Goal: Task Accomplishment & Management: Manage account settings

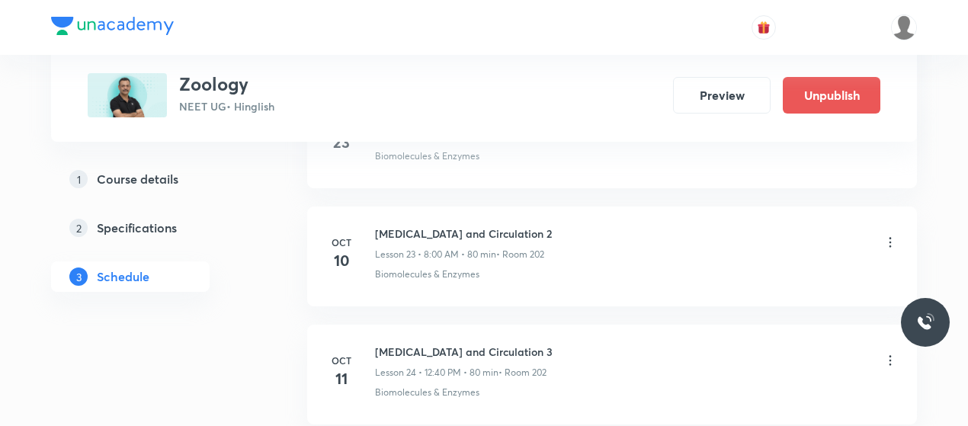
scroll to position [3488, 0]
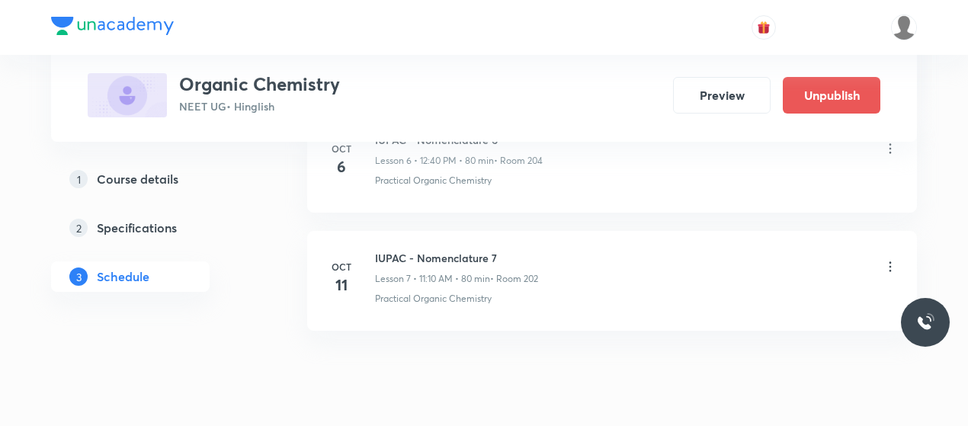
scroll to position [1617, 0]
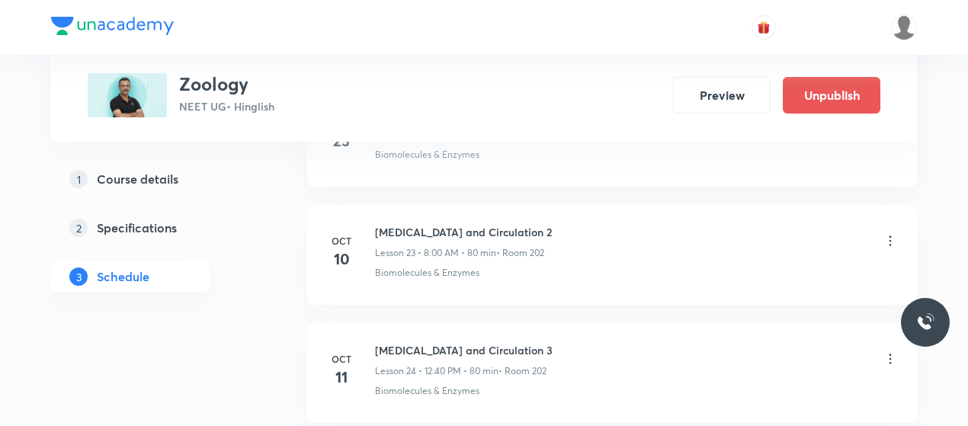
scroll to position [3491, 0]
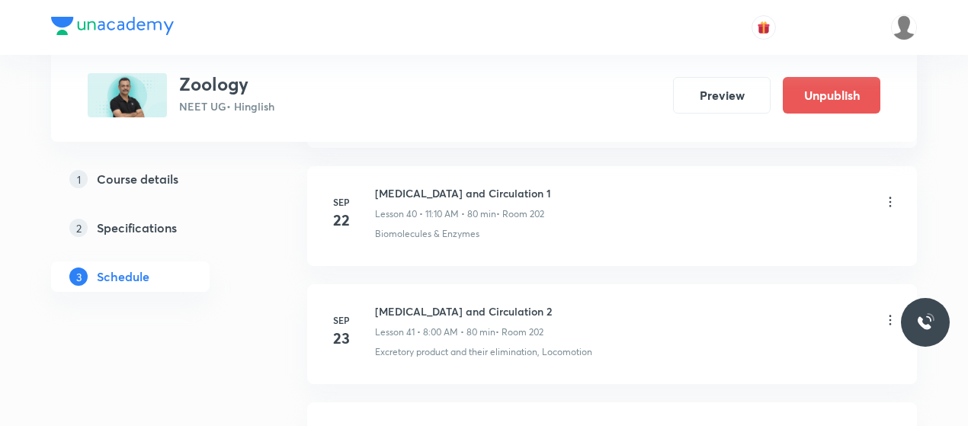
scroll to position [6205, 0]
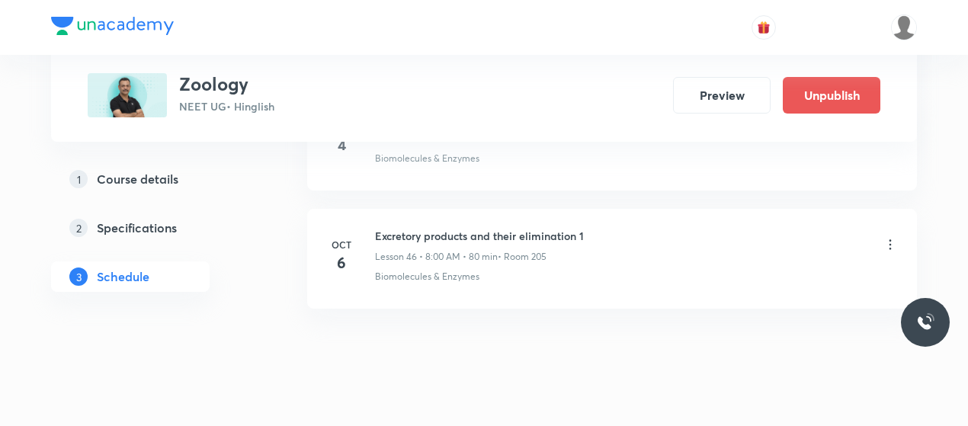
click at [420, 228] on h6 "Excretory products and their elimination 1" at bounding box center [479, 236] width 209 height 16
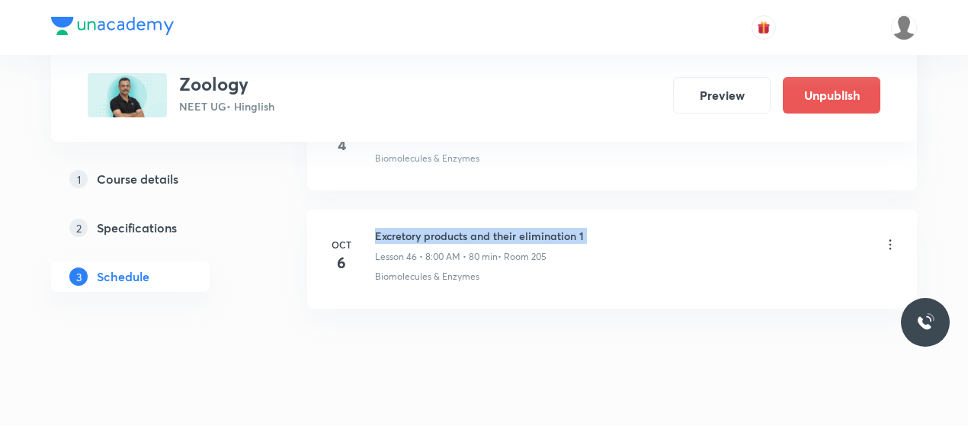
click at [420, 228] on h6 "Excretory products and their elimination 1" at bounding box center [479, 236] width 209 height 16
copy h6 "Excretory products and their elimination 1"
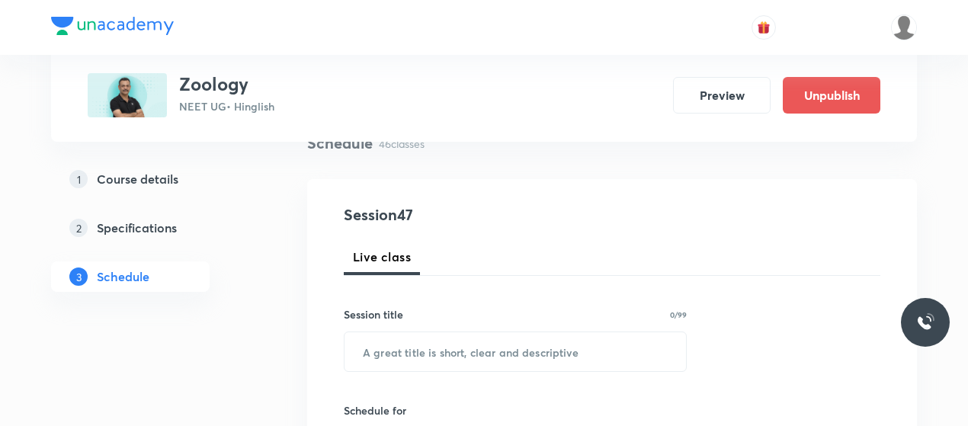
scroll to position [127, 0]
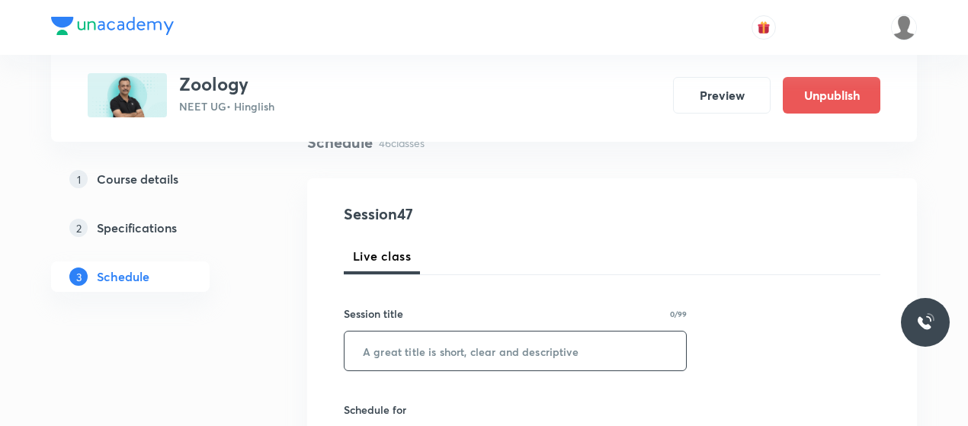
click at [487, 342] on input "text" at bounding box center [516, 351] width 342 height 39
paste input "Excretory products and their elimination 1"
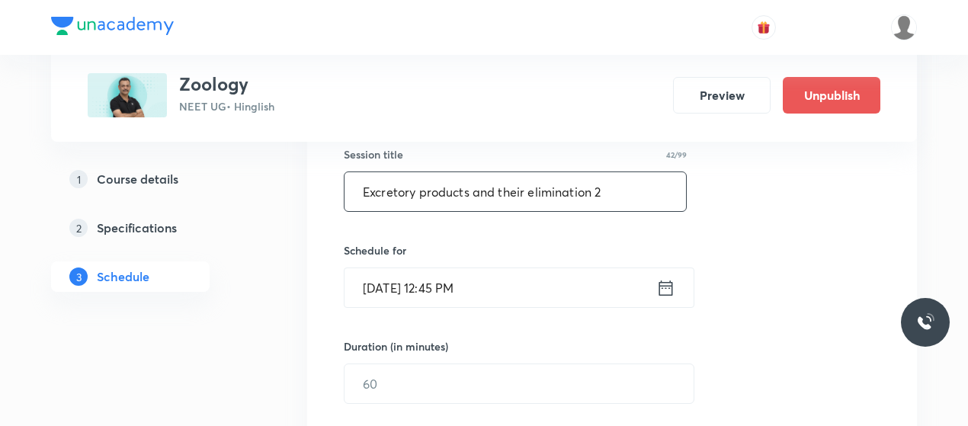
scroll to position [288, 0]
type input "Excretory products and their elimination 2"
click at [395, 286] on input "Oct 6, 2025, 12:45 PM" at bounding box center [501, 285] width 312 height 39
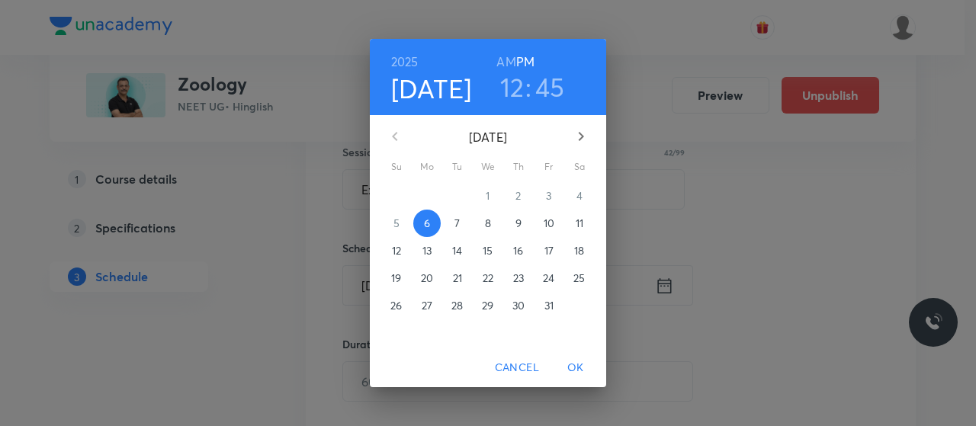
click at [460, 225] on p "7" at bounding box center [456, 223] width 5 height 15
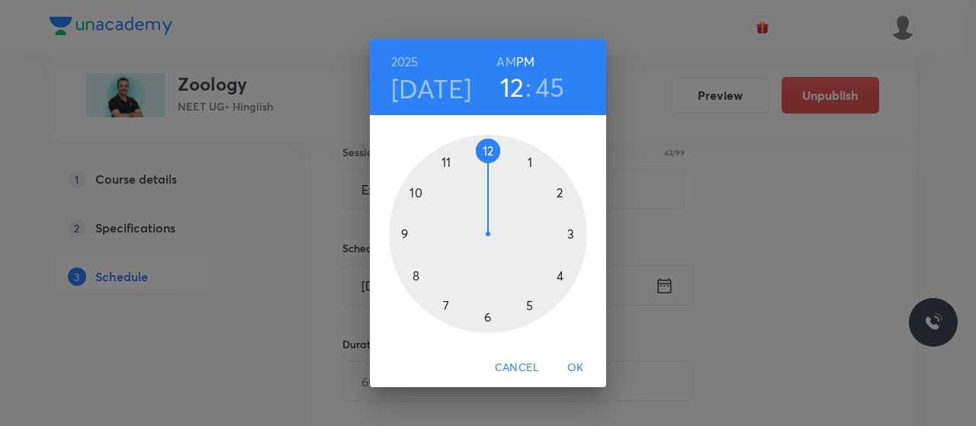
click at [506, 59] on h6 "AM" at bounding box center [505, 61] width 19 height 21
click at [412, 275] on div at bounding box center [488, 234] width 198 height 198
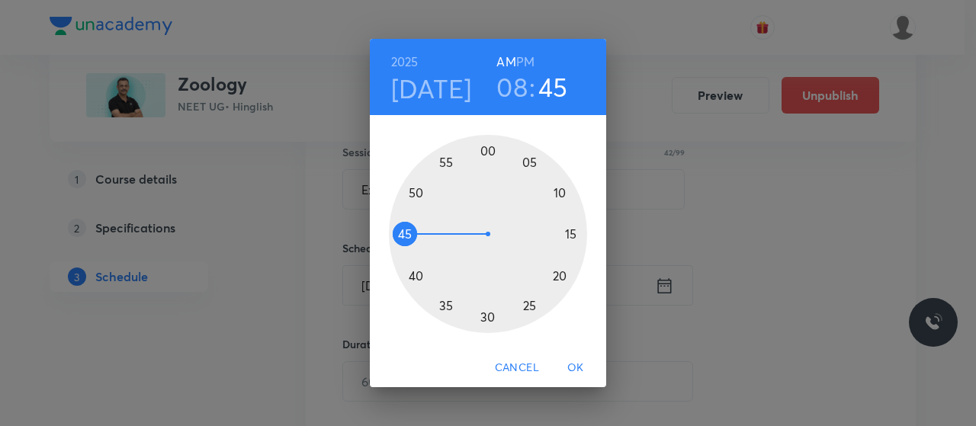
click at [486, 150] on div at bounding box center [488, 234] width 198 height 198
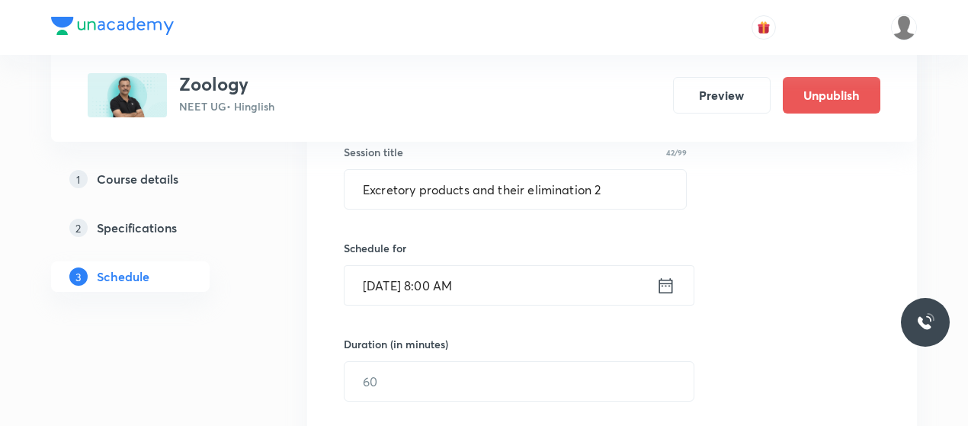
scroll to position [409, 0]
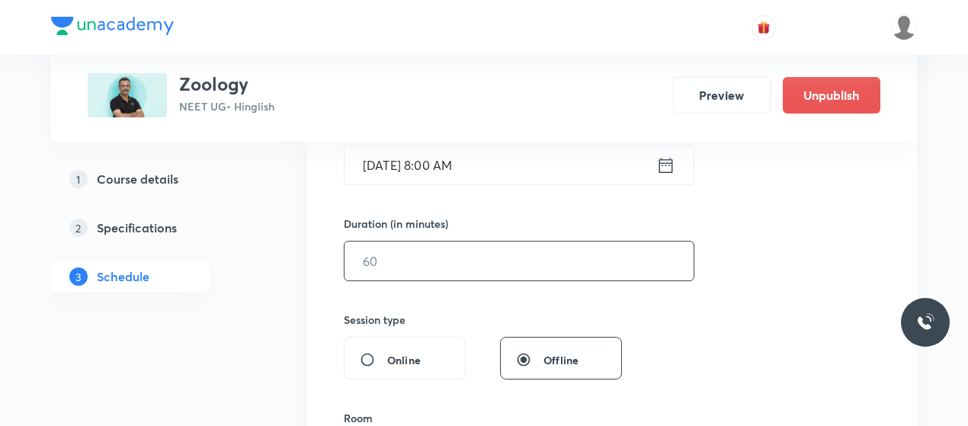
click at [425, 257] on input "text" at bounding box center [519, 261] width 349 height 39
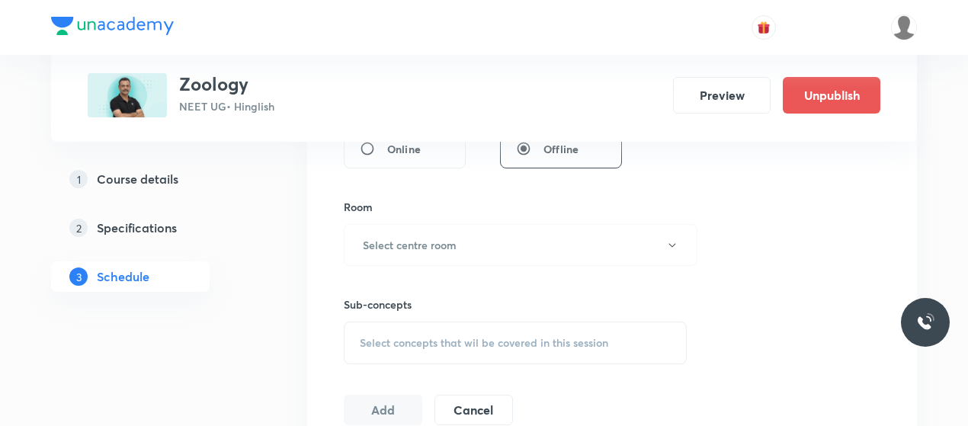
scroll to position [630, 0]
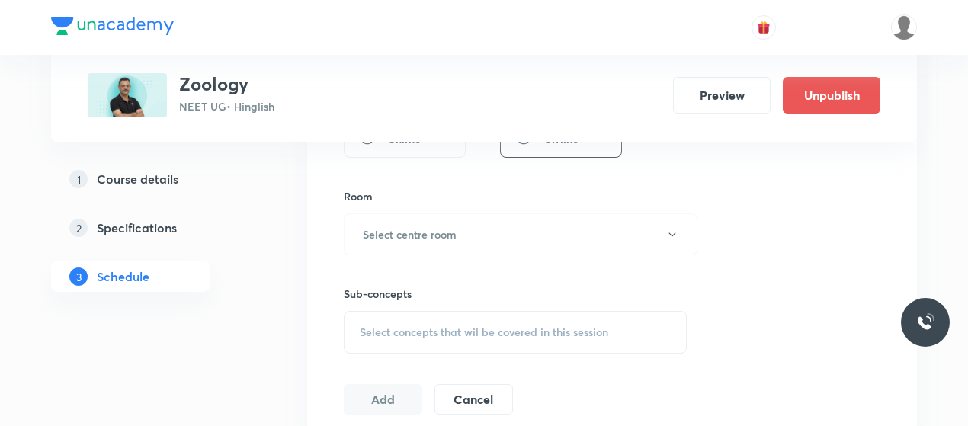
type input "80"
click at [425, 257] on div "Sub-concepts Select concepts that wil be covered in this session" at bounding box center [515, 304] width 343 height 98
click at [444, 247] on button "Select centre room" at bounding box center [521, 234] width 354 height 42
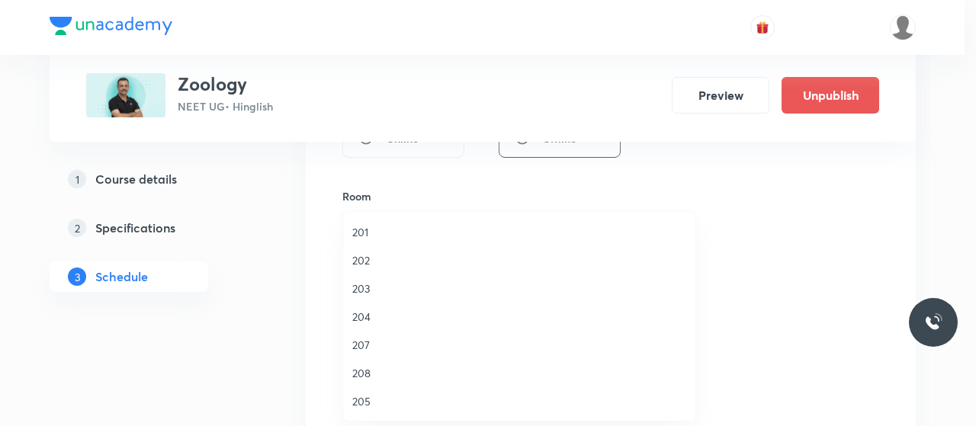
click at [366, 257] on span "202" at bounding box center [519, 260] width 334 height 16
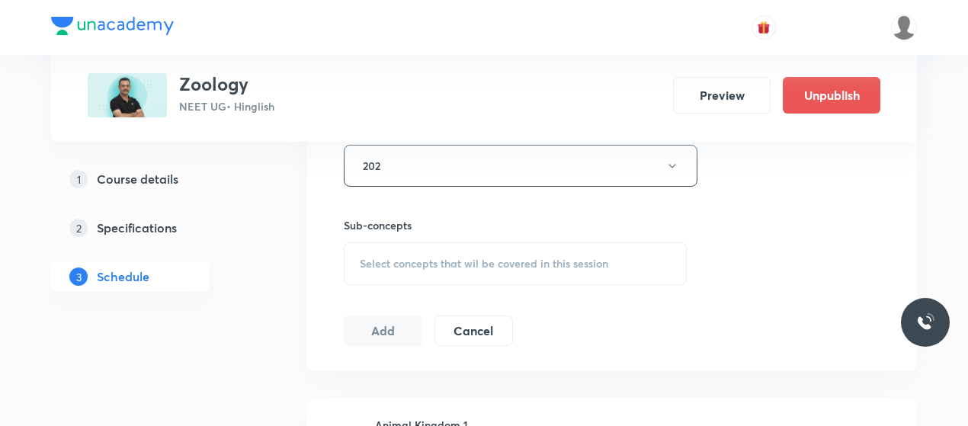
scroll to position [700, 0]
click at [498, 266] on span "Select concepts that wil be covered in this session" at bounding box center [484, 263] width 249 height 12
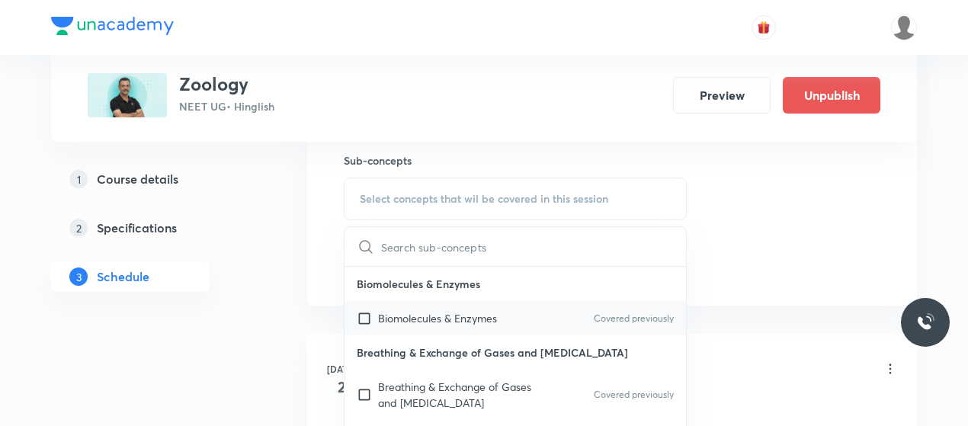
click at [458, 314] on p "Biomolecules & Enzymes" at bounding box center [437, 318] width 119 height 16
checkbox input "true"
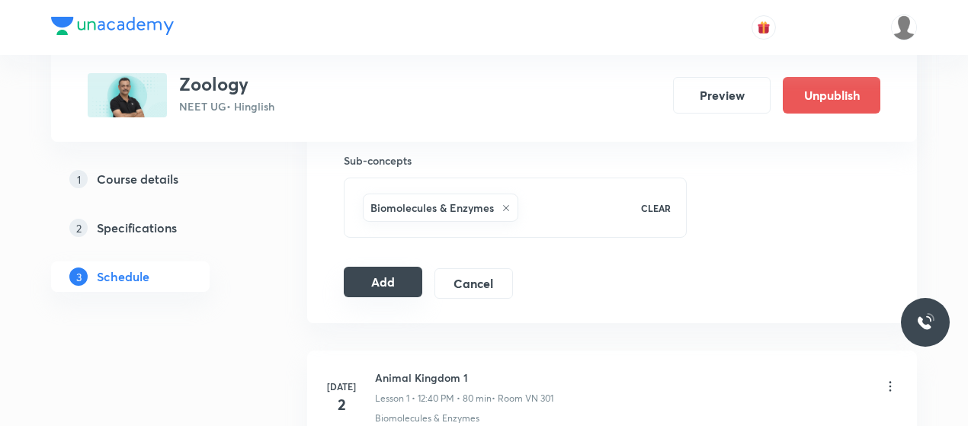
click at [398, 278] on button "Add" at bounding box center [383, 282] width 79 height 30
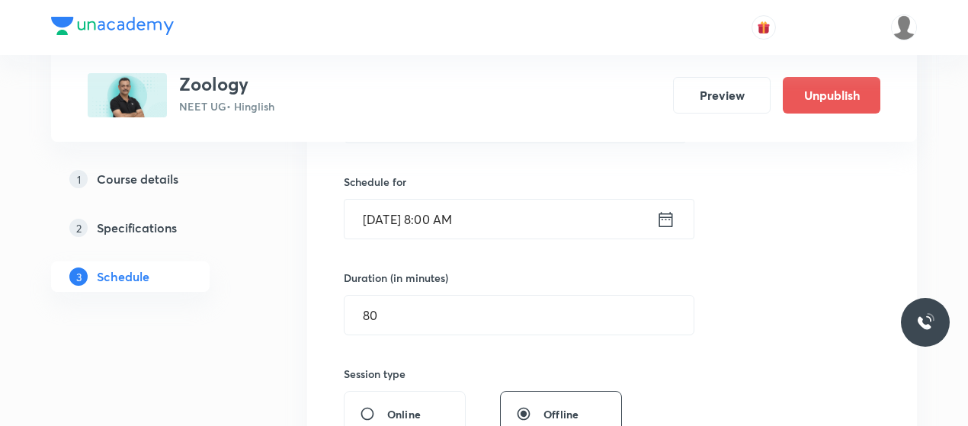
scroll to position [247, 0]
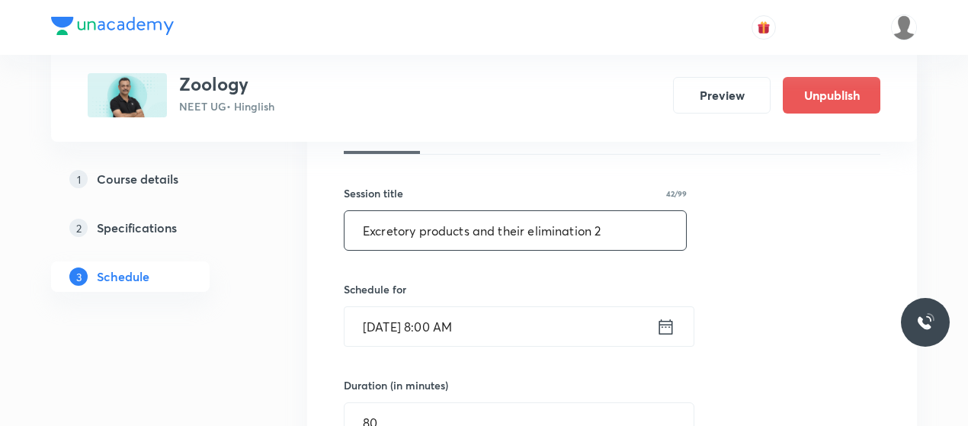
click at [456, 242] on input "Excretory products and their elimination 2" at bounding box center [516, 230] width 342 height 39
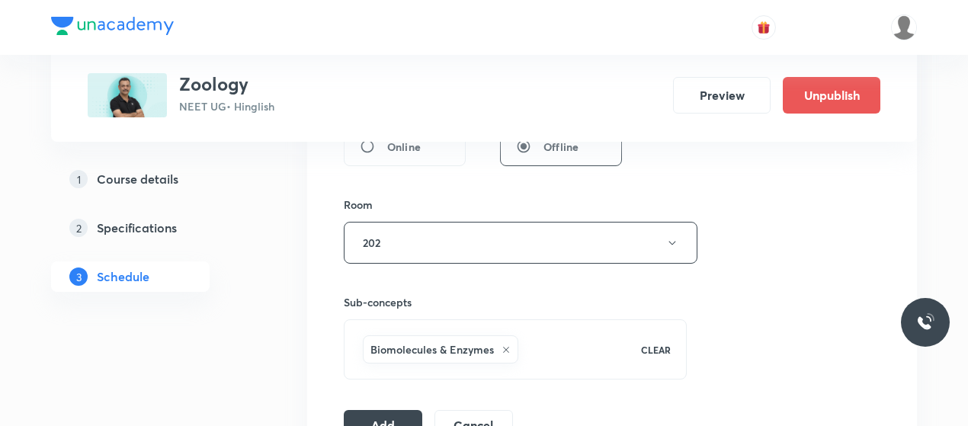
scroll to position [730, 0]
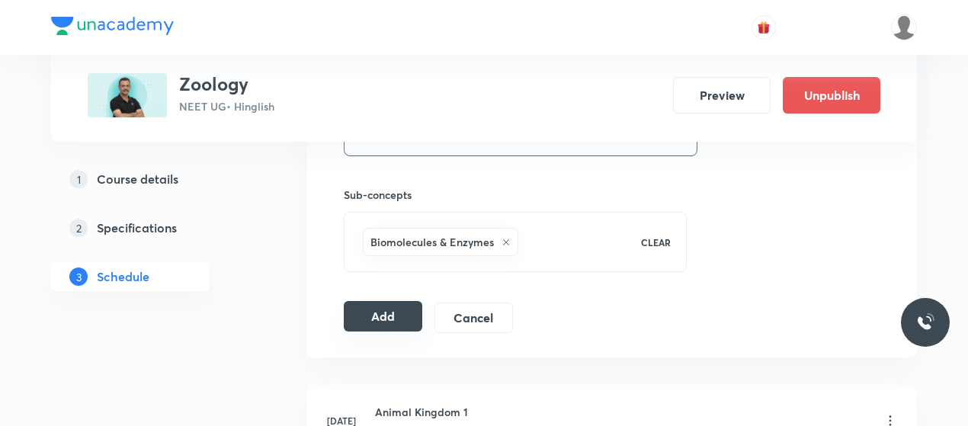
click at [388, 310] on button "Add" at bounding box center [383, 316] width 79 height 30
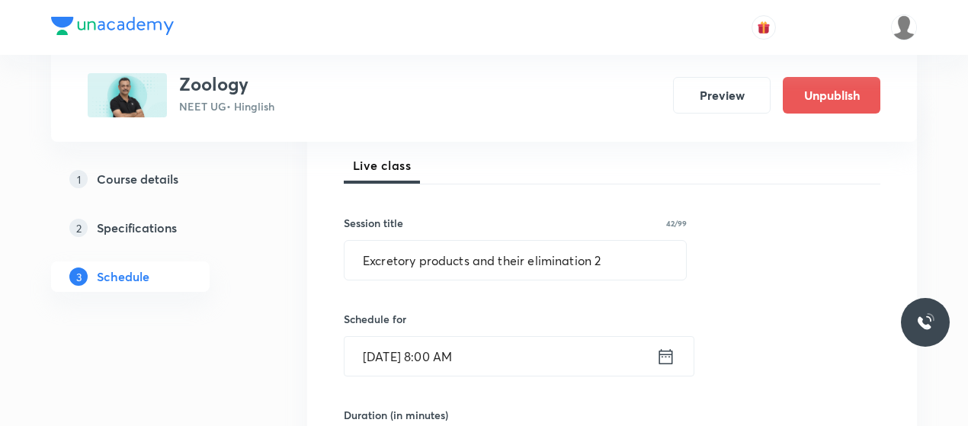
scroll to position [213, 0]
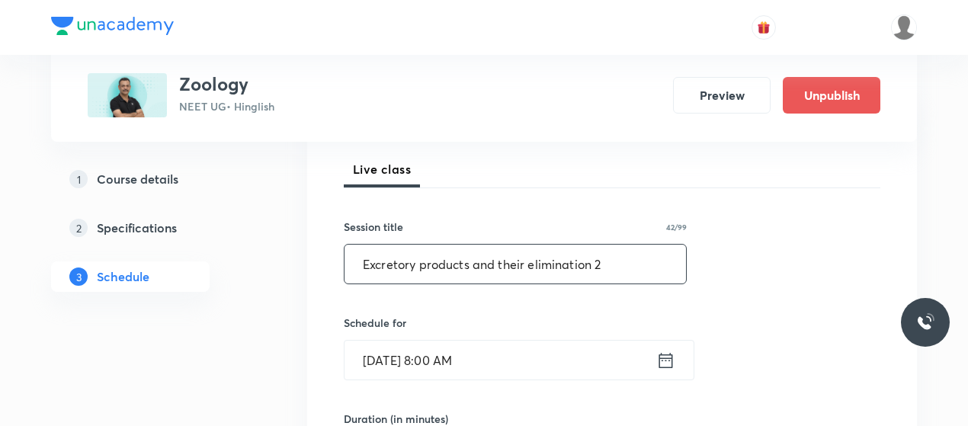
click at [415, 262] on input "Excretory products and their elimination 2" at bounding box center [516, 264] width 342 height 39
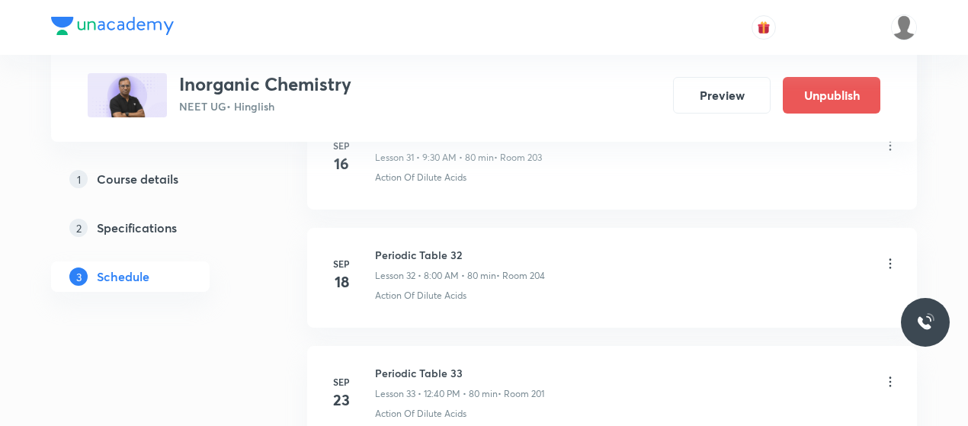
scroll to position [5146, 0]
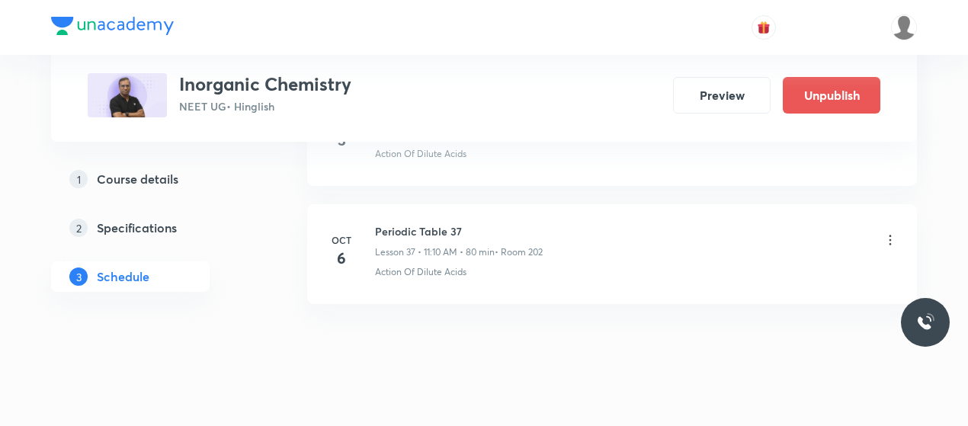
click at [405, 223] on h6 "Periodic Table 37" at bounding box center [459, 231] width 168 height 16
copy h6 "Periodic Table 37"
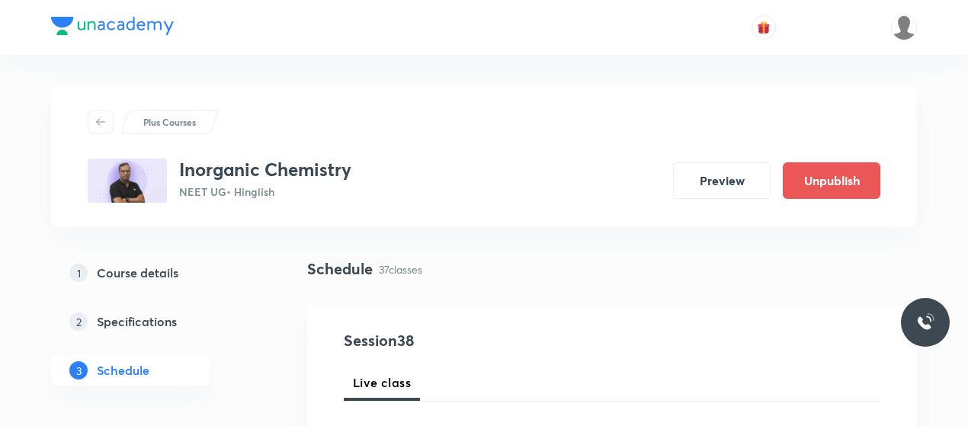
scroll to position [121, 0]
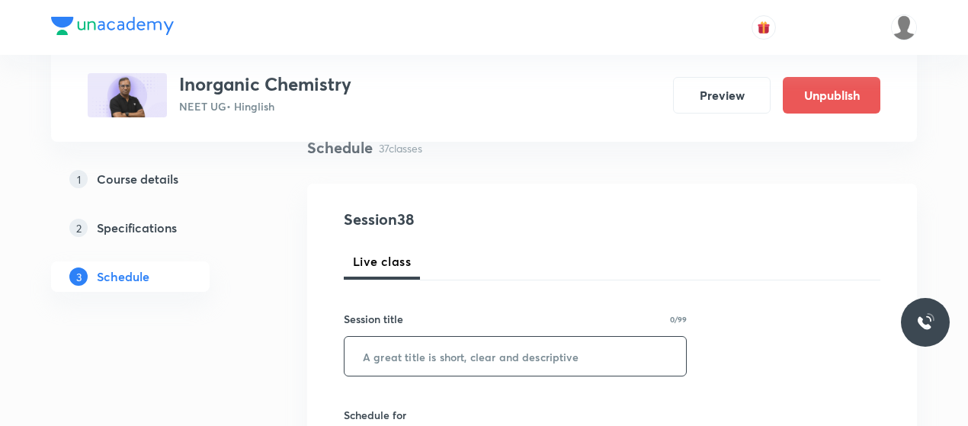
click at [437, 348] on input "text" at bounding box center [516, 356] width 342 height 39
paste input "Periodic Table 37"
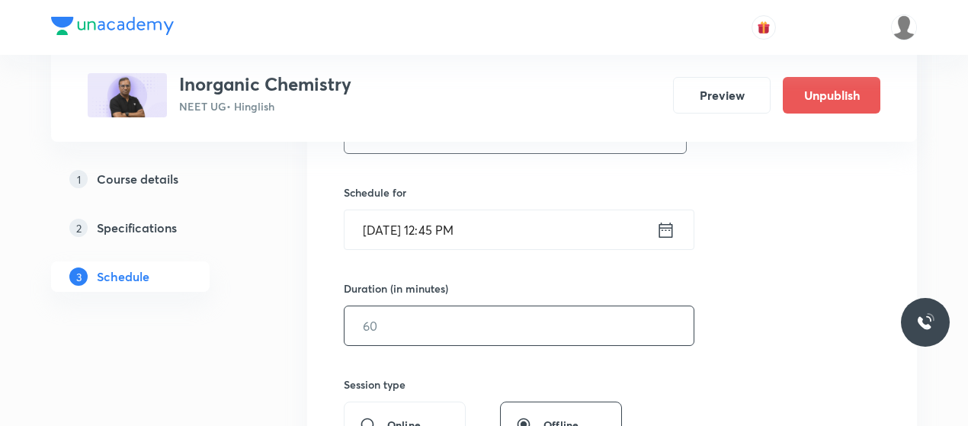
type input "Periodic Table 38"
click at [367, 332] on input "text" at bounding box center [519, 325] width 349 height 39
click at [389, 226] on input "Oct 6, 2025, 12:45 PM" at bounding box center [501, 229] width 312 height 39
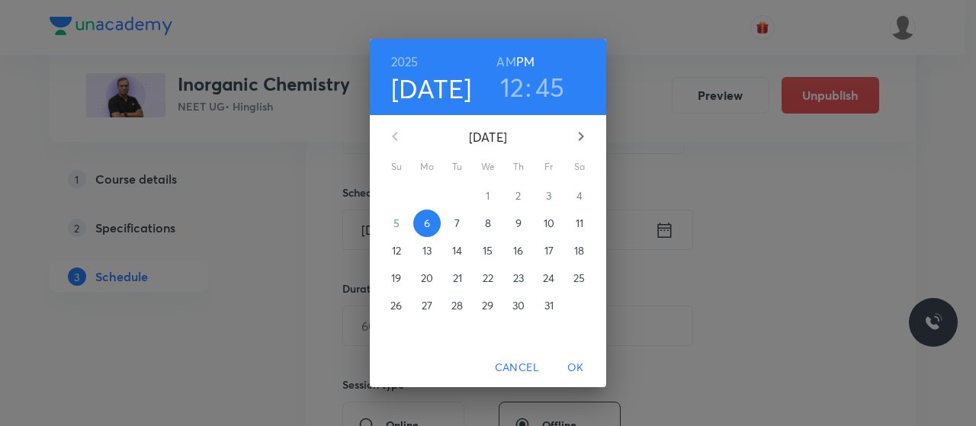
click at [460, 223] on p "7" at bounding box center [456, 223] width 5 height 15
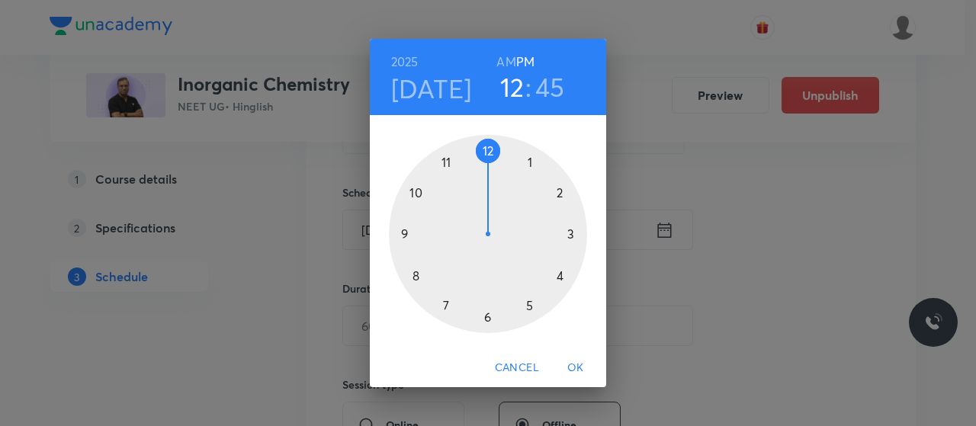
click at [506, 63] on h6 "AM" at bounding box center [505, 61] width 19 height 21
click at [404, 231] on div at bounding box center [488, 234] width 198 height 198
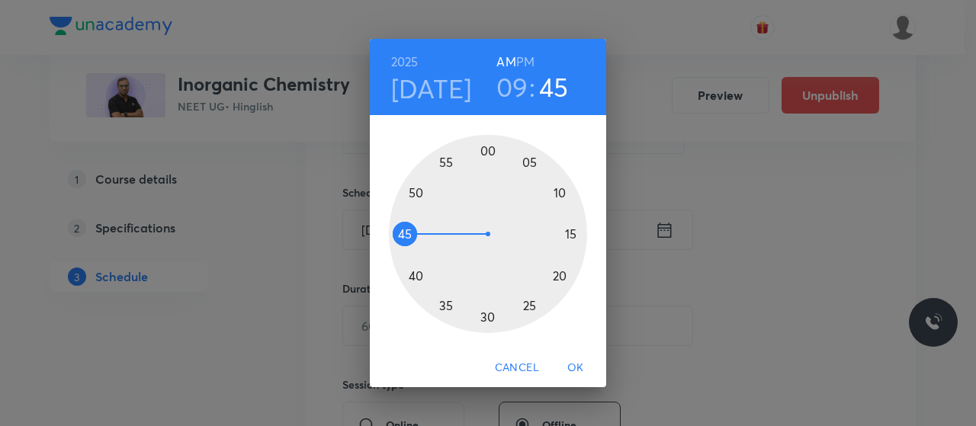
click at [485, 320] on div at bounding box center [488, 234] width 198 height 198
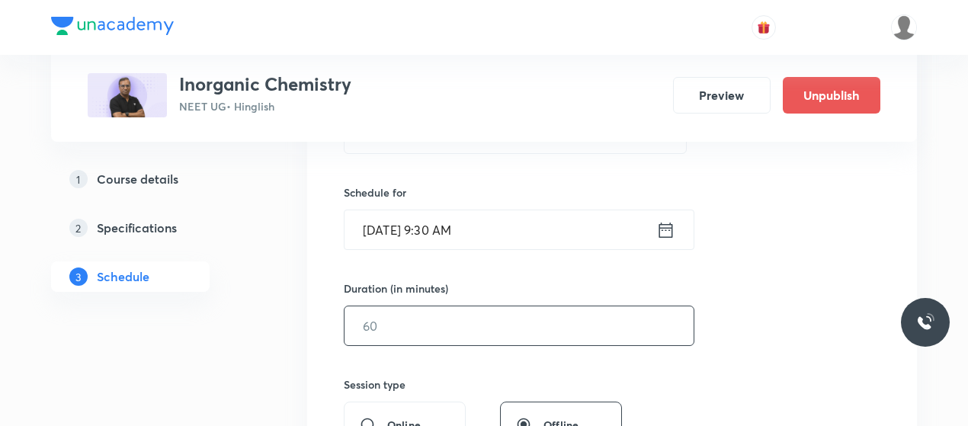
click at [444, 306] on div "​" at bounding box center [519, 326] width 351 height 40
click at [426, 324] on input "text" at bounding box center [519, 325] width 349 height 39
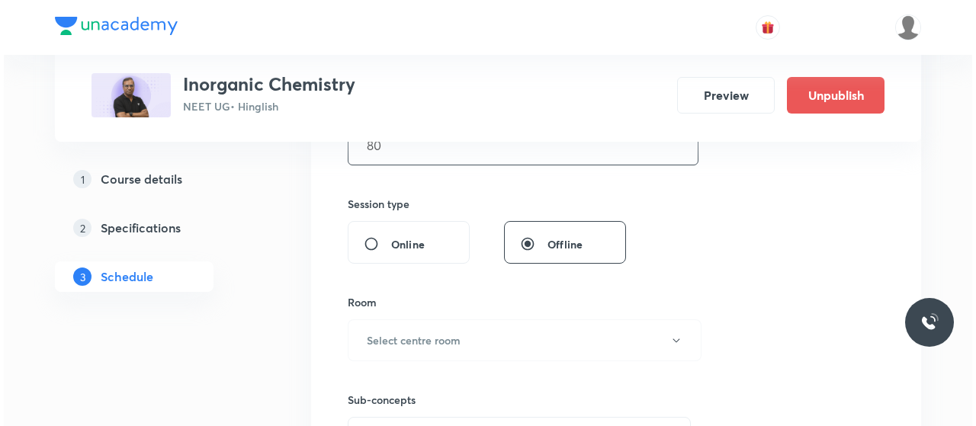
scroll to position [528, 0]
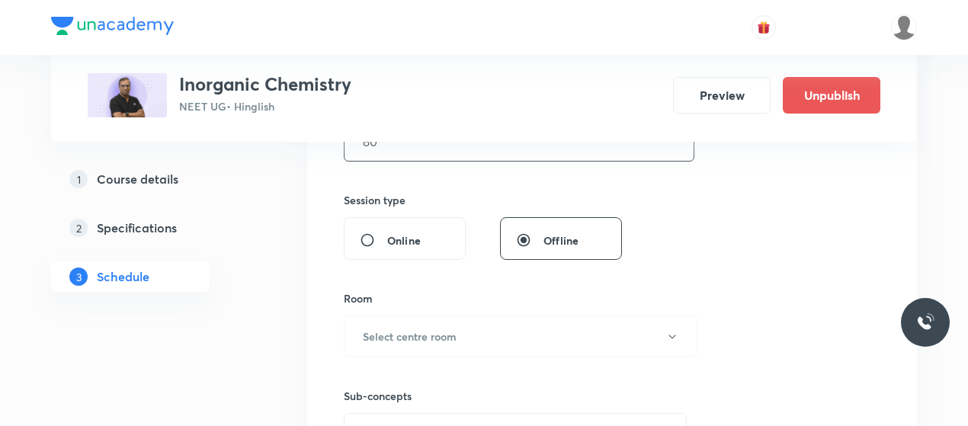
type input "80"
click at [426, 324] on button "Select centre room" at bounding box center [521, 337] width 354 height 42
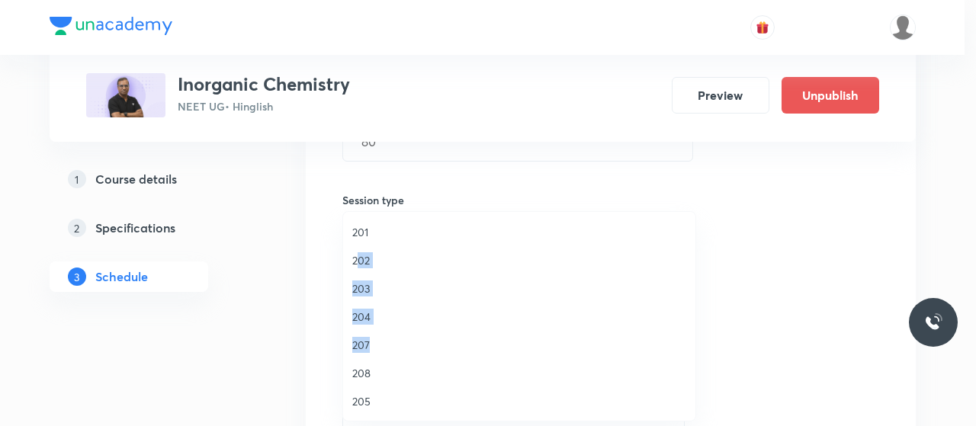
drag, startPoint x: 358, startPoint y: 258, endPoint x: 475, endPoint y: 343, distance: 144.1
click at [475, 343] on ul "201 202 203 204 207 208 205 206 209 VN 301 VN 302 VN 303 VN 304 VN 305" at bounding box center [525, 415] width 364 height 407
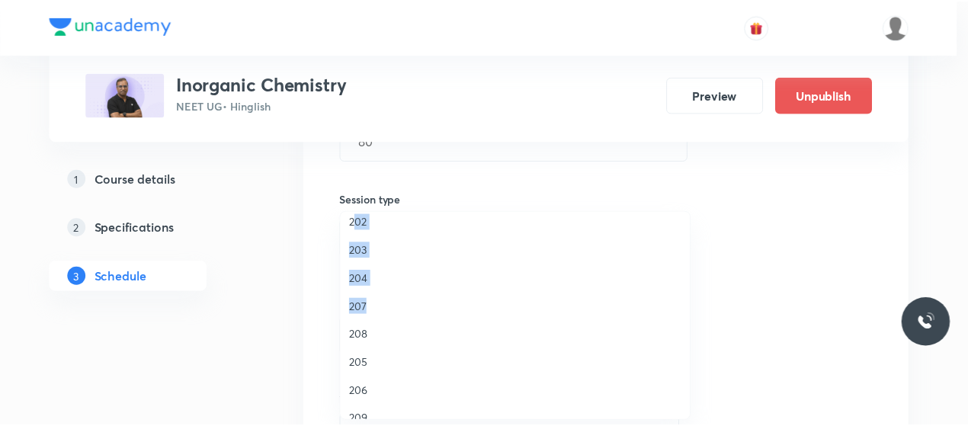
scroll to position [37, 0]
click at [361, 223] on span "202" at bounding box center [519, 223] width 334 height 16
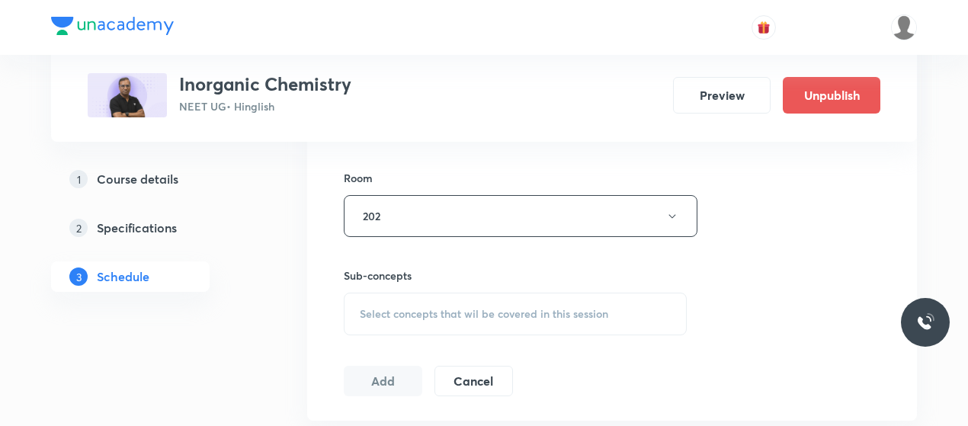
click at [467, 312] on span "Select concepts that wil be covered in this session" at bounding box center [484, 314] width 249 height 12
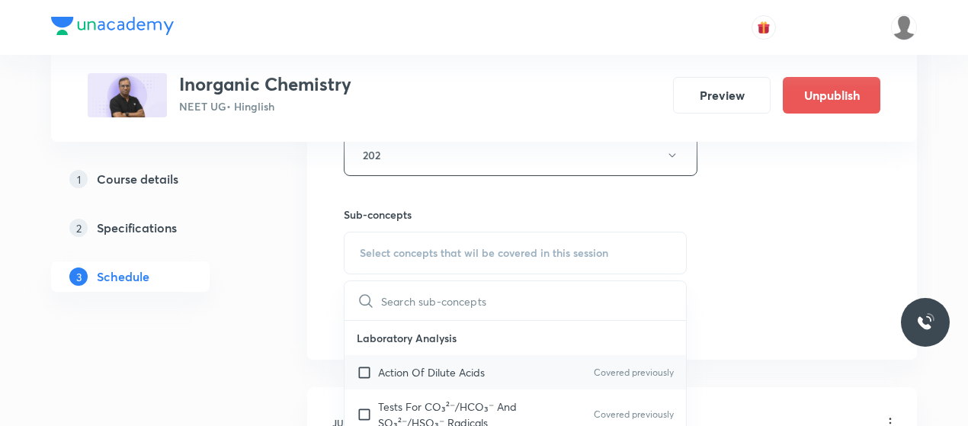
click at [447, 364] on p "Action Of Dilute Acids" at bounding box center [431, 372] width 107 height 16
checkbox input "true"
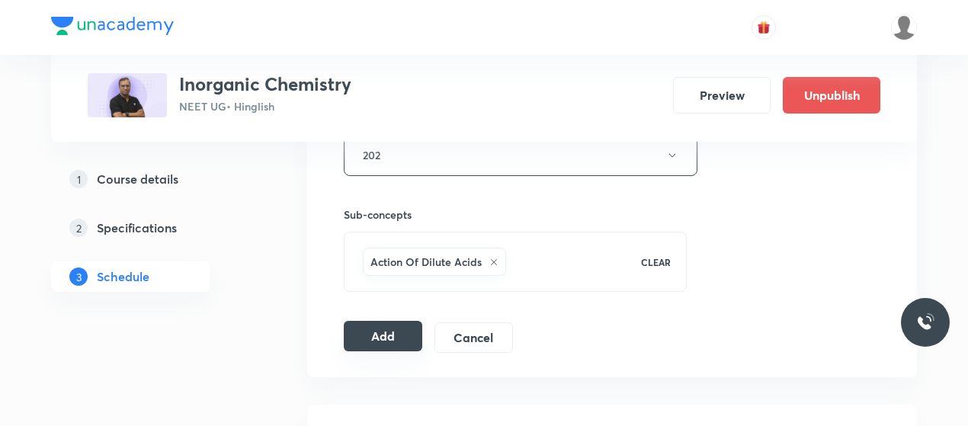
click at [387, 323] on button "Add" at bounding box center [383, 336] width 79 height 30
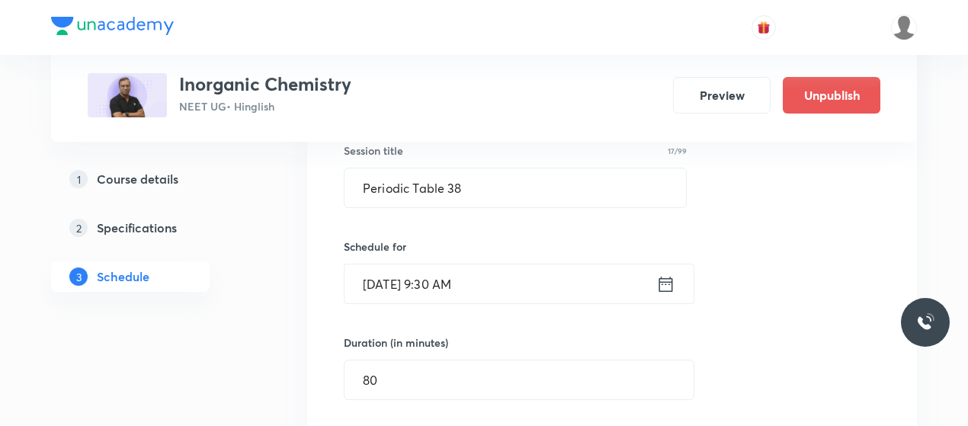
scroll to position [289, 0]
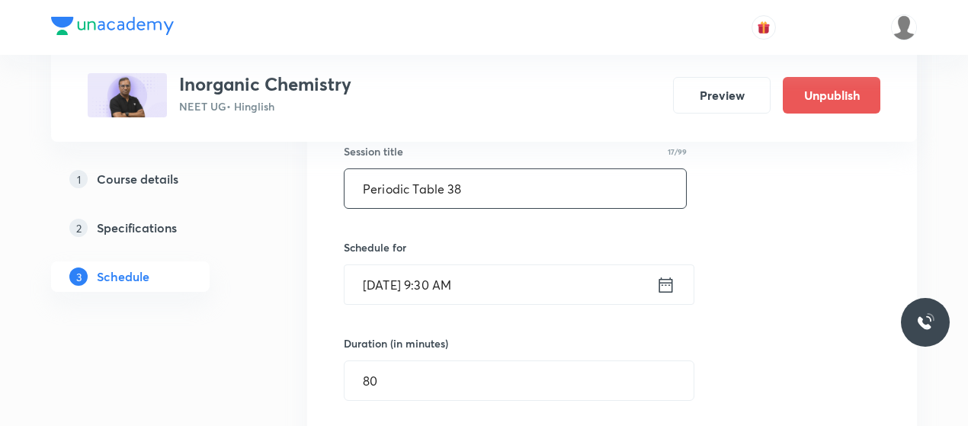
click at [390, 193] on input "Periodic Table 38" at bounding box center [516, 188] width 342 height 39
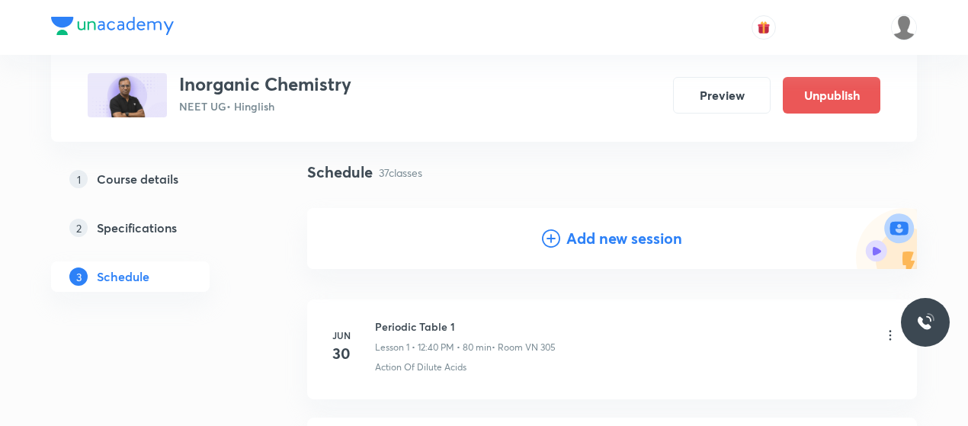
scroll to position [98, 0]
click at [545, 240] on icon at bounding box center [551, 238] width 18 height 18
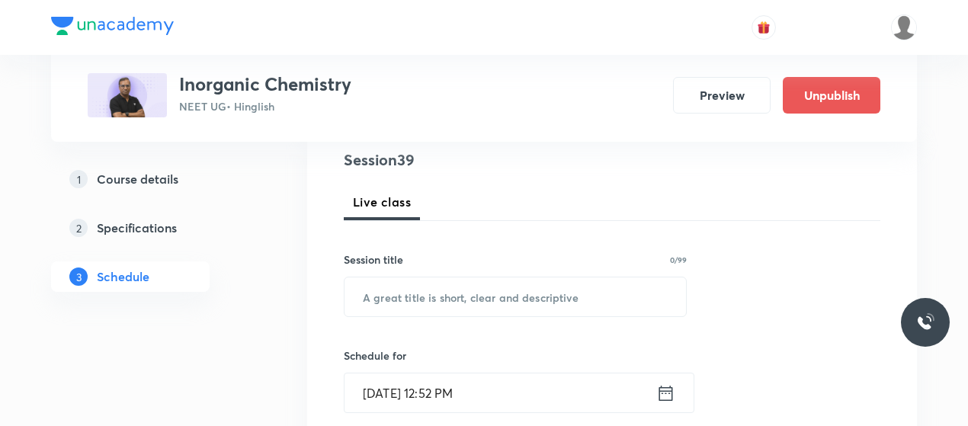
scroll to position [181, 0]
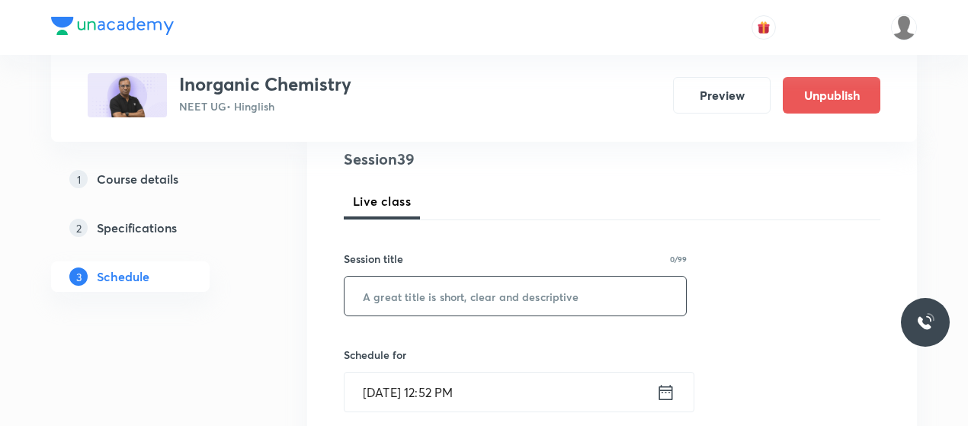
click at [490, 288] on input "text" at bounding box center [516, 296] width 342 height 39
paste input "Periodic Table 38"
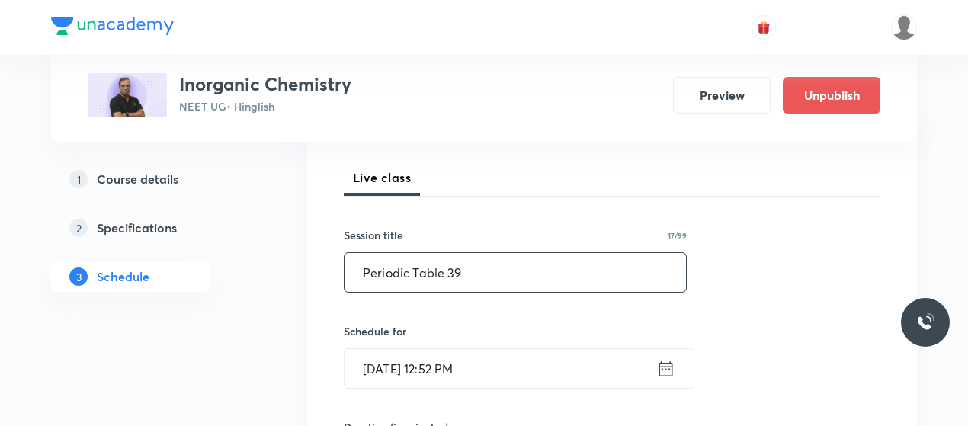
scroll to position [210, 0]
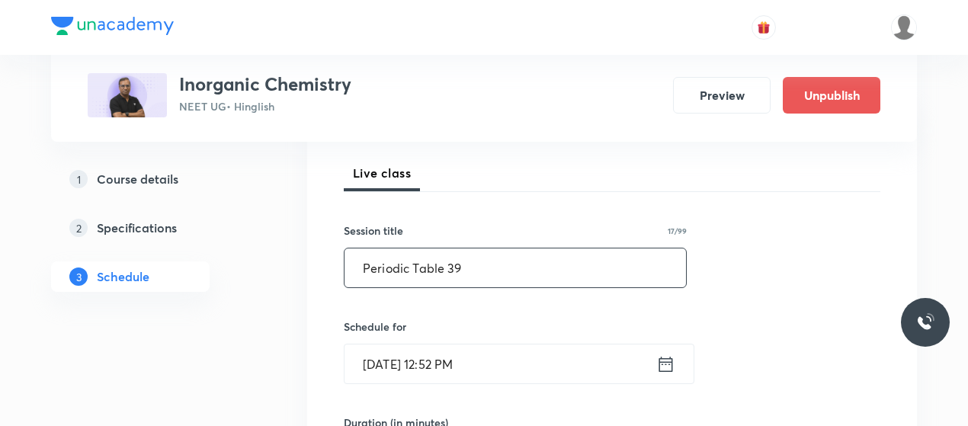
type input "Periodic Table 39"
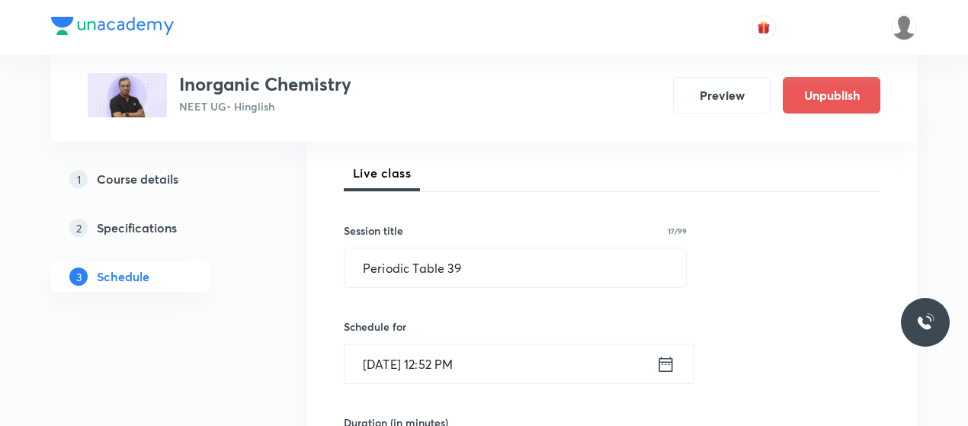
click at [386, 361] on input "Oct 6, 2025, 12:52 PM" at bounding box center [501, 364] width 312 height 39
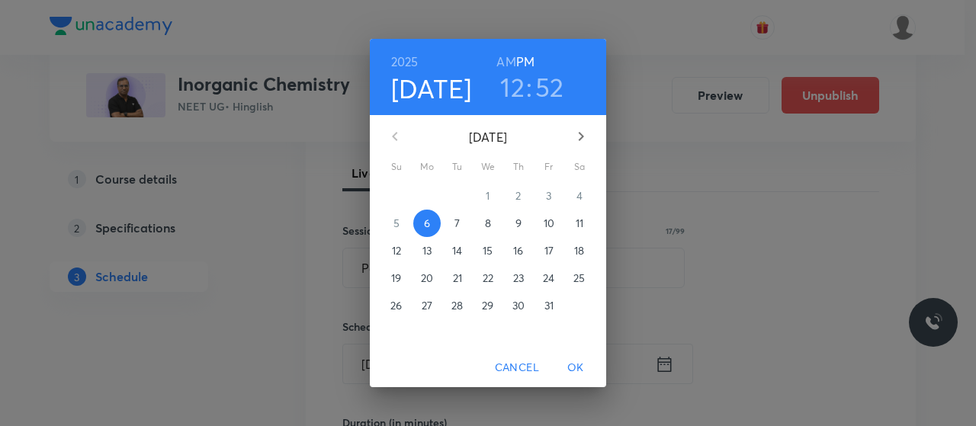
click at [491, 218] on span "8" at bounding box center [487, 223] width 27 height 15
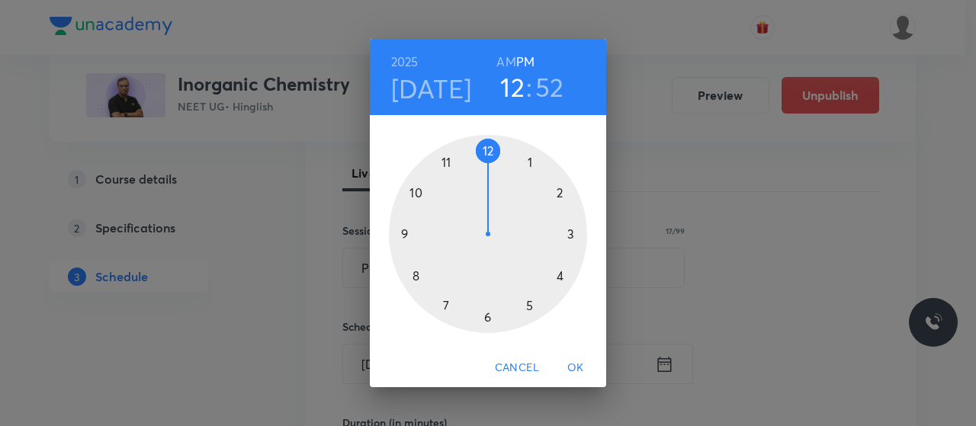
click at [506, 54] on h6 "AM" at bounding box center [505, 61] width 19 height 21
click at [406, 237] on div at bounding box center [488, 234] width 198 height 198
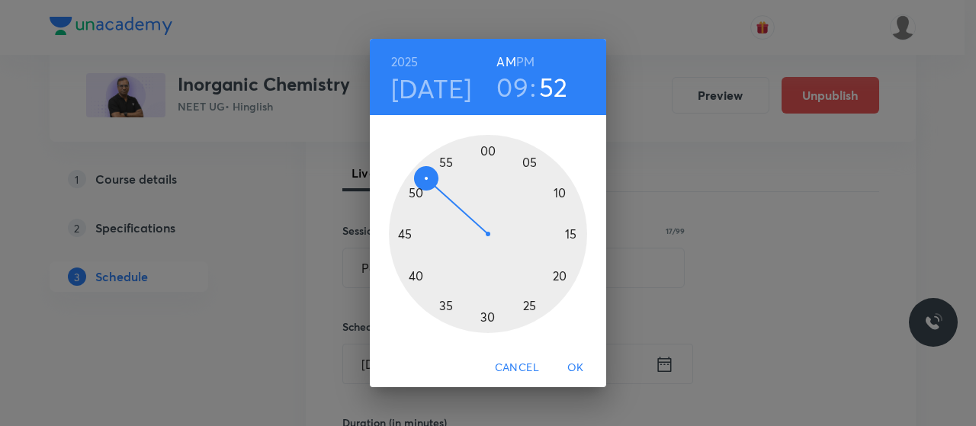
click at [490, 319] on div at bounding box center [488, 234] width 198 height 198
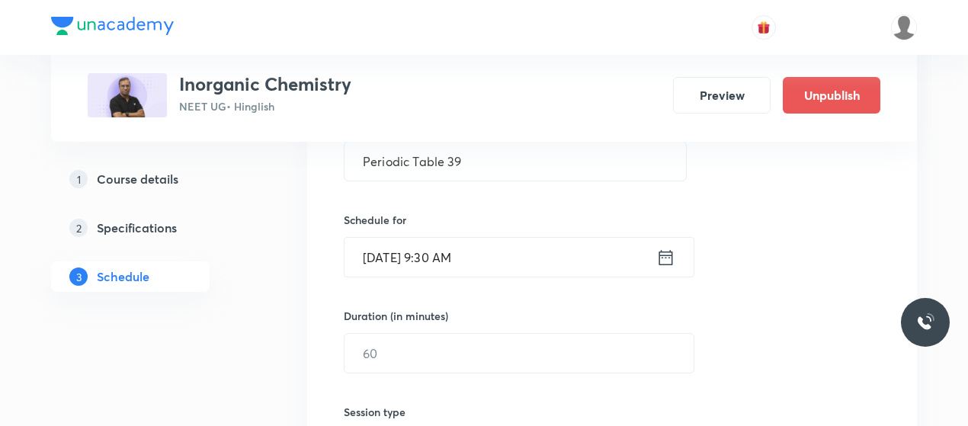
scroll to position [338, 0]
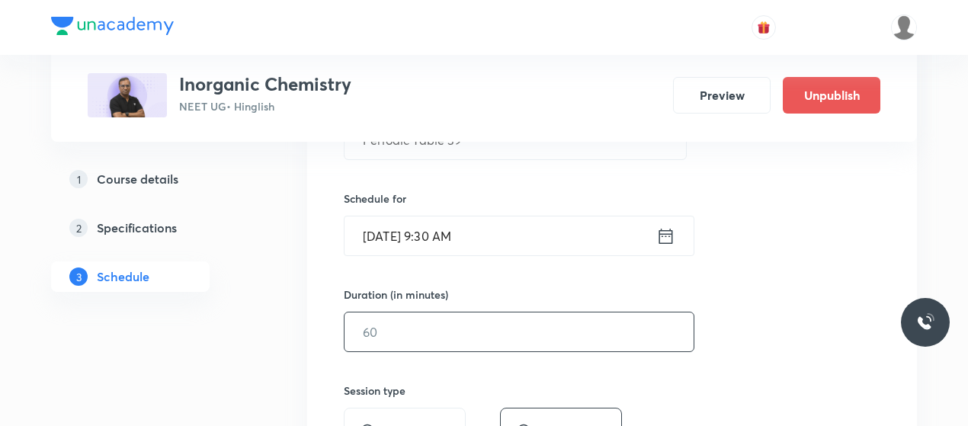
click at [490, 319] on input "text" at bounding box center [519, 332] width 349 height 39
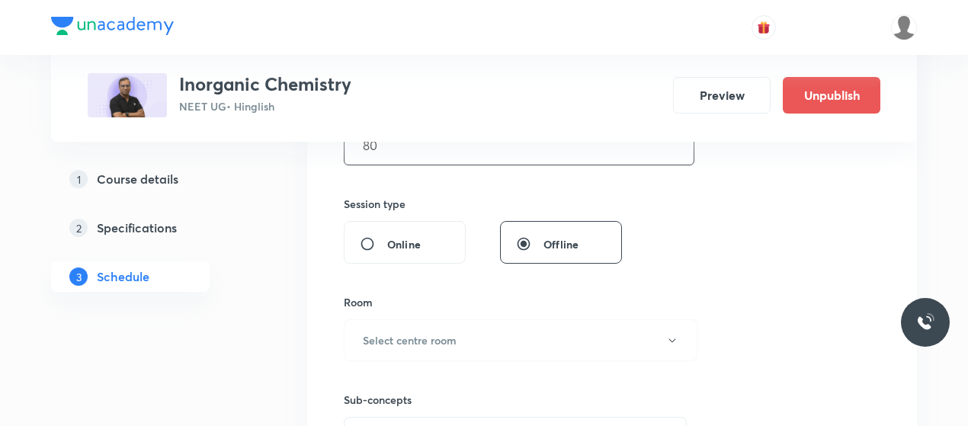
scroll to position [613, 0]
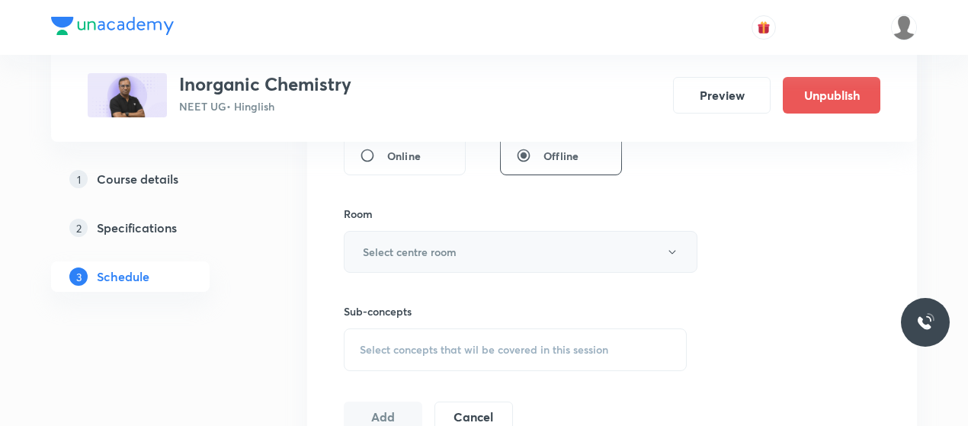
type input "80"
click at [496, 246] on button "Select centre room" at bounding box center [521, 252] width 354 height 42
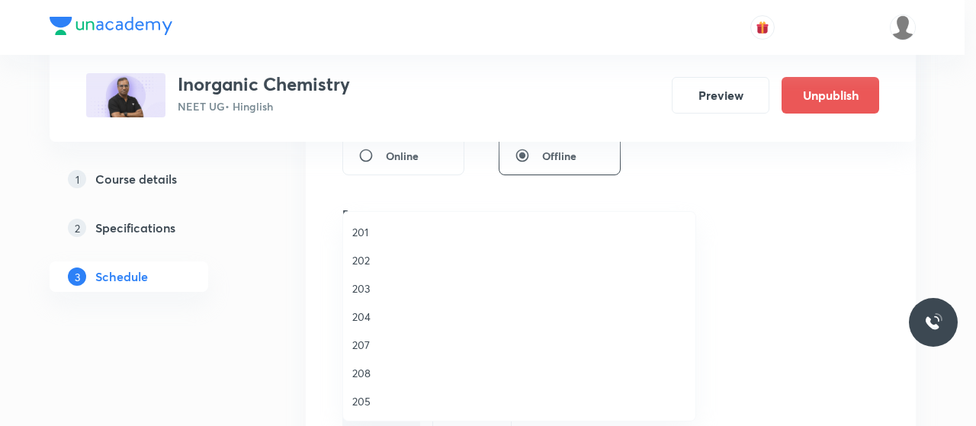
click at [360, 258] on span "202" at bounding box center [519, 260] width 334 height 16
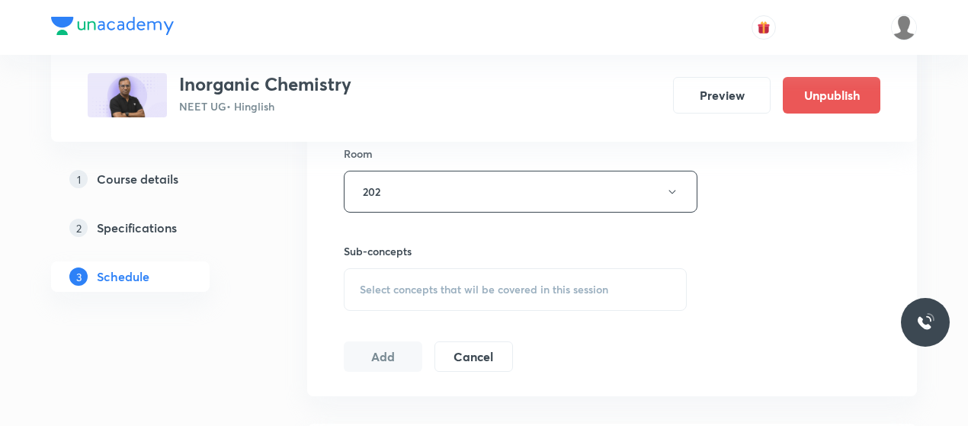
click at [453, 277] on div "Select concepts that wil be covered in this session" at bounding box center [515, 289] width 343 height 43
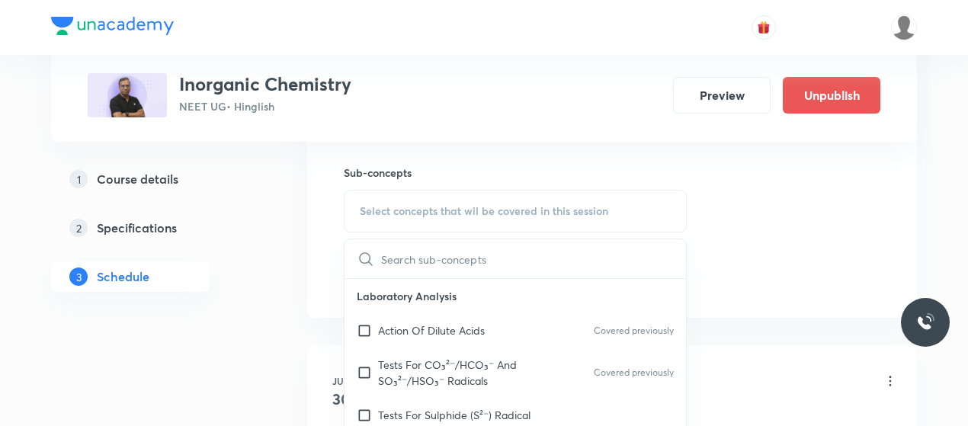
scroll to position [772, 0]
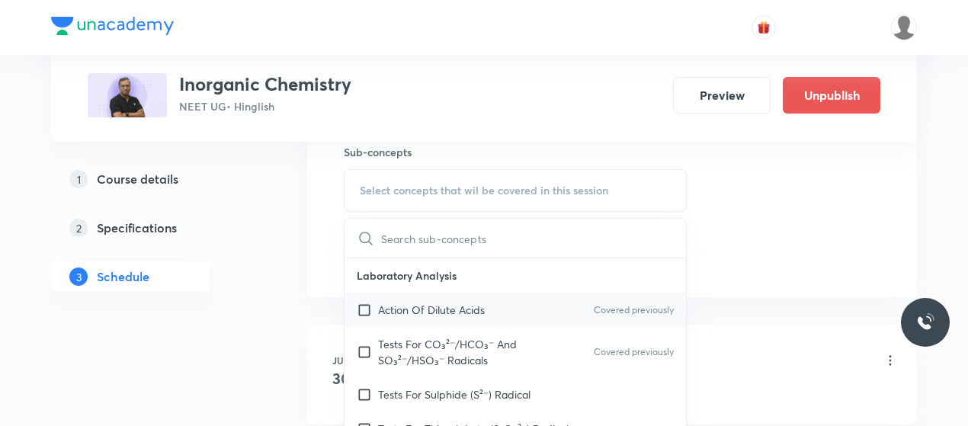
click at [439, 302] on p "Action Of Dilute Acids" at bounding box center [431, 310] width 107 height 16
checkbox input "true"
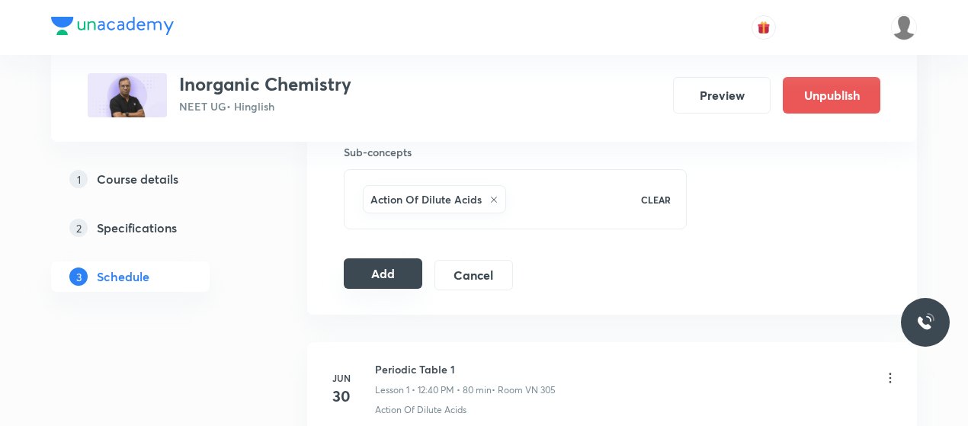
click at [380, 261] on button "Add" at bounding box center [383, 273] width 79 height 30
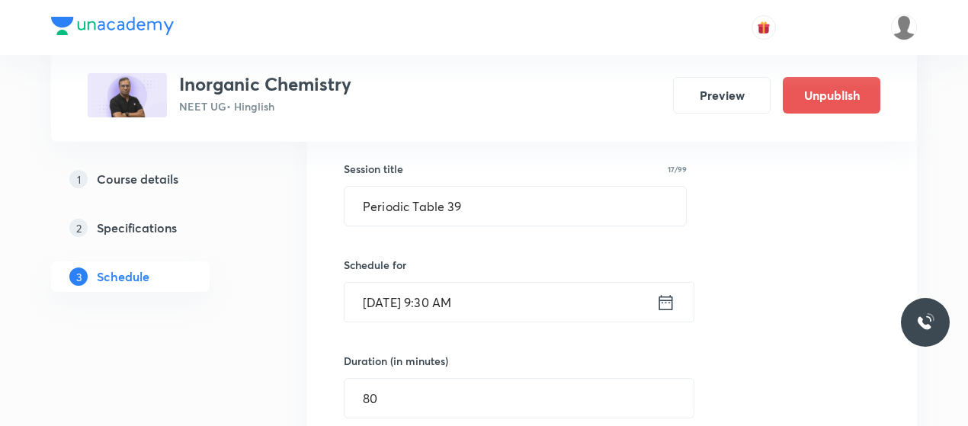
scroll to position [258, 0]
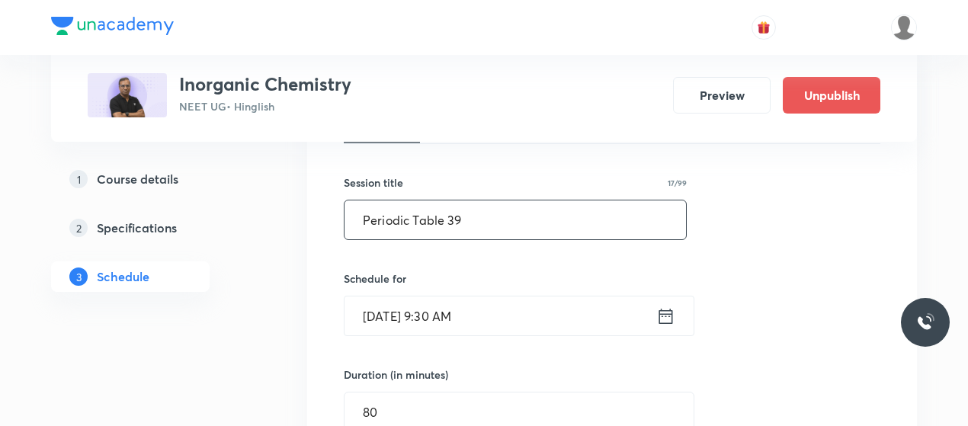
click at [419, 218] on input "Periodic Table 39" at bounding box center [516, 219] width 342 height 39
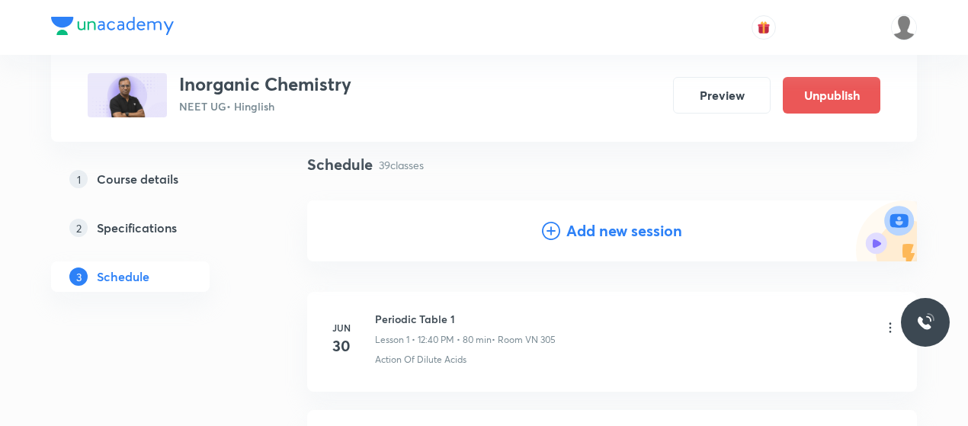
scroll to position [0, 0]
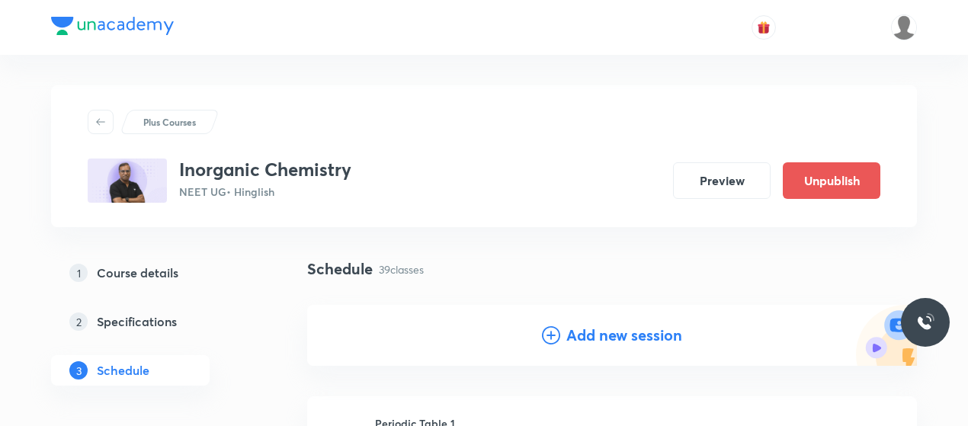
click at [559, 333] on icon at bounding box center [551, 335] width 18 height 18
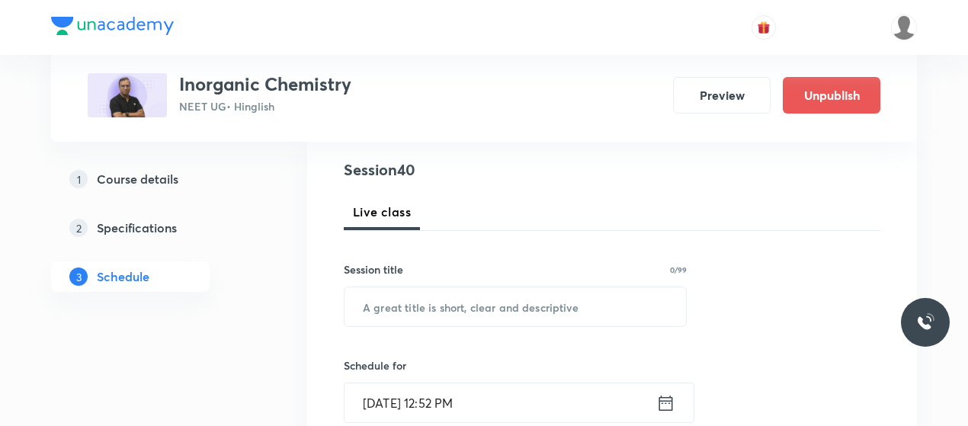
scroll to position [172, 0]
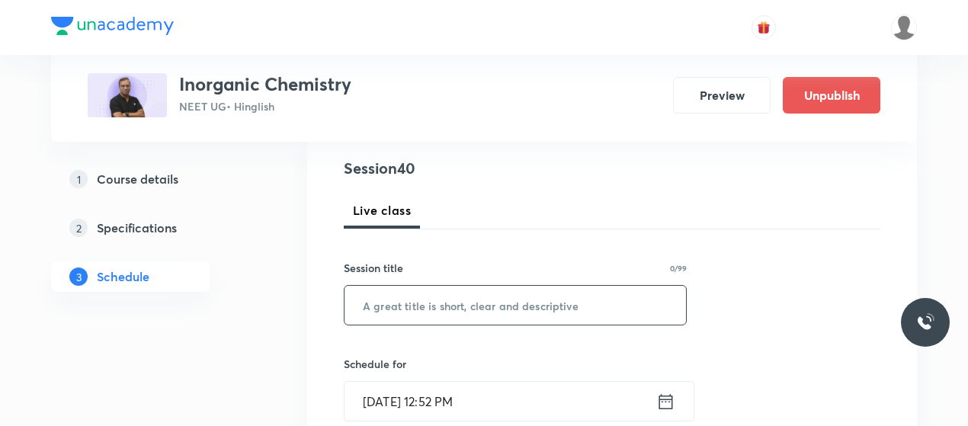
click at [440, 289] on input "text" at bounding box center [516, 305] width 342 height 39
paste input "Periodic Table 39"
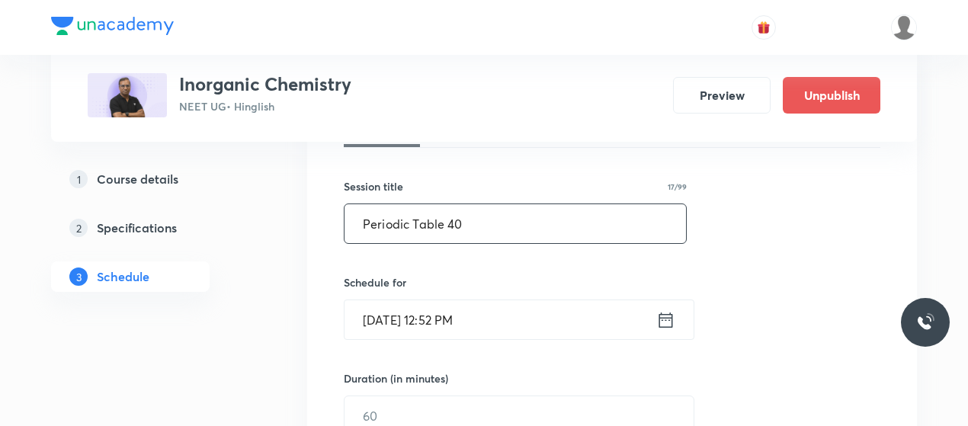
scroll to position [255, 0]
type input "Periodic Table 40"
click at [380, 313] on input "Oct 6, 2025, 12:52 PM" at bounding box center [501, 319] width 312 height 39
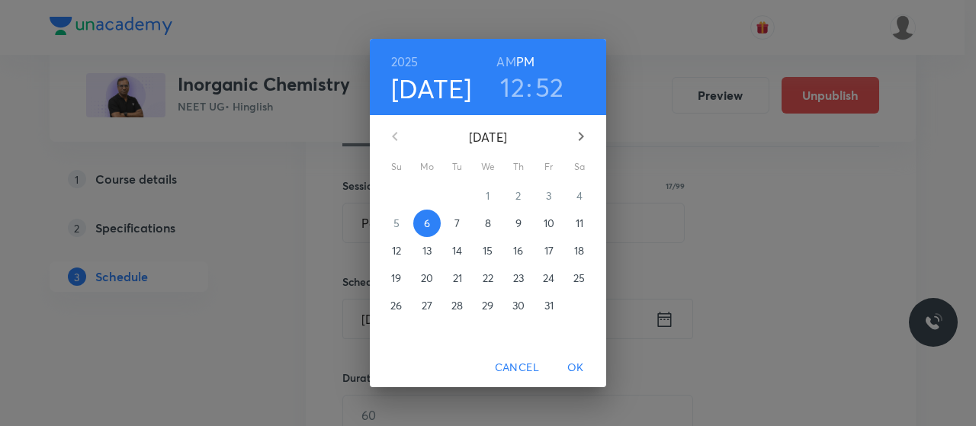
click at [540, 220] on span "10" at bounding box center [548, 223] width 27 height 15
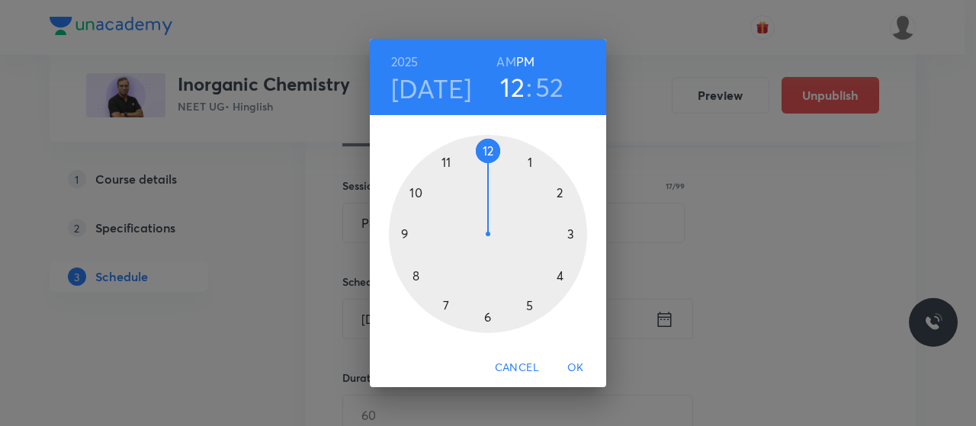
click at [502, 57] on h6 "AM" at bounding box center [505, 61] width 19 height 21
click at [411, 272] on div at bounding box center [488, 234] width 198 height 198
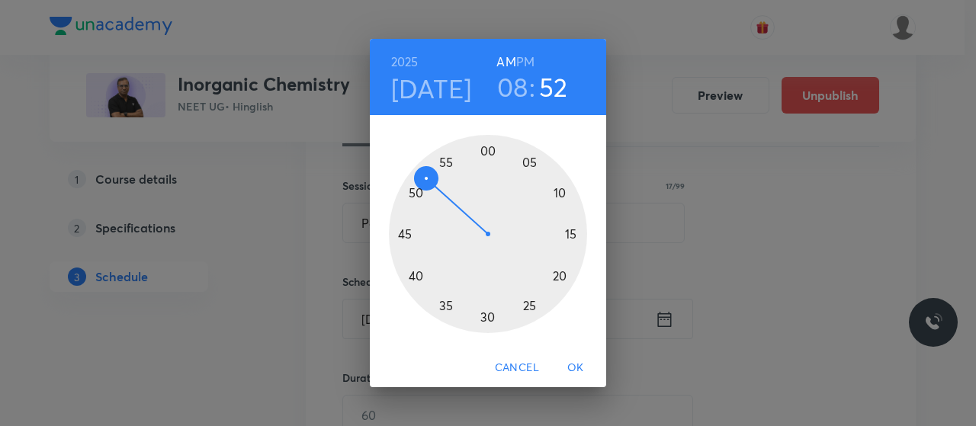
click at [486, 146] on div at bounding box center [488, 234] width 198 height 198
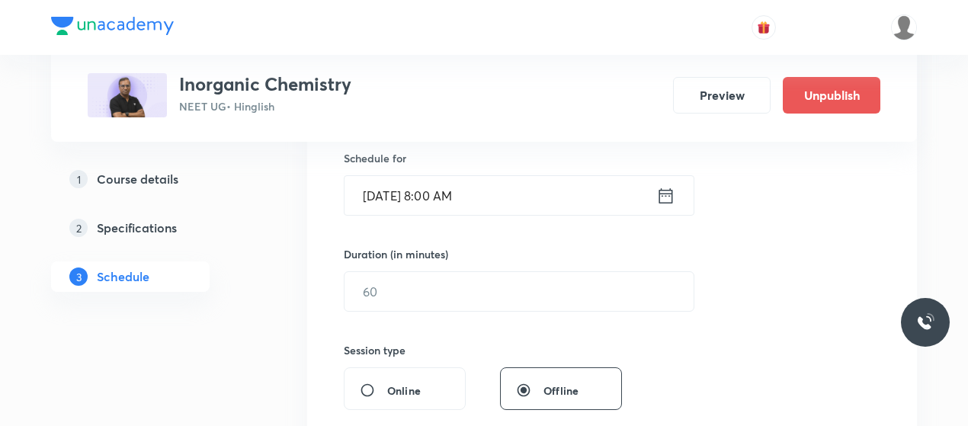
scroll to position [380, 0]
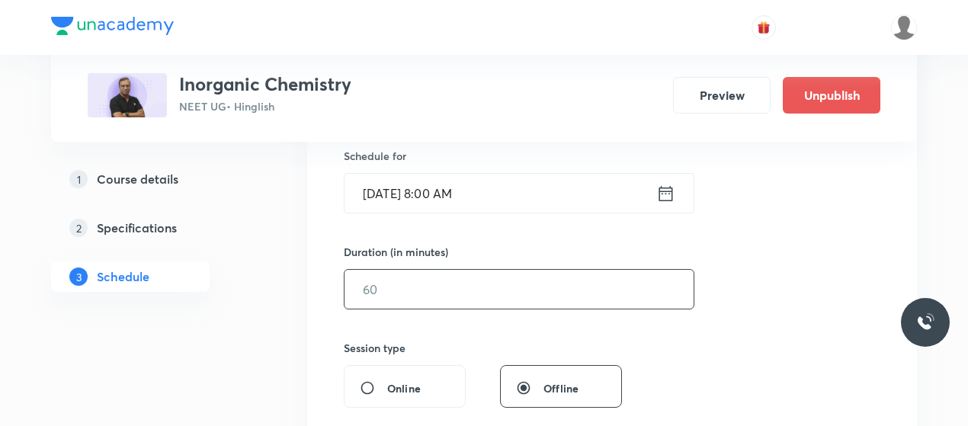
click at [463, 283] on input "text" at bounding box center [519, 289] width 349 height 39
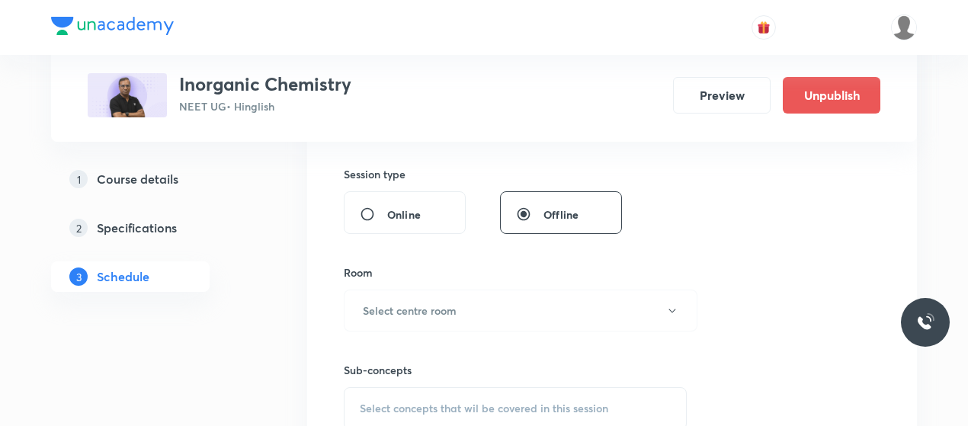
scroll to position [556, 0]
type input "80"
click at [463, 283] on div "Room Select centre room" at bounding box center [515, 296] width 343 height 67
click at [460, 309] on button "Select centre room" at bounding box center [521, 309] width 354 height 42
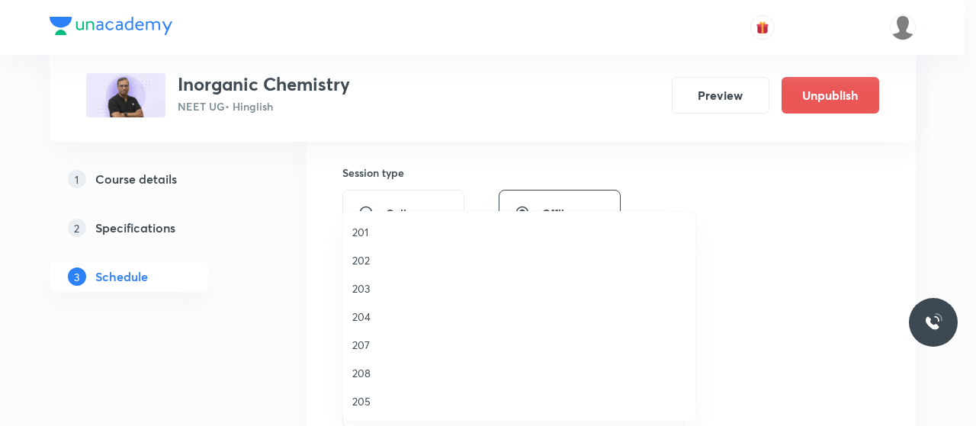
click at [357, 263] on span "202" at bounding box center [519, 260] width 334 height 16
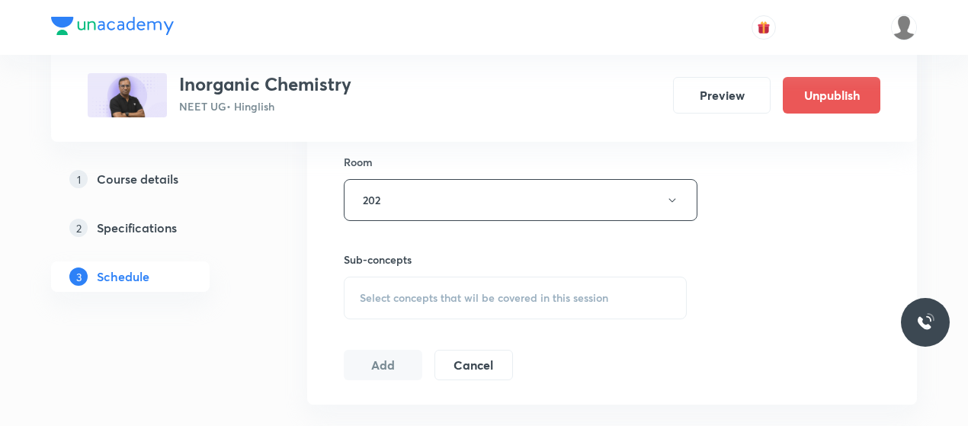
scroll to position [670, 0]
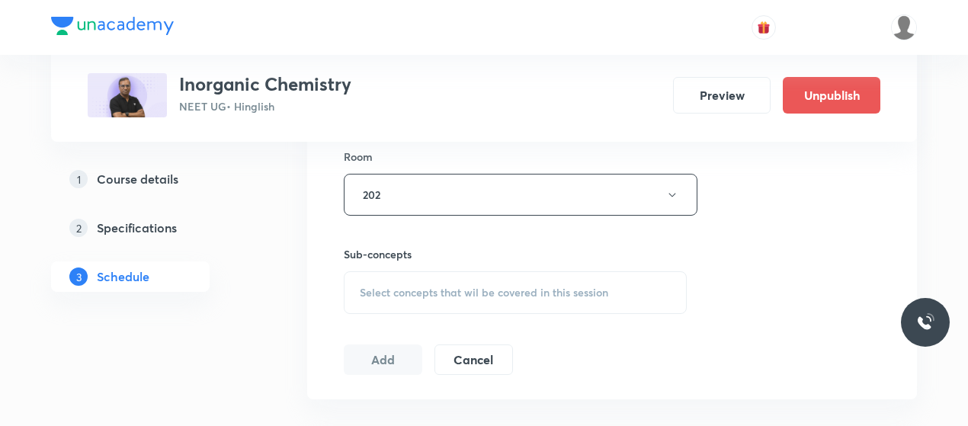
click at [478, 298] on div "Select concepts that wil be covered in this session" at bounding box center [515, 292] width 343 height 43
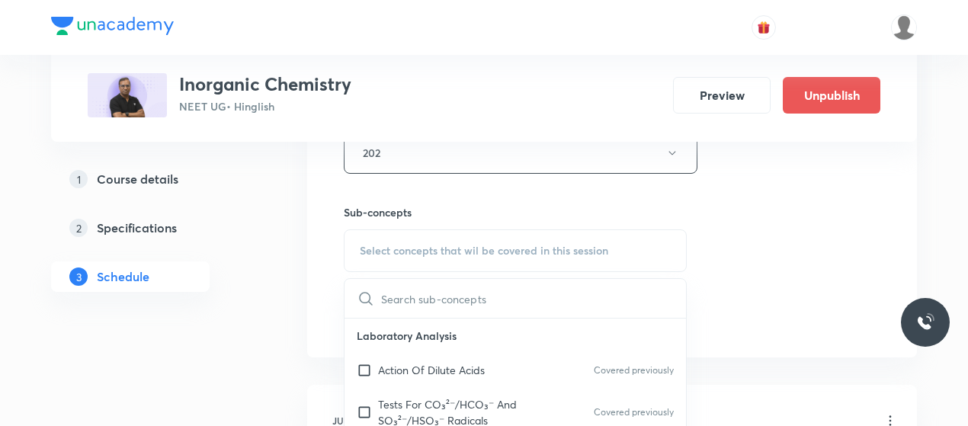
scroll to position [751, 0]
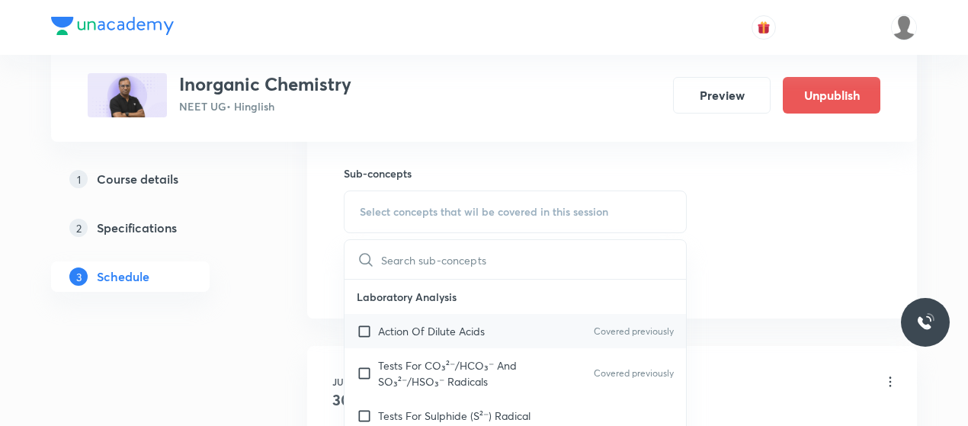
click at [470, 318] on div "Action Of Dilute Acids Covered previously" at bounding box center [516, 331] width 342 height 34
checkbox input "true"
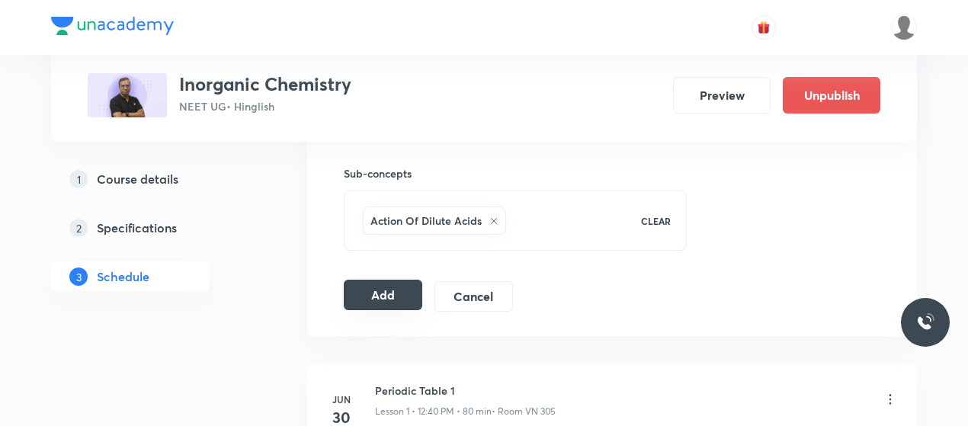
click at [357, 283] on button "Add" at bounding box center [383, 295] width 79 height 30
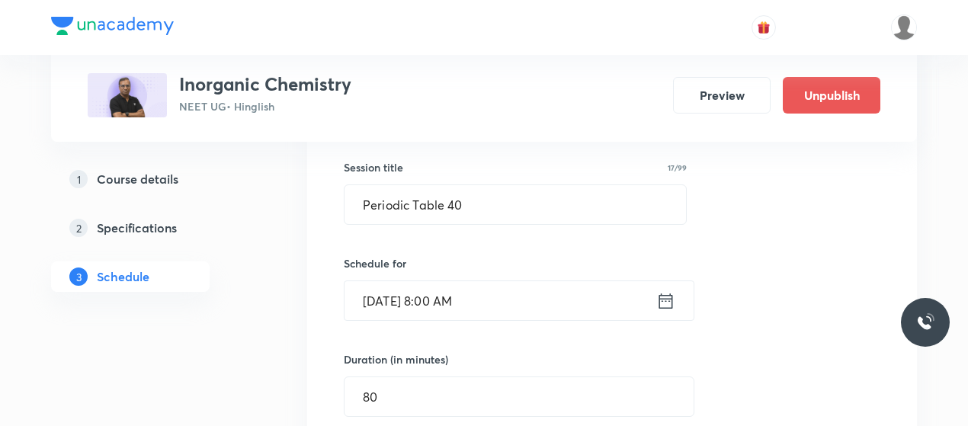
scroll to position [197, 0]
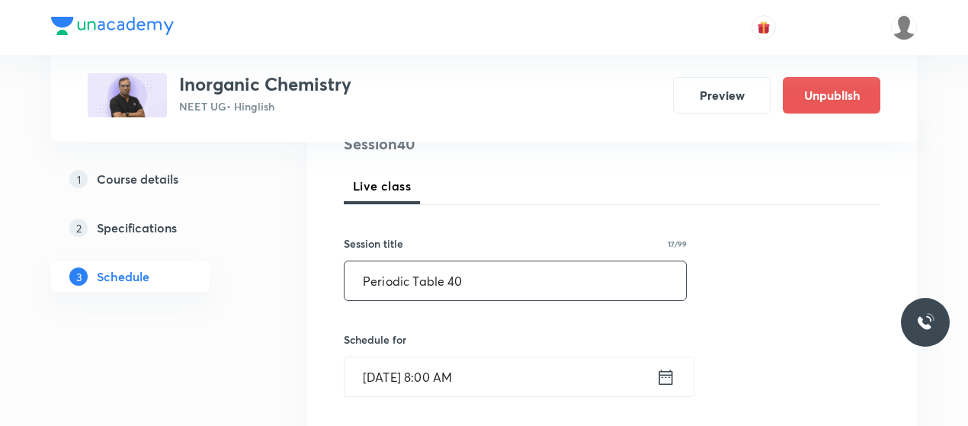
click at [384, 284] on input "Periodic Table 40" at bounding box center [516, 280] width 342 height 39
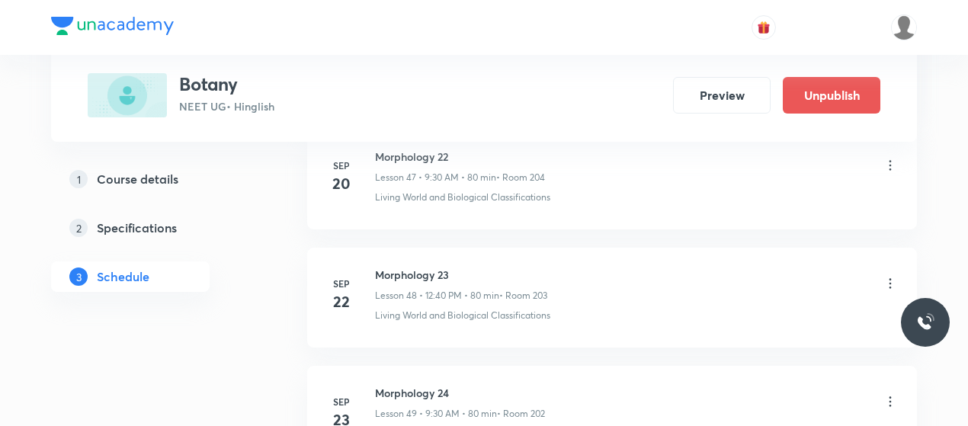
scroll to position [7028, 0]
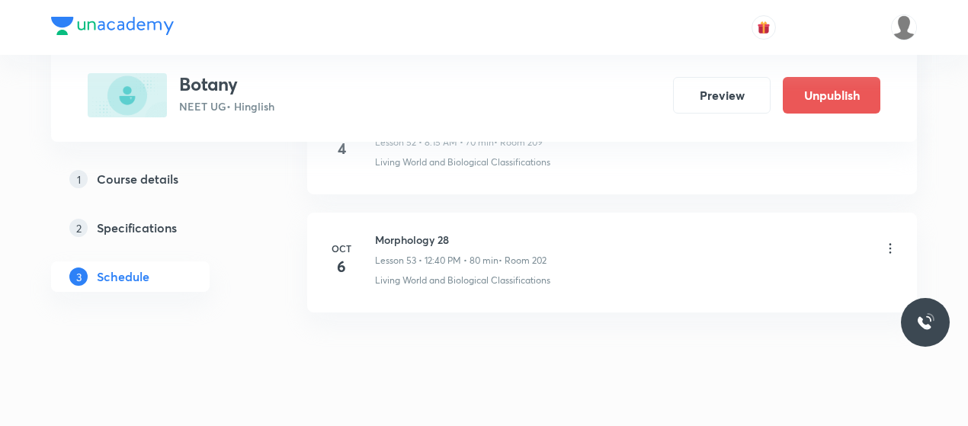
click at [415, 213] on li "[DATE] Morphology 28 Lesson 53 • 12:40 PM • 80 min • Room 202 Living World and …" at bounding box center [612, 263] width 610 height 100
copy h6 "Morphology 28"
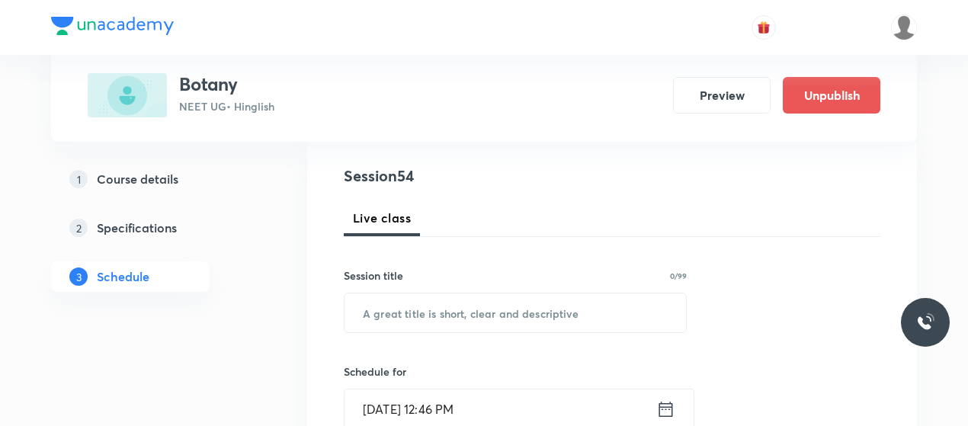
scroll to position [166, 0]
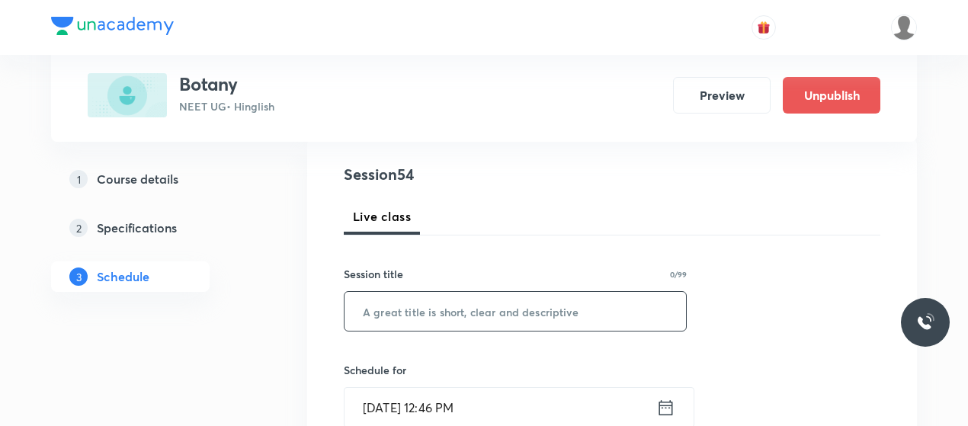
click at [458, 309] on input "text" at bounding box center [516, 311] width 342 height 39
paste input "Morphology 28"
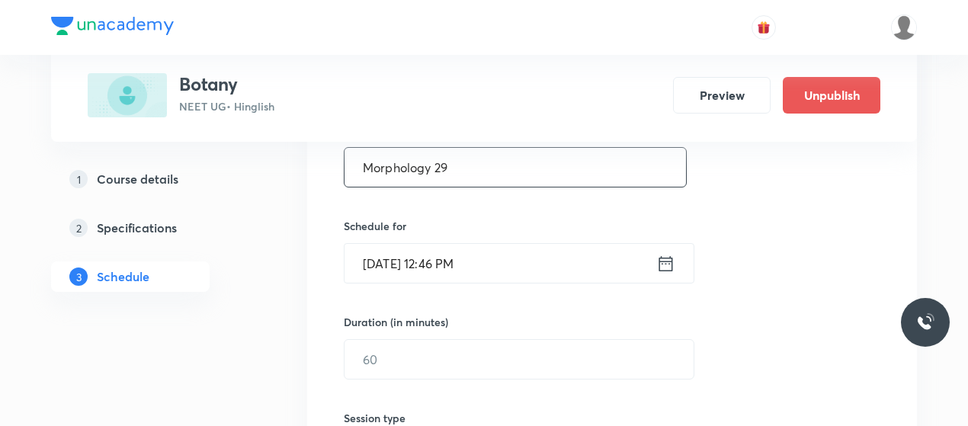
scroll to position [327, 0]
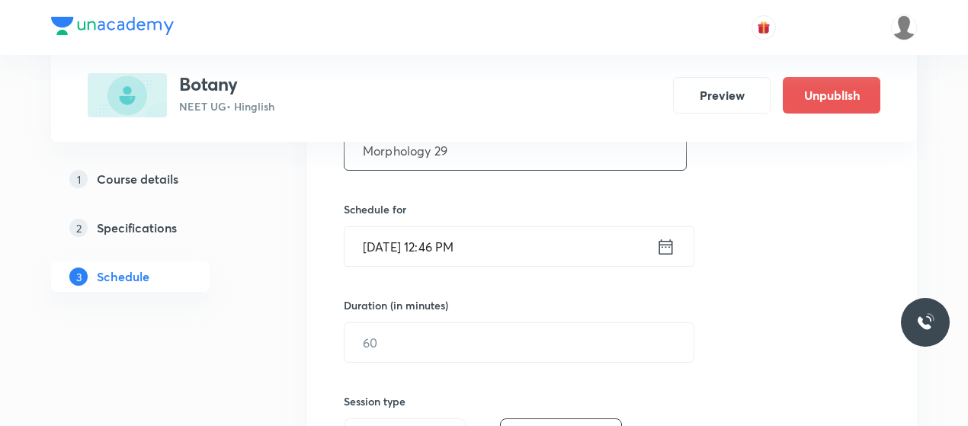
type input "Morphology 29"
click at [386, 245] on input "Oct 6, 2025, 12:46 PM" at bounding box center [501, 246] width 312 height 39
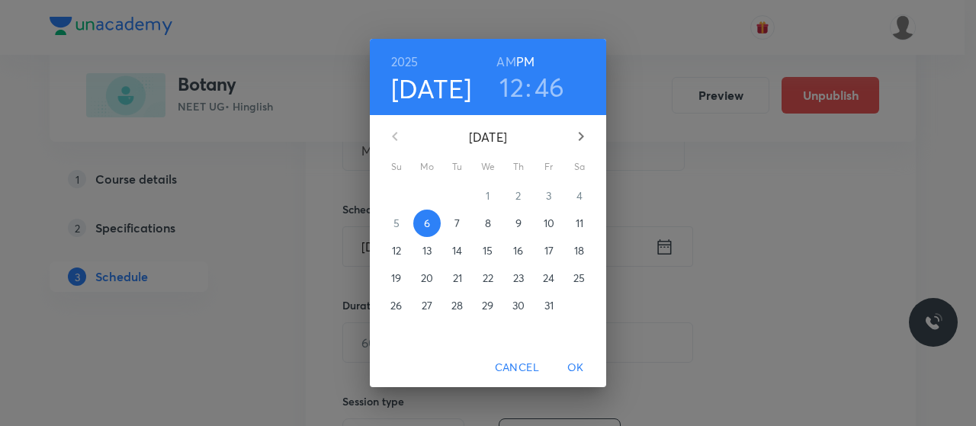
click at [451, 216] on span "7" at bounding box center [457, 223] width 27 height 15
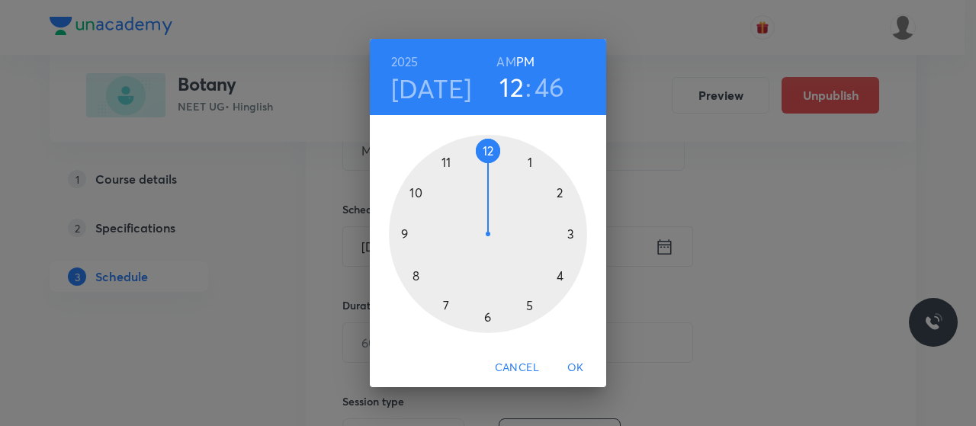
click at [503, 63] on h6 "AM" at bounding box center [505, 61] width 19 height 21
click at [451, 163] on div at bounding box center [488, 234] width 198 height 198
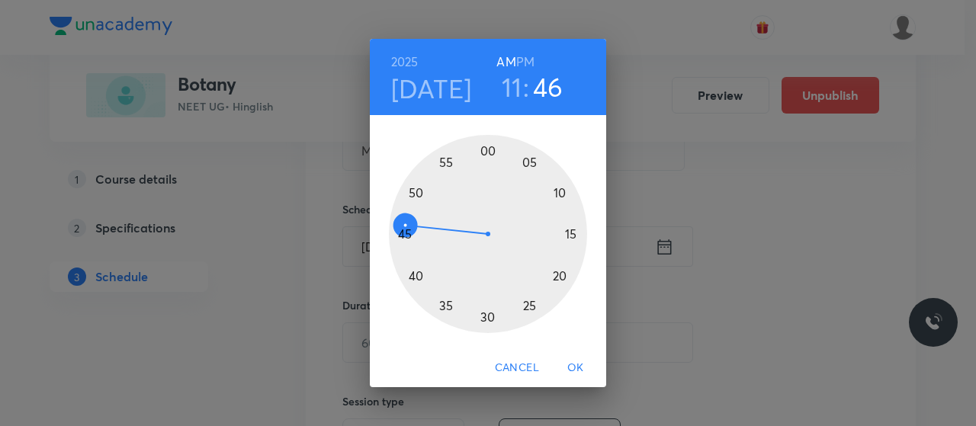
click at [561, 192] on div at bounding box center [488, 234] width 198 height 198
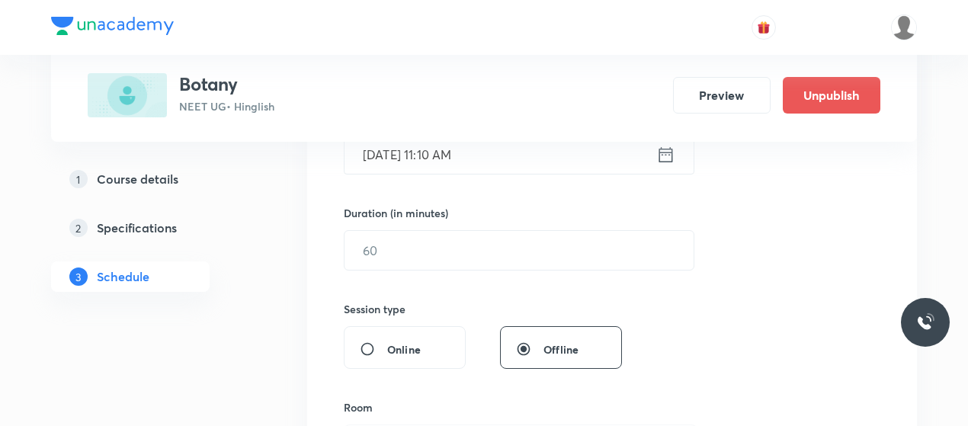
scroll to position [425, 0]
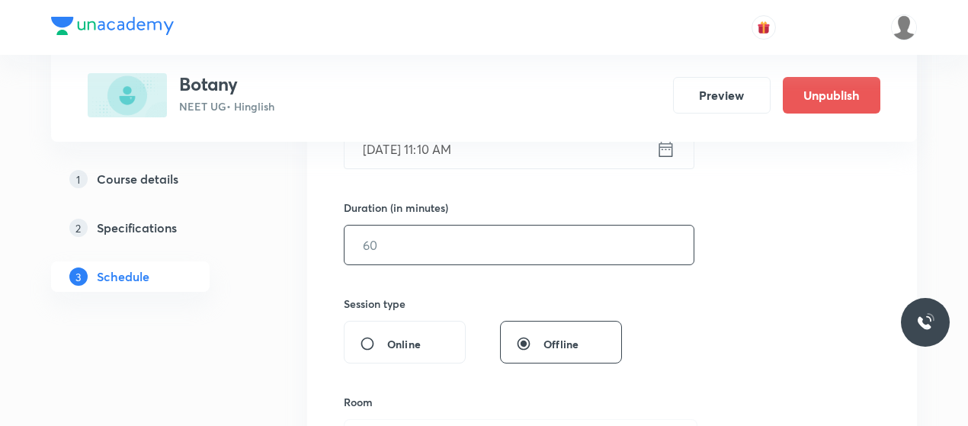
click at [473, 242] on input "text" at bounding box center [519, 245] width 349 height 39
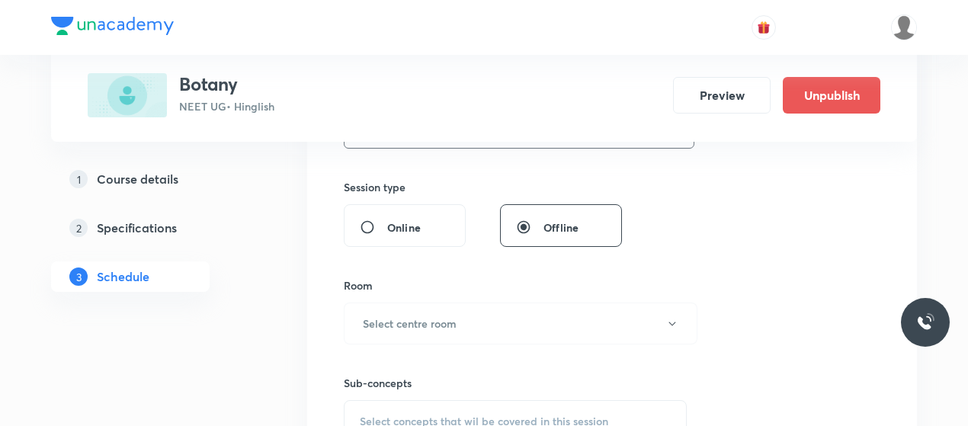
scroll to position [610, 0]
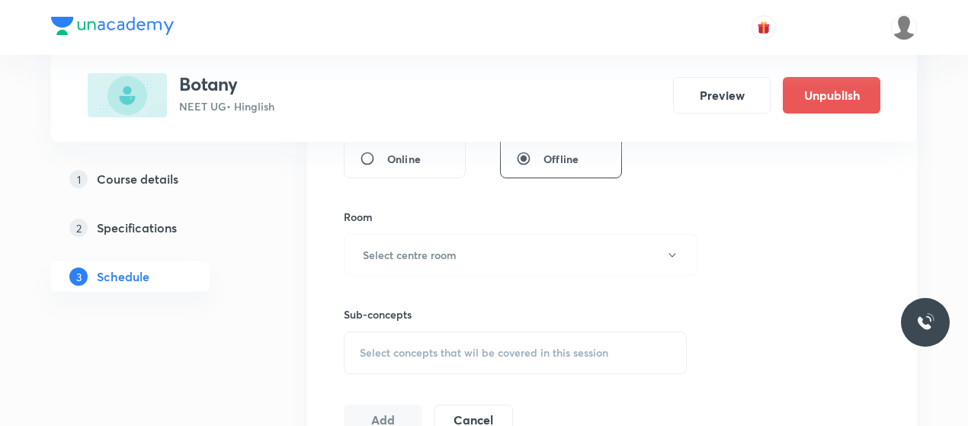
type input "80"
click at [473, 242] on button "Select centre room" at bounding box center [521, 255] width 354 height 42
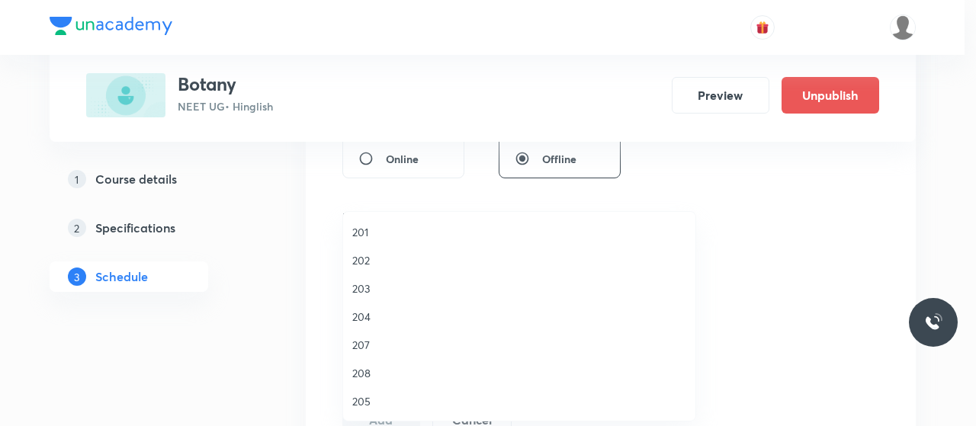
click at [362, 234] on span "201" at bounding box center [519, 232] width 334 height 16
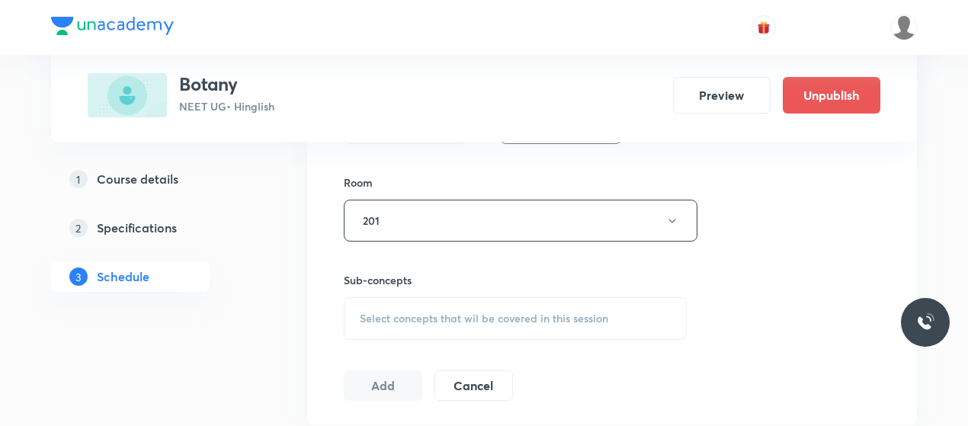
scroll to position [662, 0]
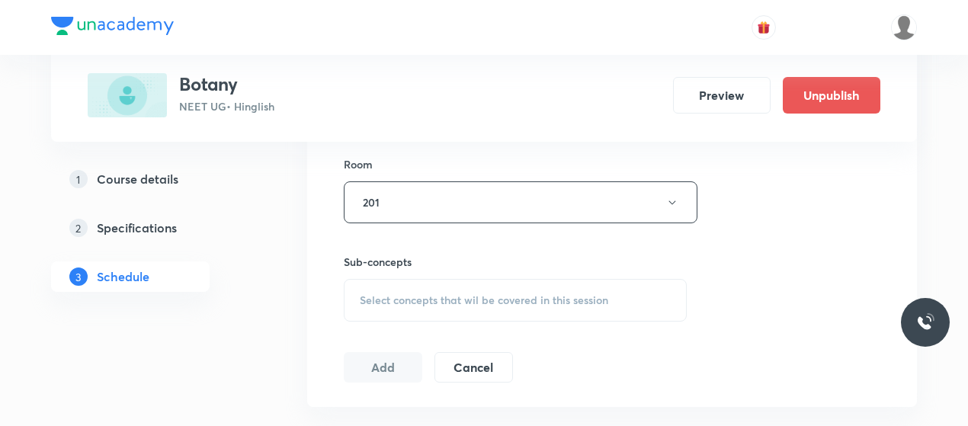
click at [524, 297] on span "Select concepts that wil be covered in this session" at bounding box center [484, 300] width 249 height 12
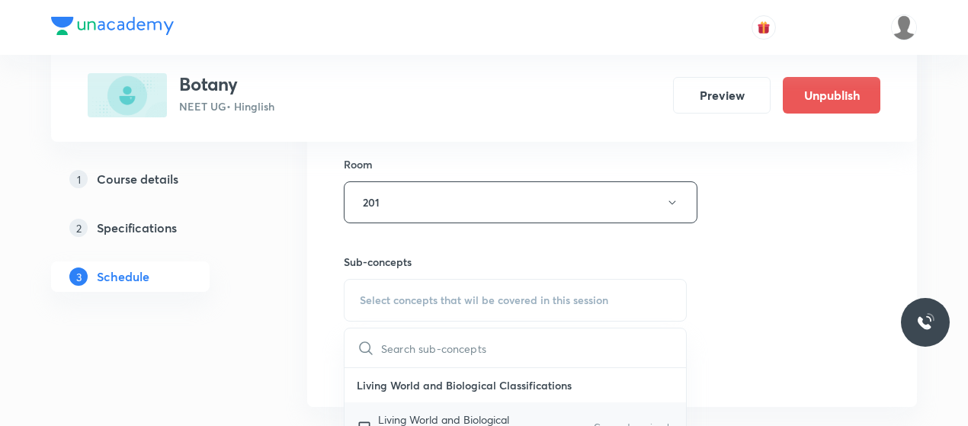
click at [412, 406] on div "Living World and Biological Classifications Covered previously" at bounding box center [516, 427] width 342 height 50
checkbox input "true"
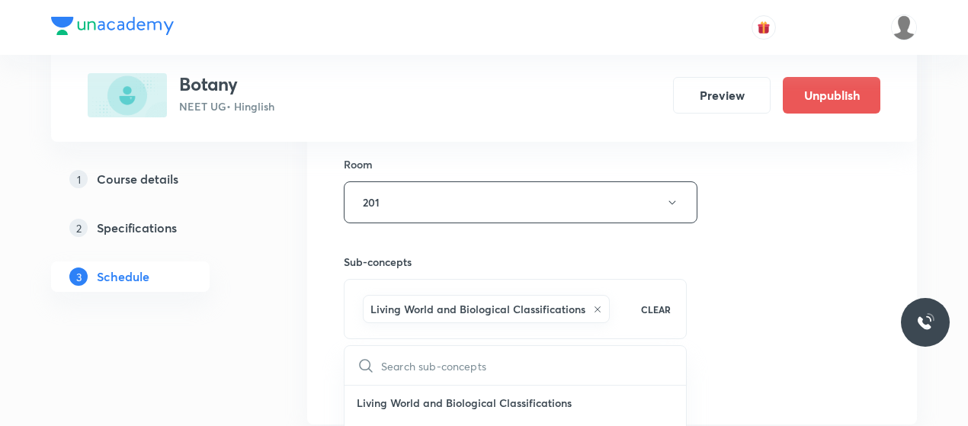
click at [786, 243] on div "Session 54 Live class Session title 13/99 Morphology 29 ​ Schedule for Oct 7, 2…" at bounding box center [612, 33] width 537 height 733
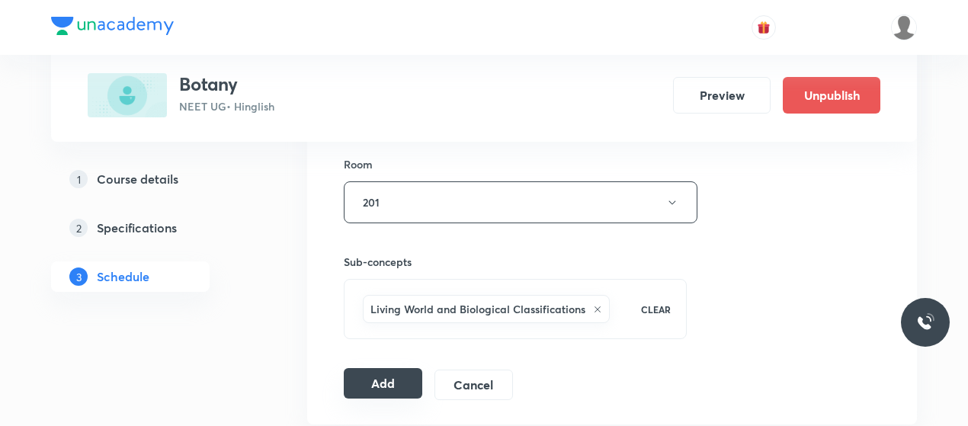
click at [373, 379] on button "Add" at bounding box center [383, 383] width 79 height 30
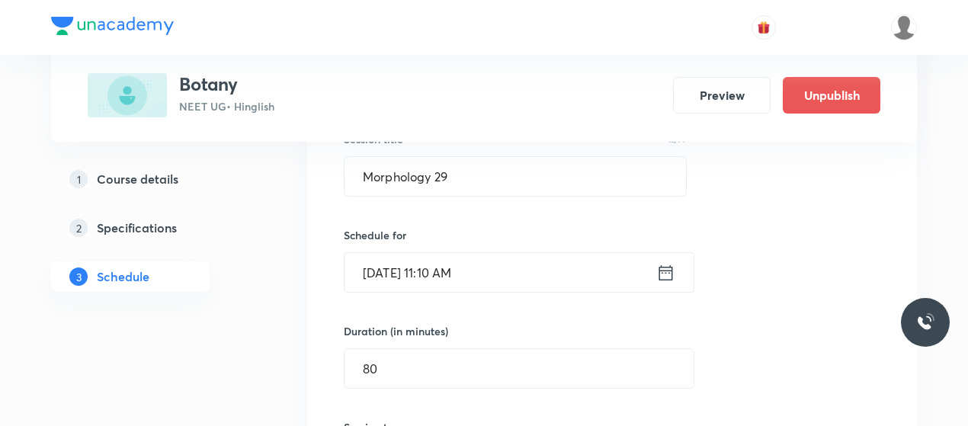
scroll to position [297, 0]
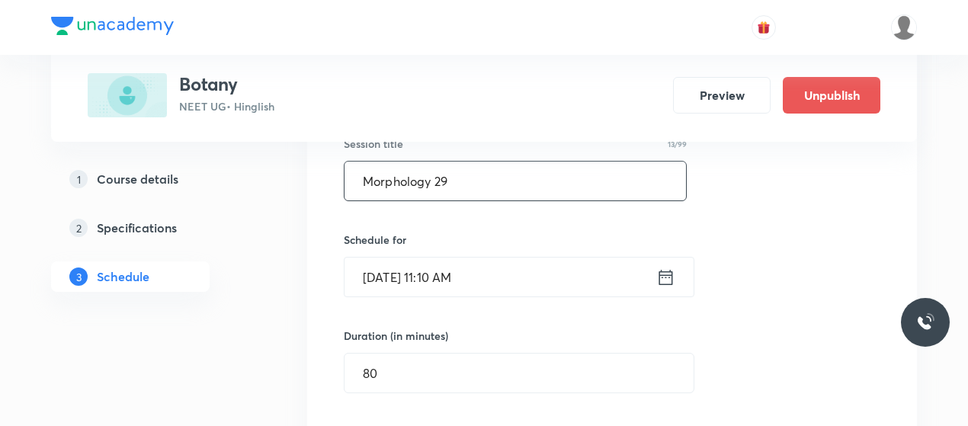
click at [417, 189] on input "Morphology 29" at bounding box center [516, 181] width 342 height 39
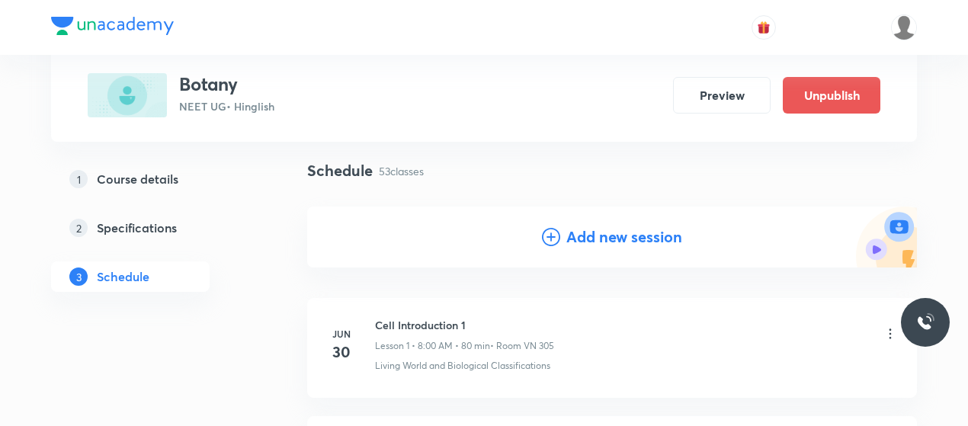
scroll to position [99, 0]
click at [548, 236] on icon at bounding box center [551, 236] width 18 height 18
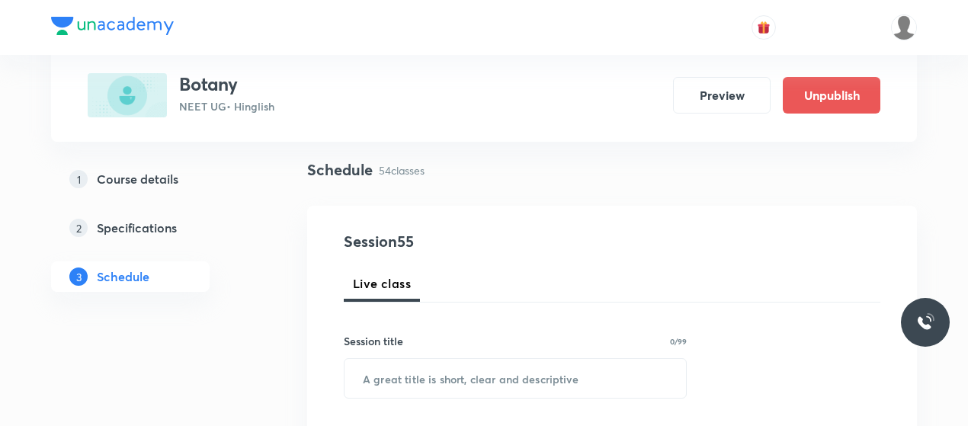
scroll to position [194, 0]
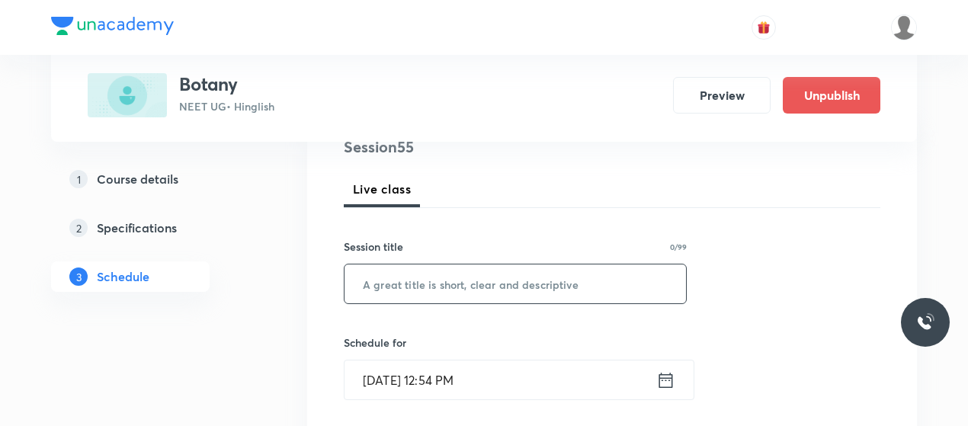
click at [471, 297] on input "text" at bounding box center [516, 284] width 342 height 39
paste input "Morphology 29"
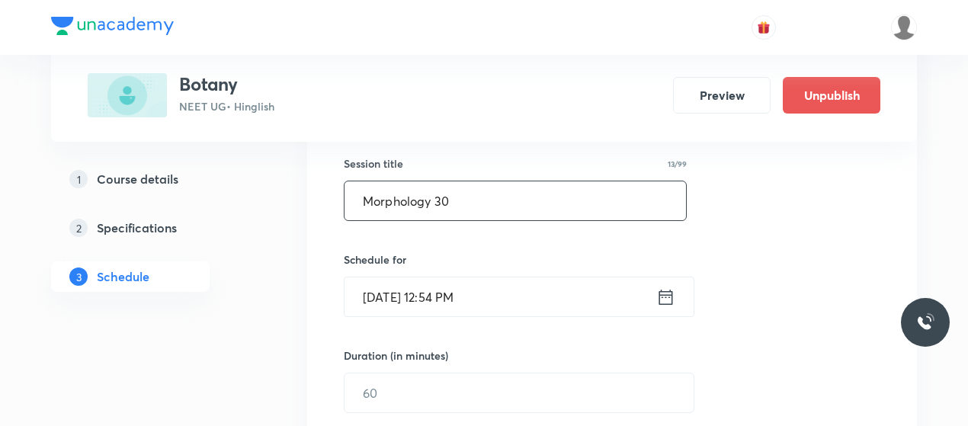
type input "Morphology 30"
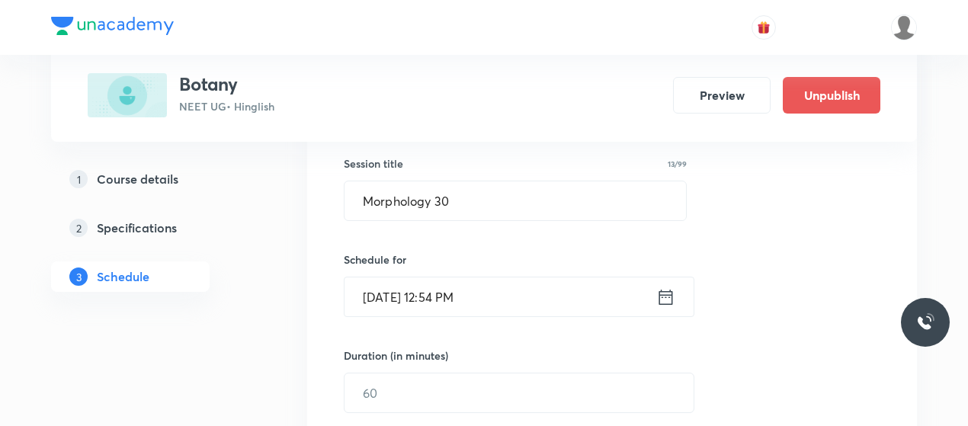
click at [374, 287] on input "Oct 6, 2025, 12:54 PM" at bounding box center [501, 296] width 312 height 39
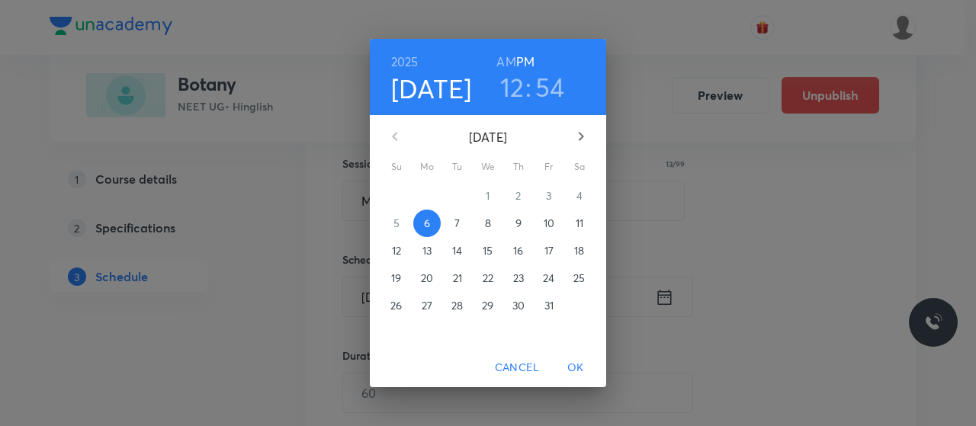
click at [491, 221] on p "8" at bounding box center [488, 223] width 6 height 15
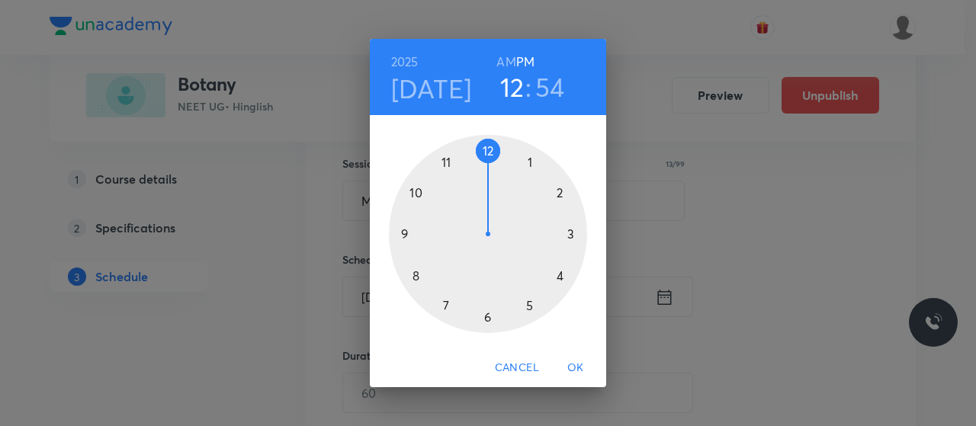
click at [515, 60] on h6 "AM" at bounding box center [505, 61] width 19 height 21
click at [417, 277] on div at bounding box center [488, 234] width 198 height 198
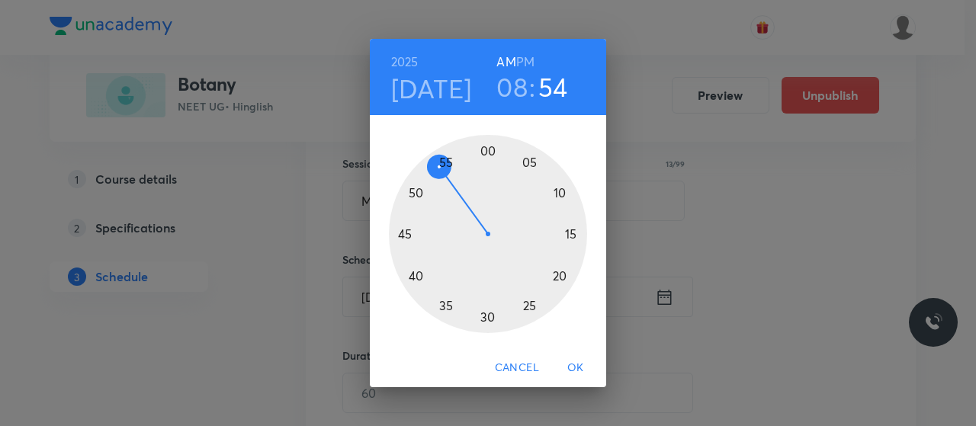
click at [487, 152] on div at bounding box center [488, 234] width 198 height 198
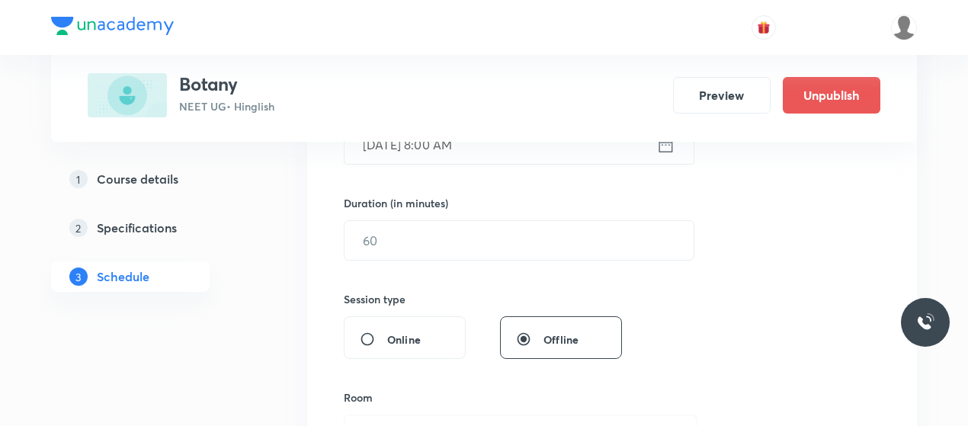
scroll to position [431, 0]
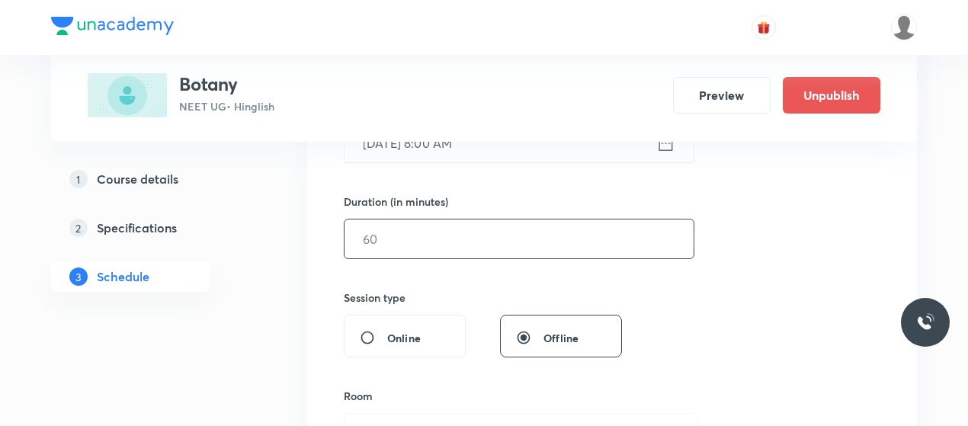
drag, startPoint x: 441, startPoint y: 268, endPoint x: 439, endPoint y: 242, distance: 25.2
click at [439, 242] on div "Session 55 Live class Session title 13/99 Morphology 30 ​ Schedule for Oct 8, 2…" at bounding box center [612, 257] width 537 height 716
click at [439, 242] on input "text" at bounding box center [519, 239] width 349 height 39
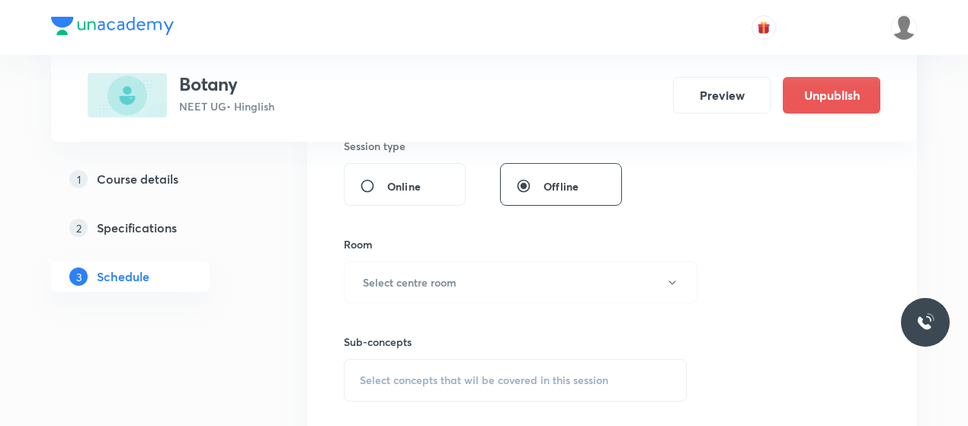
scroll to position [594, 0]
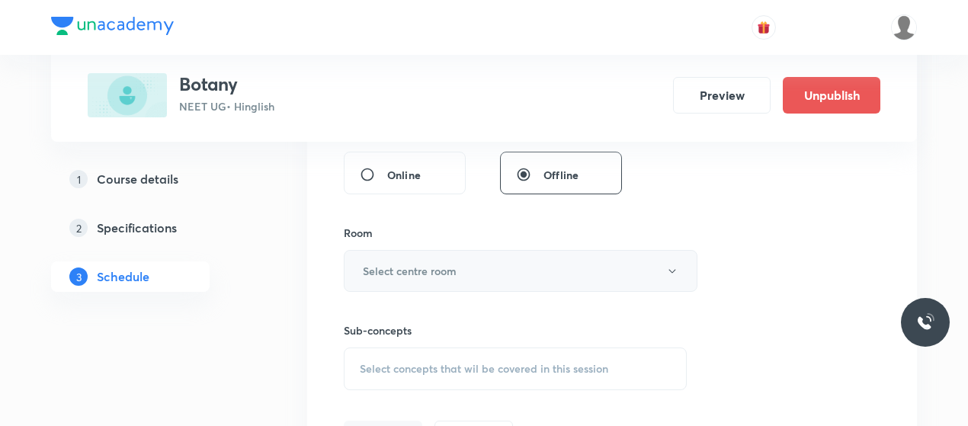
type input "80"
click at [444, 285] on button "Select centre room" at bounding box center [521, 271] width 354 height 42
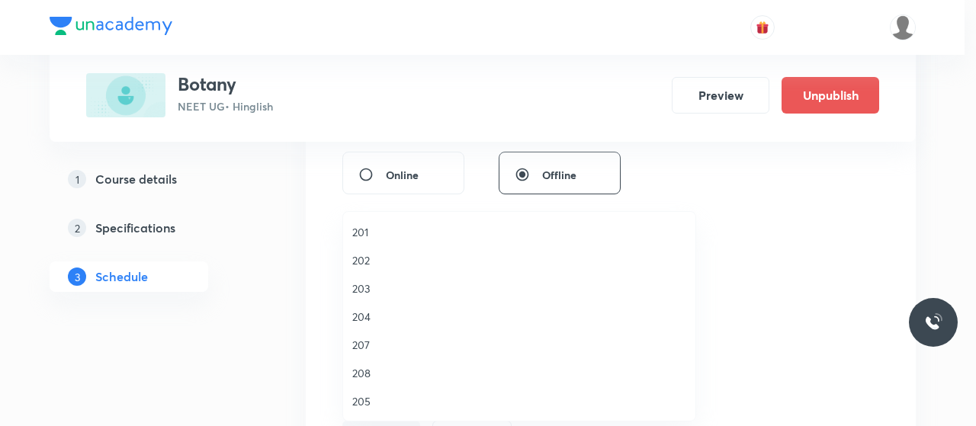
click at [372, 263] on span "202" at bounding box center [519, 260] width 334 height 16
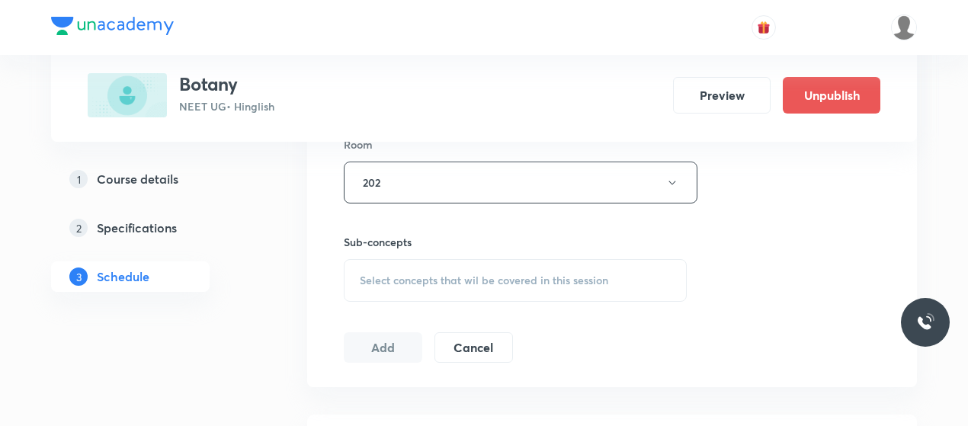
click at [451, 294] on div "Select concepts that wil be covered in this session" at bounding box center [515, 280] width 343 height 43
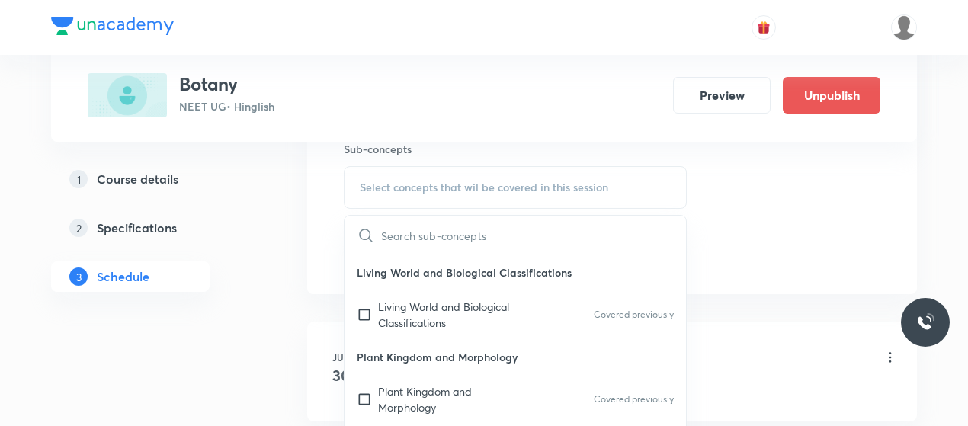
scroll to position [777, 0]
click at [422, 299] on p "Living World and Biological Classifications" at bounding box center [455, 313] width 154 height 32
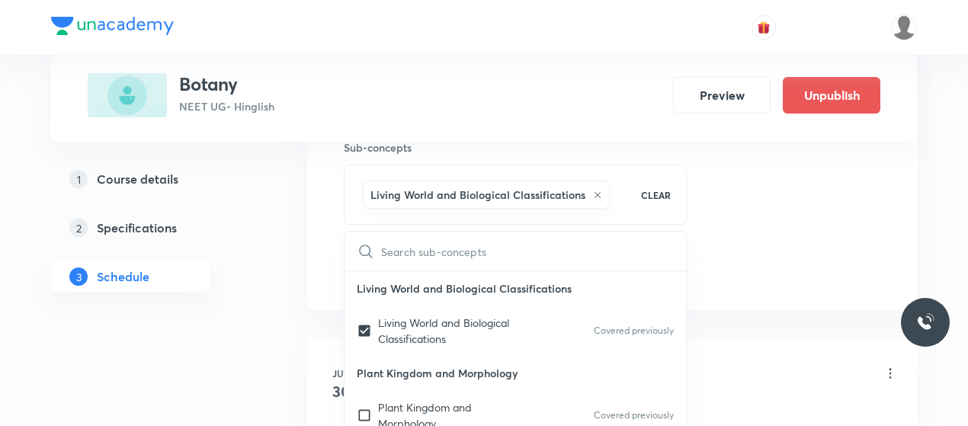
checkbox input "true"
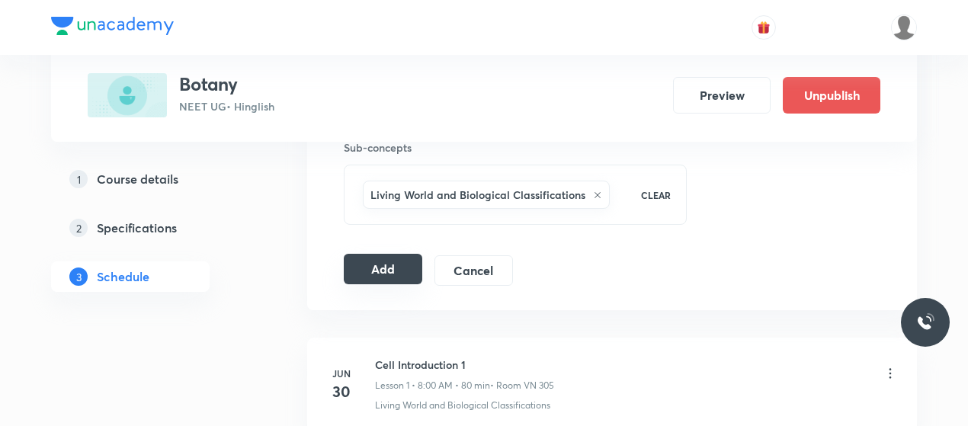
click at [376, 261] on button "Add" at bounding box center [383, 269] width 79 height 30
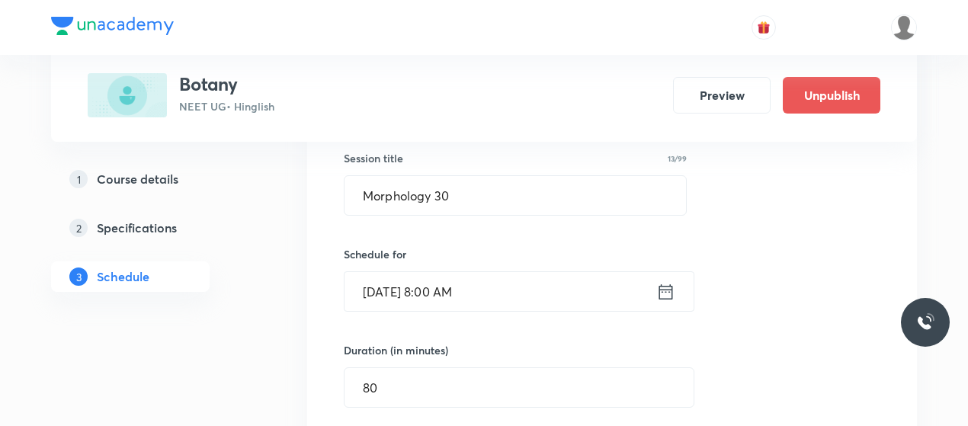
scroll to position [281, 0]
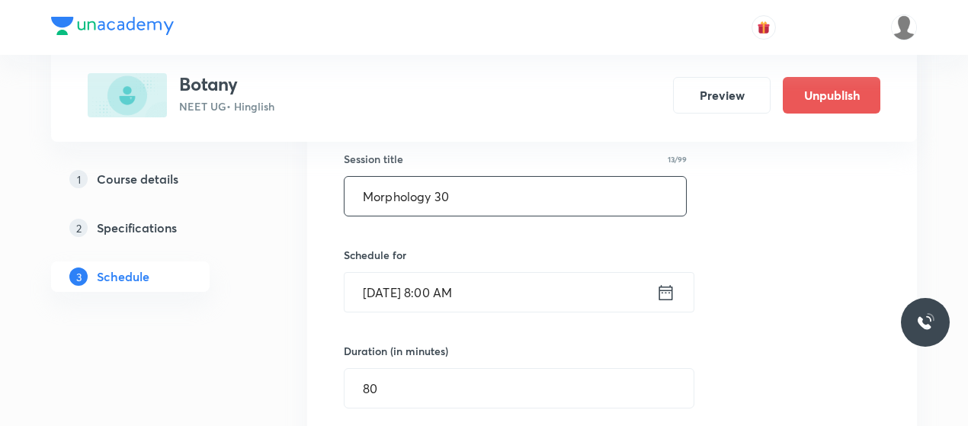
click at [422, 205] on input "Morphology 30" at bounding box center [516, 196] width 342 height 39
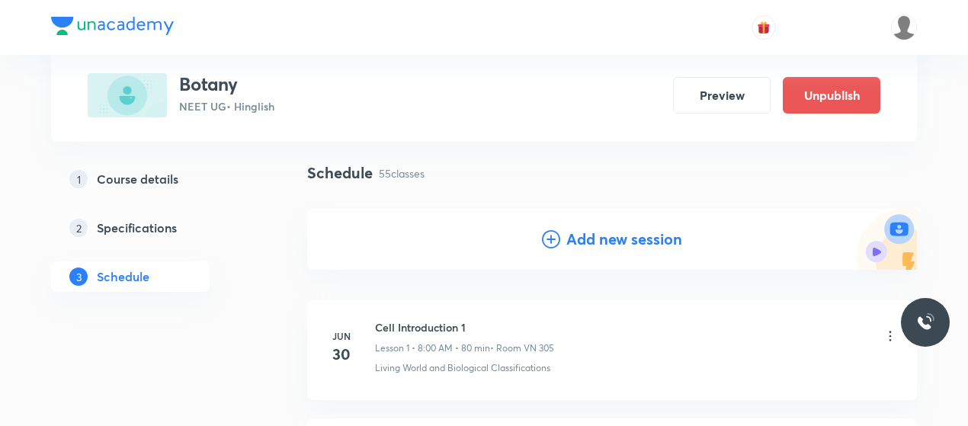
scroll to position [98, 0]
click at [543, 239] on icon at bounding box center [551, 238] width 18 height 18
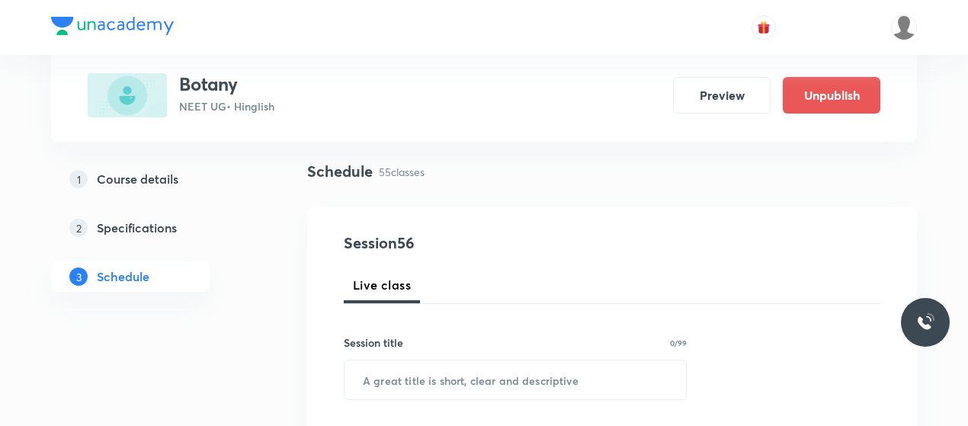
scroll to position [204, 0]
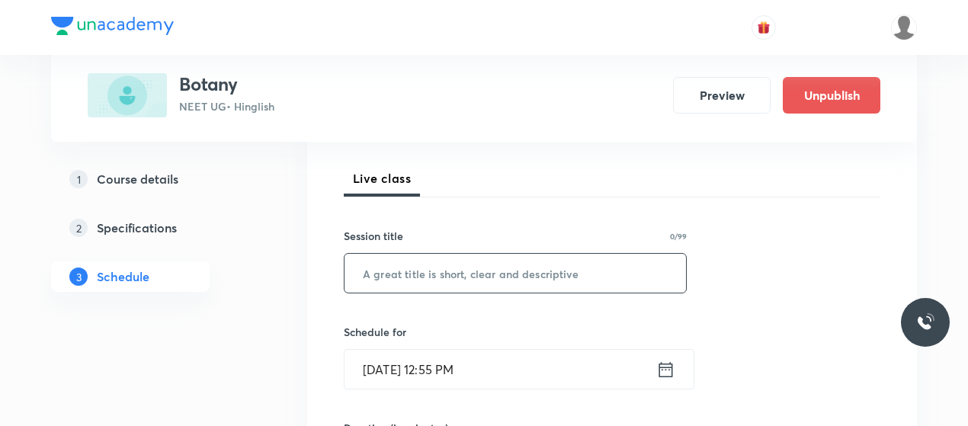
click at [419, 271] on input "text" at bounding box center [516, 273] width 342 height 39
paste input "Morphology 30"
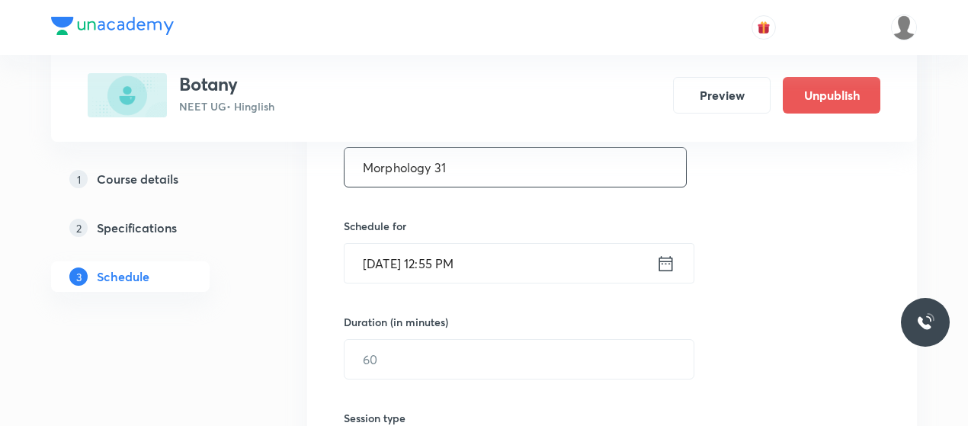
scroll to position [311, 0]
type input "Morphology 31"
click at [395, 268] on input "Oct 6, 2025, 12:55 PM" at bounding box center [501, 262] width 312 height 39
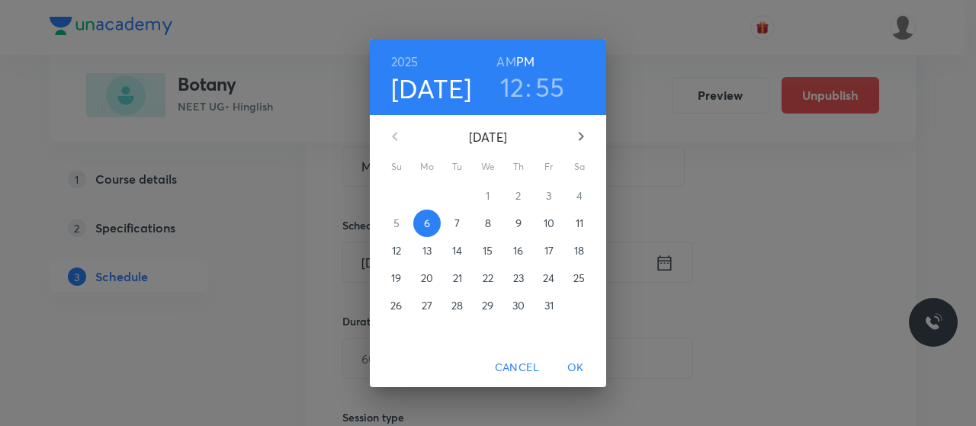
click at [515, 226] on p "9" at bounding box center [518, 223] width 6 height 15
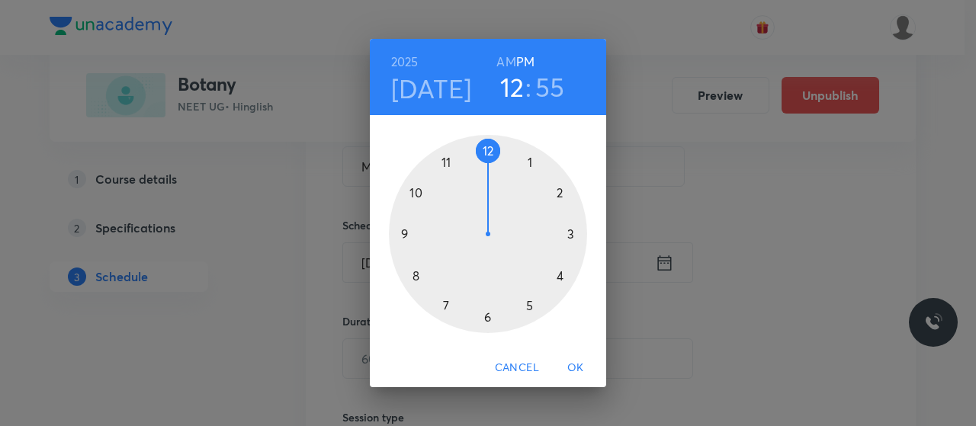
click at [512, 65] on h6 "AM" at bounding box center [505, 61] width 19 height 21
click at [414, 277] on div at bounding box center [488, 234] width 198 height 198
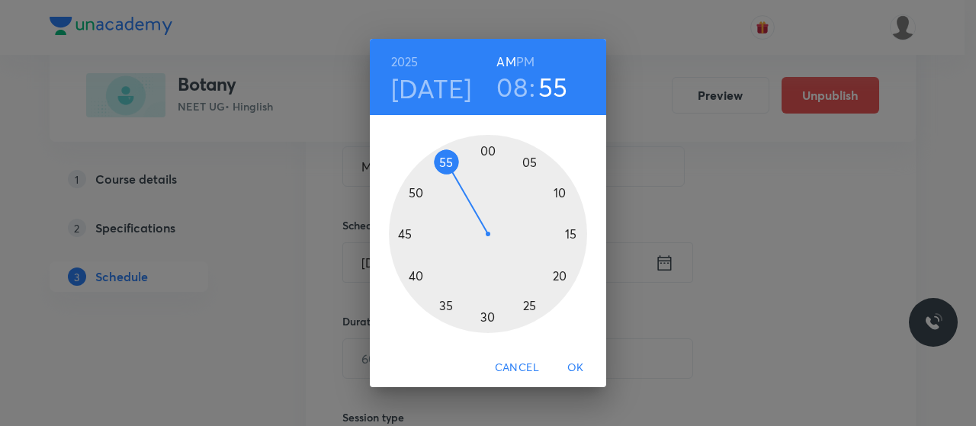
click at [487, 152] on div at bounding box center [488, 234] width 198 height 198
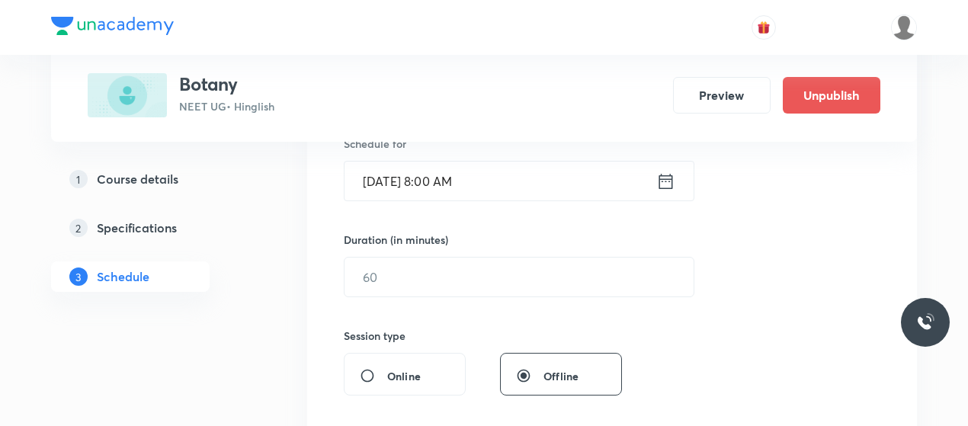
scroll to position [393, 0]
click at [470, 286] on input "text" at bounding box center [519, 276] width 349 height 39
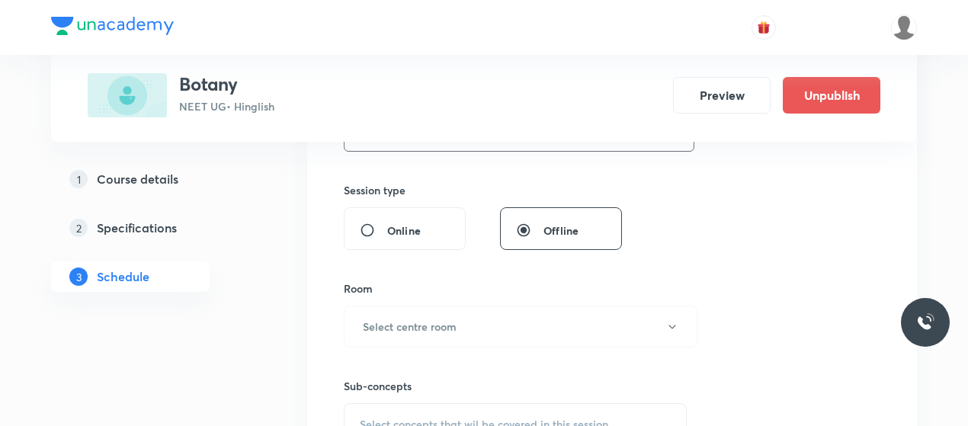
scroll to position [540, 0]
type input "80"
click at [483, 320] on button "Select centre room" at bounding box center [521, 325] width 354 height 42
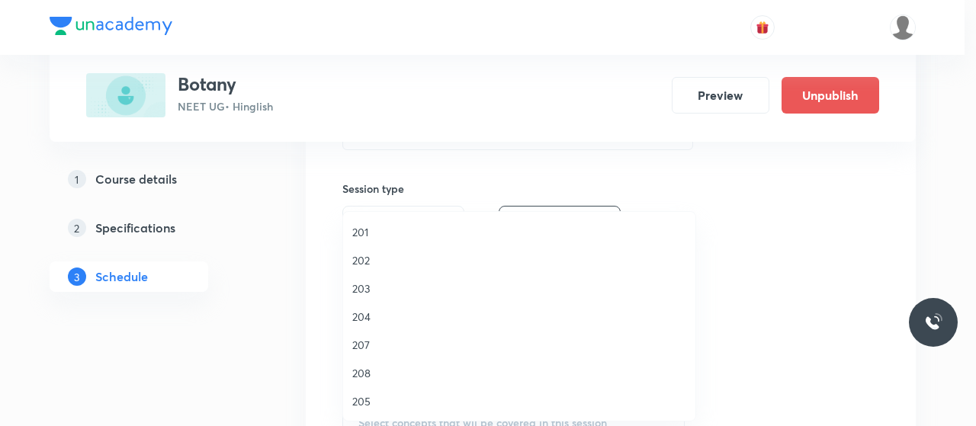
click at [367, 254] on span "202" at bounding box center [519, 260] width 334 height 16
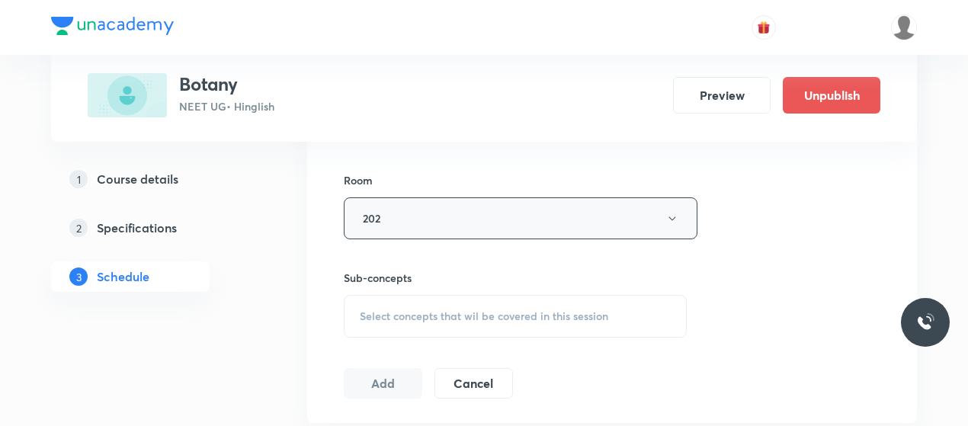
scroll to position [661, 0]
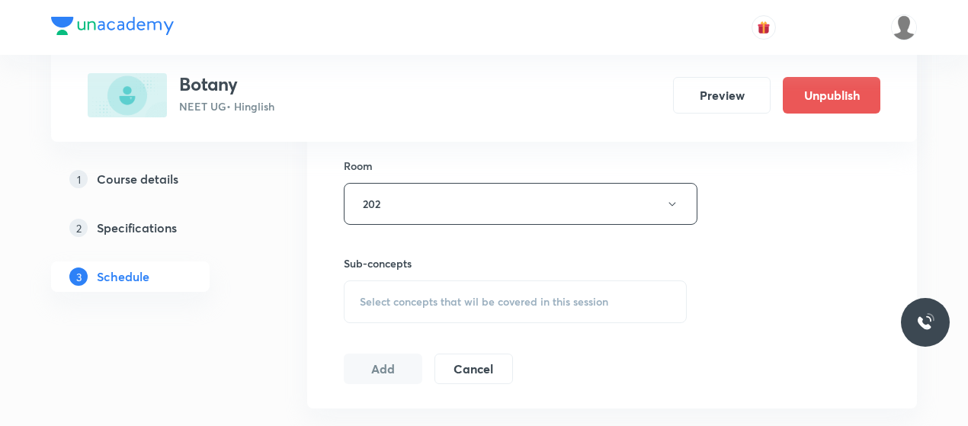
click at [494, 296] on span "Select concepts that wil be covered in this session" at bounding box center [484, 302] width 249 height 12
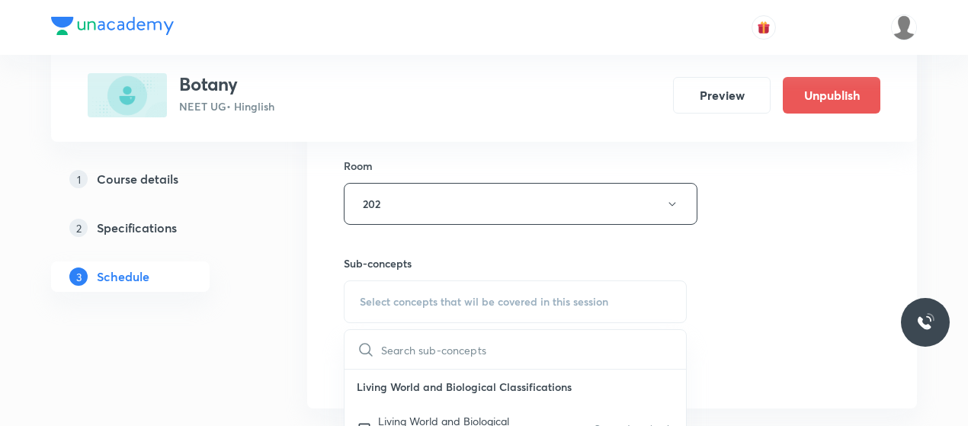
scroll to position [742, 0]
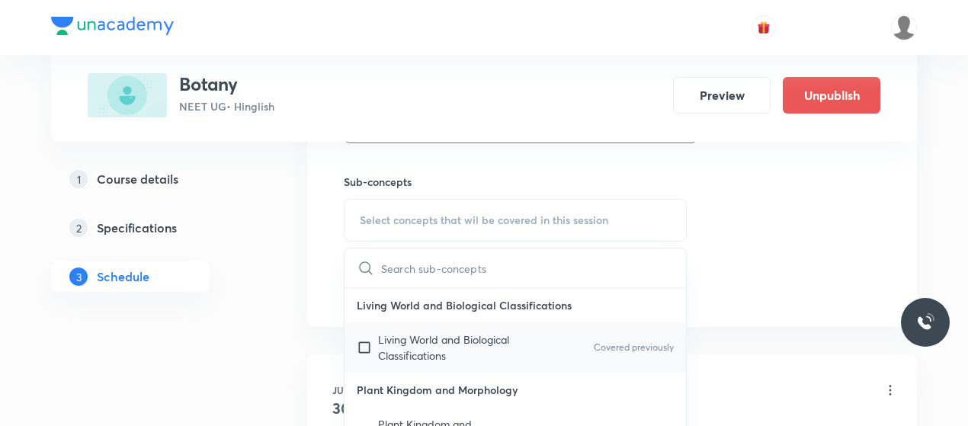
click at [448, 323] on div "Living World and Biological Classifications Covered previously" at bounding box center [516, 347] width 342 height 50
checkbox input "true"
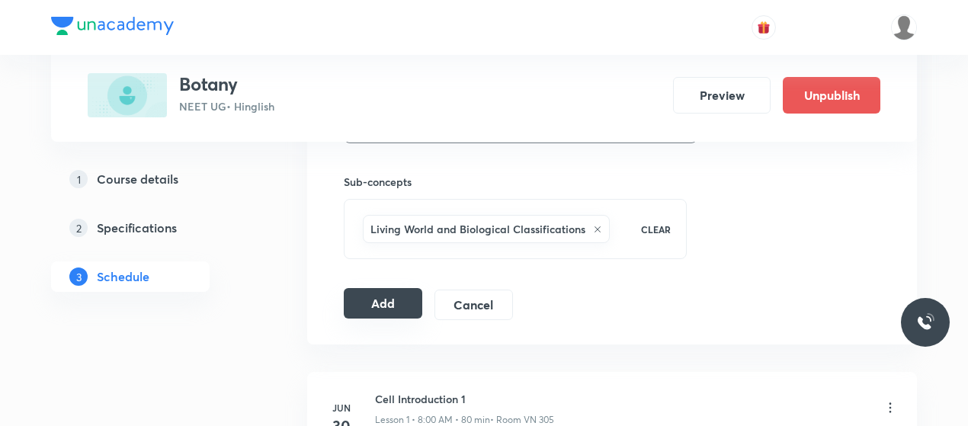
click at [383, 293] on button "Add" at bounding box center [383, 303] width 79 height 30
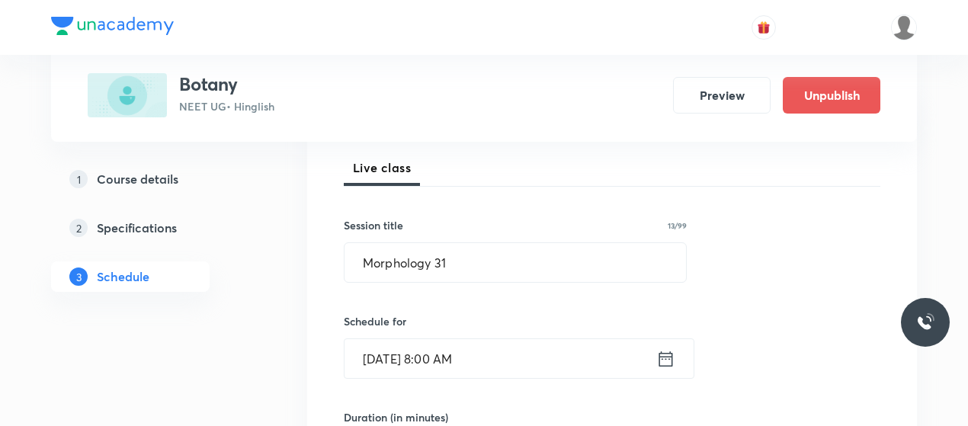
scroll to position [214, 0]
click at [409, 257] on input "Morphology 31" at bounding box center [516, 263] width 342 height 39
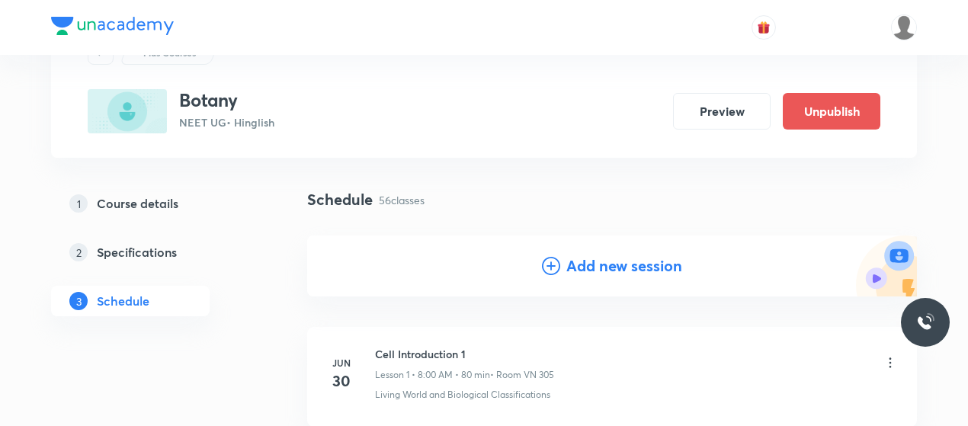
scroll to position [71, 0]
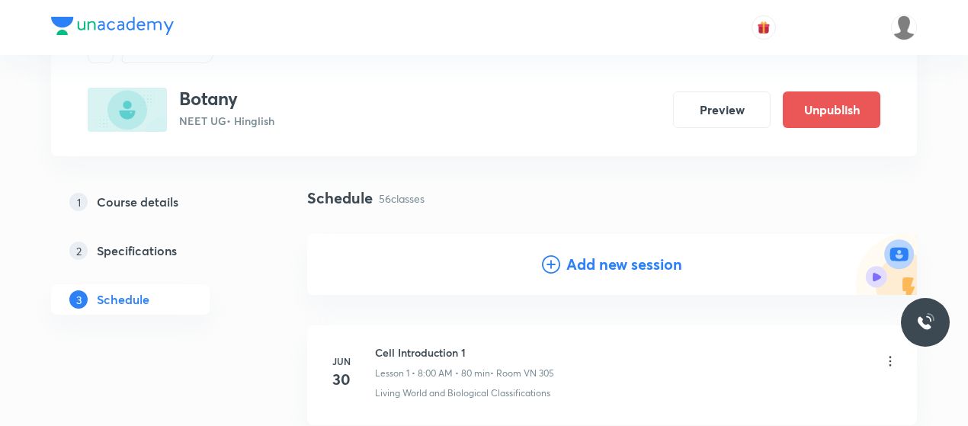
click at [547, 260] on icon at bounding box center [551, 264] width 18 height 18
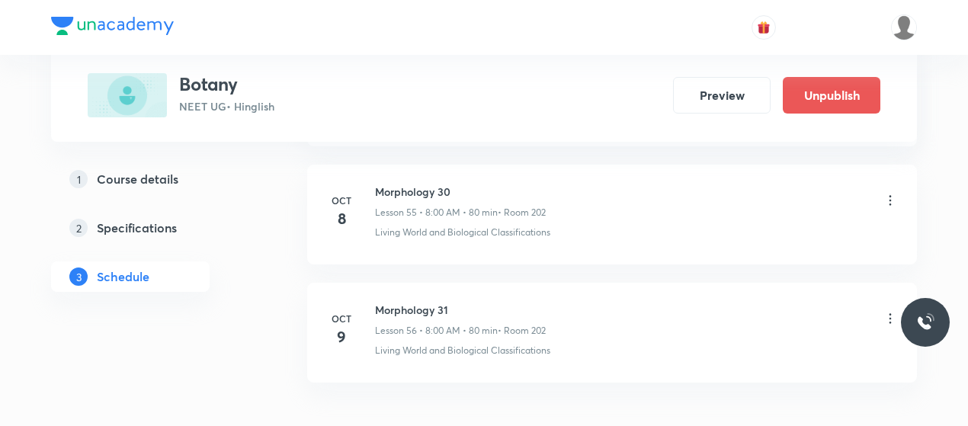
scroll to position [7310, 0]
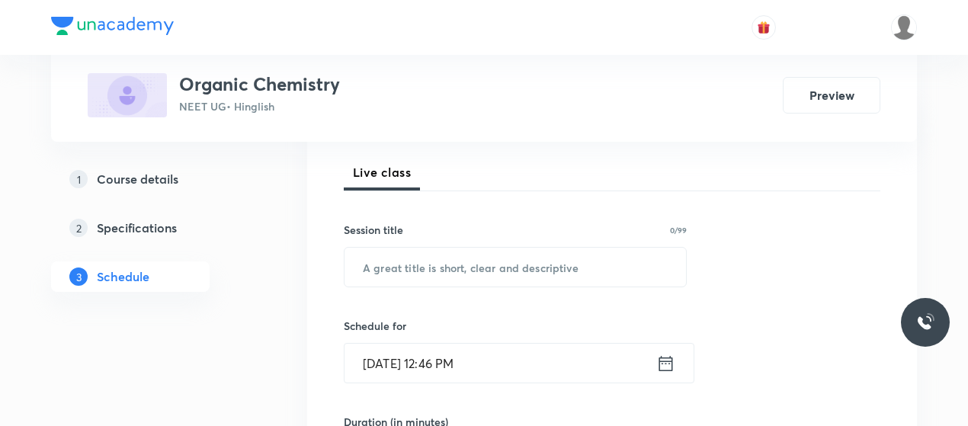
scroll to position [215, 0]
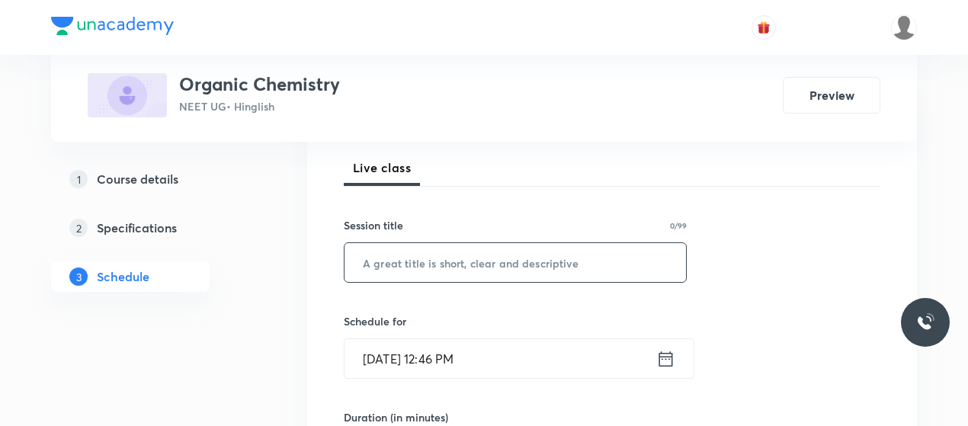
click at [479, 259] on input "text" at bounding box center [516, 262] width 342 height 39
click at [454, 251] on input "text" at bounding box center [516, 262] width 342 height 39
paste input "General organic chemistry"
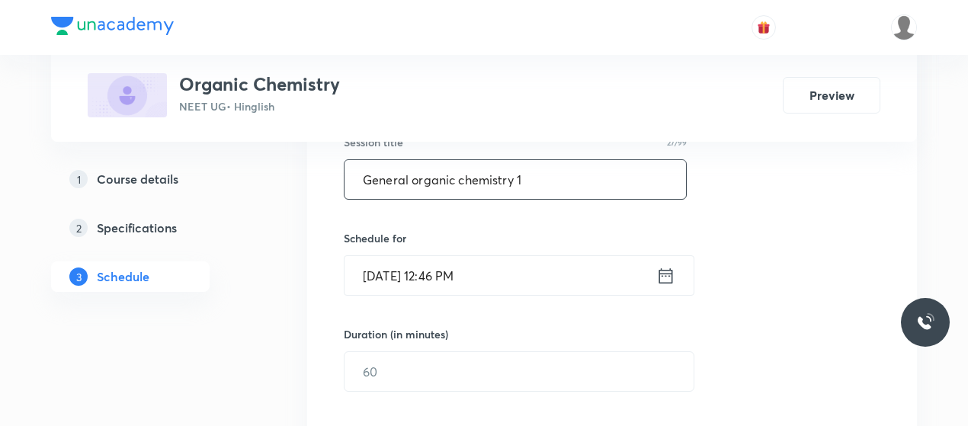
scroll to position [306, 0]
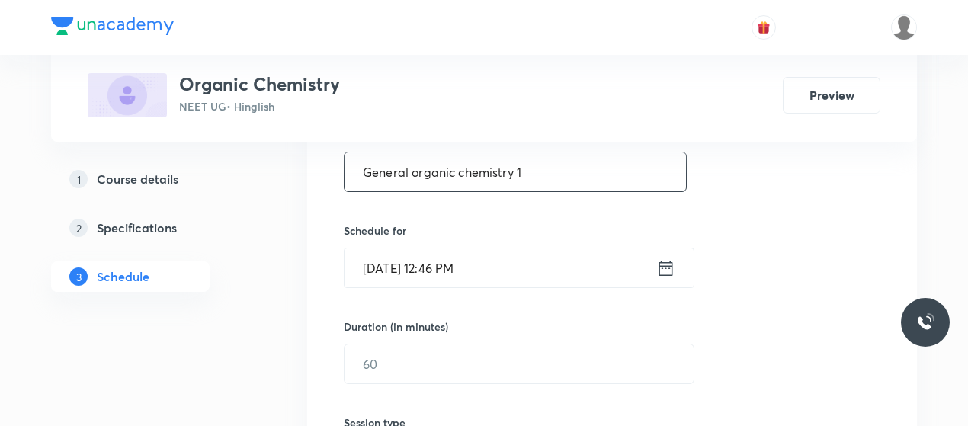
type input "General organic chemistry 1"
click at [402, 262] on input "[DATE] 12:46 PM" at bounding box center [501, 268] width 312 height 39
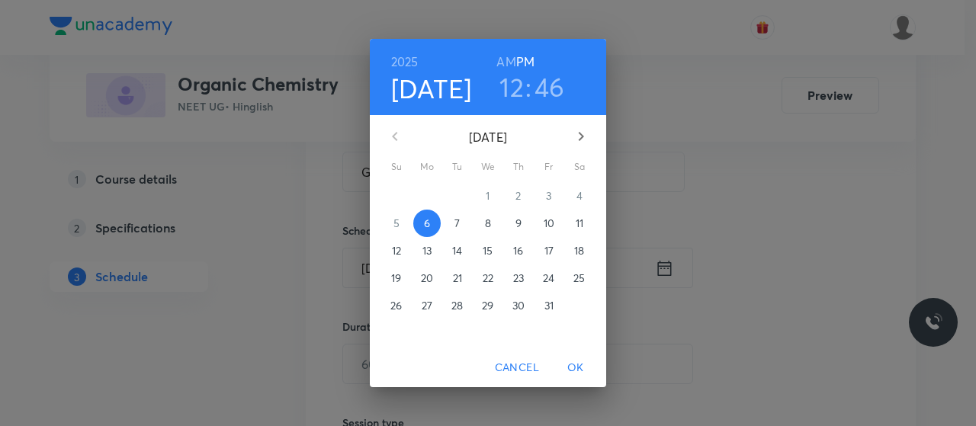
click at [447, 219] on span "7" at bounding box center [457, 223] width 27 height 15
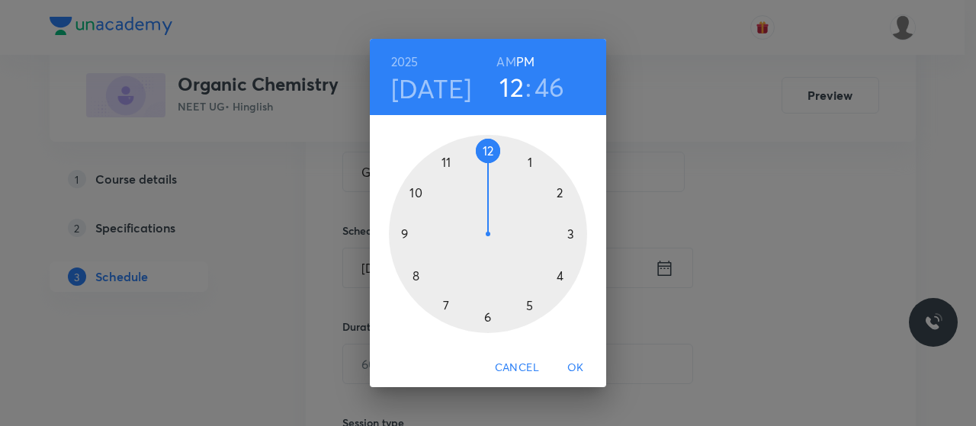
click at [505, 60] on h6 "AM" at bounding box center [505, 61] width 19 height 21
click at [524, 56] on h6 "PM" at bounding box center [525, 61] width 18 height 21
click at [486, 147] on div at bounding box center [488, 234] width 198 height 198
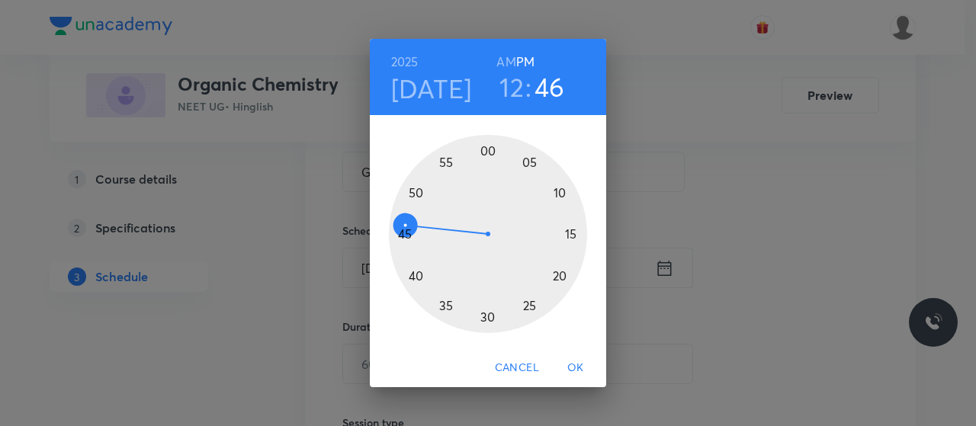
click at [417, 272] on div at bounding box center [488, 234] width 198 height 198
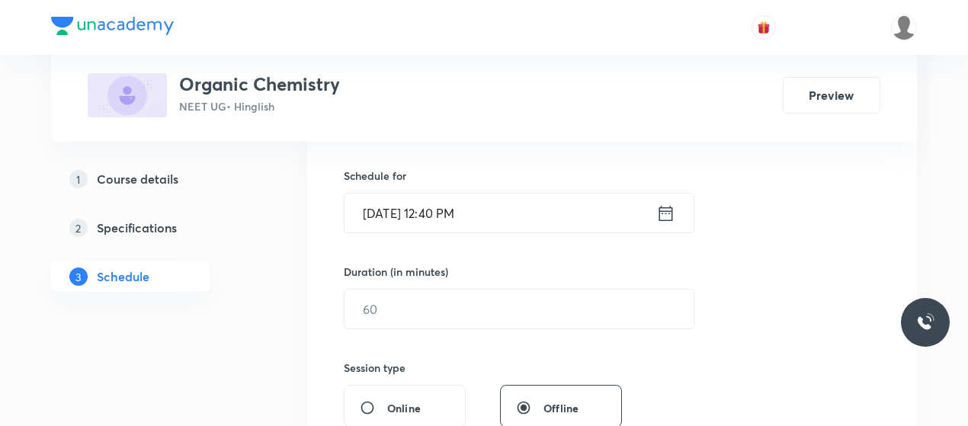
scroll to position [363, 0]
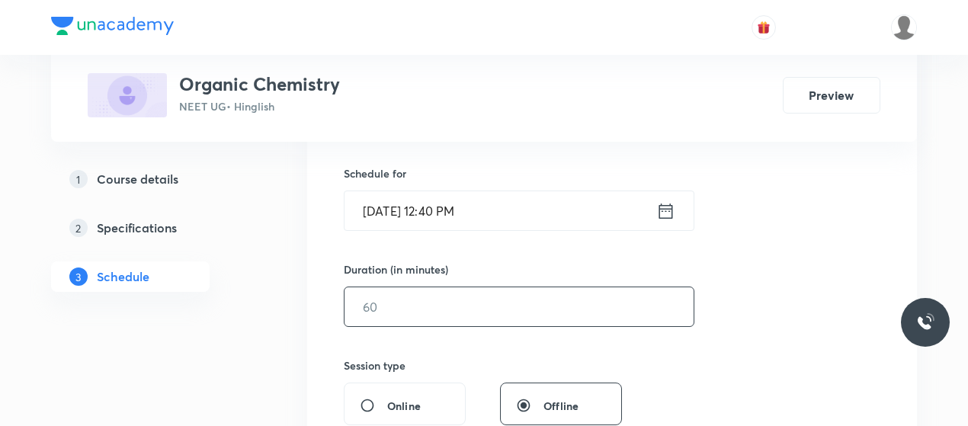
click at [464, 300] on input "text" at bounding box center [519, 306] width 349 height 39
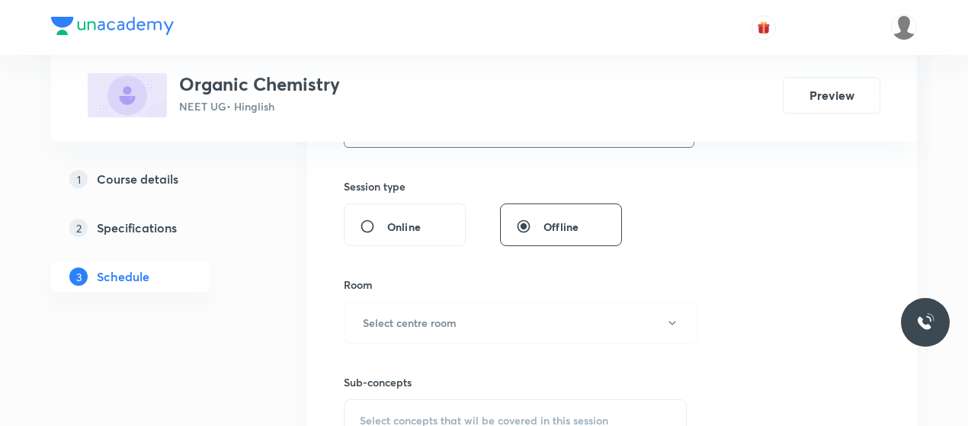
scroll to position [549, 0]
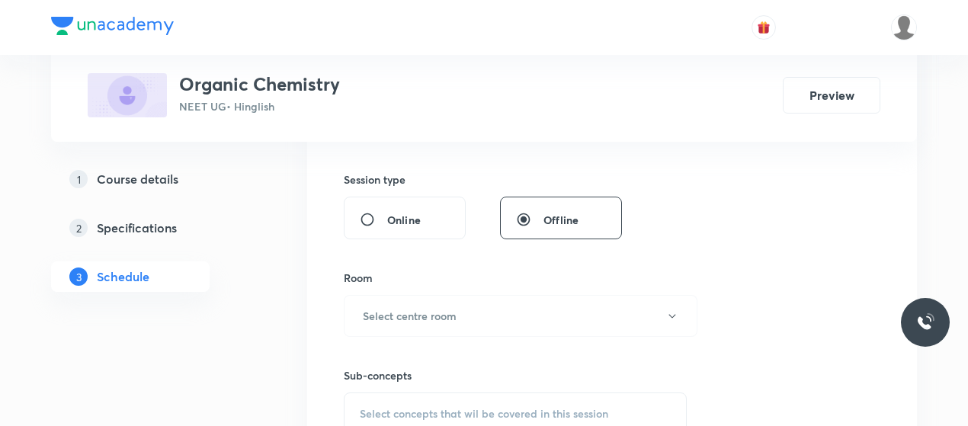
type input "80"
click at [464, 300] on button "Select centre room" at bounding box center [521, 316] width 354 height 42
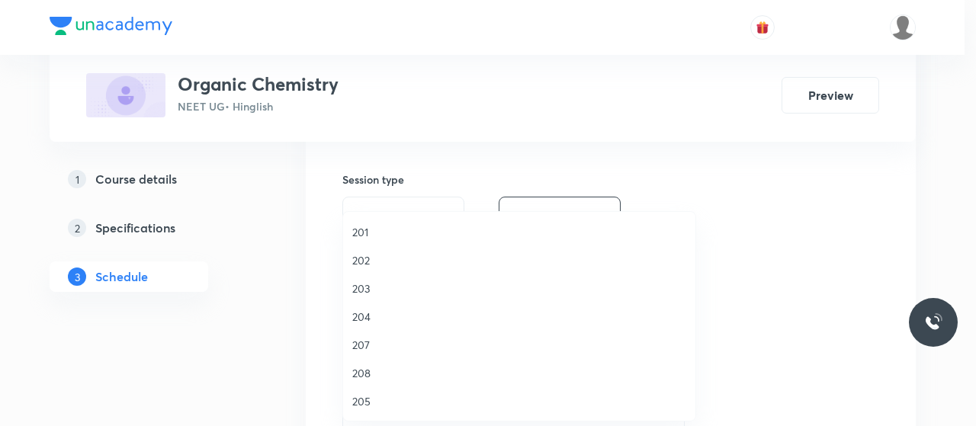
click at [367, 258] on span "202" at bounding box center [519, 260] width 334 height 16
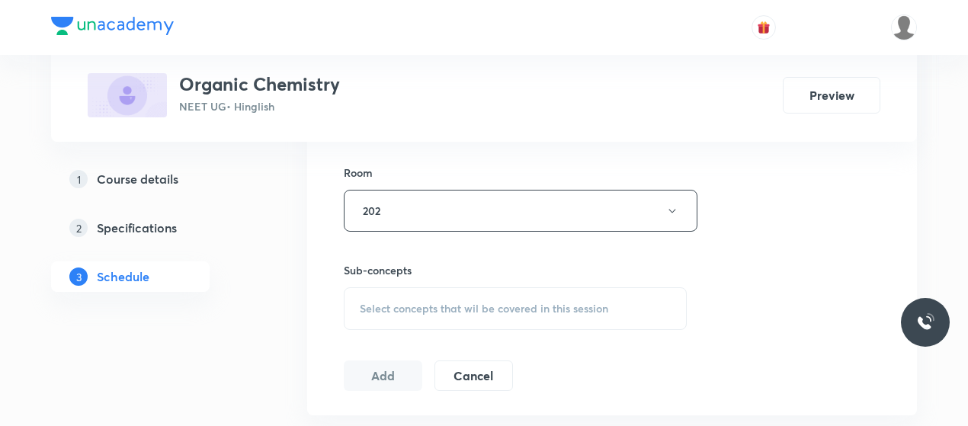
click at [480, 292] on div "Select concepts that wil be covered in this session" at bounding box center [515, 308] width 343 height 43
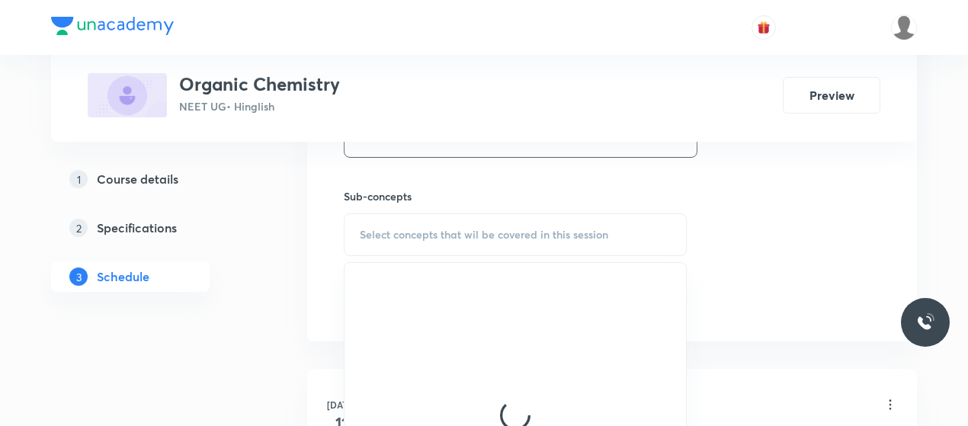
scroll to position [758, 0]
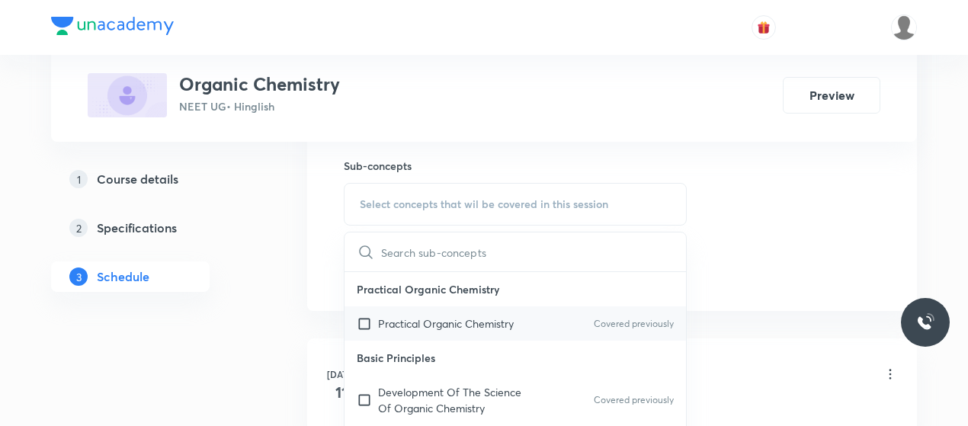
click at [470, 310] on div "Practical Organic Chemistry Covered previously" at bounding box center [516, 323] width 342 height 34
checkbox input "true"
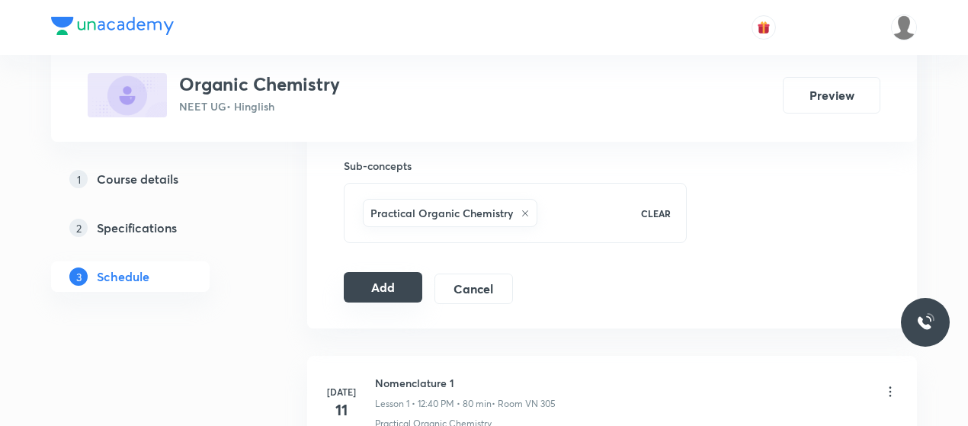
click at [369, 278] on button "Add" at bounding box center [383, 287] width 79 height 30
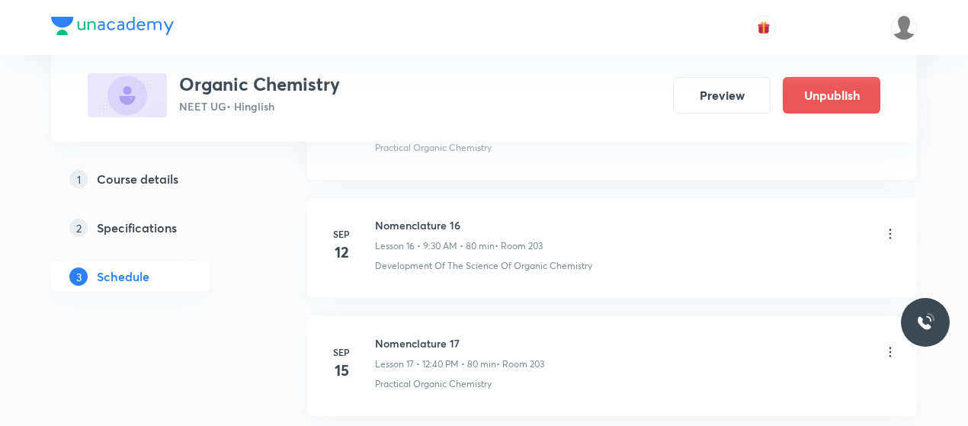
scroll to position [2448, 0]
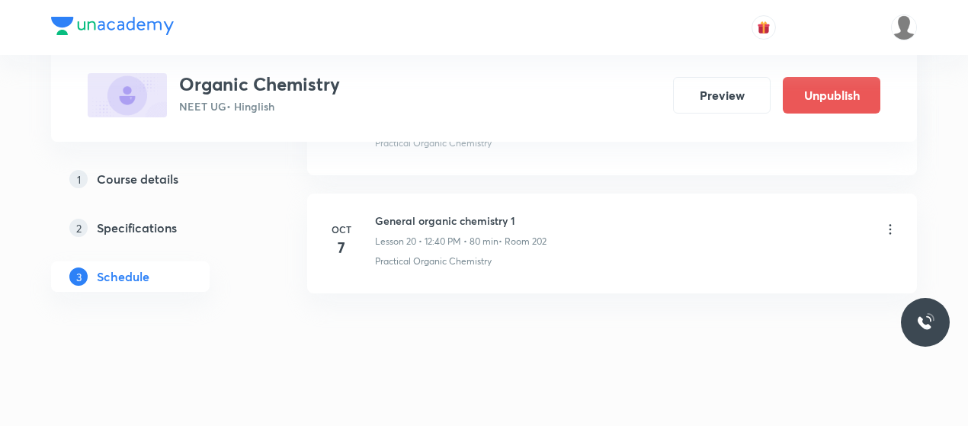
click at [433, 200] on li "Oct 7 General organic chemistry 1 Lesson 20 • 12:40 PM • 80 min • Room 202 Prac…" at bounding box center [612, 244] width 610 height 100
copy h6 "General organic chemistry 1"
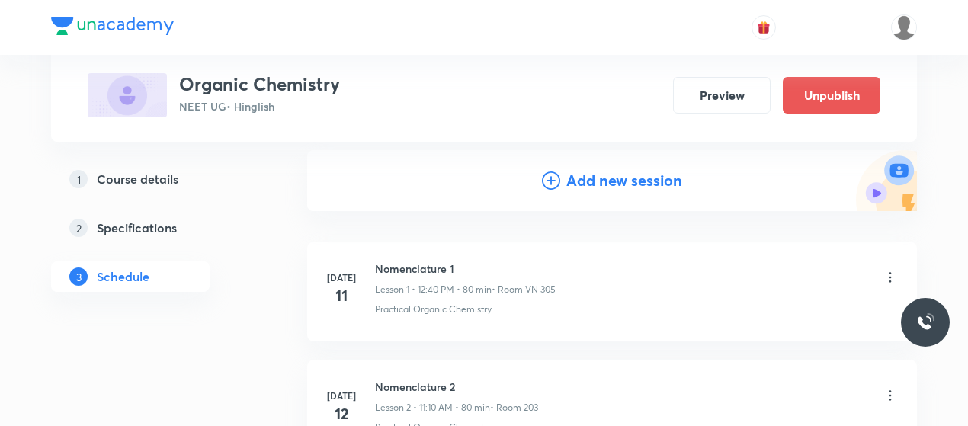
scroll to position [161, 0]
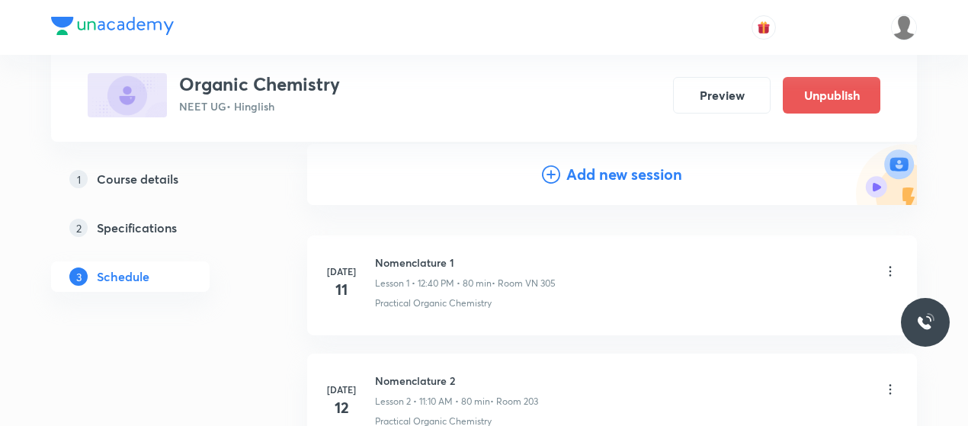
click at [549, 173] on icon at bounding box center [551, 174] width 18 height 18
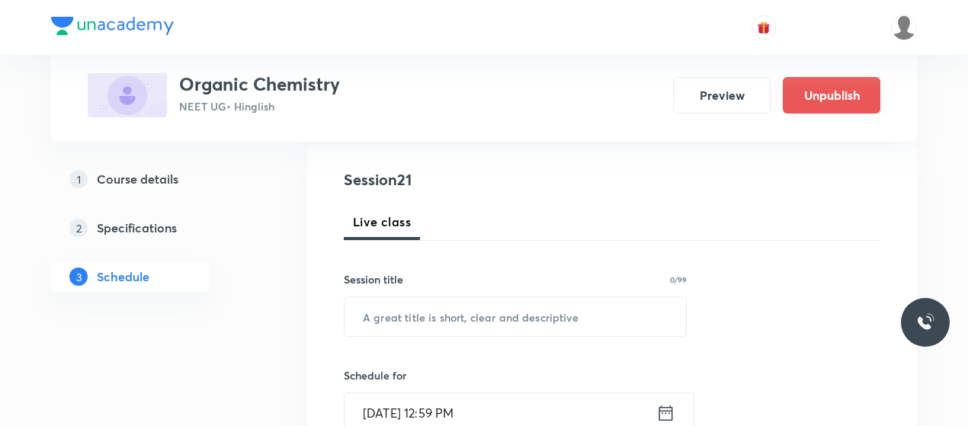
scroll to position [257, 0]
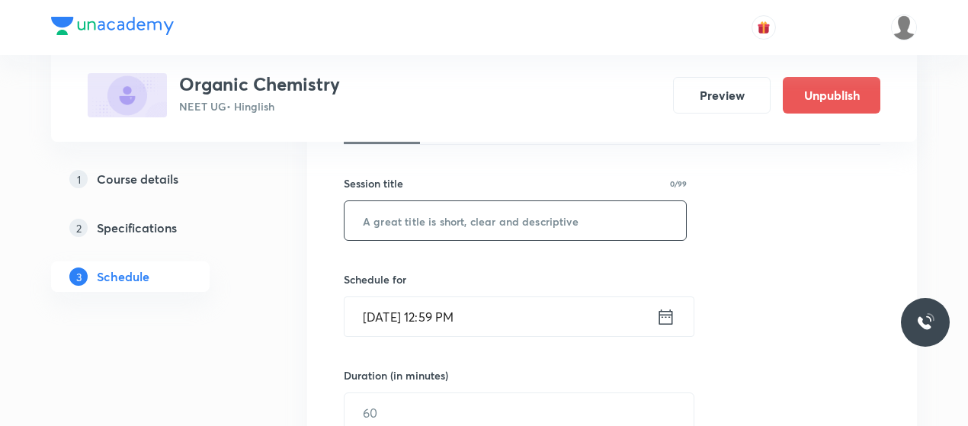
click at [422, 217] on input "text" at bounding box center [516, 220] width 342 height 39
paste input "General organic chemistry 1"
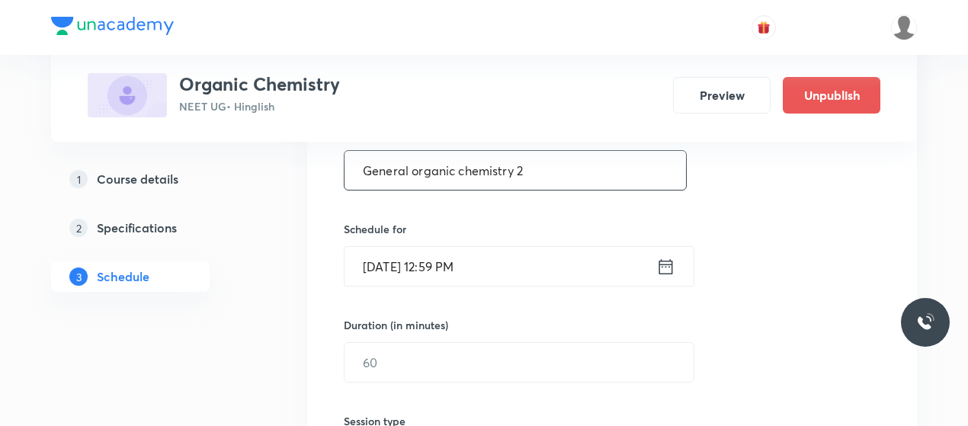
type input "General organic chemistry 2"
click at [386, 258] on input "Oct 6, 2025, 12:59 PM" at bounding box center [501, 266] width 312 height 39
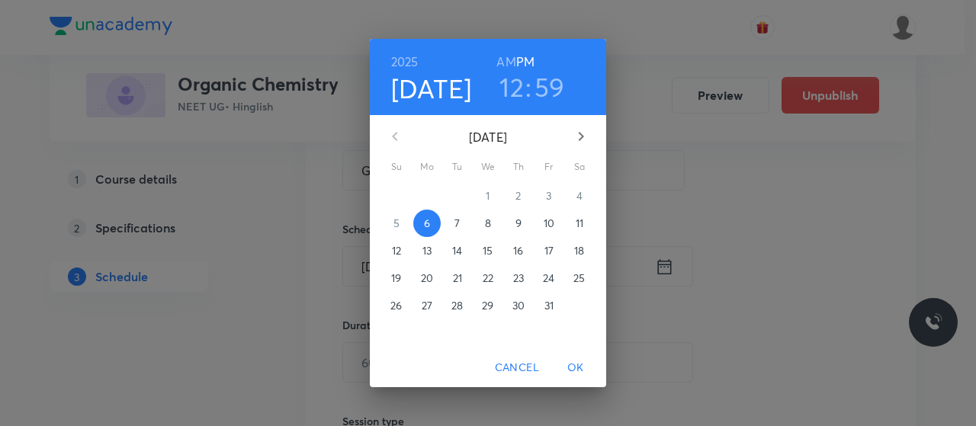
click at [527, 222] on span "9" at bounding box center [518, 223] width 27 height 15
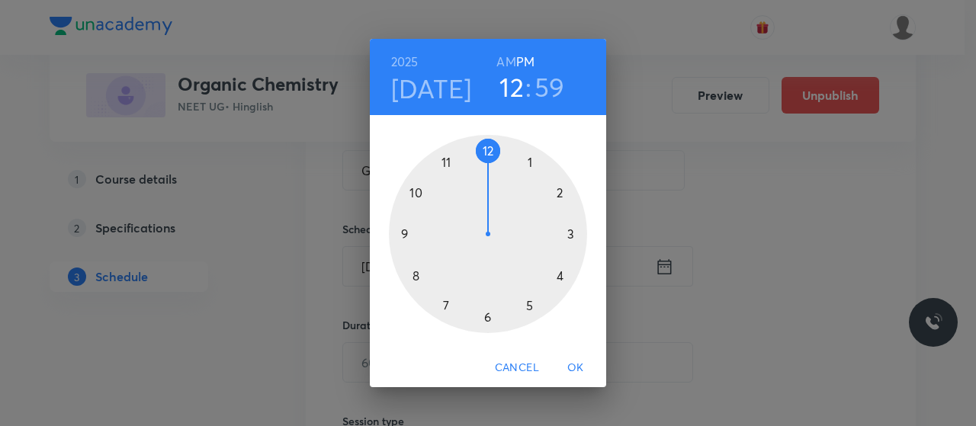
click at [499, 62] on h6 "AM" at bounding box center [505, 61] width 19 height 21
click at [401, 229] on div at bounding box center [488, 234] width 198 height 198
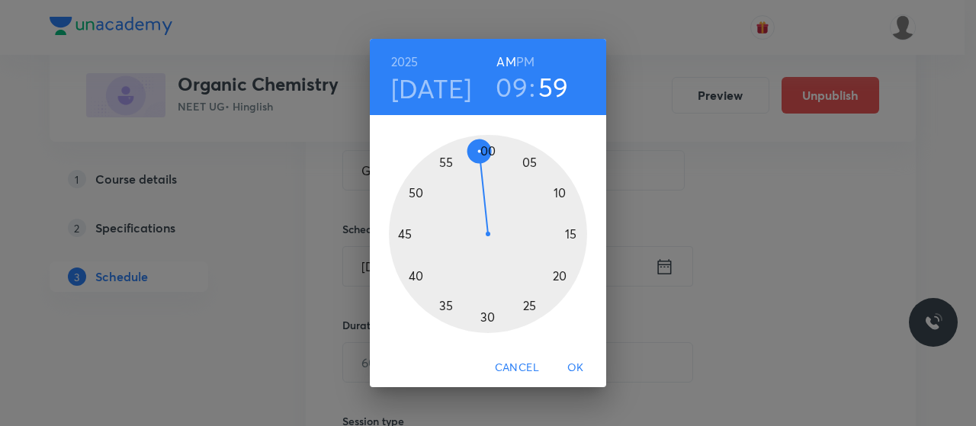
click at [486, 315] on div at bounding box center [488, 234] width 198 height 198
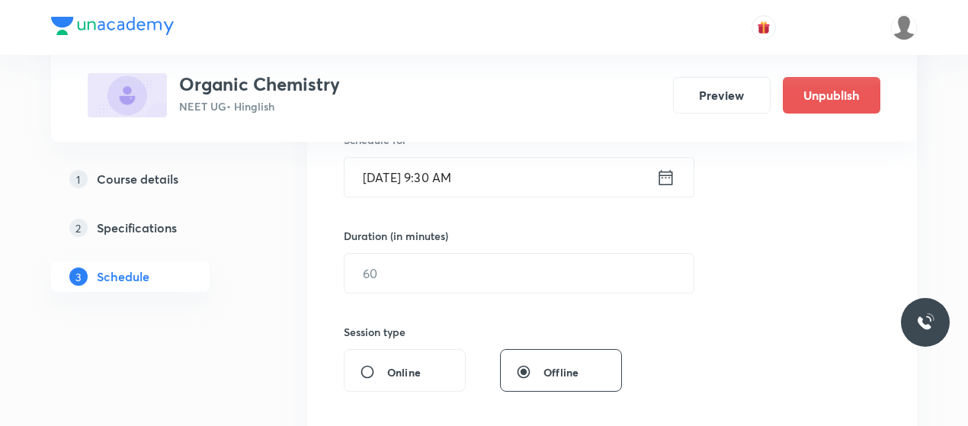
scroll to position [397, 0]
click at [476, 272] on input "text" at bounding box center [519, 272] width 349 height 39
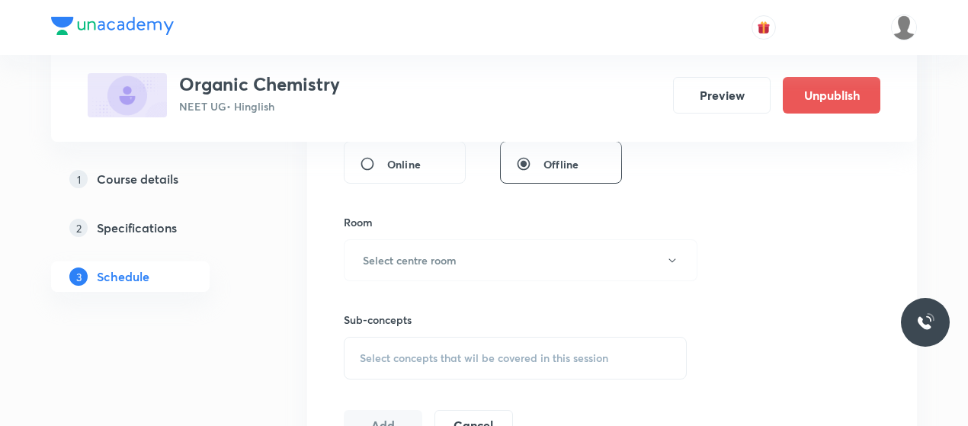
scroll to position [608, 0]
type input "80"
click at [476, 272] on button "Select centre room" at bounding box center [521, 257] width 354 height 42
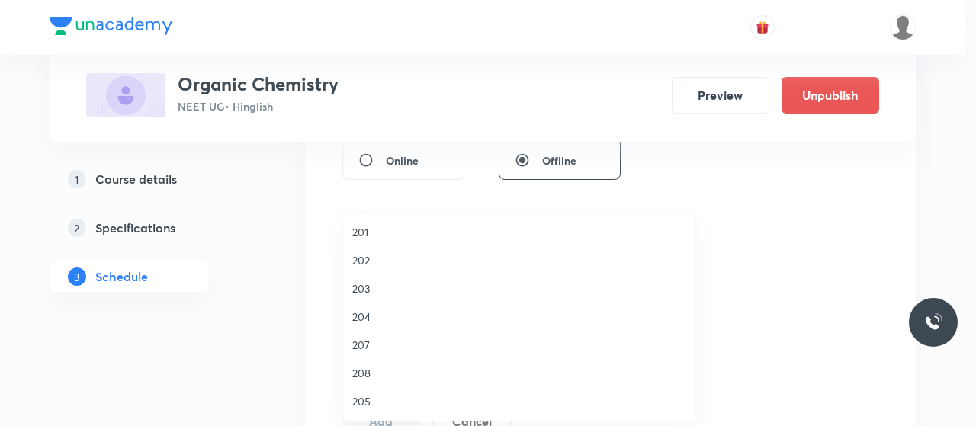
click at [364, 265] on span "202" at bounding box center [519, 260] width 334 height 16
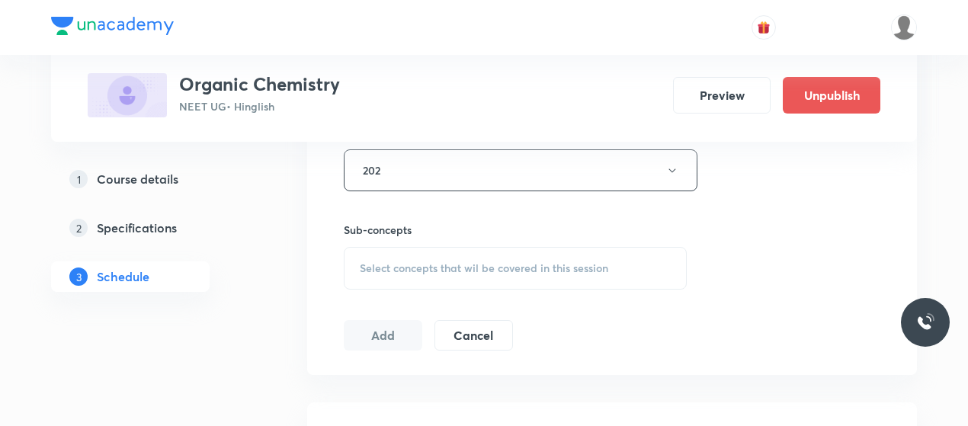
scroll to position [695, 0]
click at [489, 252] on div "Select concepts that wil be covered in this session" at bounding box center [515, 267] width 343 height 43
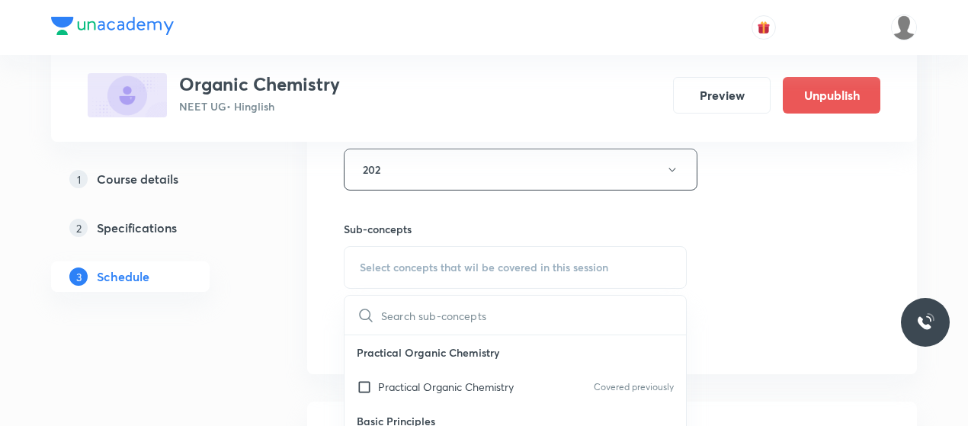
scroll to position [785, 0]
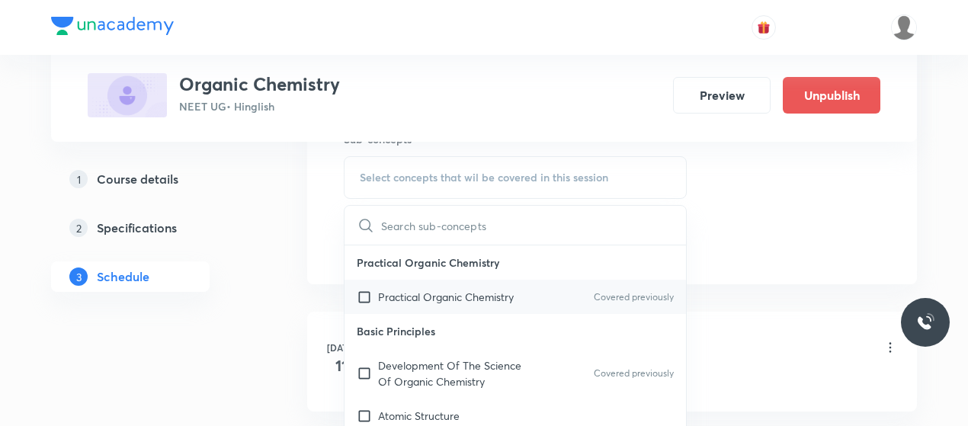
click at [410, 295] on p "Practical Organic Chemistry" at bounding box center [446, 297] width 136 height 16
checkbox input "true"
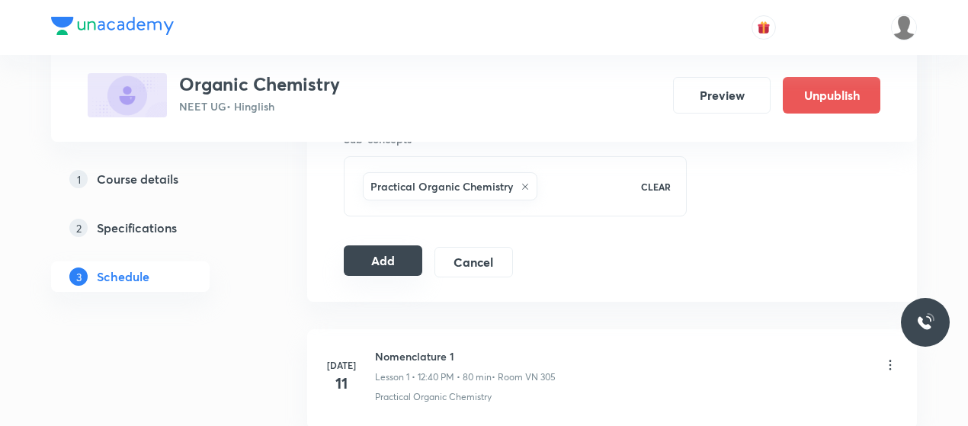
click at [390, 271] on button "Add" at bounding box center [383, 260] width 79 height 30
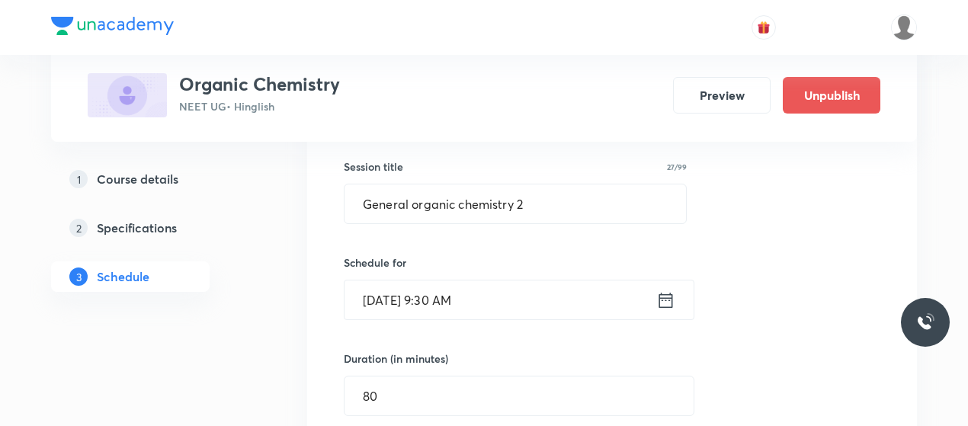
scroll to position [273, 0]
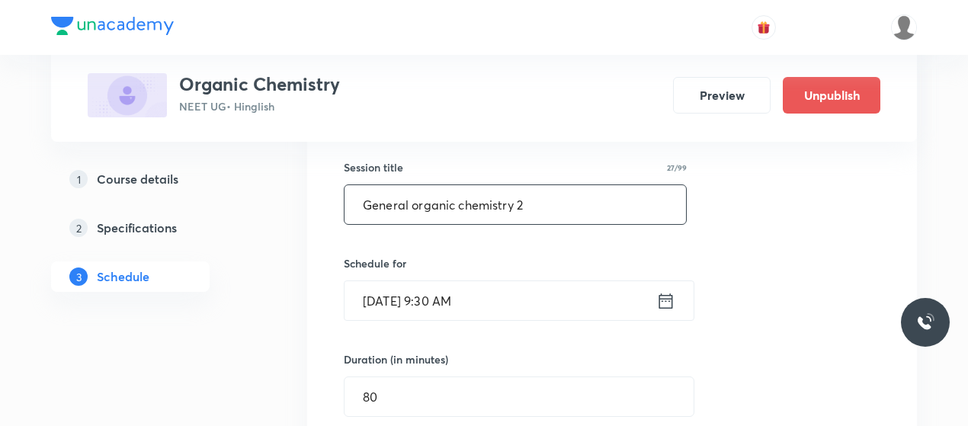
click at [424, 208] on input "General organic chemistry 2" at bounding box center [516, 204] width 342 height 39
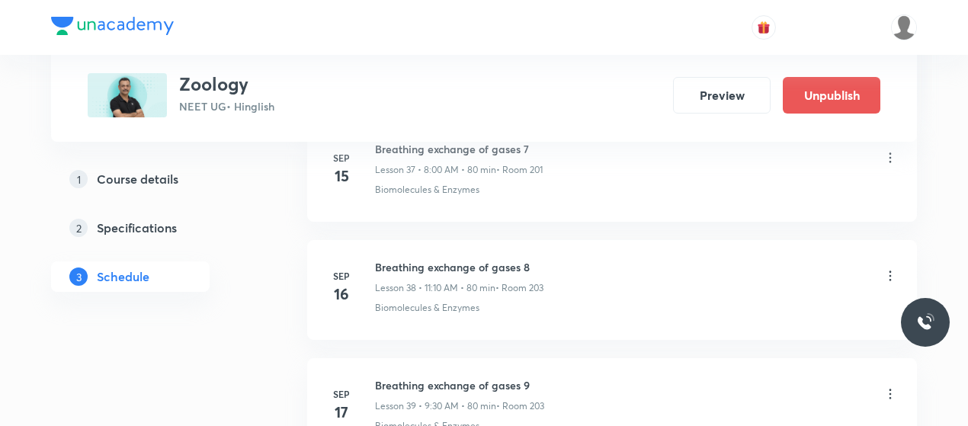
scroll to position [6323, 0]
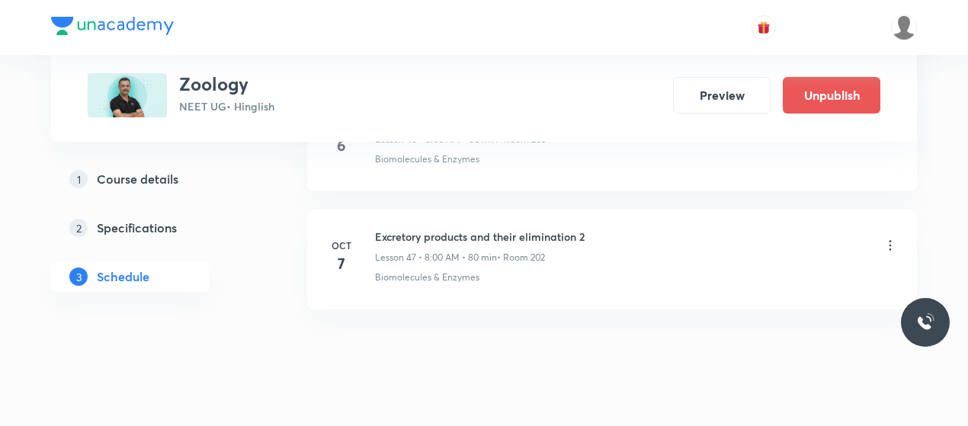
click at [435, 229] on h6 "Excretory products and their elimination 2" at bounding box center [480, 237] width 210 height 16
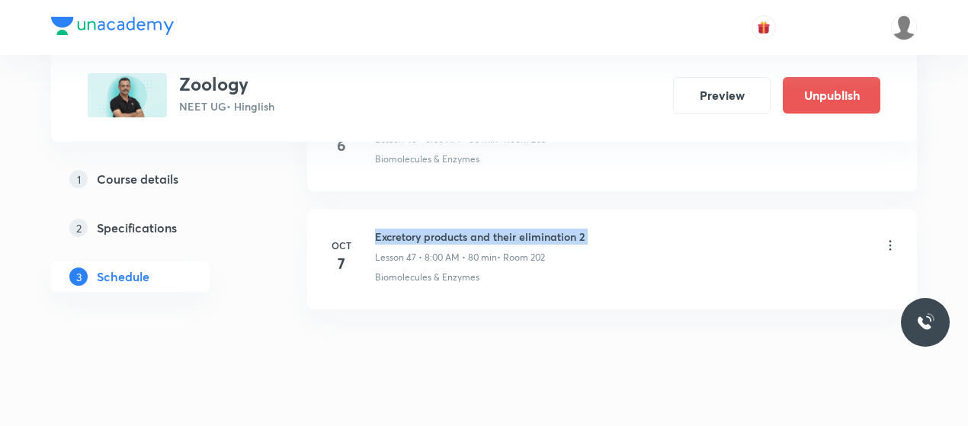
click at [435, 229] on h6 "Excretory products and their elimination 2" at bounding box center [480, 237] width 210 height 16
copy h6 "Excretory products and their elimination 2"
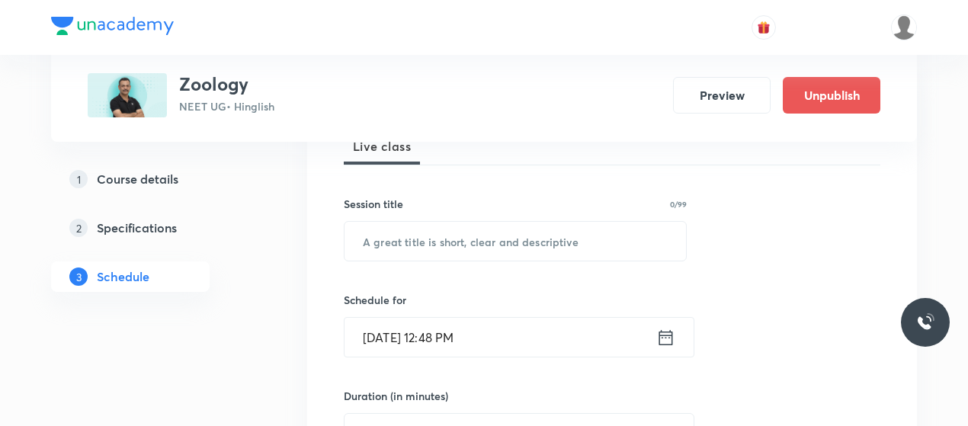
scroll to position [240, 0]
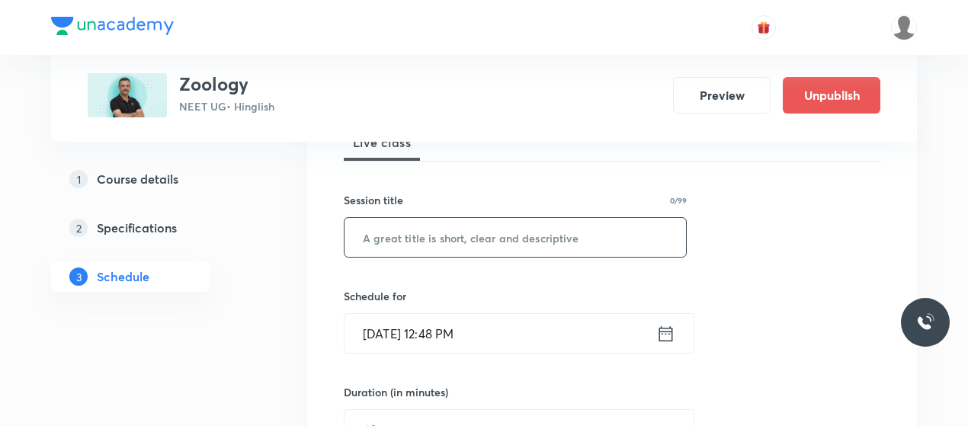
click at [460, 220] on input "text" at bounding box center [516, 237] width 342 height 39
paste input "Excretory products and their elimination 2"
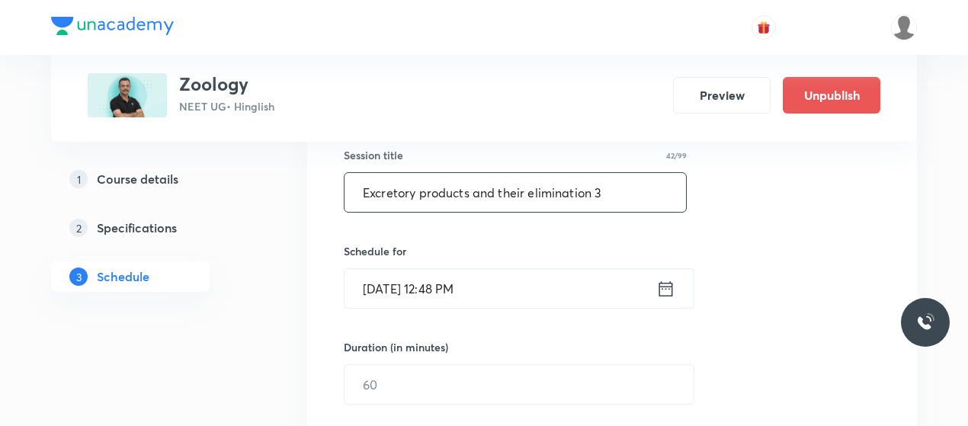
scroll to position [292, 0]
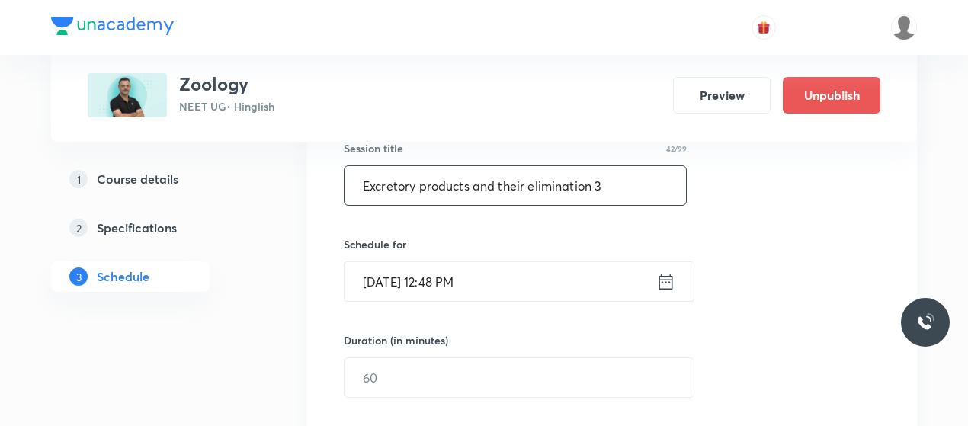
type input "Excretory products and their elimination 3"
click at [389, 274] on input "Oct 6, 2025, 12:48 PM" at bounding box center [501, 281] width 312 height 39
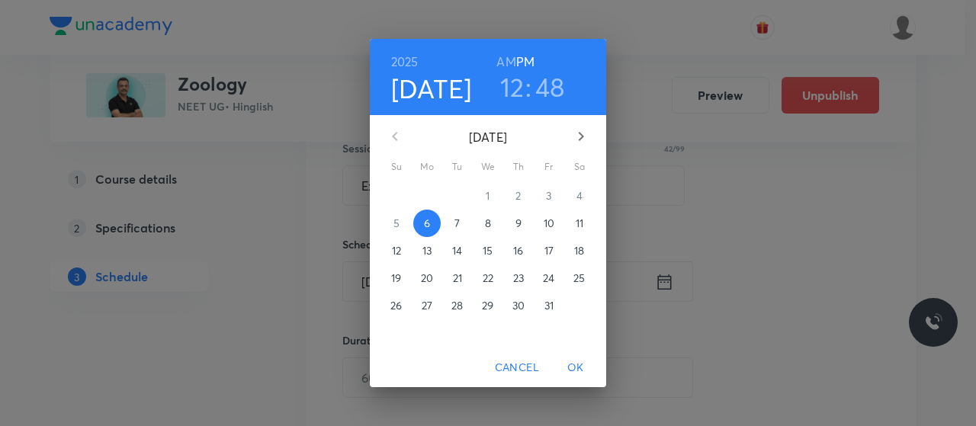
click at [554, 221] on span "10" at bounding box center [548, 223] width 27 height 15
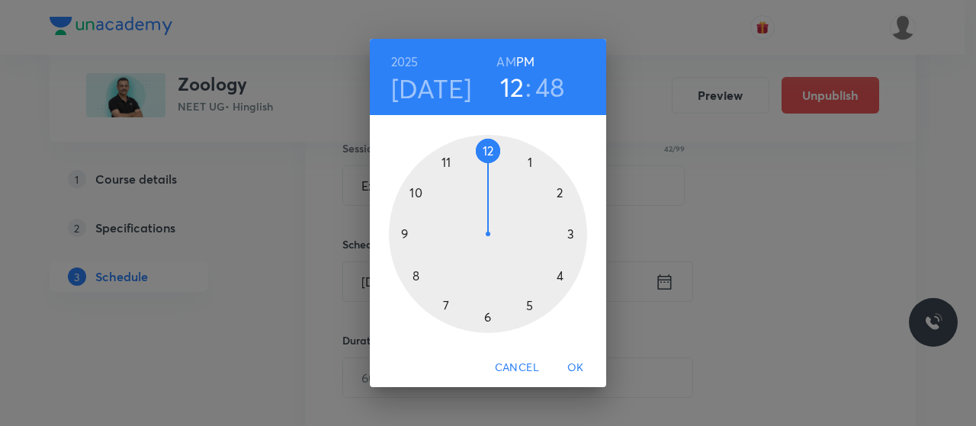
click at [485, 152] on div at bounding box center [488, 234] width 198 height 198
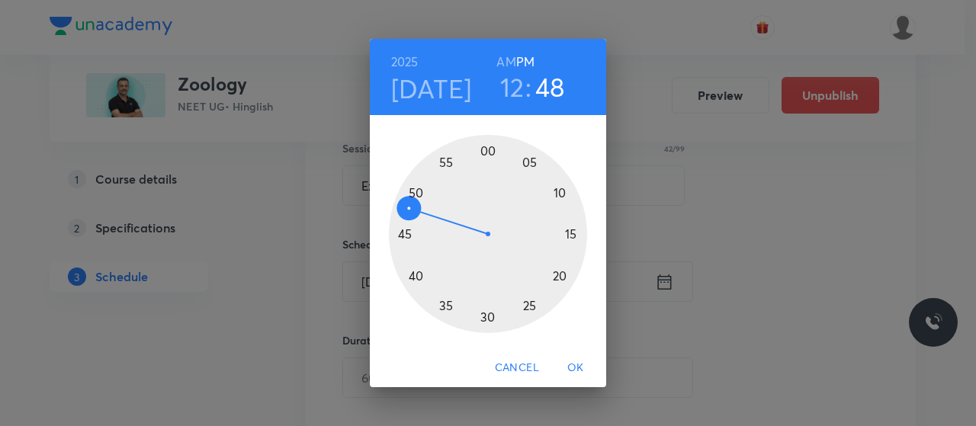
click at [418, 275] on div at bounding box center [488, 234] width 198 height 198
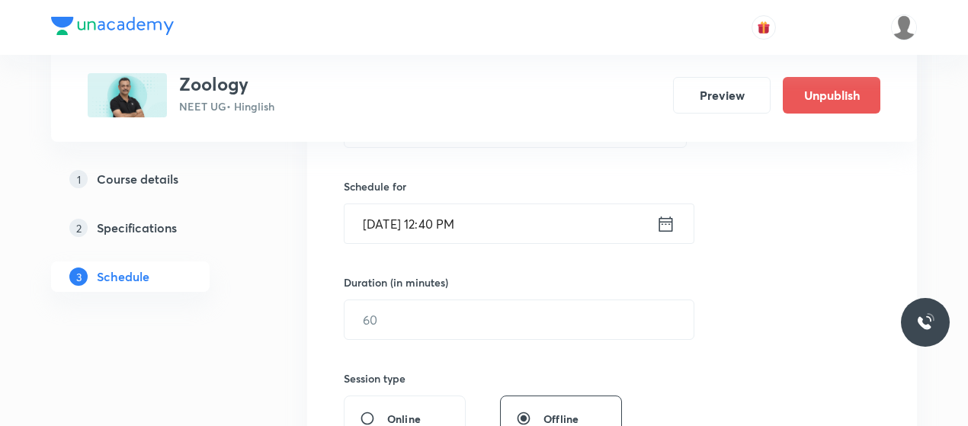
scroll to position [374, 0]
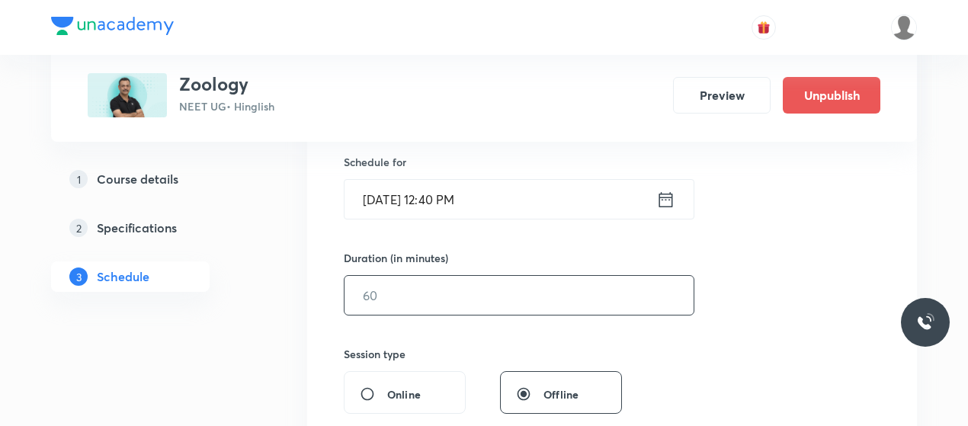
click at [441, 295] on input "text" at bounding box center [519, 295] width 349 height 39
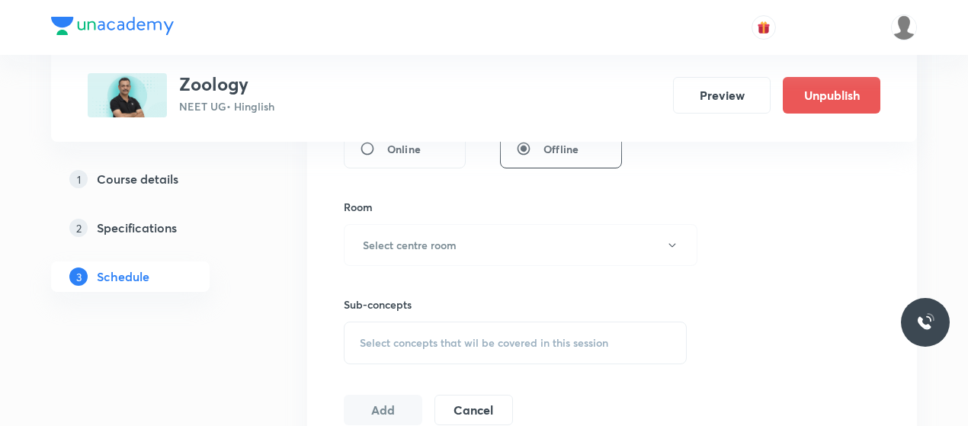
scroll to position [621, 0]
type input "80"
click at [483, 232] on button "Select centre room" at bounding box center [521, 244] width 354 height 42
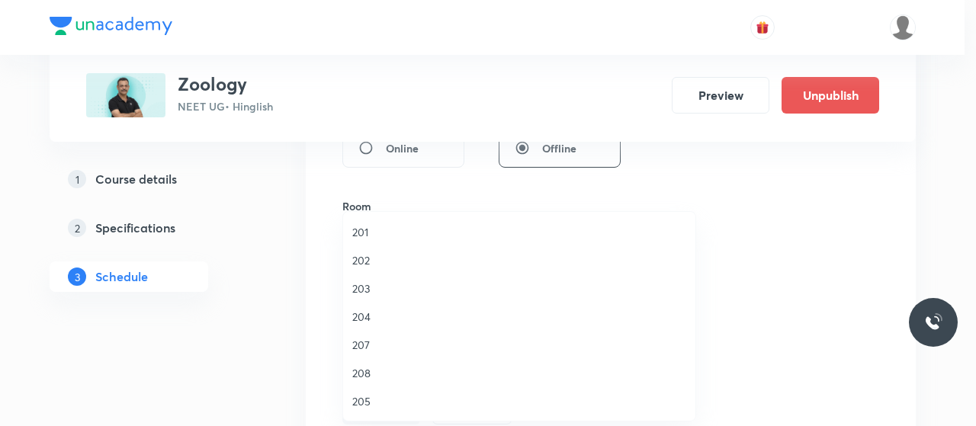
click at [374, 252] on span "202" at bounding box center [519, 260] width 334 height 16
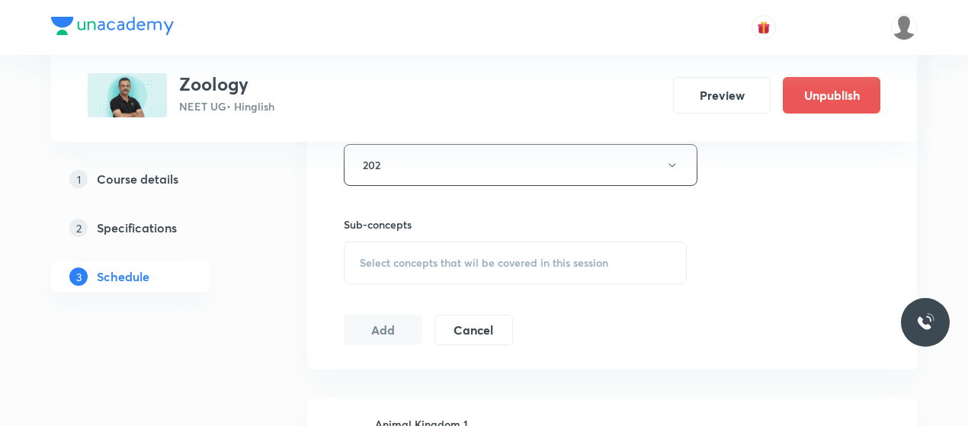
scroll to position [704, 0]
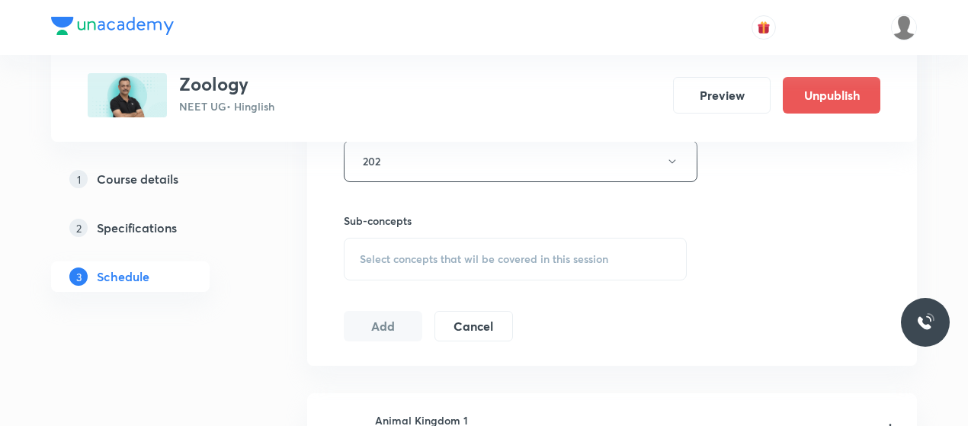
click at [493, 238] on div "Select concepts that wil be covered in this session" at bounding box center [515, 259] width 343 height 43
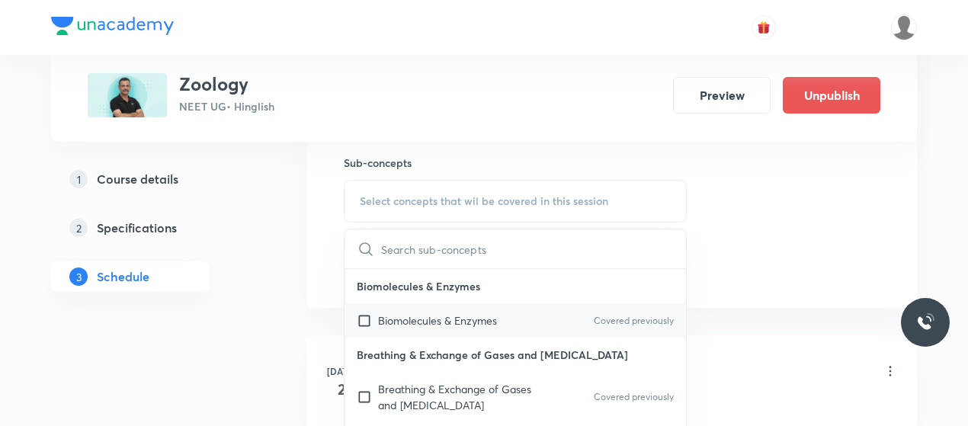
click at [441, 313] on p "Biomolecules & Enzymes" at bounding box center [437, 321] width 119 height 16
checkbox input "true"
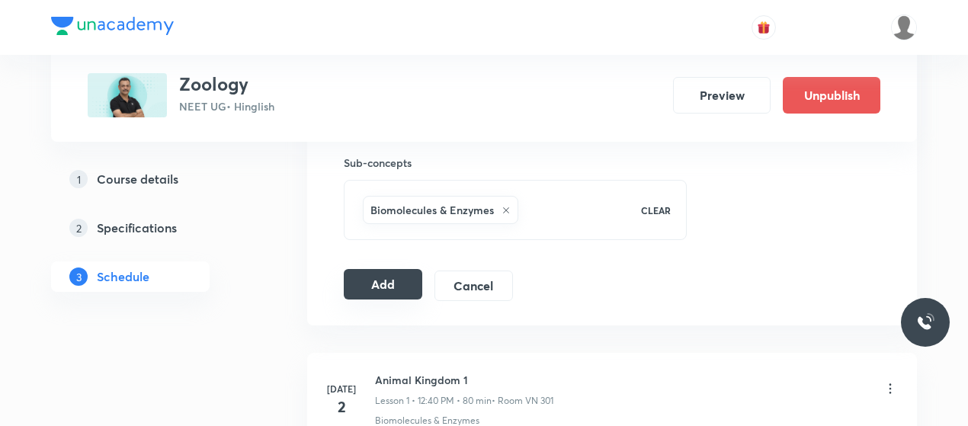
click at [384, 285] on button "Add" at bounding box center [383, 284] width 79 height 30
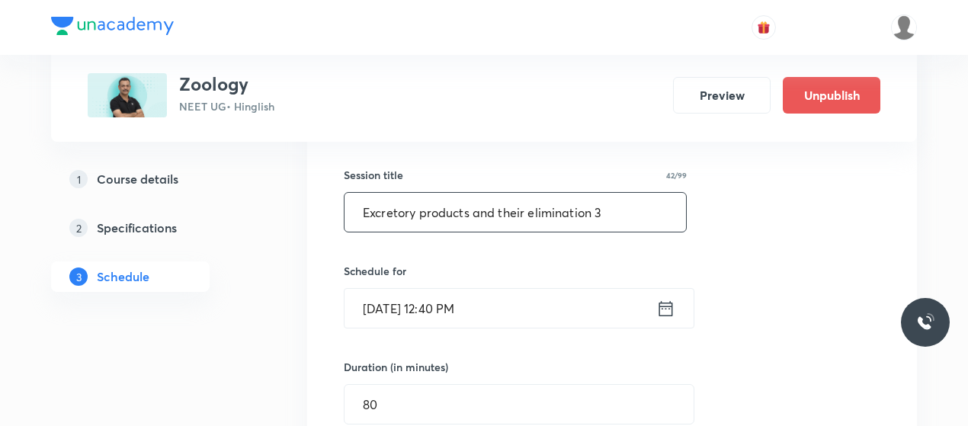
scroll to position [265, 0]
click at [448, 207] on input "Excretory products and their elimination 3" at bounding box center [516, 213] width 342 height 39
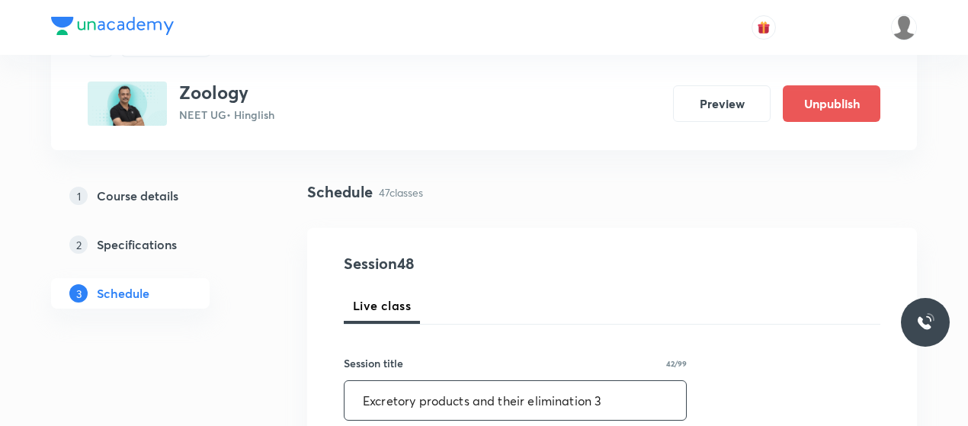
scroll to position [78, 0]
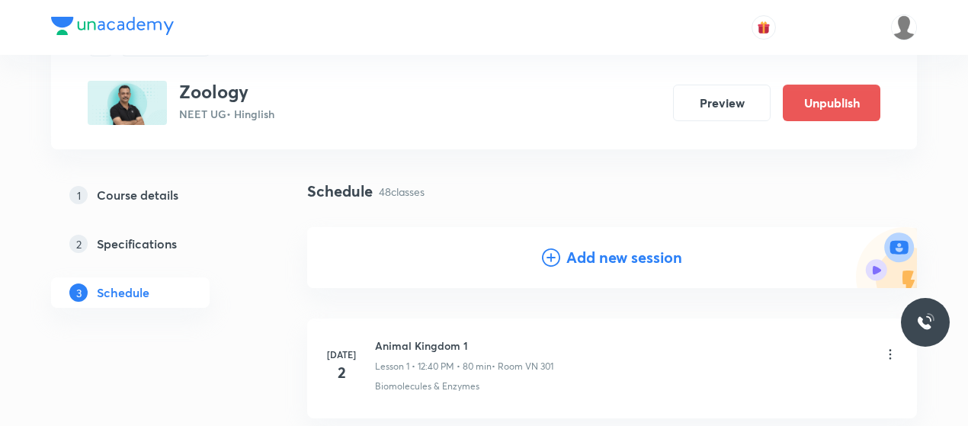
click at [552, 261] on icon at bounding box center [551, 258] width 18 height 18
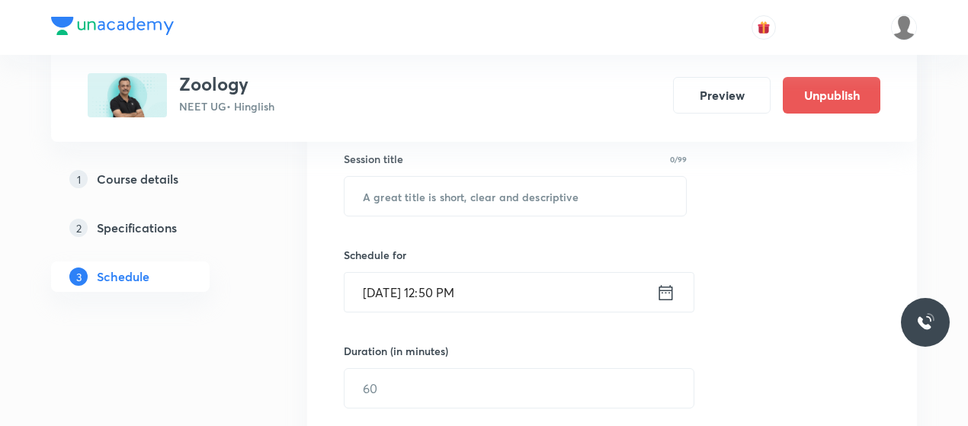
scroll to position [287, 0]
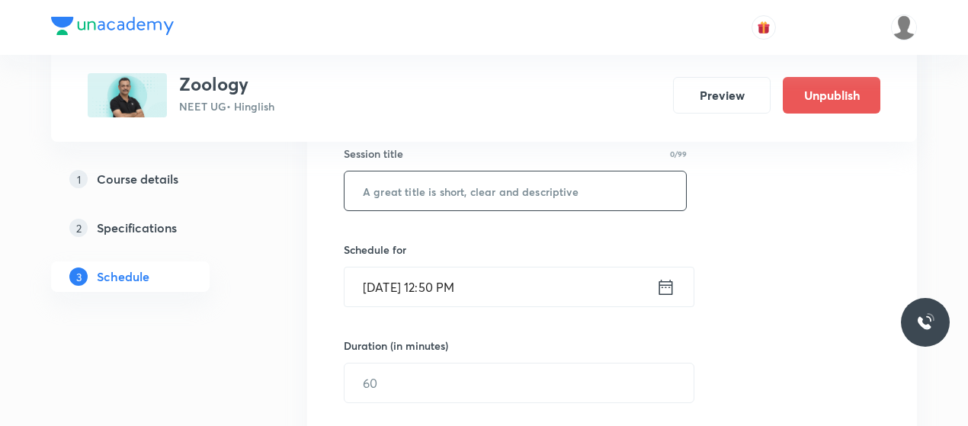
click at [442, 201] on input "text" at bounding box center [516, 191] width 342 height 39
paste input "Excretory products and their elimination 3"
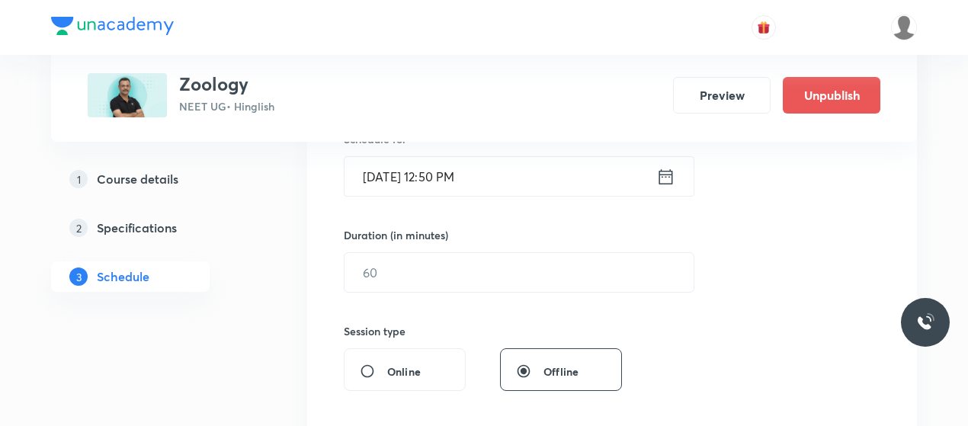
scroll to position [401, 0]
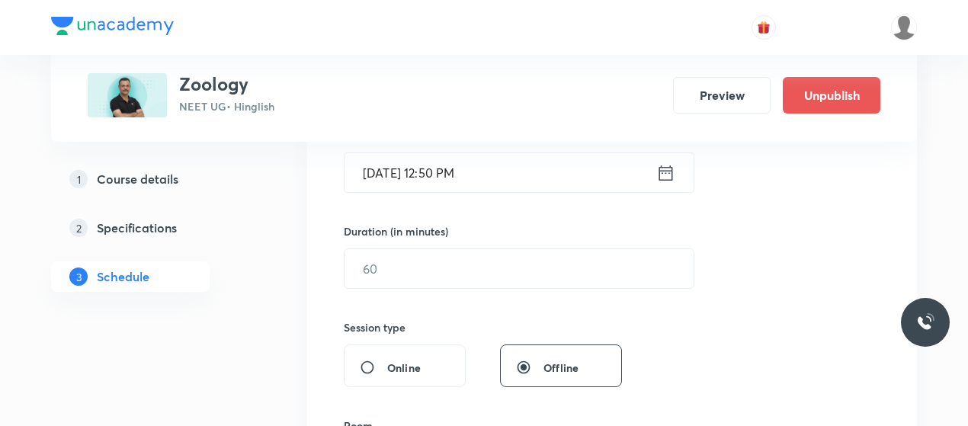
type input "Excretory products and their elimination 4"
click at [395, 172] on input "Oct 6, 2025, 12:50 PM" at bounding box center [501, 172] width 312 height 39
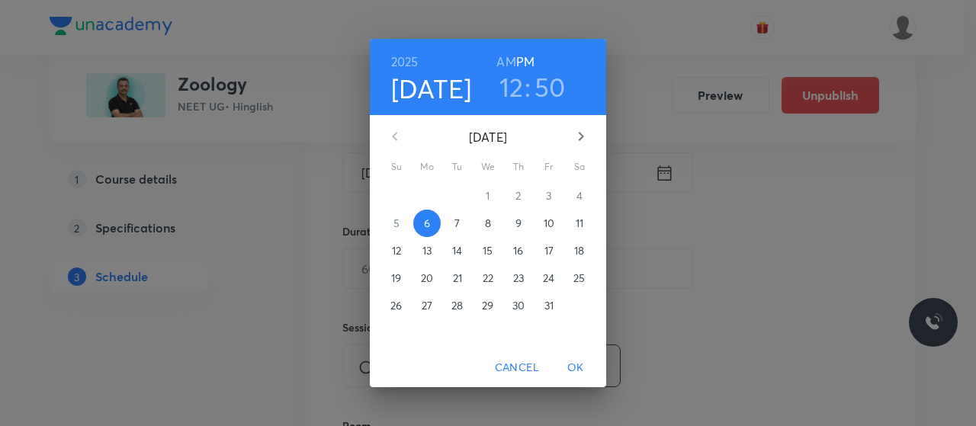
click at [579, 229] on p "11" at bounding box center [580, 223] width 8 height 15
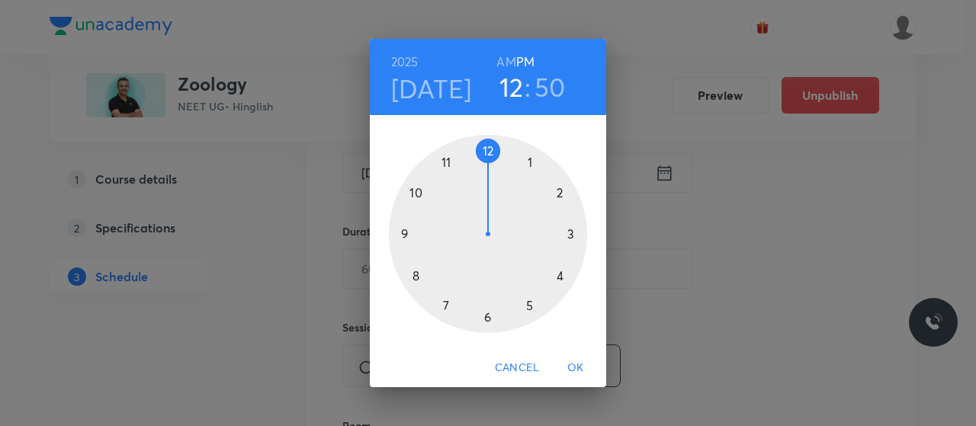
click at [504, 53] on h6 "AM" at bounding box center [505, 61] width 19 height 21
click at [414, 274] on div at bounding box center [488, 234] width 198 height 198
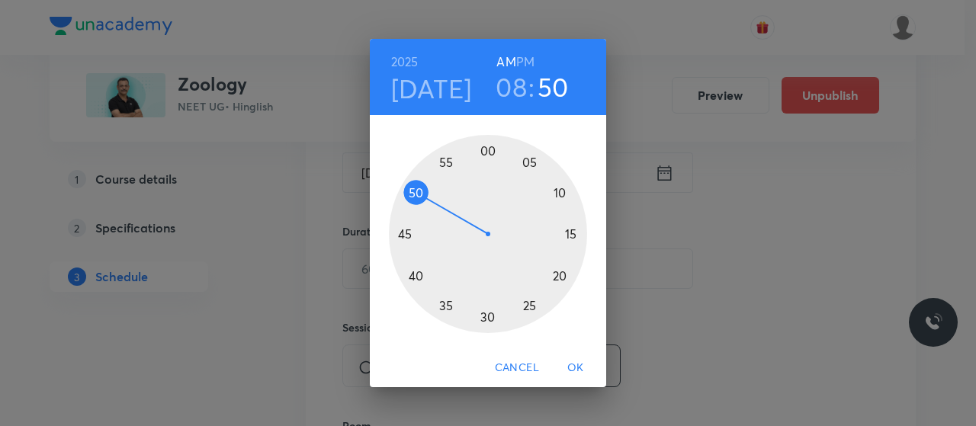
click at [488, 150] on div at bounding box center [488, 234] width 198 height 198
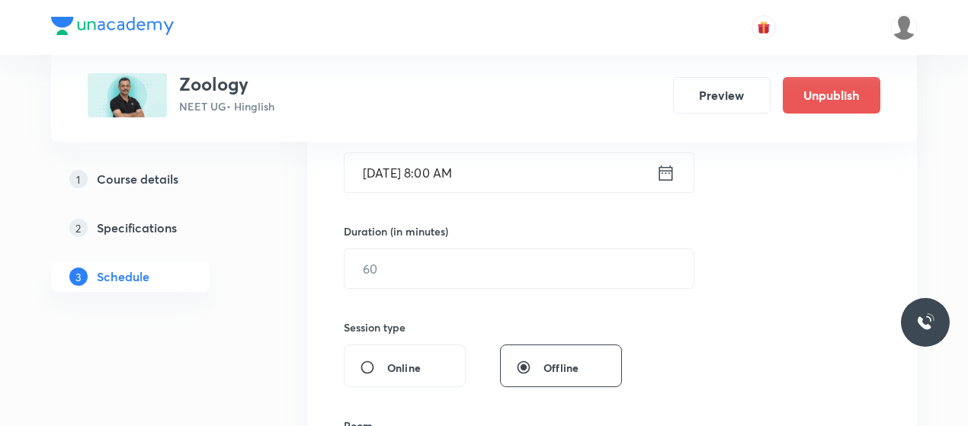
scroll to position [466, 0]
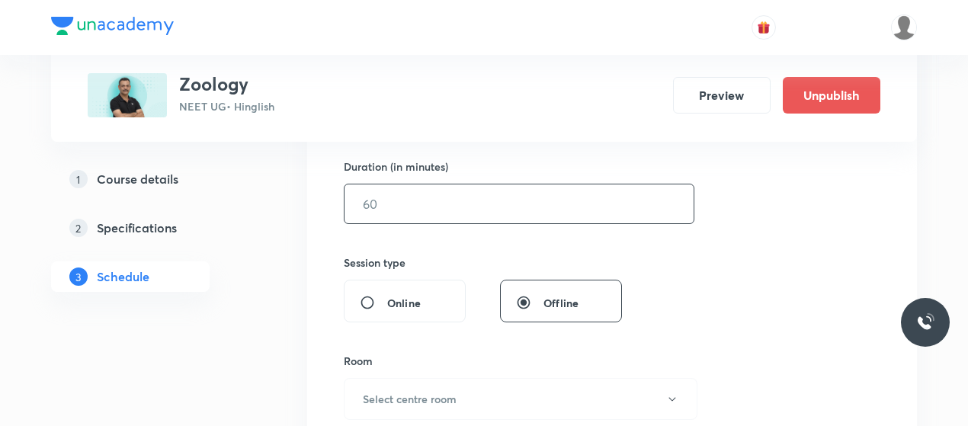
click at [439, 185] on input "text" at bounding box center [519, 203] width 349 height 39
type input "9"
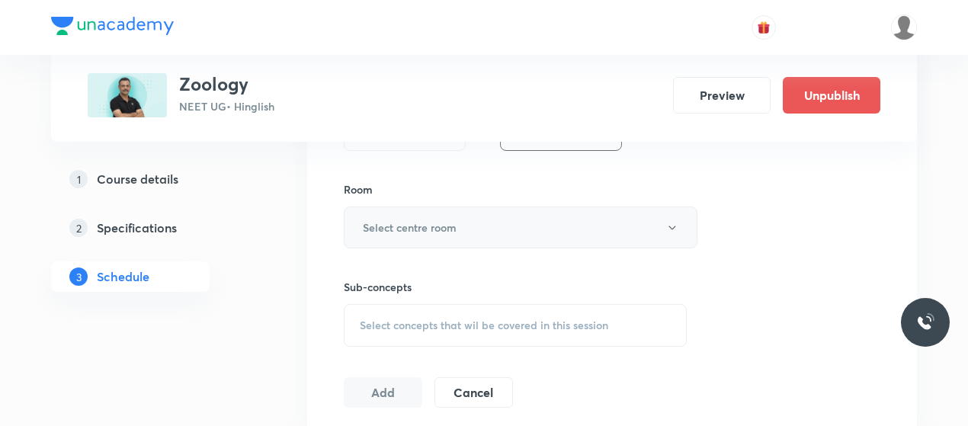
type input "80"
click at [471, 233] on button "Select centre room" at bounding box center [521, 228] width 354 height 42
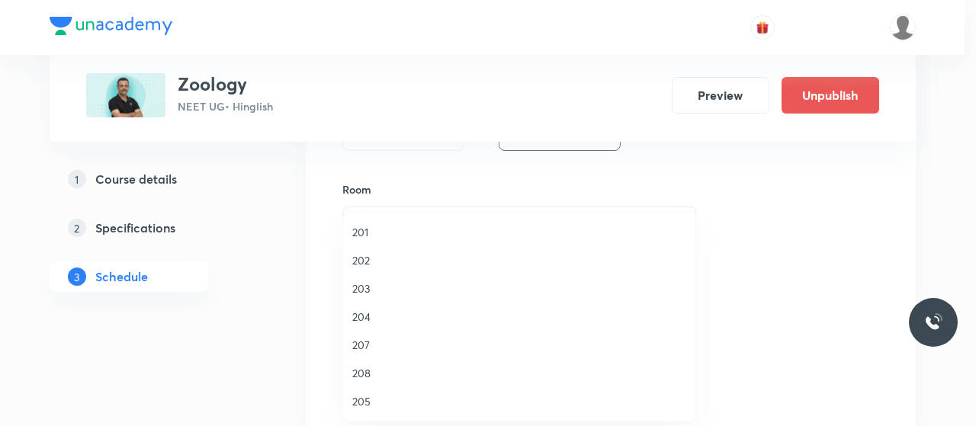
click at [358, 257] on span "202" at bounding box center [519, 260] width 334 height 16
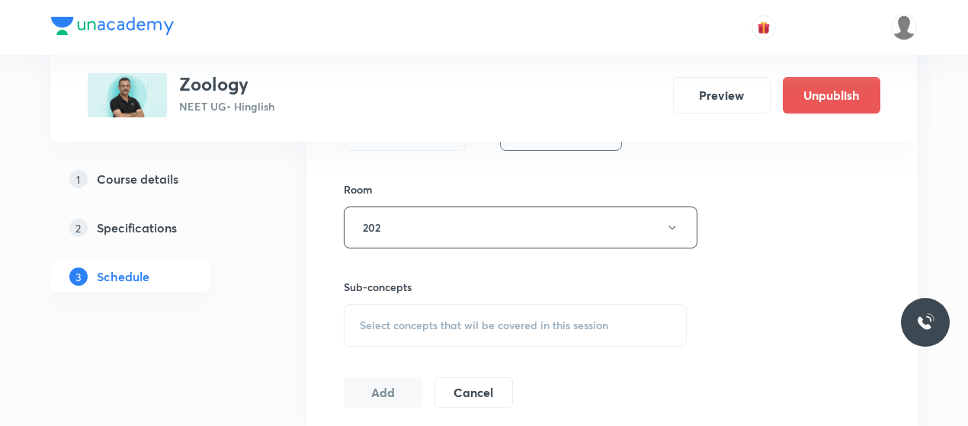
scroll to position [697, 0]
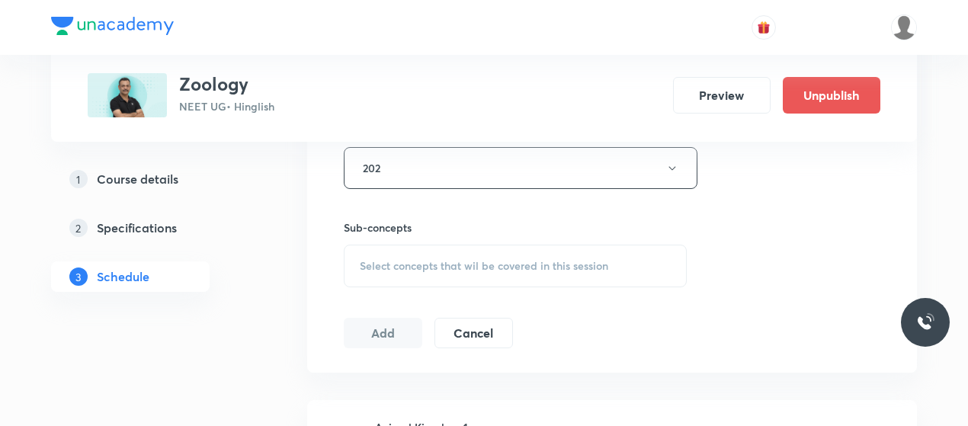
click at [461, 278] on div "Select concepts that wil be covered in this session" at bounding box center [515, 266] width 343 height 43
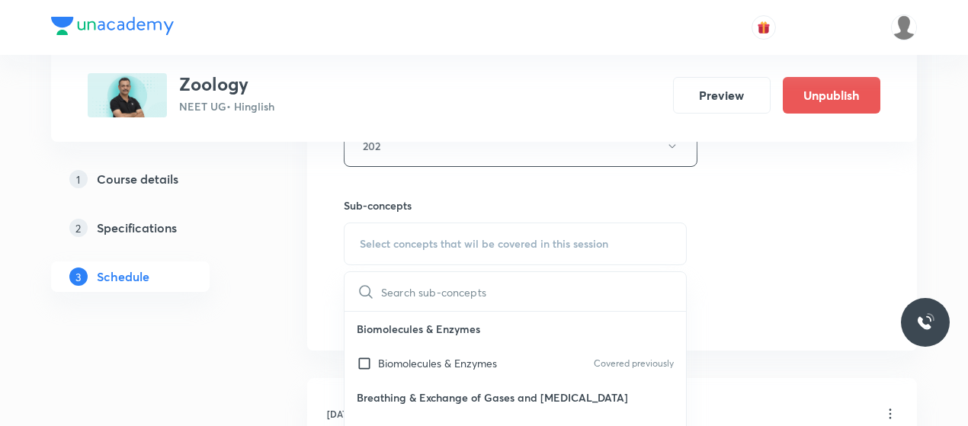
scroll to position [840, 0]
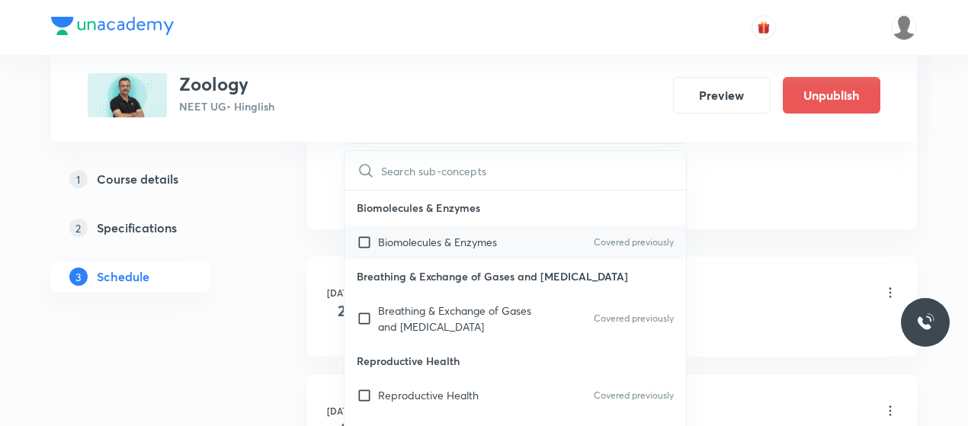
click at [450, 250] on div "Biomolecules & Enzymes Covered previously" at bounding box center [516, 242] width 342 height 34
checkbox input "true"
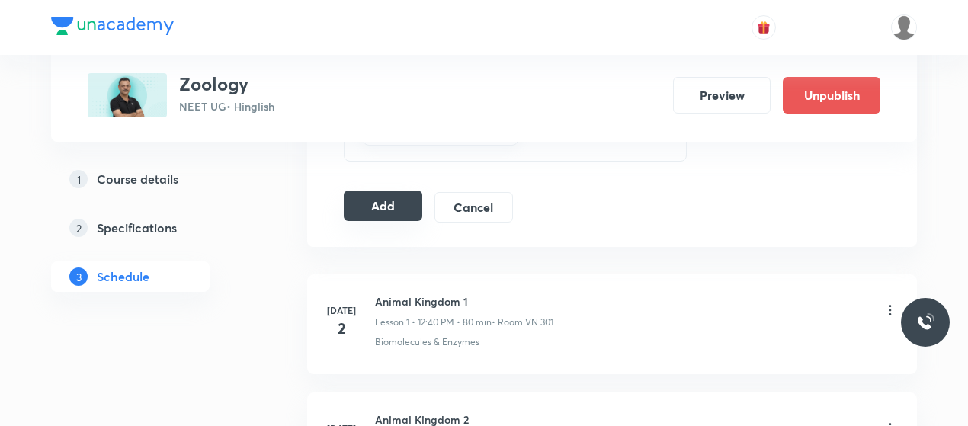
click at [383, 208] on button "Add" at bounding box center [383, 206] width 79 height 30
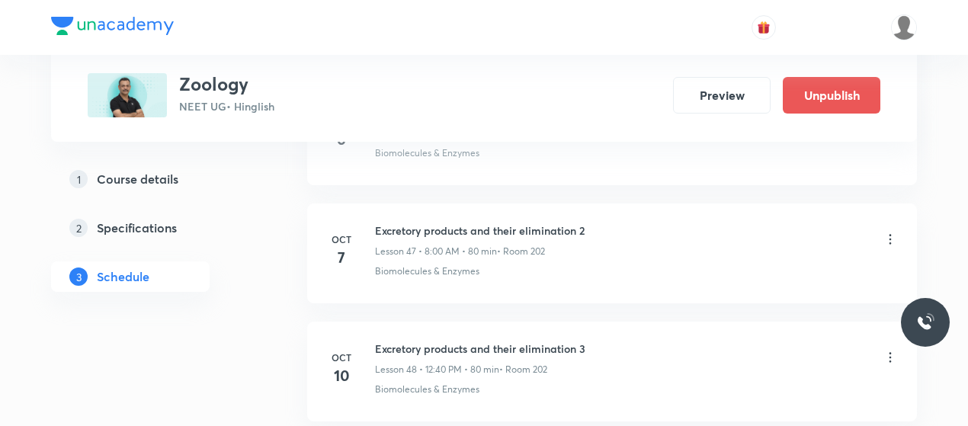
scroll to position [5860, 0]
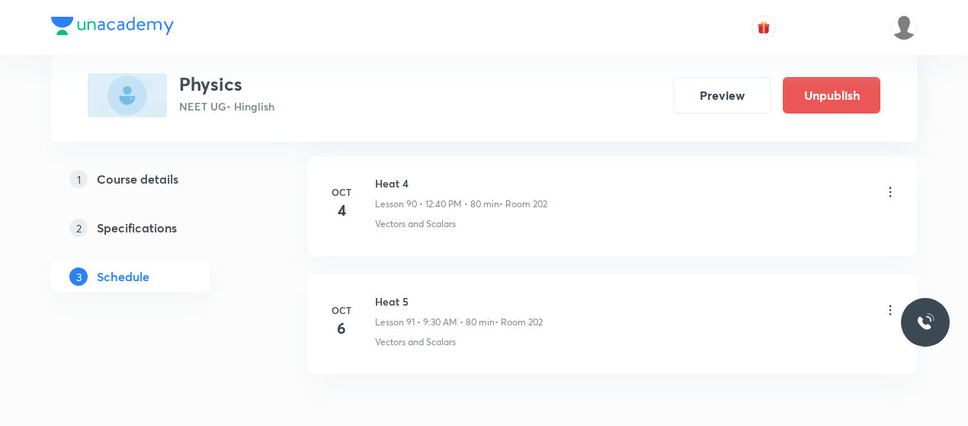
scroll to position [11499, 0]
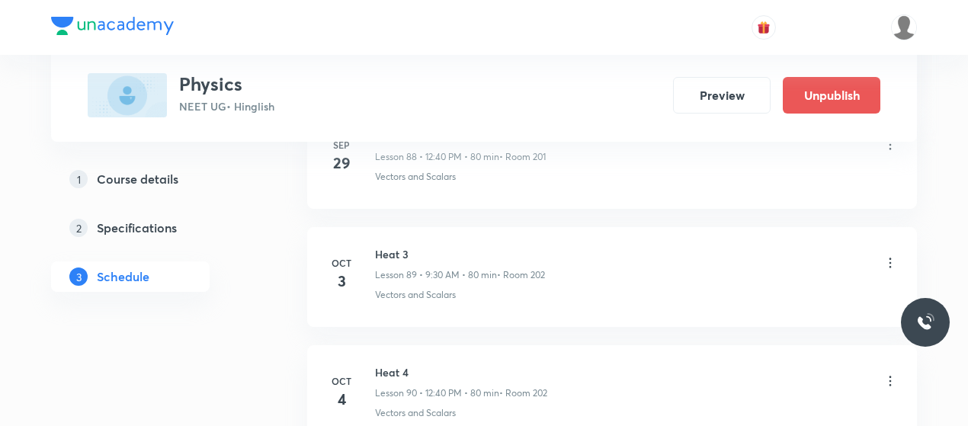
scroll to position [11499, 0]
click at [390, 251] on h6 "Heat 5" at bounding box center [459, 259] width 168 height 16
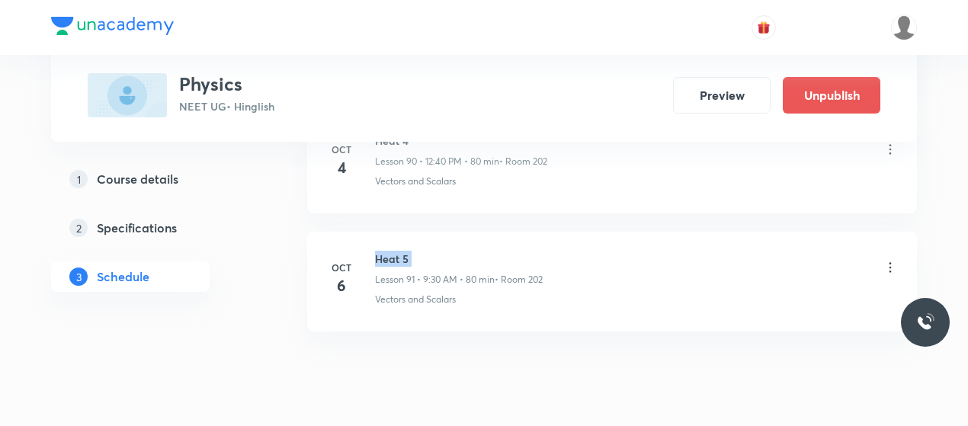
copy h6 "Heat 5"
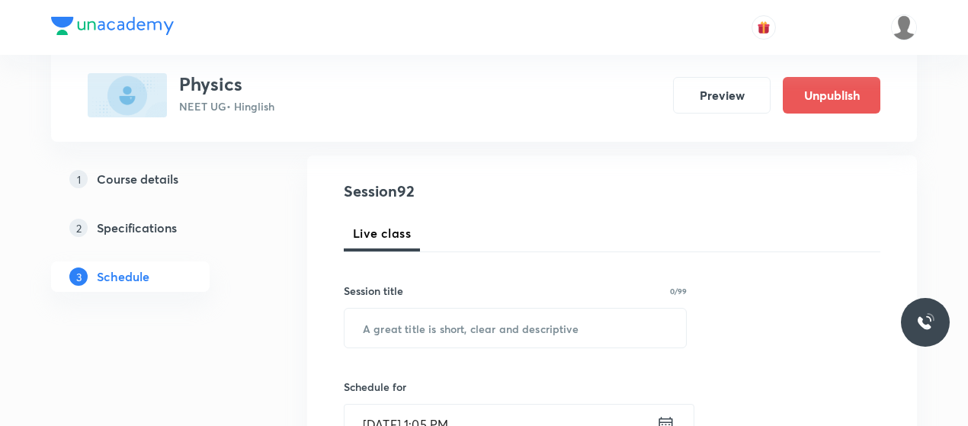
scroll to position [154, 0]
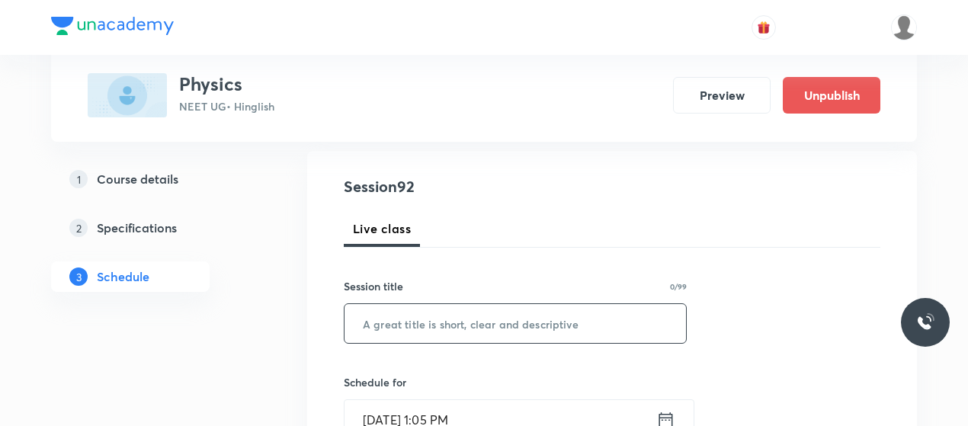
click at [418, 310] on input "text" at bounding box center [516, 323] width 342 height 39
paste input "Heat 5"
click at [418, 310] on input "Heat 5" at bounding box center [516, 323] width 342 height 39
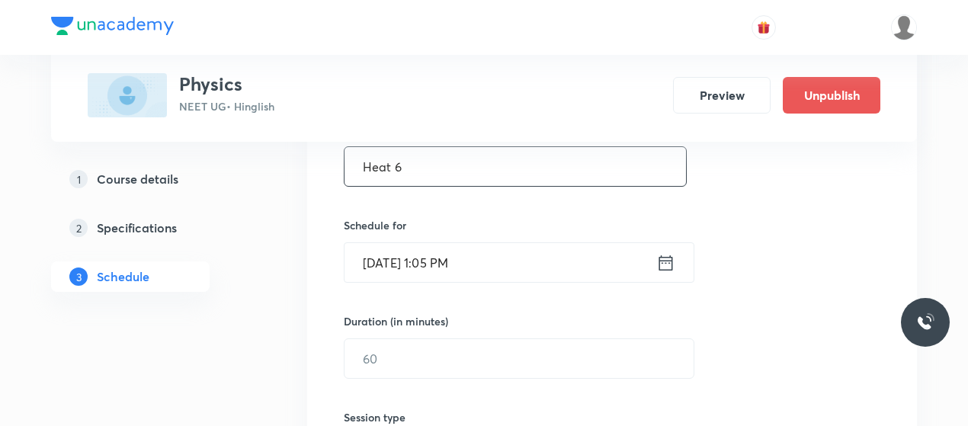
type input "Heat 6"
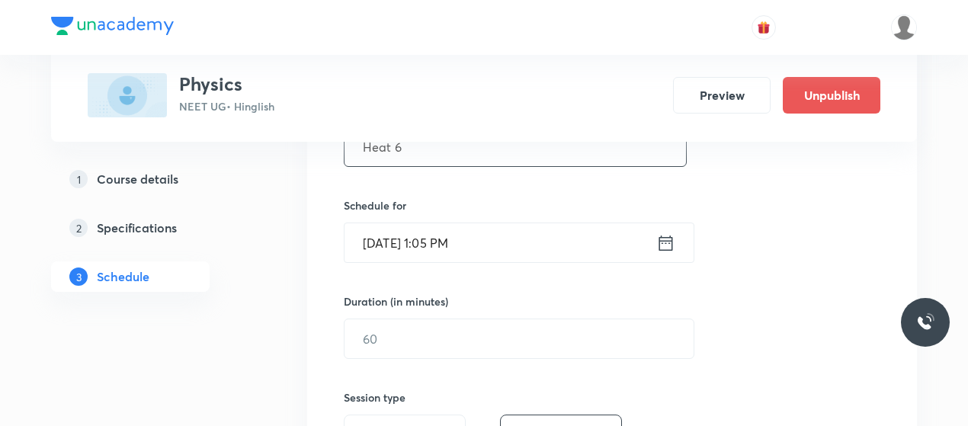
scroll to position [332, 0]
click at [389, 242] on input "[DATE] 1:05 PM" at bounding box center [501, 241] width 312 height 39
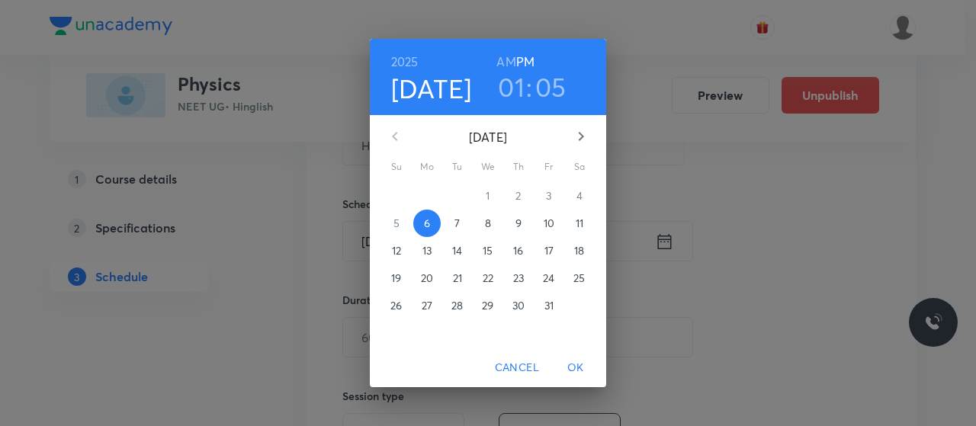
click at [490, 226] on p "8" at bounding box center [488, 223] width 6 height 15
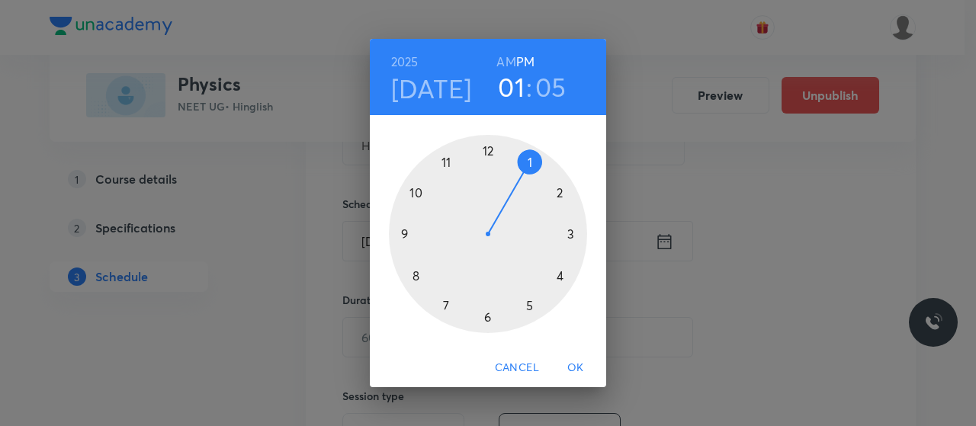
click at [508, 57] on h6 "AM" at bounding box center [505, 61] width 19 height 21
click at [445, 159] on div at bounding box center [488, 234] width 198 height 198
click at [562, 190] on div at bounding box center [488, 234] width 198 height 198
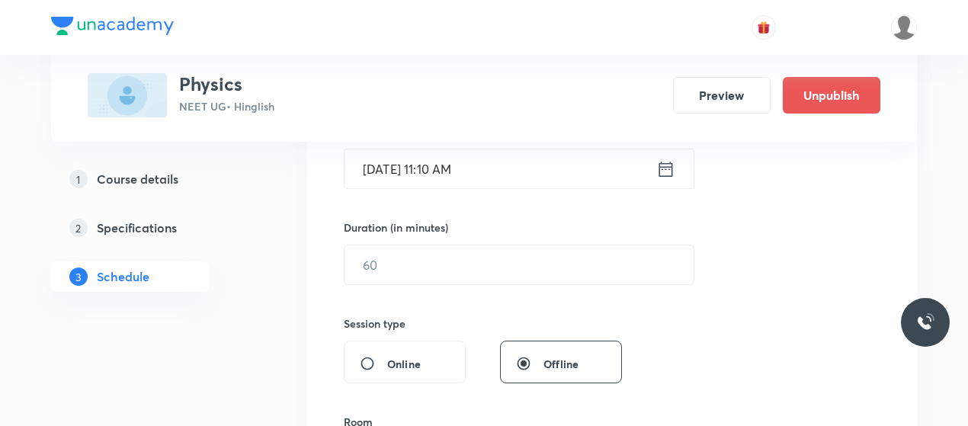
scroll to position [407, 0]
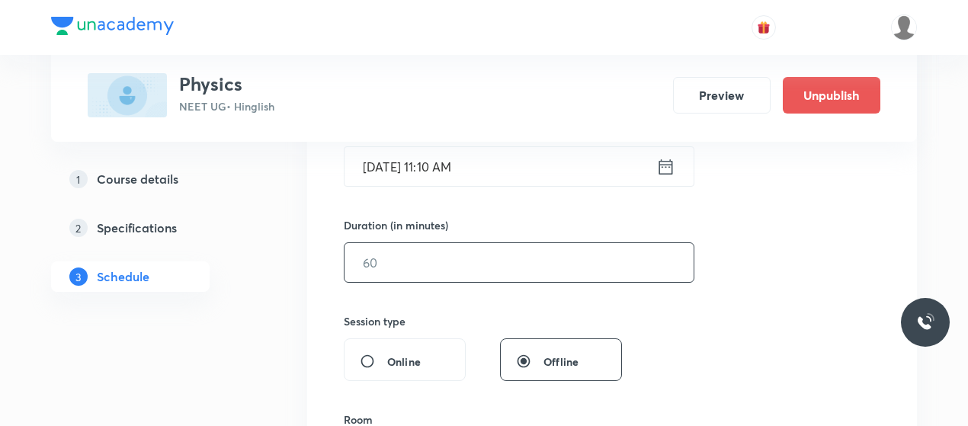
click at [471, 244] on input "text" at bounding box center [519, 262] width 349 height 39
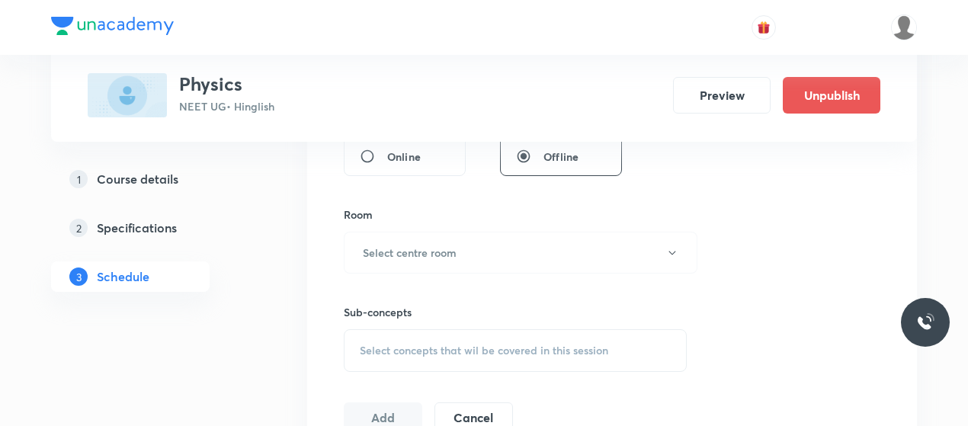
scroll to position [614, 0]
type input "80"
click at [364, 245] on h6 "Select centre room" at bounding box center [410, 250] width 94 height 16
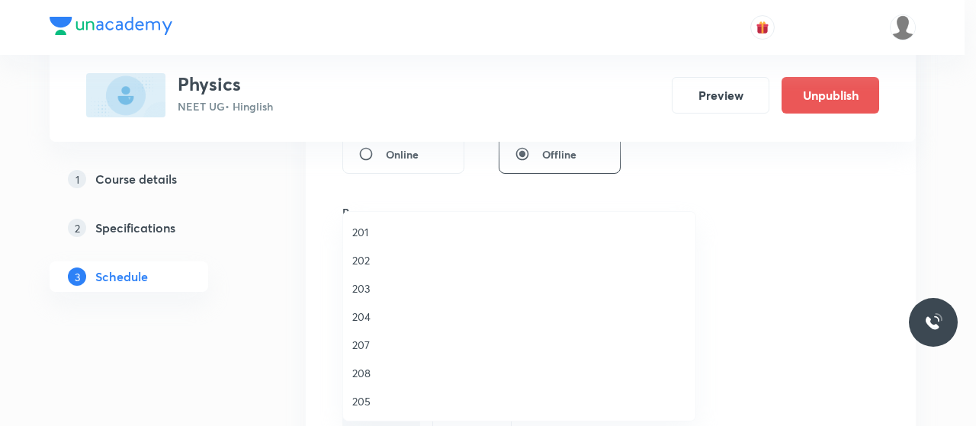
click at [357, 254] on span "202" at bounding box center [519, 260] width 334 height 16
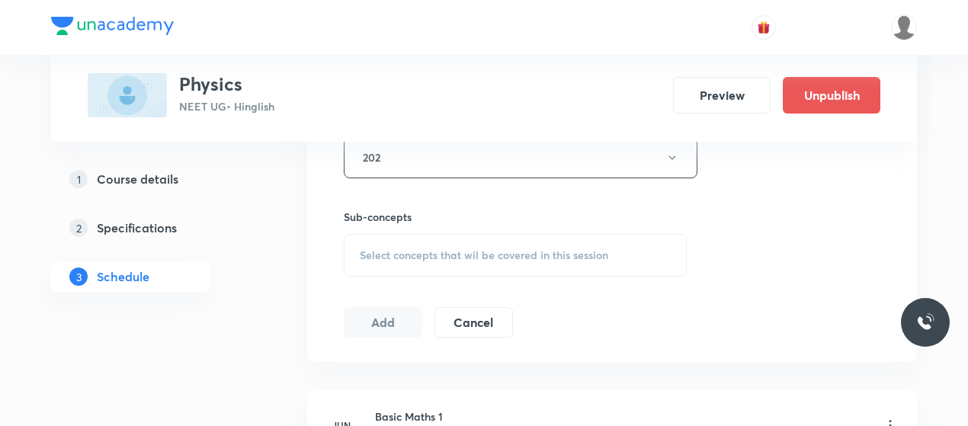
click at [441, 254] on span "Select concepts that wil be covered in this session" at bounding box center [484, 255] width 249 height 12
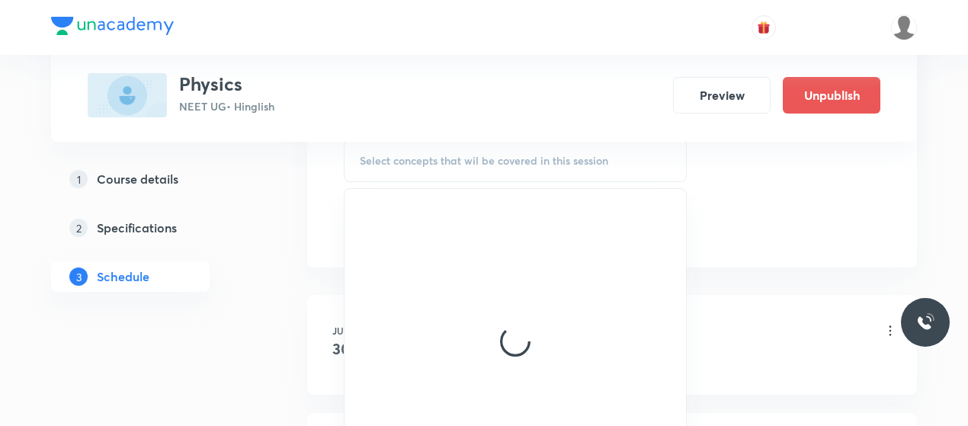
scroll to position [806, 0]
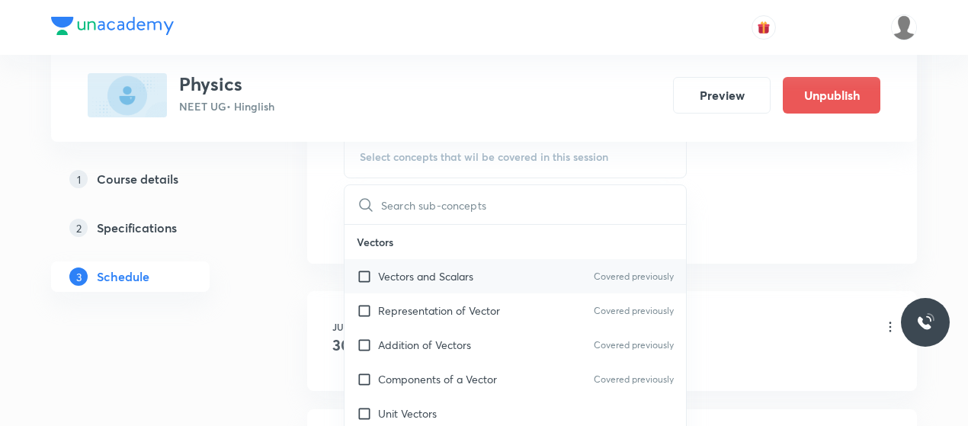
click at [436, 277] on p "Vectors and Scalars" at bounding box center [425, 276] width 95 height 16
checkbox input "true"
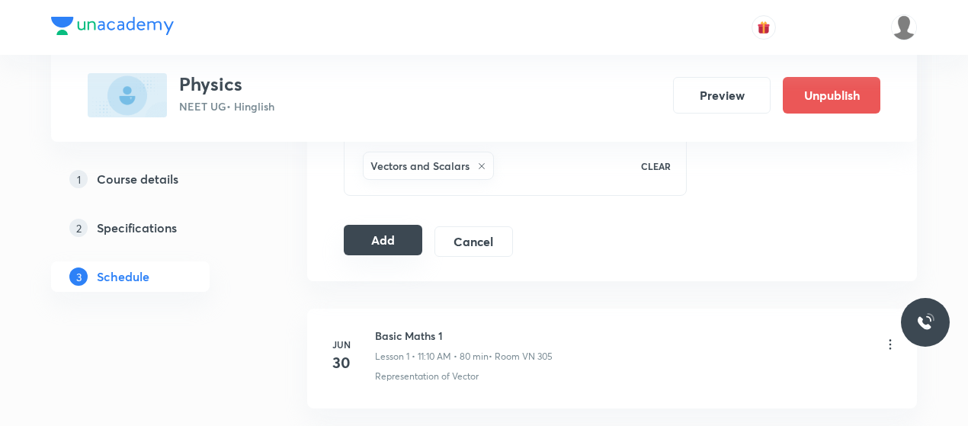
click at [389, 237] on button "Add" at bounding box center [383, 240] width 79 height 30
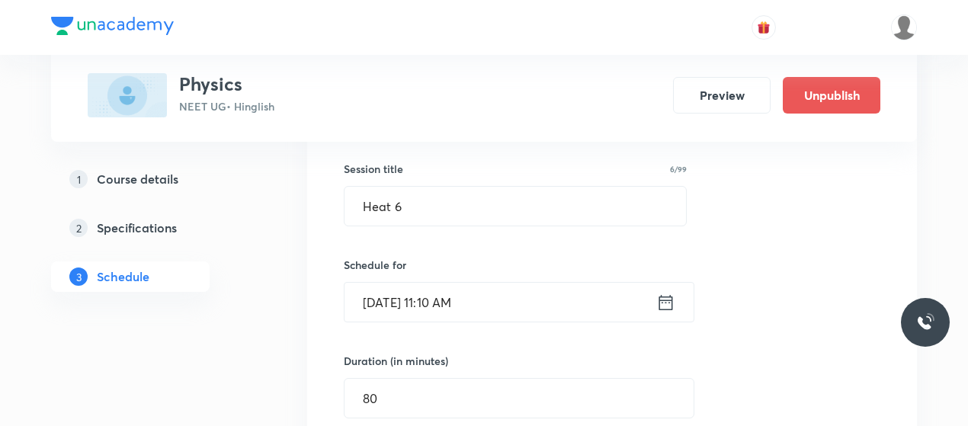
scroll to position [268, 0]
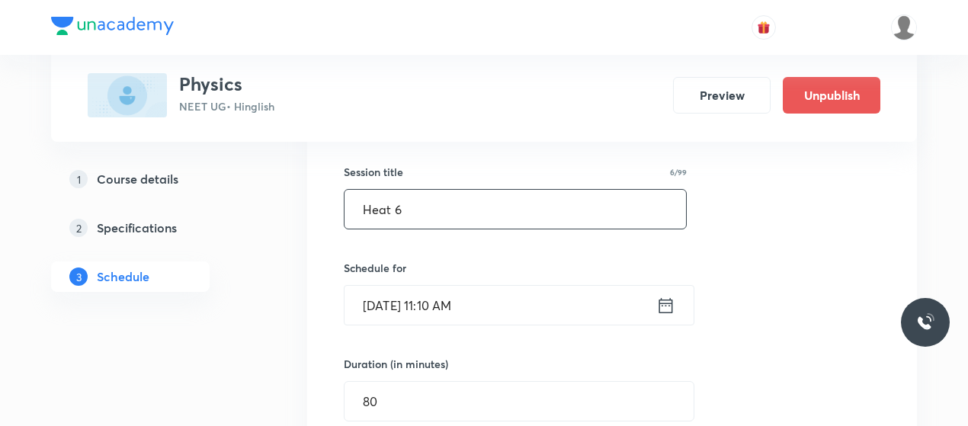
click at [380, 213] on input "Heat 6" at bounding box center [516, 209] width 342 height 39
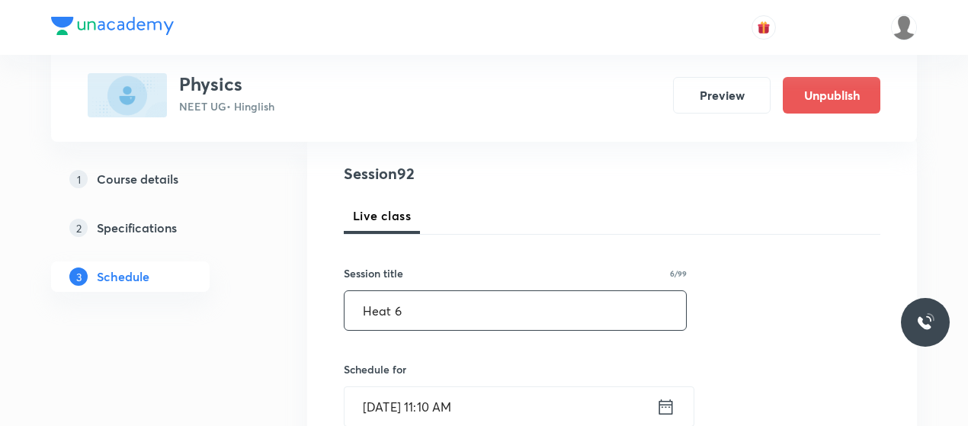
scroll to position [165, 0]
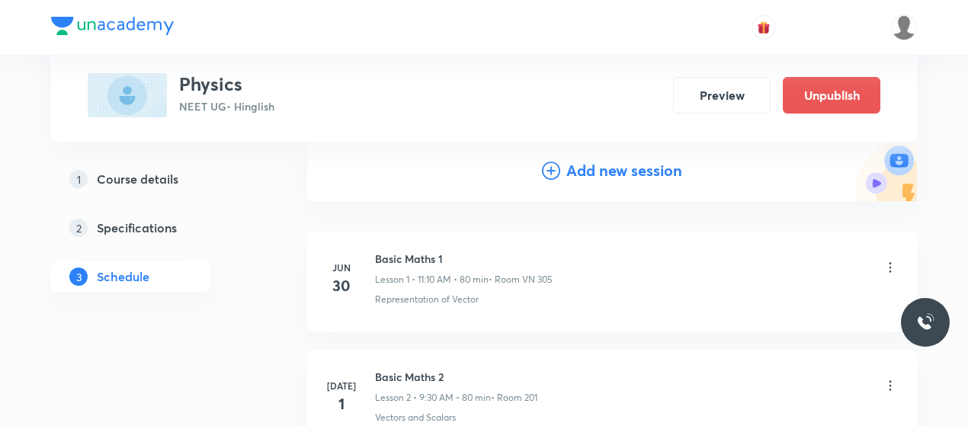
click at [542, 168] on icon at bounding box center [551, 171] width 18 height 18
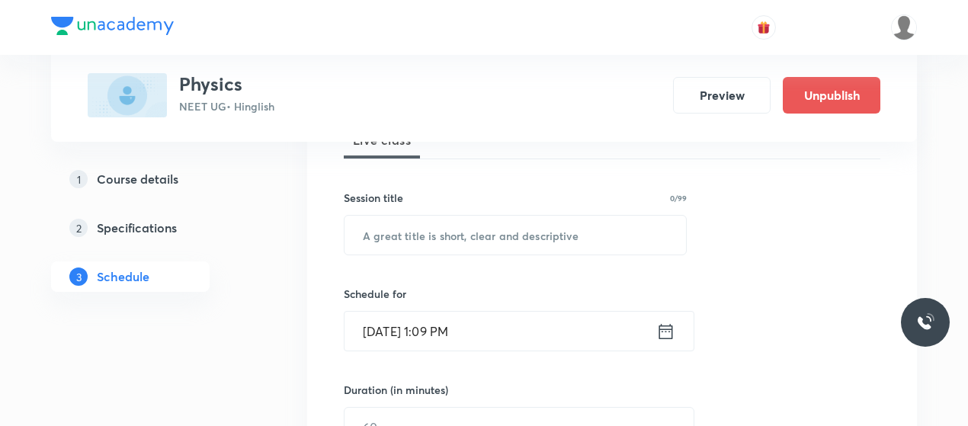
scroll to position [245, 0]
click at [488, 239] on input "text" at bounding box center [516, 232] width 342 height 39
paste input "Heat 6"
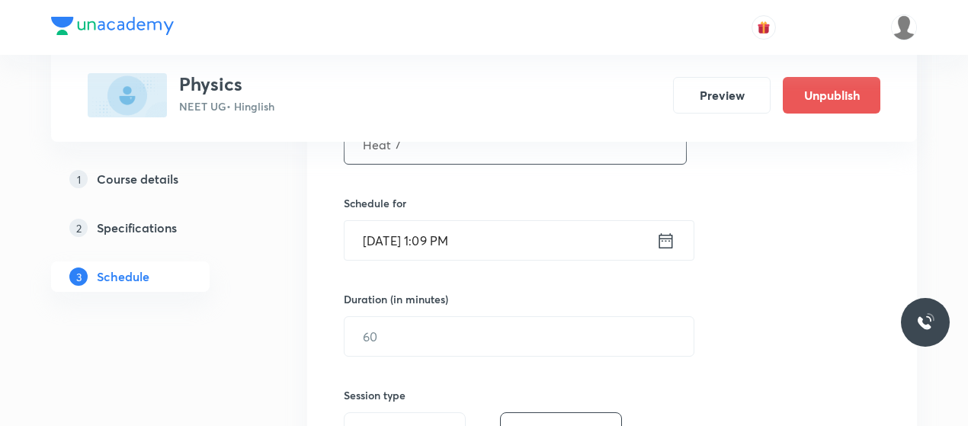
scroll to position [338, 0]
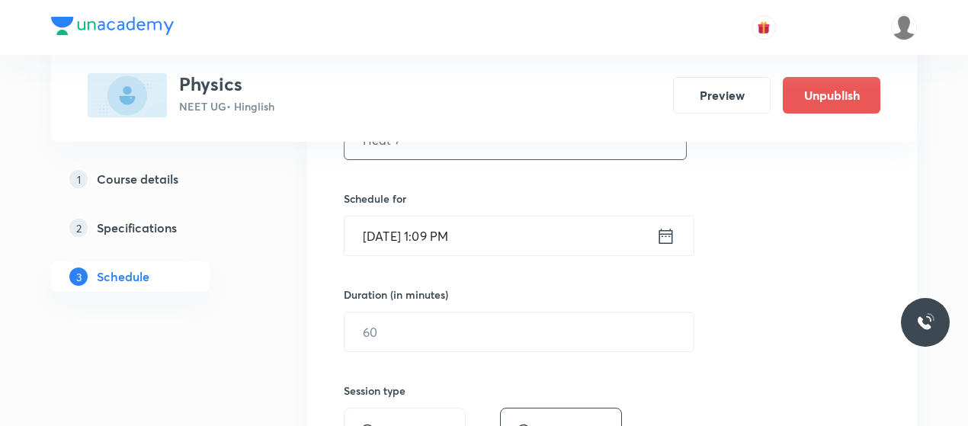
type input "Heat 7"
click at [377, 237] on input "[DATE] 1:09 PM" at bounding box center [501, 235] width 312 height 39
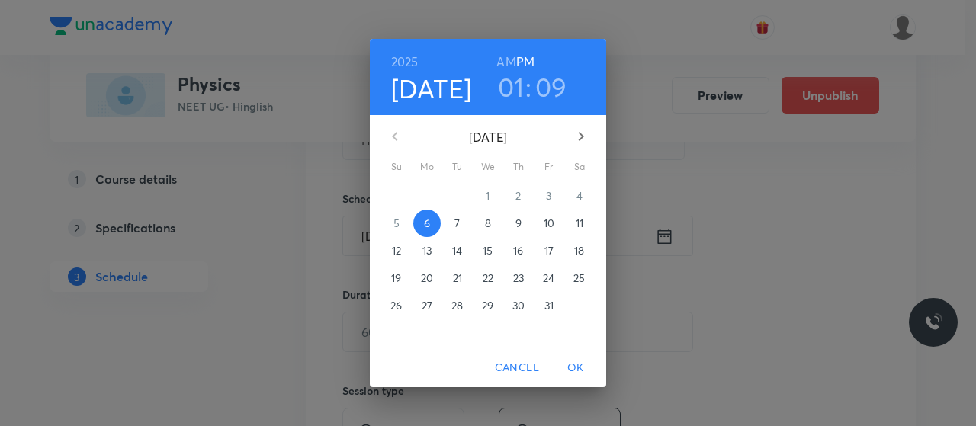
click at [490, 225] on p "8" at bounding box center [488, 223] width 6 height 15
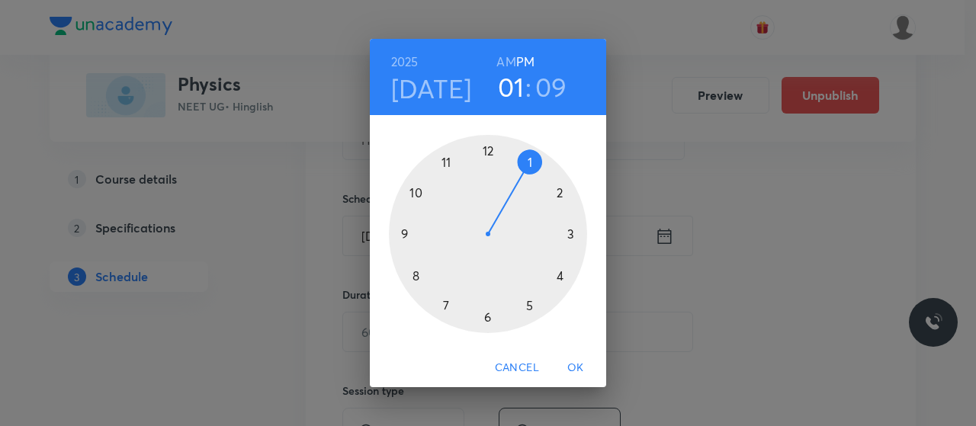
click at [505, 62] on h6 "AM" at bounding box center [505, 61] width 19 height 21
click at [523, 64] on h6 "PM" at bounding box center [525, 61] width 18 height 21
click at [489, 155] on div at bounding box center [488, 234] width 198 height 198
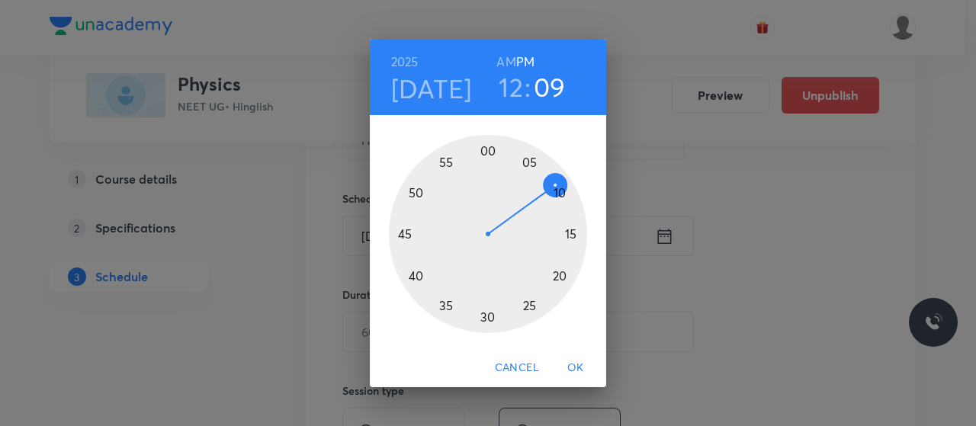
click at [417, 273] on div at bounding box center [488, 234] width 198 height 198
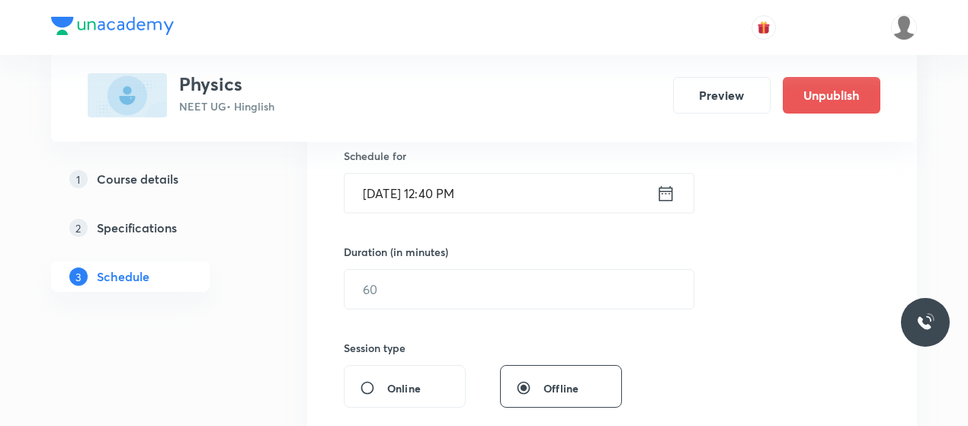
scroll to position [392, 0]
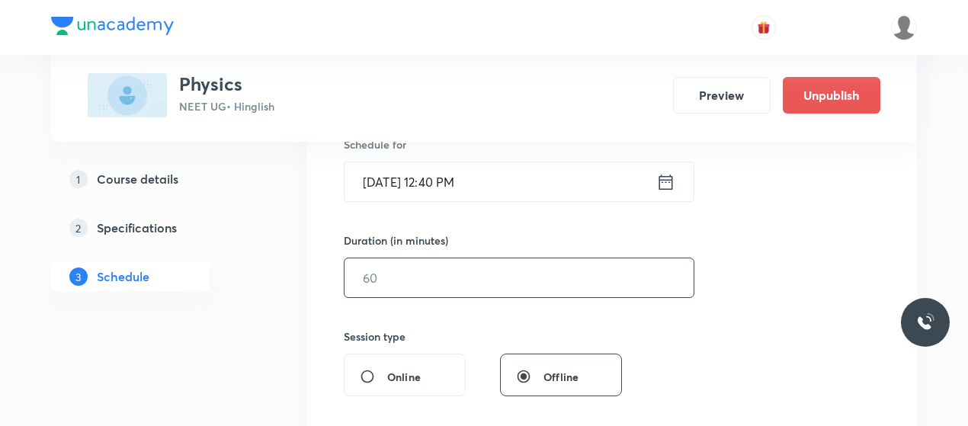
click at [438, 287] on input "text" at bounding box center [519, 277] width 349 height 39
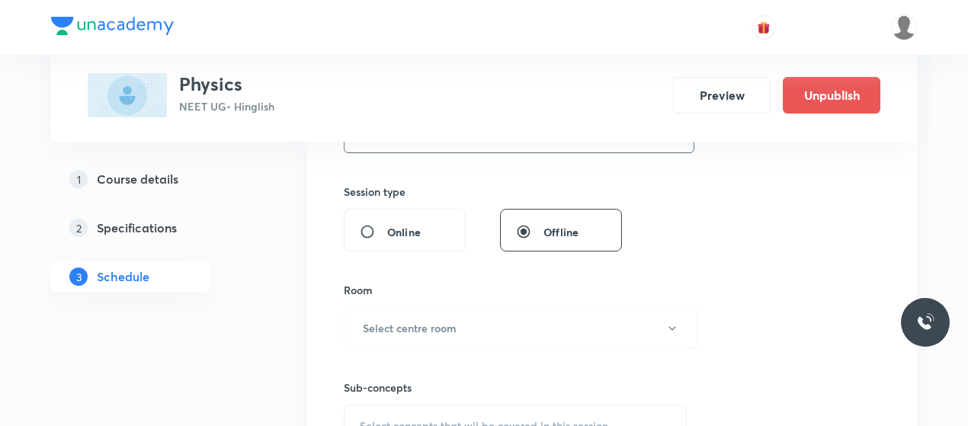
scroll to position [568, 0]
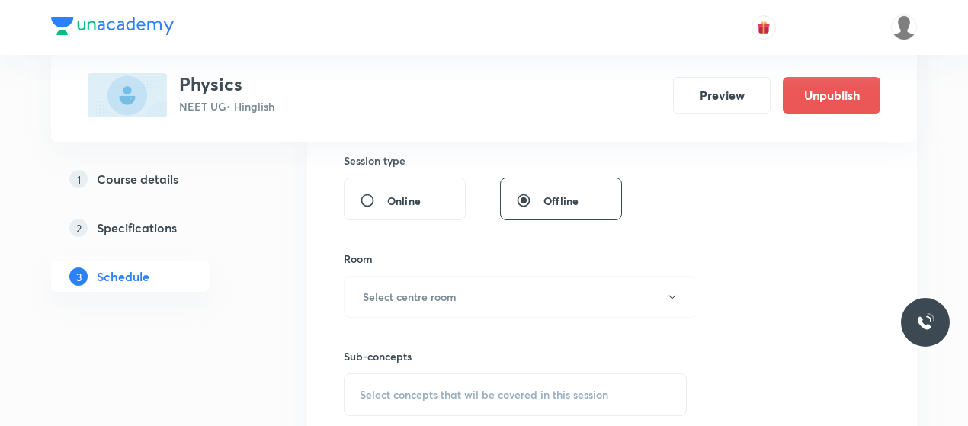
type input "80"
click at [438, 289] on h6 "Select centre room" at bounding box center [410, 297] width 94 height 16
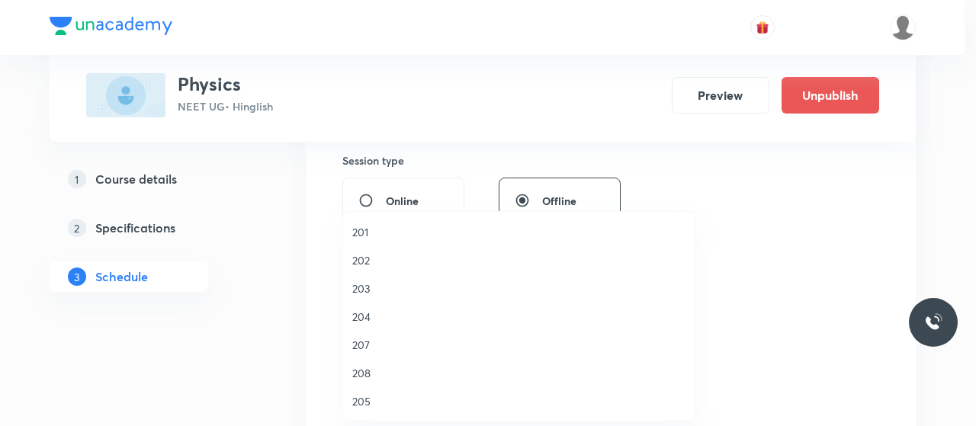
click at [357, 263] on span "202" at bounding box center [519, 260] width 334 height 16
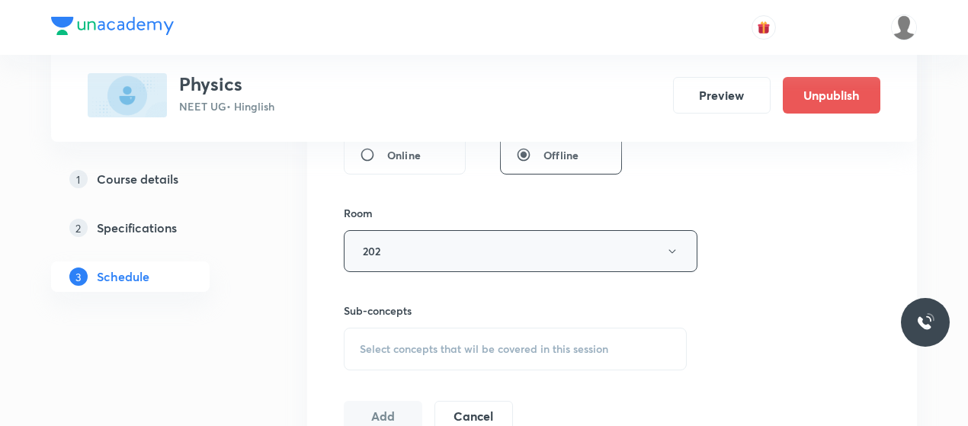
scroll to position [674, 0]
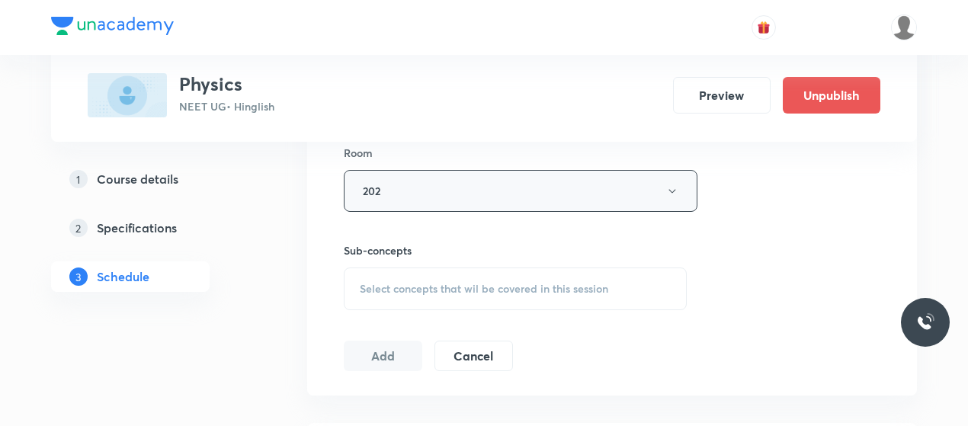
click at [406, 285] on span "Select concepts that wil be covered in this session" at bounding box center [484, 289] width 249 height 12
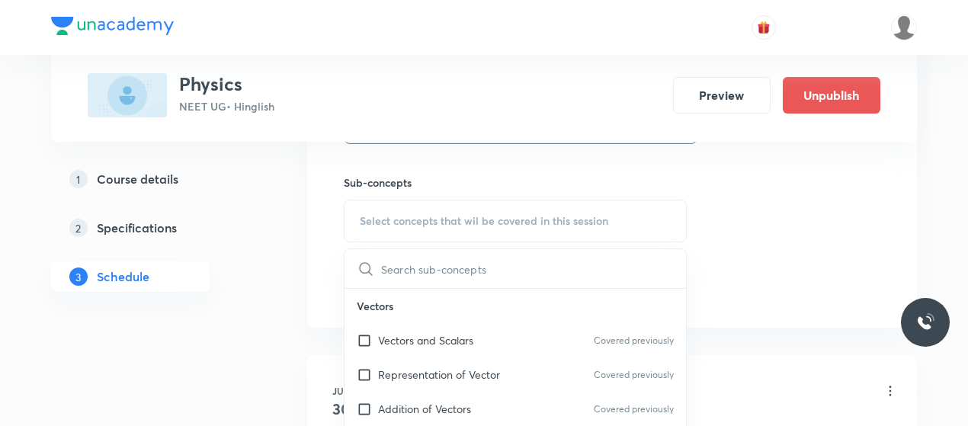
scroll to position [787, 0]
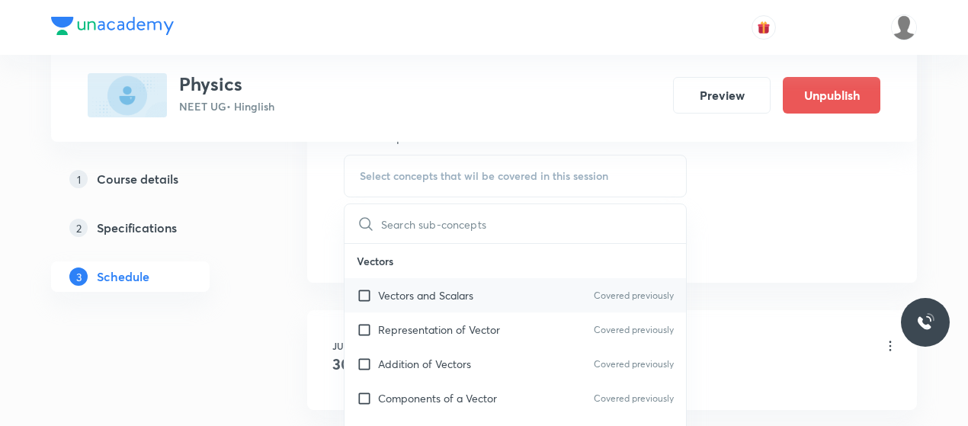
click at [441, 292] on p "Vectors and Scalars" at bounding box center [425, 295] width 95 height 16
checkbox input "true"
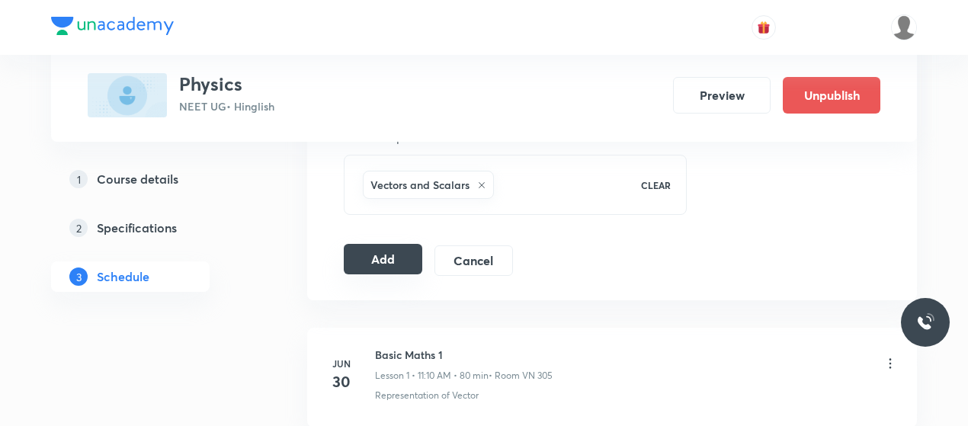
click at [384, 252] on button "Add" at bounding box center [383, 259] width 79 height 30
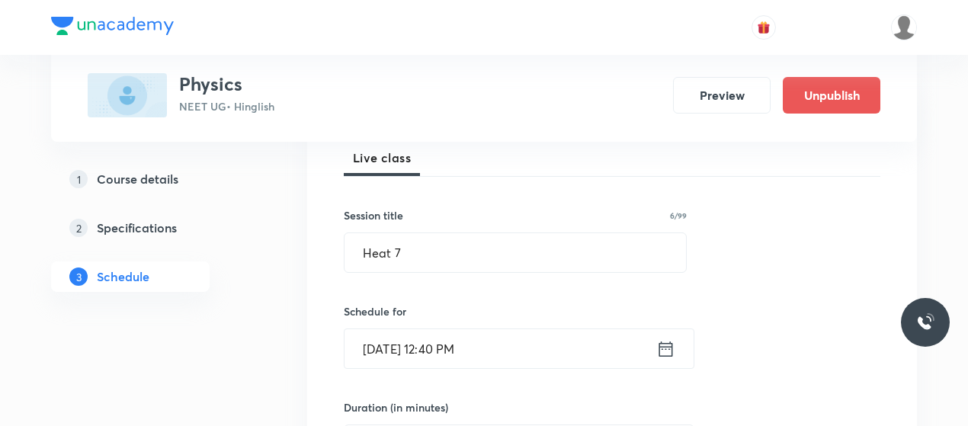
scroll to position [224, 0]
click at [384, 252] on input "Heat 7" at bounding box center [516, 253] width 342 height 39
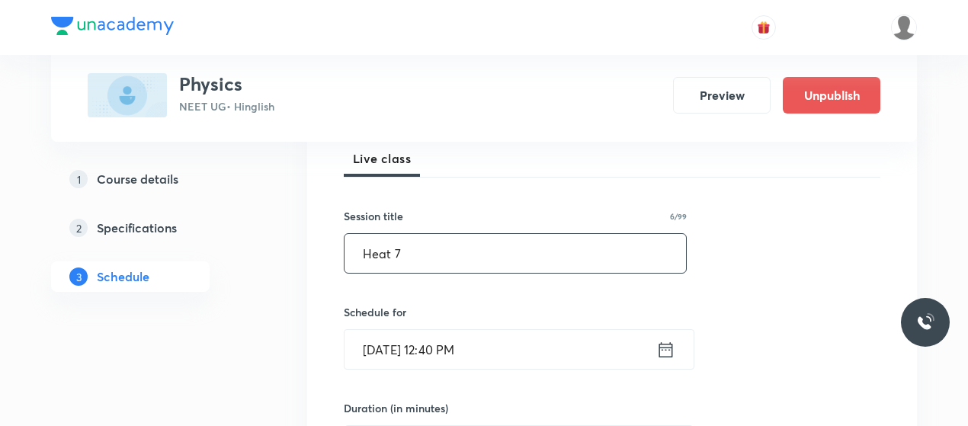
click at [384, 252] on input "Heat 7" at bounding box center [516, 253] width 342 height 39
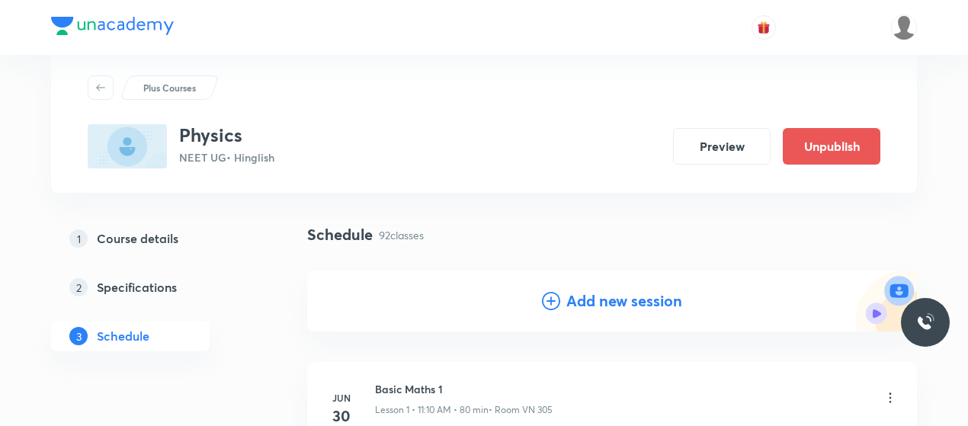
scroll to position [0, 0]
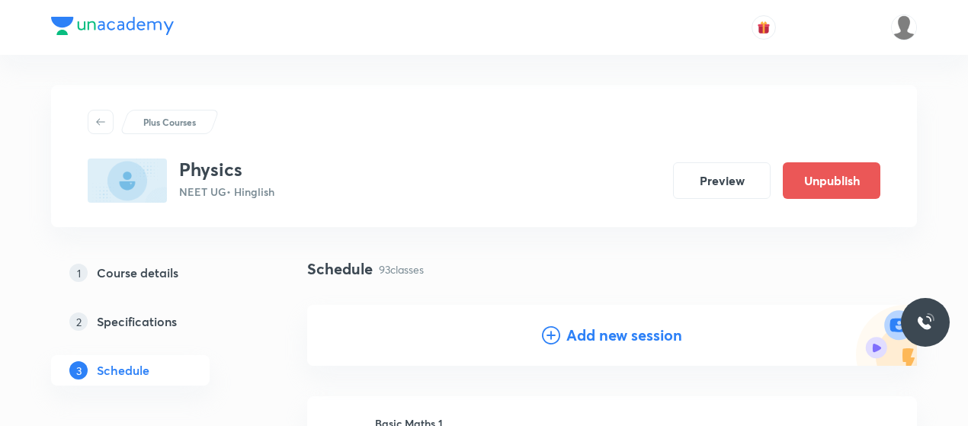
click at [545, 335] on icon at bounding box center [551, 335] width 18 height 18
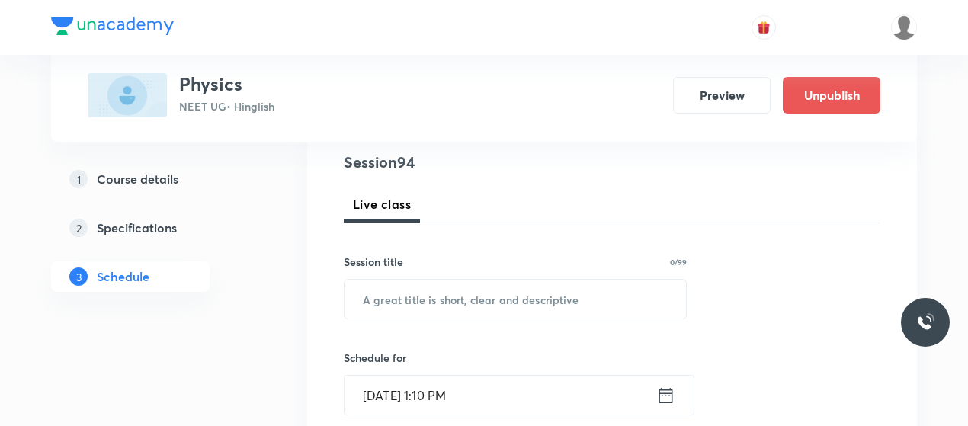
scroll to position [179, 0]
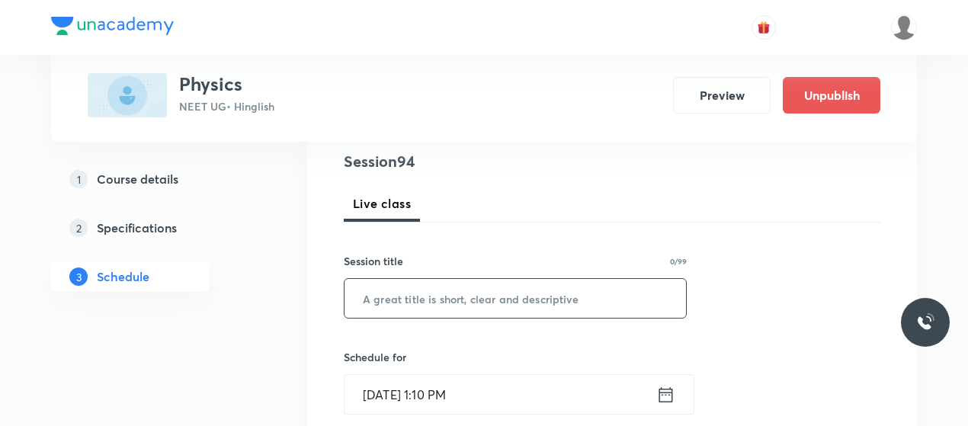
click at [438, 281] on input "text" at bounding box center [516, 298] width 342 height 39
paste input "Heat 7"
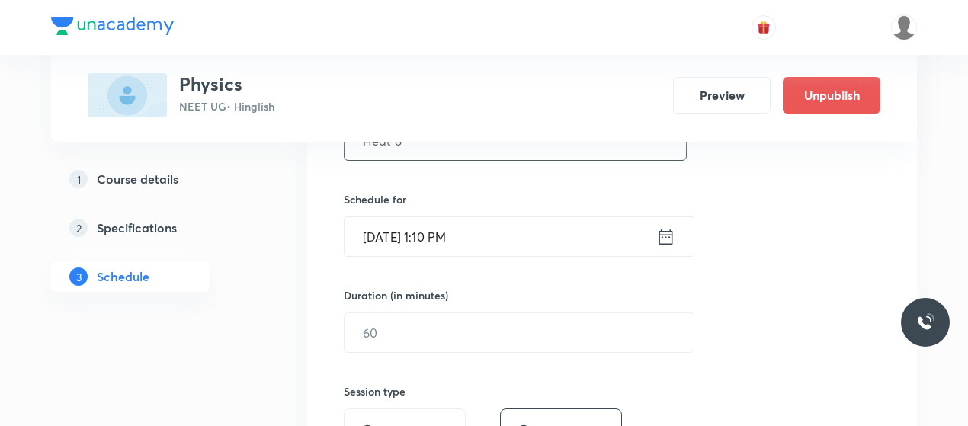
scroll to position [338, 0]
type input "Heat 8"
click at [390, 234] on input "[DATE] 1:10 PM" at bounding box center [501, 235] width 312 height 39
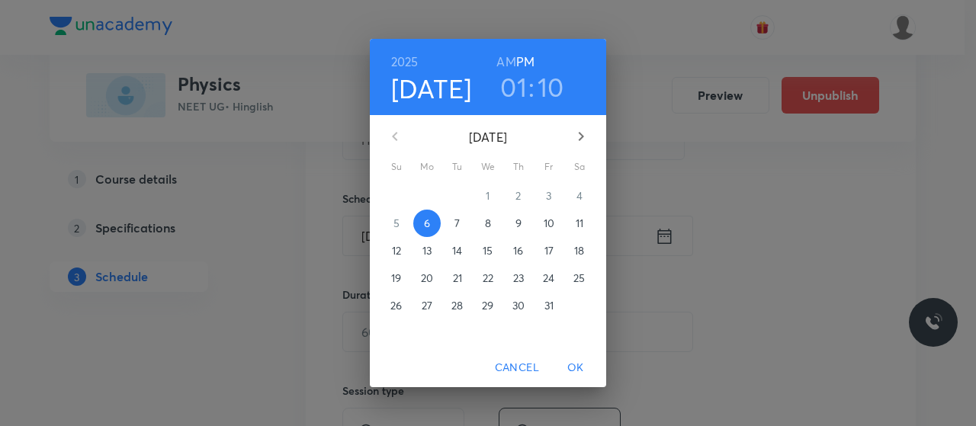
click at [516, 222] on p "9" at bounding box center [518, 223] width 6 height 15
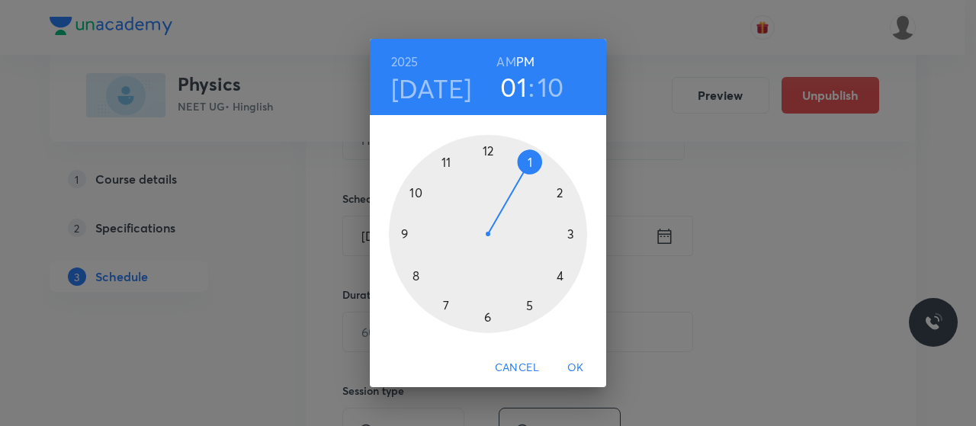
click at [508, 60] on h6 "AM" at bounding box center [505, 61] width 19 height 21
click at [447, 159] on div at bounding box center [488, 234] width 198 height 198
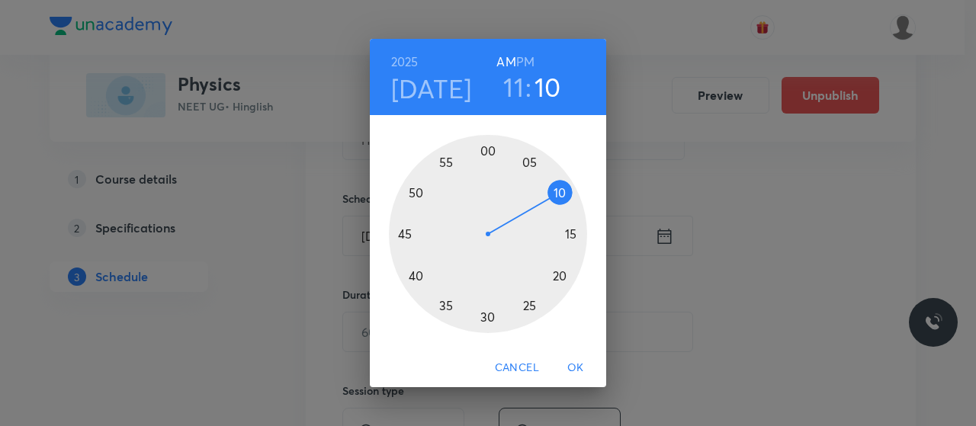
click at [563, 196] on div at bounding box center [488, 234] width 198 height 198
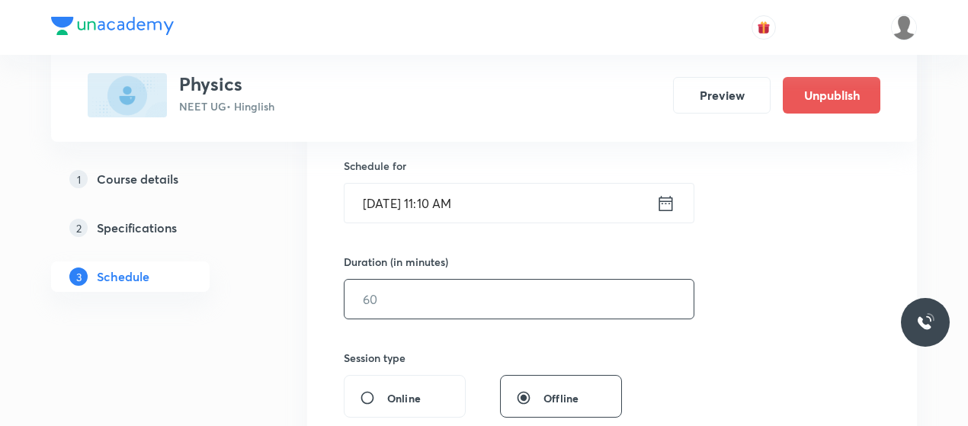
scroll to position [371, 0]
click at [444, 300] on input "text" at bounding box center [519, 298] width 349 height 39
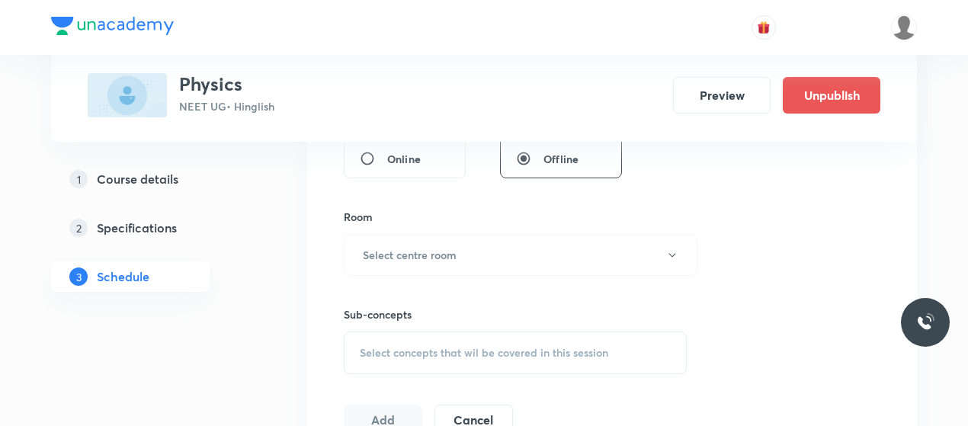
scroll to position [615, 0]
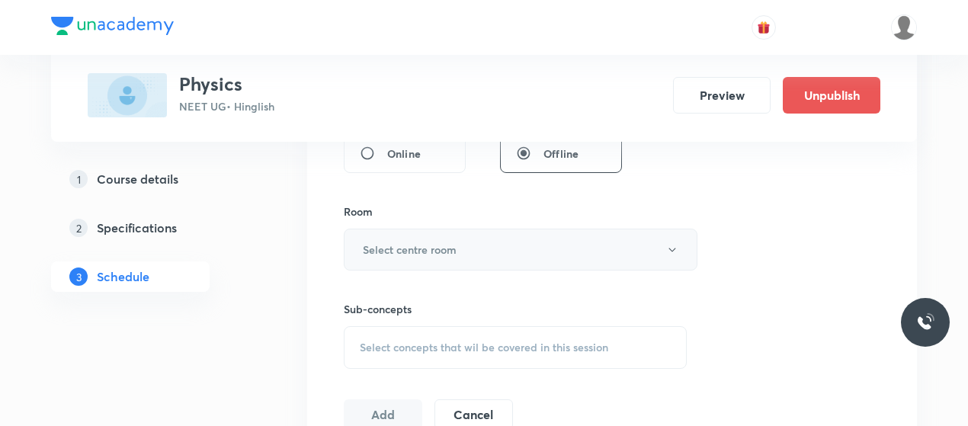
type input "80"
click at [485, 244] on button "Select centre room" at bounding box center [521, 250] width 354 height 42
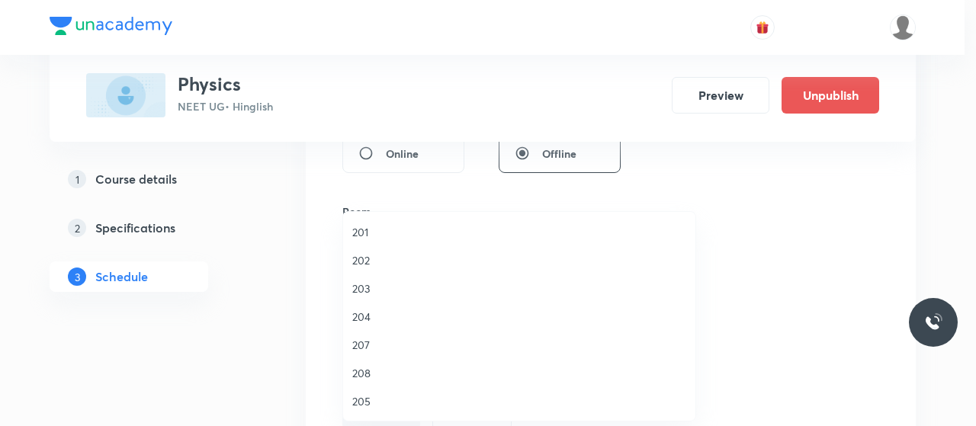
click at [361, 271] on li "202" at bounding box center [519, 260] width 352 height 28
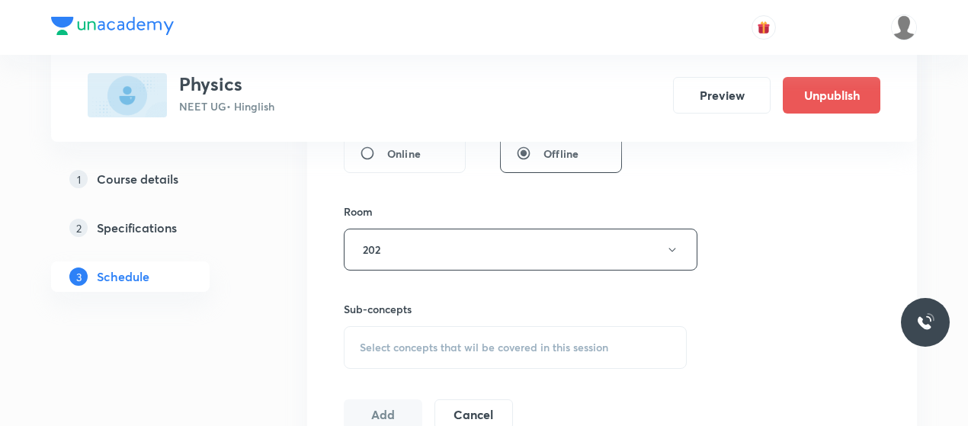
scroll to position [722, 0]
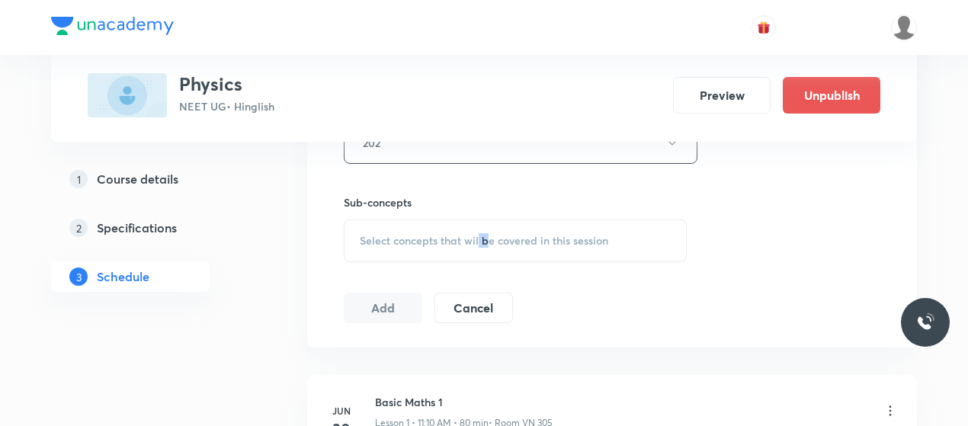
drag, startPoint x: 486, startPoint y: 273, endPoint x: 479, endPoint y: 250, distance: 24.1
click at [479, 250] on div "Select concepts that wil be covered in this session" at bounding box center [515, 241] width 343 height 43
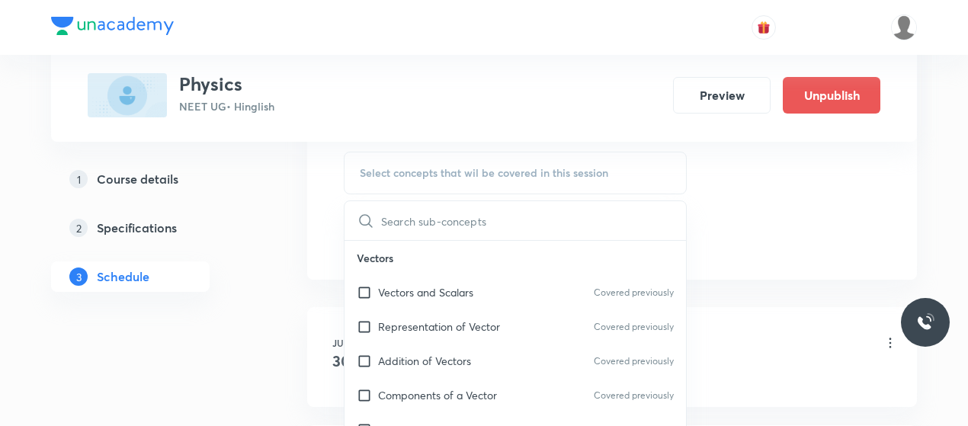
scroll to position [791, 0]
click at [410, 284] on p "Vectors and Scalars" at bounding box center [425, 292] width 95 height 16
checkbox input "true"
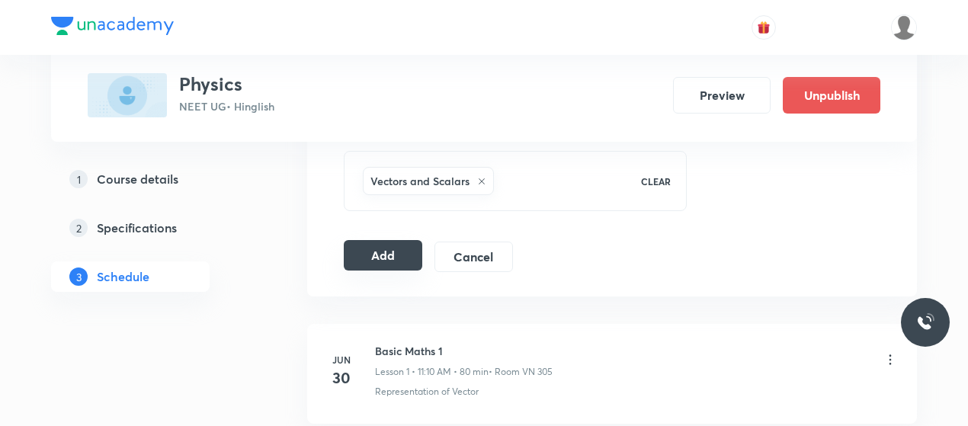
click at [409, 249] on button "Add" at bounding box center [383, 255] width 79 height 30
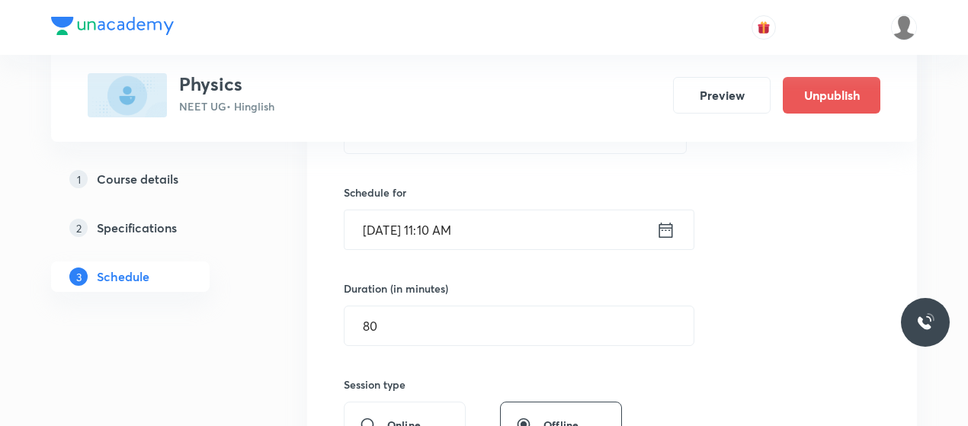
scroll to position [272, 0]
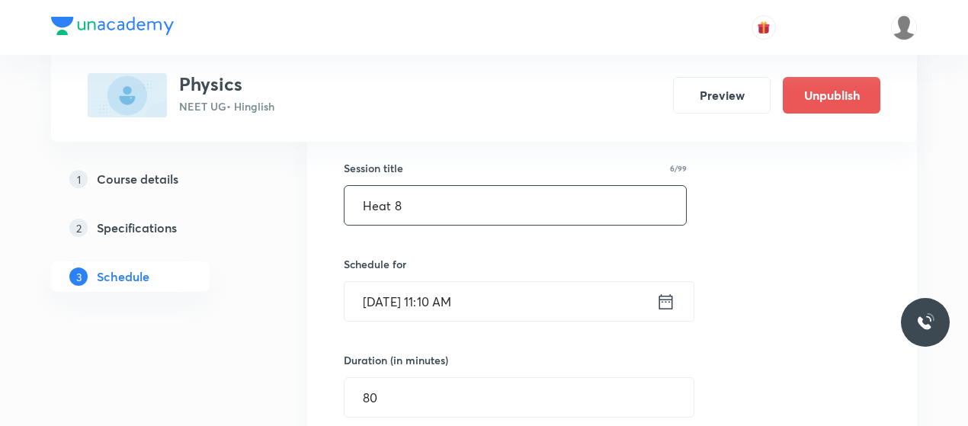
click at [395, 204] on input "Heat 8" at bounding box center [516, 205] width 342 height 39
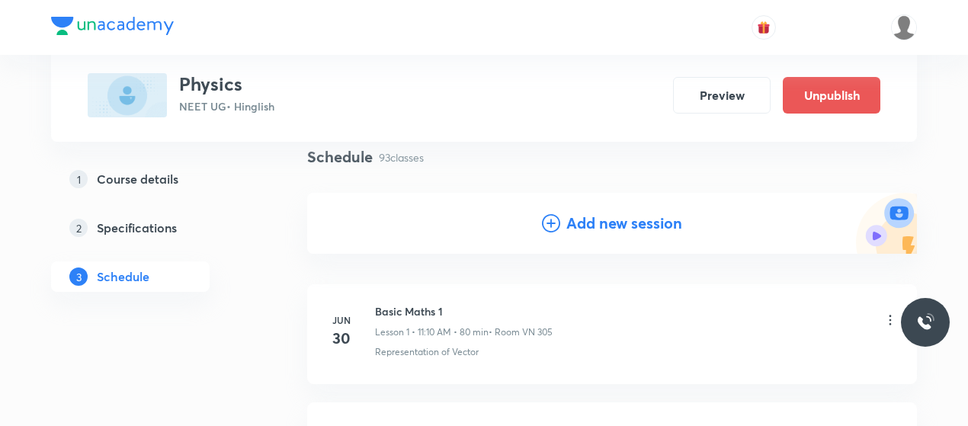
scroll to position [113, 0]
click at [551, 228] on icon at bounding box center [551, 222] width 18 height 18
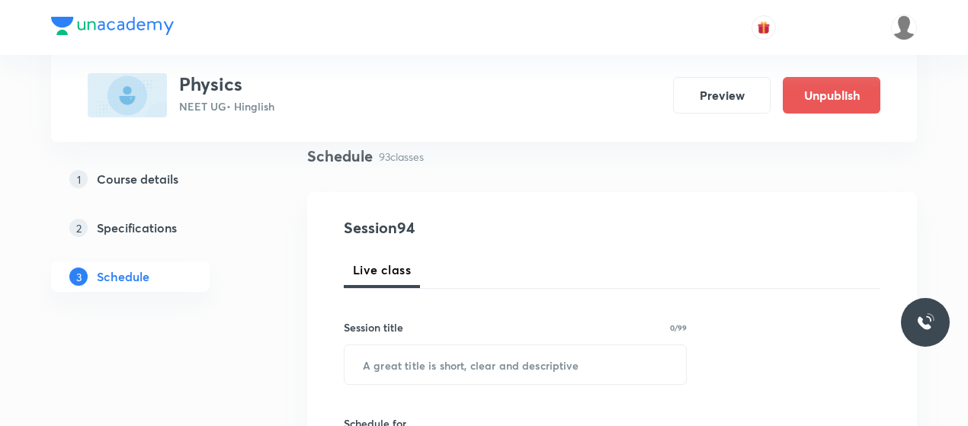
scroll to position [226, 0]
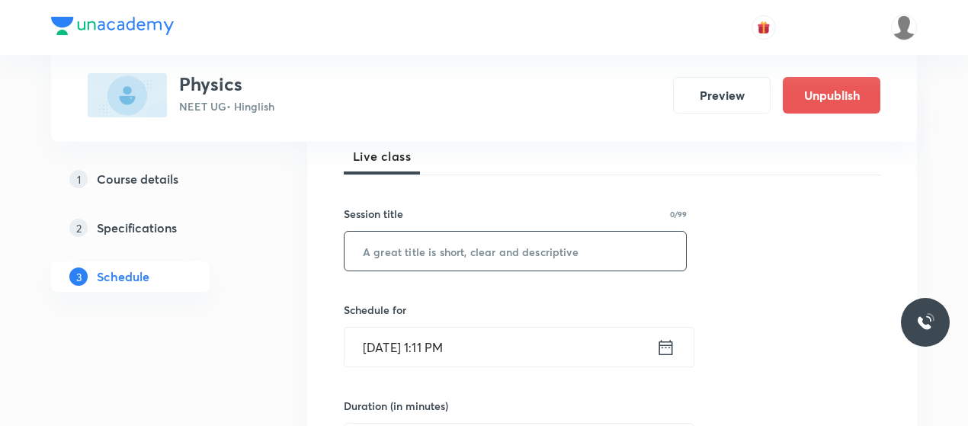
click at [443, 263] on input "text" at bounding box center [516, 251] width 342 height 39
paste input "Heat 8"
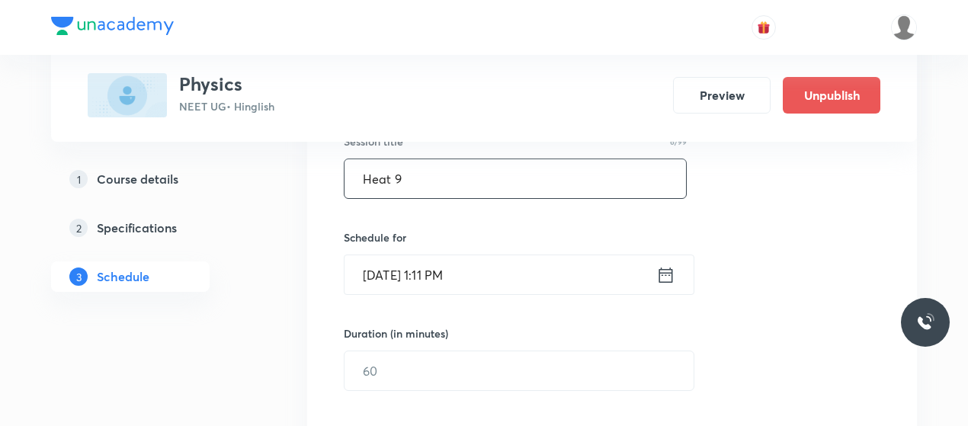
scroll to position [307, 0]
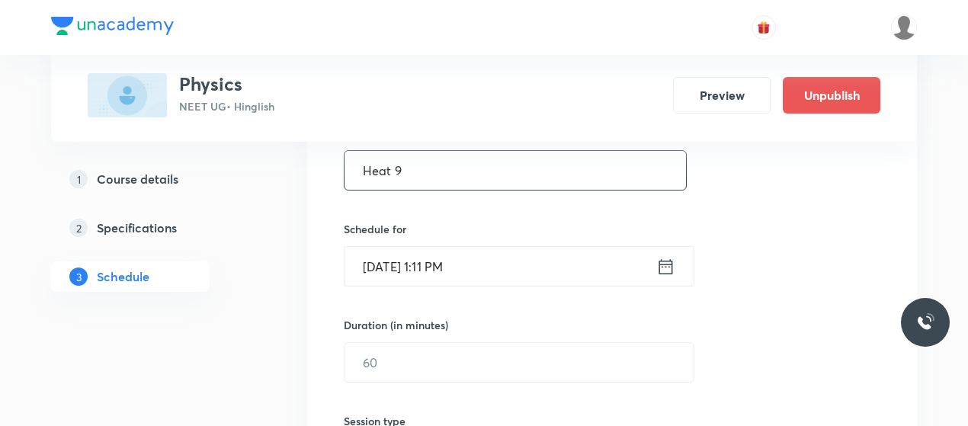
type input "Heat 9"
click at [383, 274] on input "Oct 6, 2025, 1:11 PM" at bounding box center [501, 266] width 312 height 39
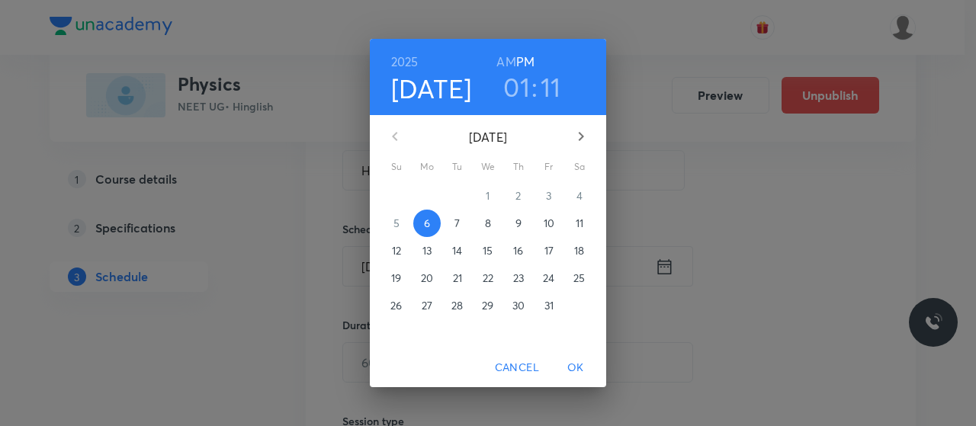
click at [518, 221] on p "9" at bounding box center [518, 223] width 6 height 15
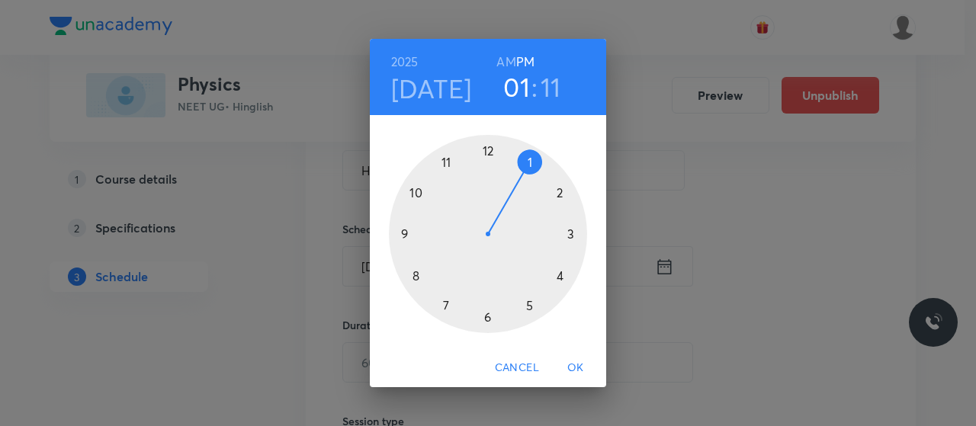
click at [489, 147] on div at bounding box center [488, 234] width 198 height 198
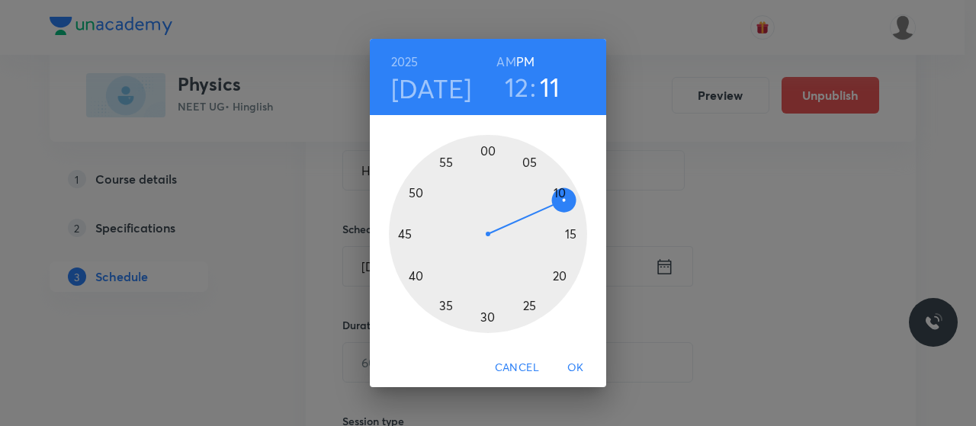
click at [415, 275] on div at bounding box center [488, 234] width 198 height 198
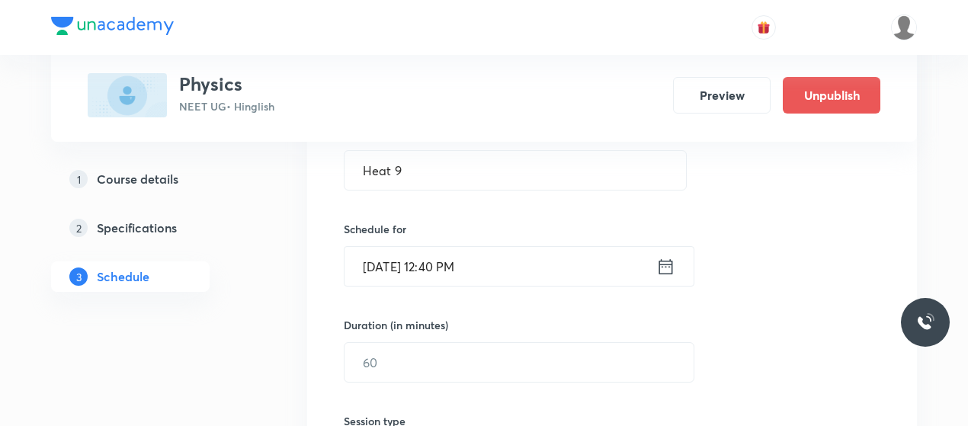
click at [479, 340] on div "Duration (in minutes) ​" at bounding box center [483, 350] width 278 height 66
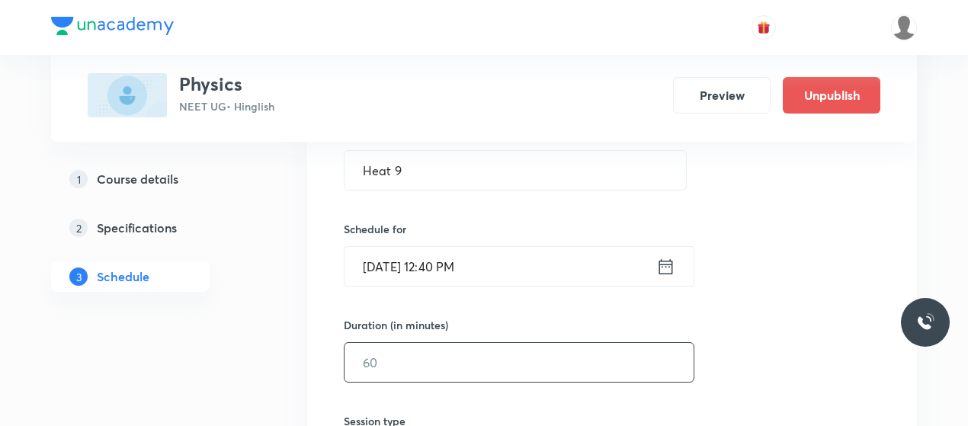
click at [473, 359] on input "text" at bounding box center [519, 362] width 349 height 39
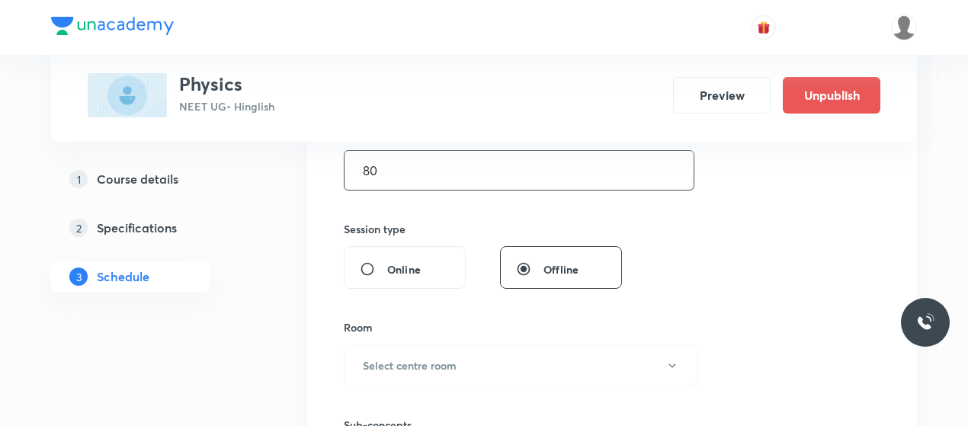
scroll to position [502, 0]
type input "80"
click at [473, 359] on button "Select centre room" at bounding box center [521, 363] width 354 height 42
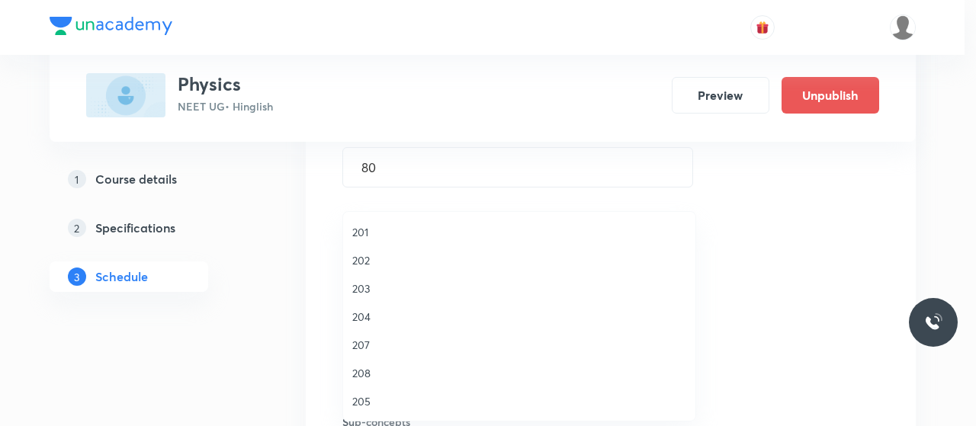
click at [366, 258] on span "202" at bounding box center [519, 260] width 334 height 16
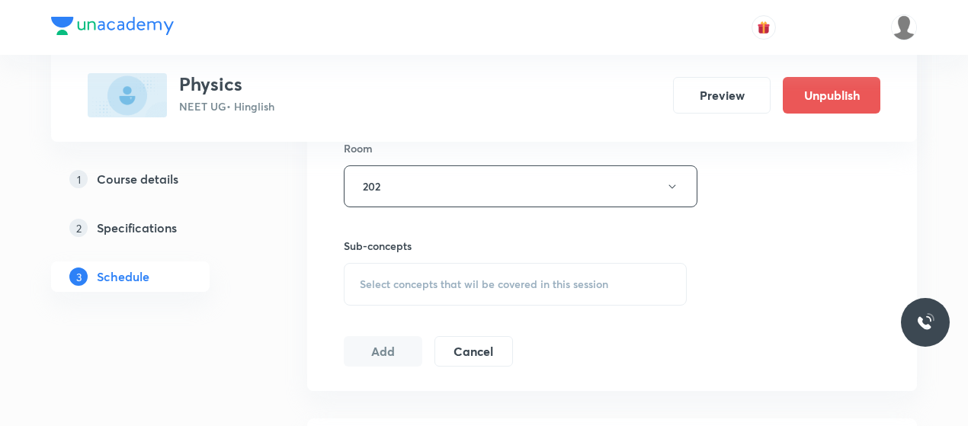
scroll to position [679, 0]
click at [543, 273] on div "Select concepts that wil be covered in this session" at bounding box center [515, 283] width 343 height 43
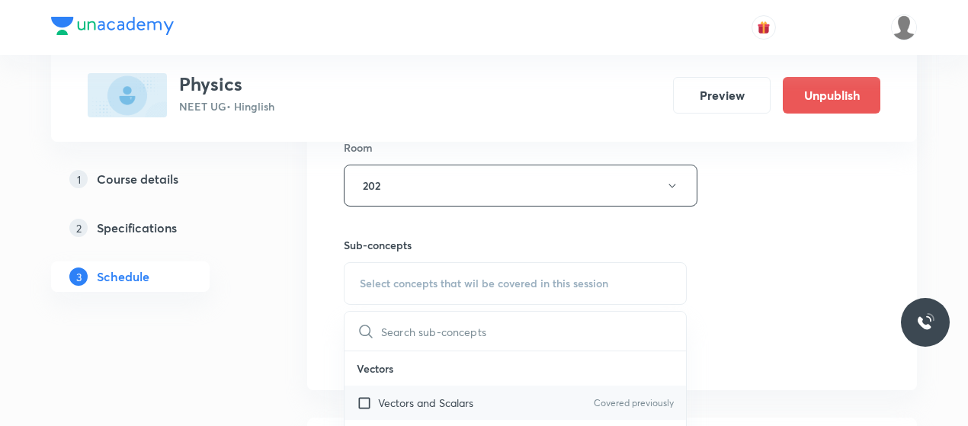
click at [359, 399] on input "checkbox" at bounding box center [367, 403] width 21 height 16
checkbox input "true"
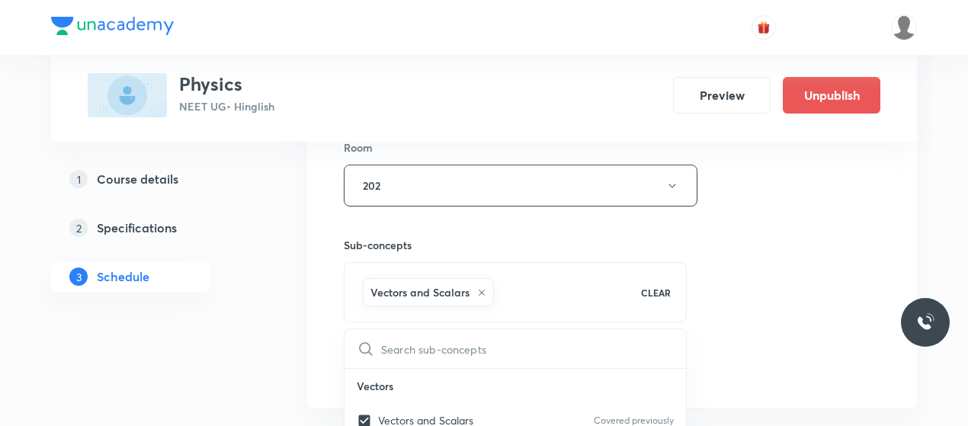
click at [846, 225] on div "Session 95 Live class Session title 6/99 Heat 9 ​ Schedule for Oct 9, 2025, 12:…" at bounding box center [612, 16] width 537 height 733
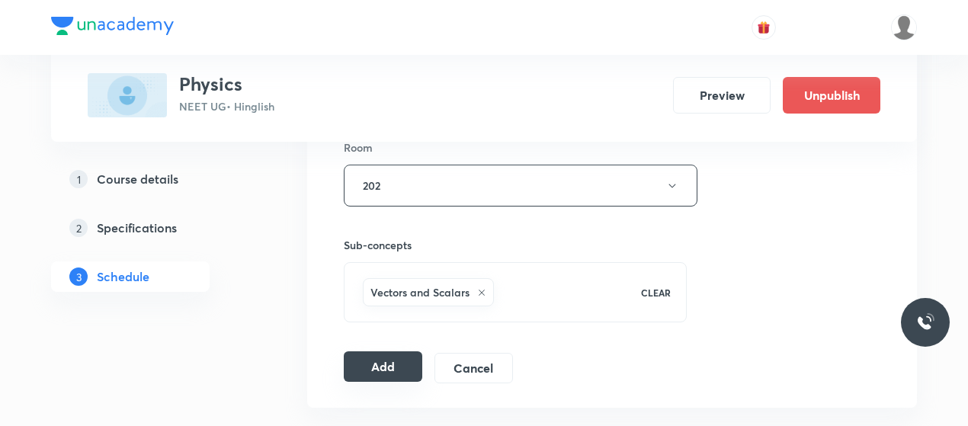
click at [386, 359] on button "Add" at bounding box center [383, 366] width 79 height 30
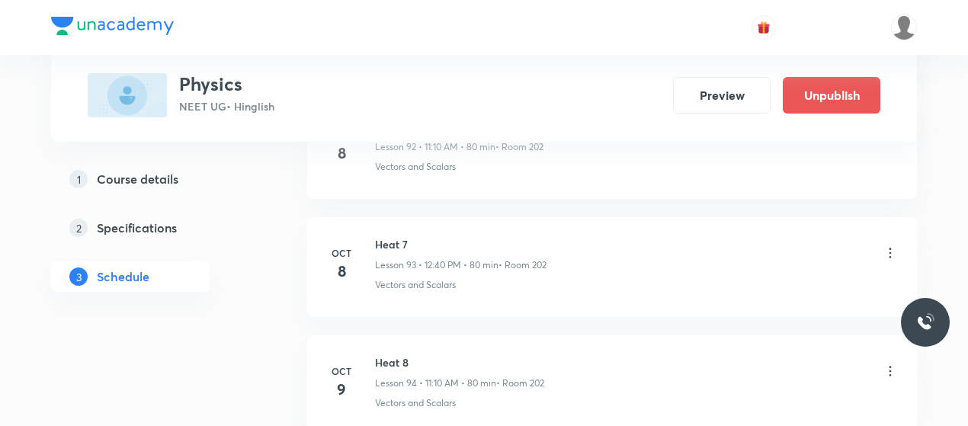
scroll to position [11271, 0]
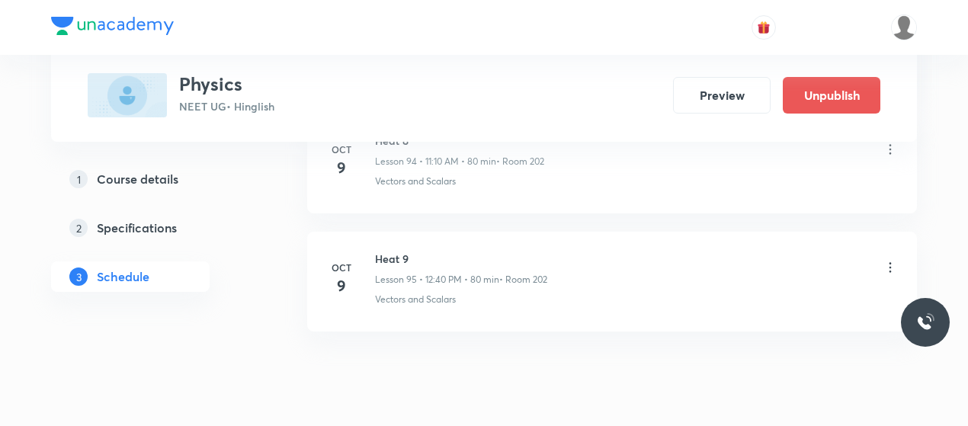
click at [389, 251] on h6 "Heat 9" at bounding box center [461, 259] width 172 height 16
copy h6 "Heat 9"
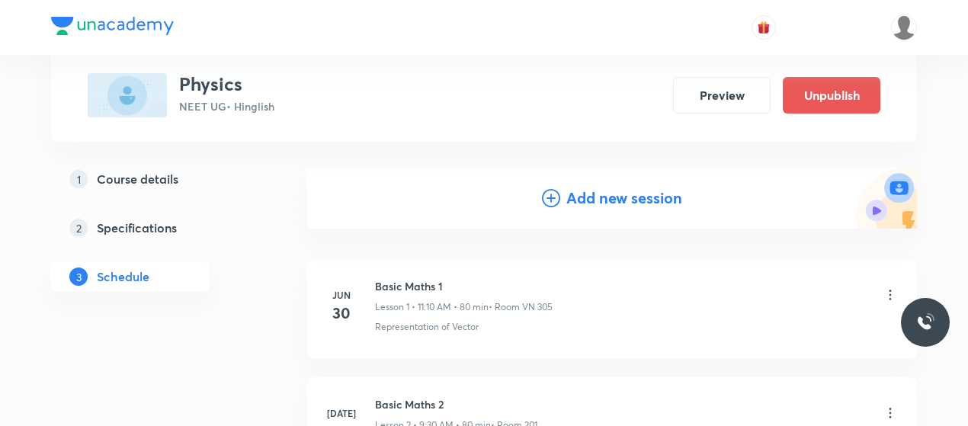
scroll to position [0, 0]
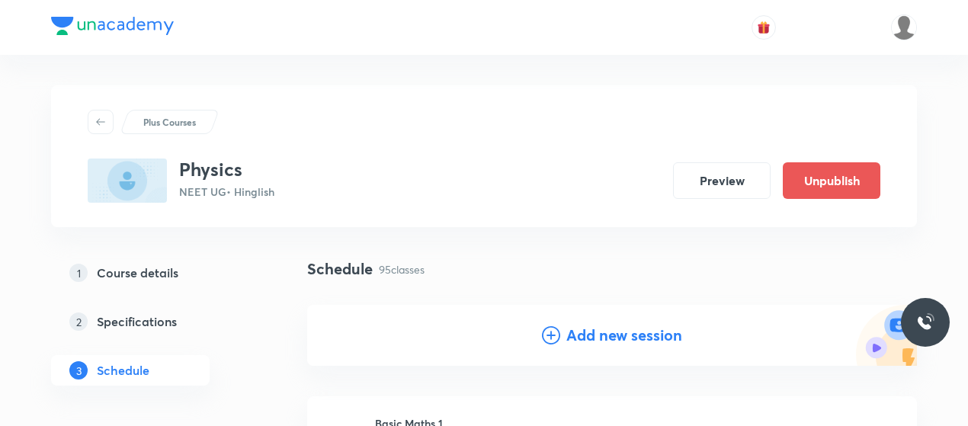
click at [550, 336] on icon at bounding box center [551, 335] width 18 height 18
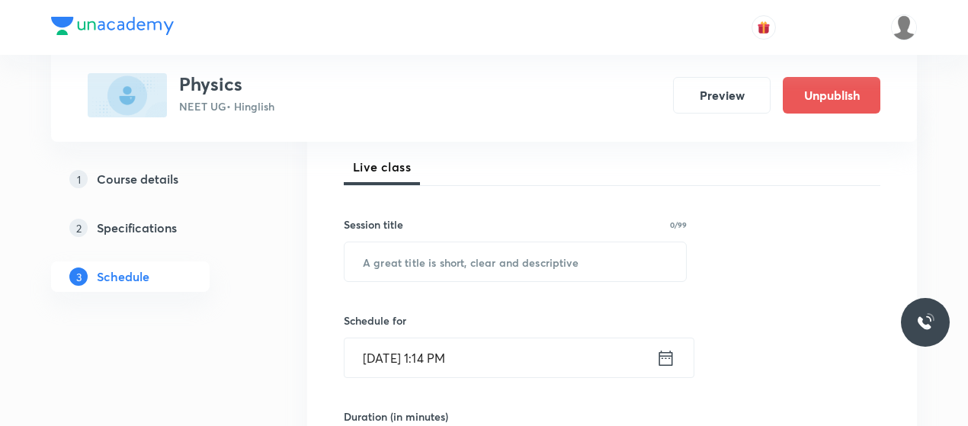
scroll to position [218, 0]
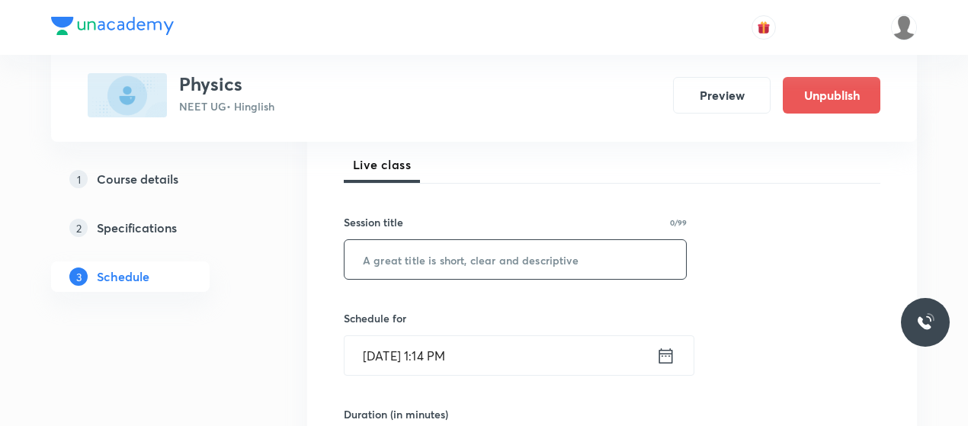
click at [447, 268] on input "text" at bounding box center [516, 259] width 342 height 39
paste input "Heat 9"
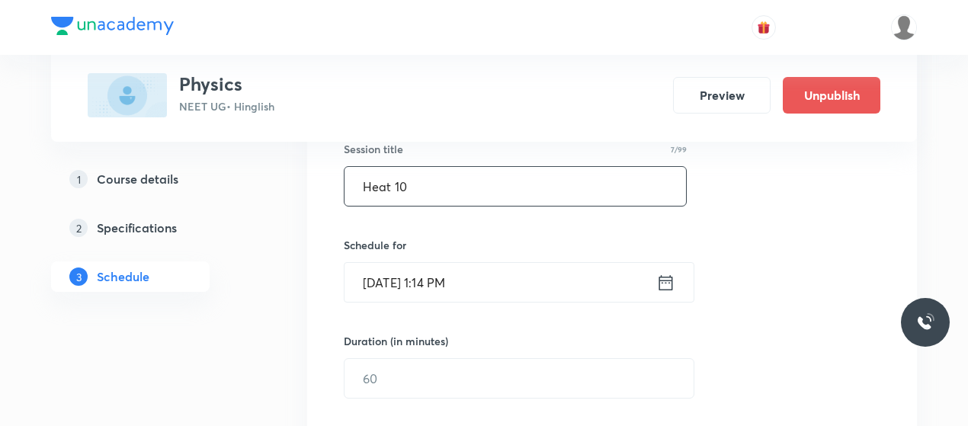
scroll to position [292, 0]
type input "Heat 10"
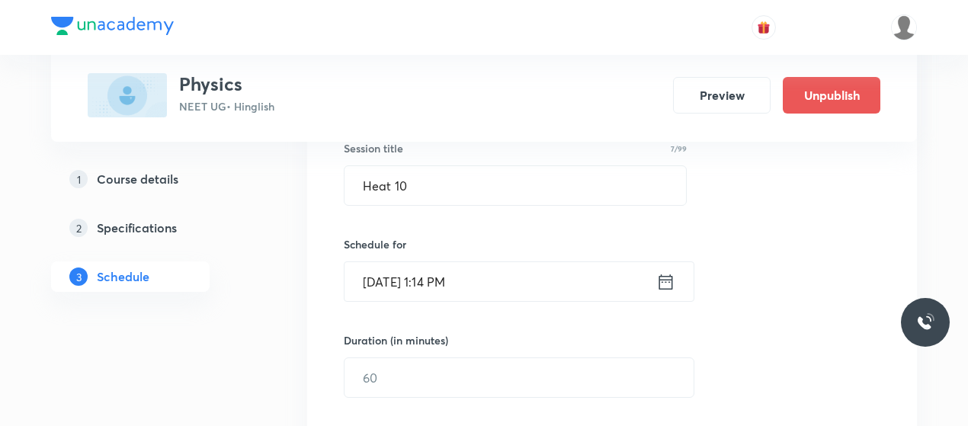
click at [387, 275] on input "Oct 6, 2025, 1:14 PM" at bounding box center [501, 281] width 312 height 39
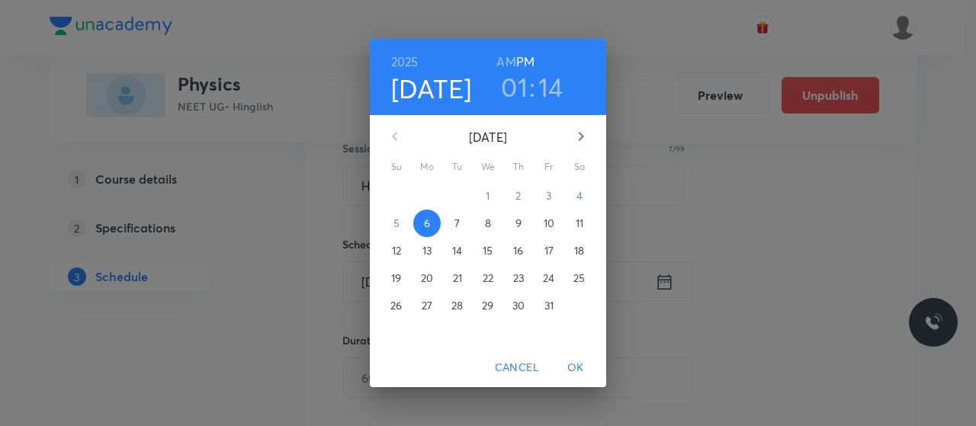
click at [546, 227] on p "10" at bounding box center [549, 223] width 11 height 15
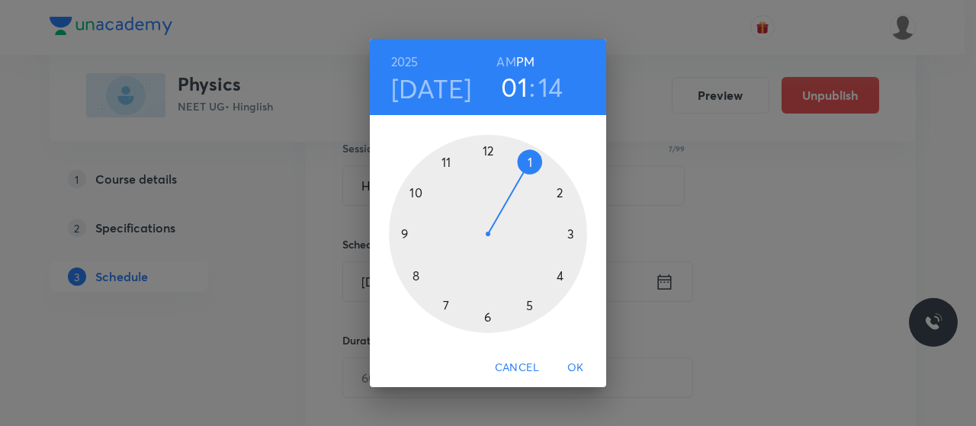
click at [507, 63] on h6 "AM" at bounding box center [505, 61] width 19 height 21
click at [447, 159] on div at bounding box center [488, 234] width 198 height 198
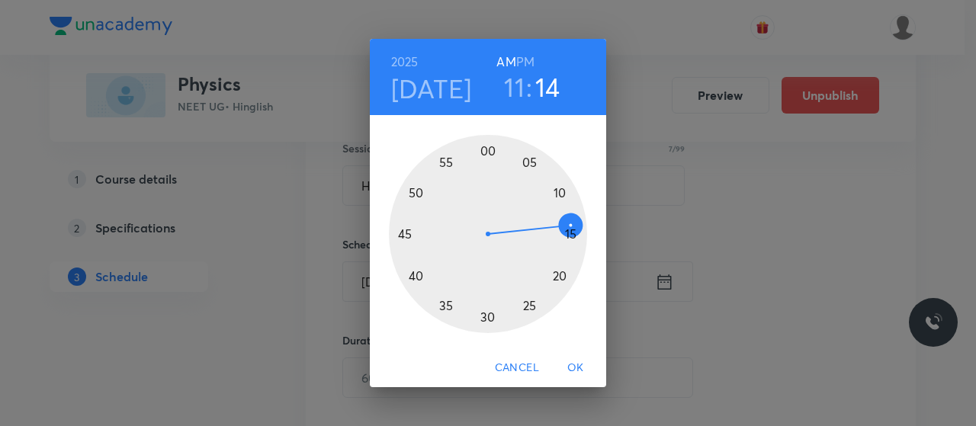
click at [559, 191] on div at bounding box center [488, 234] width 198 height 198
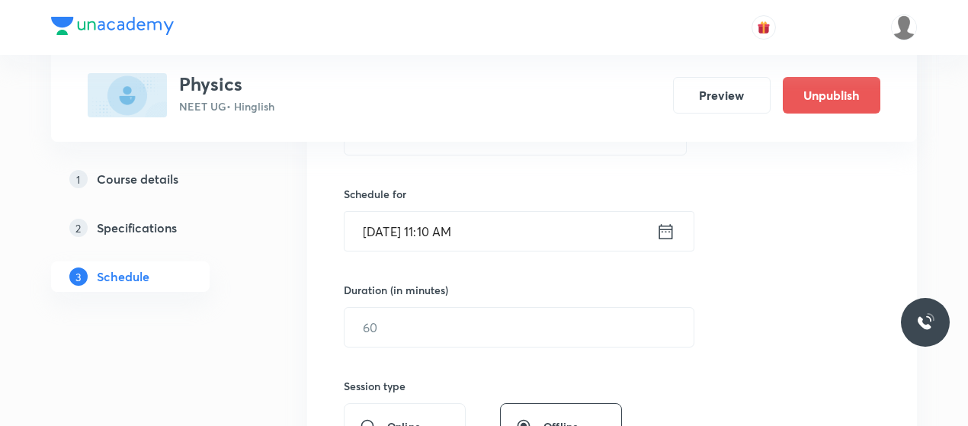
scroll to position [348, 0]
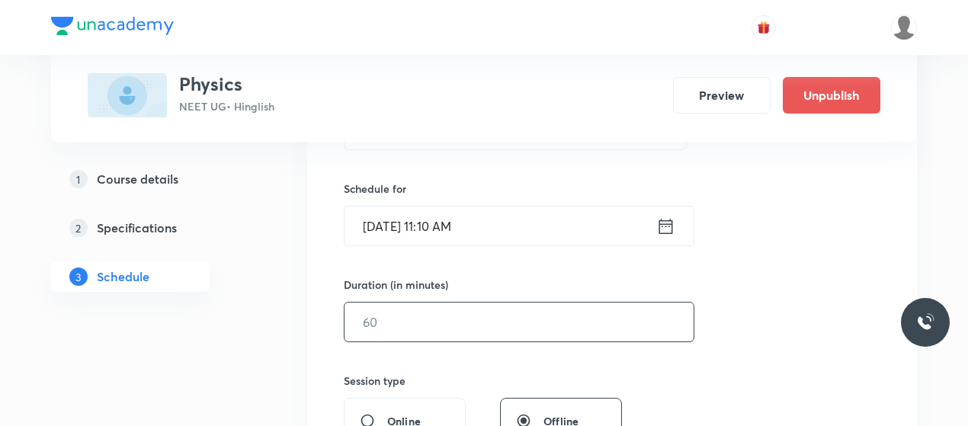
click at [499, 322] on input "text" at bounding box center [519, 322] width 349 height 39
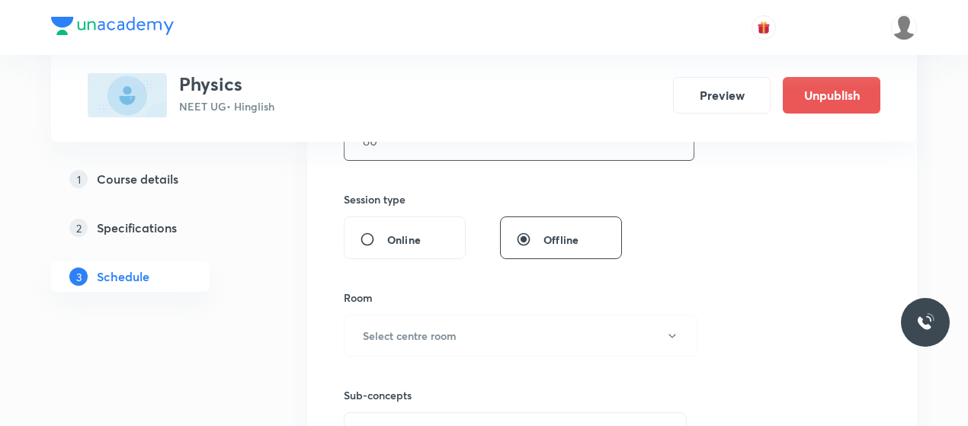
scroll to position [531, 0]
type input "80"
click at [499, 322] on button "Select centre room" at bounding box center [521, 334] width 354 height 42
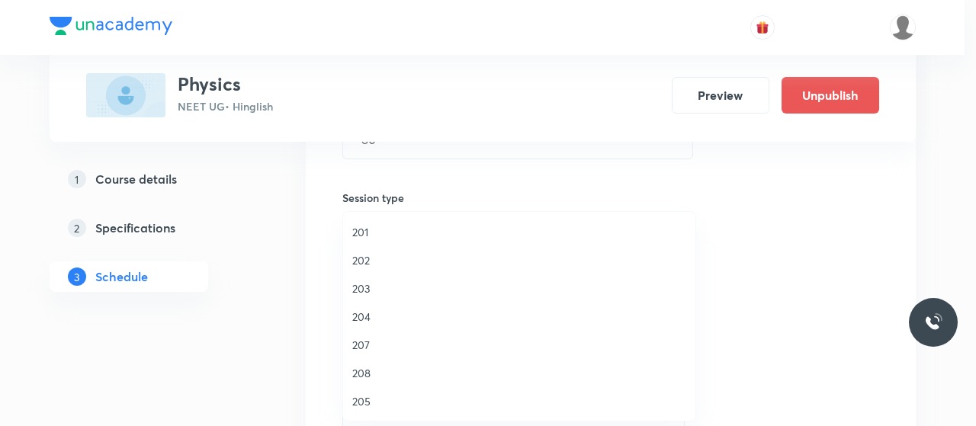
click at [364, 255] on span "202" at bounding box center [519, 260] width 334 height 16
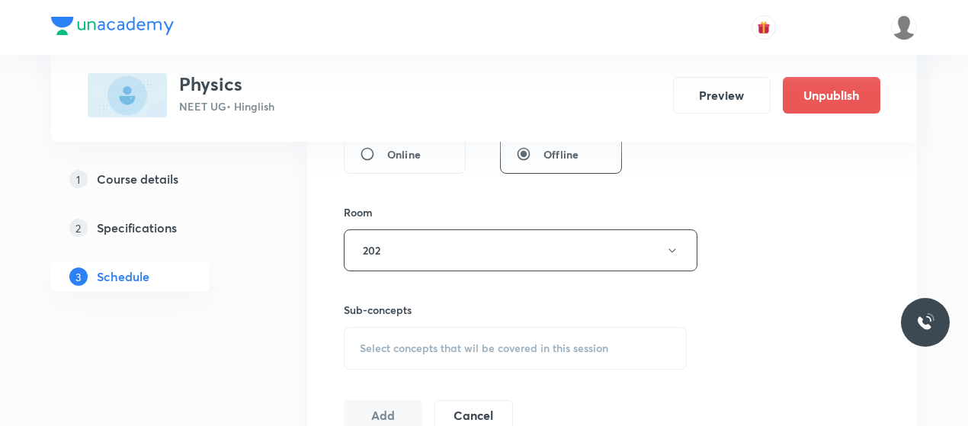
scroll to position [649, 0]
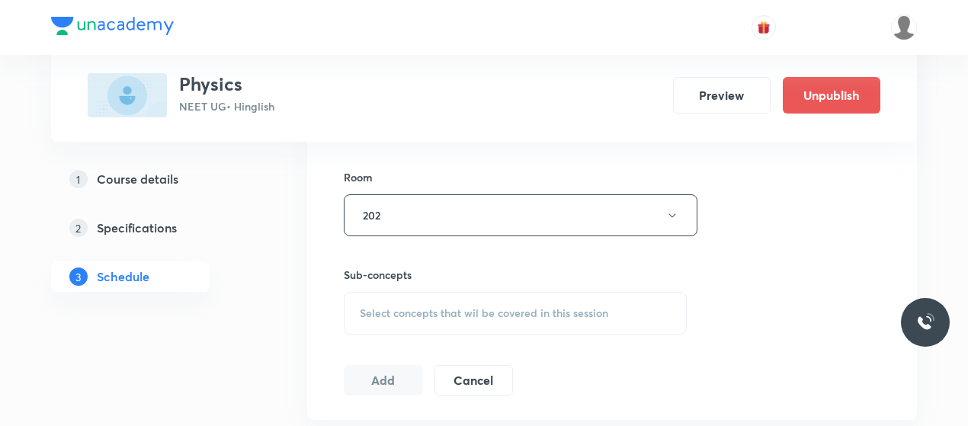
click at [523, 312] on span "Select concepts that wil be covered in this session" at bounding box center [484, 313] width 249 height 12
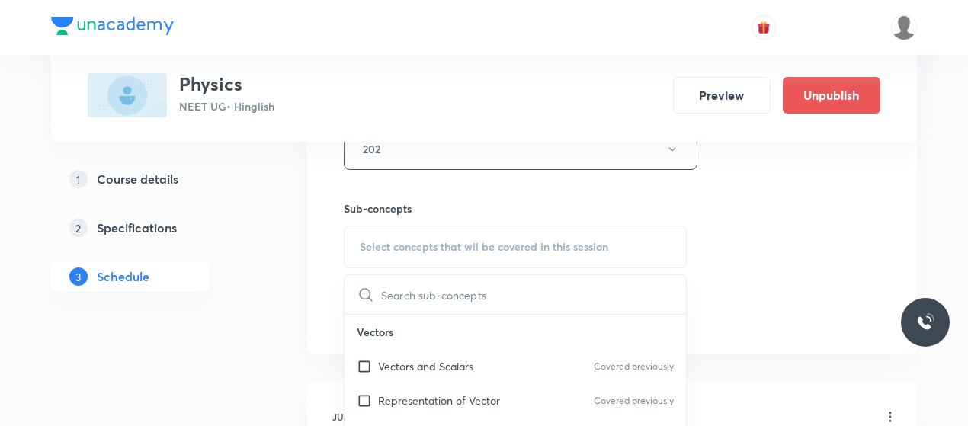
scroll to position [717, 0]
click at [411, 358] on p "Vectors and Scalars" at bounding box center [425, 366] width 95 height 16
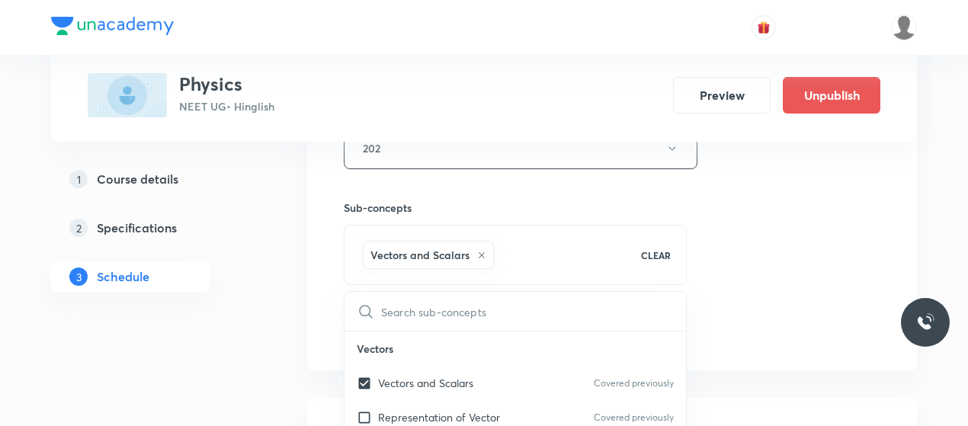
checkbox input "true"
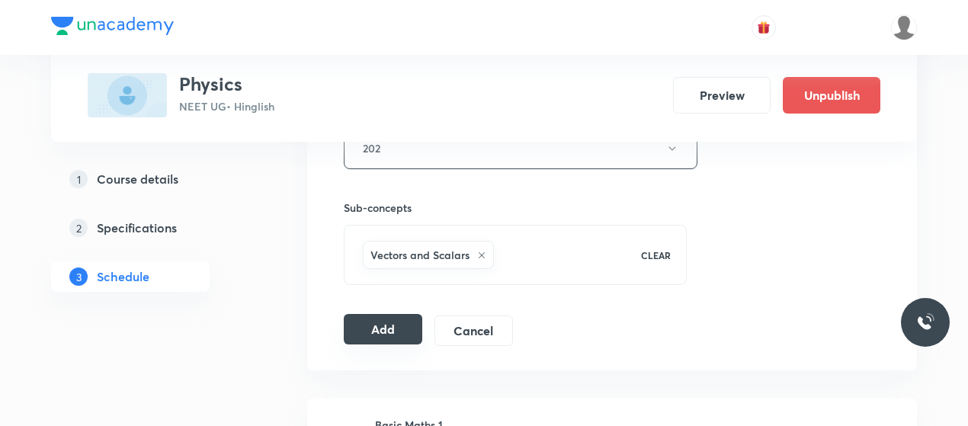
click at [396, 329] on button "Add" at bounding box center [383, 329] width 79 height 30
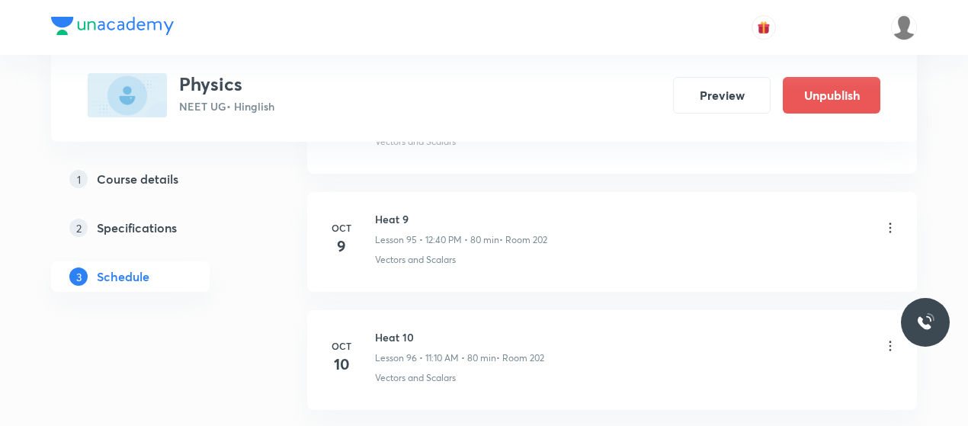
scroll to position [11310, 0]
click at [396, 312] on li "Oct 10 Heat 10 Lesson 96 • 11:10 AM • 80 min • Room 202 Vectors and Scalars" at bounding box center [612, 362] width 610 height 100
copy h6 "Heat 10"
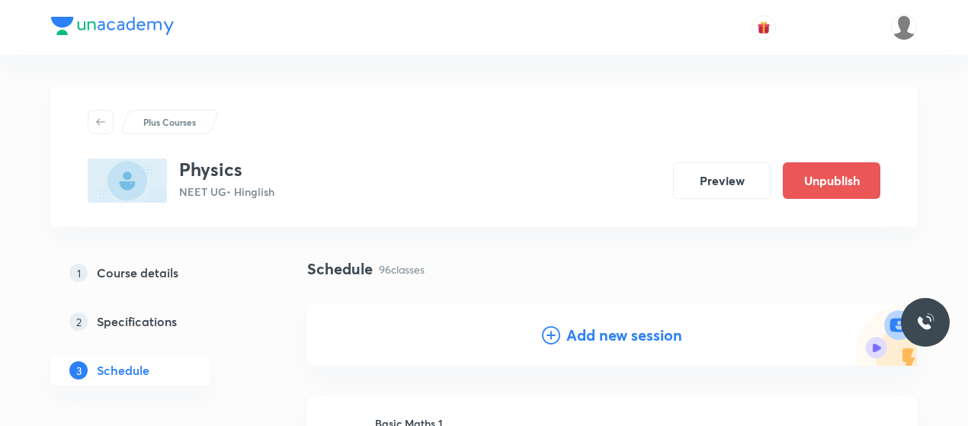
scroll to position [120, 0]
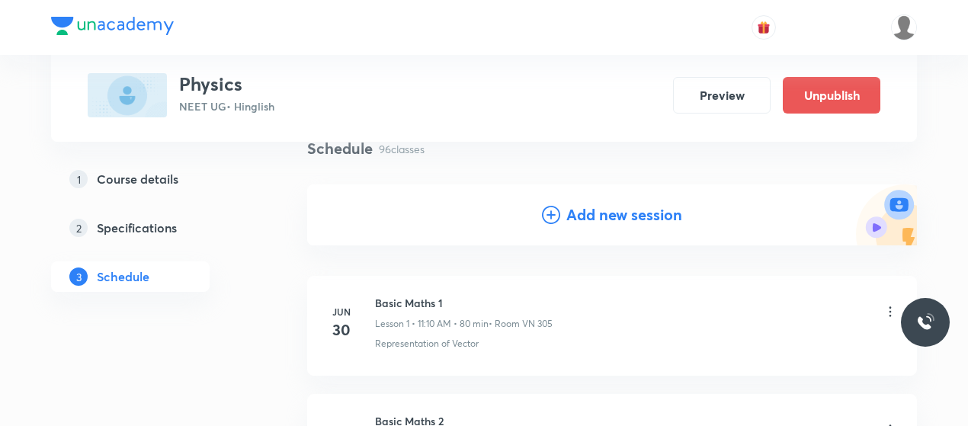
click at [553, 220] on icon at bounding box center [551, 215] width 18 height 18
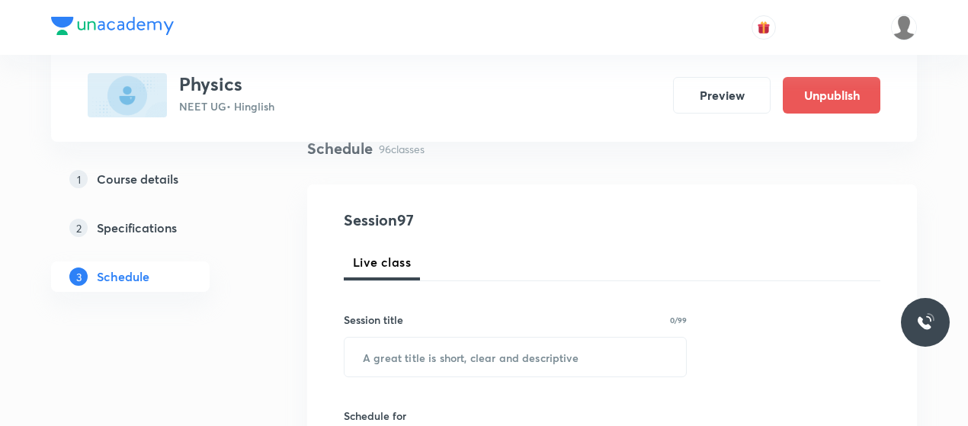
scroll to position [255, 0]
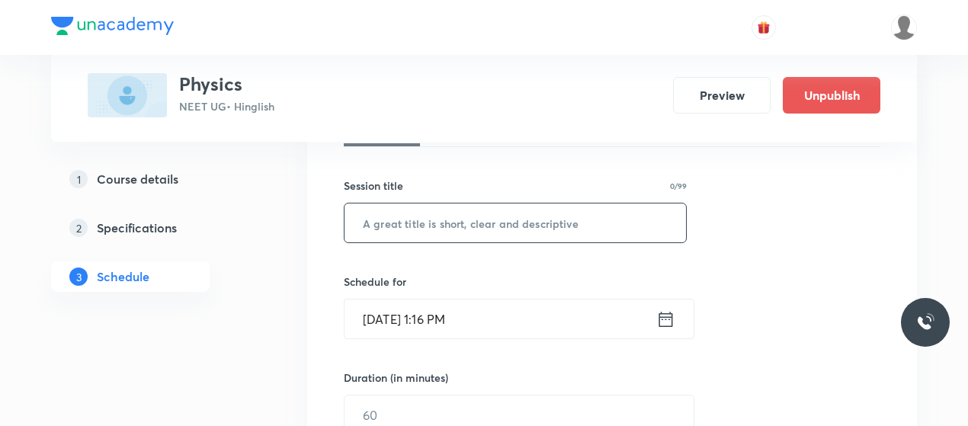
click at [438, 238] on input "text" at bounding box center [516, 223] width 342 height 39
paste input "Heat 10"
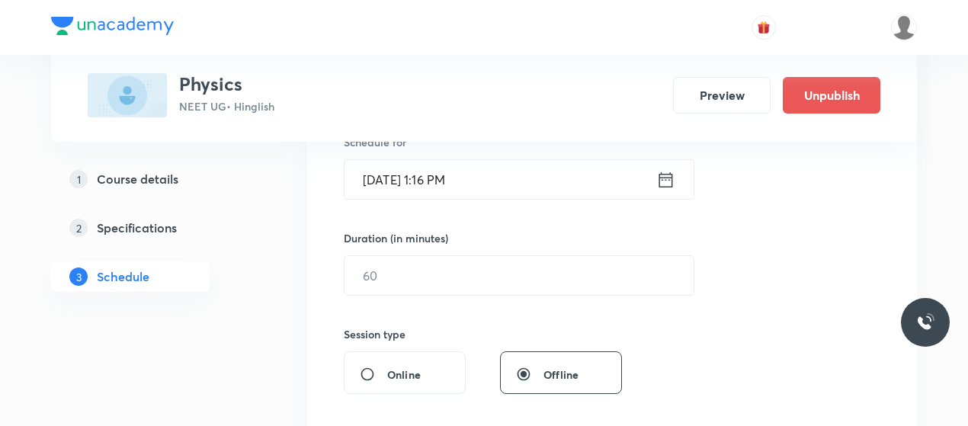
scroll to position [396, 0]
type input "Heat 11"
click at [391, 184] on input "Oct 6, 2025, 1:16 PM" at bounding box center [501, 178] width 312 height 39
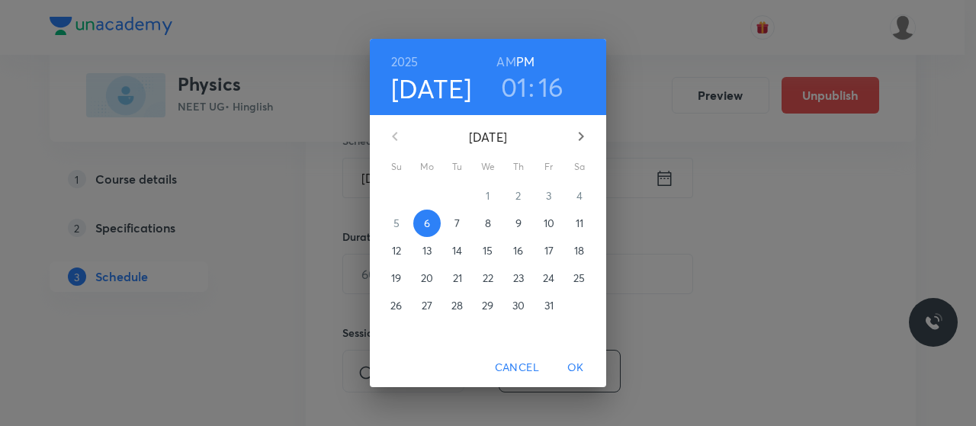
click at [574, 226] on span "11" at bounding box center [579, 223] width 27 height 15
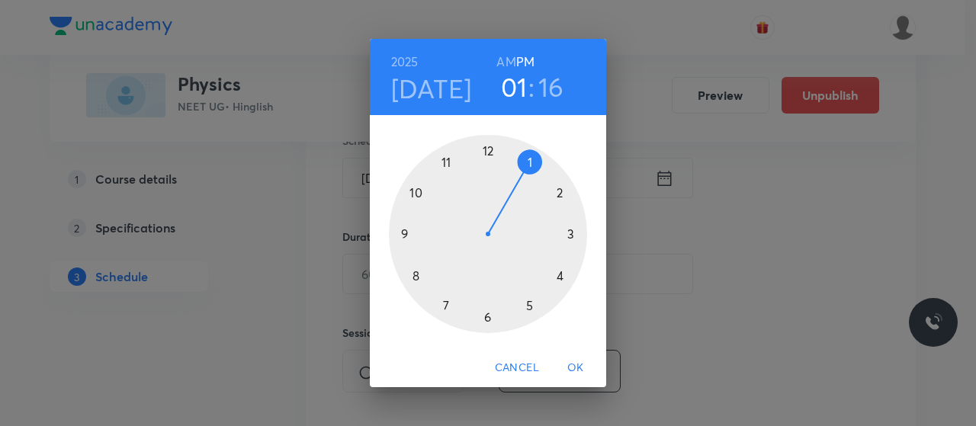
click at [503, 60] on h6 "AM" at bounding box center [505, 61] width 19 height 21
click at [404, 229] on div at bounding box center [488, 234] width 198 height 198
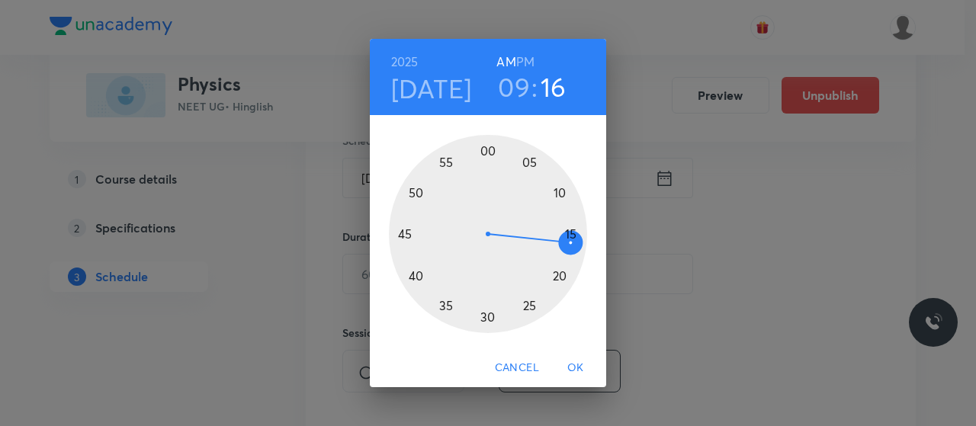
click at [485, 313] on div at bounding box center [488, 234] width 198 height 198
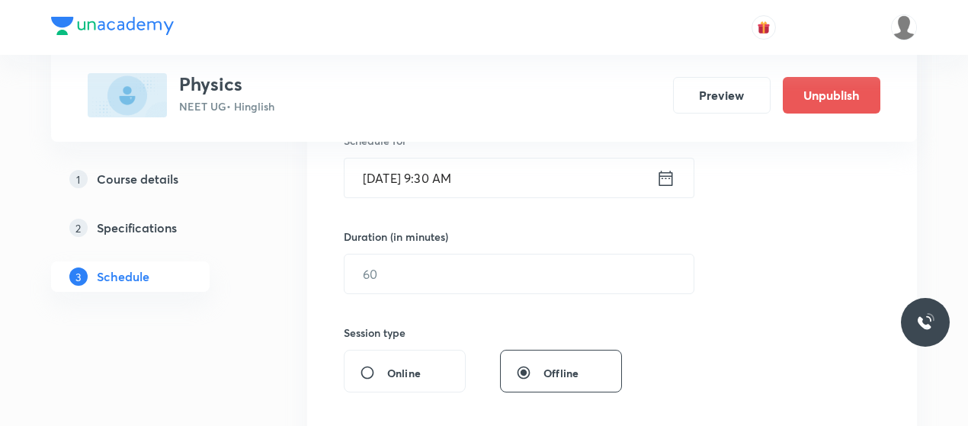
scroll to position [425, 0]
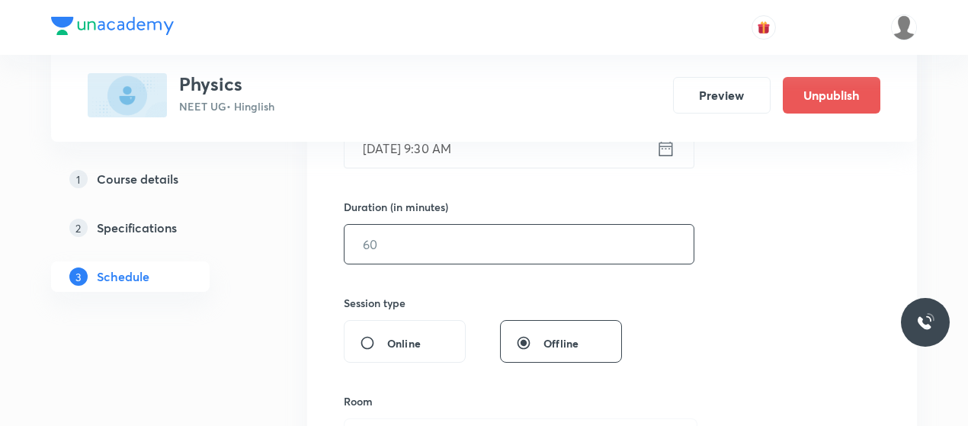
click at [436, 251] on input "text" at bounding box center [519, 244] width 349 height 39
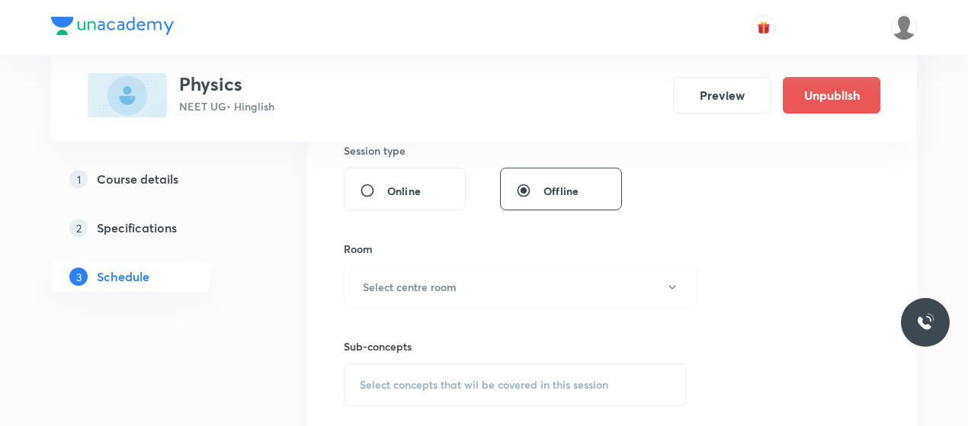
scroll to position [611, 0]
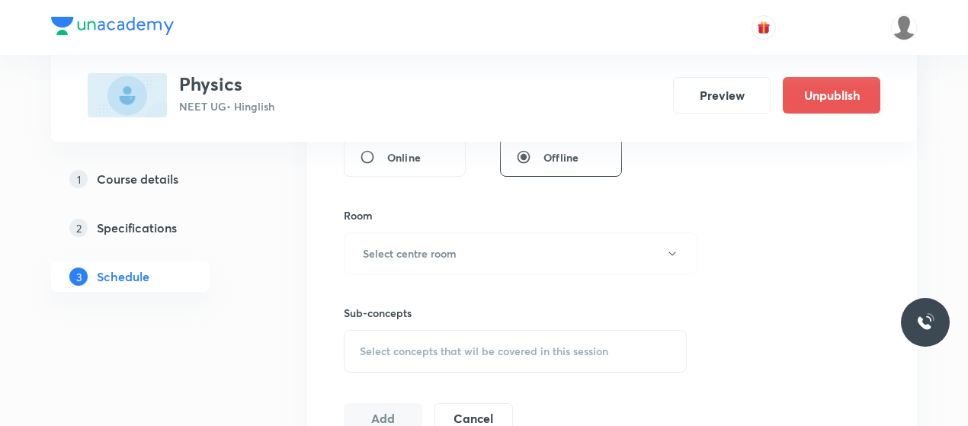
type input "80"
click at [436, 251] on h6 "Select centre room" at bounding box center [410, 253] width 94 height 16
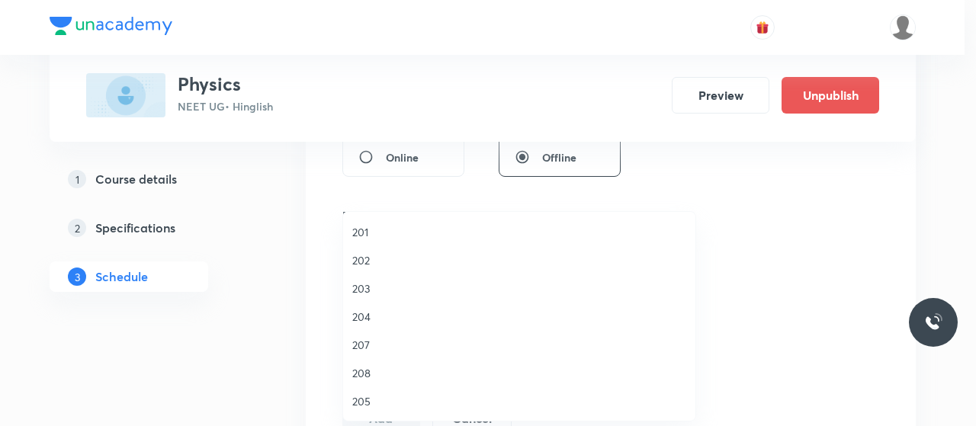
click at [346, 253] on li "202" at bounding box center [519, 260] width 352 height 28
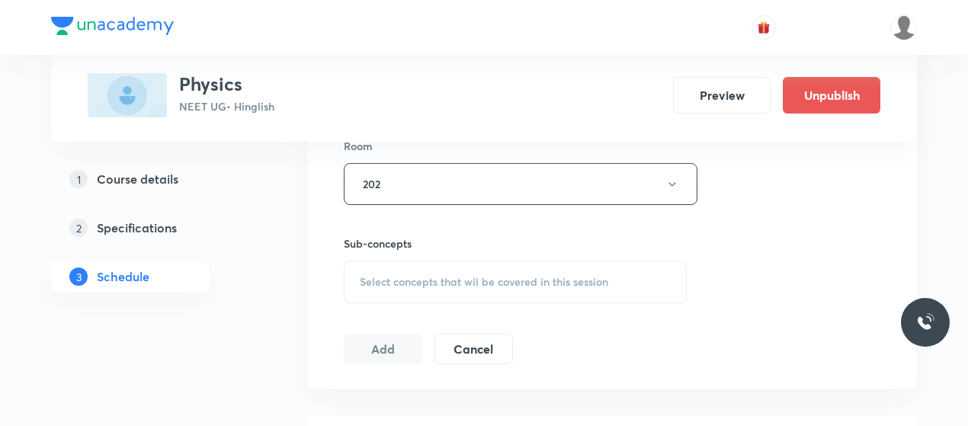
scroll to position [687, 0]
click at [531, 281] on div "Select concepts that wil be covered in this session" at bounding box center [515, 276] width 343 height 43
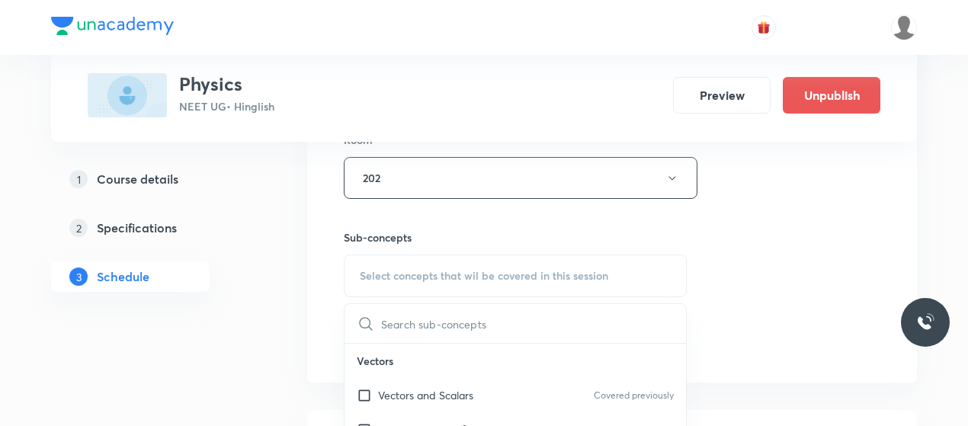
scroll to position [788, 0]
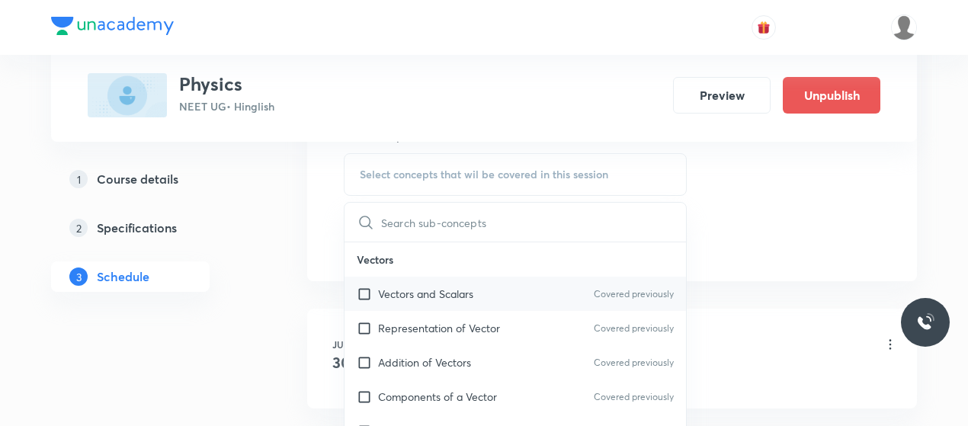
click at [398, 288] on p "Vectors and Scalars" at bounding box center [425, 294] width 95 height 16
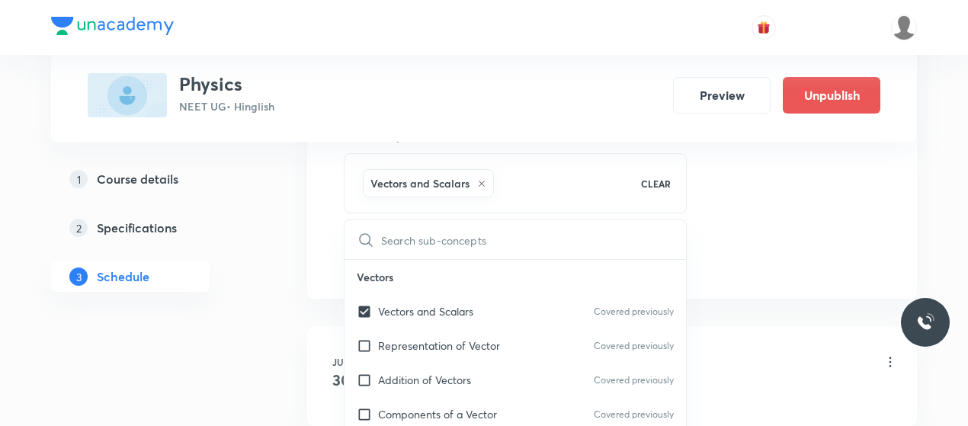
checkbox input "true"
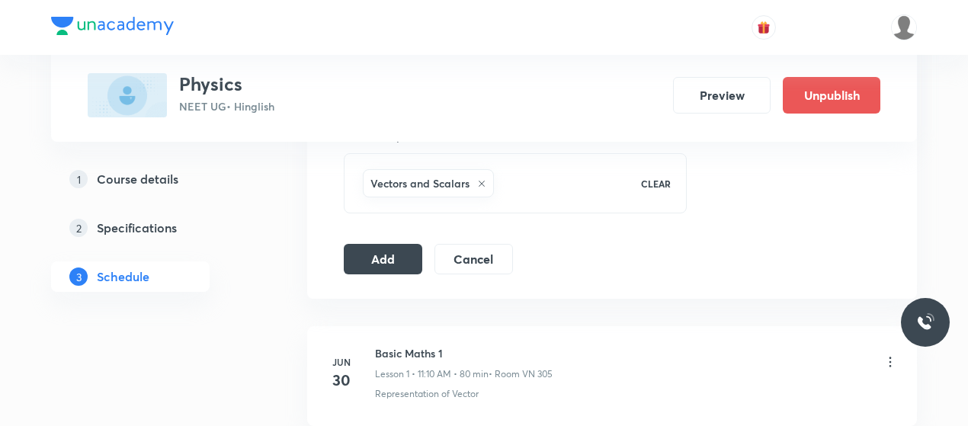
click at [361, 254] on button "Add" at bounding box center [383, 257] width 79 height 30
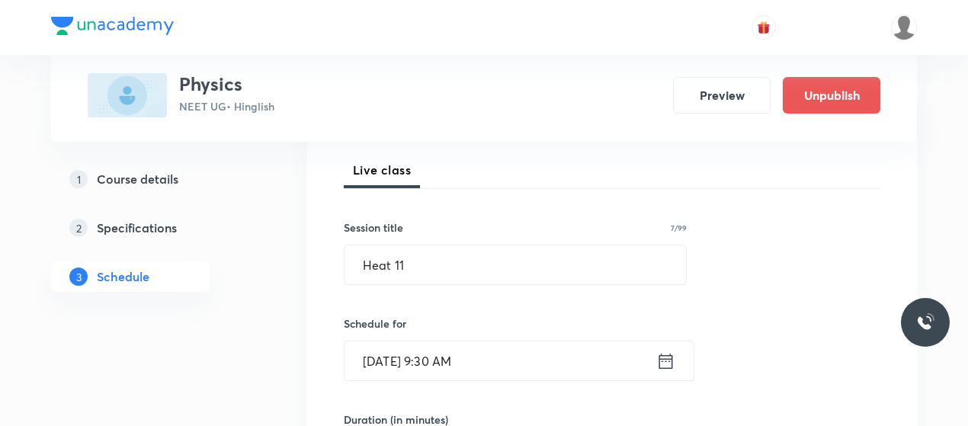
scroll to position [212, 0]
click at [390, 268] on input "Heat 11" at bounding box center [516, 265] width 342 height 39
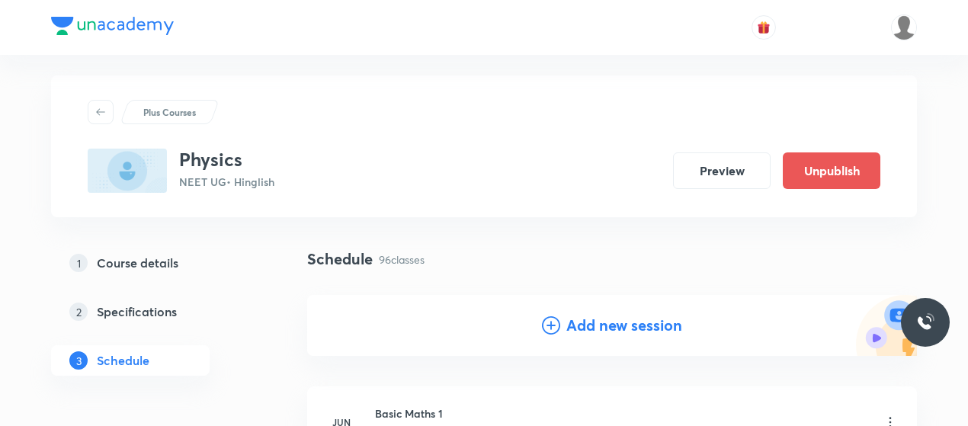
scroll to position [0, 0]
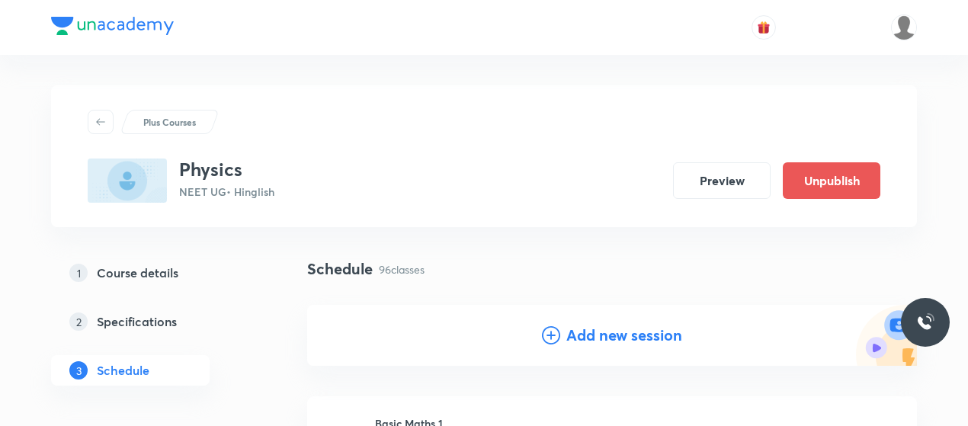
click at [548, 332] on icon at bounding box center [551, 335] width 18 height 18
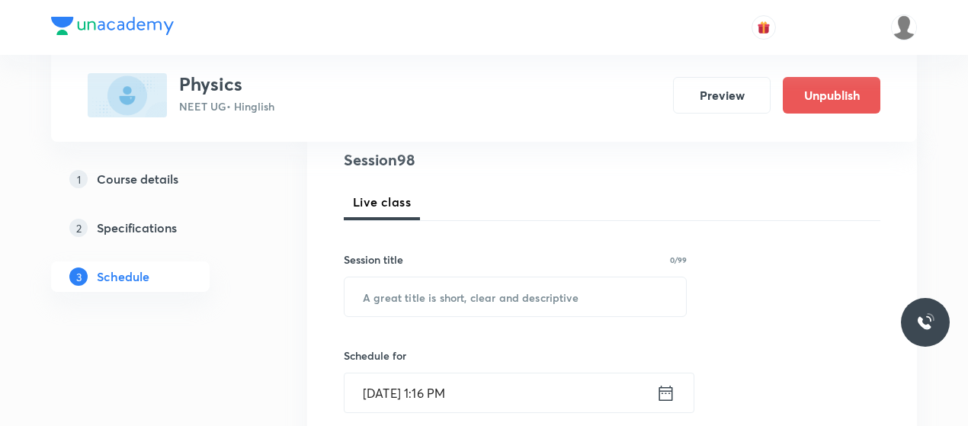
scroll to position [181, 0]
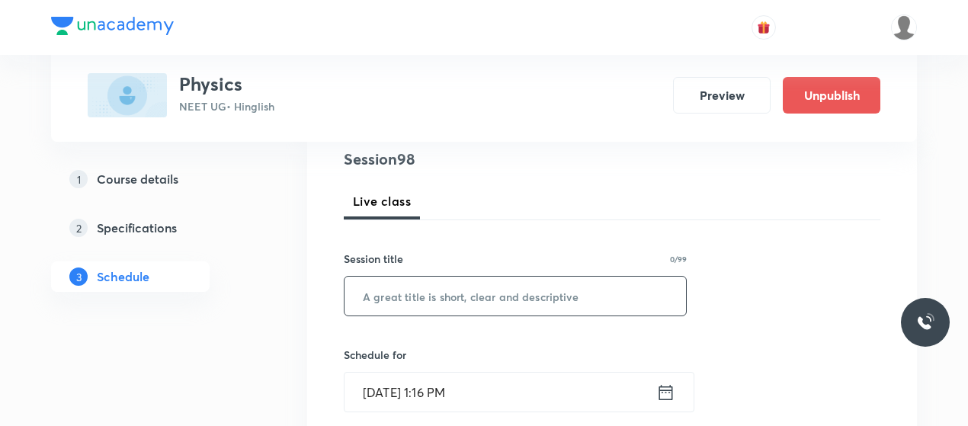
click at [454, 301] on input "text" at bounding box center [516, 296] width 342 height 39
paste input "Heat 11"
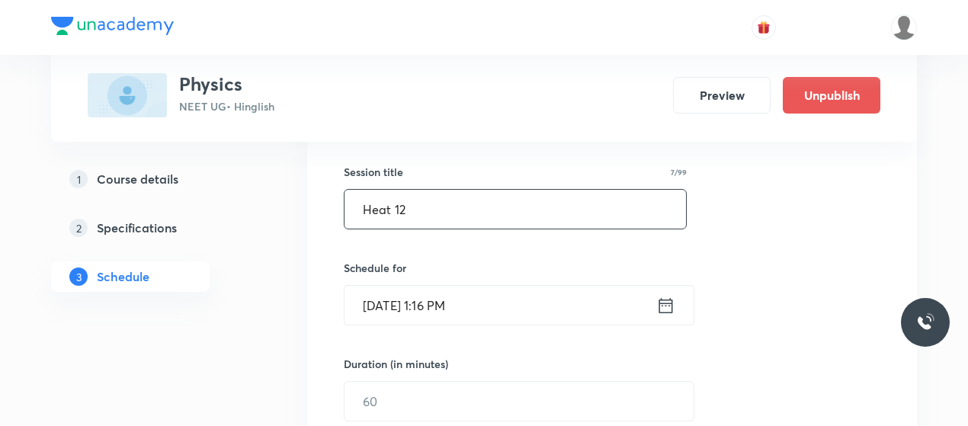
scroll to position [271, 0]
type input "Heat 12"
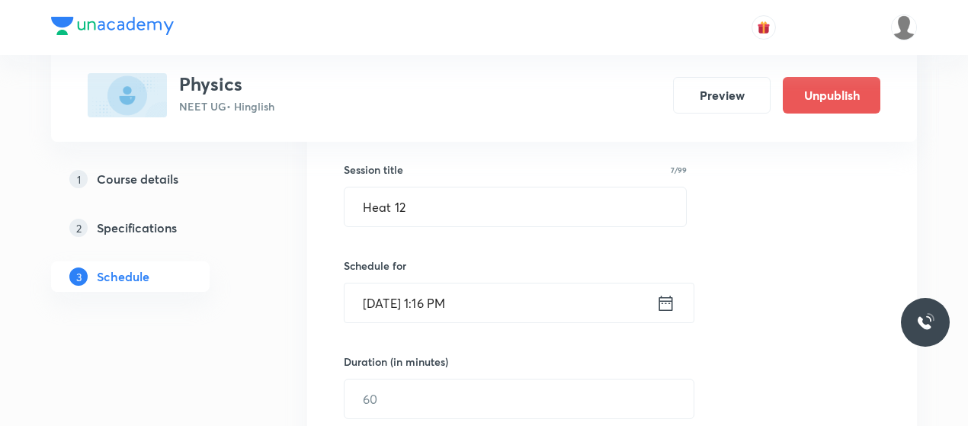
click at [386, 302] on input "Oct 6, 2025, 1:16 PM" at bounding box center [501, 303] width 312 height 39
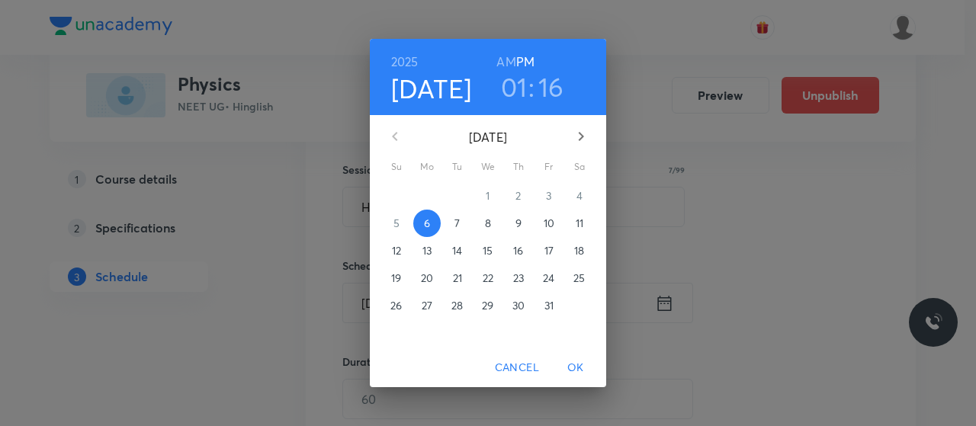
click at [576, 225] on p "11" at bounding box center [580, 223] width 8 height 15
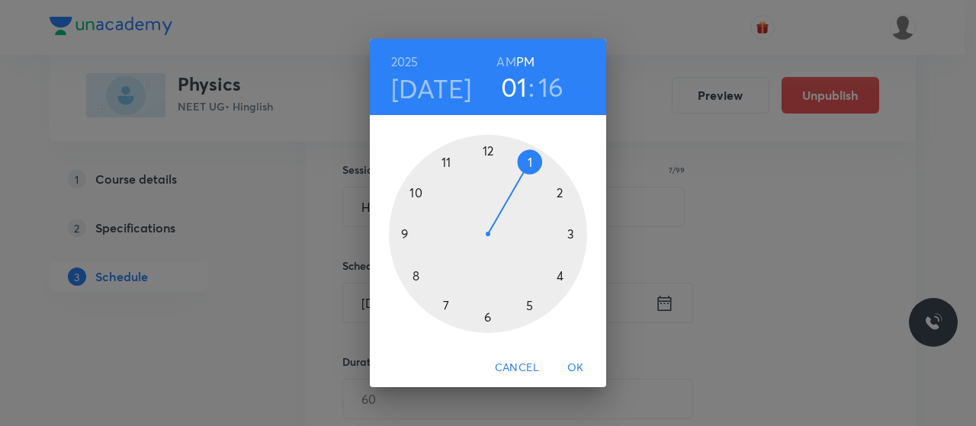
click at [504, 60] on h6 "AM" at bounding box center [505, 61] width 19 height 21
drag, startPoint x: 444, startPoint y: 159, endPoint x: 462, endPoint y: 167, distance: 19.4
click at [462, 167] on div at bounding box center [488, 234] width 198 height 198
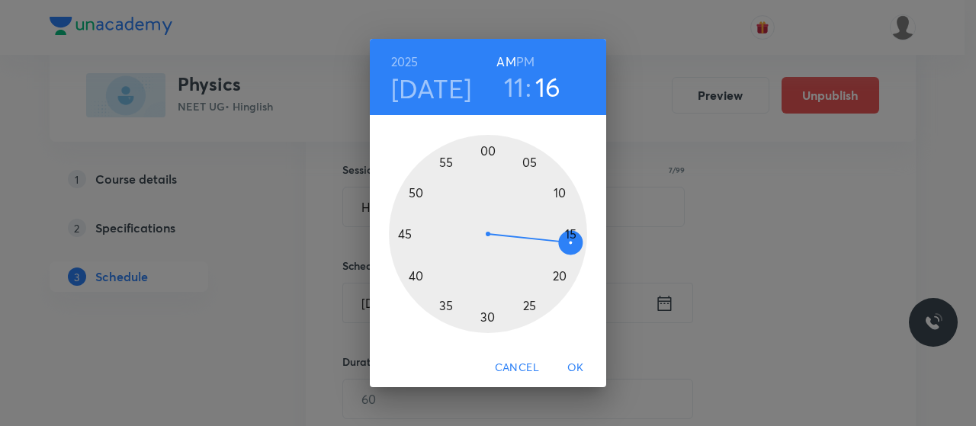
click at [560, 193] on div at bounding box center [488, 234] width 198 height 198
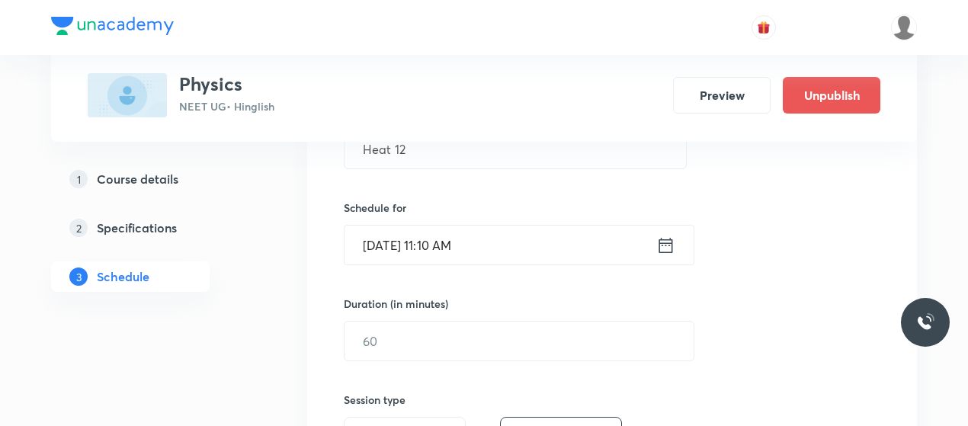
scroll to position [329, 0]
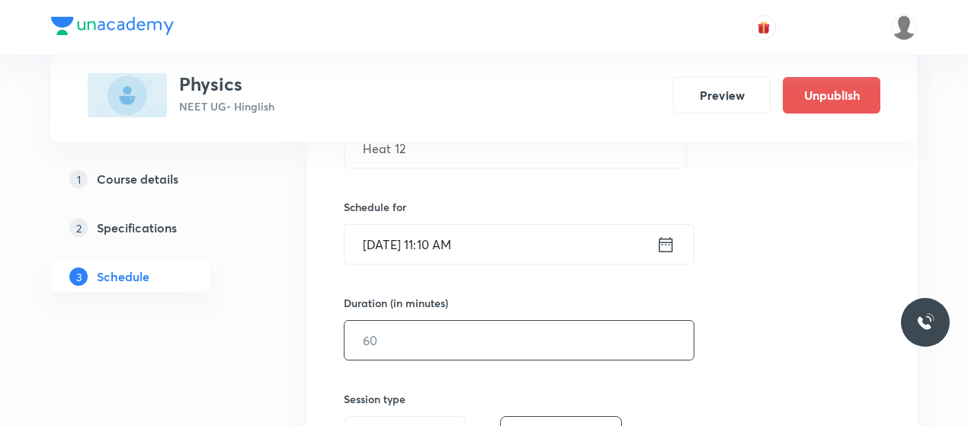
click at [448, 345] on input "text" at bounding box center [519, 340] width 349 height 39
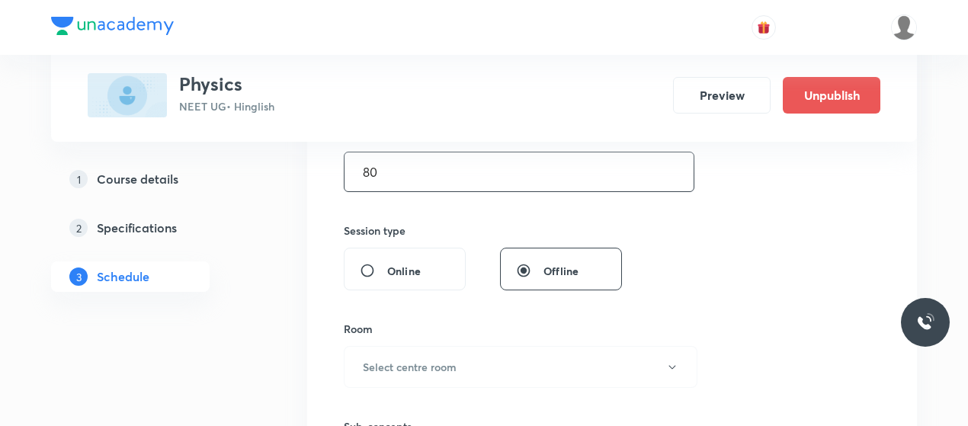
scroll to position [499, 0]
type input "80"
click at [447, 351] on button "Select centre room" at bounding box center [521, 366] width 354 height 42
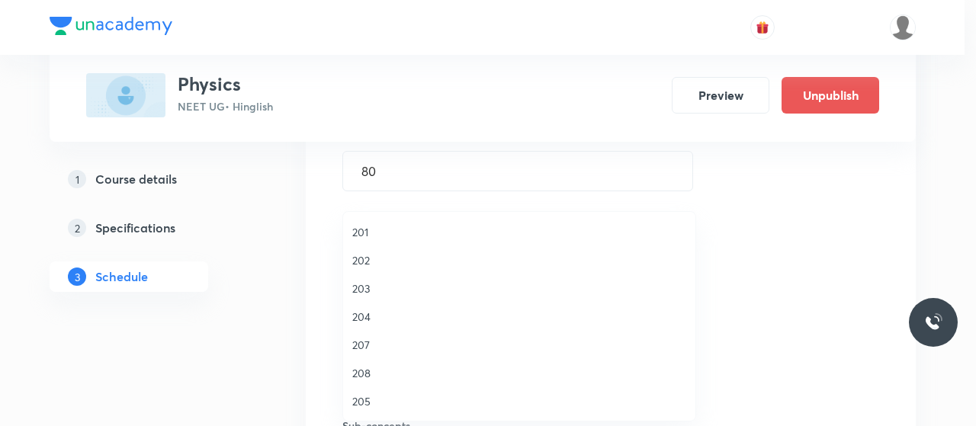
click at [367, 286] on span "203" at bounding box center [519, 289] width 334 height 16
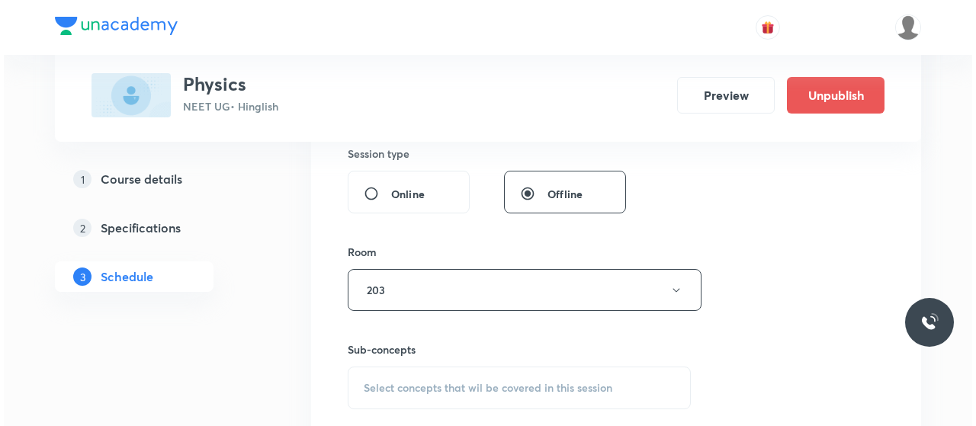
scroll to position [583, 0]
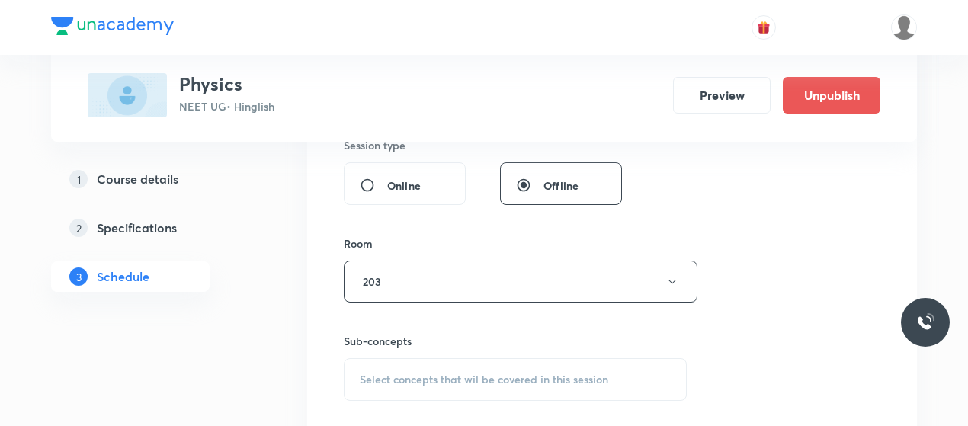
click at [544, 287] on button "203" at bounding box center [521, 282] width 354 height 42
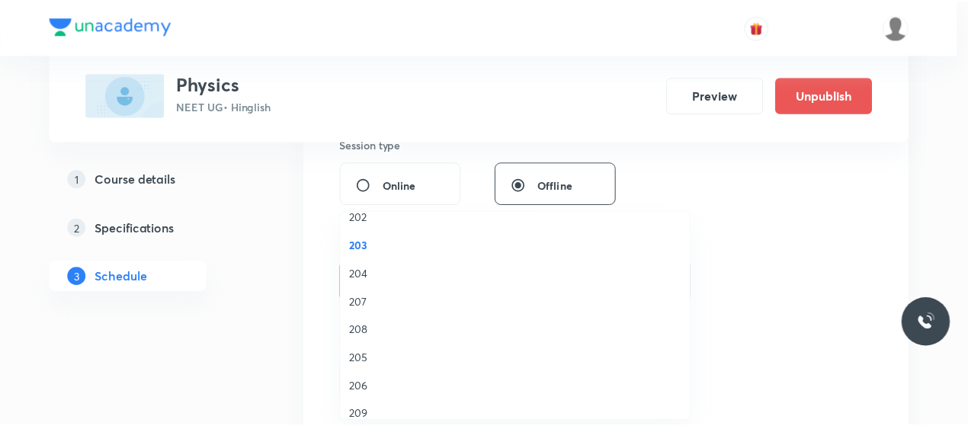
scroll to position [44, 0]
click at [381, 246] on span "203" at bounding box center [519, 244] width 334 height 16
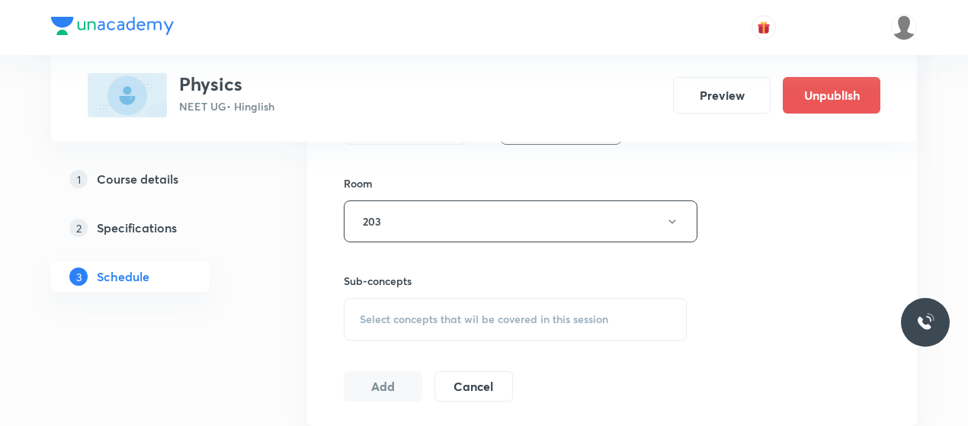
scroll to position [644, 0]
click at [468, 316] on span "Select concepts that wil be covered in this session" at bounding box center [484, 319] width 249 height 12
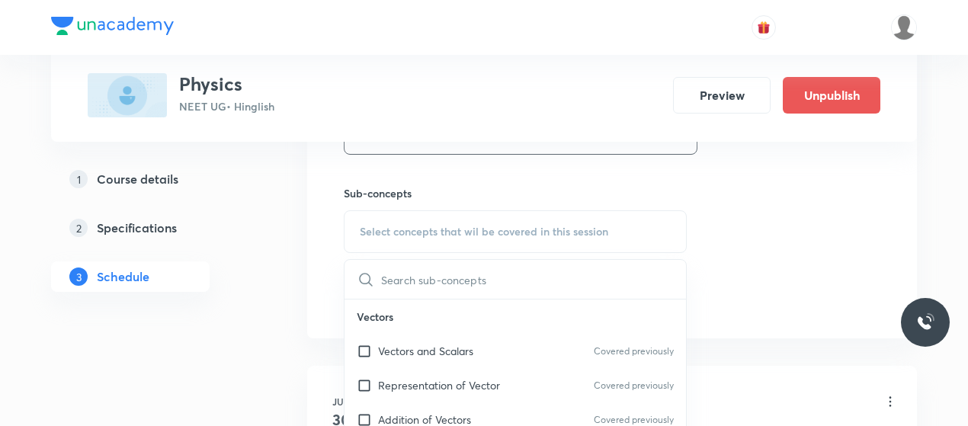
scroll to position [755, 0]
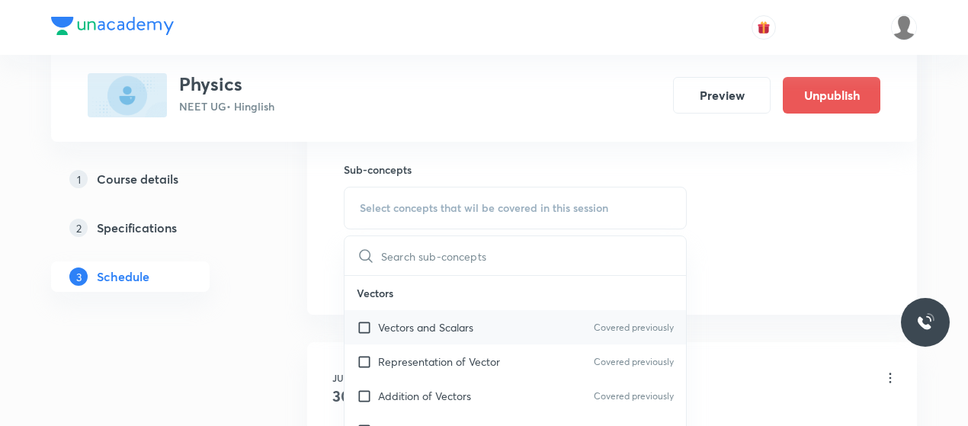
click at [401, 322] on p "Vectors and Scalars" at bounding box center [425, 327] width 95 height 16
checkbox input "true"
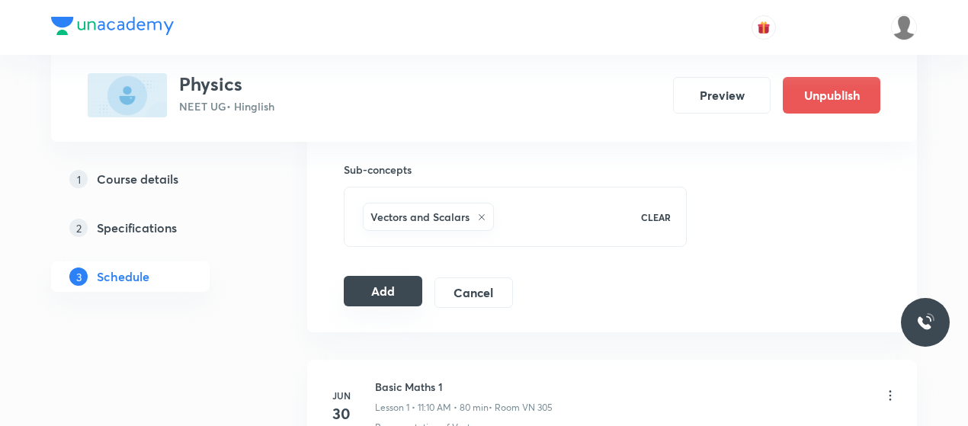
click at [355, 284] on button "Add" at bounding box center [383, 291] width 79 height 30
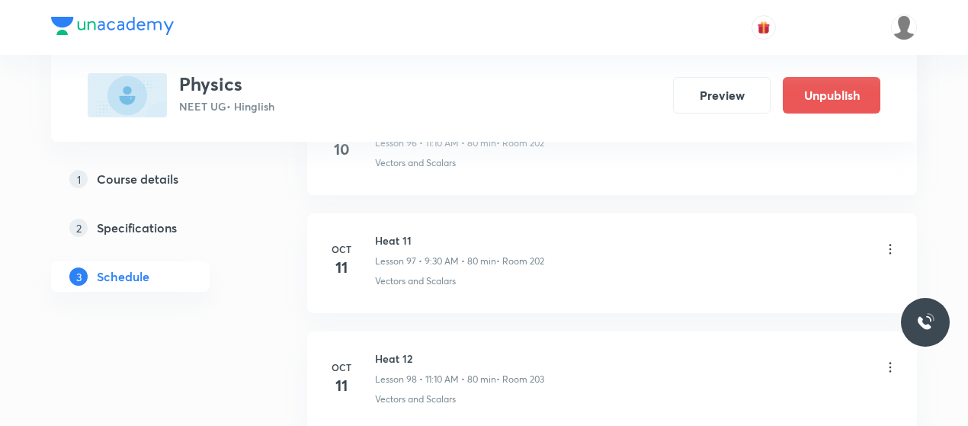
scroll to position [11520, 0]
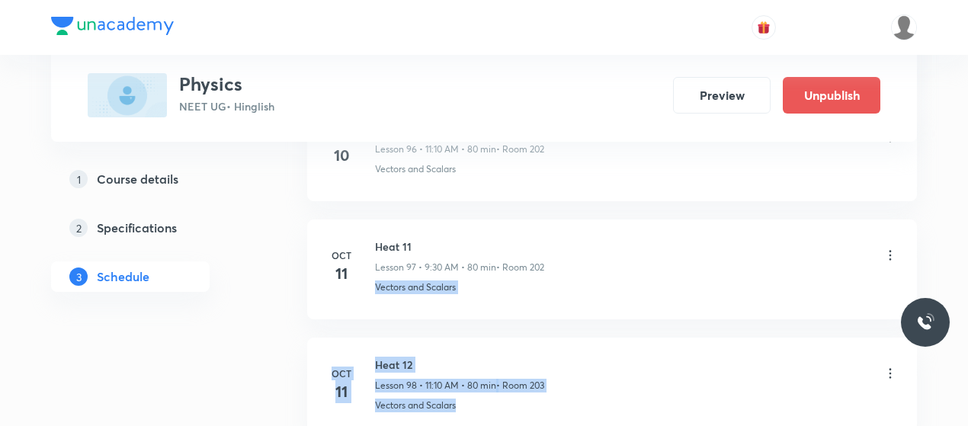
drag, startPoint x: 967, startPoint y: 414, endPoint x: 939, endPoint y: 191, distance: 224.4
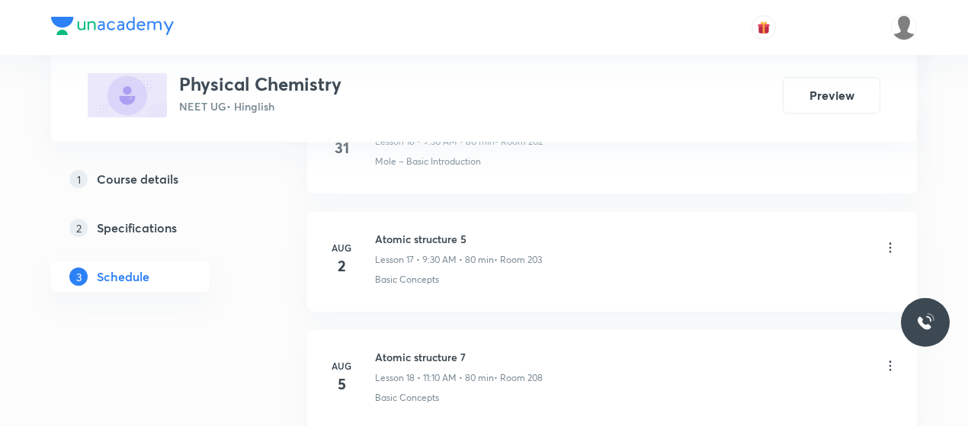
scroll to position [5970, 0]
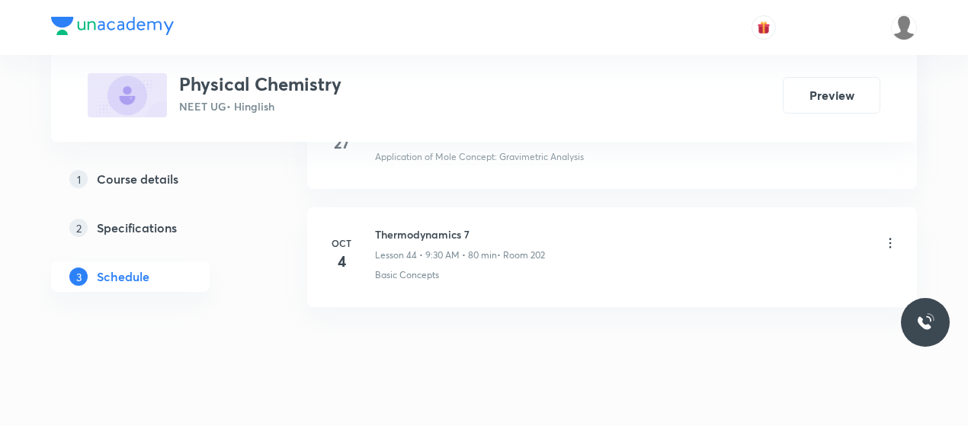
click at [421, 226] on h6 "Thermodynamics 7" at bounding box center [460, 234] width 170 height 16
copy h6 "Thermodynamics 7"
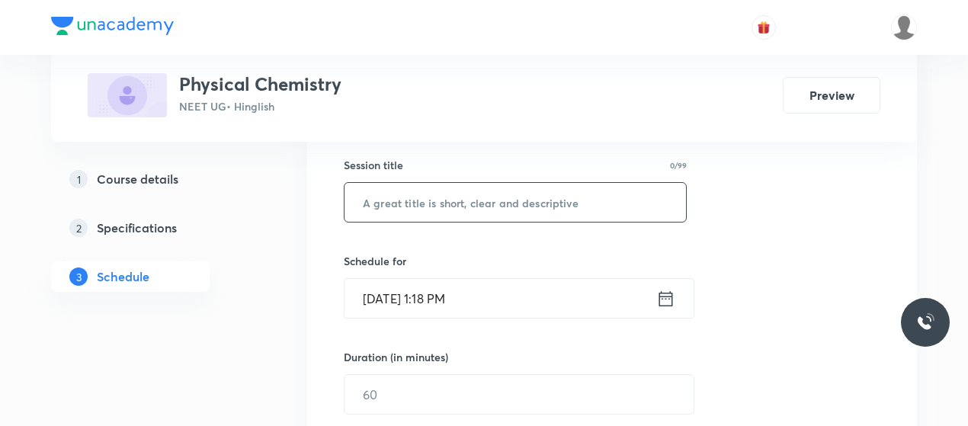
scroll to position [276, 0]
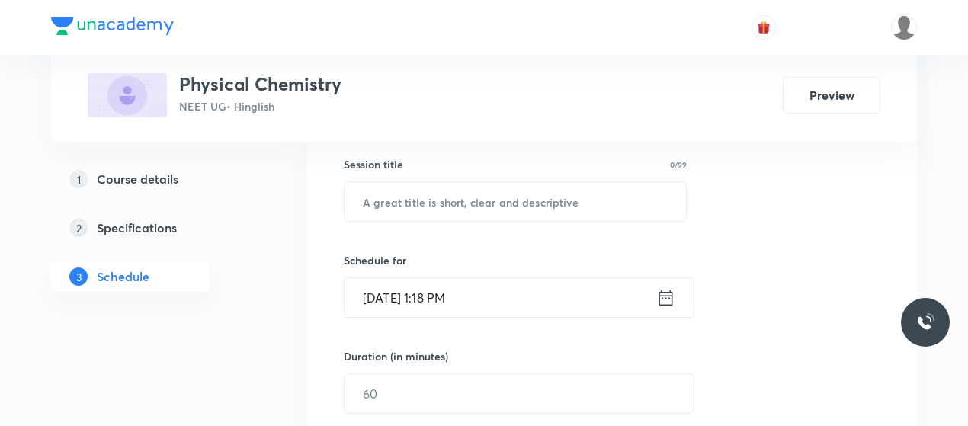
click at [438, 224] on div "Session 45 Live class Session title 0/99 ​ Schedule for [DATE] 1:18 PM ​ Durati…" at bounding box center [612, 411] width 537 height 716
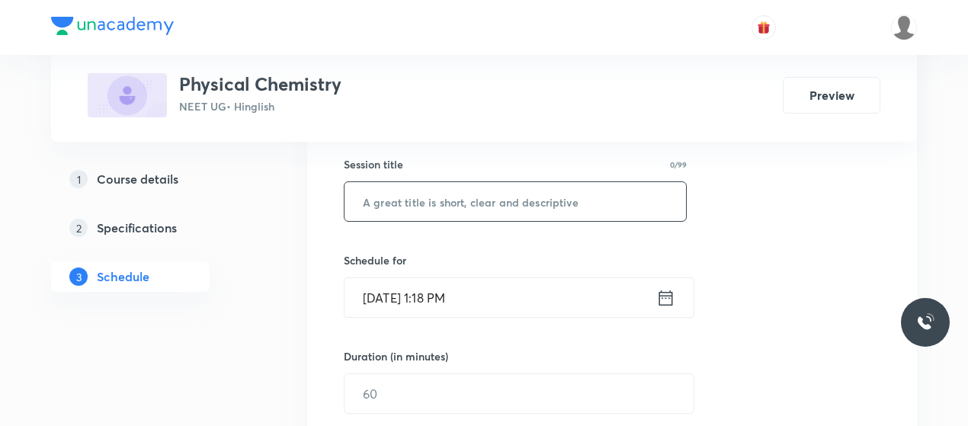
click at [435, 198] on input "text" at bounding box center [516, 201] width 342 height 39
paste input "Thermodynamics 7"
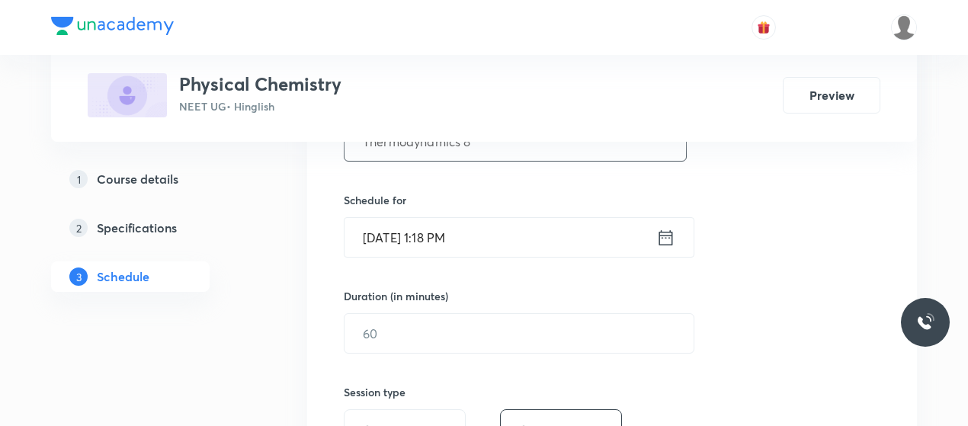
scroll to position [337, 0]
type input "Thermodynamics 8"
click at [395, 232] on input "[DATE] 1:18 PM" at bounding box center [501, 236] width 312 height 39
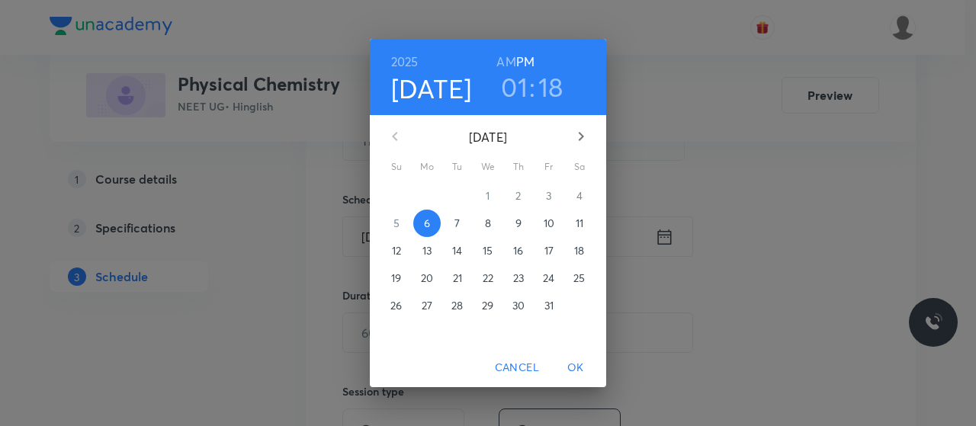
click at [550, 230] on p "10" at bounding box center [549, 223] width 11 height 15
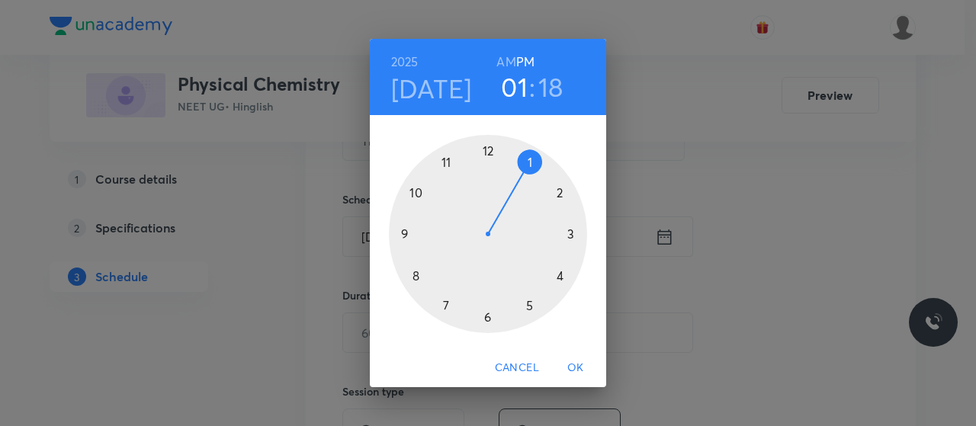
click at [504, 59] on h6 "AM" at bounding box center [505, 61] width 19 height 21
click at [398, 234] on div at bounding box center [488, 234] width 198 height 198
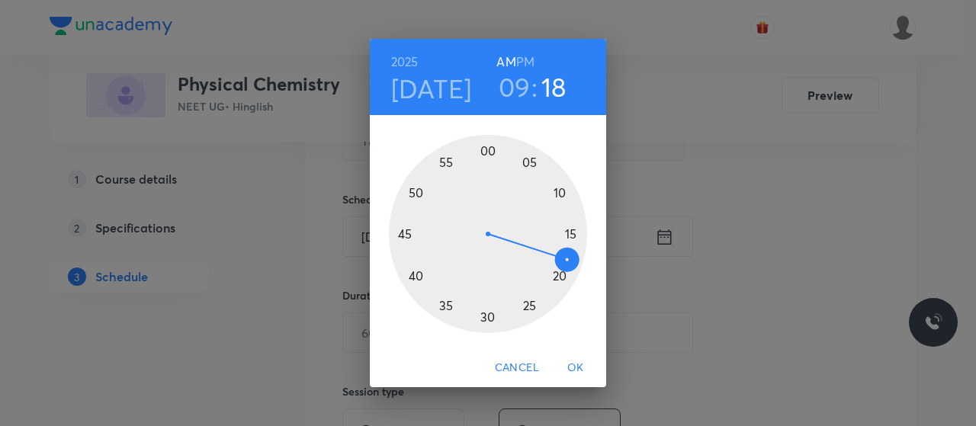
click at [485, 316] on div at bounding box center [488, 234] width 198 height 198
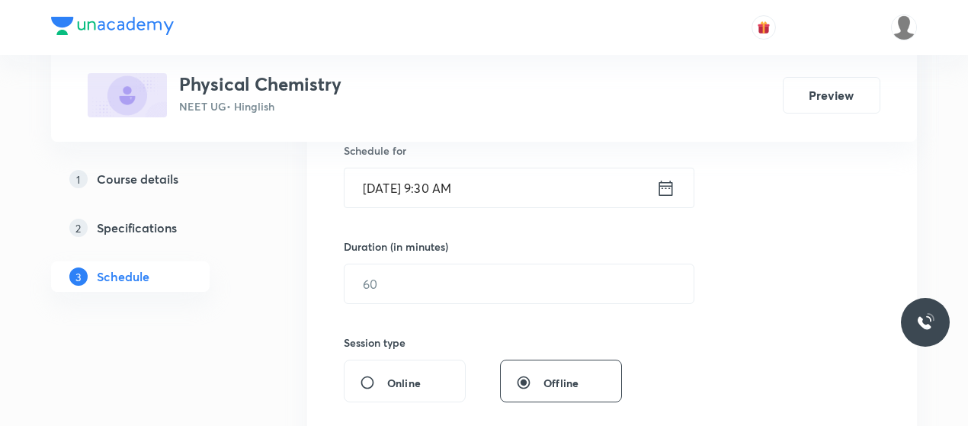
scroll to position [389, 0]
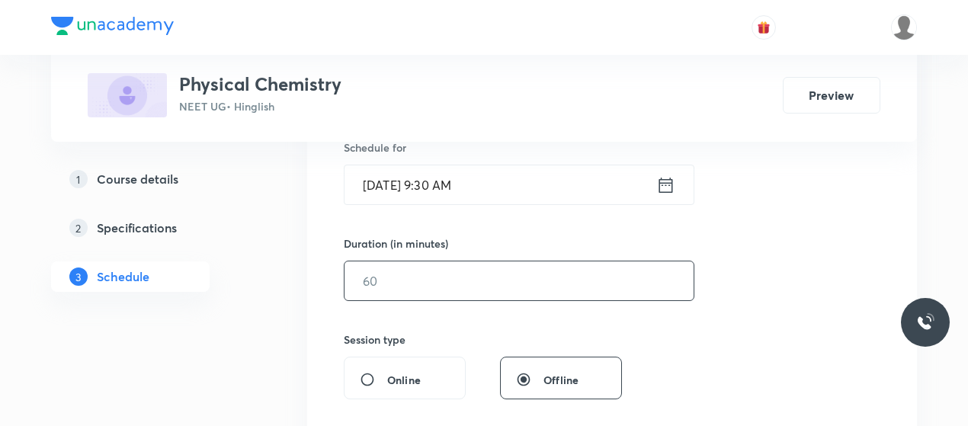
click at [479, 281] on input "text" at bounding box center [519, 280] width 349 height 39
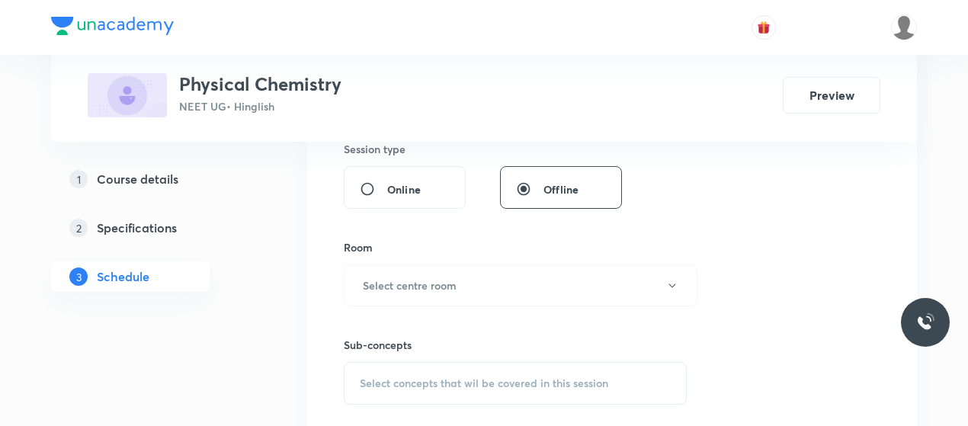
scroll to position [590, 0]
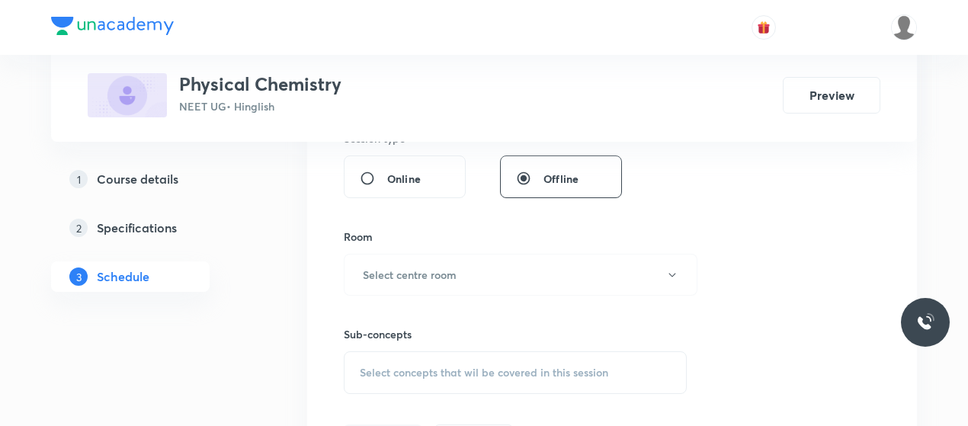
type input "80"
click at [479, 281] on button "Select centre room" at bounding box center [521, 275] width 354 height 42
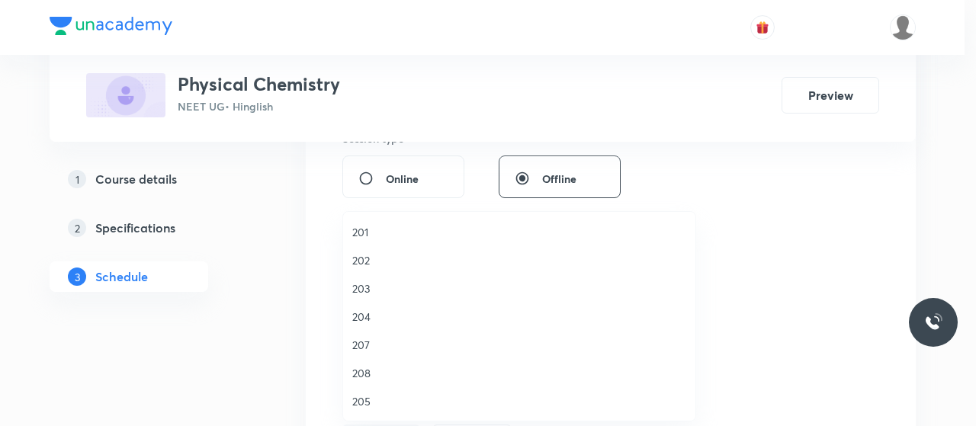
click at [364, 258] on span "202" at bounding box center [519, 260] width 334 height 16
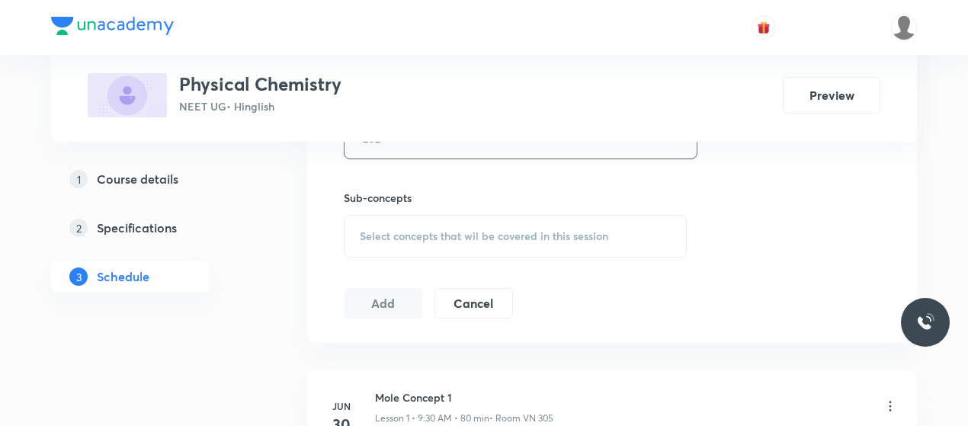
scroll to position [746, 0]
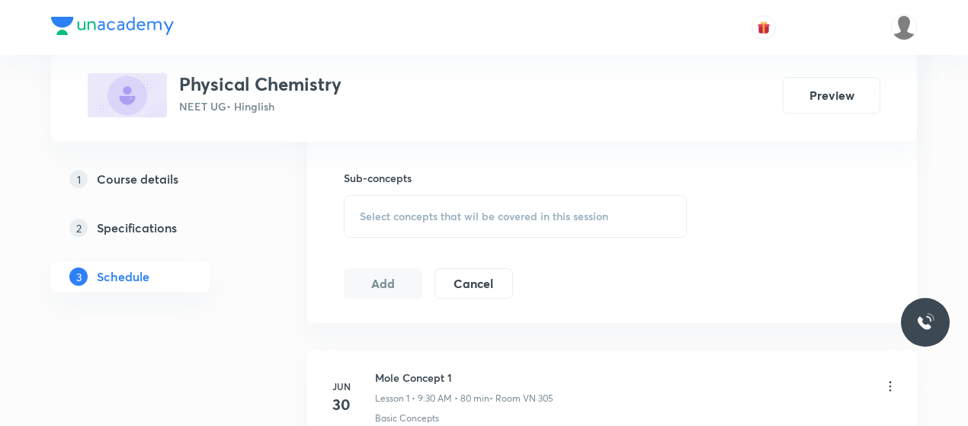
click at [450, 195] on div "Select concepts that wil be covered in this session" at bounding box center [515, 216] width 343 height 43
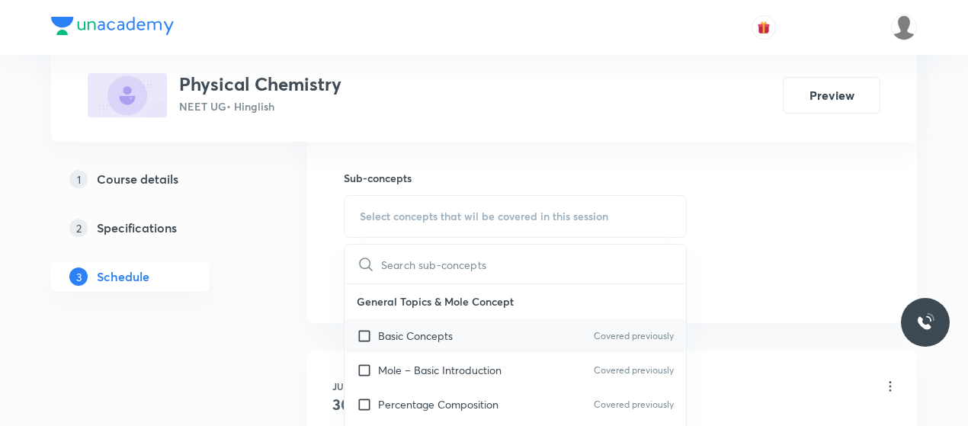
click at [444, 329] on p "Basic Concepts" at bounding box center [415, 336] width 75 height 16
checkbox input "true"
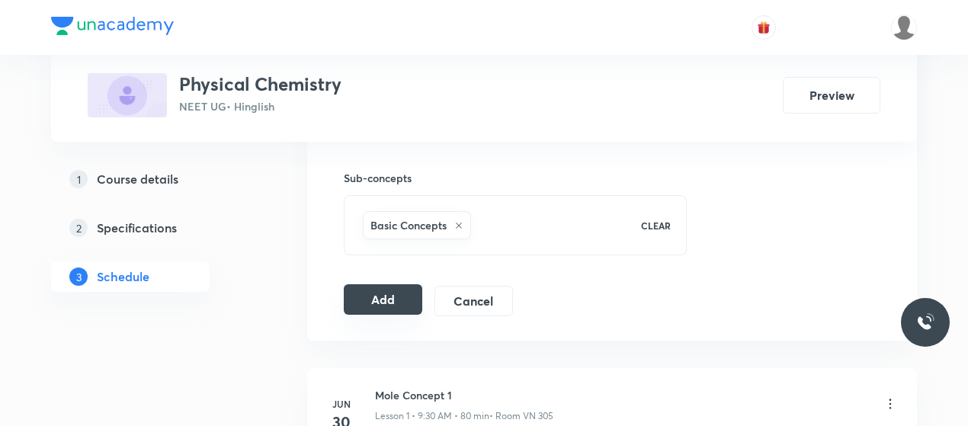
click at [364, 298] on button "Add" at bounding box center [383, 299] width 79 height 30
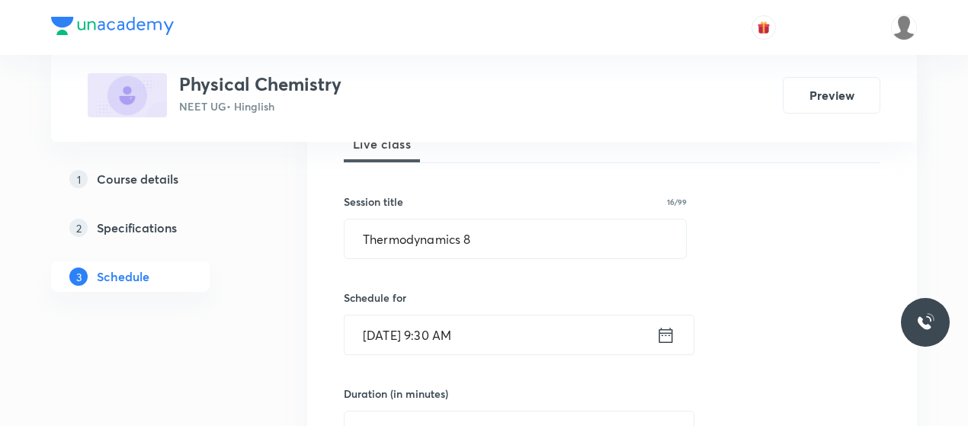
scroll to position [228, 0]
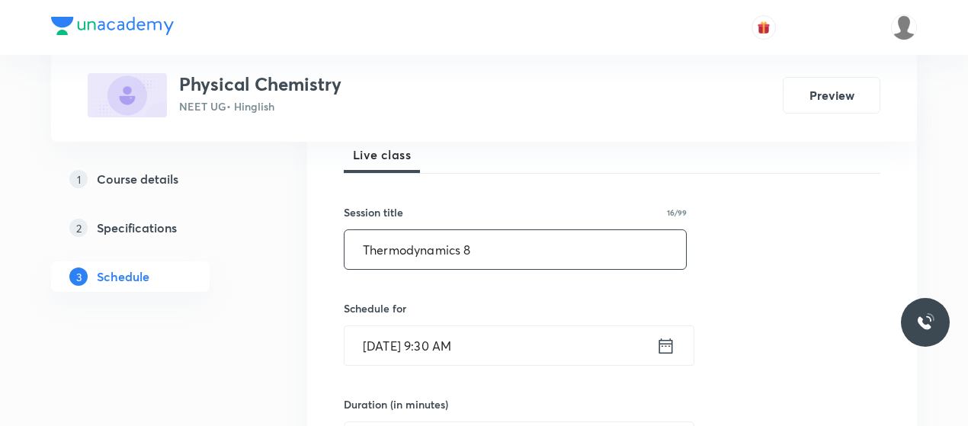
click at [399, 251] on input "Thermodynamics 8" at bounding box center [516, 249] width 342 height 39
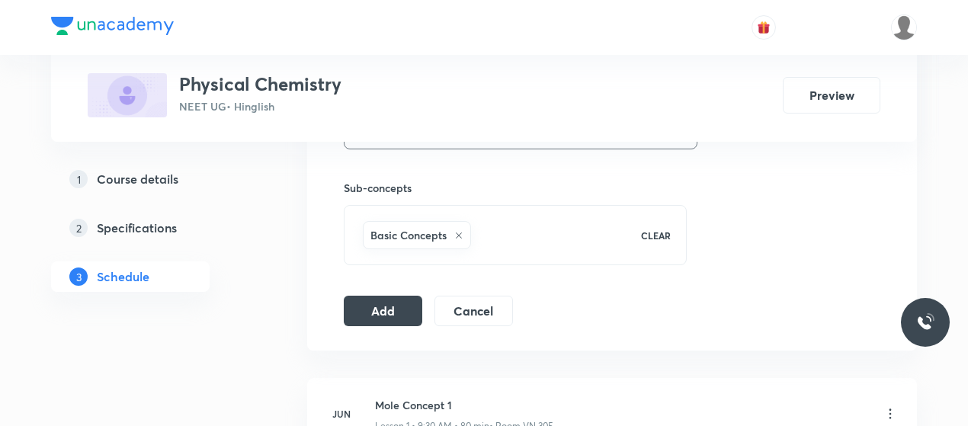
scroll to position [737, 0]
click at [374, 305] on button "Add" at bounding box center [383, 308] width 79 height 30
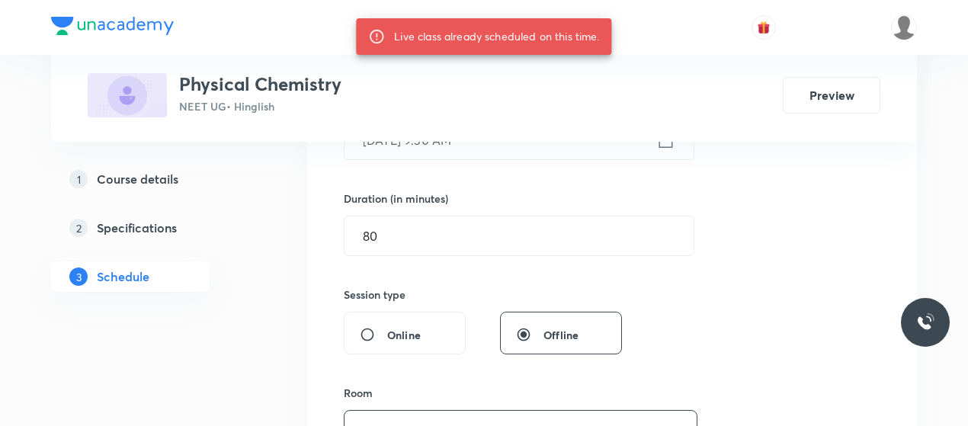
scroll to position [432, 0]
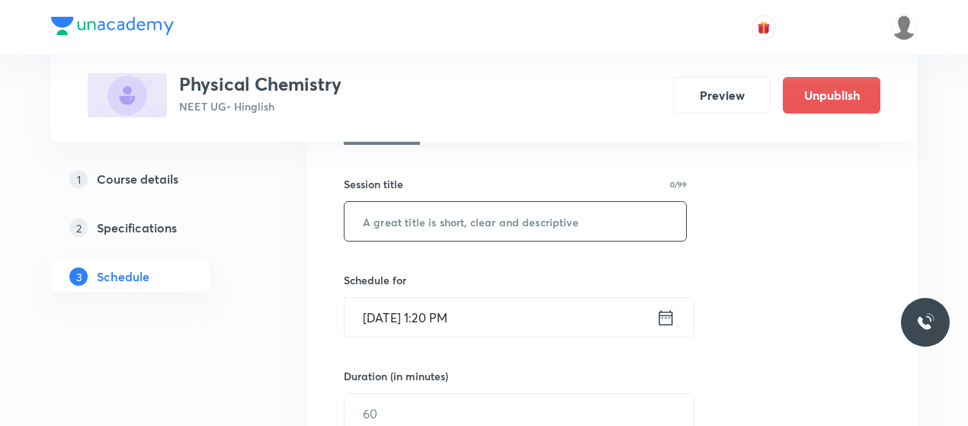
click at [426, 220] on input "text" at bounding box center [516, 221] width 342 height 39
paste input "Thermodynamics 8"
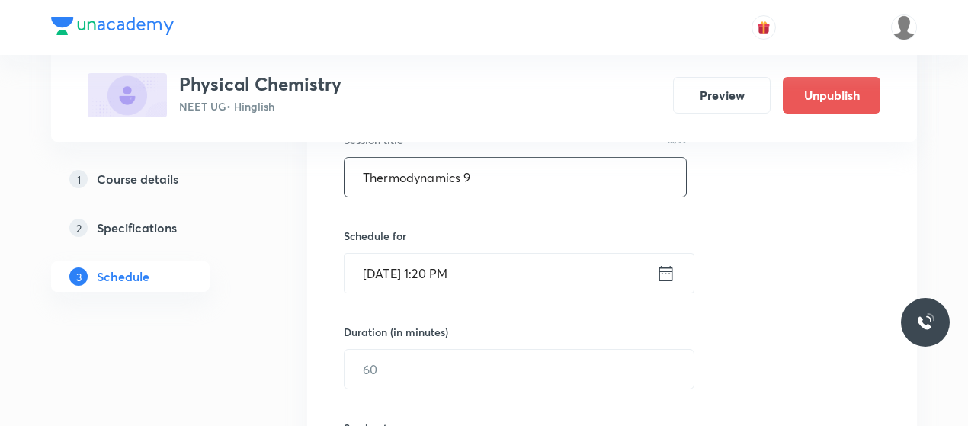
scroll to position [301, 0]
type input "Thermodynamics 9"
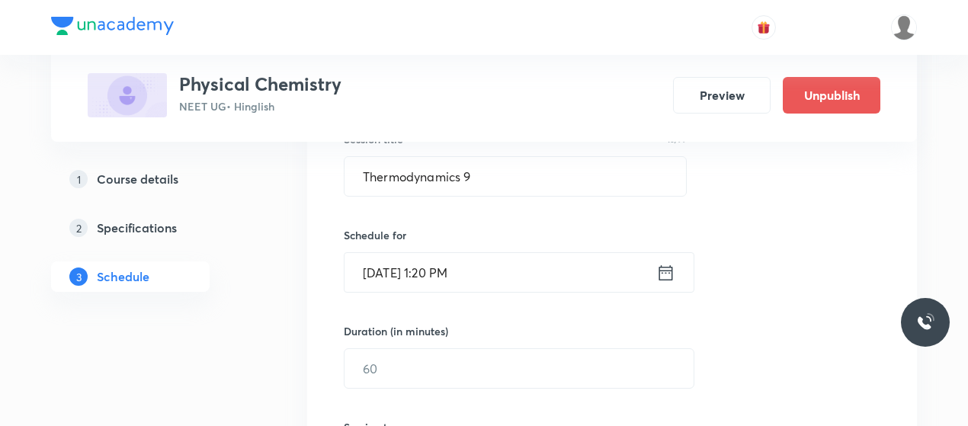
click at [379, 278] on input "[DATE] 1:20 PM" at bounding box center [501, 272] width 312 height 39
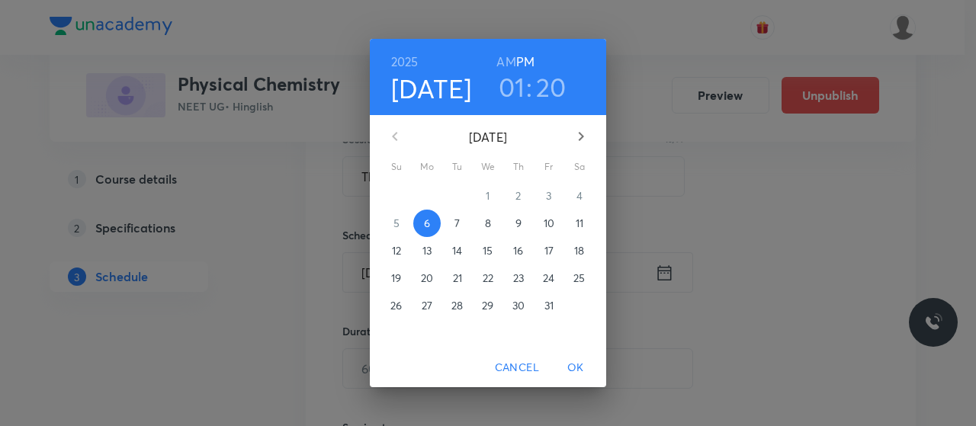
click at [581, 226] on p "11" at bounding box center [580, 223] width 8 height 15
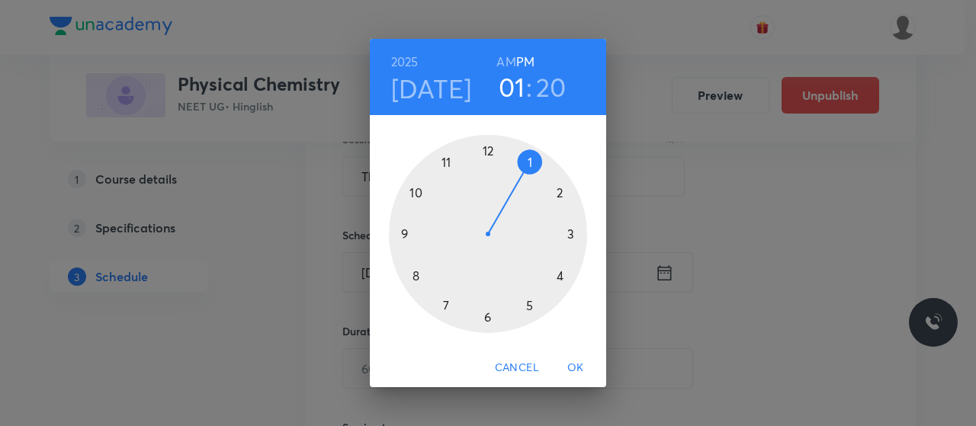
click at [488, 153] on div at bounding box center [488, 234] width 198 height 198
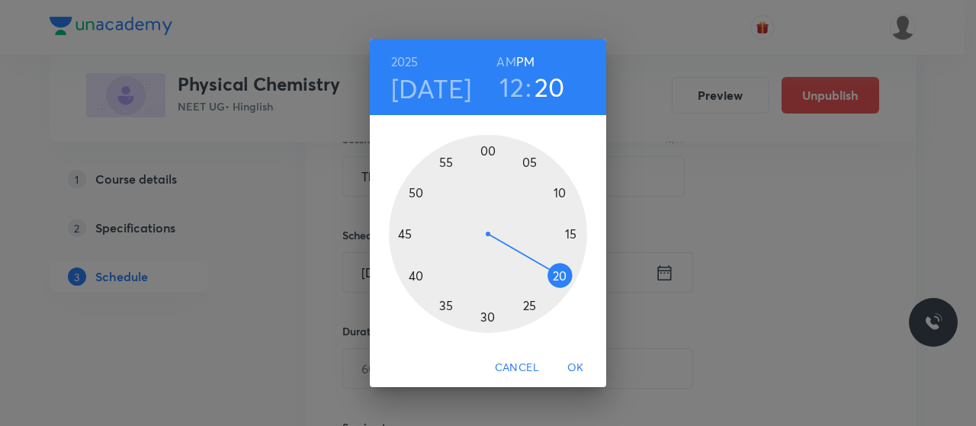
click at [414, 277] on div at bounding box center [488, 234] width 198 height 198
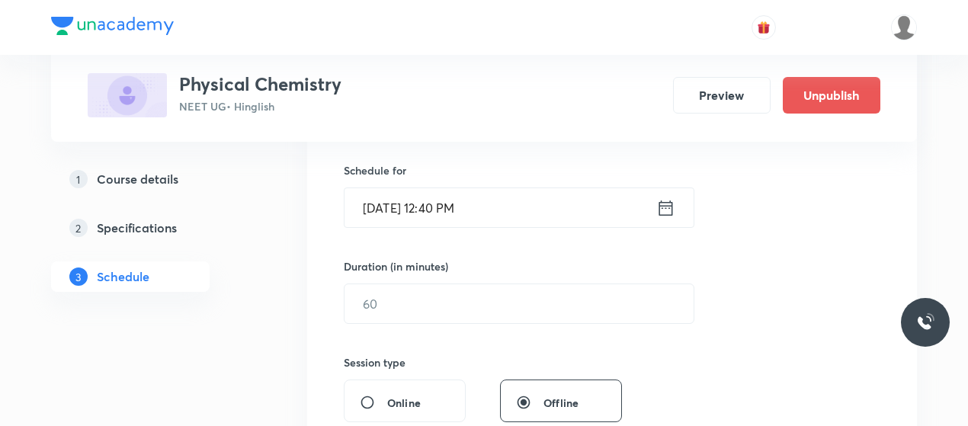
scroll to position [368, 0]
click at [434, 290] on input "text" at bounding box center [519, 301] width 349 height 39
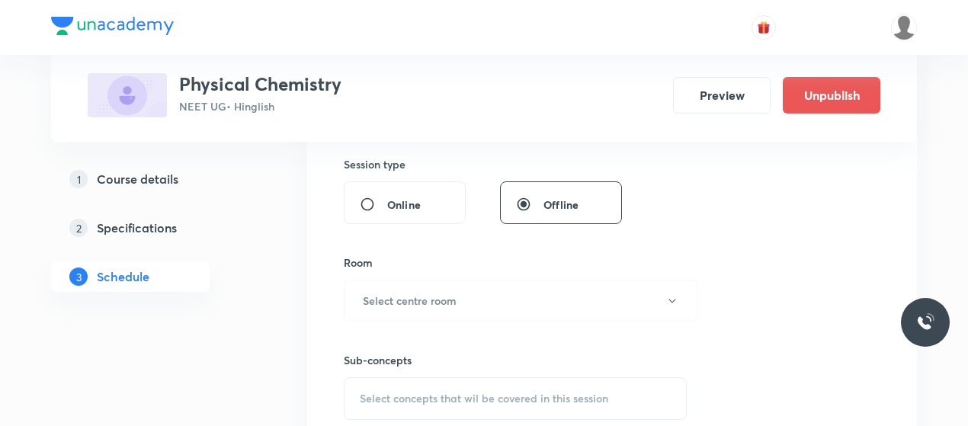
type input "80"
click at [434, 292] on h6 "Select centre room" at bounding box center [410, 300] width 94 height 16
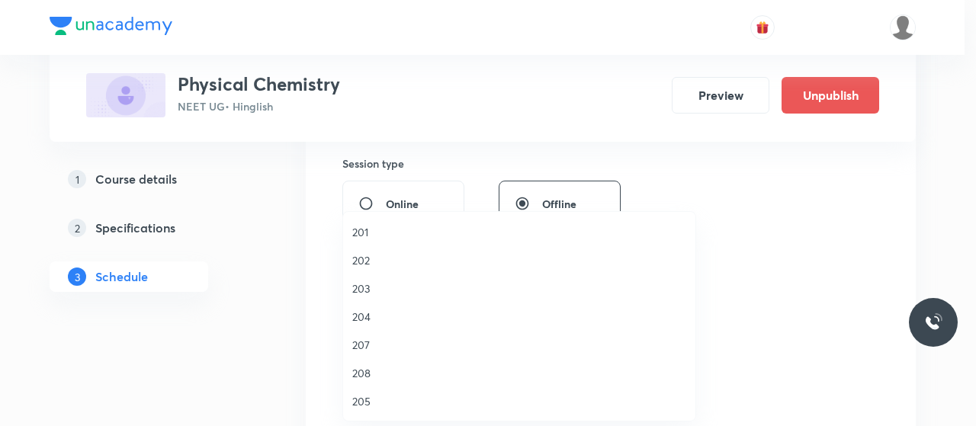
click at [358, 256] on span "202" at bounding box center [519, 260] width 334 height 16
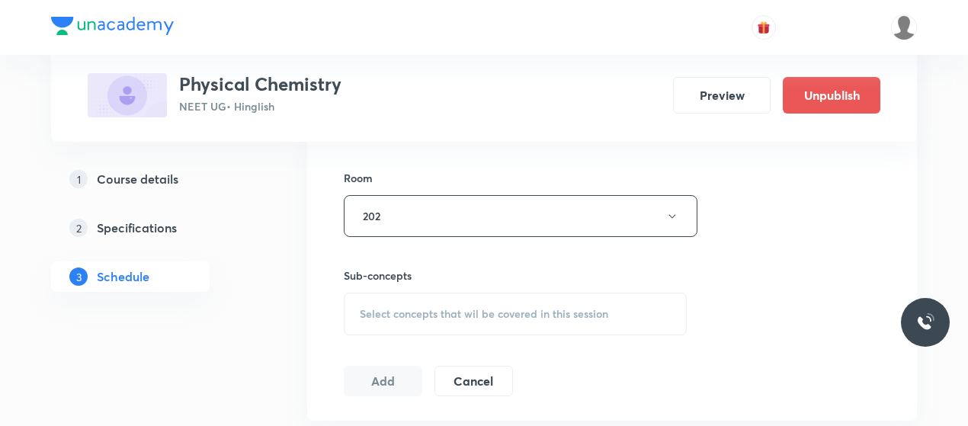
scroll to position [669, 0]
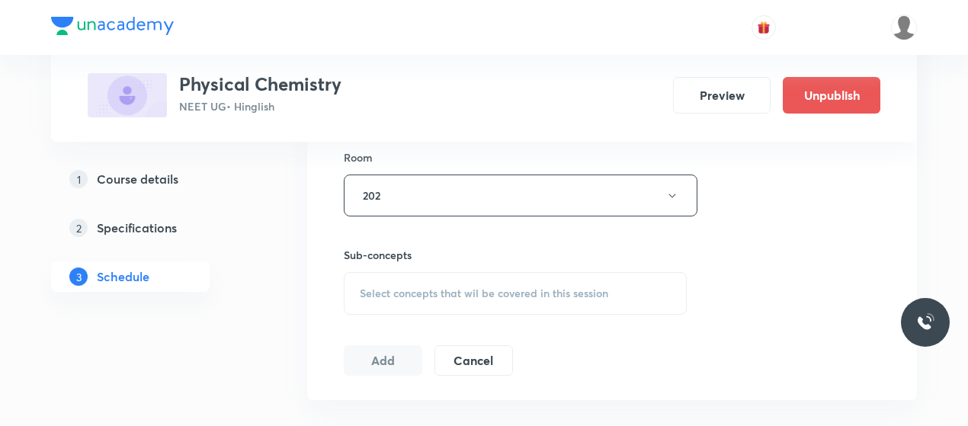
click at [487, 298] on div "Select concepts that wil be covered in this session" at bounding box center [515, 293] width 343 height 43
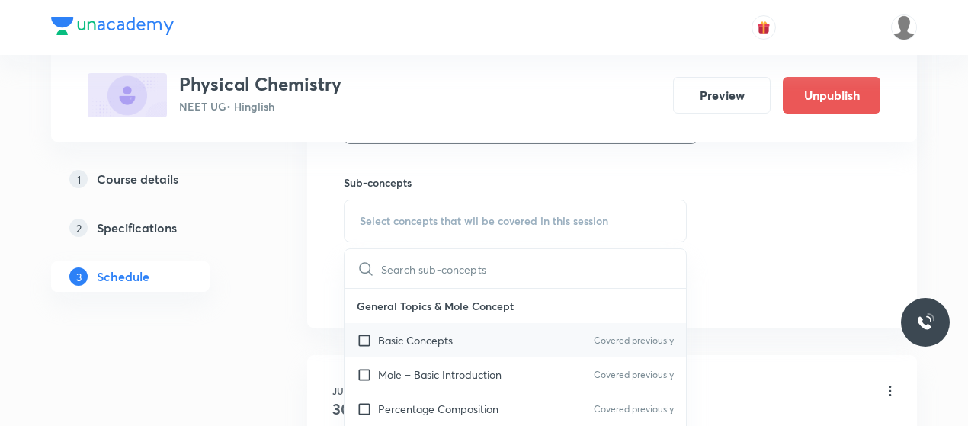
click at [441, 338] on p "Basic Concepts" at bounding box center [415, 340] width 75 height 16
checkbox input "true"
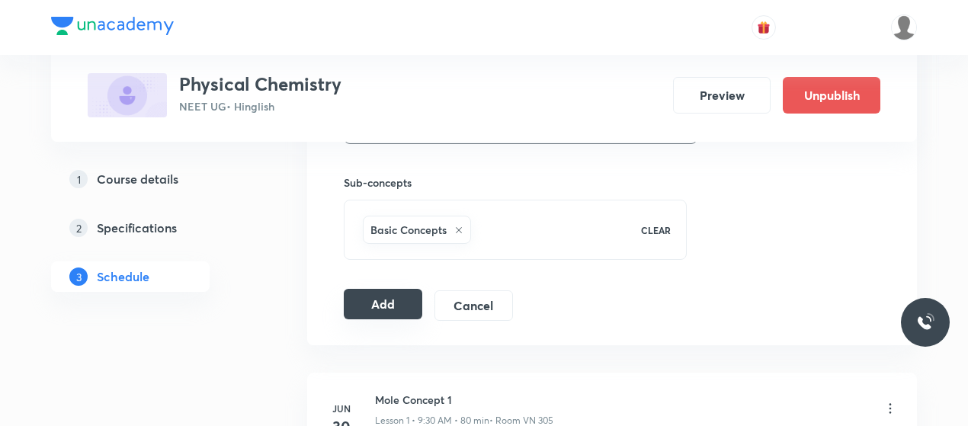
click at [398, 289] on button "Add" at bounding box center [383, 304] width 79 height 30
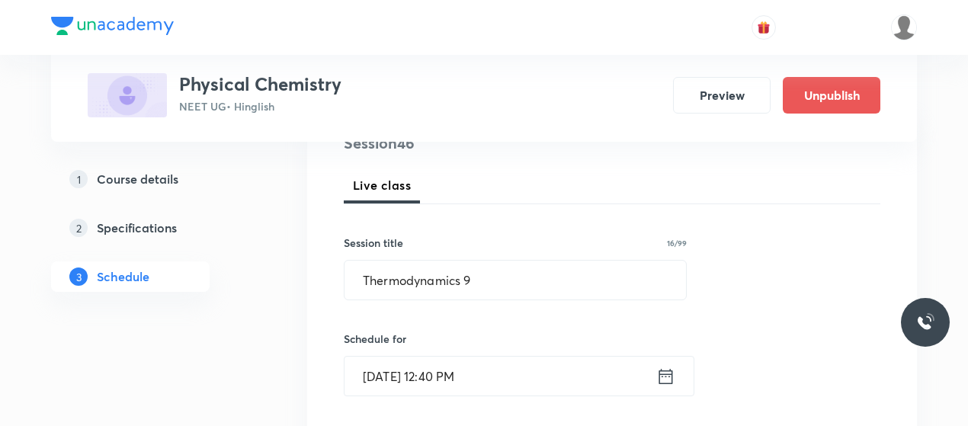
scroll to position [197, 0]
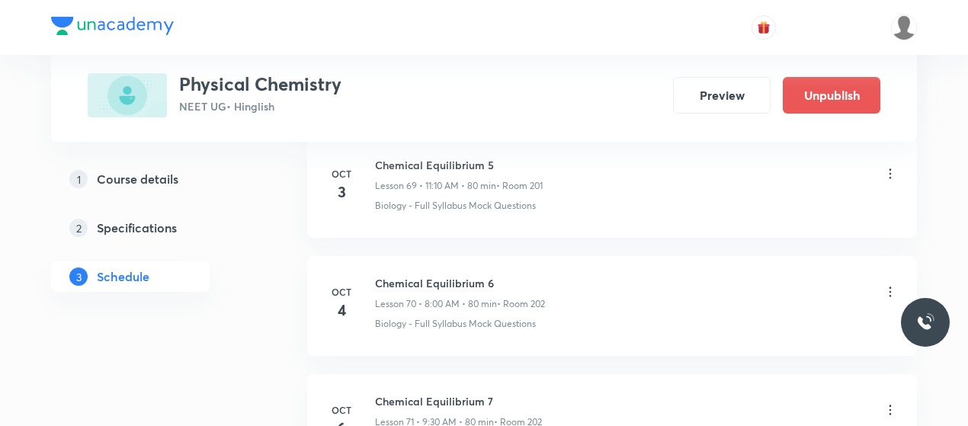
scroll to position [9244, 0]
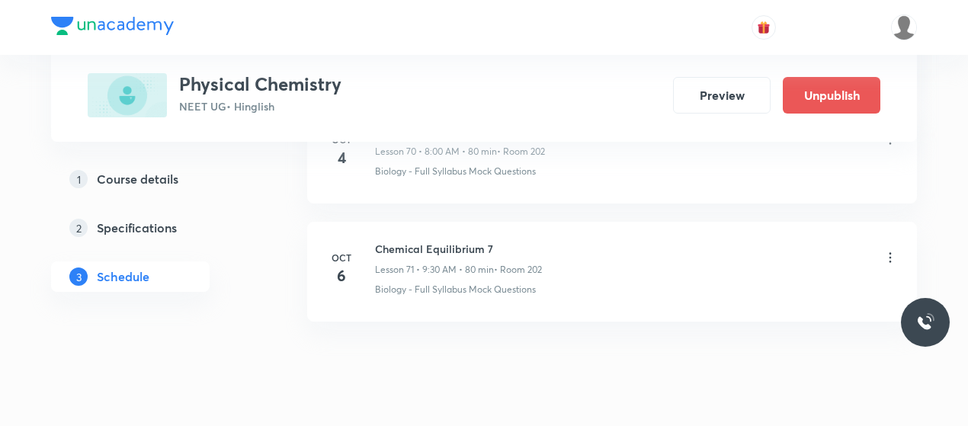
click at [420, 241] on h6 "Chemical Equilibrium 7" at bounding box center [458, 249] width 167 height 16
copy h6 "Chemical Equilibrium 7"
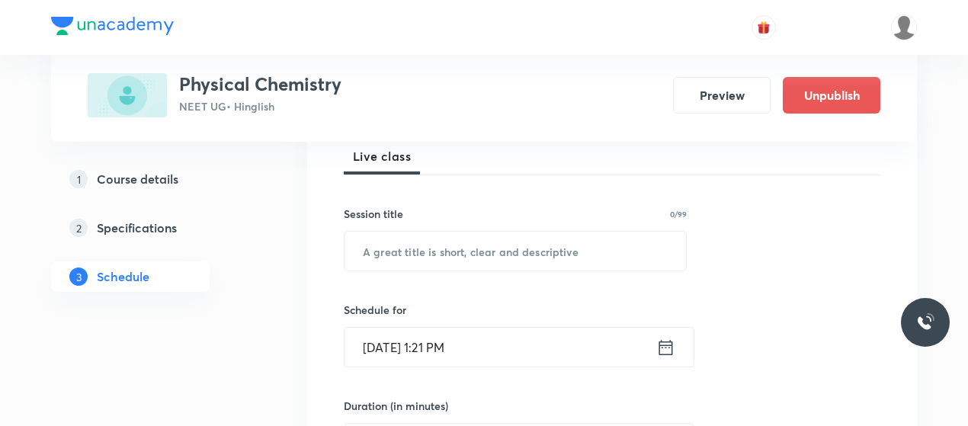
scroll to position [226, 0]
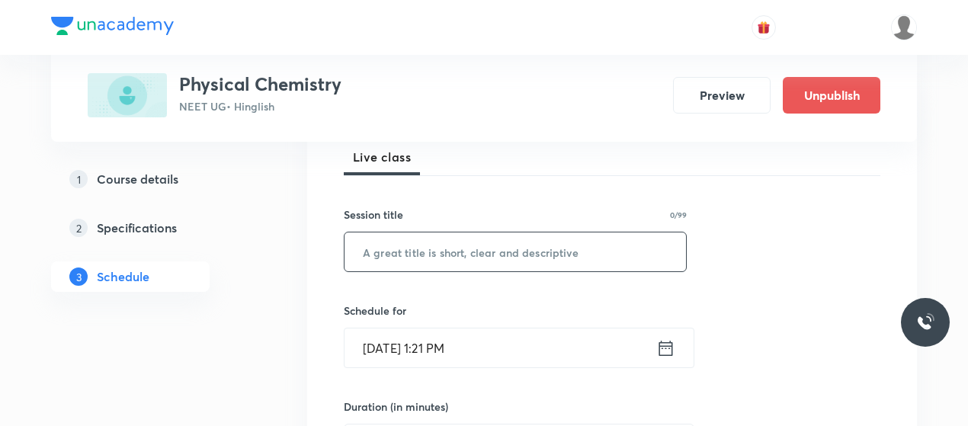
click at [441, 245] on input "text" at bounding box center [516, 252] width 342 height 39
paste input "Chemical Equilibrium 7"
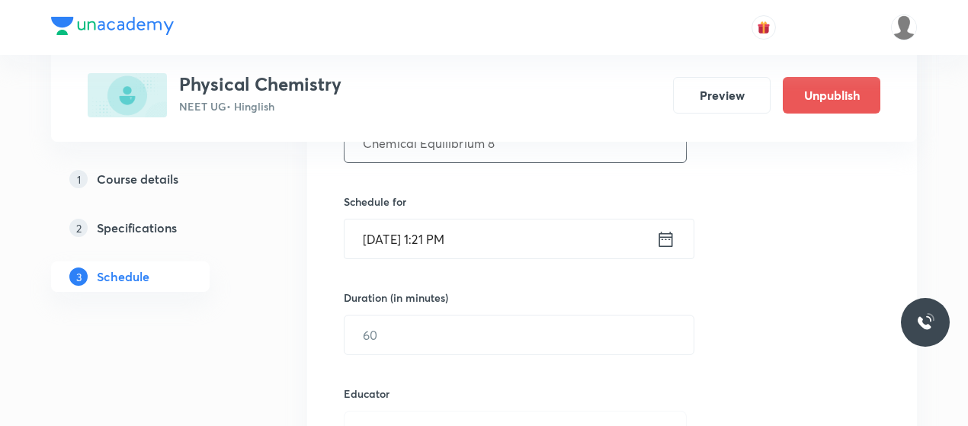
type input "Chemical Equilibrium 8"
click at [389, 233] on input "[DATE] 1:21 PM" at bounding box center [501, 239] width 312 height 39
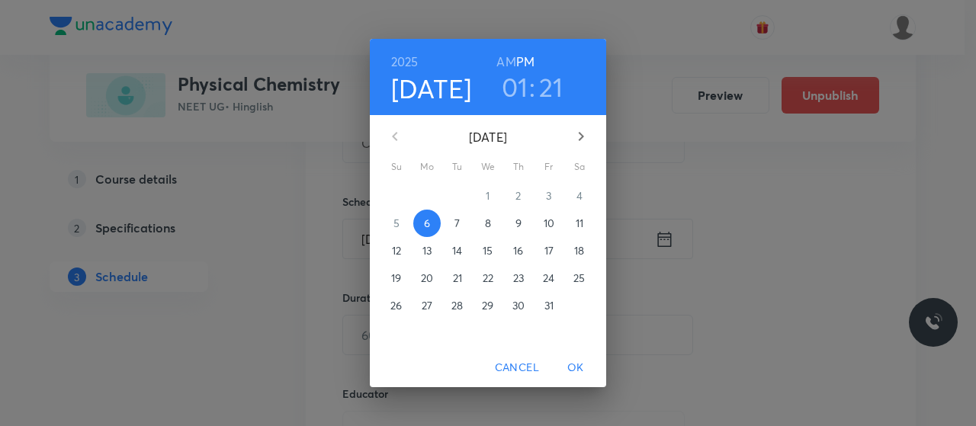
click at [454, 222] on p "7" at bounding box center [456, 223] width 5 height 15
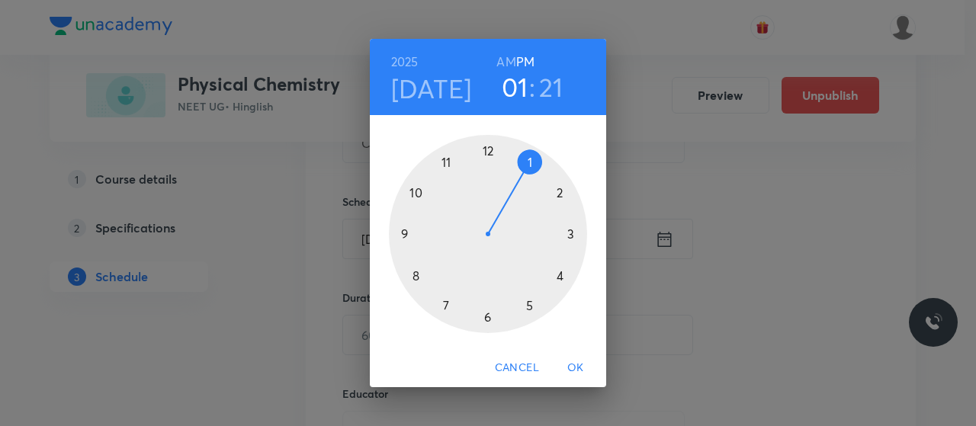
click at [509, 53] on h6 "AM" at bounding box center [505, 61] width 19 height 21
click at [413, 272] on div at bounding box center [488, 234] width 198 height 198
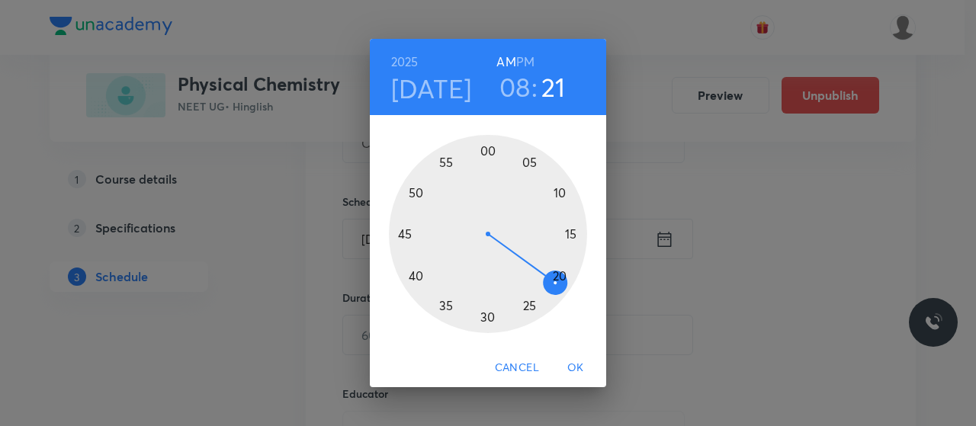
click at [488, 149] on div at bounding box center [488, 234] width 198 height 198
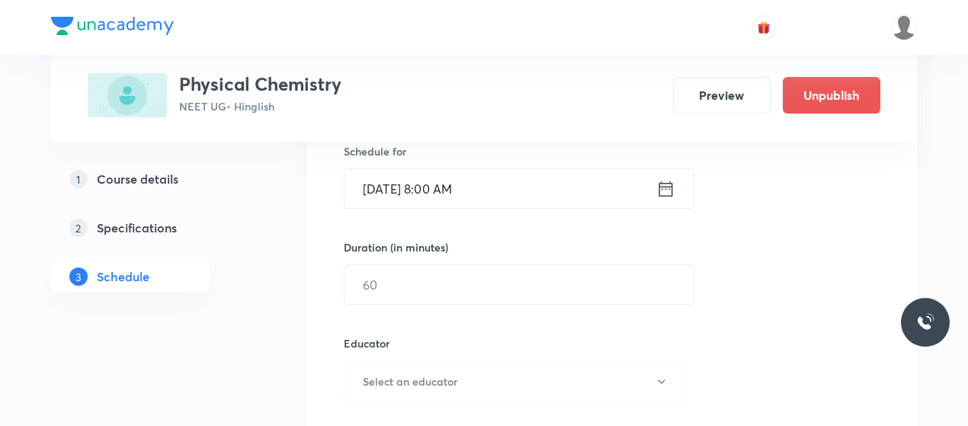
scroll to position [388, 0]
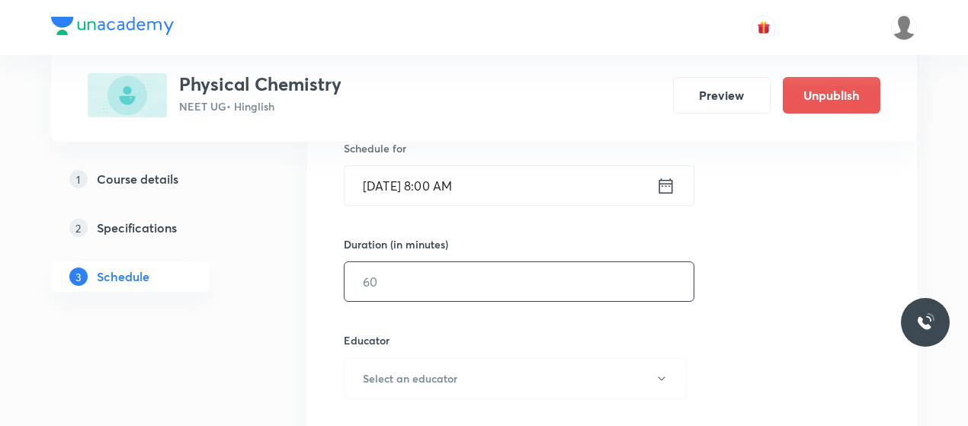
click at [449, 280] on input "text" at bounding box center [519, 281] width 349 height 39
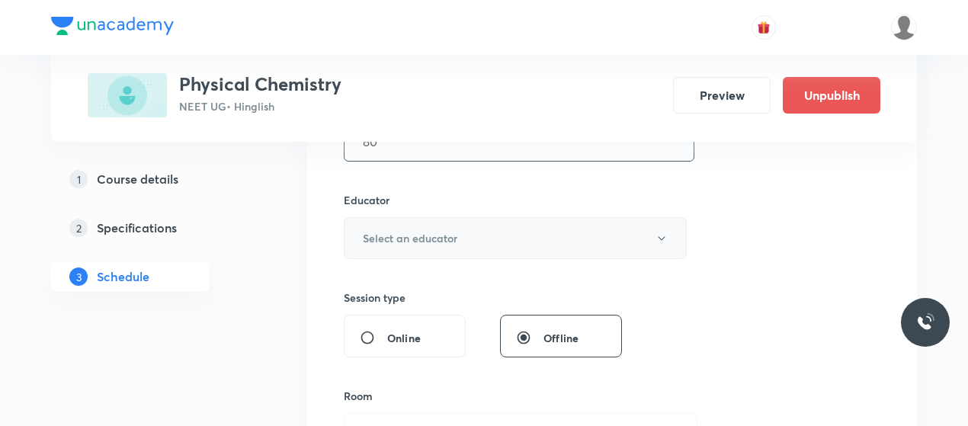
type input "80"
click at [466, 243] on button "Select an educator" at bounding box center [515, 238] width 343 height 42
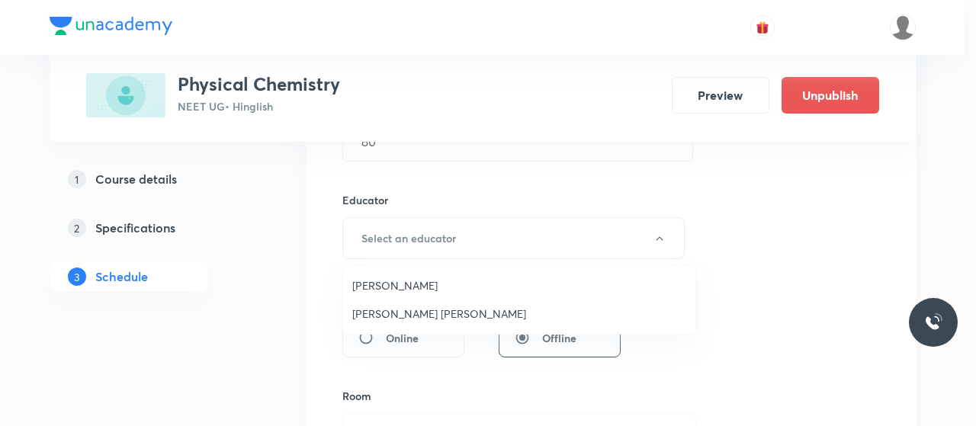
click at [404, 287] on span "Deepak Sharma" at bounding box center [519, 285] width 334 height 16
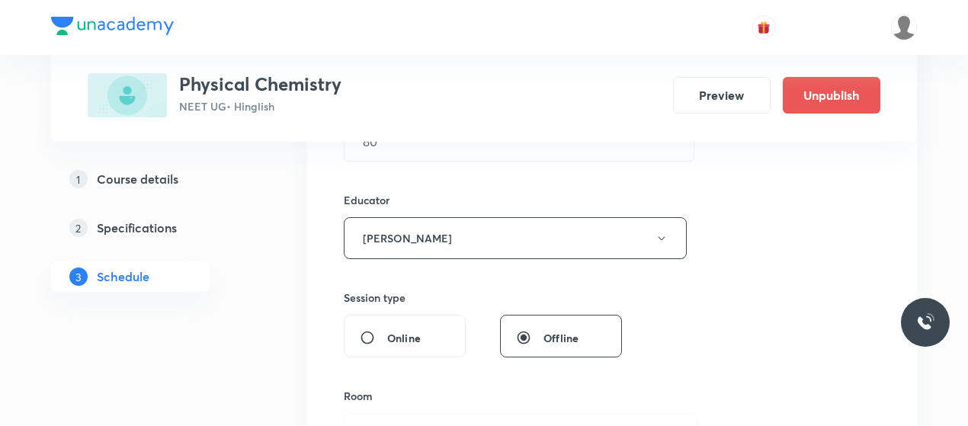
scroll to position [713, 0]
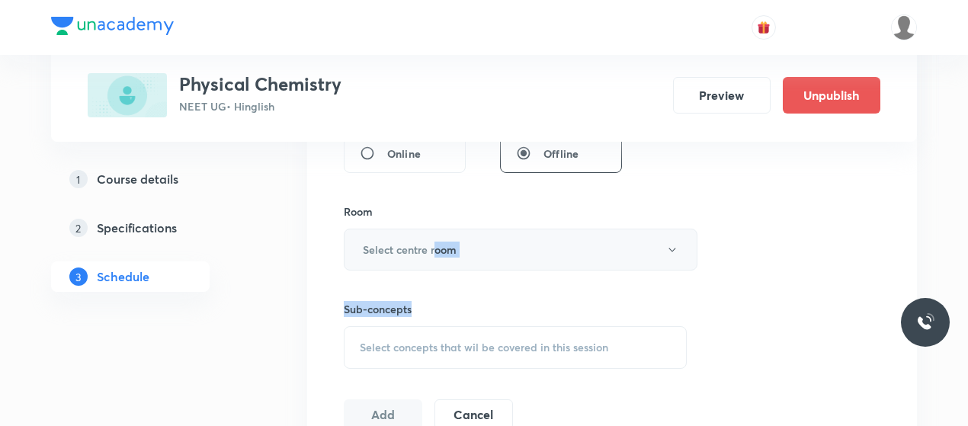
drag, startPoint x: 436, startPoint y: 268, endPoint x: 438, endPoint y: 245, distance: 23.7
click at [438, 245] on div "Session 72 Live class Session title 22/99 Chemical Equilibrium 8 ​ Schedule for…" at bounding box center [612, 23] width 537 height 813
click at [438, 245] on h6 "Select centre room" at bounding box center [410, 250] width 94 height 16
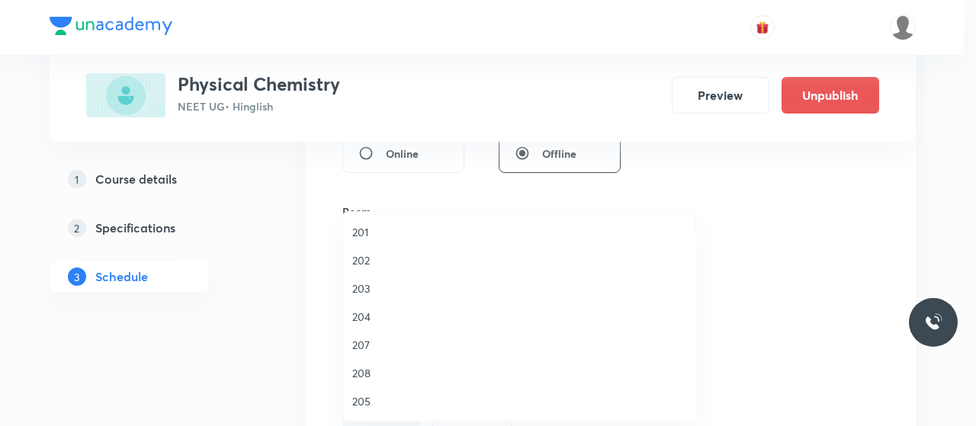
click at [360, 252] on span "202" at bounding box center [519, 260] width 334 height 16
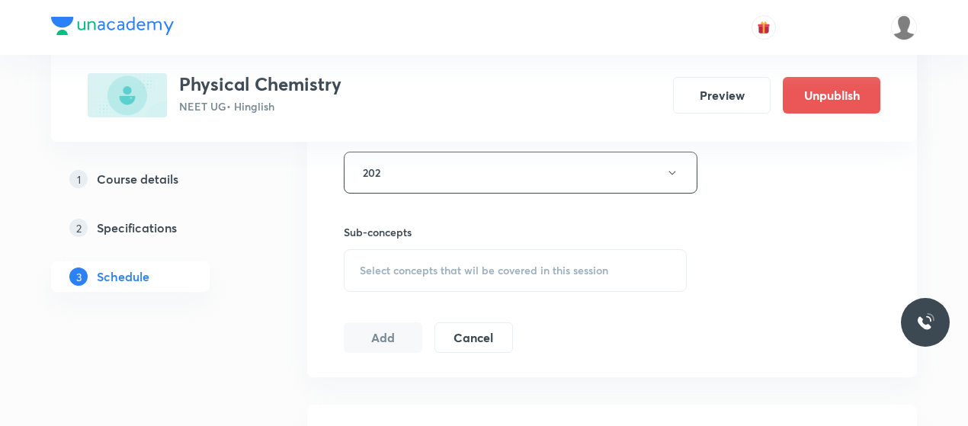
click at [454, 272] on span "Select concepts that wil be covered in this session" at bounding box center [484, 271] width 249 height 12
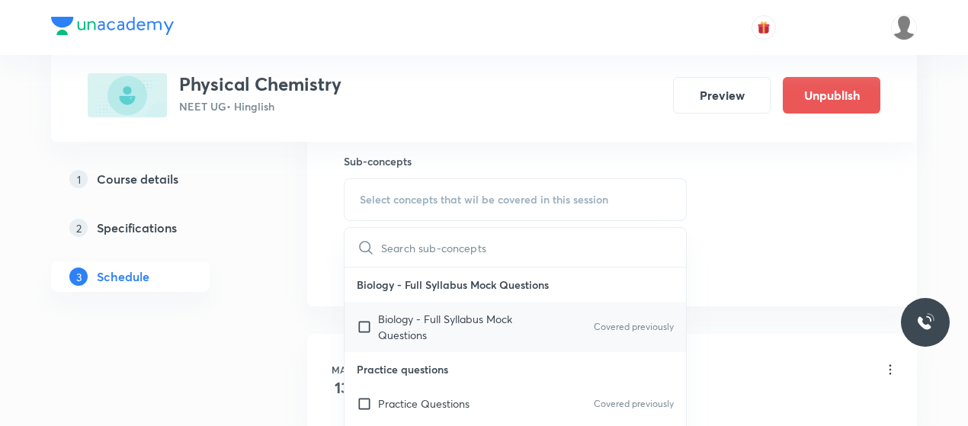
click at [412, 315] on p "Biology - Full Syllabus Mock Questions" at bounding box center [455, 327] width 154 height 32
checkbox input "true"
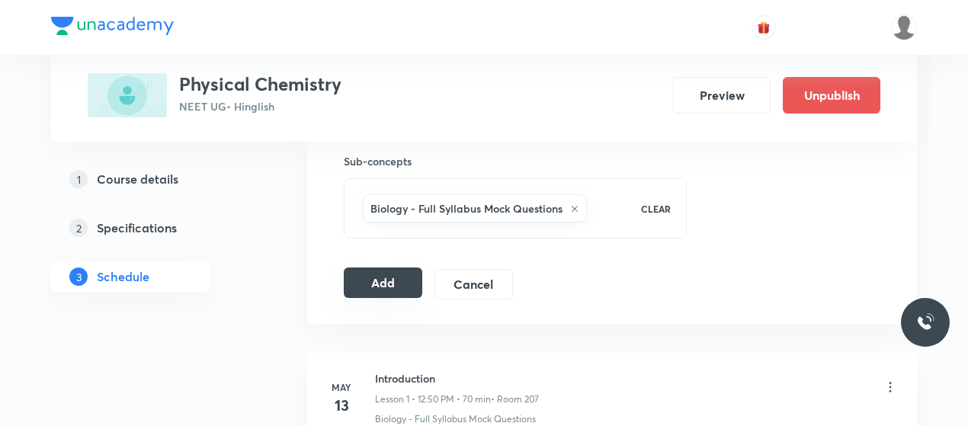
click at [367, 277] on button "Add" at bounding box center [383, 283] width 79 height 30
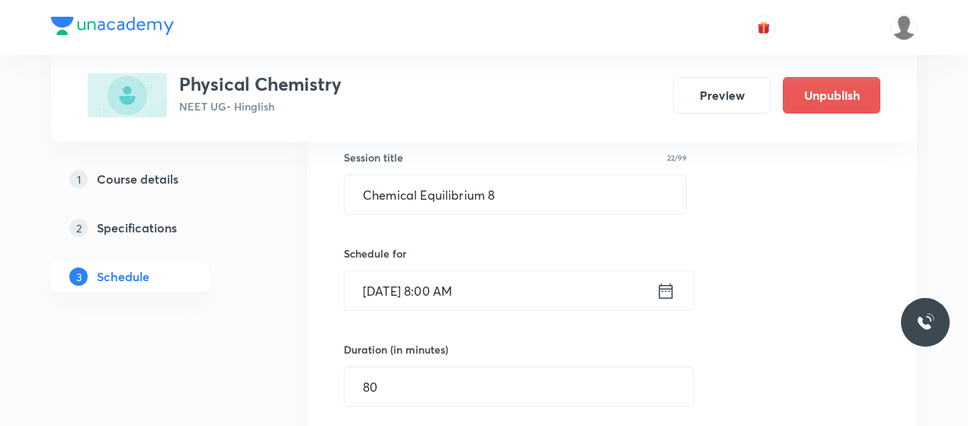
scroll to position [282, 0]
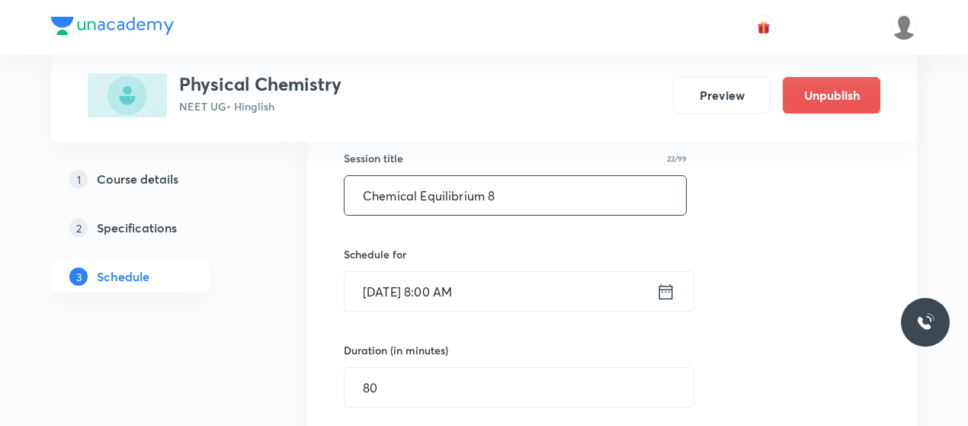
click at [419, 189] on input "Chemical Equilibrium 8" at bounding box center [516, 195] width 342 height 39
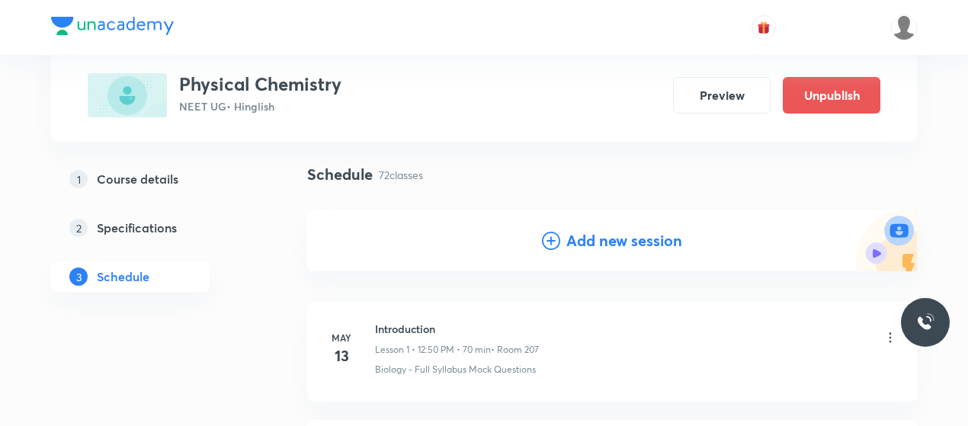
scroll to position [102, 0]
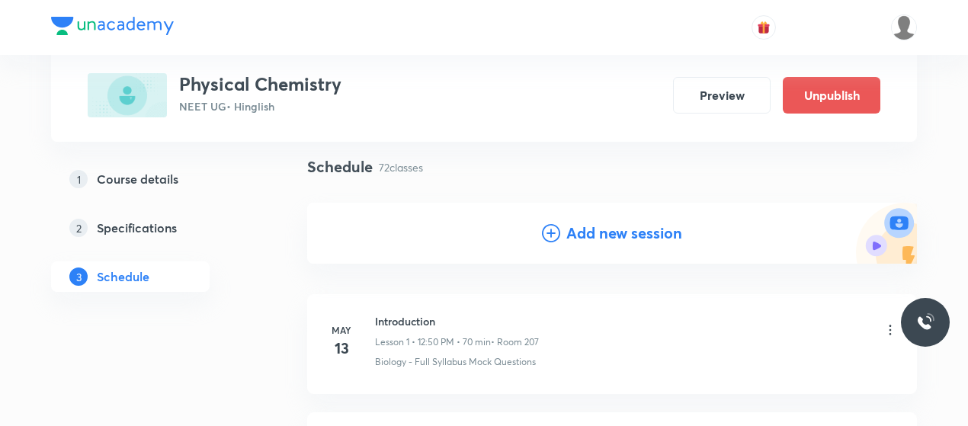
click at [552, 233] on icon at bounding box center [551, 233] width 18 height 18
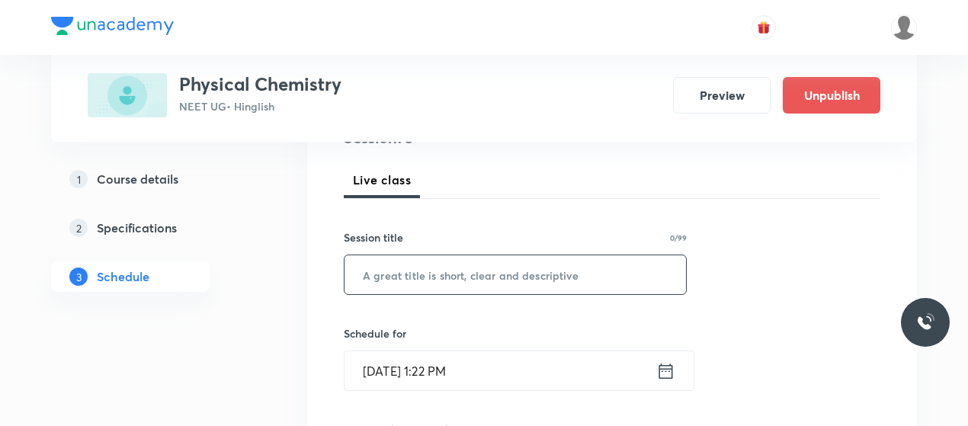
scroll to position [207, 0]
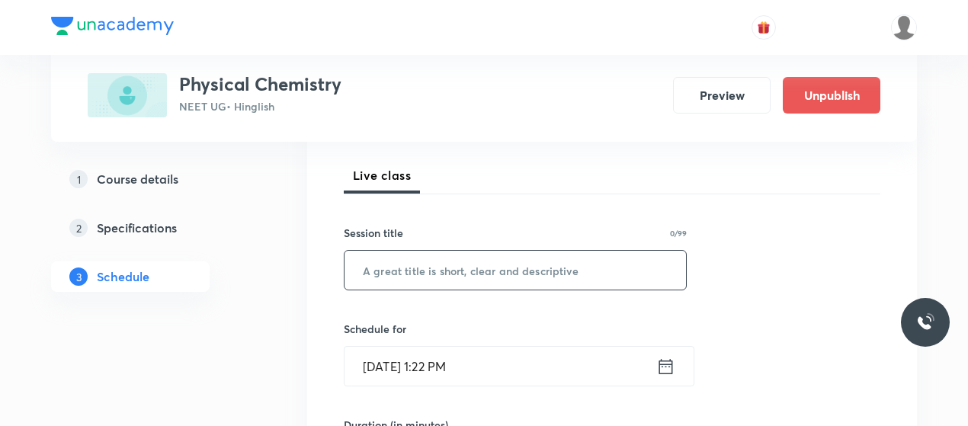
click at [473, 287] on input "text" at bounding box center [516, 270] width 342 height 39
paste input "Chemical Equilibrium 8"
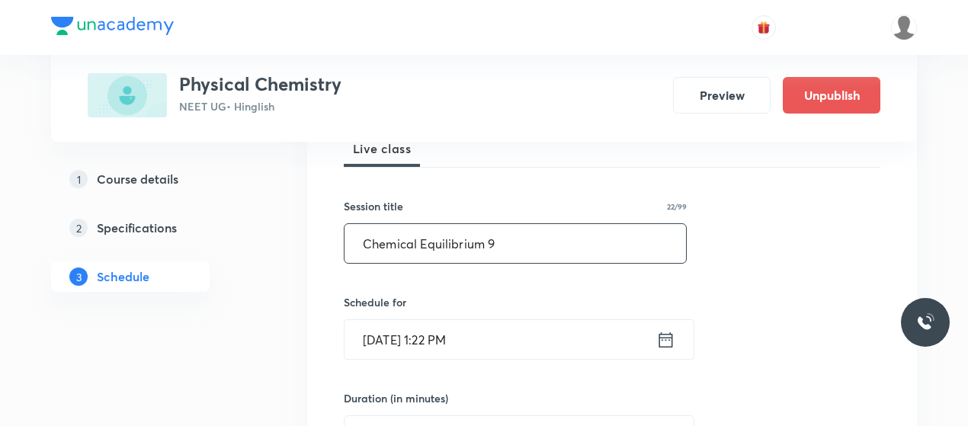
type input "Chemical Equilibrium 9"
click at [399, 330] on input "Oct 6, 2025, 1:22 PM" at bounding box center [501, 339] width 312 height 39
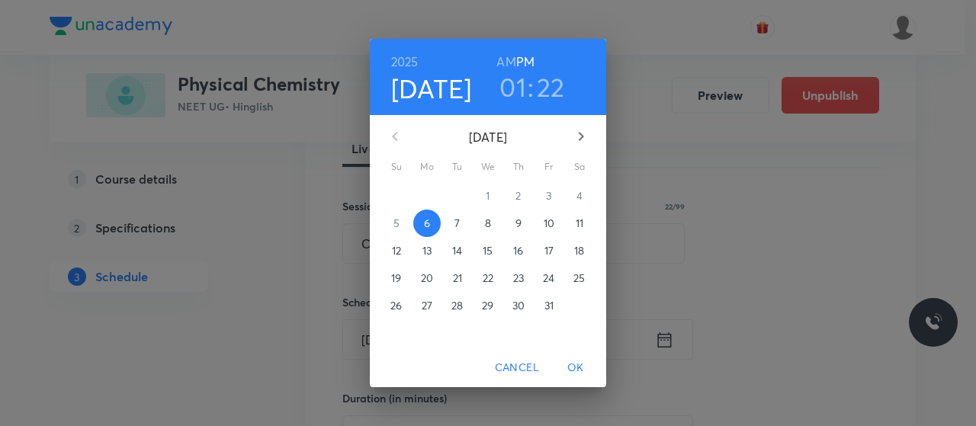
click at [541, 223] on span "10" at bounding box center [548, 223] width 27 height 15
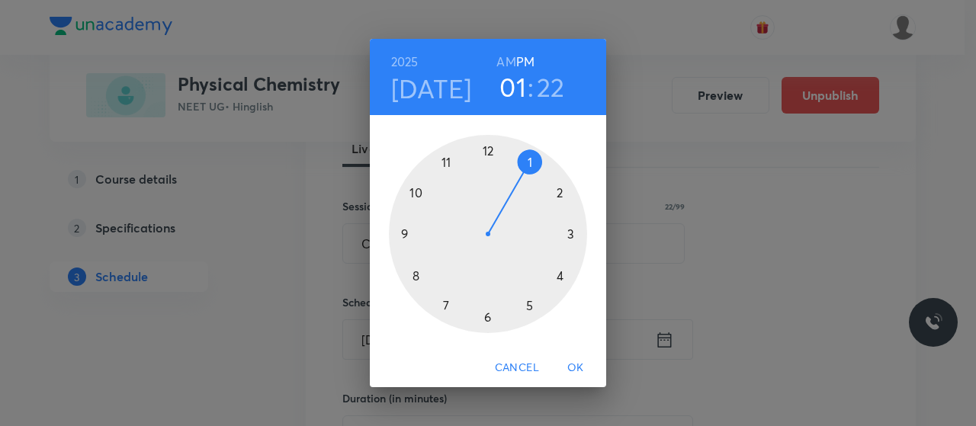
click at [505, 56] on h6 "AM" at bounding box center [505, 61] width 19 height 21
click at [444, 153] on div at bounding box center [488, 234] width 198 height 198
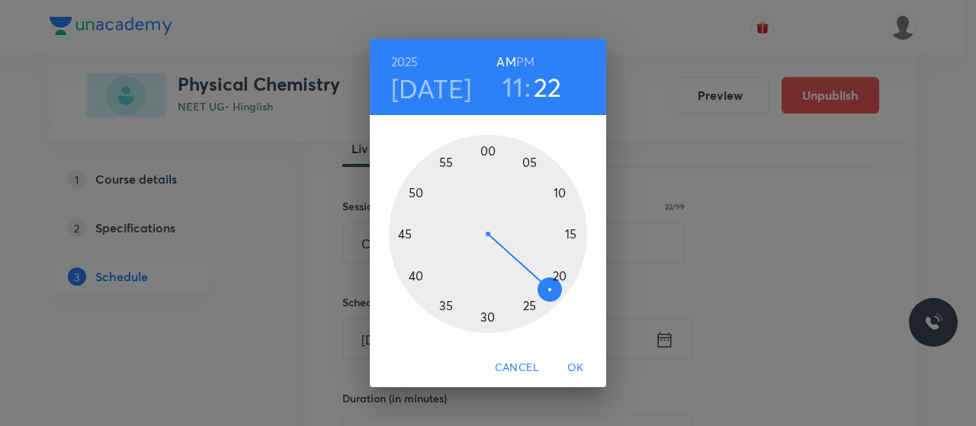
click at [560, 190] on div at bounding box center [488, 234] width 198 height 198
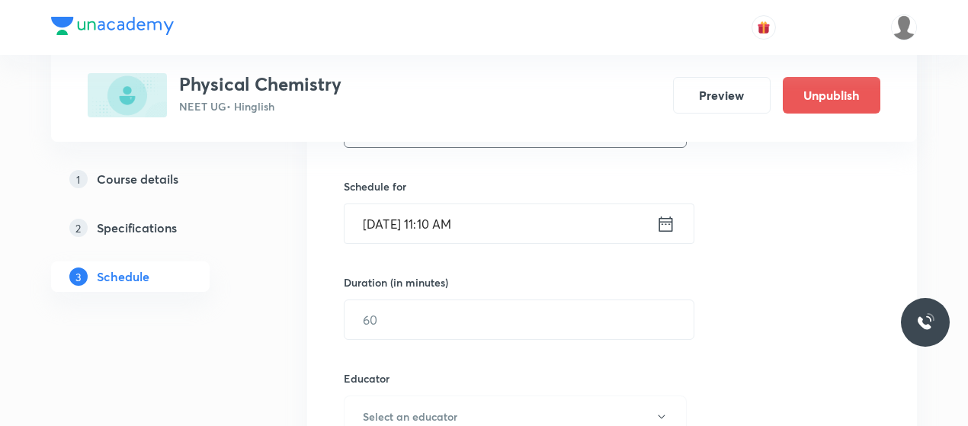
scroll to position [358, 0]
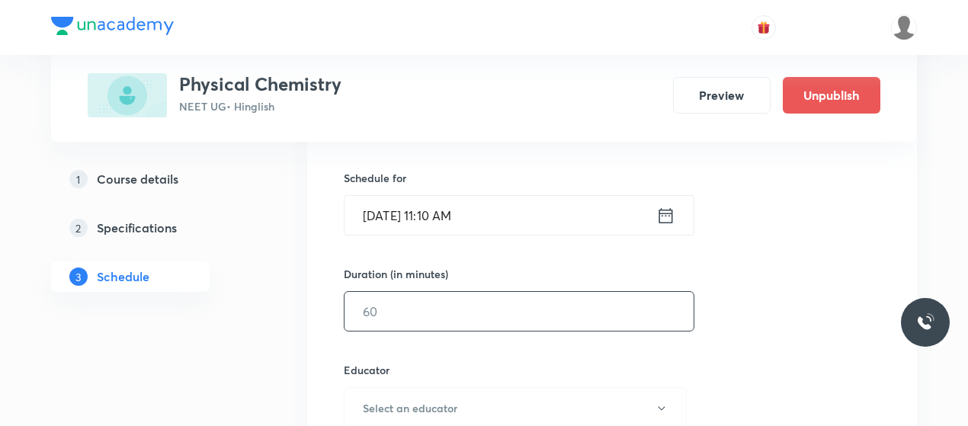
click at [467, 312] on input "text" at bounding box center [519, 311] width 349 height 39
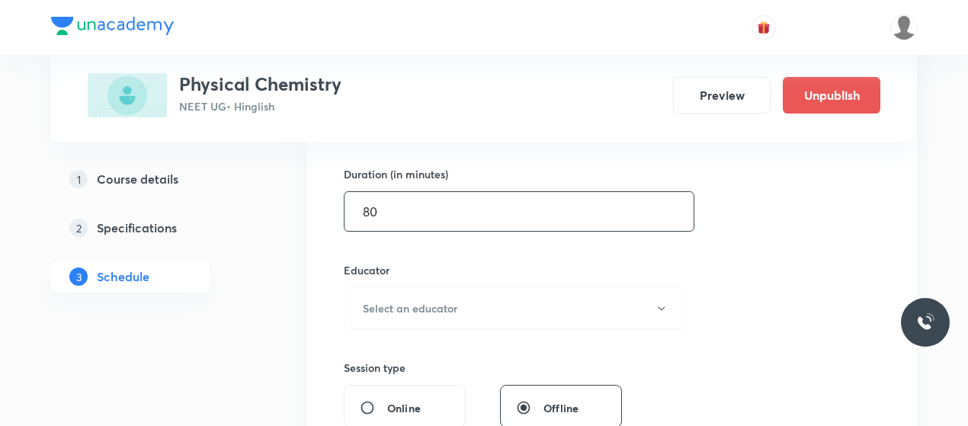
scroll to position [498, 0]
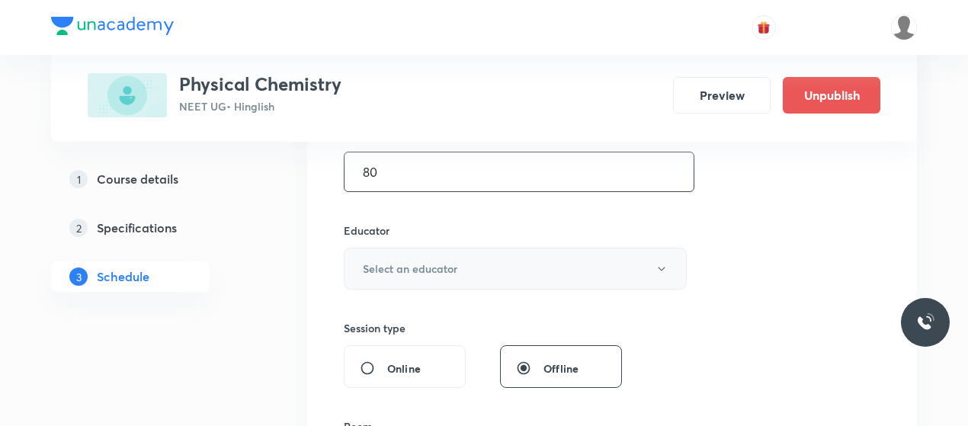
type input "80"
click at [475, 277] on button "Select an educator" at bounding box center [515, 269] width 343 height 42
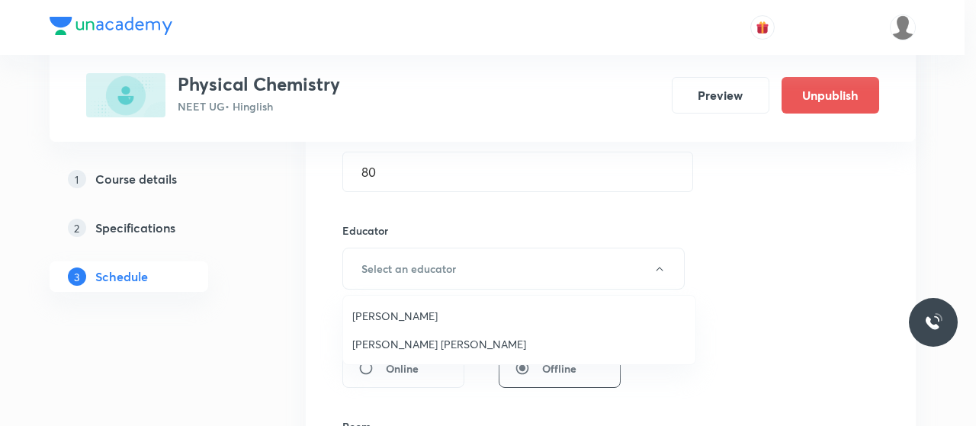
click at [395, 310] on span "Deepak Sharma" at bounding box center [519, 316] width 334 height 16
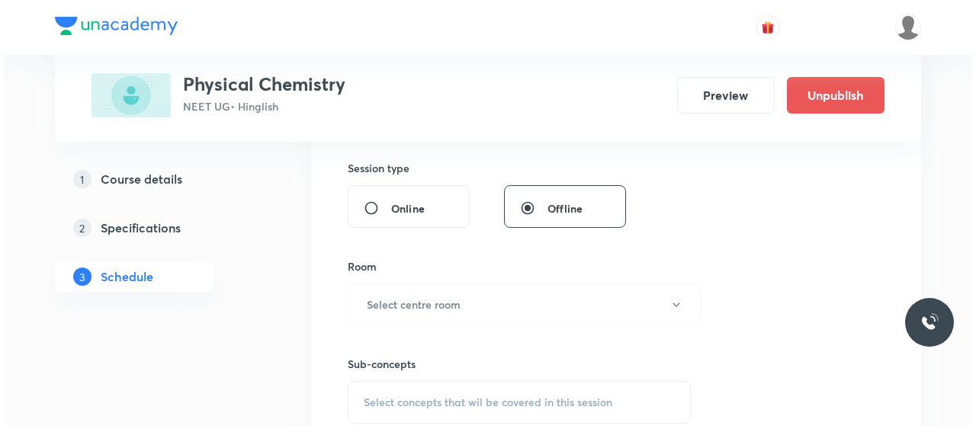
scroll to position [681, 0]
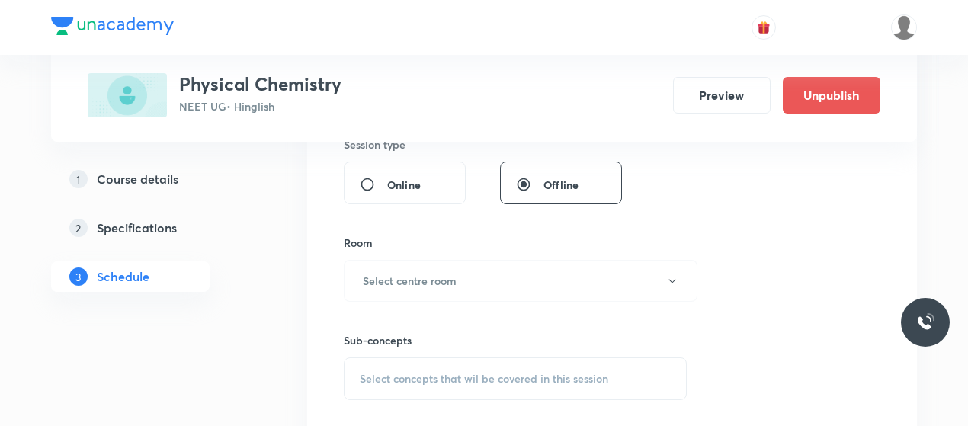
click at [534, 261] on button "Select centre room" at bounding box center [521, 281] width 354 height 42
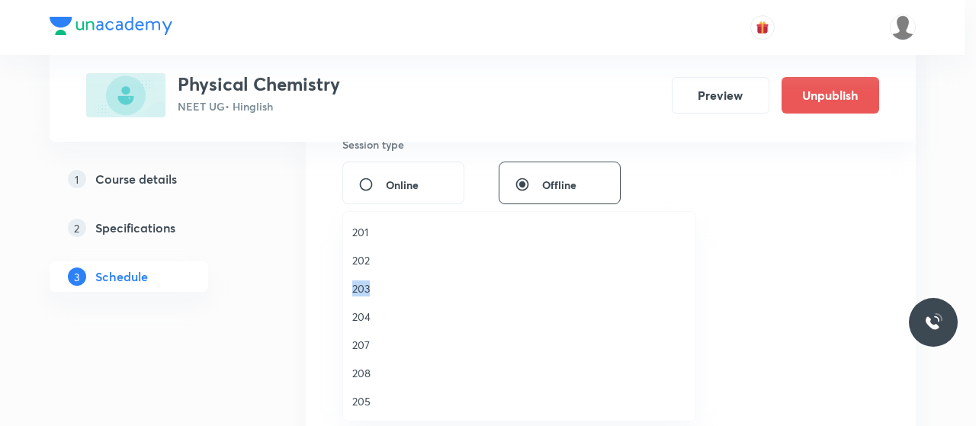
drag, startPoint x: 371, startPoint y: 253, endPoint x: 489, endPoint y: 282, distance: 121.7
click at [489, 282] on ul "201 202 203 204 207 208 205 206 209 VN 301 VN 302 VN 303 VN 304 VN 305" at bounding box center [525, 415] width 364 height 407
click at [357, 241] on span "202" at bounding box center [519, 241] width 334 height 16
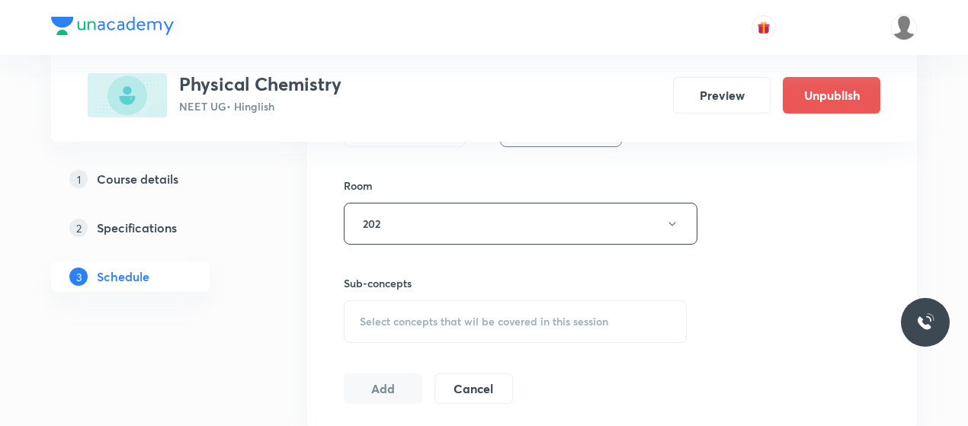
scroll to position [739, 0]
click at [405, 315] on span "Select concepts that wil be covered in this session" at bounding box center [484, 321] width 249 height 12
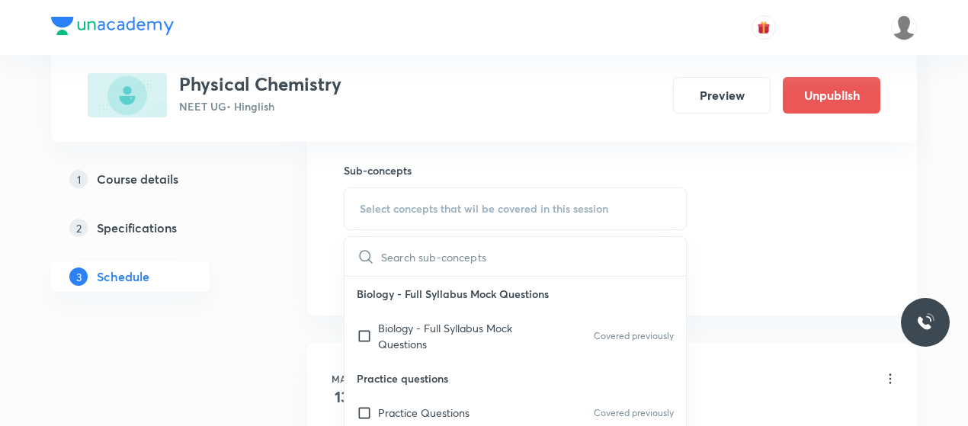
scroll to position [853, 0]
click at [396, 326] on p "Biology - Full Syllabus Mock Questions" at bounding box center [455, 335] width 154 height 32
checkbox input "true"
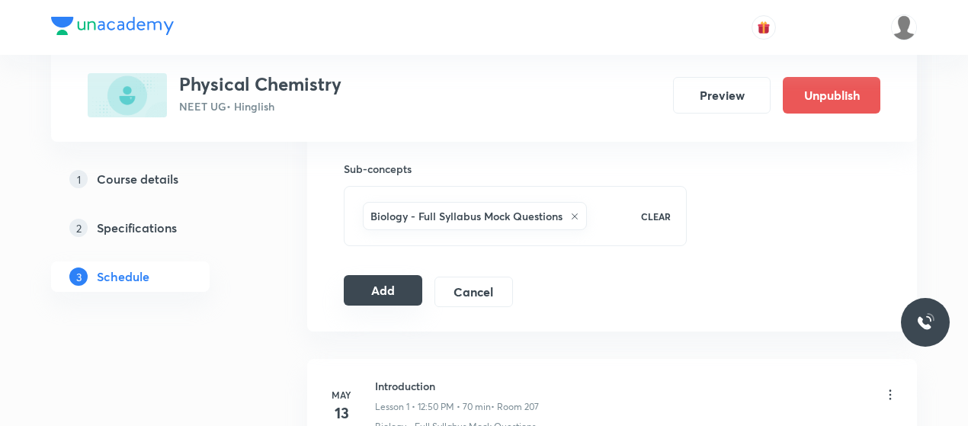
click at [374, 287] on button "Add" at bounding box center [383, 290] width 79 height 30
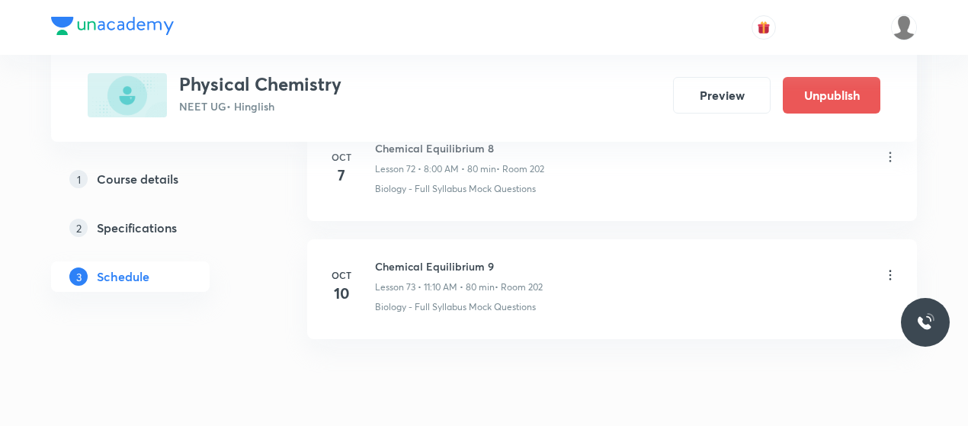
scroll to position [8683, 0]
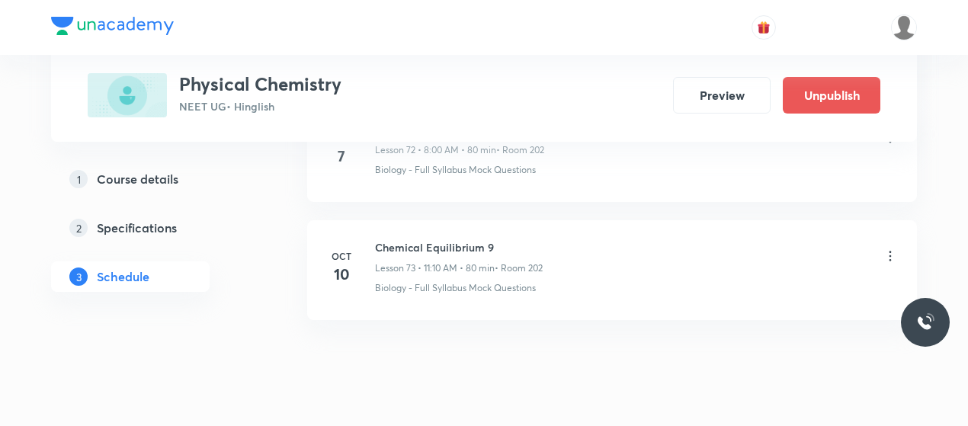
click at [393, 239] on h6 "Chemical Equilibrium 9" at bounding box center [459, 247] width 168 height 16
copy h6 "Chemical Equilibrium 9"
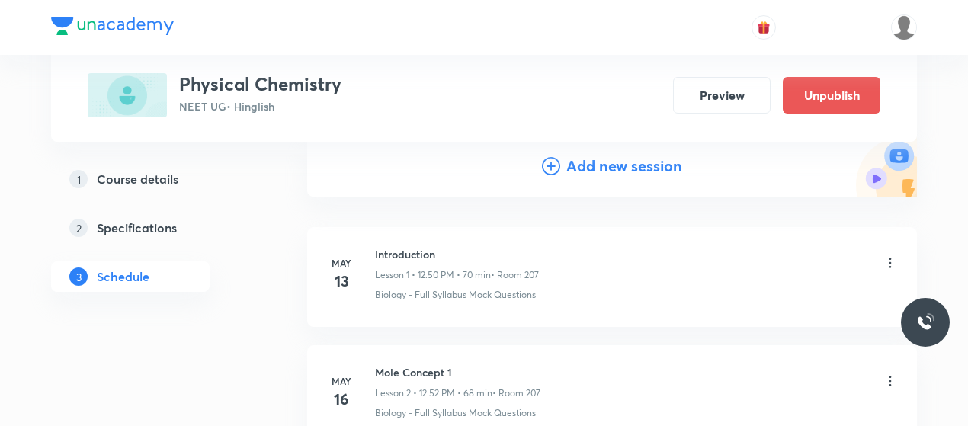
scroll to position [172, 0]
click at [547, 168] on icon at bounding box center [551, 164] width 18 height 18
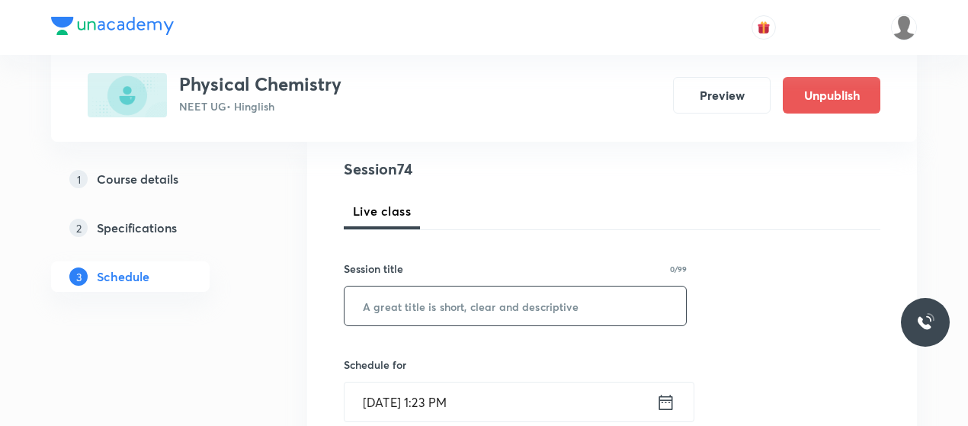
click at [463, 297] on input "text" at bounding box center [516, 306] width 342 height 39
paste input "Chemical Equilibrium 9"
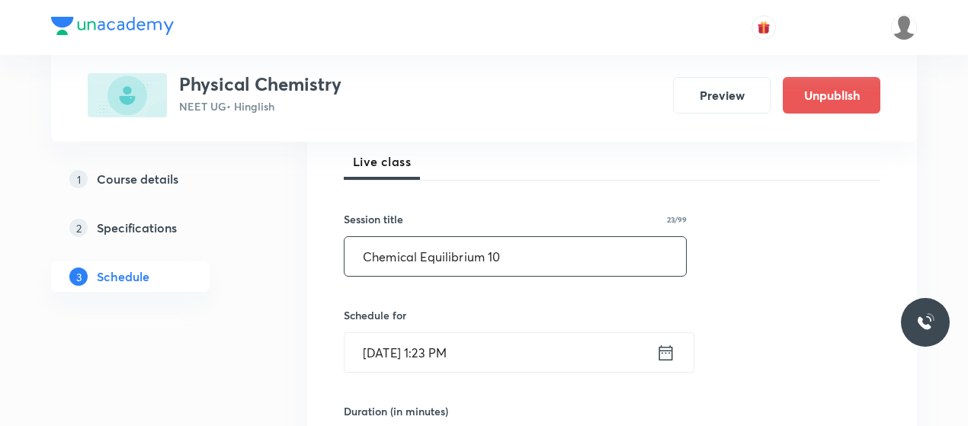
scroll to position [222, 0]
type input "Chemical Equilibrium 10"
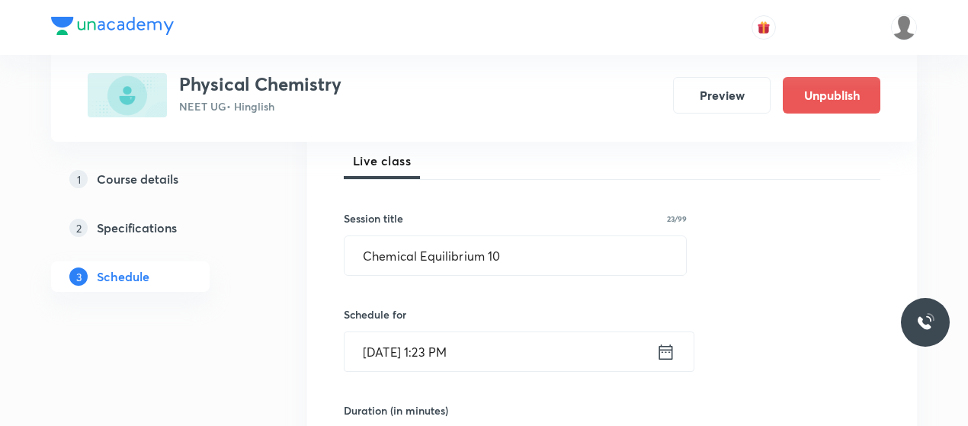
click at [392, 354] on input "Oct 6, 2025, 1:23 PM" at bounding box center [501, 351] width 312 height 39
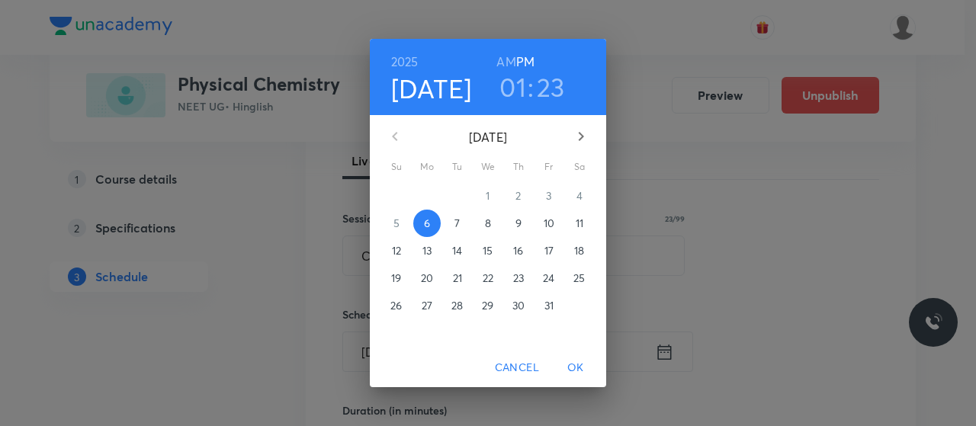
click at [582, 228] on p "11" at bounding box center [580, 223] width 8 height 15
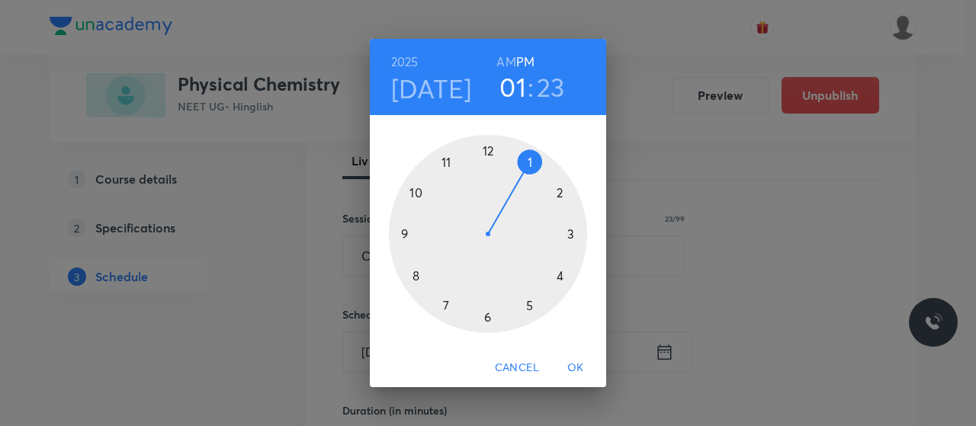
click at [507, 53] on h6 "AM" at bounding box center [505, 61] width 19 height 21
click at [447, 164] on div at bounding box center [488, 234] width 198 height 198
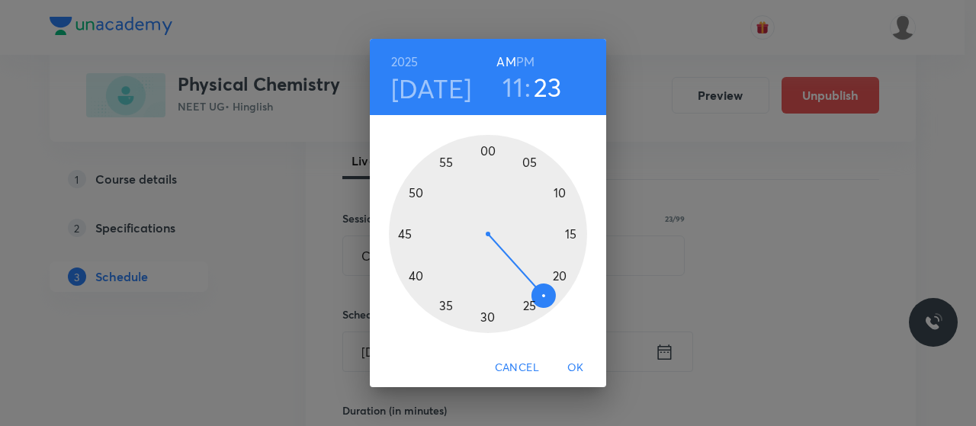
click at [561, 194] on div at bounding box center [488, 234] width 198 height 198
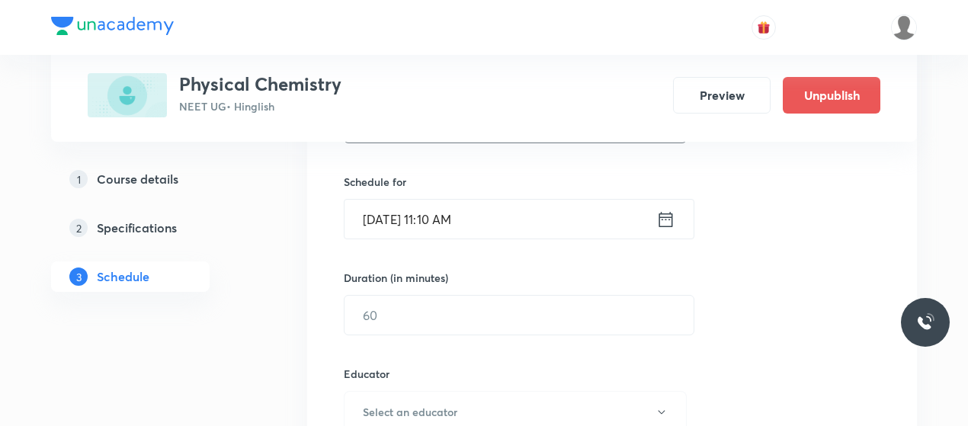
scroll to position [369, 0]
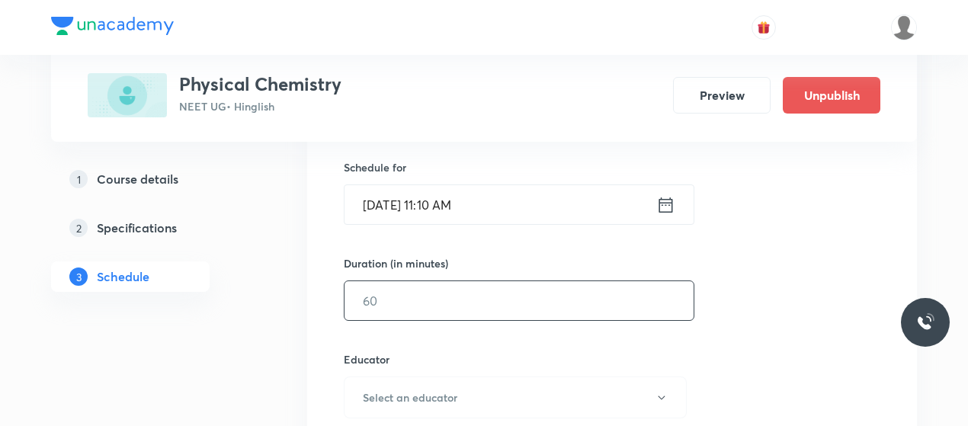
click at [489, 292] on input "text" at bounding box center [519, 300] width 349 height 39
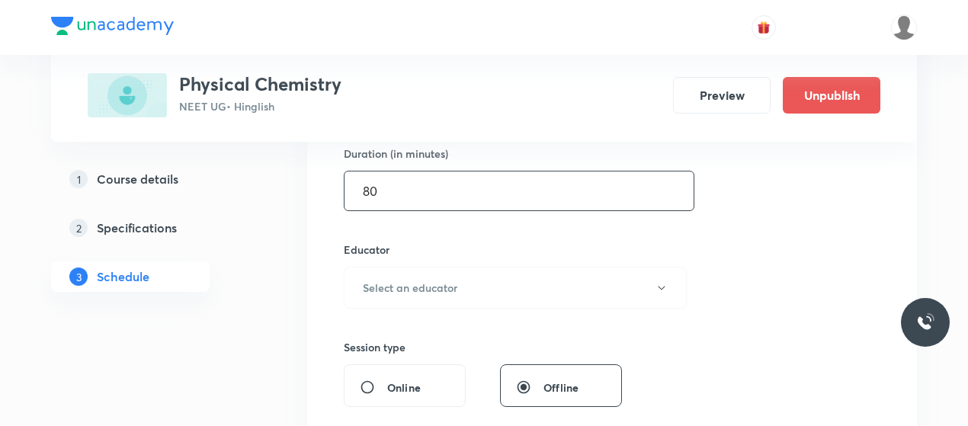
scroll to position [482, 0]
type input "80"
click at [489, 292] on button "Select an educator" at bounding box center [515, 285] width 343 height 42
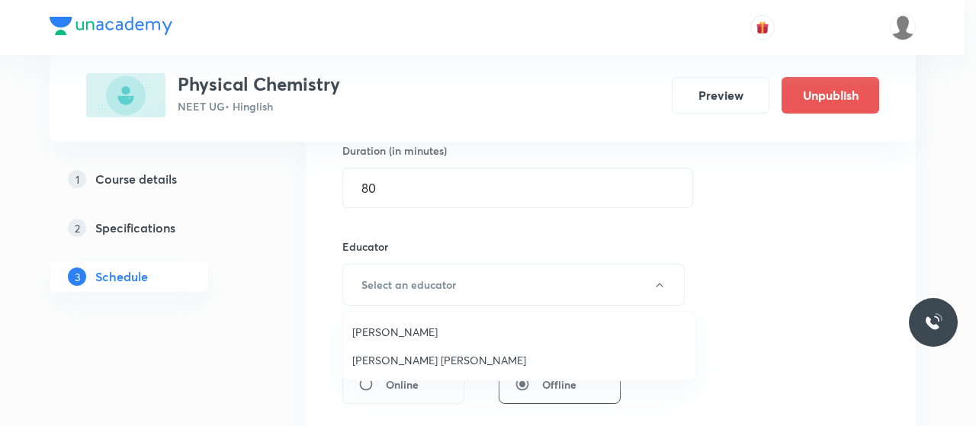
click at [396, 333] on span "Deepak Sharma" at bounding box center [519, 332] width 334 height 16
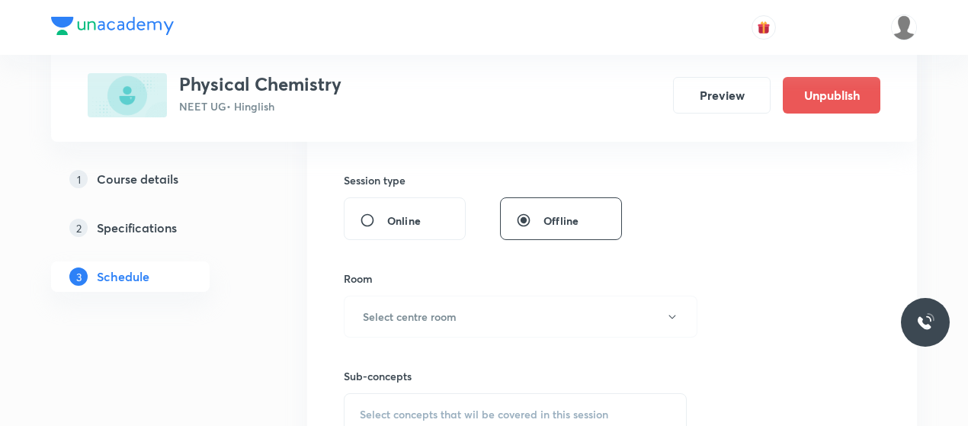
scroll to position [646, 0]
click at [467, 304] on button "Select centre room" at bounding box center [521, 316] width 354 height 42
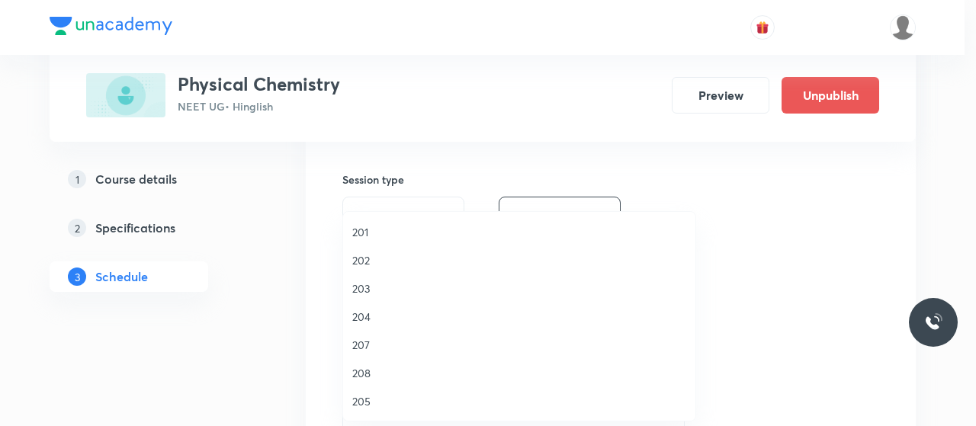
click at [365, 257] on span "202" at bounding box center [519, 260] width 334 height 16
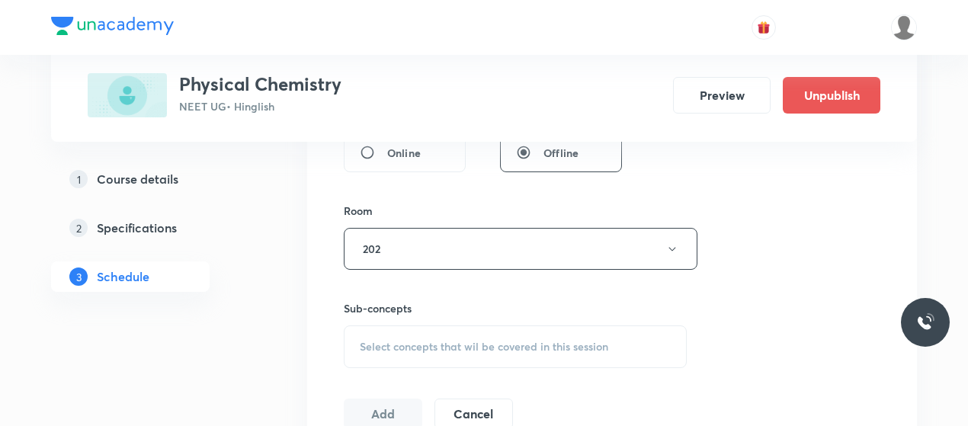
click at [479, 343] on span "Select concepts that wil be covered in this session" at bounding box center [484, 347] width 249 height 12
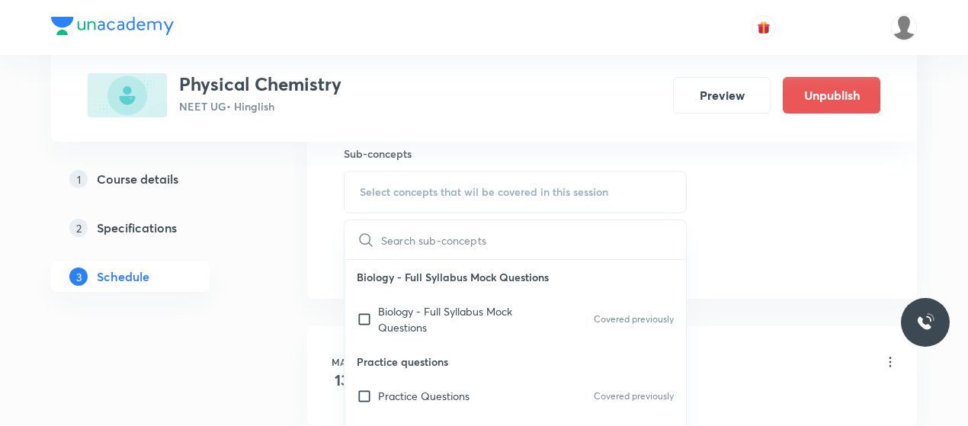
scroll to position [869, 0]
click at [422, 315] on p "Biology - Full Syllabus Mock Questions" at bounding box center [455, 319] width 154 height 32
checkbox input "true"
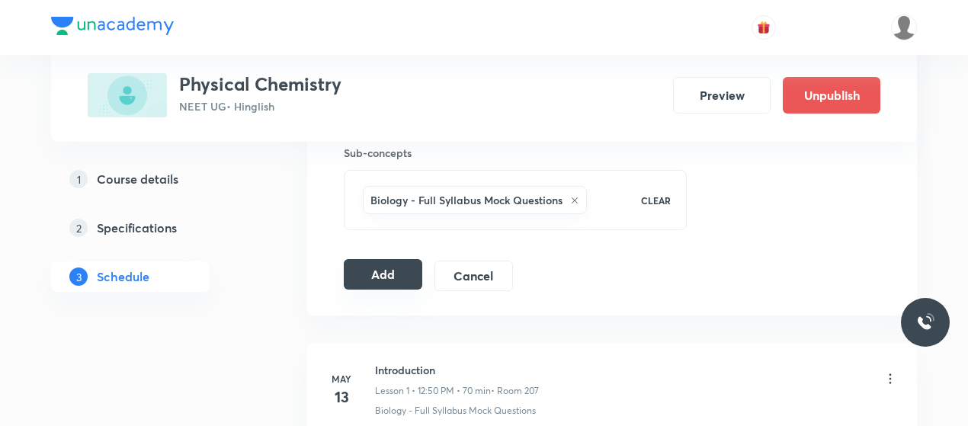
click at [364, 278] on button "Add" at bounding box center [383, 274] width 79 height 30
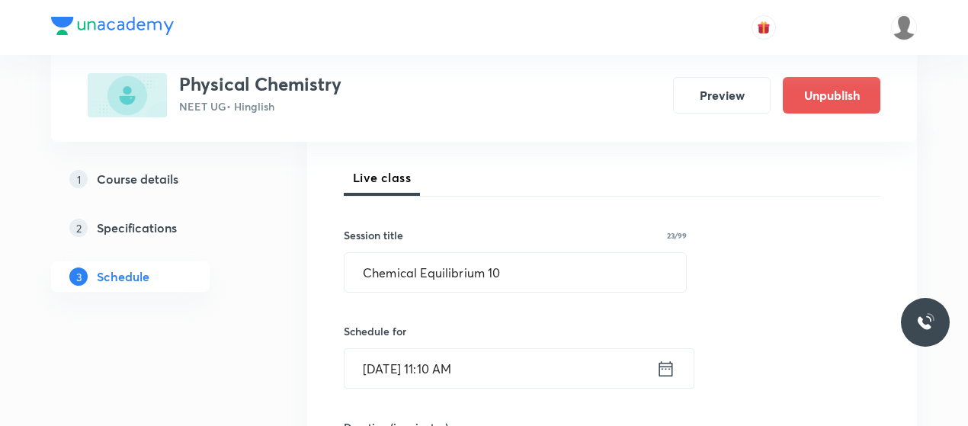
scroll to position [204, 0]
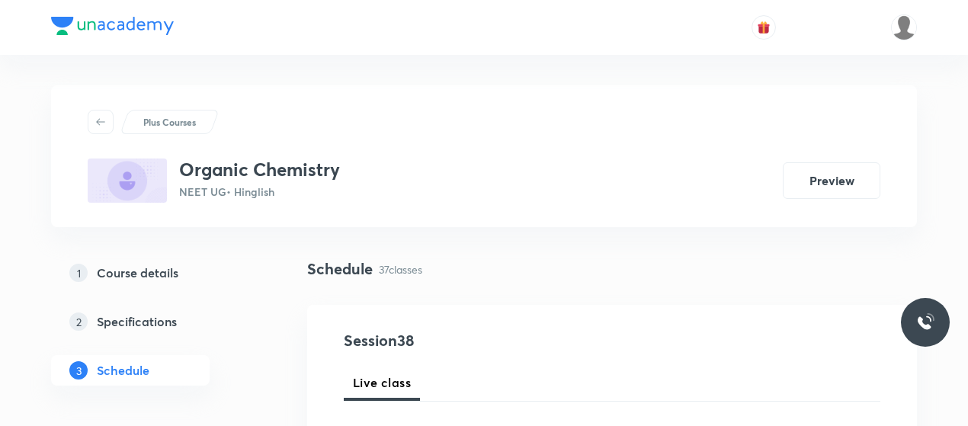
scroll to position [120, 0]
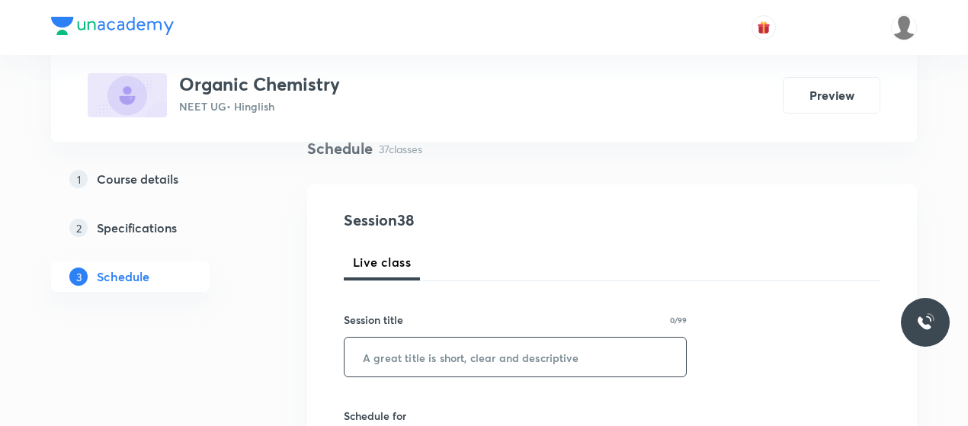
click at [425, 347] on input "text" at bounding box center [516, 357] width 342 height 39
paste input "Isomerism"
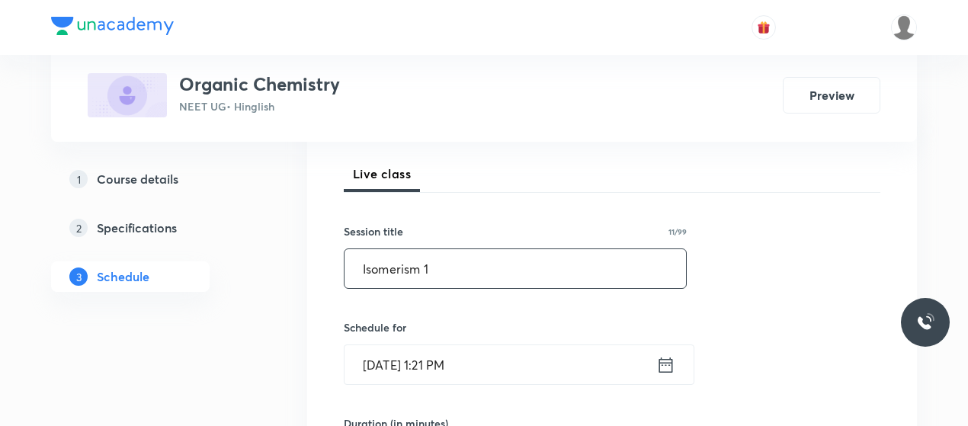
scroll to position [210, 0]
type input "Isomerism 1"
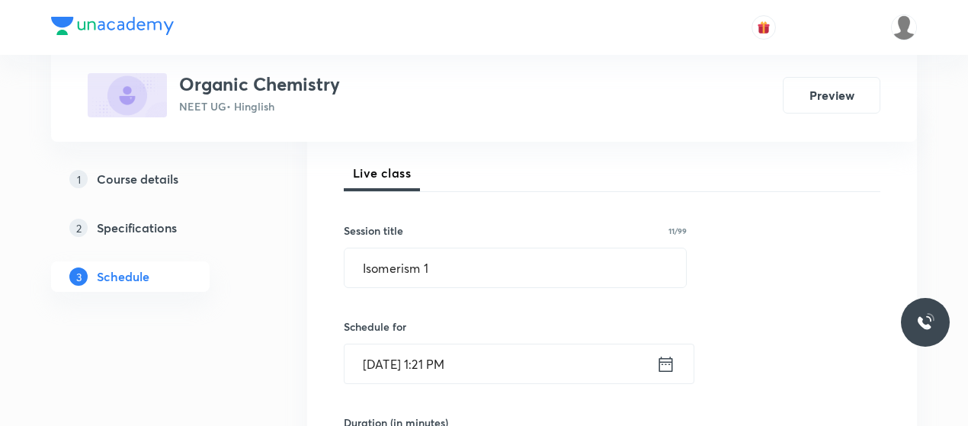
click at [393, 354] on input "[DATE] 1:21 PM" at bounding box center [501, 364] width 312 height 39
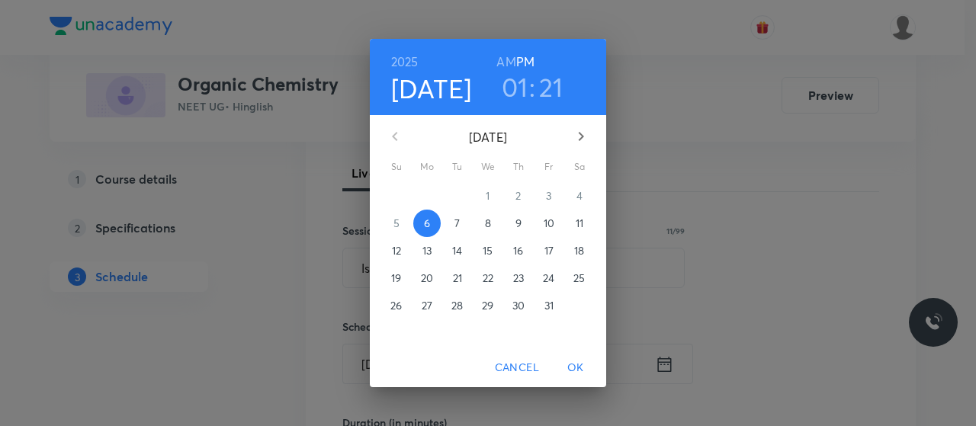
click at [455, 214] on button "7" at bounding box center [457, 223] width 27 height 27
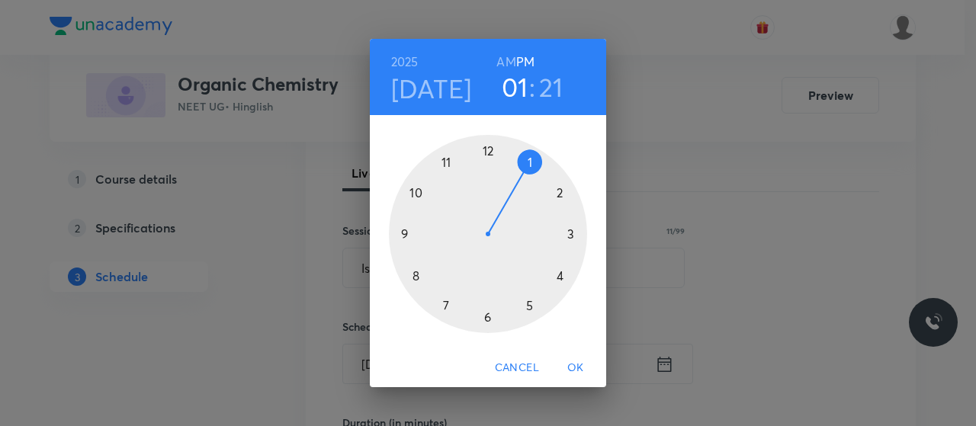
click at [502, 56] on h6 "AM" at bounding box center [505, 61] width 19 height 21
click at [404, 233] on div at bounding box center [488, 234] width 198 height 198
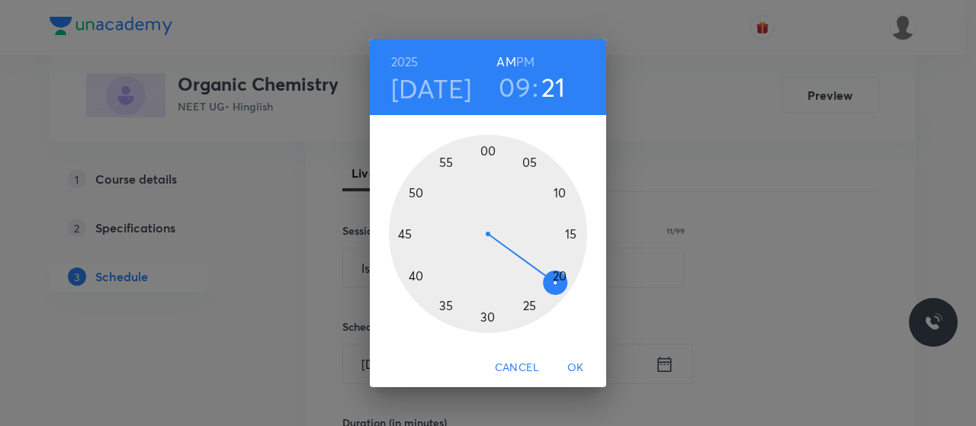
click at [491, 313] on div at bounding box center [488, 234] width 198 height 198
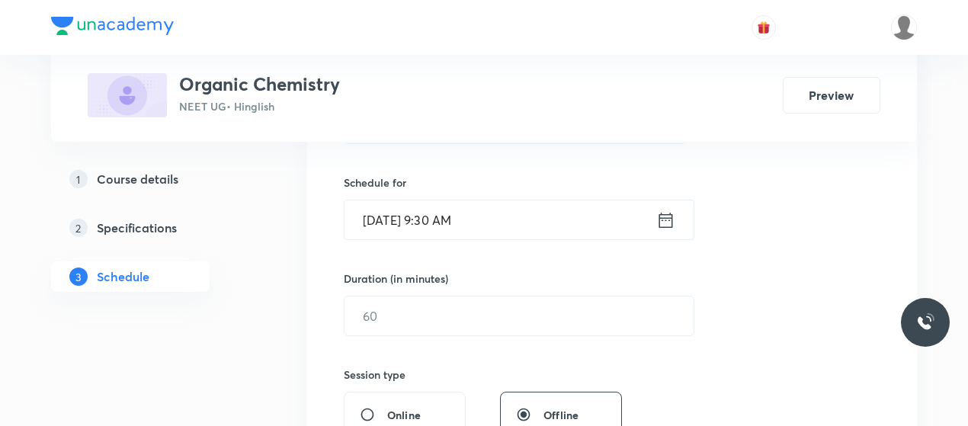
scroll to position [356, 0]
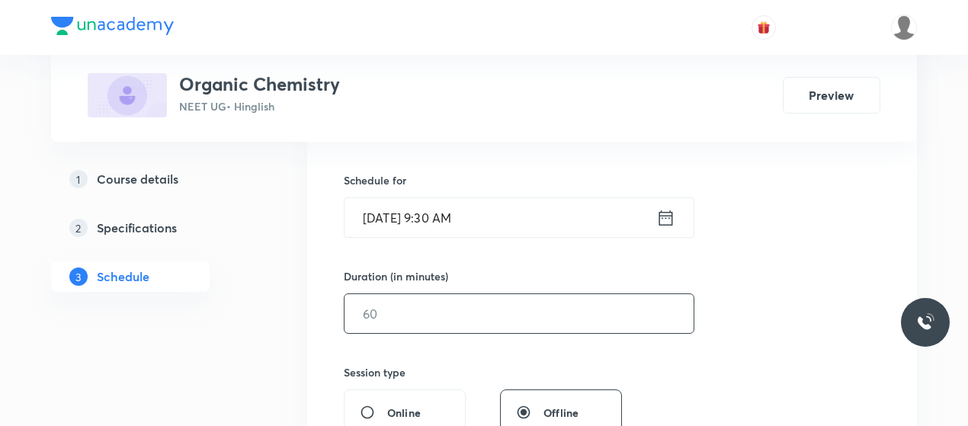
click at [471, 320] on input "text" at bounding box center [519, 313] width 349 height 39
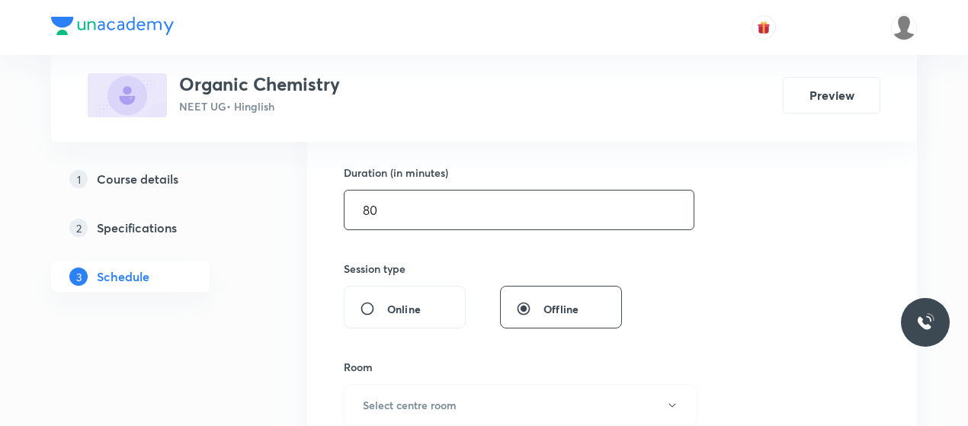
scroll to position [540, 0]
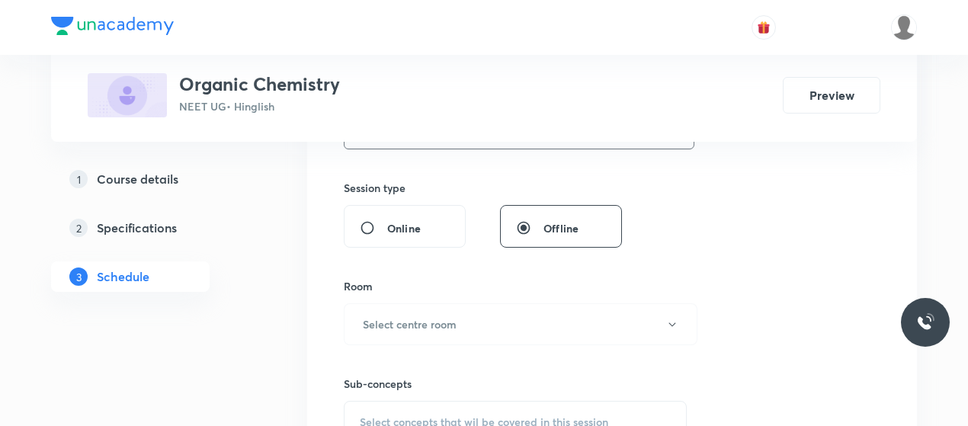
type input "80"
click at [471, 320] on button "Select centre room" at bounding box center [521, 324] width 354 height 42
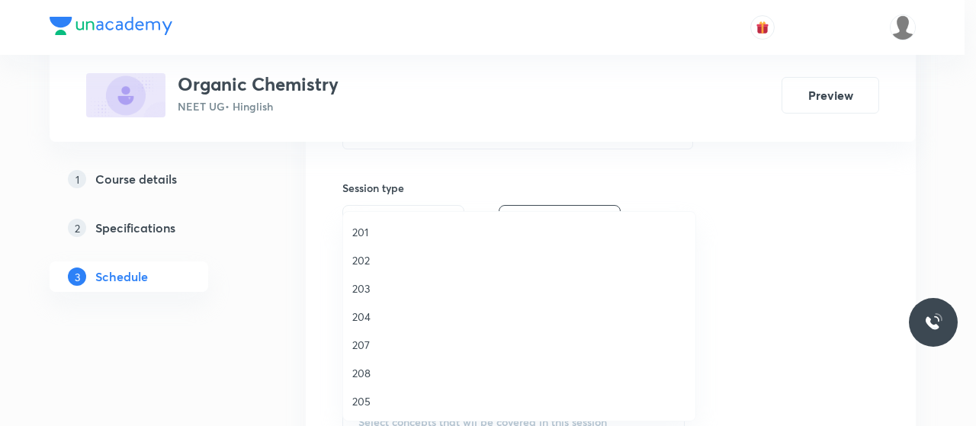
click at [352, 257] on span "202" at bounding box center [519, 260] width 334 height 16
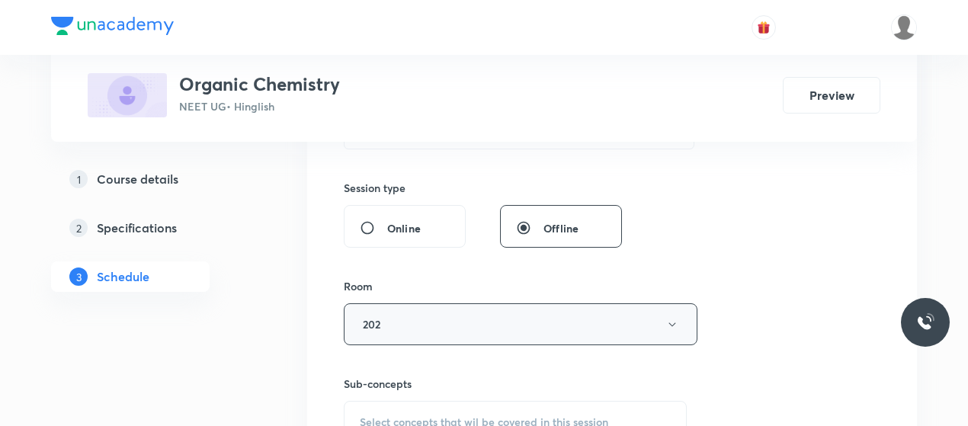
click at [401, 322] on button "202" at bounding box center [521, 324] width 354 height 42
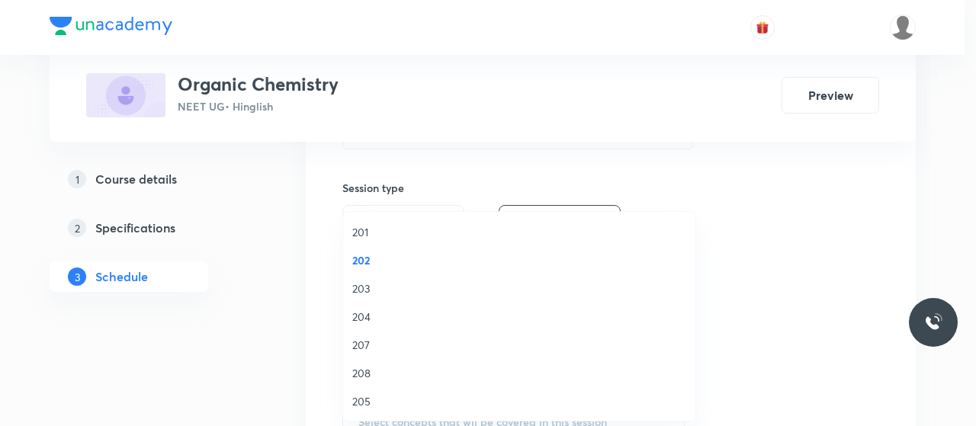
click at [369, 310] on span "204" at bounding box center [519, 317] width 334 height 16
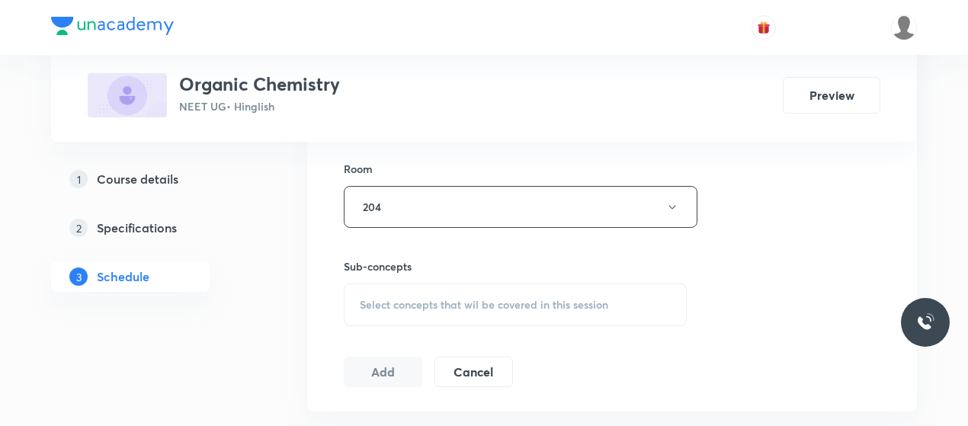
scroll to position [667, 0]
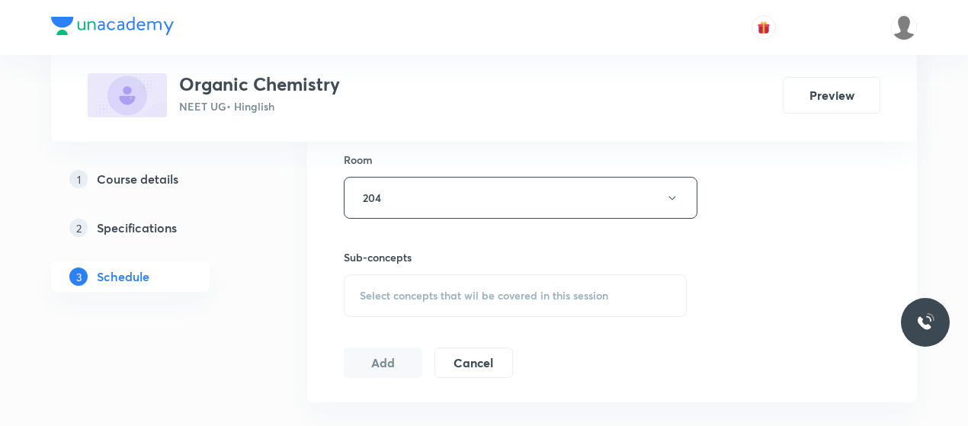
click at [470, 299] on span "Select concepts that wil be covered in this session" at bounding box center [484, 296] width 249 height 12
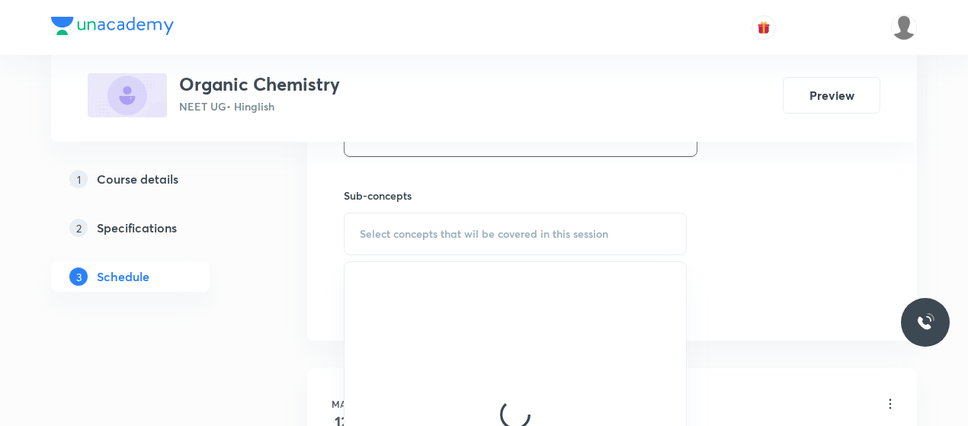
scroll to position [730, 0]
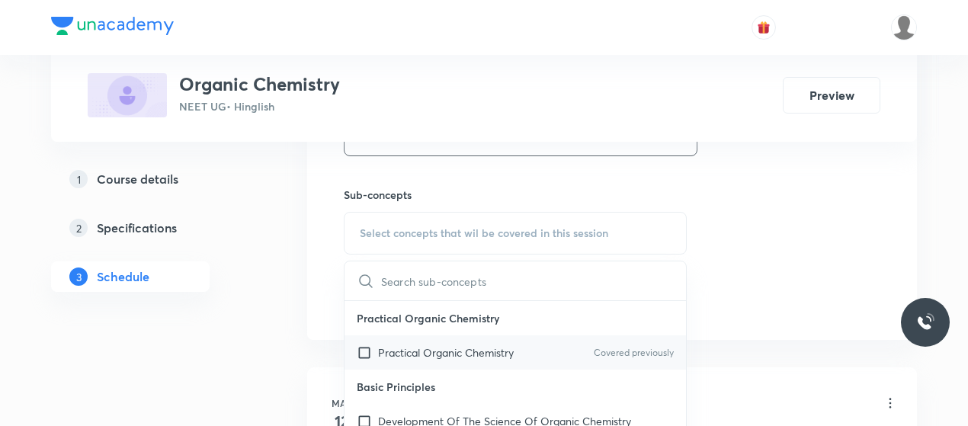
click at [425, 339] on div "Practical Organic Chemistry Covered previously" at bounding box center [516, 352] width 342 height 34
checkbox input "true"
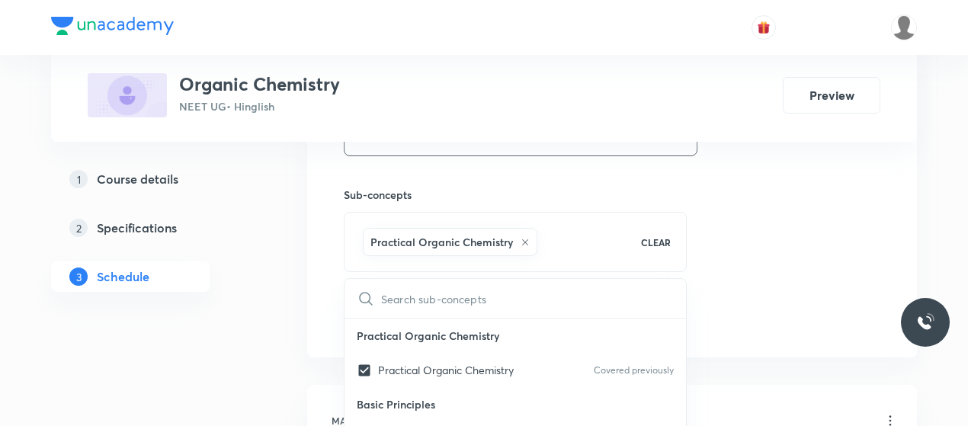
drag, startPoint x: 913, startPoint y: 158, endPoint x: 853, endPoint y: 190, distance: 68.2
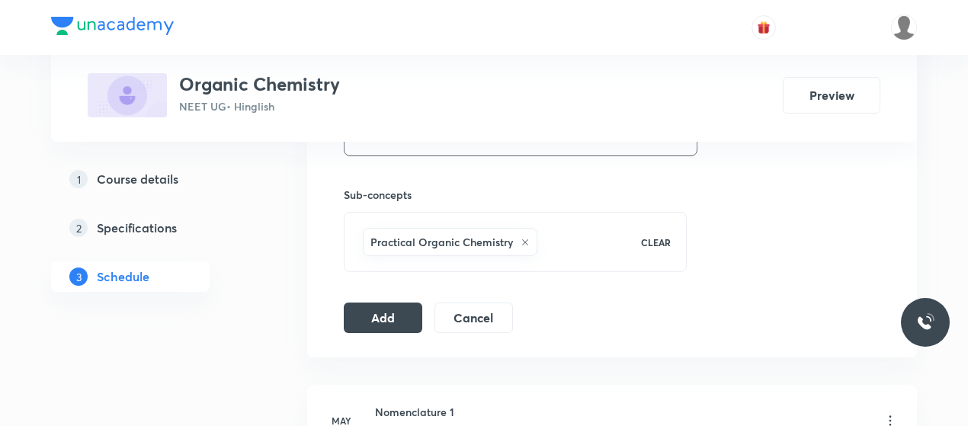
click at [380, 307] on button "Add" at bounding box center [383, 316] width 79 height 30
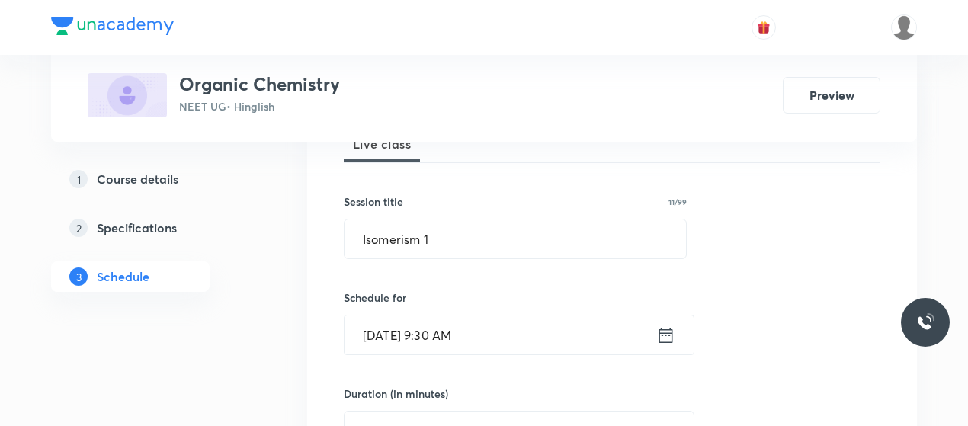
scroll to position [204, 0]
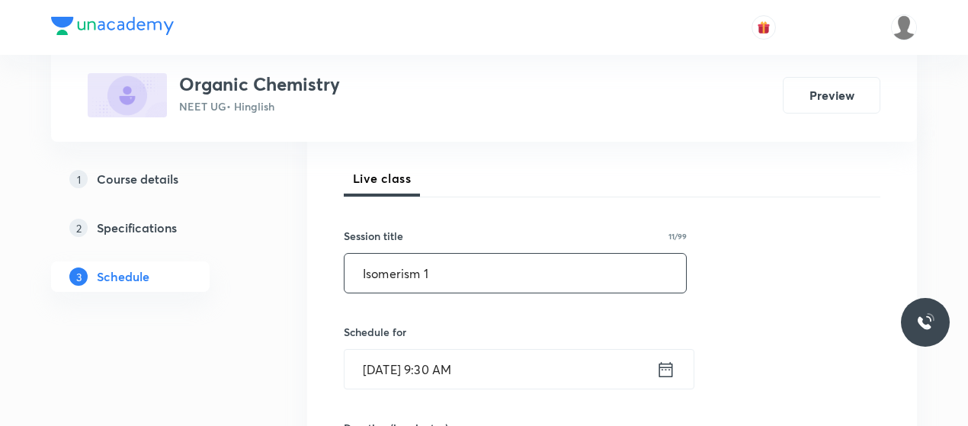
click at [402, 271] on input "Isomerism 1" at bounding box center [516, 273] width 342 height 39
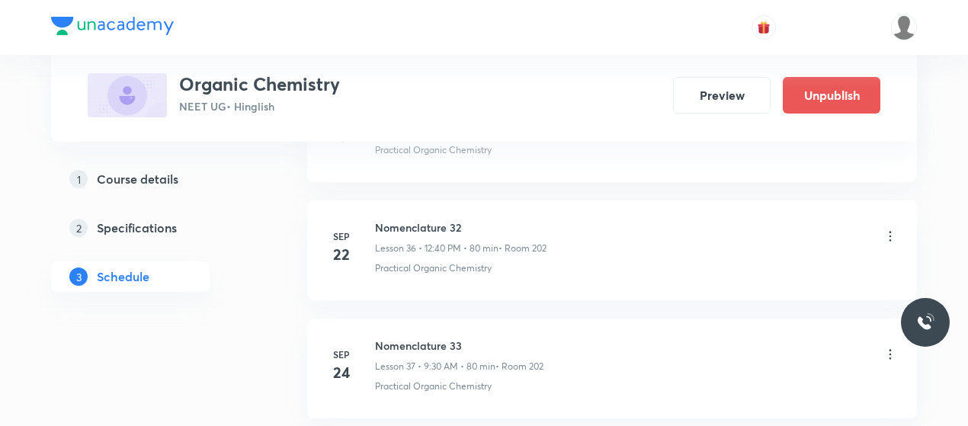
scroll to position [4299, 0]
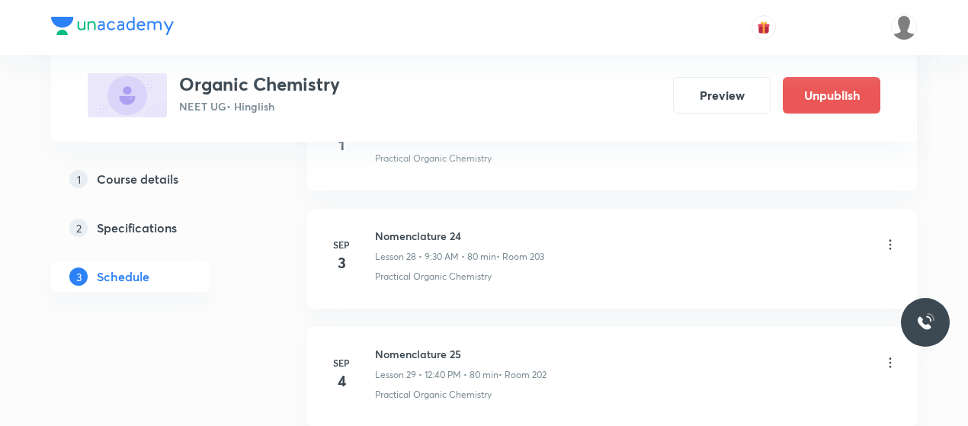
scroll to position [3377, 0]
click at [430, 347] on h6 "Nomenclature 25" at bounding box center [461, 355] width 172 height 16
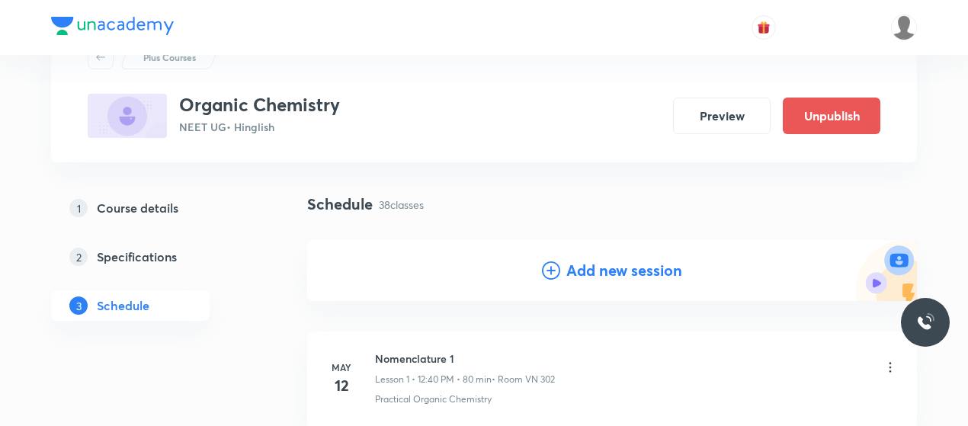
scroll to position [74, 0]
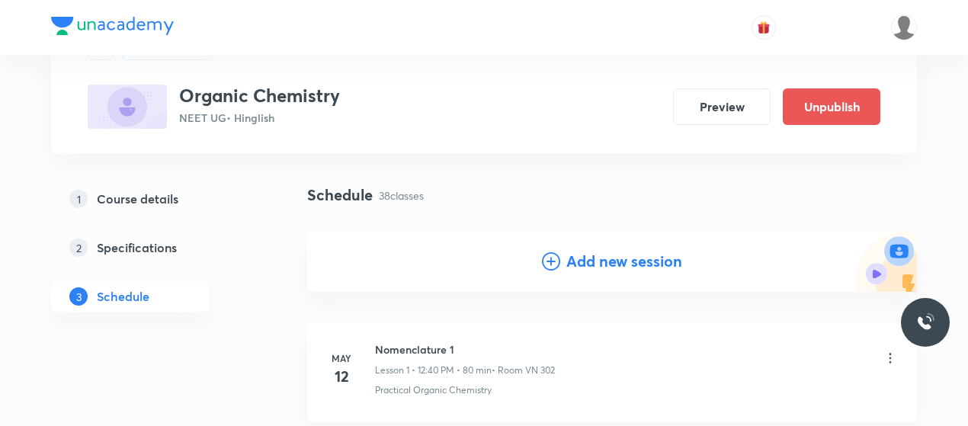
click at [549, 249] on div "Add new session" at bounding box center [612, 261] width 610 height 61
click at [547, 264] on icon at bounding box center [551, 261] width 18 height 18
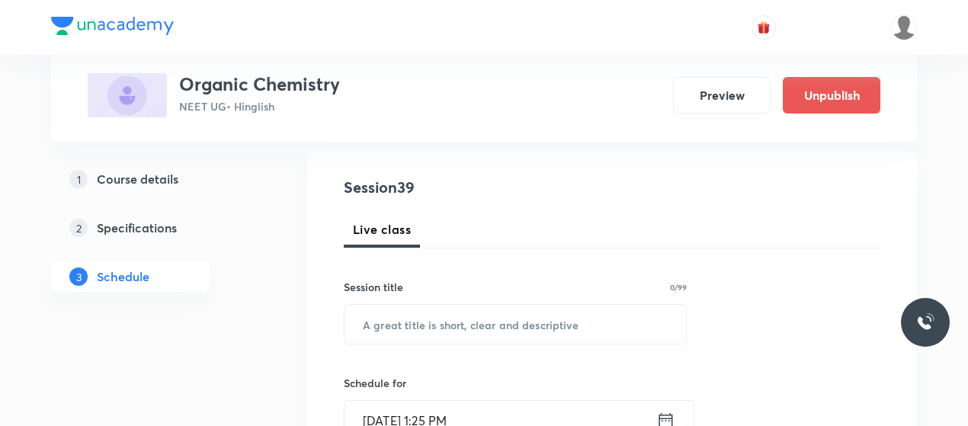
scroll to position [154, 0]
drag, startPoint x: 478, startPoint y: 300, endPoint x: 473, endPoint y: 317, distance: 17.4
click at [473, 317] on div "Session title 0/99 ​" at bounding box center [515, 311] width 343 height 66
click at [473, 317] on input "text" at bounding box center [516, 323] width 342 height 39
paste input "Isomerism 1"
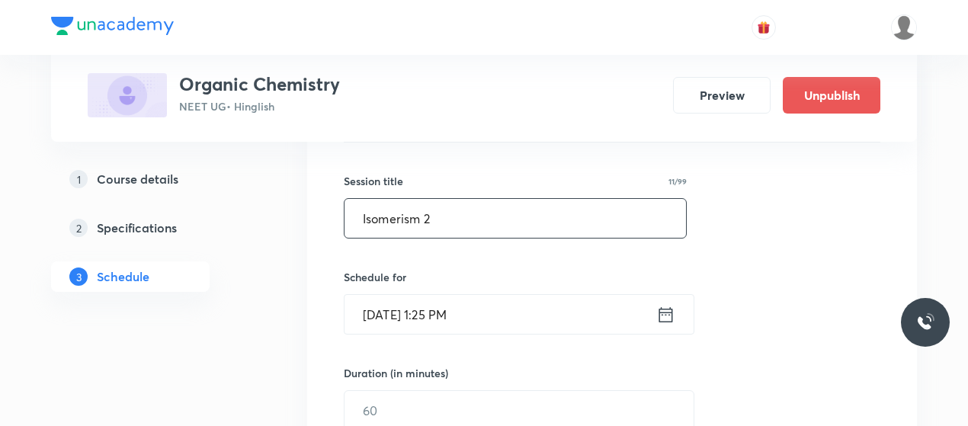
scroll to position [269, 0]
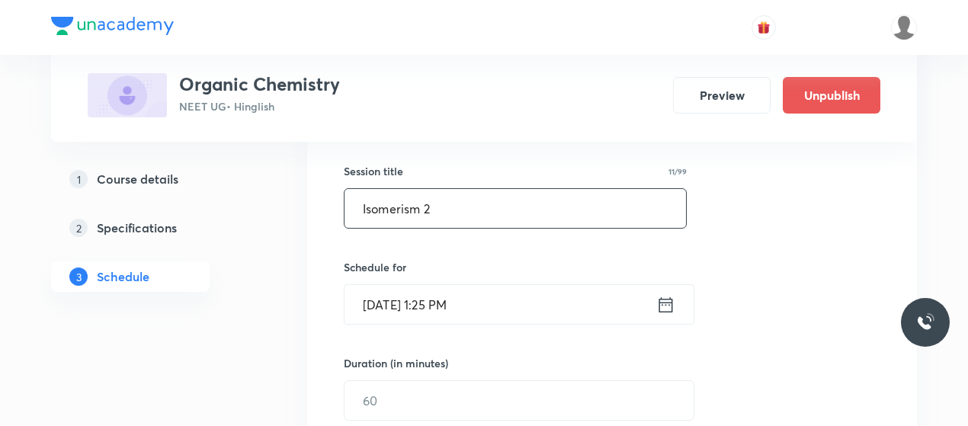
type input "Isomerism 2"
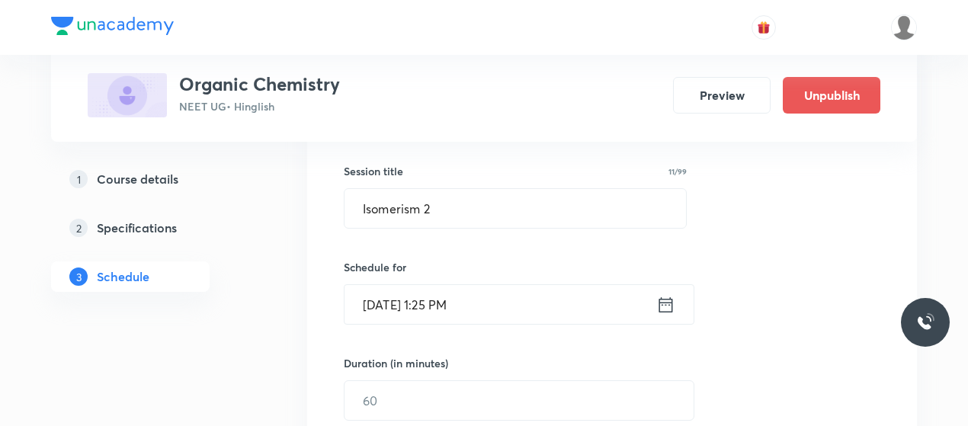
click at [395, 301] on input "Oct 6, 2025, 1:25 PM" at bounding box center [501, 304] width 312 height 39
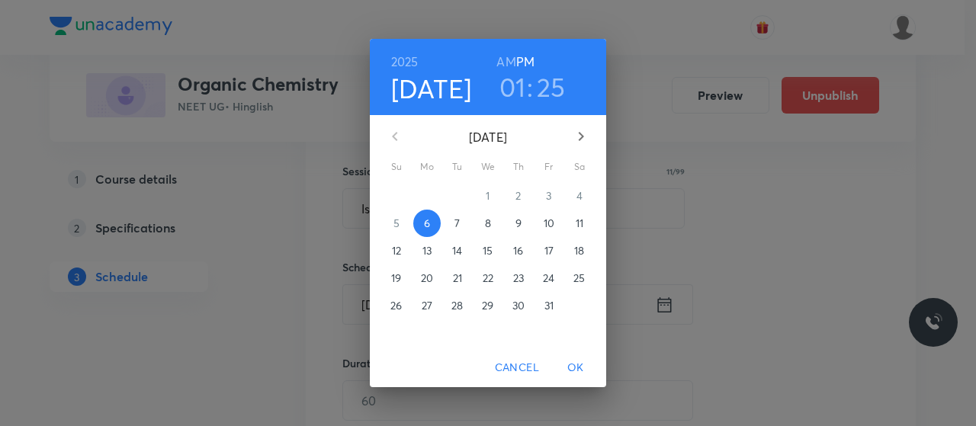
click at [489, 223] on p "8" at bounding box center [488, 223] width 6 height 15
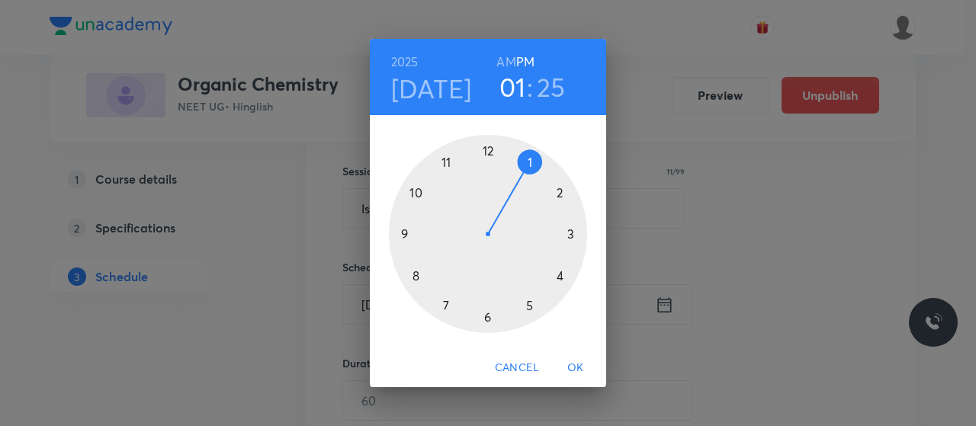
click at [418, 279] on div at bounding box center [488, 234] width 198 height 198
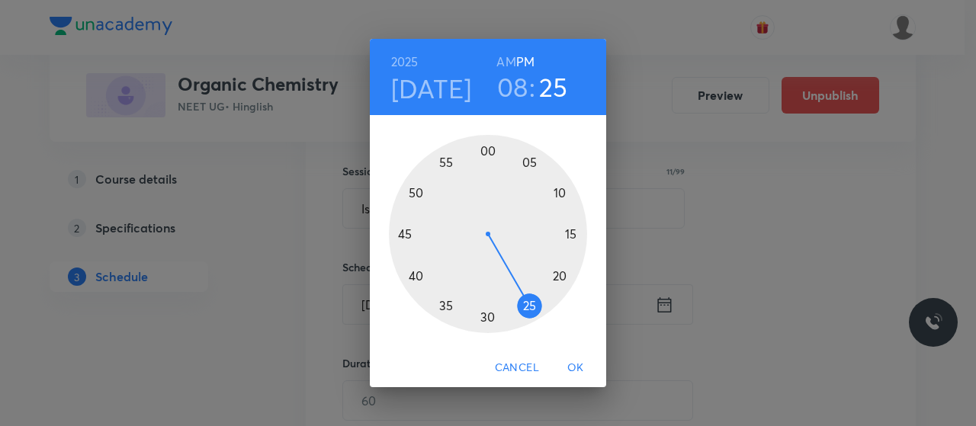
click at [511, 57] on h6 "AM" at bounding box center [505, 61] width 19 height 21
click at [486, 151] on div at bounding box center [488, 234] width 198 height 198
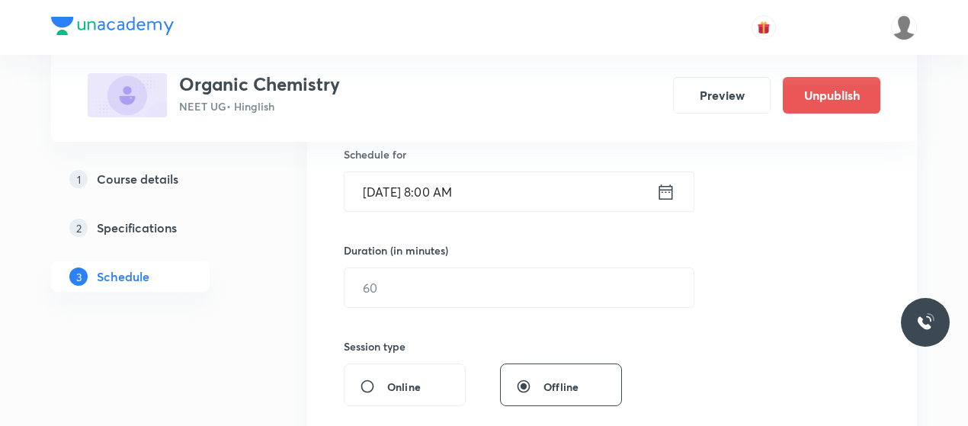
scroll to position [383, 0]
click at [462, 279] on input "text" at bounding box center [519, 286] width 349 height 39
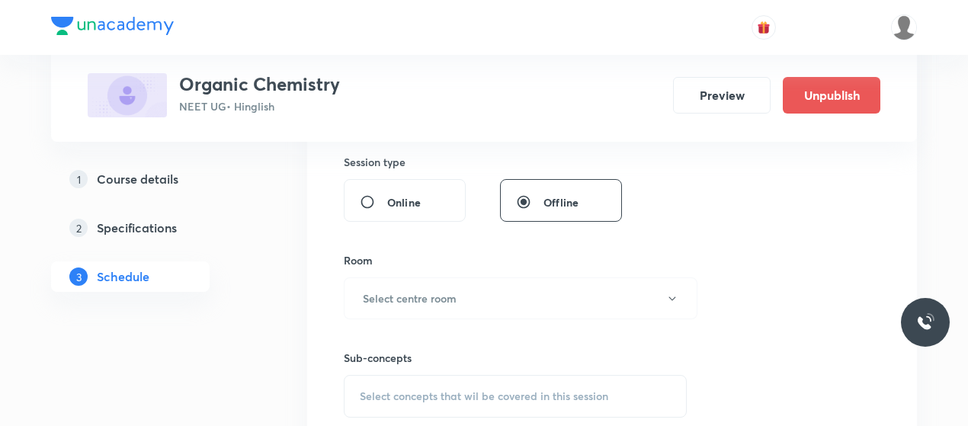
scroll to position [567, 0]
type input "80"
click at [462, 279] on button "Select centre room" at bounding box center [521, 298] width 354 height 42
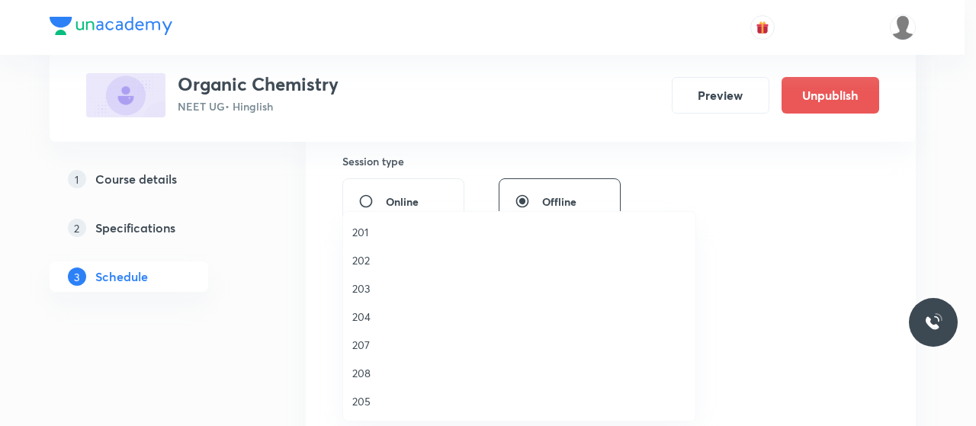
click at [360, 321] on span "204" at bounding box center [519, 317] width 334 height 16
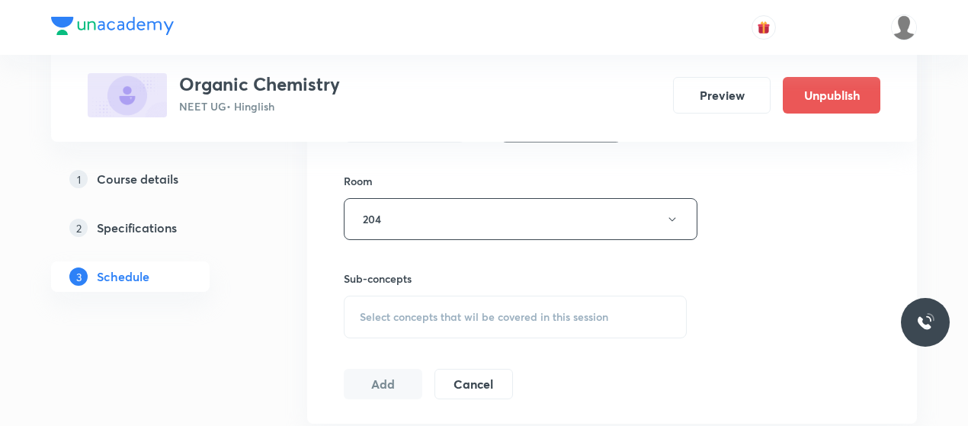
click at [418, 317] on span "Select concepts that wil be covered in this session" at bounding box center [484, 317] width 249 height 12
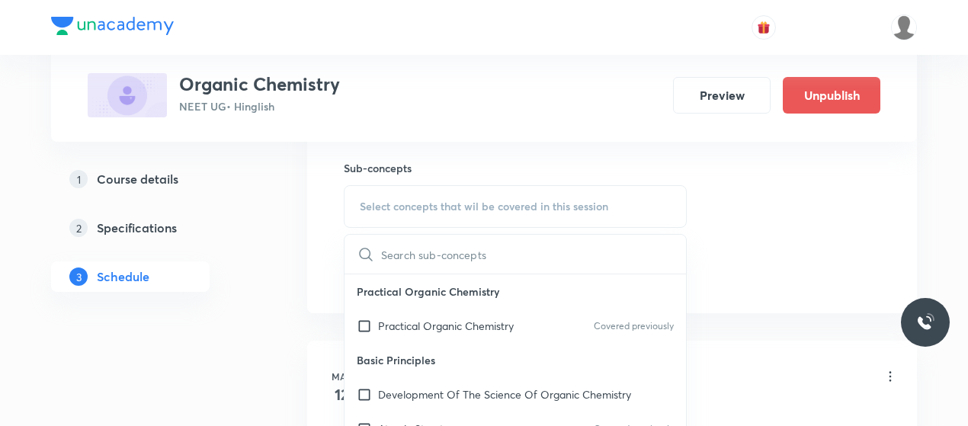
scroll to position [762, 0]
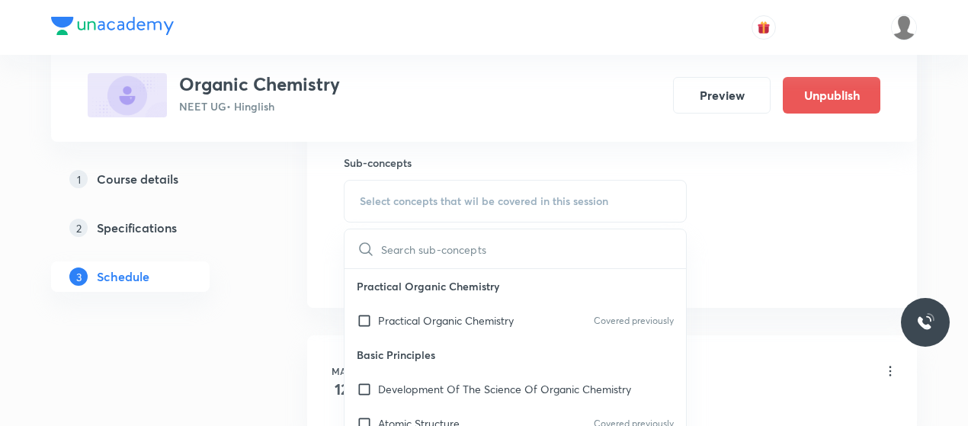
click at [418, 317] on p "Practical Organic Chemistry" at bounding box center [446, 321] width 136 height 16
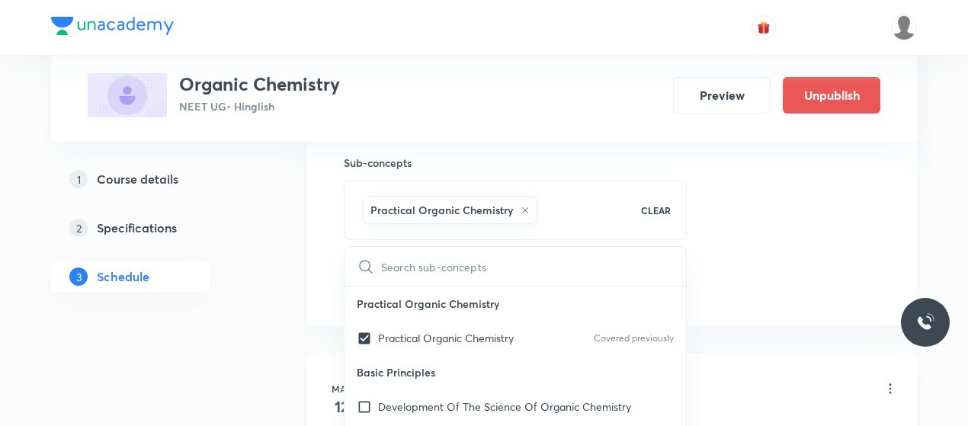
checkbox input "true"
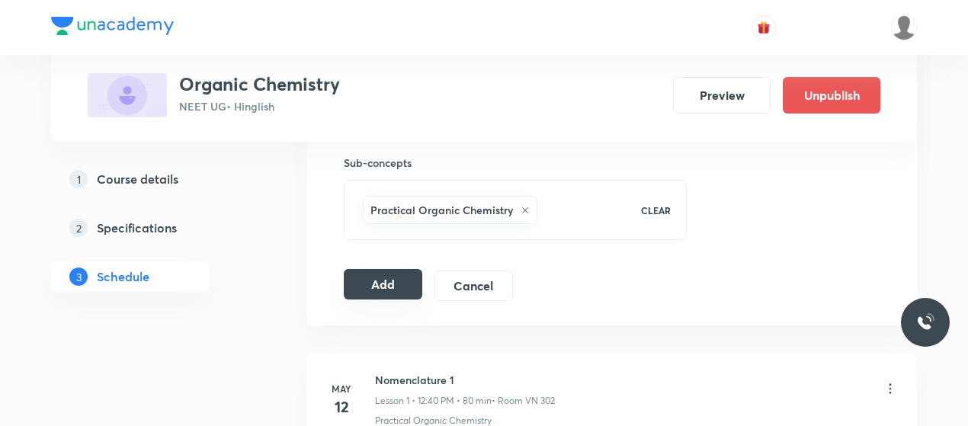
click at [386, 282] on button "Add" at bounding box center [383, 284] width 79 height 30
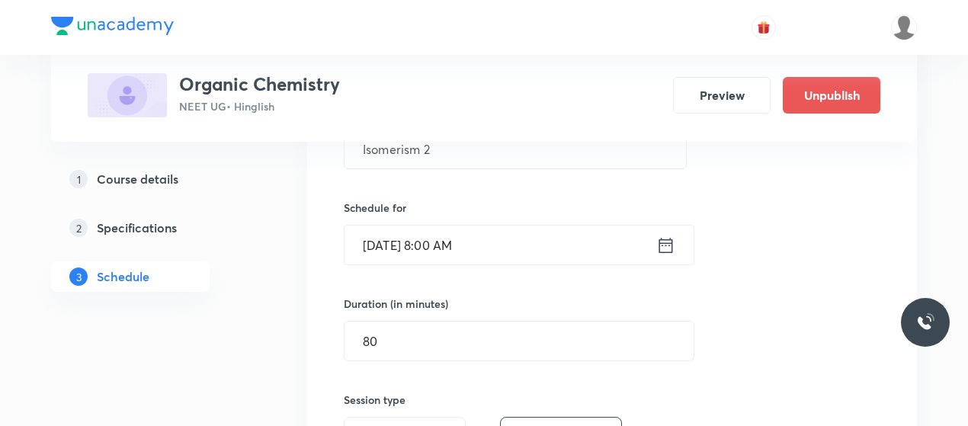
scroll to position [300, 0]
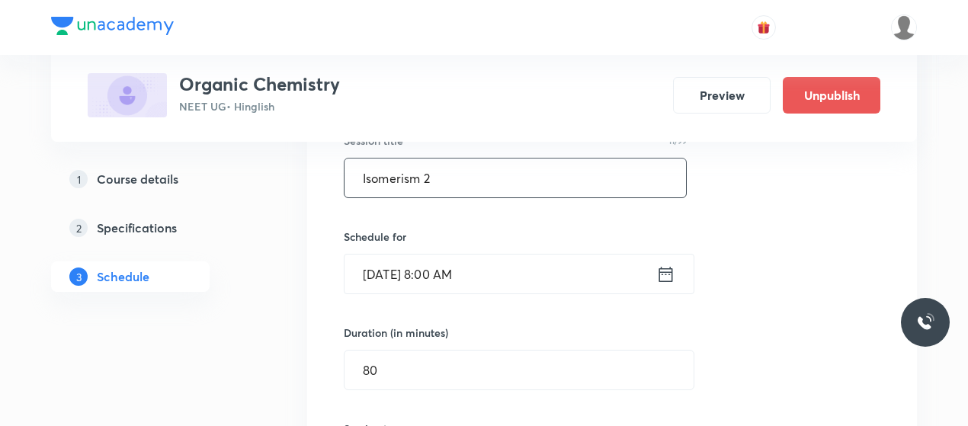
click at [406, 170] on input "Isomerism 2" at bounding box center [516, 178] width 342 height 39
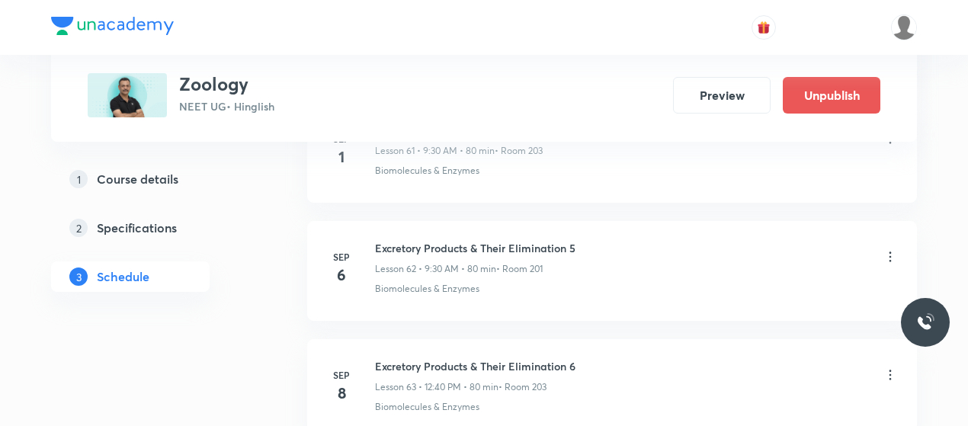
scroll to position [9617, 0]
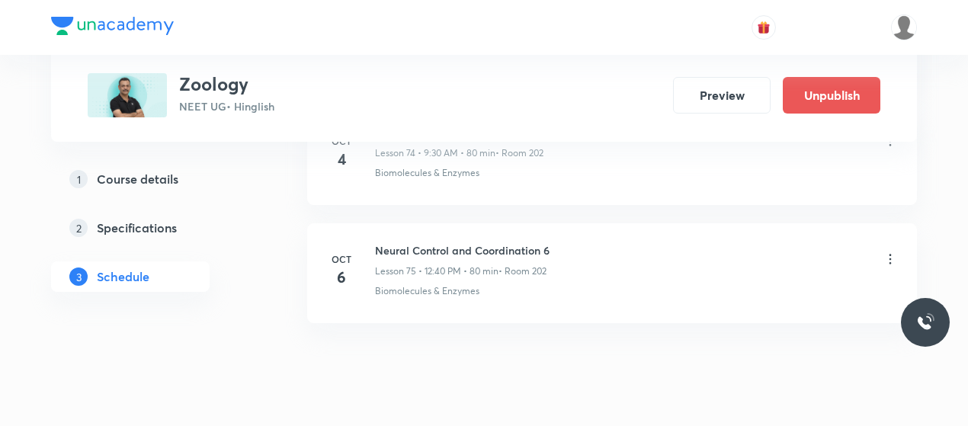
click at [488, 242] on h6 "Neural Control and Coordination 6" at bounding box center [462, 250] width 175 height 16
copy h6 "Neural Control and Coordination 6"
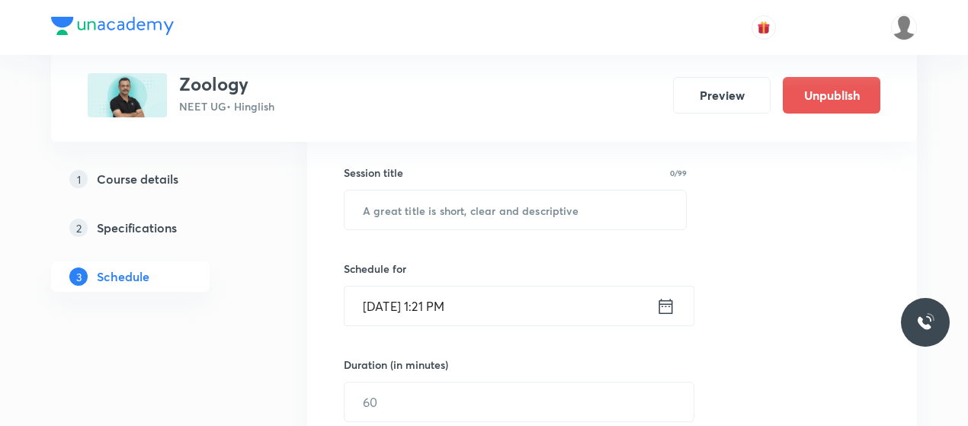
scroll to position [292, 0]
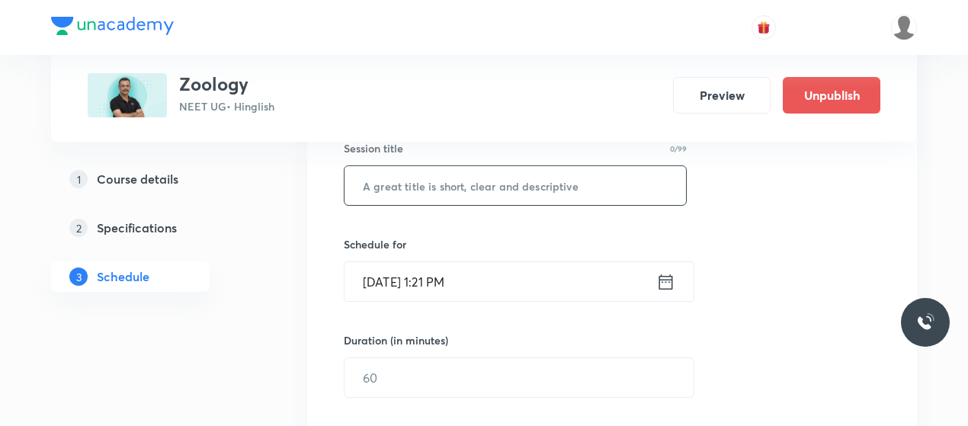
drag, startPoint x: 463, startPoint y: 213, endPoint x: 458, endPoint y: 178, distance: 35.4
click at [458, 178] on div "Session 76 Live class Session title 0/99 ​ Schedule for [DATE] 1:21 PM ​ Durati…" at bounding box center [612, 395] width 537 height 716
click at [458, 178] on input "text" at bounding box center [516, 185] width 342 height 39
paste input "Neural Control and Coordination 6"
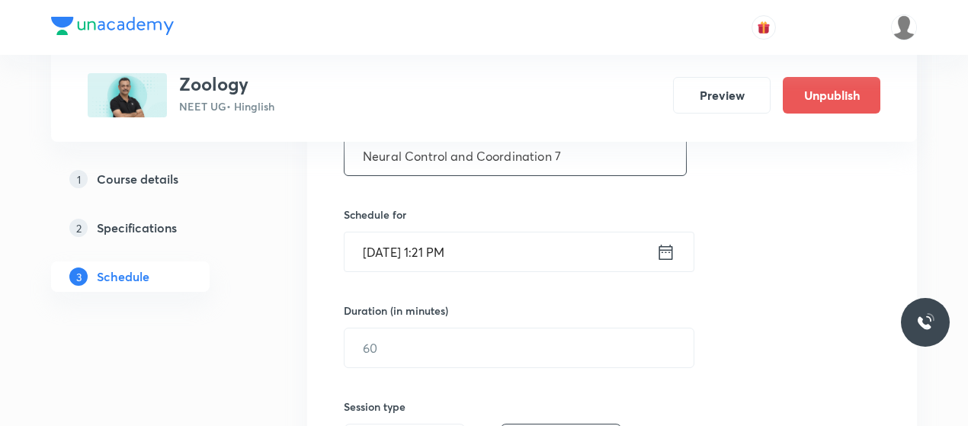
scroll to position [322, 0]
type input "Neural Control and Coordination 7"
click at [381, 255] on input "[DATE] 1:21 PM" at bounding box center [501, 251] width 312 height 39
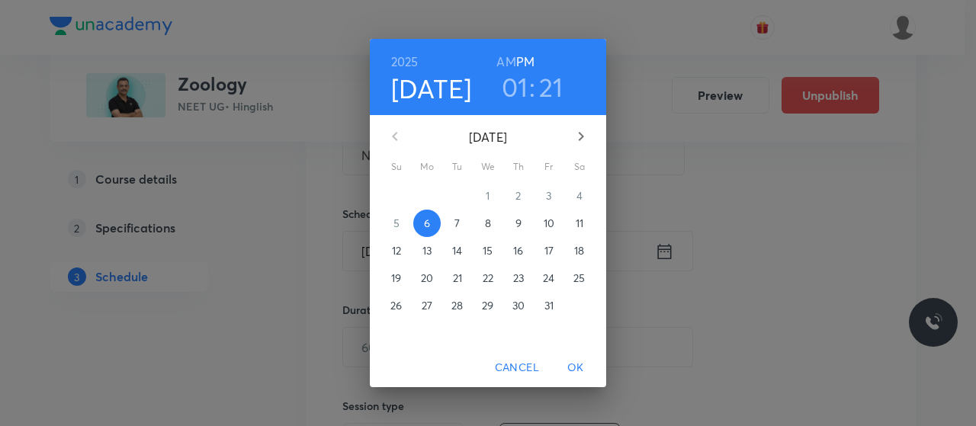
click at [459, 226] on p "7" at bounding box center [456, 223] width 5 height 15
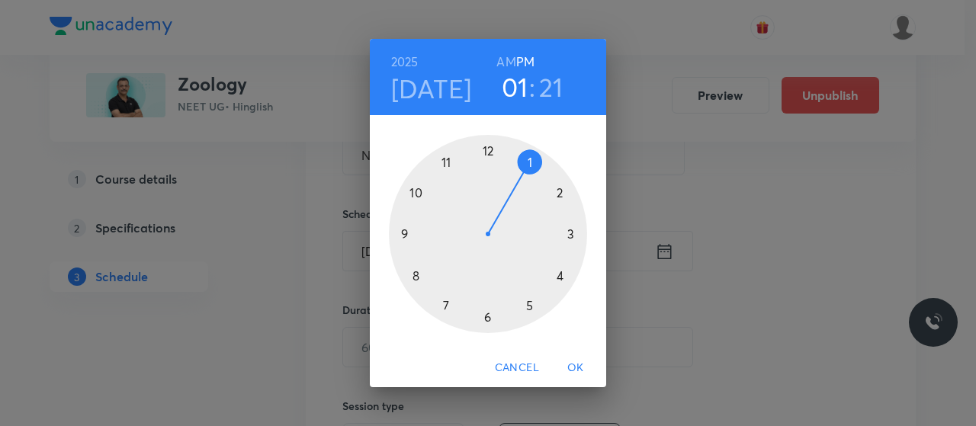
click at [506, 60] on h6 "AM" at bounding box center [505, 61] width 19 height 21
click at [444, 165] on div at bounding box center [488, 234] width 198 height 198
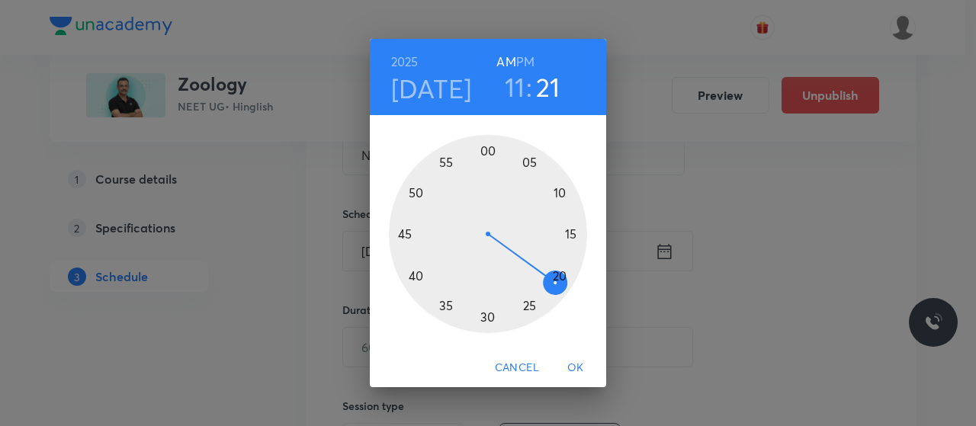
click at [553, 192] on div at bounding box center [488, 234] width 198 height 198
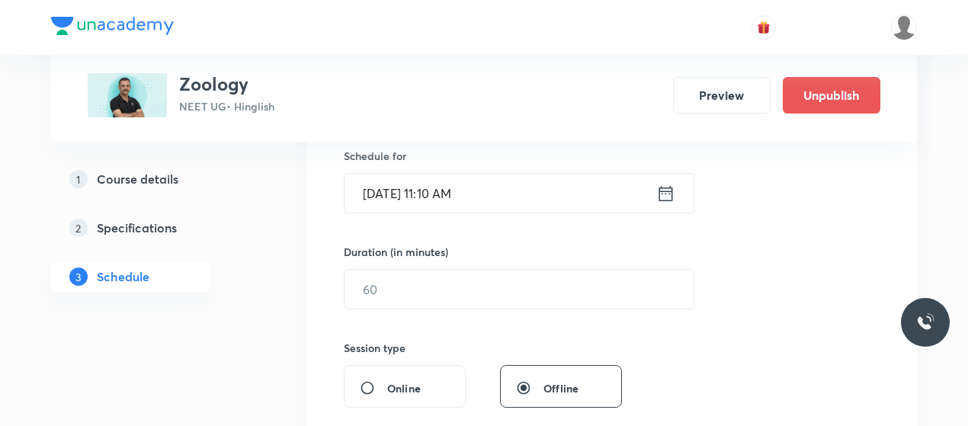
scroll to position [381, 0]
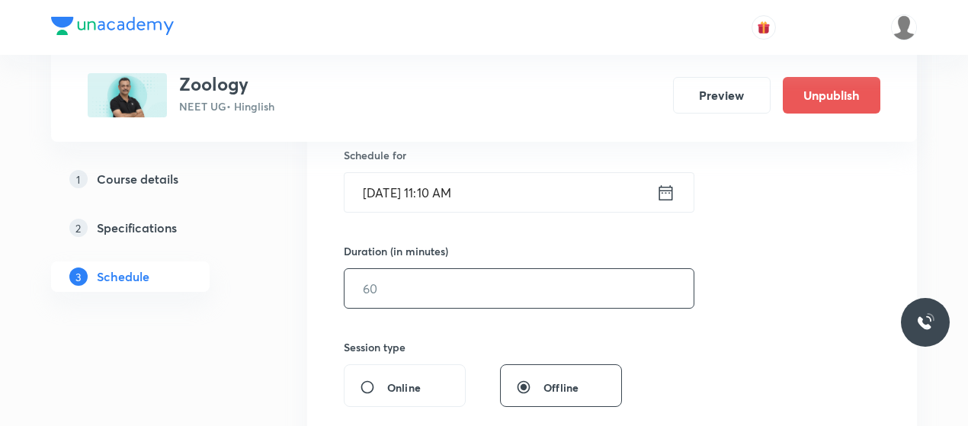
click at [491, 279] on input "text" at bounding box center [519, 288] width 349 height 39
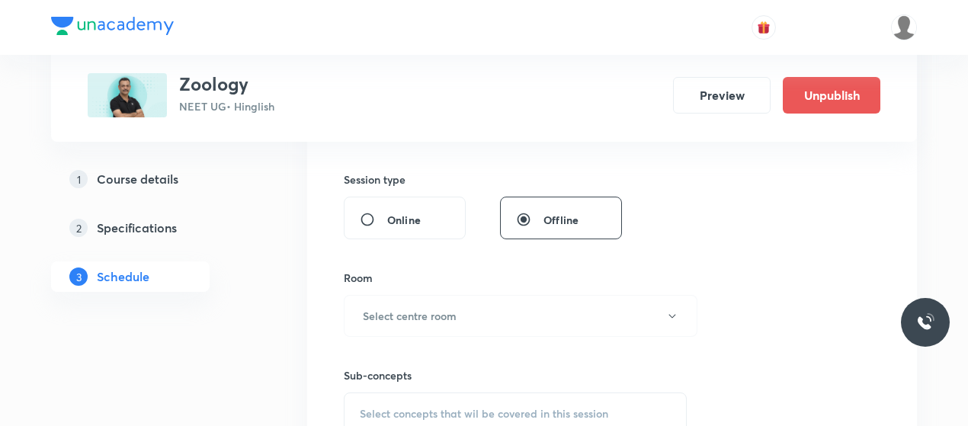
scroll to position [553, 0]
type input "80"
click at [487, 310] on button "Select centre room" at bounding box center [521, 312] width 354 height 42
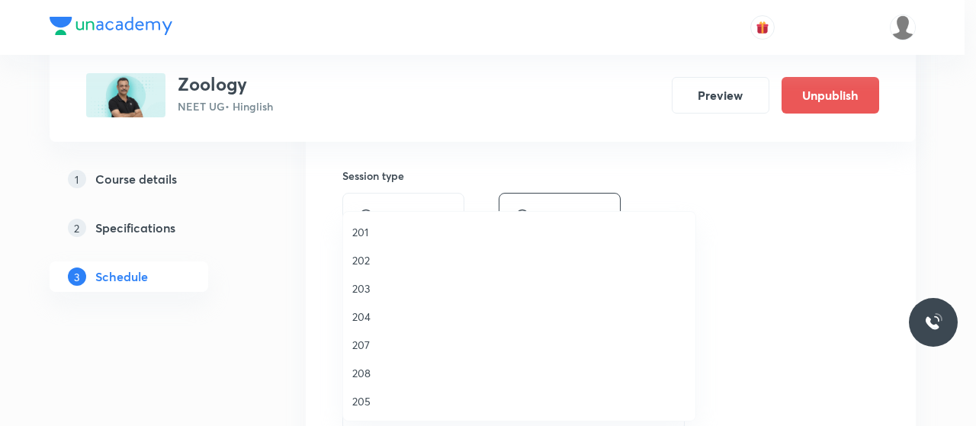
click at [360, 281] on span "203" at bounding box center [519, 289] width 334 height 16
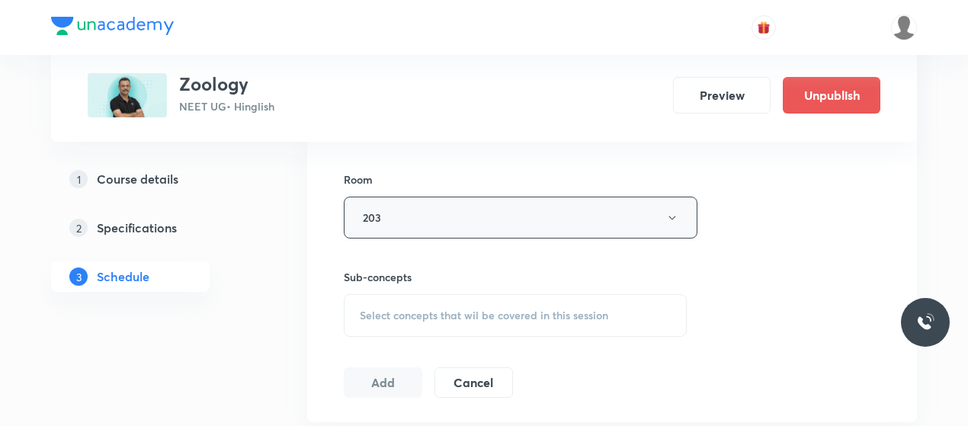
click at [472, 310] on span "Select concepts that wil be covered in this session" at bounding box center [484, 315] width 249 height 12
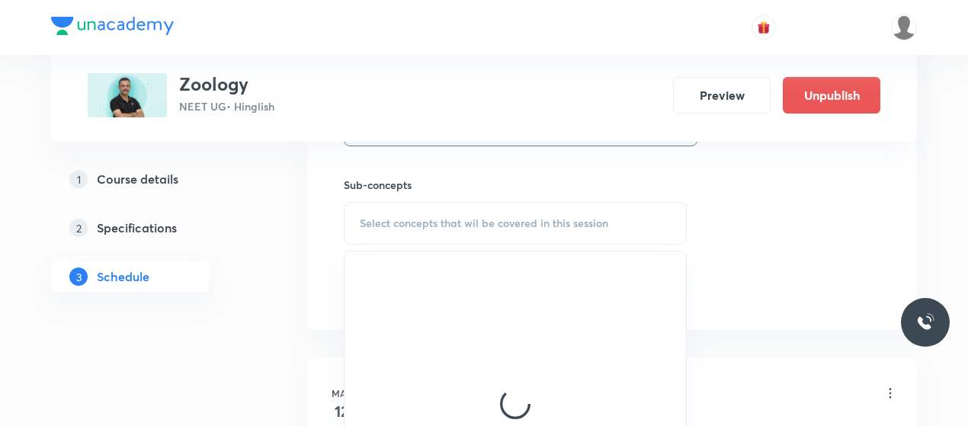
scroll to position [740, 0]
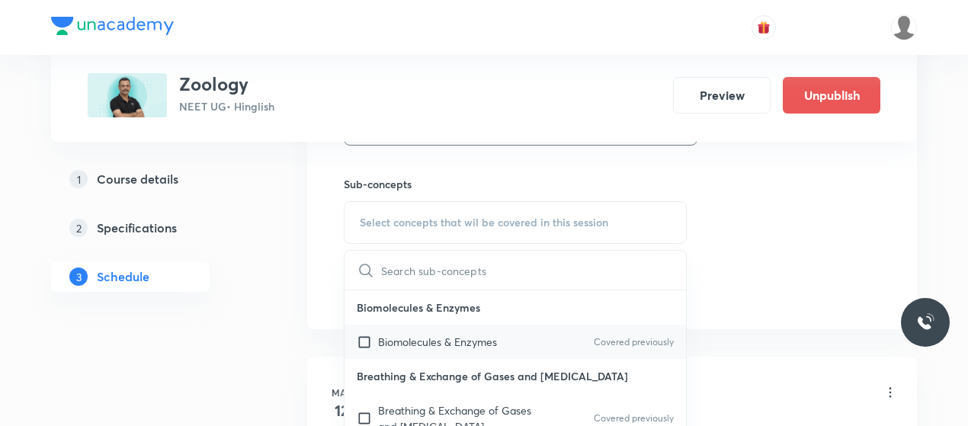
click at [441, 334] on p "Biomolecules & Enzymes" at bounding box center [437, 342] width 119 height 16
checkbox input "true"
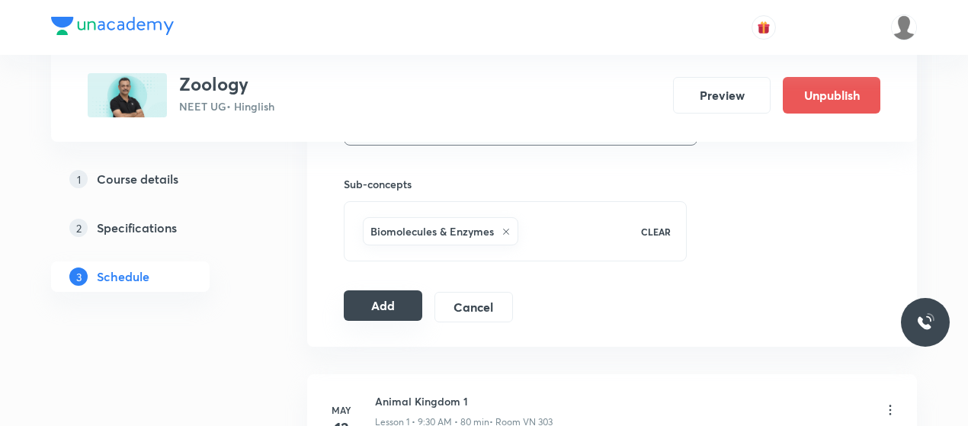
click at [392, 305] on button "Add" at bounding box center [383, 305] width 79 height 30
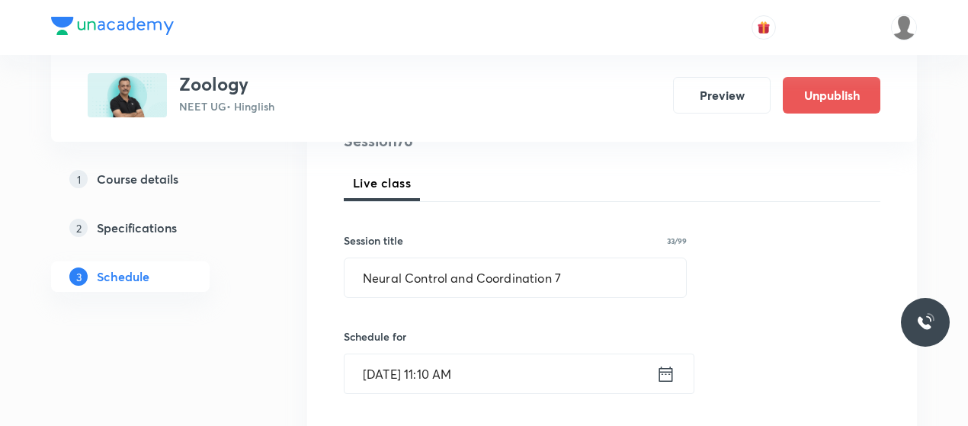
scroll to position [199, 0]
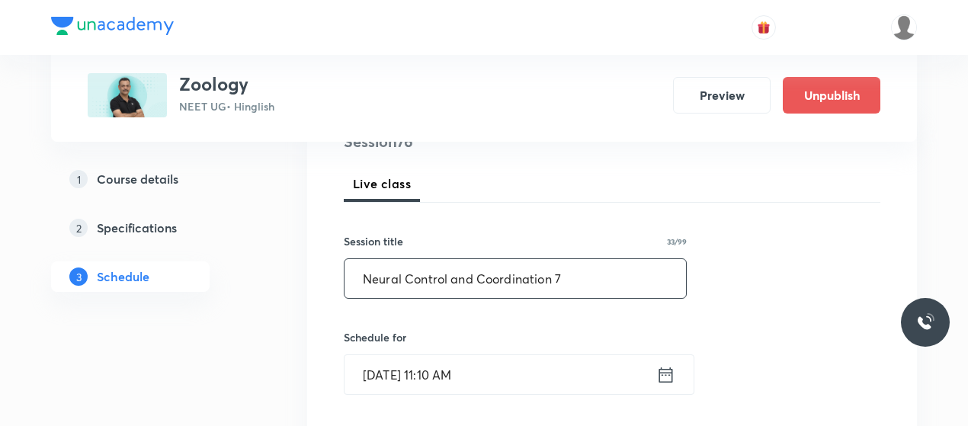
click at [419, 272] on input "Neural Control and Coordination 7" at bounding box center [516, 278] width 342 height 39
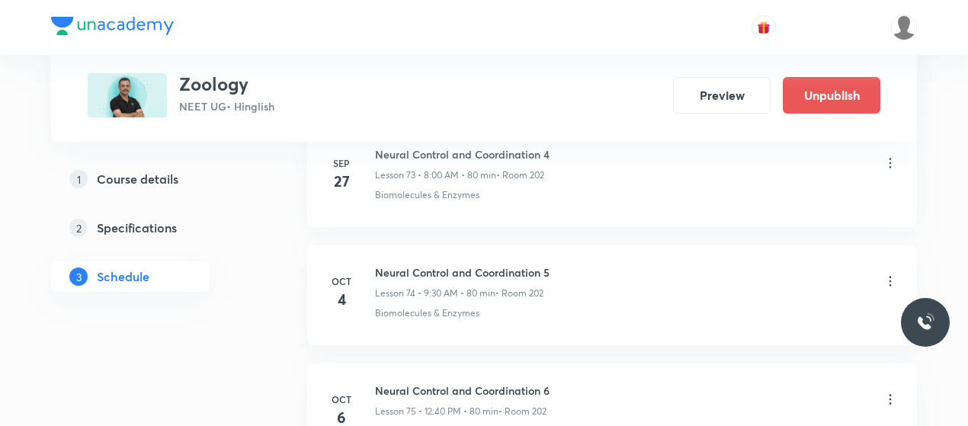
scroll to position [9036, 0]
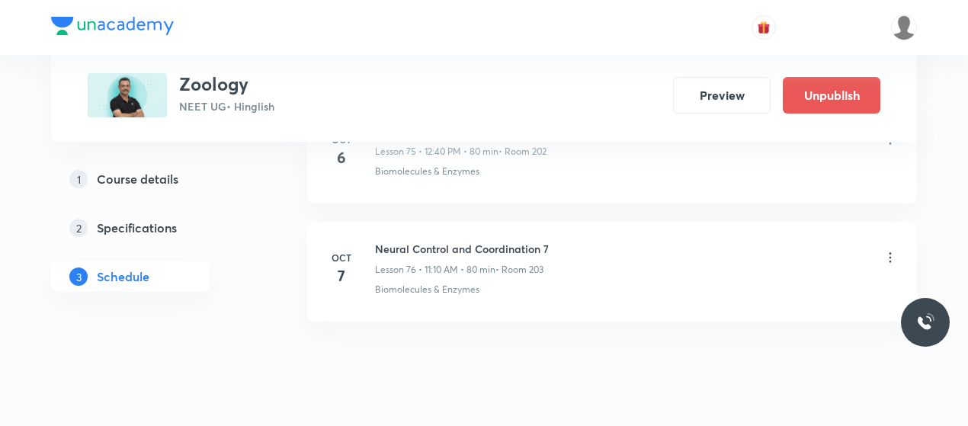
click at [441, 241] on h6 "Neural Control and Coordination 7" at bounding box center [462, 249] width 174 height 16
copy h6 "Neural Control and Coordination 7"
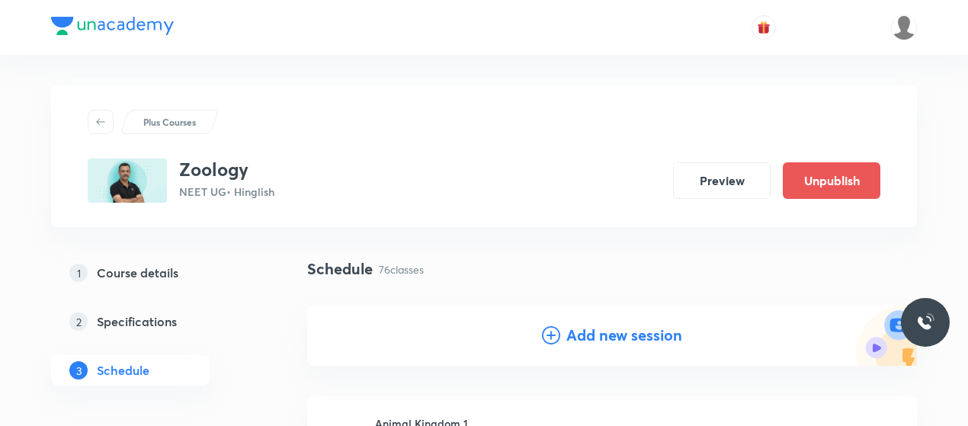
scroll to position [78, 0]
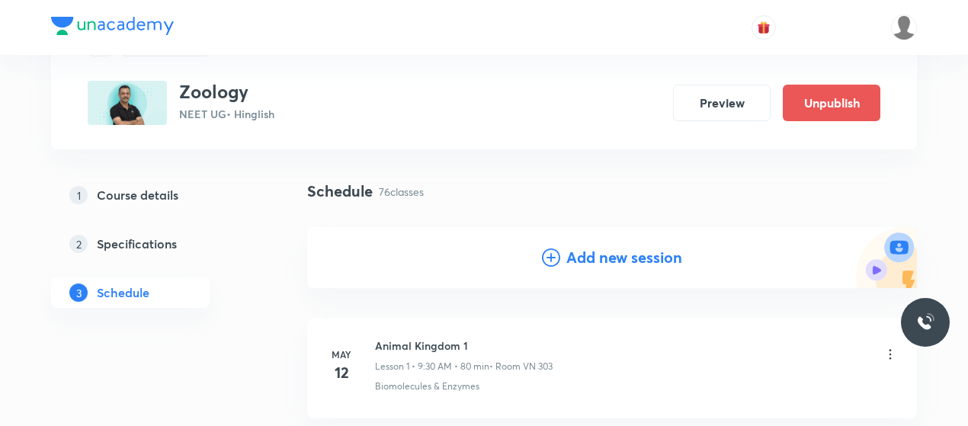
click at [552, 256] on icon at bounding box center [551, 258] width 18 height 18
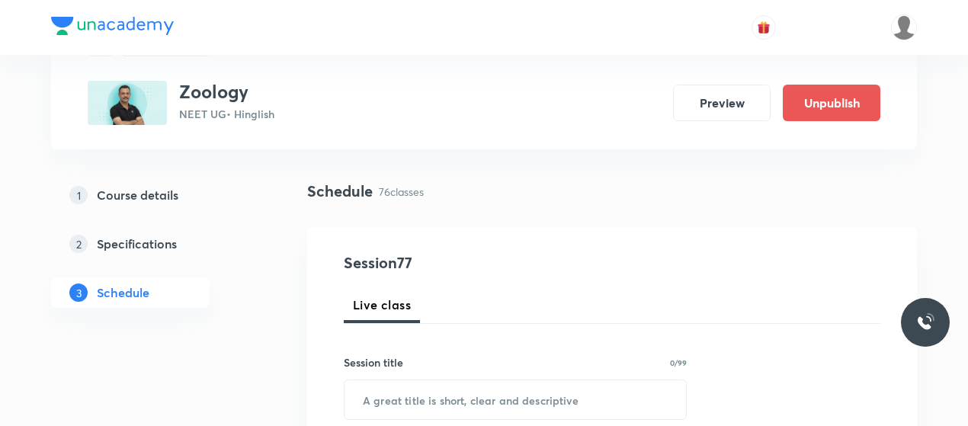
scroll to position [236, 0]
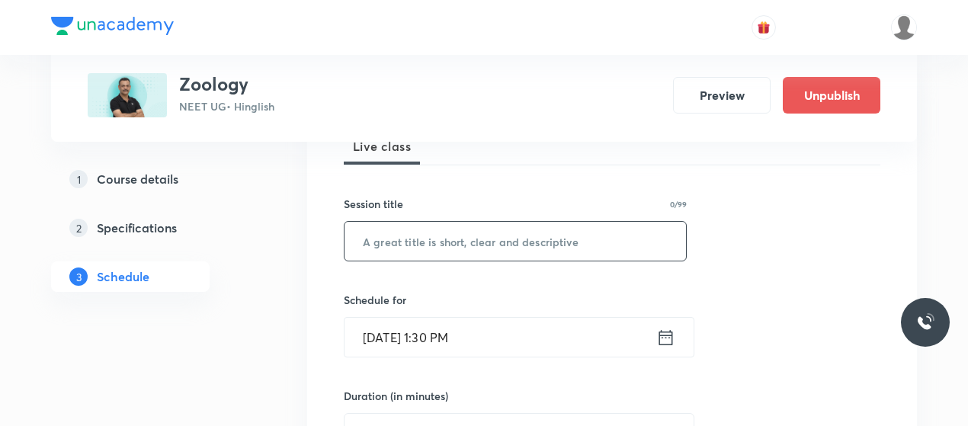
click at [475, 243] on input "text" at bounding box center [516, 241] width 342 height 39
paste input "Neural Control and Coordination 7"
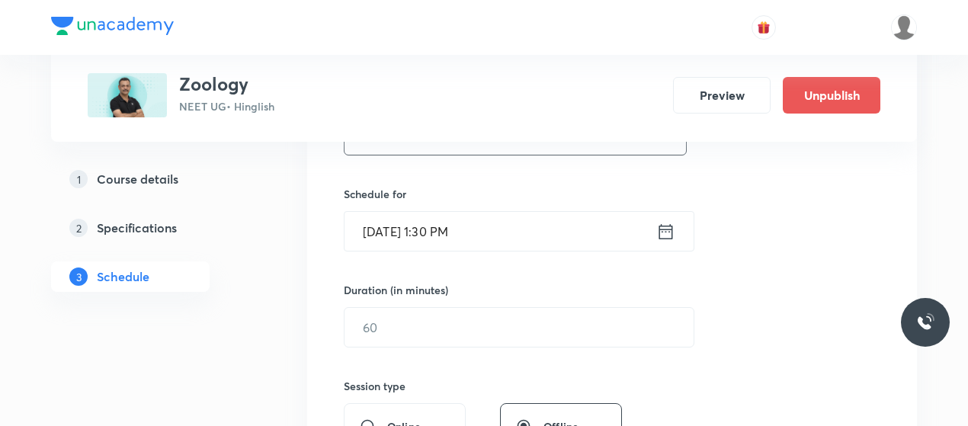
type input "Neural Control and Coordination 8"
click at [384, 233] on input "[DATE] 1:30 PM" at bounding box center [501, 231] width 312 height 39
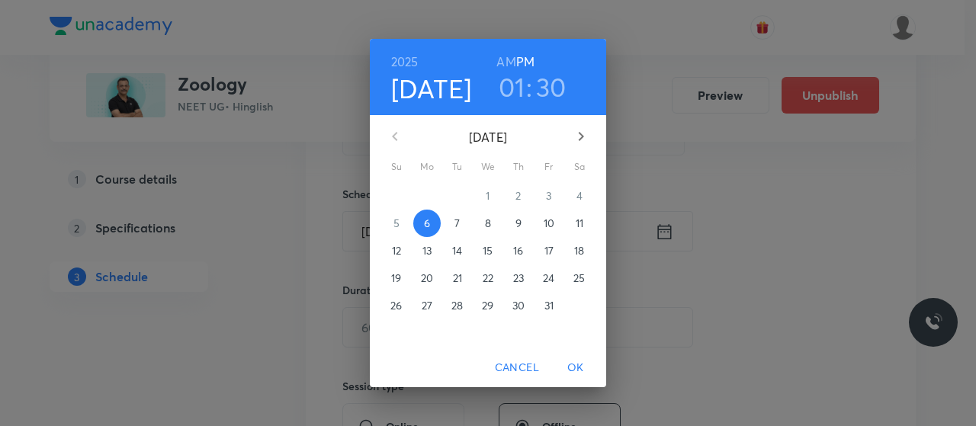
click at [572, 220] on span "11" at bounding box center [579, 223] width 27 height 15
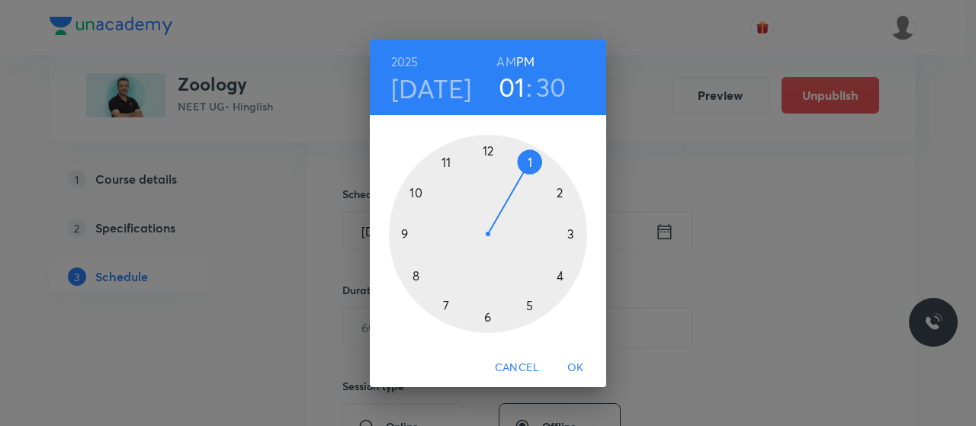
click at [503, 58] on h6 "AM" at bounding box center [505, 61] width 19 height 21
click at [402, 233] on div at bounding box center [488, 234] width 198 height 198
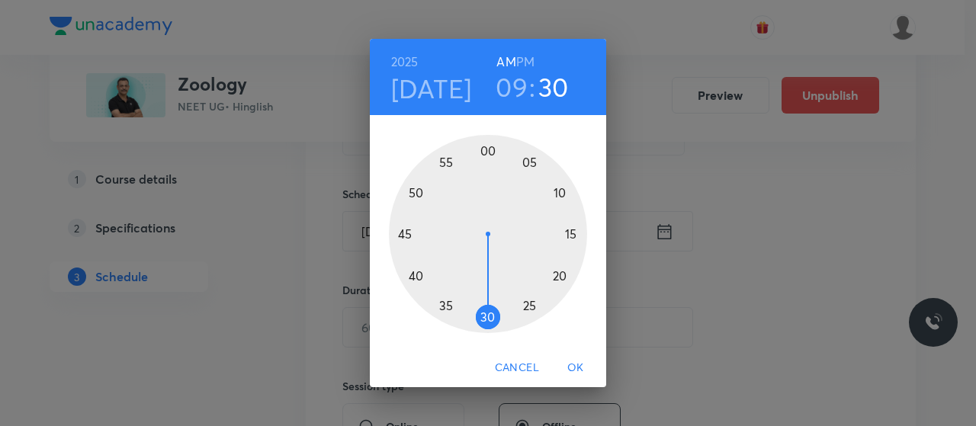
click at [489, 318] on div at bounding box center [488, 234] width 198 height 198
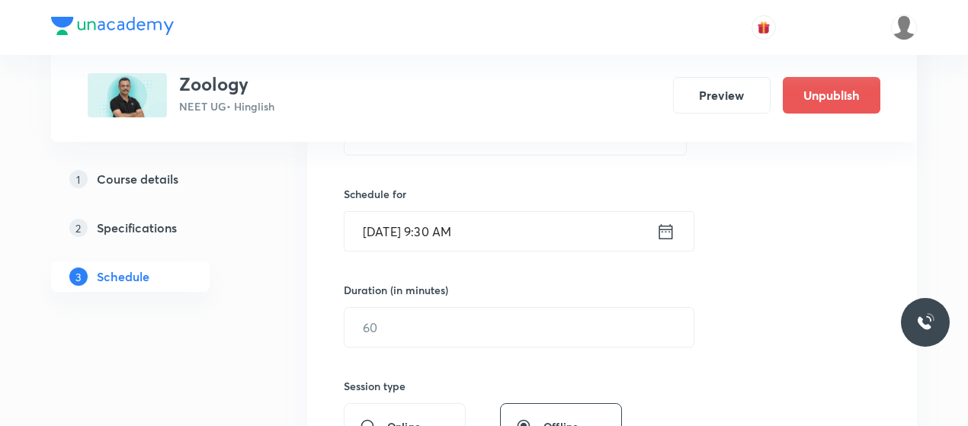
scroll to position [473, 0]
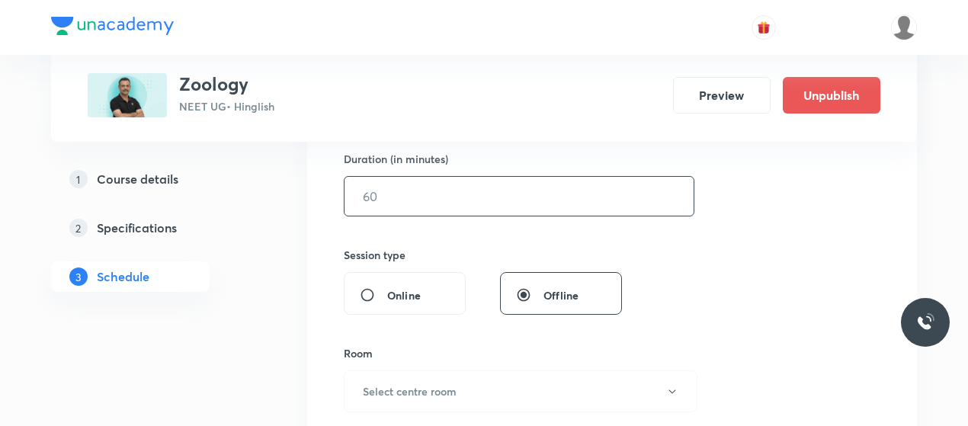
click at [457, 199] on input "text" at bounding box center [519, 196] width 349 height 39
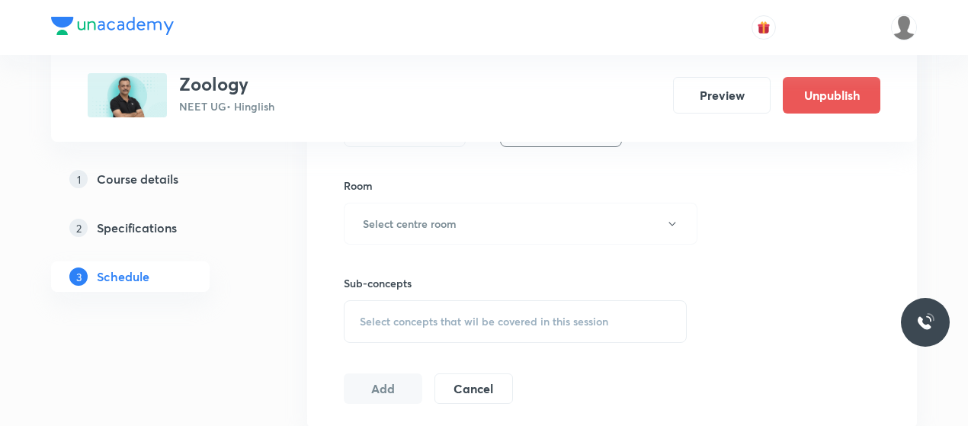
scroll to position [655, 0]
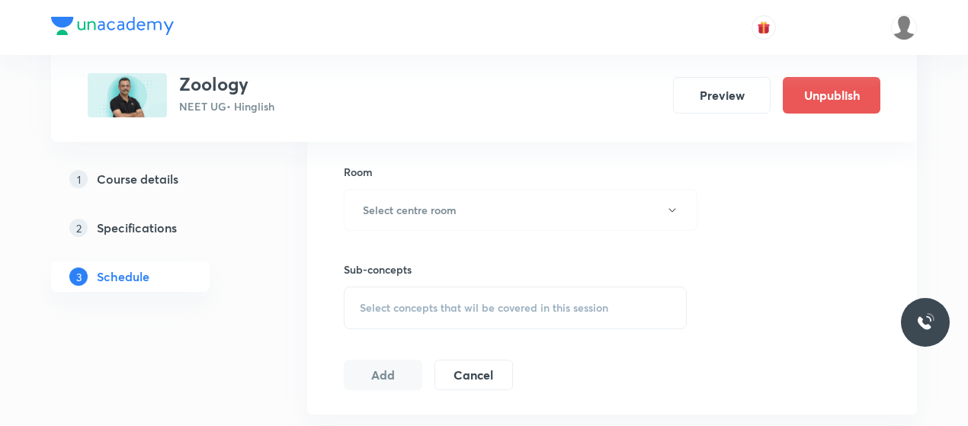
type input "80"
click at [457, 199] on button "Select centre room" at bounding box center [521, 210] width 354 height 42
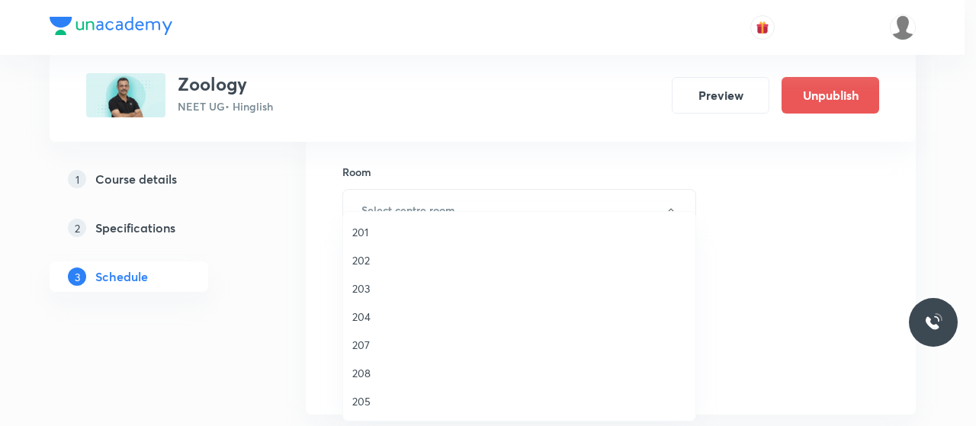
click at [375, 255] on span "202" at bounding box center [519, 260] width 334 height 16
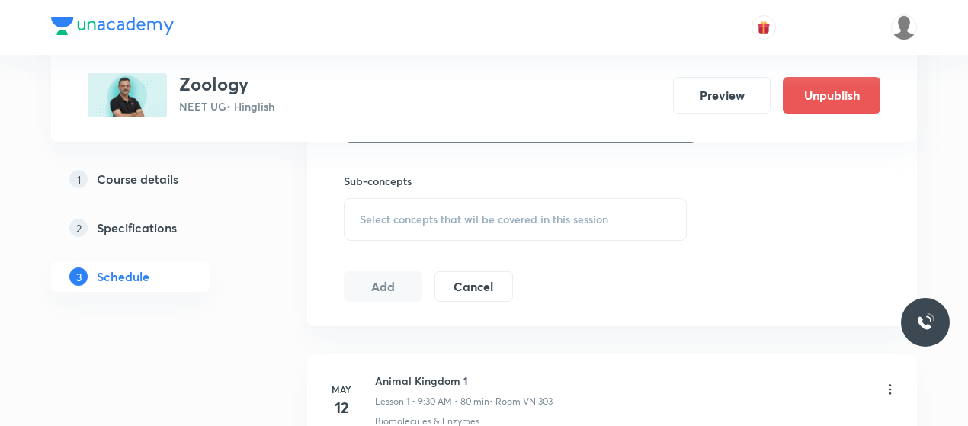
click at [489, 224] on div "Select concepts that wil be covered in this session" at bounding box center [515, 219] width 343 height 43
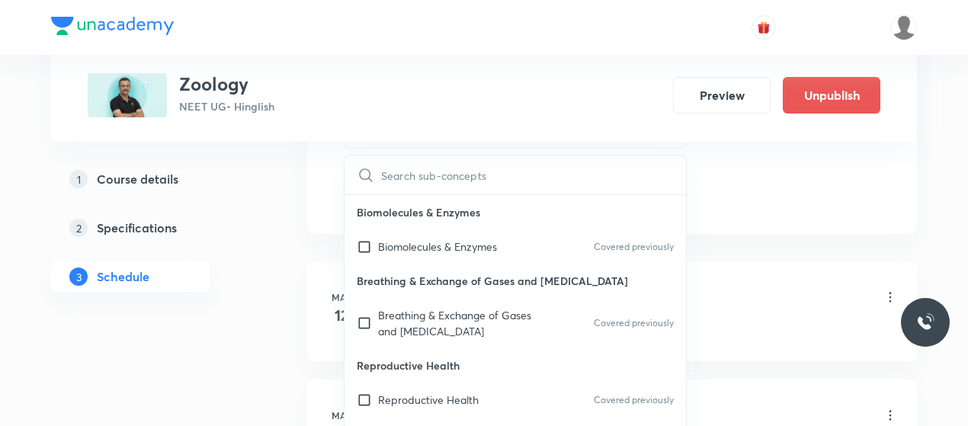
scroll to position [839, 0]
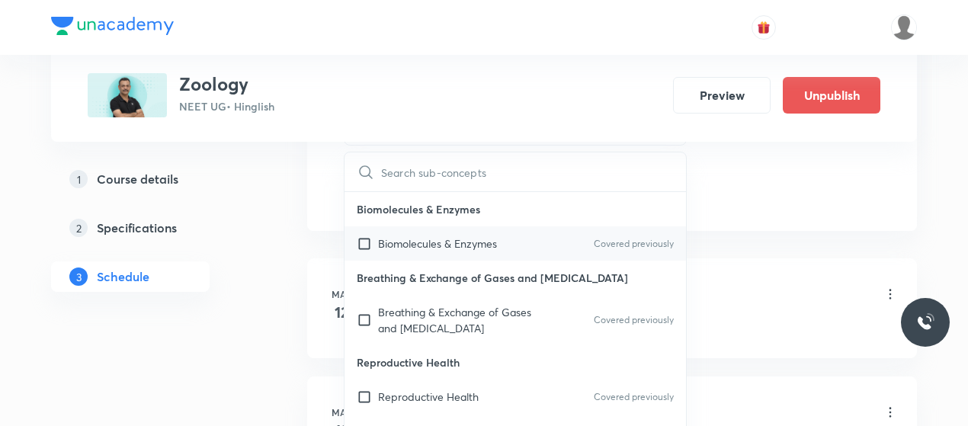
click at [470, 236] on p "Biomolecules & Enzymes" at bounding box center [437, 244] width 119 height 16
checkbox input "true"
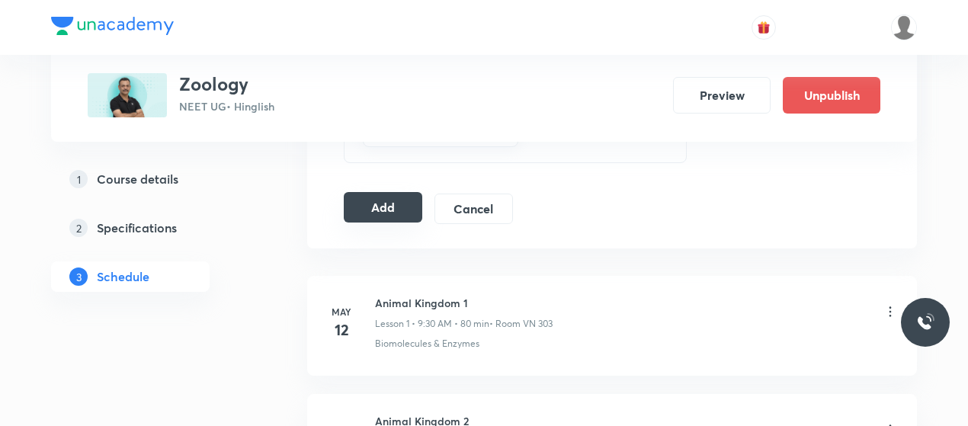
click at [402, 200] on button "Add" at bounding box center [383, 207] width 79 height 30
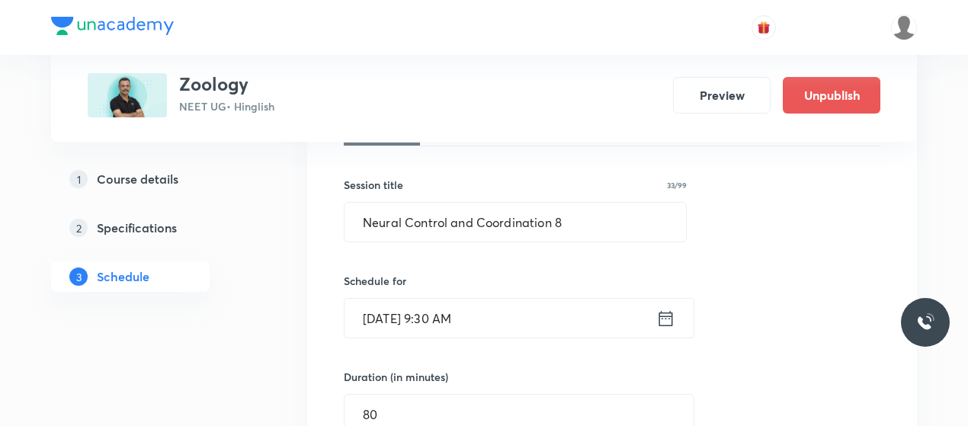
scroll to position [255, 0]
click at [411, 228] on input "Neural Control and Coordination 8" at bounding box center [516, 223] width 342 height 39
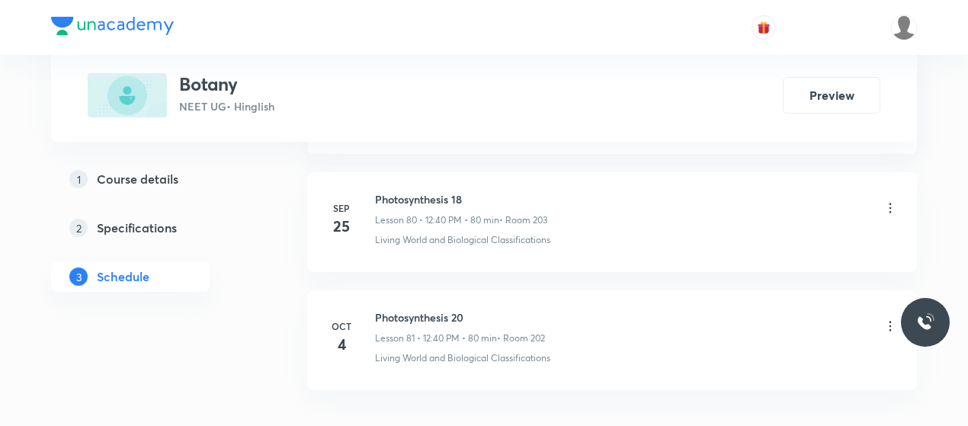
scroll to position [10323, 0]
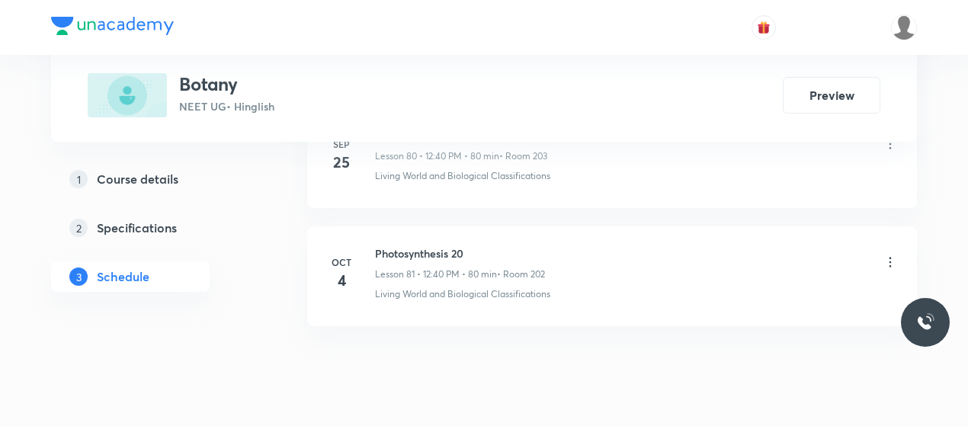
click at [439, 245] on h6 "Photosynthesis 20" at bounding box center [460, 253] width 170 height 16
copy h6 "Photosynthesis 20"
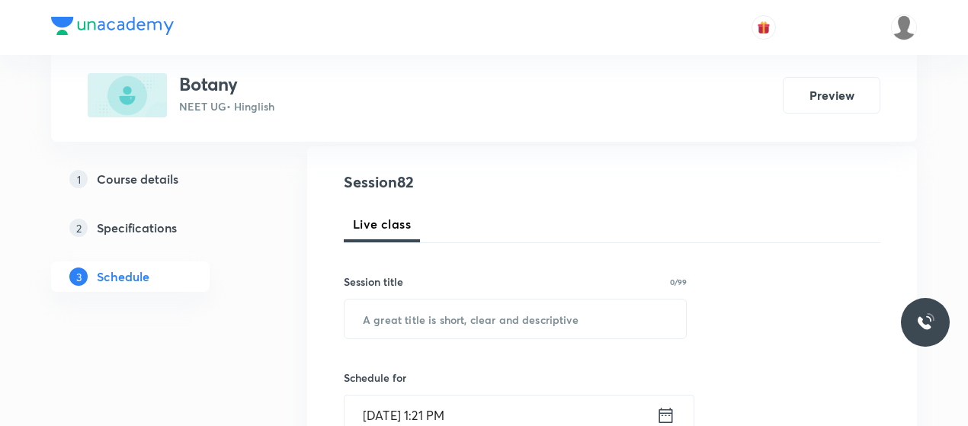
scroll to position [165, 0]
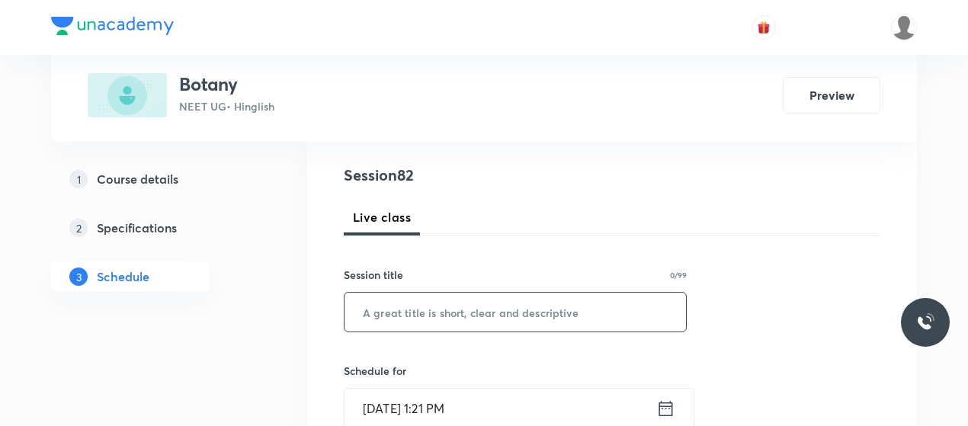
click at [461, 297] on input "text" at bounding box center [516, 312] width 342 height 39
paste input "Photosynthesis 20"
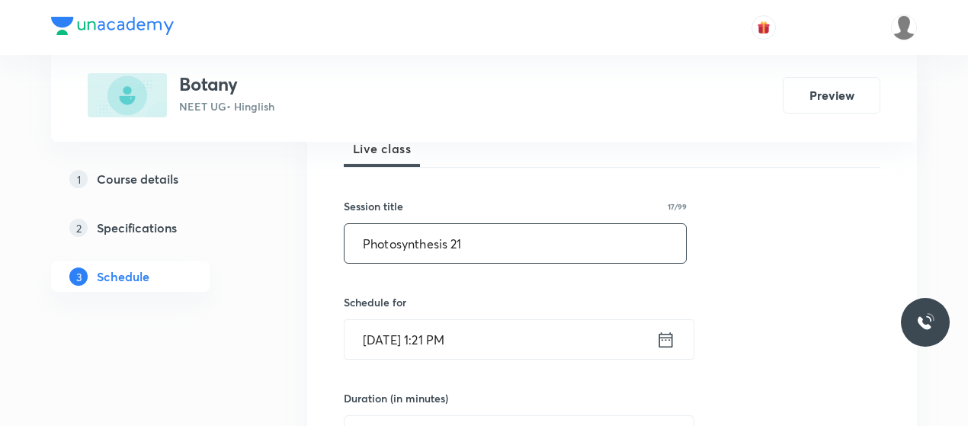
type input "Photosynthesis 21"
click at [387, 335] on input "[DATE] 1:21 PM" at bounding box center [501, 339] width 312 height 39
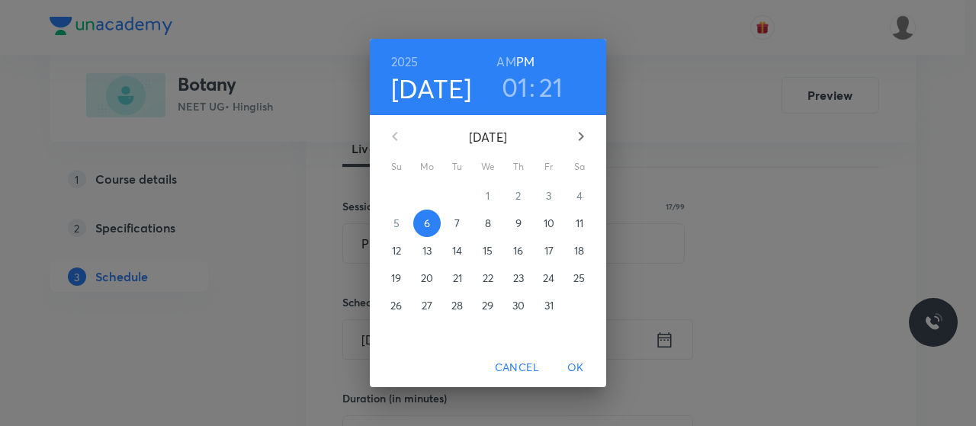
click at [457, 223] on p "7" at bounding box center [456, 223] width 5 height 15
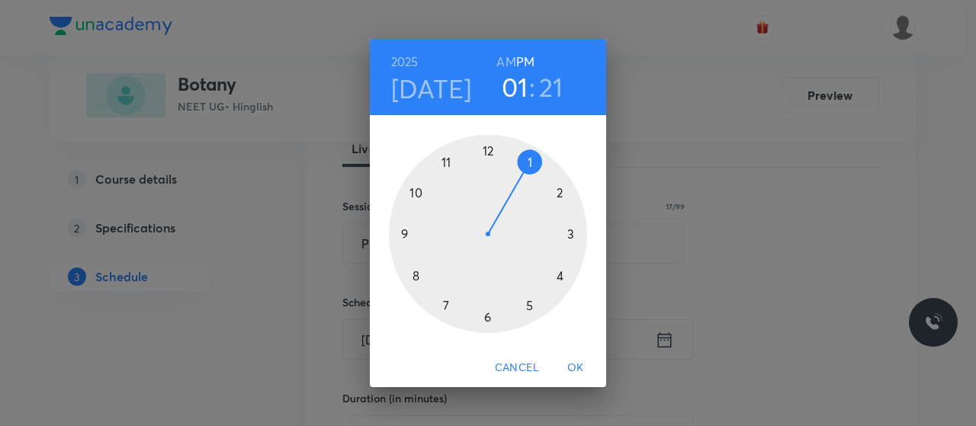
click at [509, 60] on h6 "AM" at bounding box center [505, 61] width 19 height 21
click at [523, 54] on h6 "PM" at bounding box center [525, 61] width 18 height 21
click at [486, 152] on div at bounding box center [488, 234] width 198 height 198
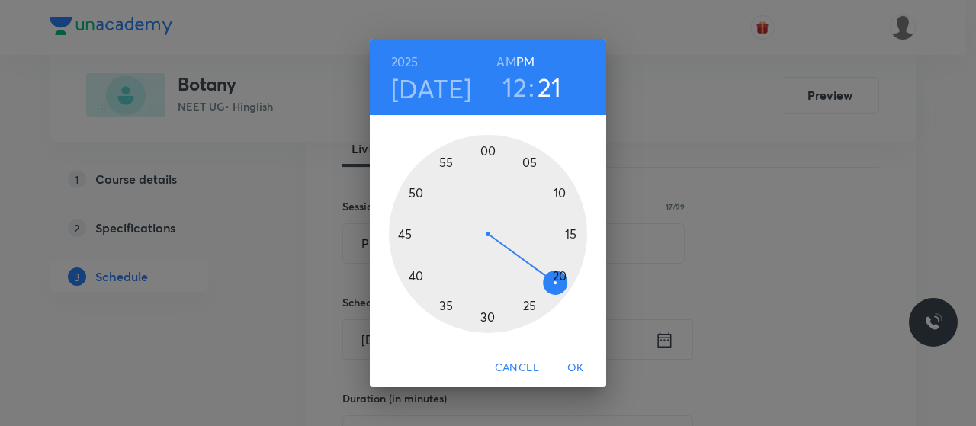
click at [417, 275] on div at bounding box center [488, 234] width 198 height 198
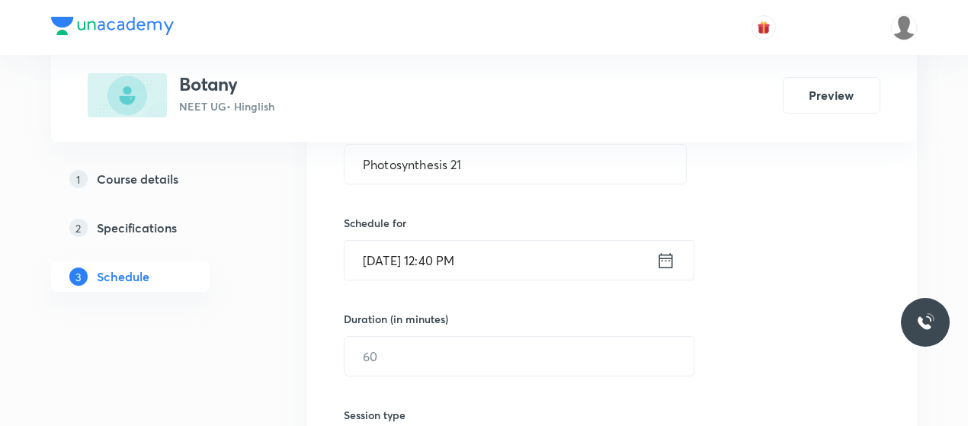
scroll to position [322, 0]
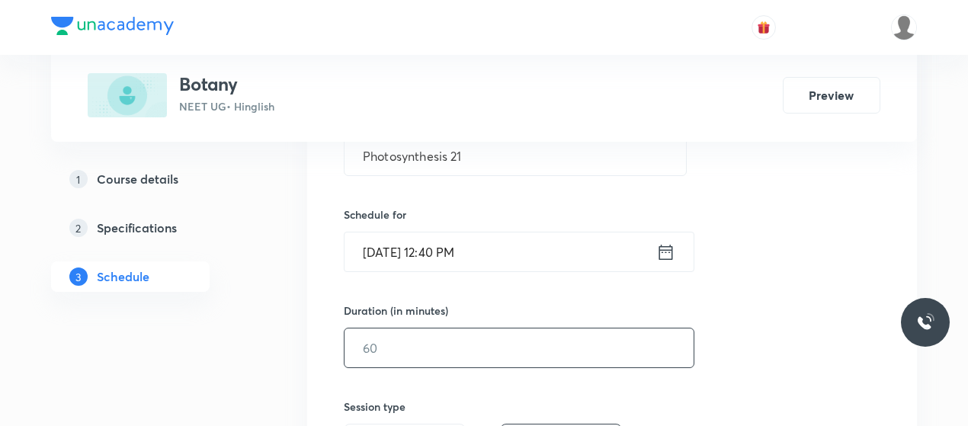
click at [432, 350] on input "text" at bounding box center [519, 348] width 349 height 39
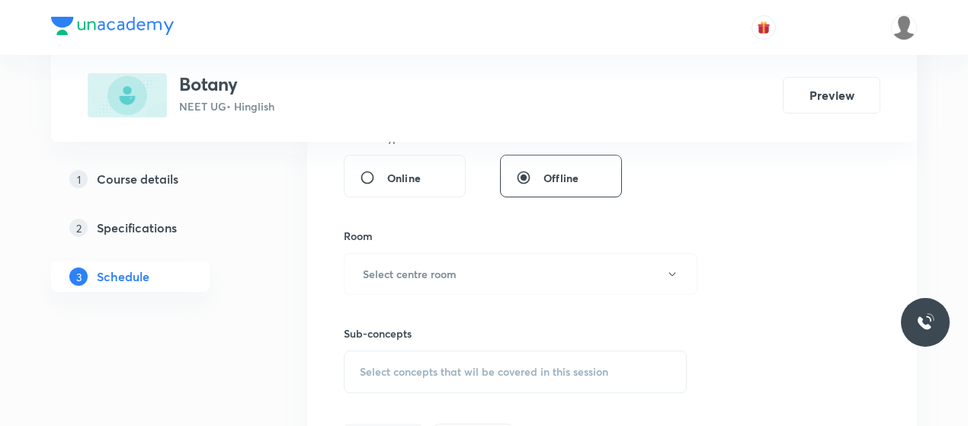
scroll to position [592, 0]
type input "80"
click at [468, 254] on button "Select centre room" at bounding box center [521, 273] width 354 height 42
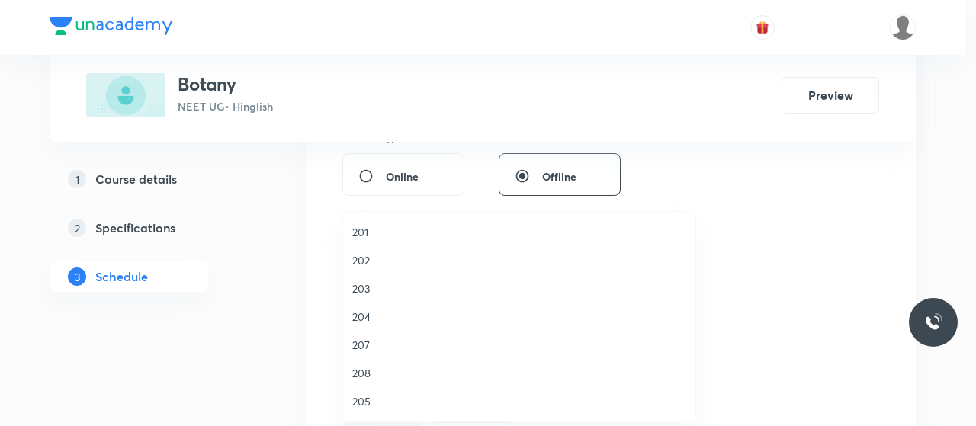
click at [361, 262] on span "202" at bounding box center [519, 260] width 334 height 16
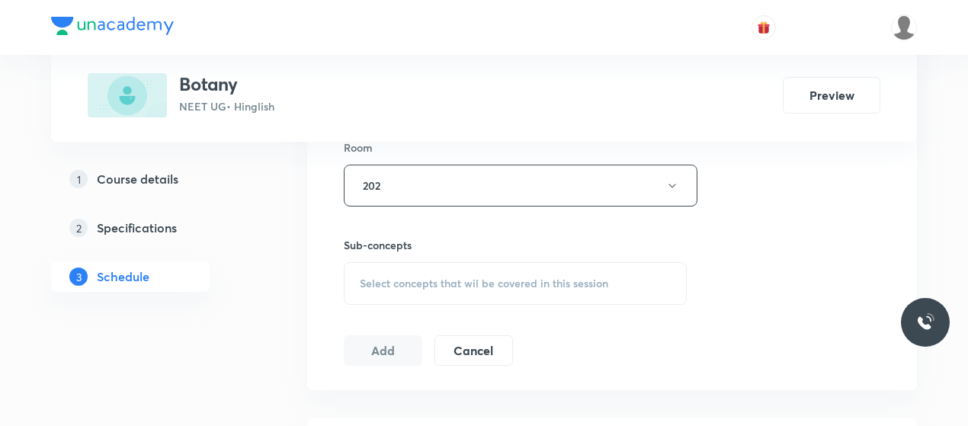
click at [453, 290] on div "Select concepts that wil be covered in this session" at bounding box center [515, 283] width 343 height 43
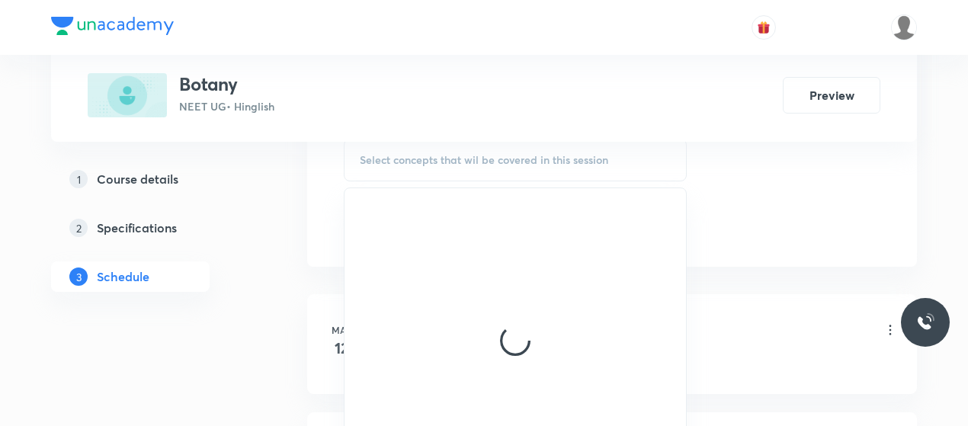
scroll to position [811, 0]
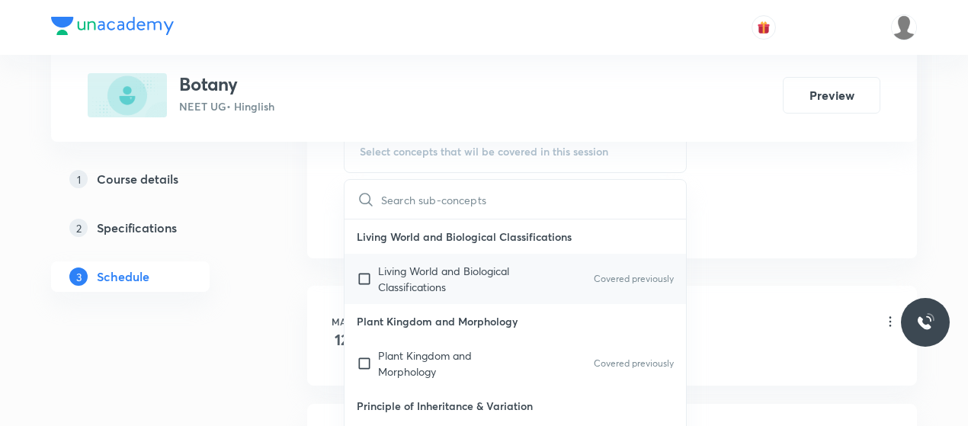
click at [439, 276] on p "Living World and Biological Classifications" at bounding box center [455, 279] width 154 height 32
checkbox input "true"
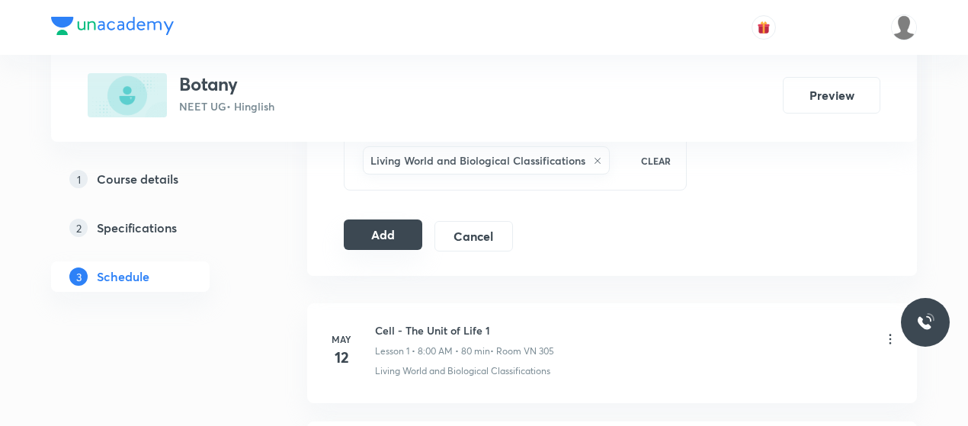
click at [367, 227] on button "Add" at bounding box center [383, 235] width 79 height 30
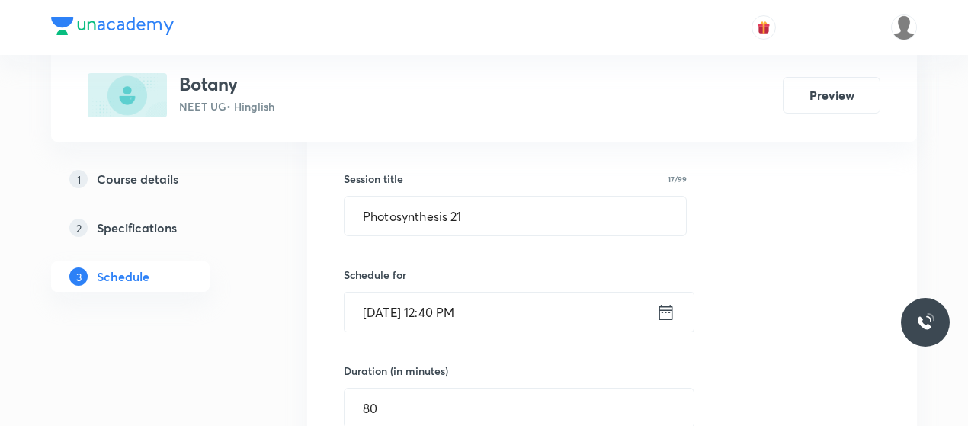
scroll to position [239, 0]
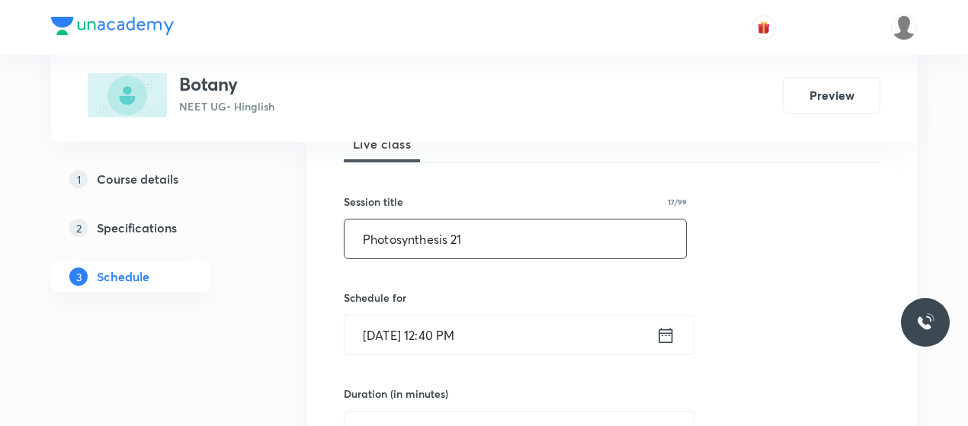
click at [409, 229] on input "Photosynthesis 21" at bounding box center [516, 239] width 342 height 39
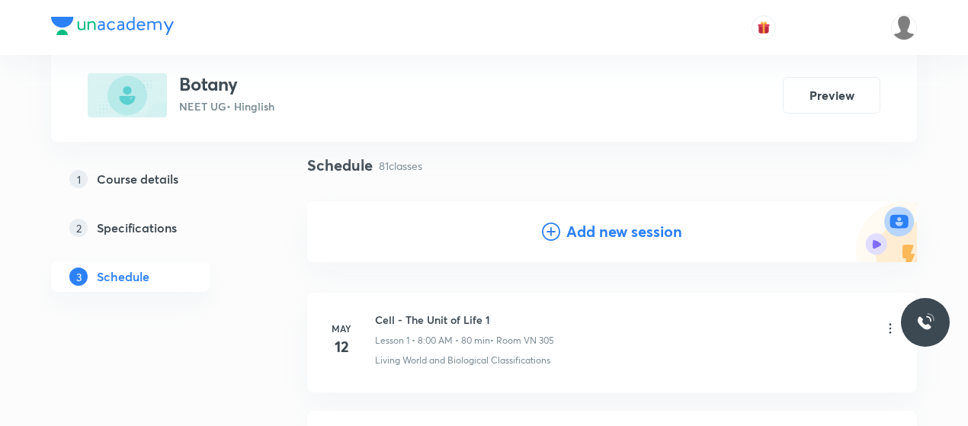
scroll to position [131, 0]
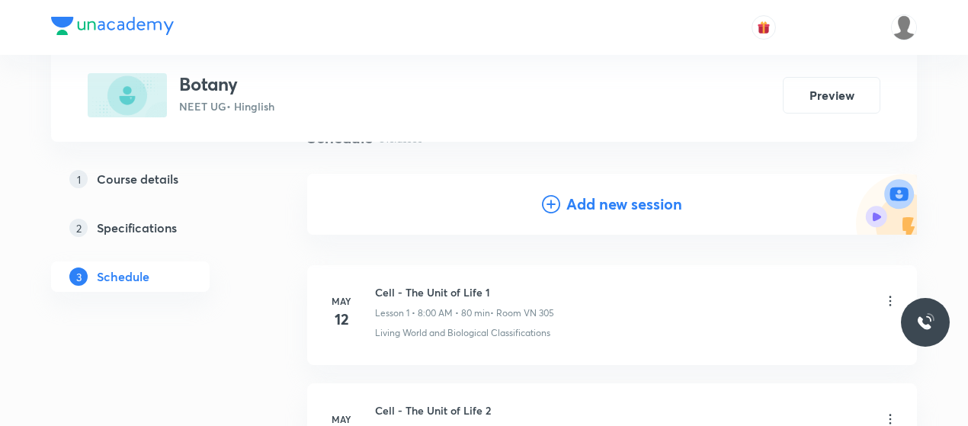
click at [546, 207] on icon at bounding box center [551, 204] width 18 height 18
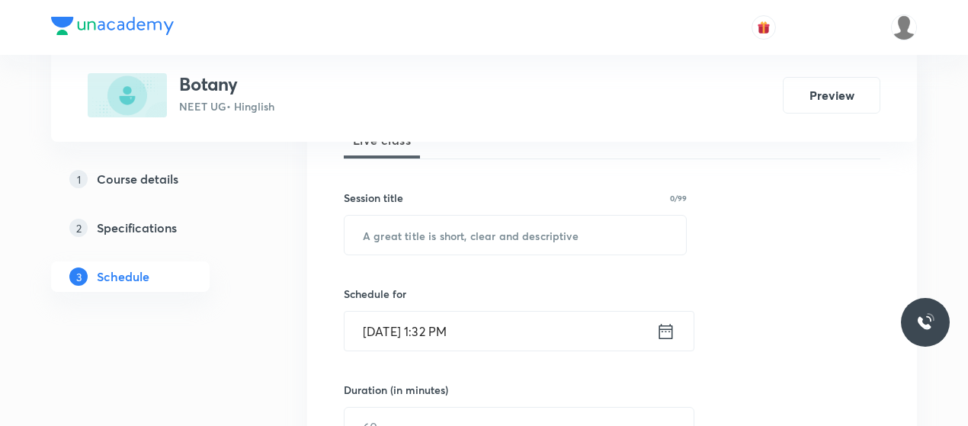
scroll to position [244, 0]
click at [419, 241] on input "text" at bounding box center [516, 233] width 342 height 39
paste input "Photosynthesis 21"
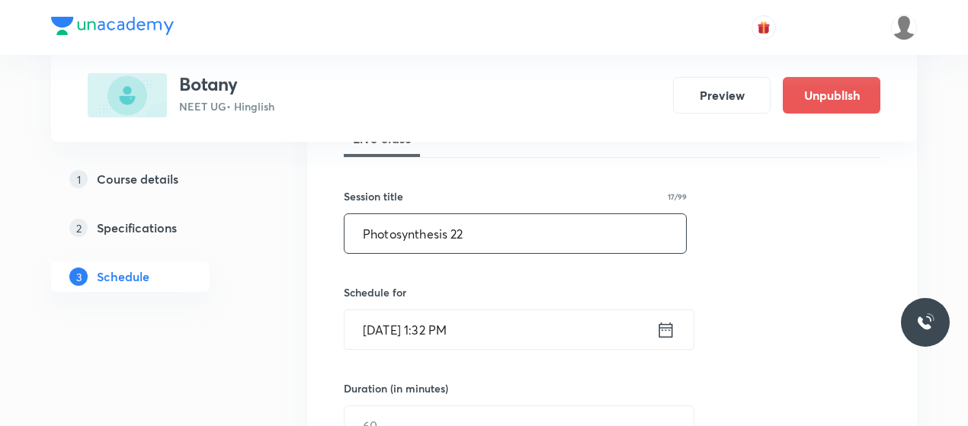
scroll to position [308, 0]
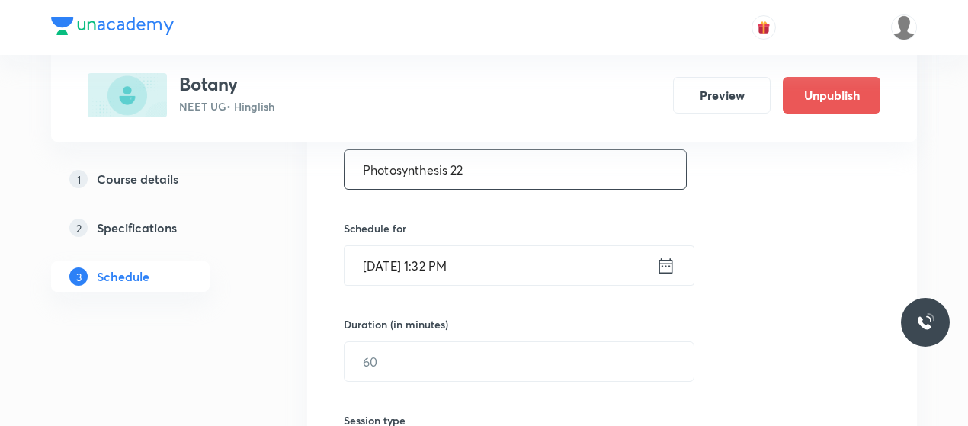
type input "Photosynthesis 22"
click at [387, 256] on input "Oct 6, 2025, 1:32 PM" at bounding box center [501, 265] width 312 height 39
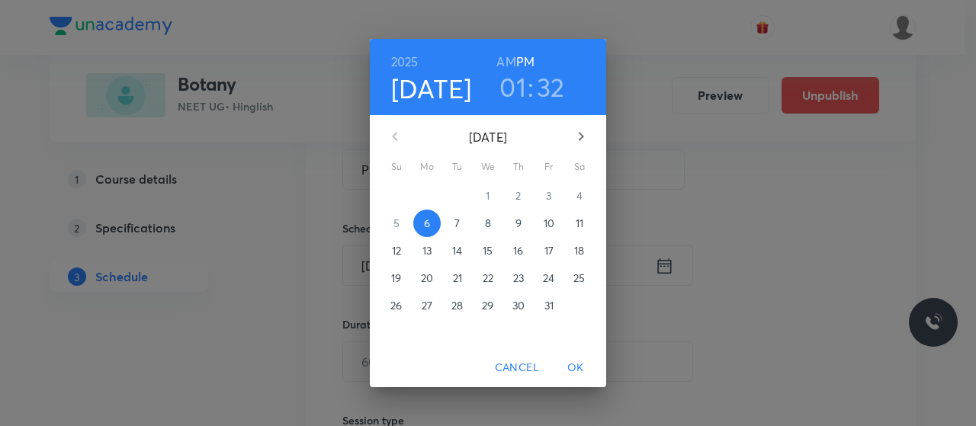
click at [486, 225] on p "8" at bounding box center [488, 223] width 6 height 15
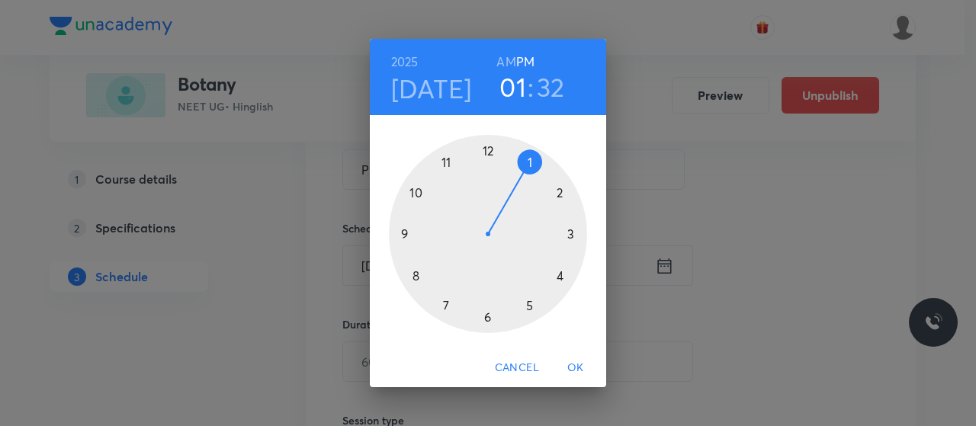
click at [510, 62] on h6 "AM" at bounding box center [505, 61] width 19 height 21
click at [445, 161] on div at bounding box center [488, 234] width 198 height 198
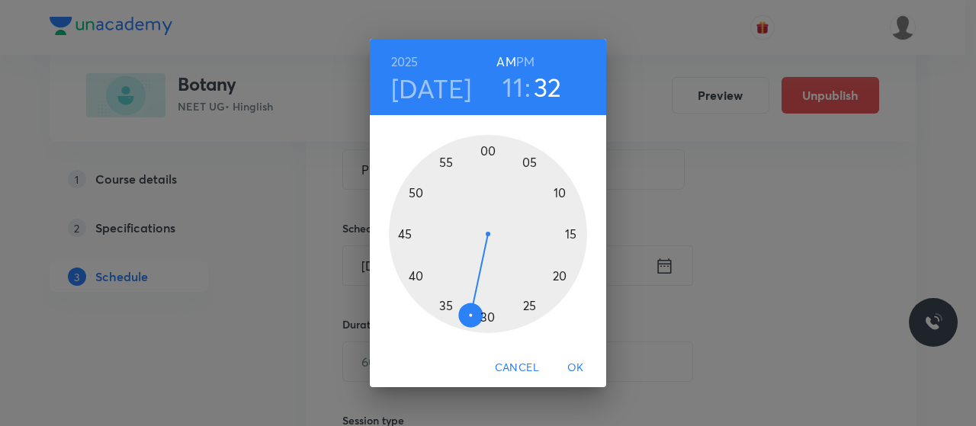
click at [560, 190] on div at bounding box center [488, 234] width 198 height 198
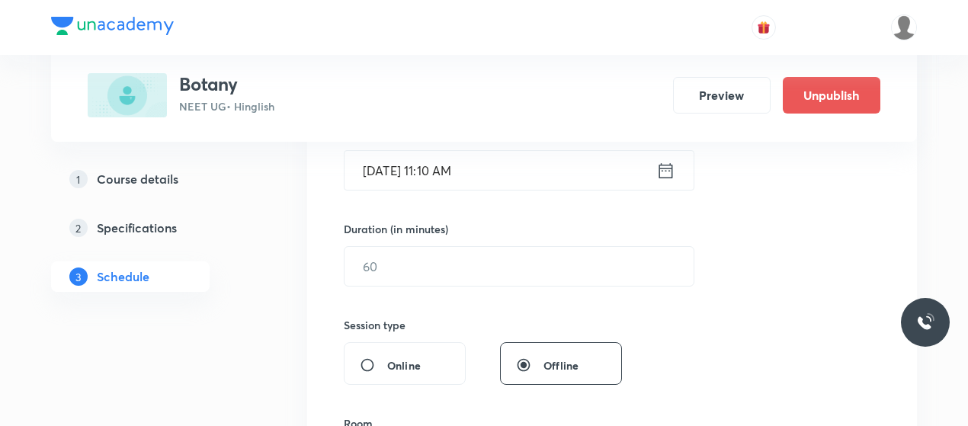
scroll to position [404, 0]
click at [441, 252] on input "text" at bounding box center [519, 265] width 349 height 39
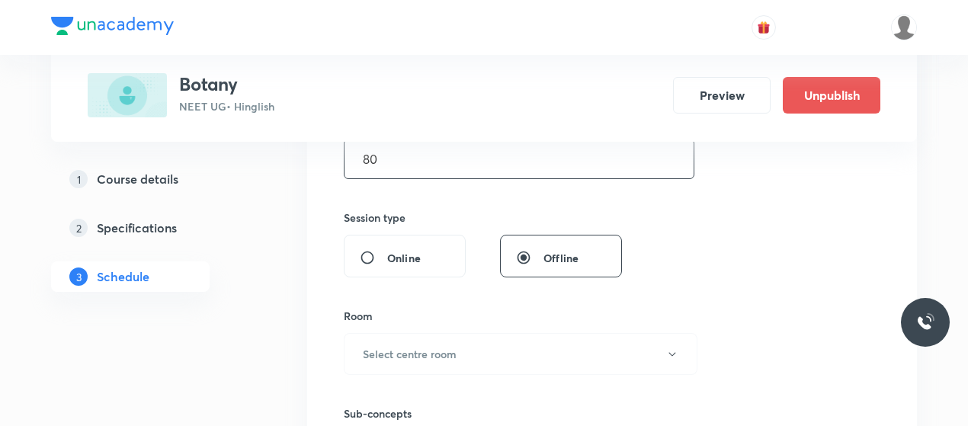
scroll to position [595, 0]
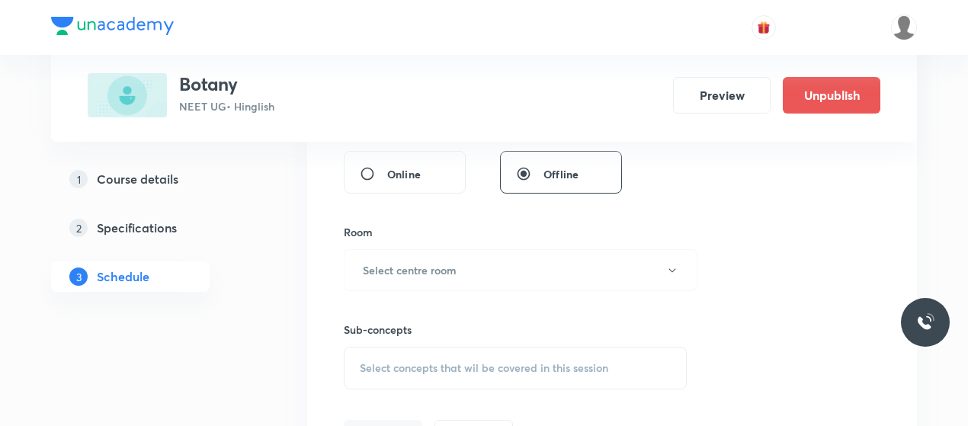
type input "80"
click at [395, 291] on div "Sub-concepts Select concepts that wil be covered in this session" at bounding box center [515, 340] width 343 height 98
click at [431, 255] on button "Select centre room" at bounding box center [521, 270] width 354 height 42
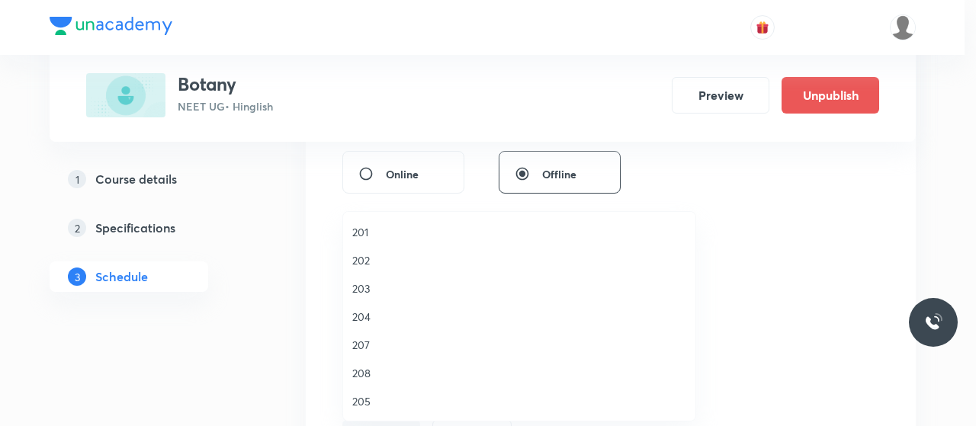
click at [371, 262] on span "202" at bounding box center [519, 260] width 334 height 16
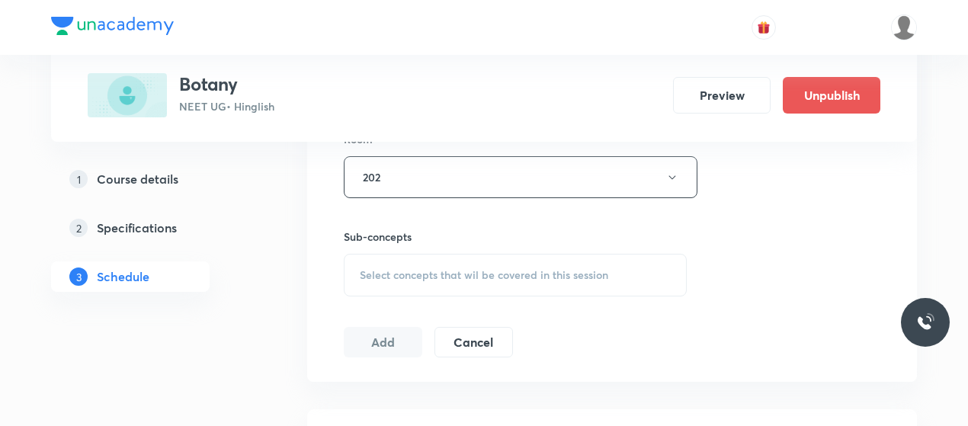
scroll to position [690, 0]
click at [501, 281] on div "Select concepts that wil be covered in this session" at bounding box center [515, 273] width 343 height 43
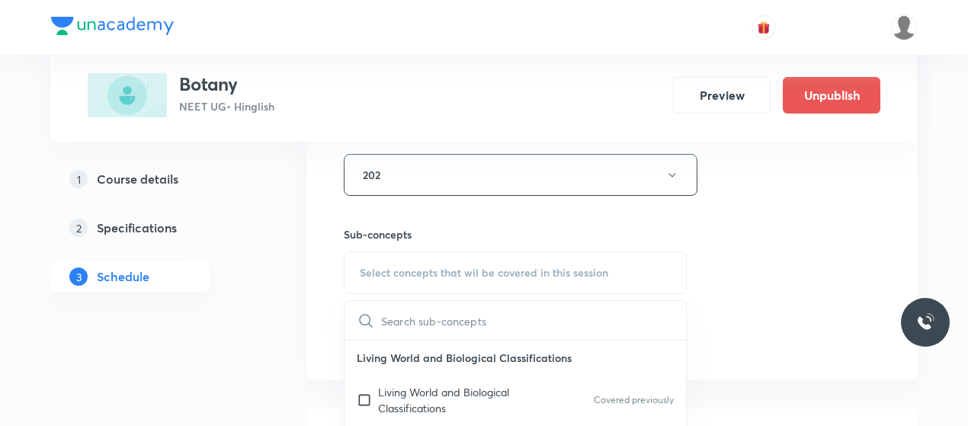
scroll to position [795, 0]
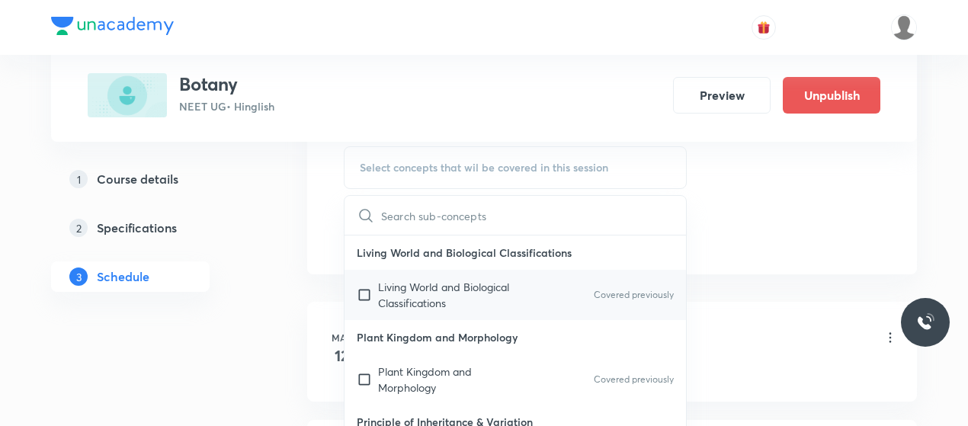
click at [425, 301] on p "Living World and Biological Classifications" at bounding box center [455, 295] width 154 height 32
checkbox input "true"
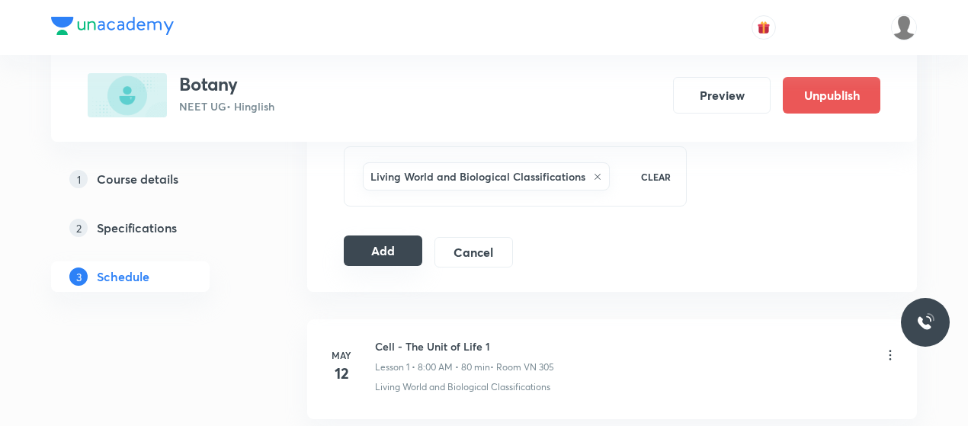
click at [376, 253] on button "Add" at bounding box center [383, 251] width 79 height 30
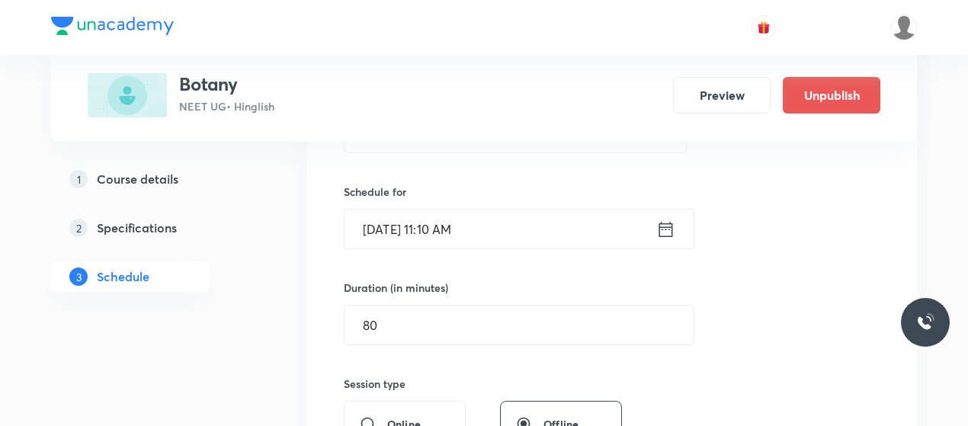
scroll to position [309, 0]
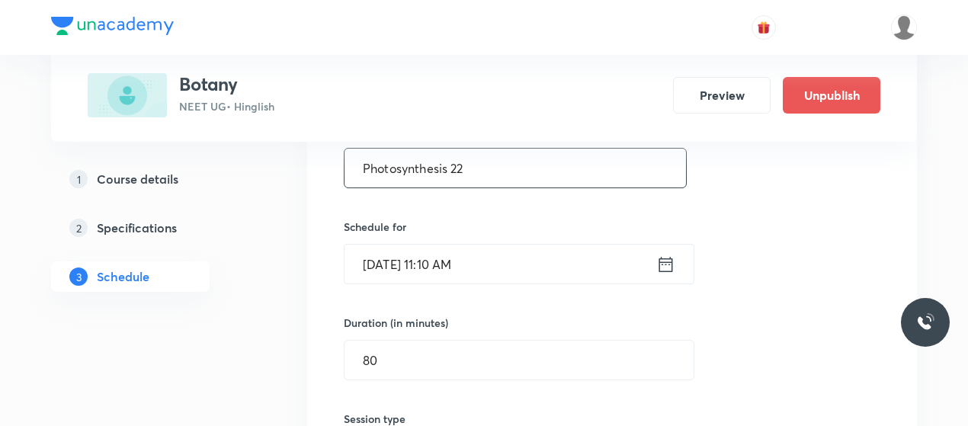
click at [408, 152] on input "Photosynthesis 22" at bounding box center [516, 168] width 342 height 39
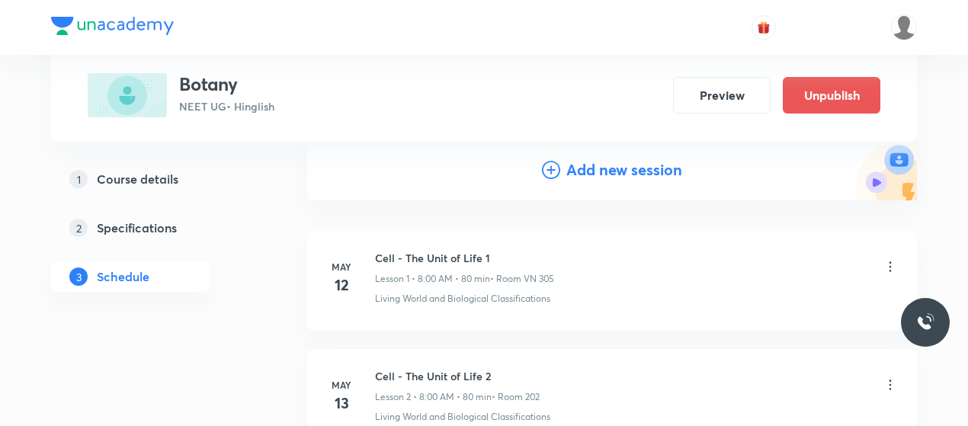
scroll to position [167, 0]
click at [556, 170] on icon at bounding box center [551, 168] width 18 height 18
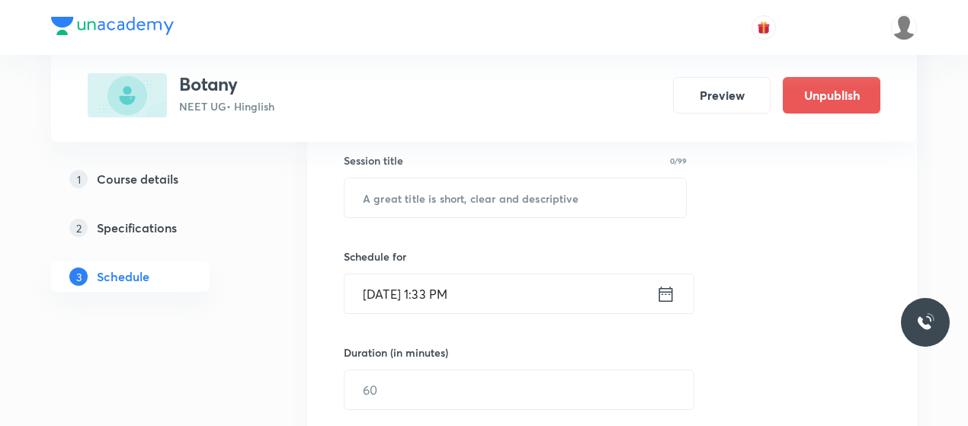
scroll to position [281, 0]
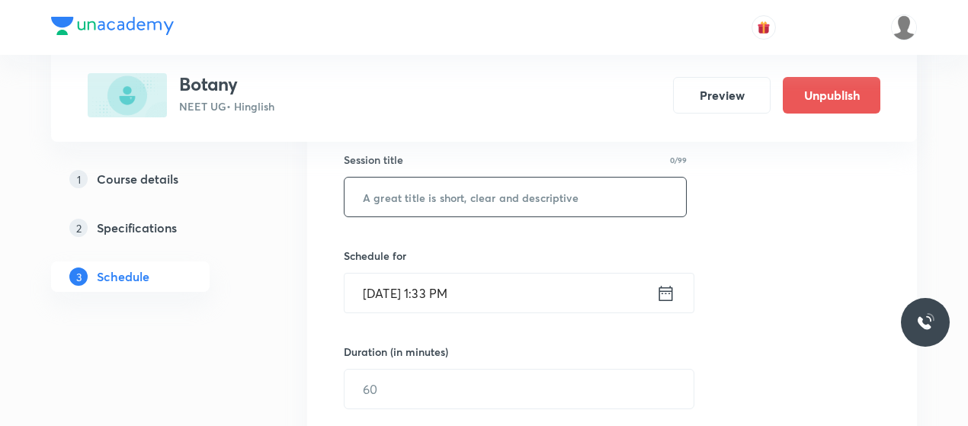
drag, startPoint x: 413, startPoint y: 222, endPoint x: 425, endPoint y: 190, distance: 34.3
click at [425, 190] on div "Session 83 Live class Session title 0/99 ​ Schedule for Oct 6, 2025, 1:33 PM ​ …" at bounding box center [612, 407] width 537 height 716
click at [425, 190] on input "text" at bounding box center [516, 197] width 342 height 39
paste input "Photosynthesis 22"
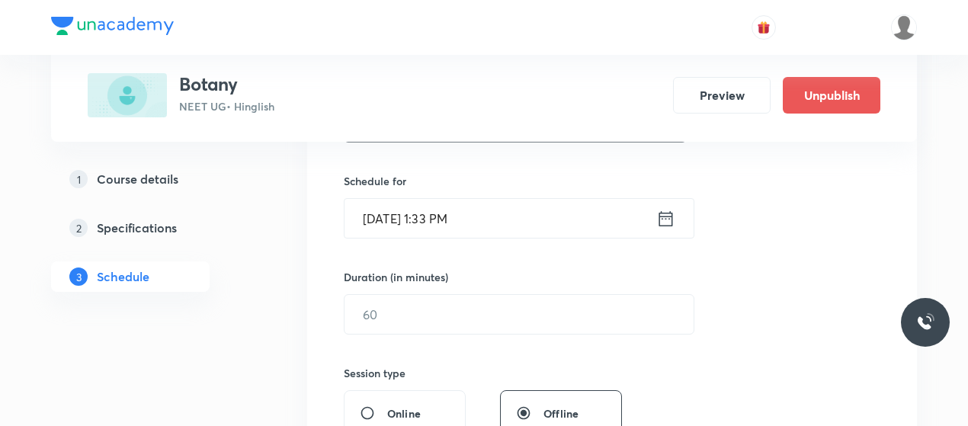
type input "Photosynthesis 23"
click at [392, 207] on input "Oct 6, 2025, 1:33 PM" at bounding box center [501, 218] width 312 height 39
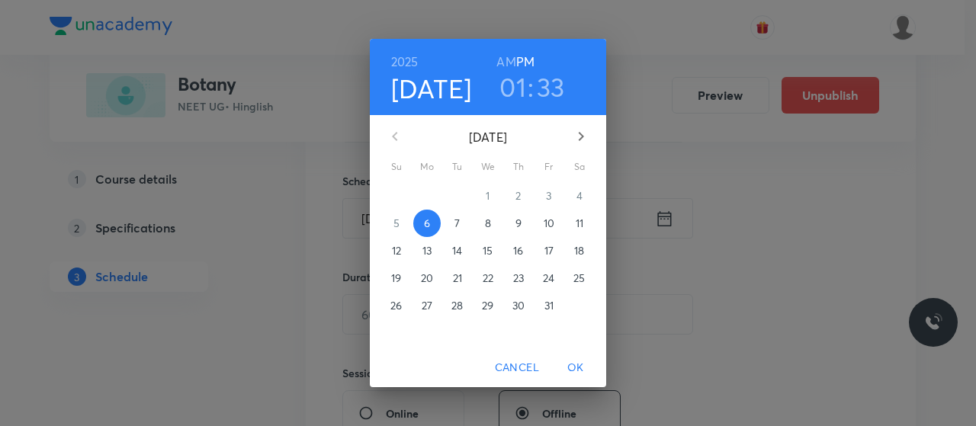
click at [492, 229] on span "8" at bounding box center [487, 223] width 27 height 15
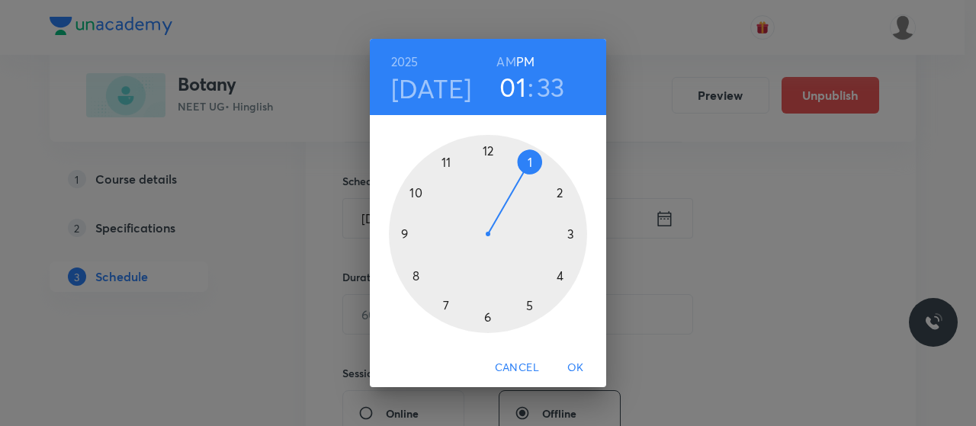
click at [485, 151] on div at bounding box center [488, 234] width 198 height 198
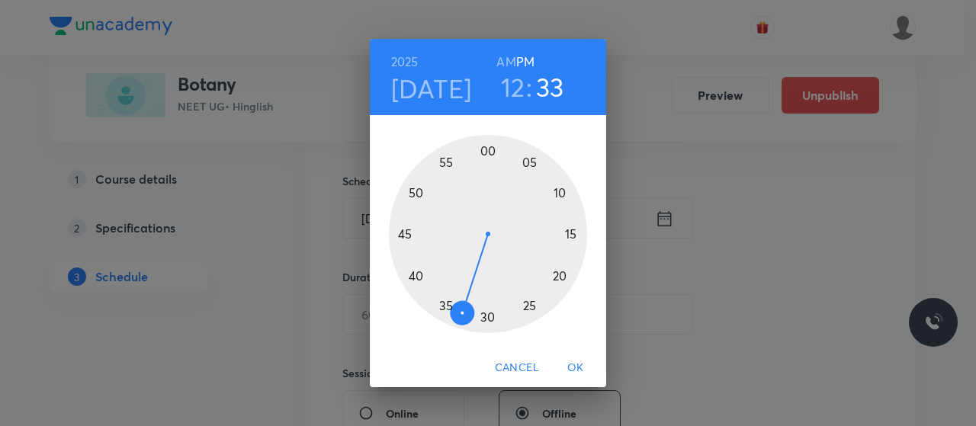
click at [412, 276] on div at bounding box center [488, 234] width 198 height 198
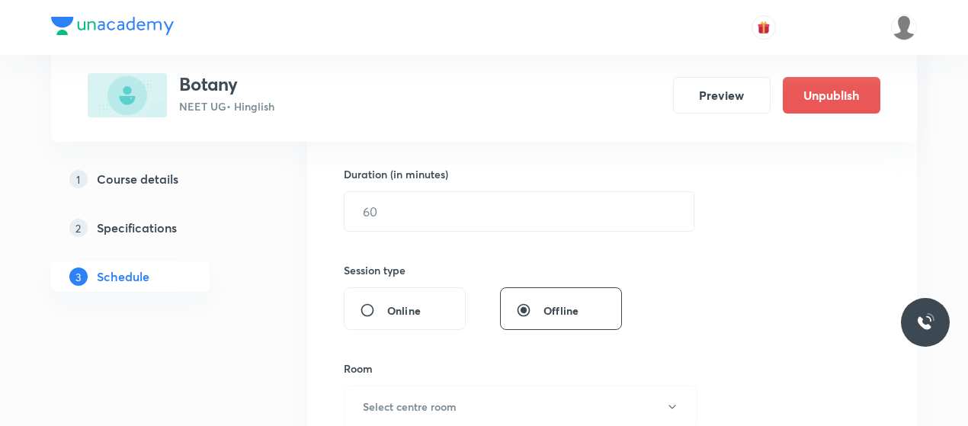
scroll to position [459, 0]
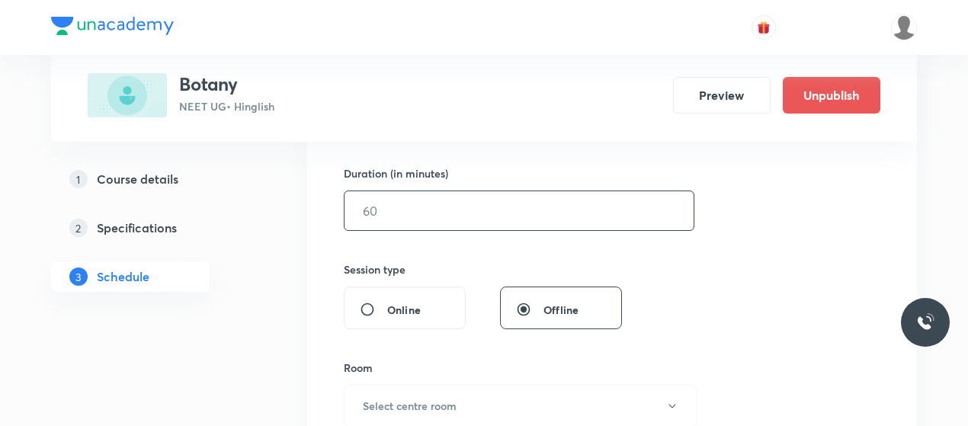
click at [448, 196] on input "text" at bounding box center [519, 210] width 349 height 39
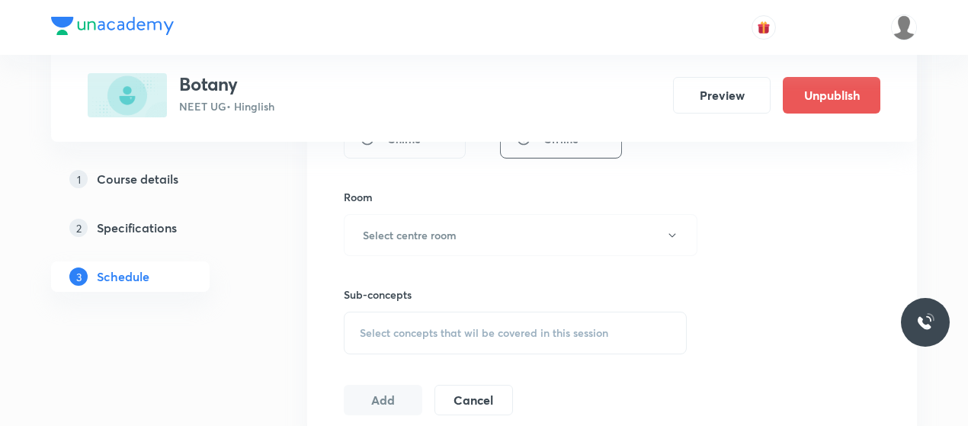
scroll to position [666, 0]
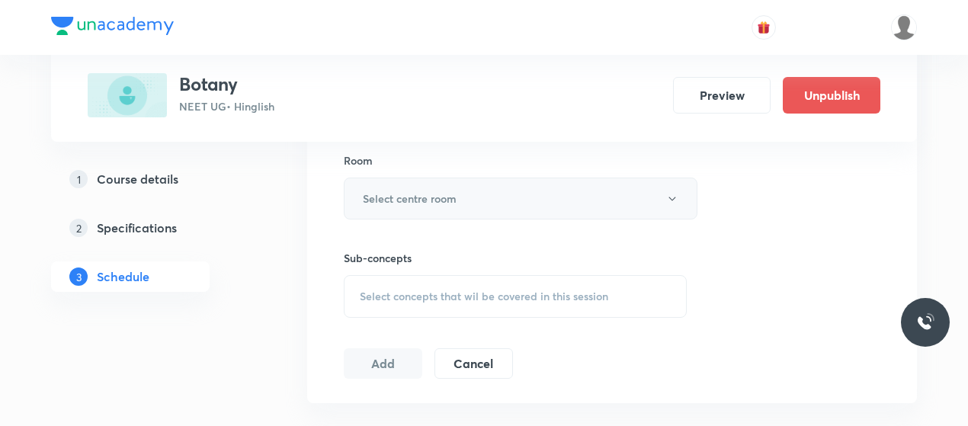
type input "80"
click at [463, 178] on button "Select centre room" at bounding box center [521, 199] width 354 height 42
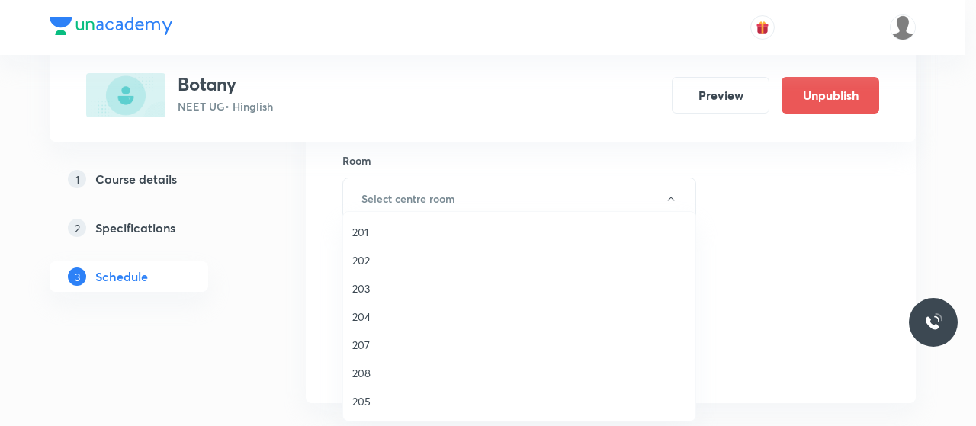
click at [359, 258] on span "202" at bounding box center [519, 260] width 334 height 16
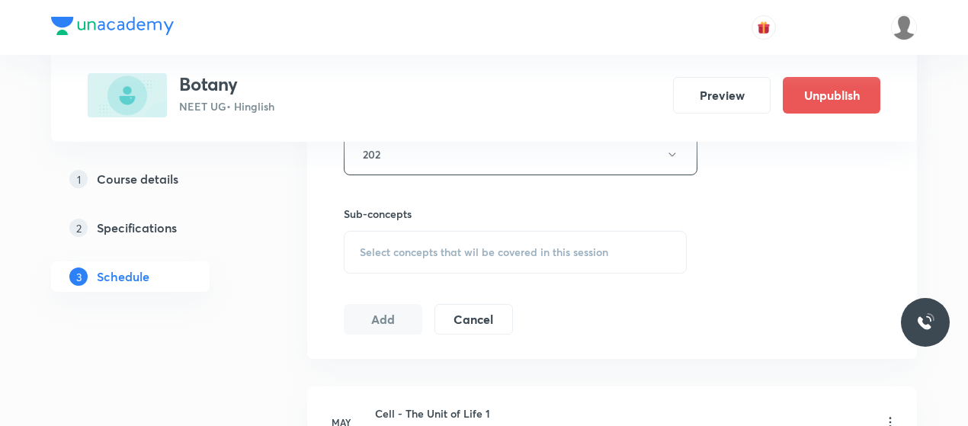
scroll to position [712, 0]
click at [460, 261] on div "Select concepts that wil be covered in this session" at bounding box center [515, 250] width 343 height 43
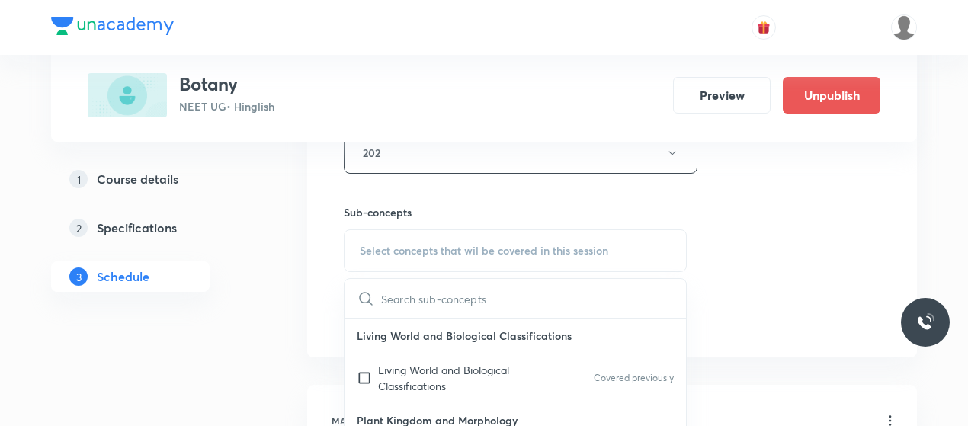
scroll to position [838, 0]
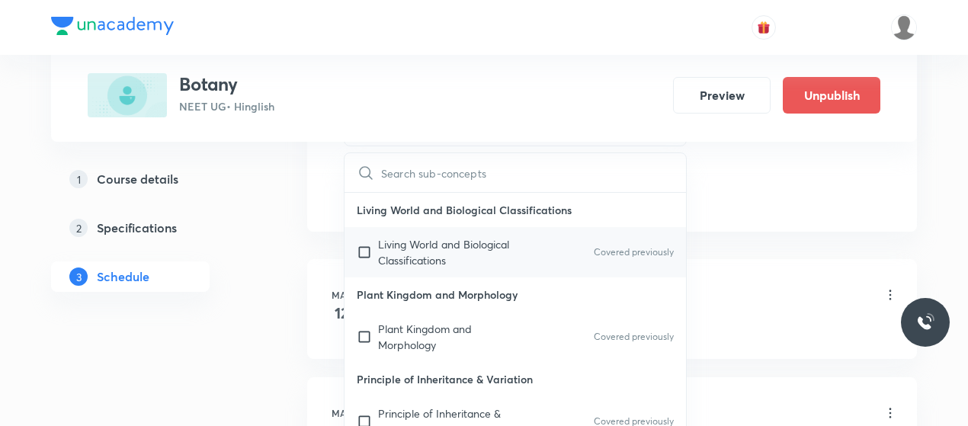
click at [434, 258] on p "Living World and Biological Classifications" at bounding box center [455, 252] width 154 height 32
checkbox input "true"
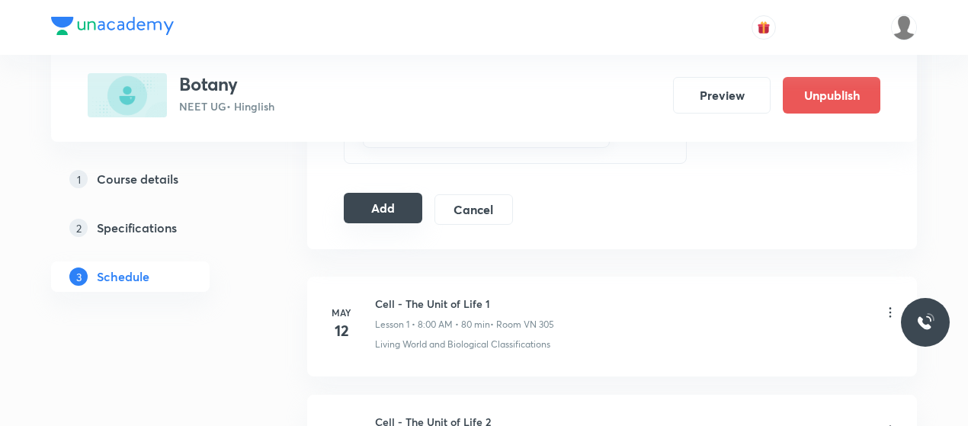
click at [378, 210] on button "Add" at bounding box center [383, 208] width 79 height 30
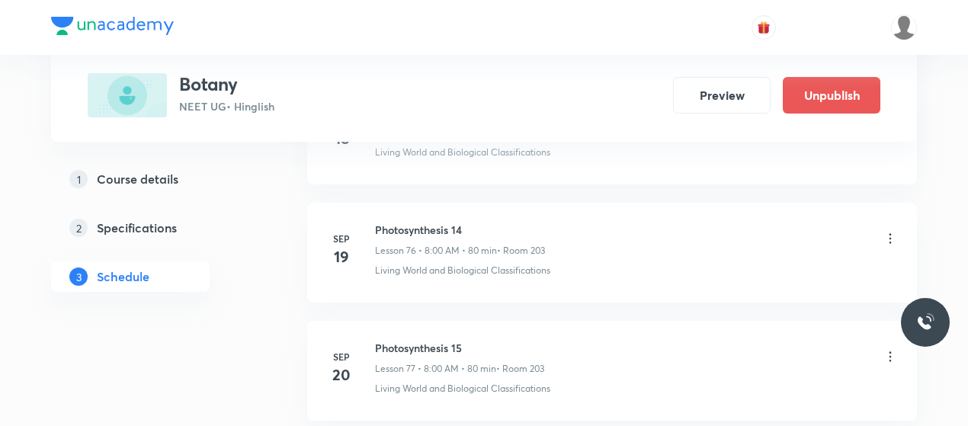
scroll to position [9977, 0]
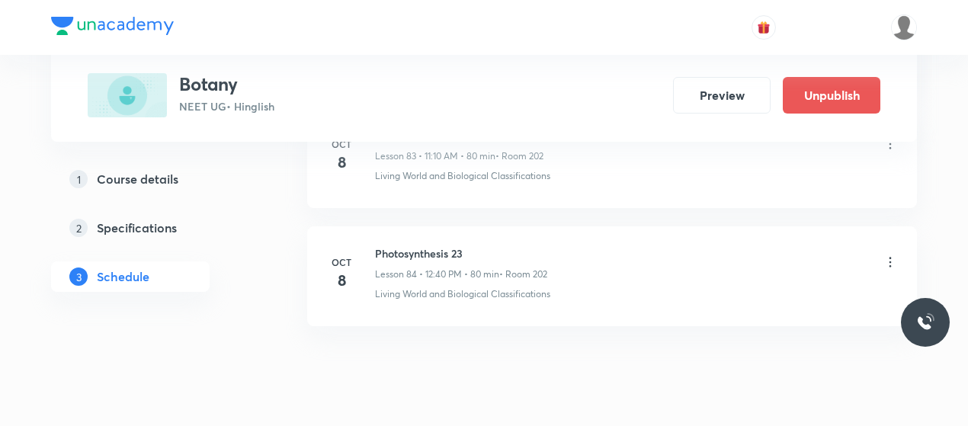
click at [428, 245] on h6 "Photosynthesis 23" at bounding box center [461, 253] width 172 height 16
copy h6 "Photosynthesis 23"
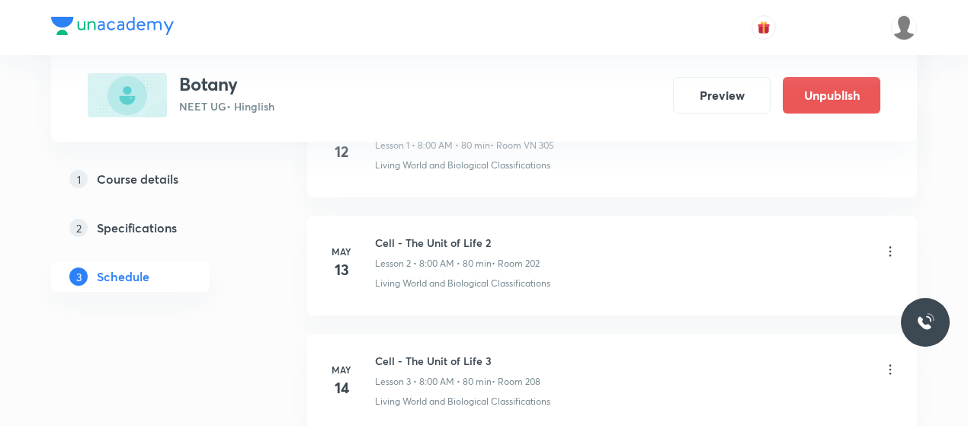
scroll to position [0, 0]
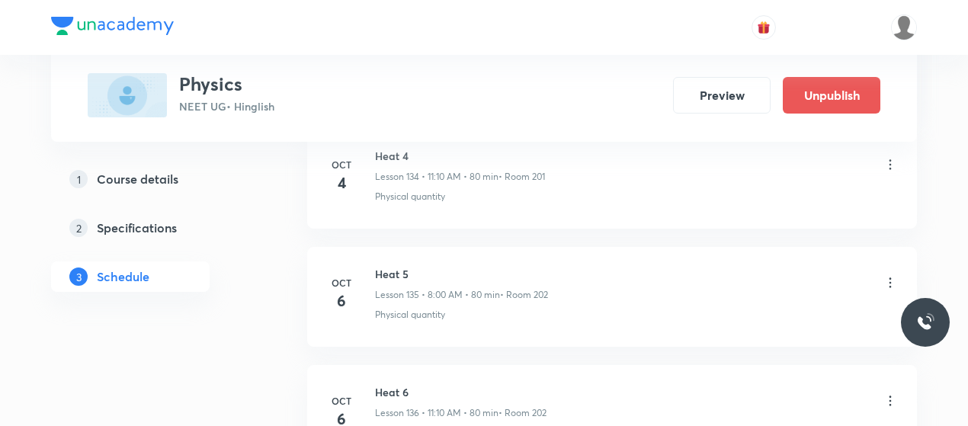
scroll to position [16794, 0]
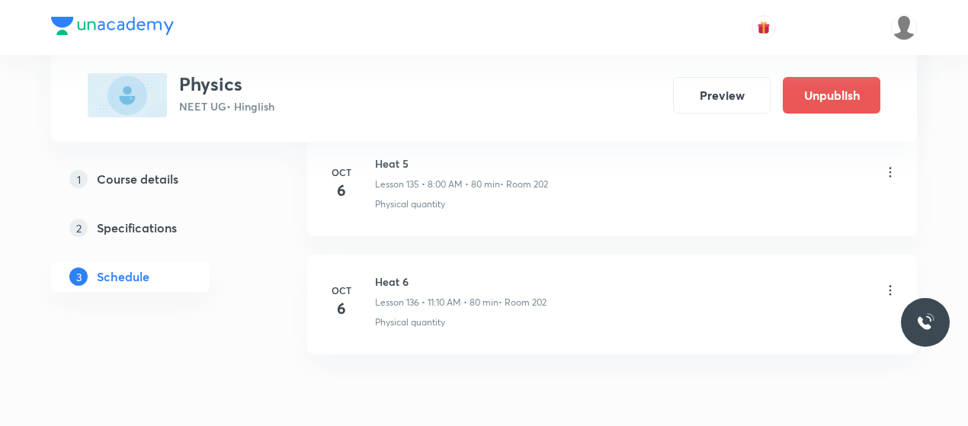
click at [397, 274] on h6 "Heat 6" at bounding box center [461, 282] width 172 height 16
copy h6 "Heat 6"
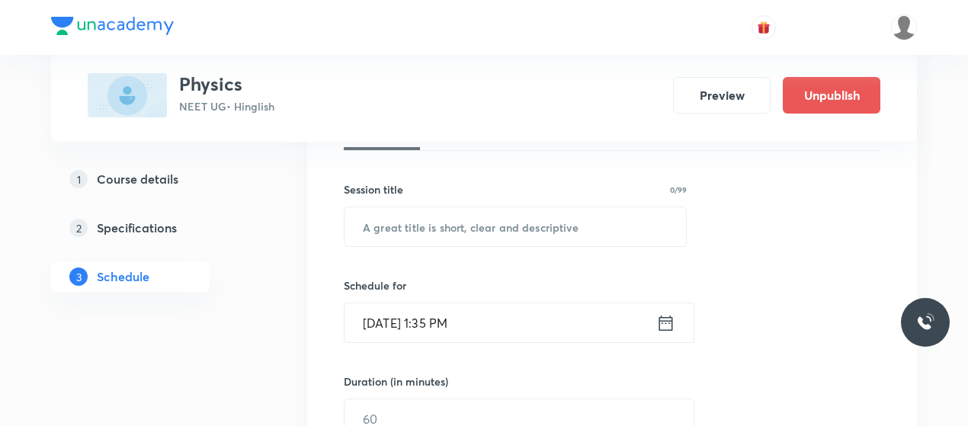
scroll to position [262, 0]
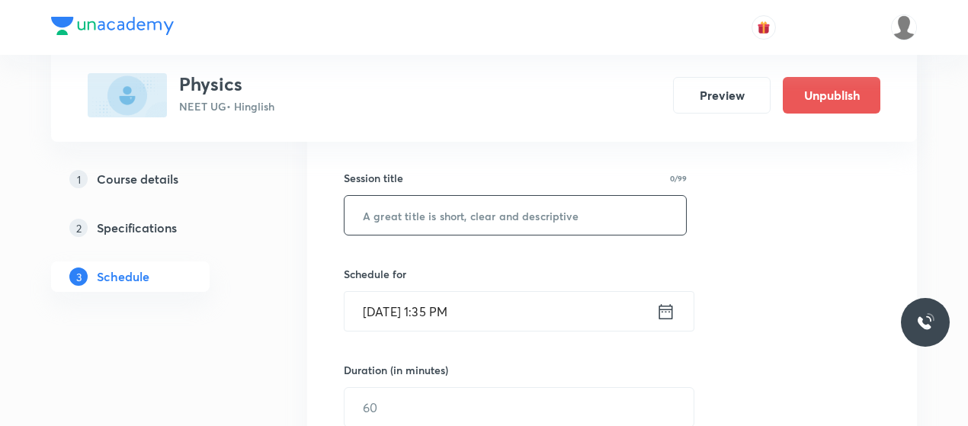
click at [423, 217] on input "text" at bounding box center [516, 215] width 342 height 39
paste input "Heat 6"
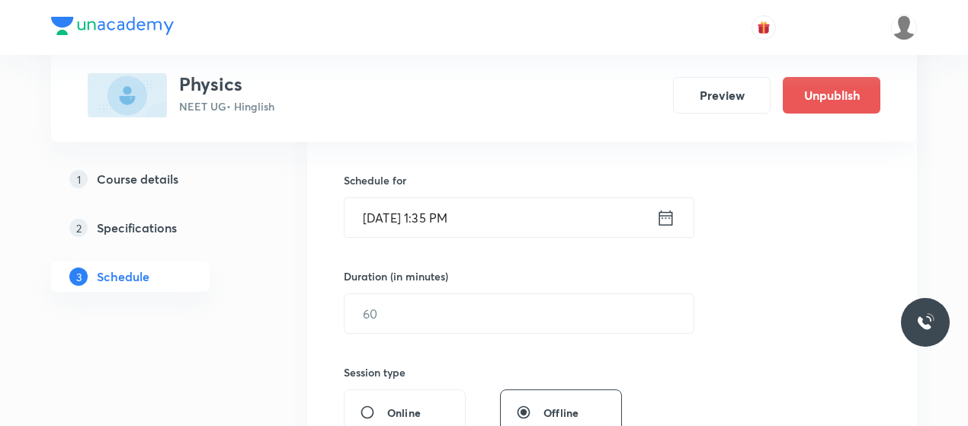
scroll to position [358, 0]
type input "Heat 7"
click at [386, 220] on input "Oct 6, 2025, 1:35 PM" at bounding box center [501, 215] width 312 height 39
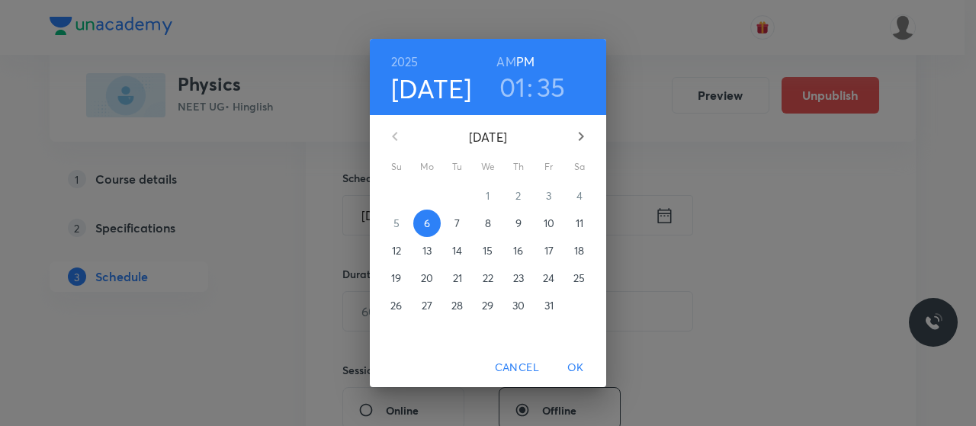
click at [483, 225] on span "8" at bounding box center [487, 223] width 27 height 15
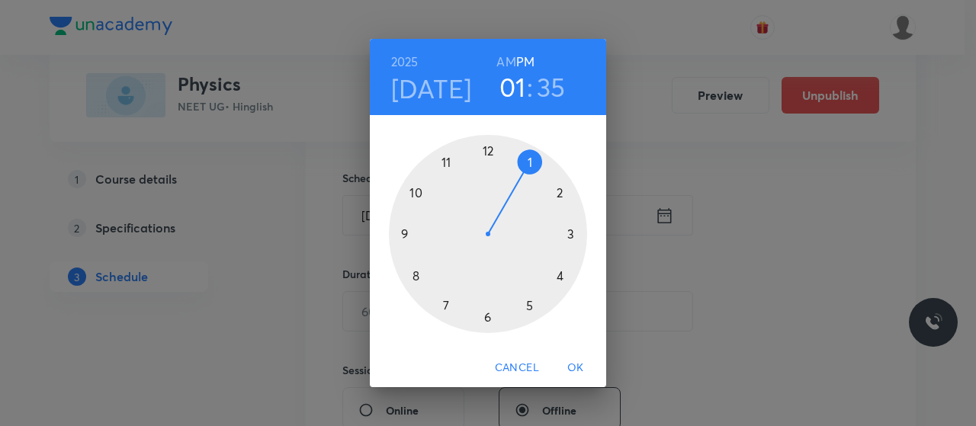
click at [507, 63] on h6 "AM" at bounding box center [505, 61] width 19 height 21
click at [396, 235] on div at bounding box center [488, 234] width 198 height 198
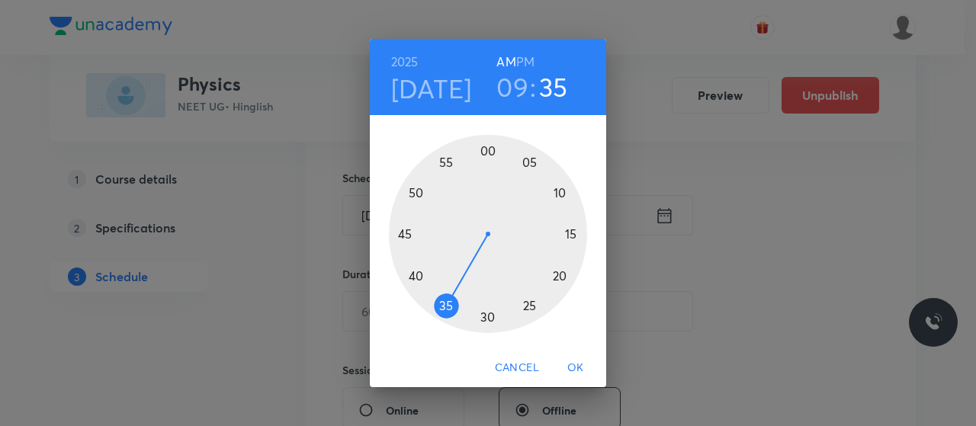
click at [487, 318] on div at bounding box center [488, 234] width 198 height 198
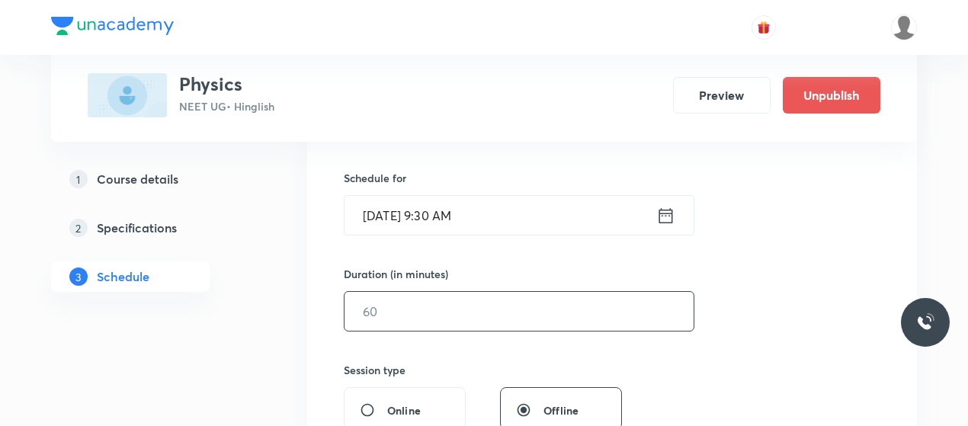
scroll to position [406, 0]
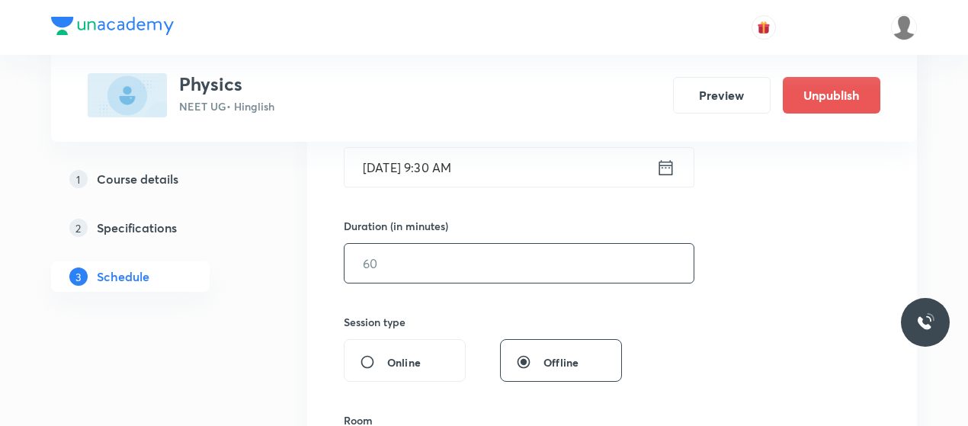
drag, startPoint x: 454, startPoint y: 238, endPoint x: 454, endPoint y: 258, distance: 20.6
click at [454, 258] on div "Duration (in minutes) ​" at bounding box center [483, 251] width 278 height 66
click at [454, 258] on input "text" at bounding box center [519, 263] width 349 height 39
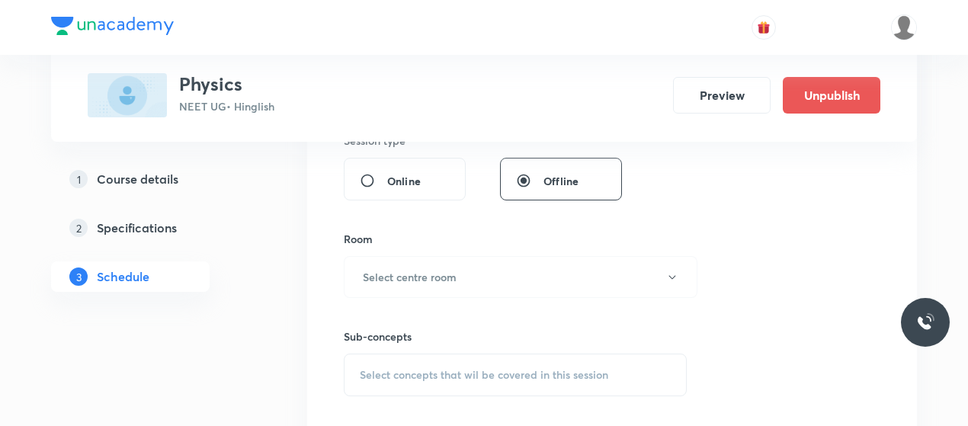
scroll to position [589, 0]
type input "80"
click at [454, 258] on button "Select centre room" at bounding box center [521, 276] width 354 height 42
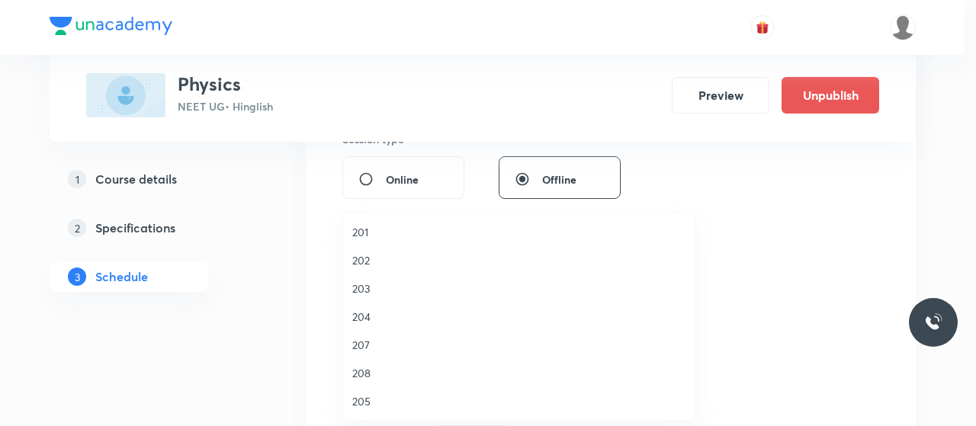
click at [358, 266] on span "202" at bounding box center [519, 260] width 334 height 16
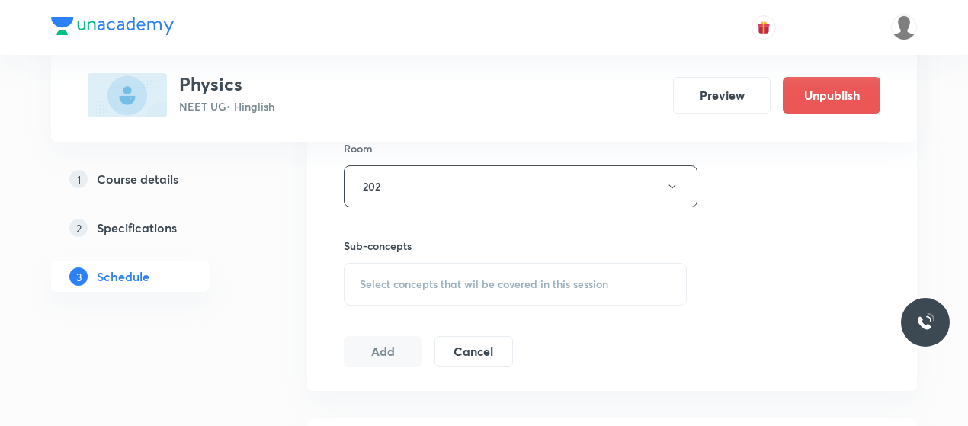
scroll to position [679, 0]
click at [467, 296] on div "Select concepts that wil be covered in this session" at bounding box center [515, 283] width 343 height 43
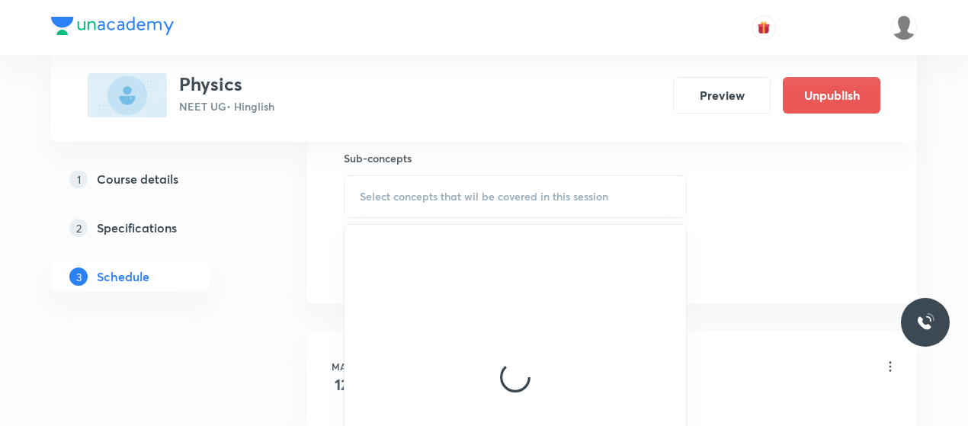
scroll to position [769, 0]
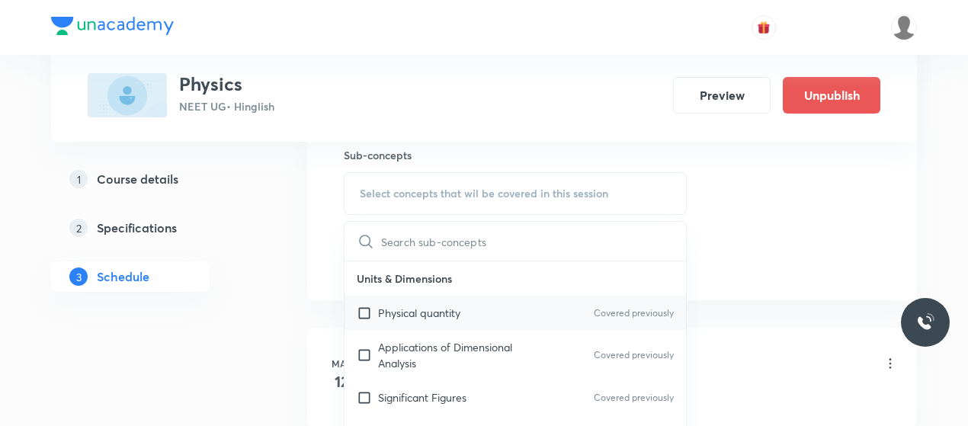
click at [448, 316] on p "Physical quantity" at bounding box center [419, 313] width 82 height 16
checkbox input "true"
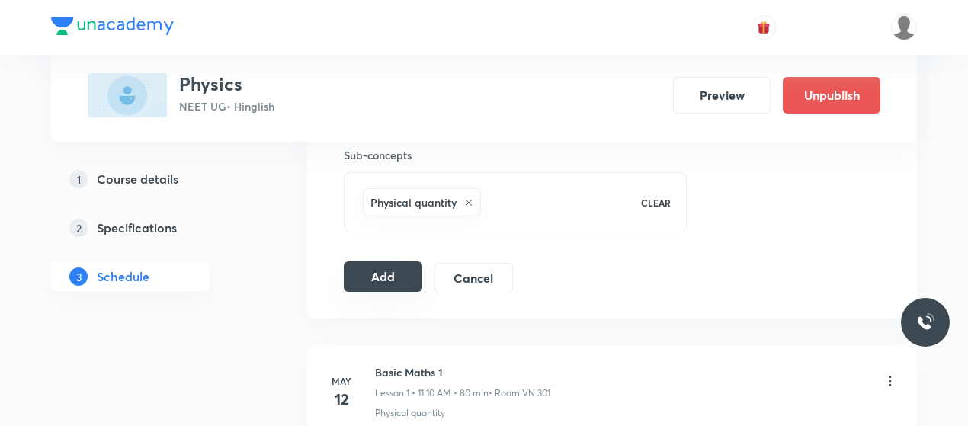
click at [361, 261] on button "Add" at bounding box center [383, 276] width 79 height 30
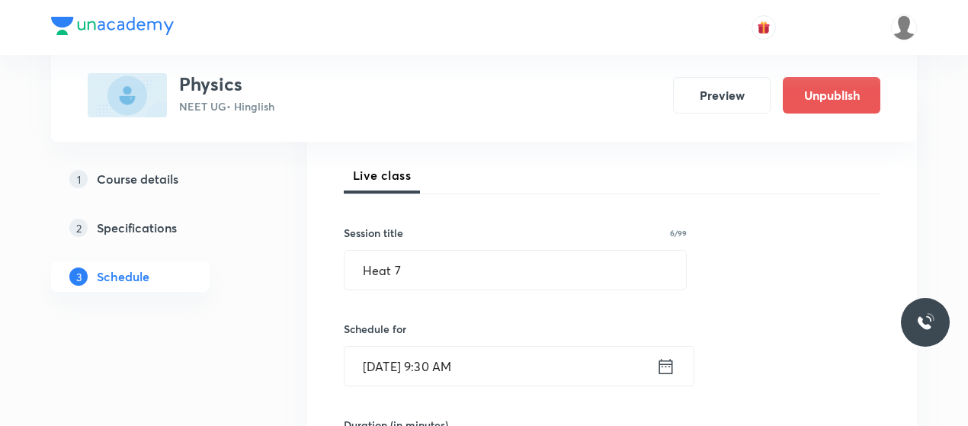
scroll to position [213, 0]
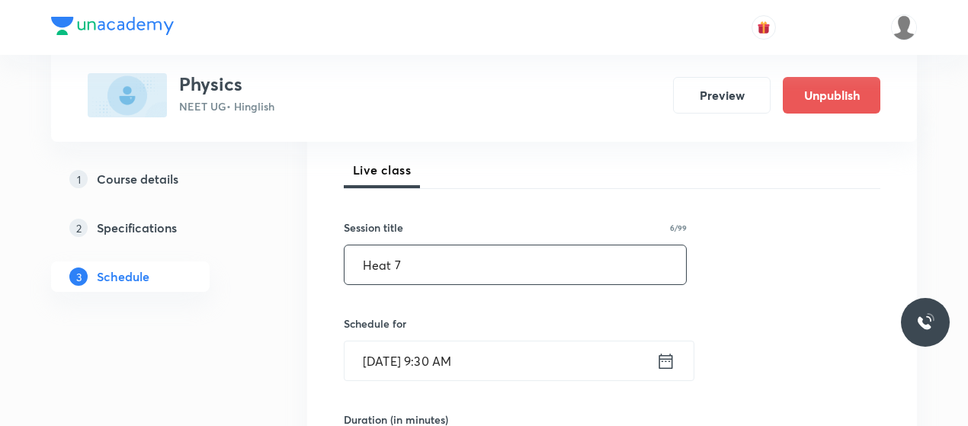
click at [385, 261] on input "Heat 7" at bounding box center [516, 264] width 342 height 39
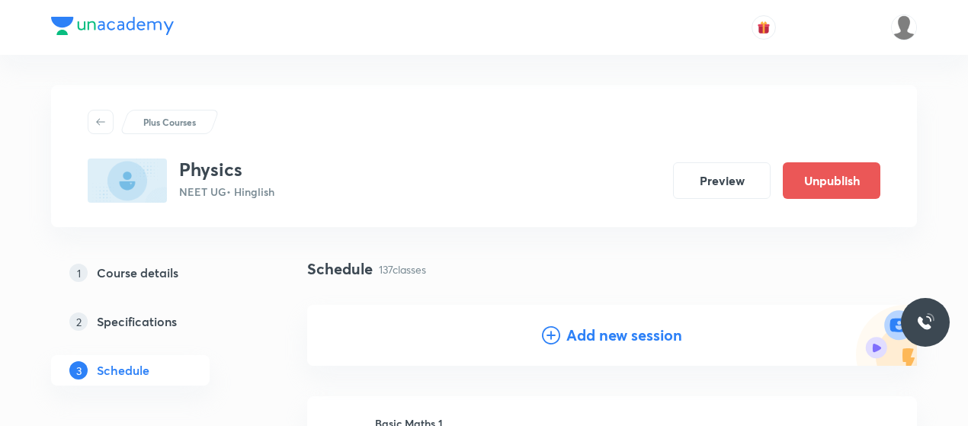
scroll to position [113, 0]
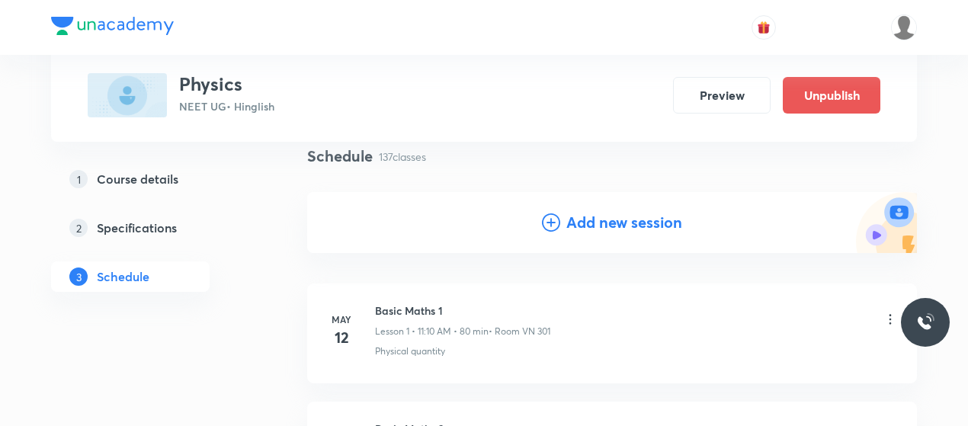
click at [556, 226] on icon at bounding box center [551, 222] width 18 height 18
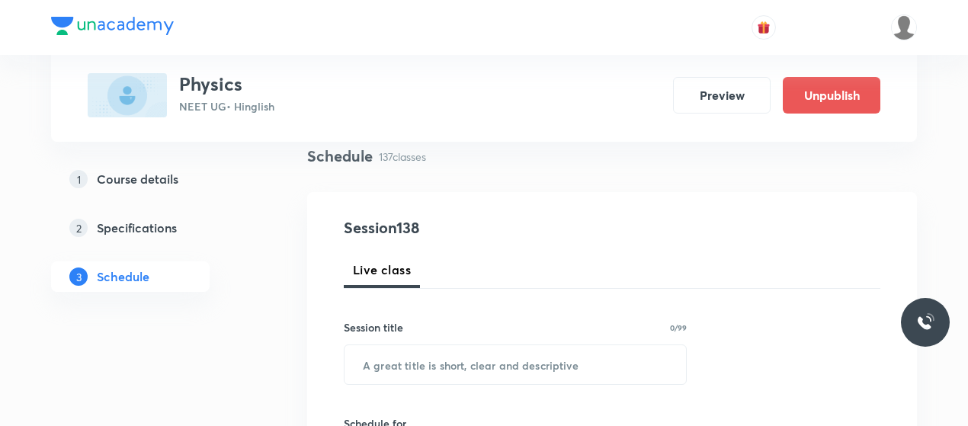
scroll to position [224, 0]
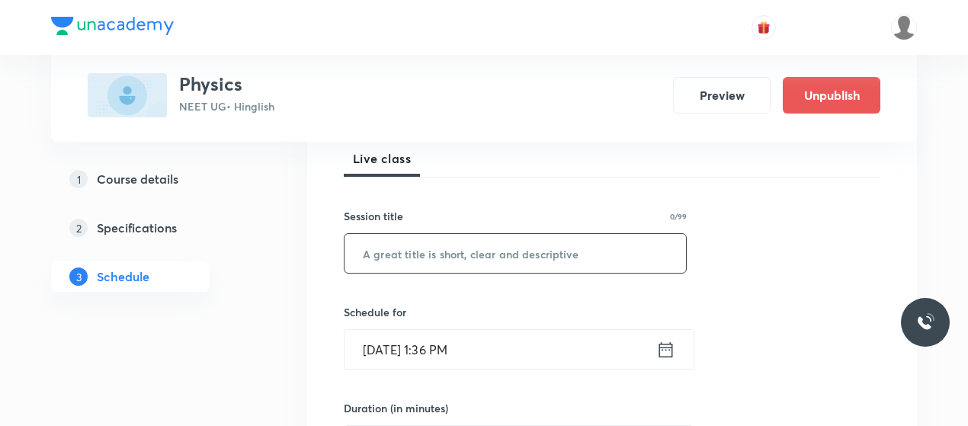
click at [443, 256] on input "text" at bounding box center [516, 253] width 342 height 39
paste input "Heat 7"
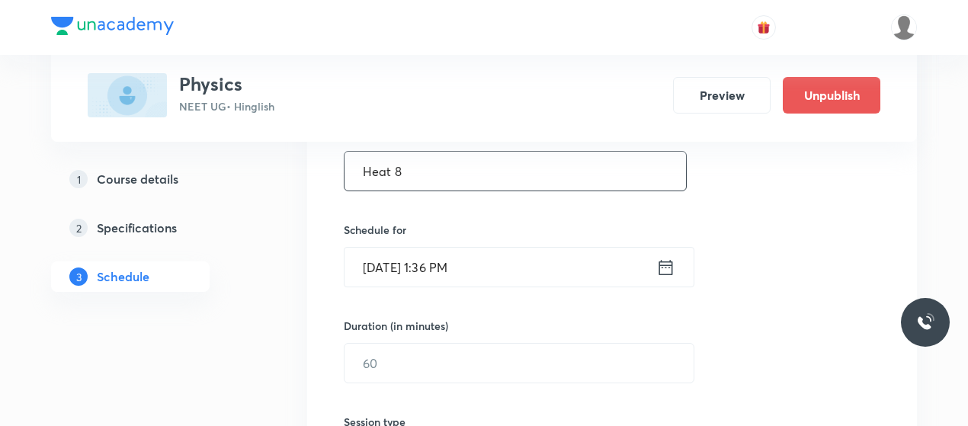
scroll to position [309, 0]
type input "Heat 8"
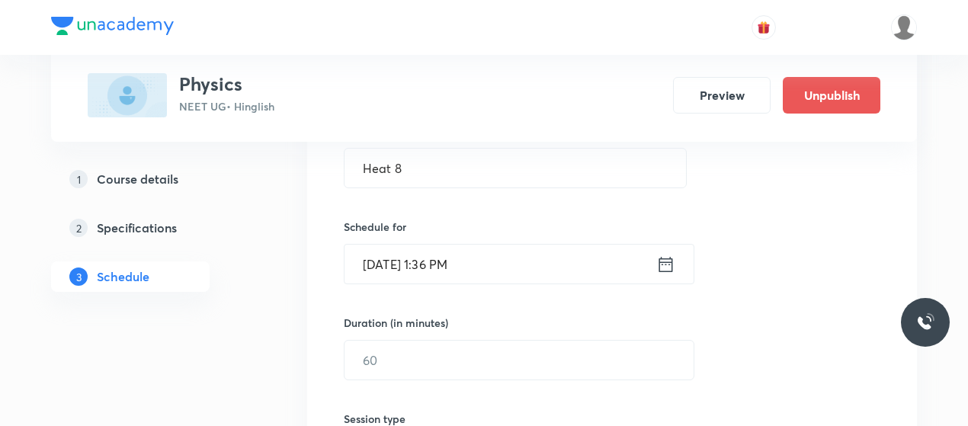
click at [384, 271] on input "Oct 6, 2025, 1:36 PM" at bounding box center [501, 264] width 312 height 39
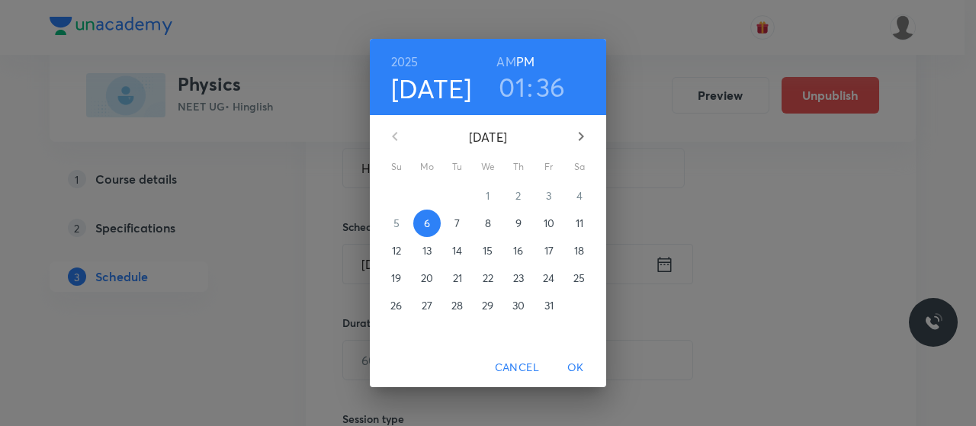
click at [552, 222] on p "10" at bounding box center [549, 223] width 11 height 15
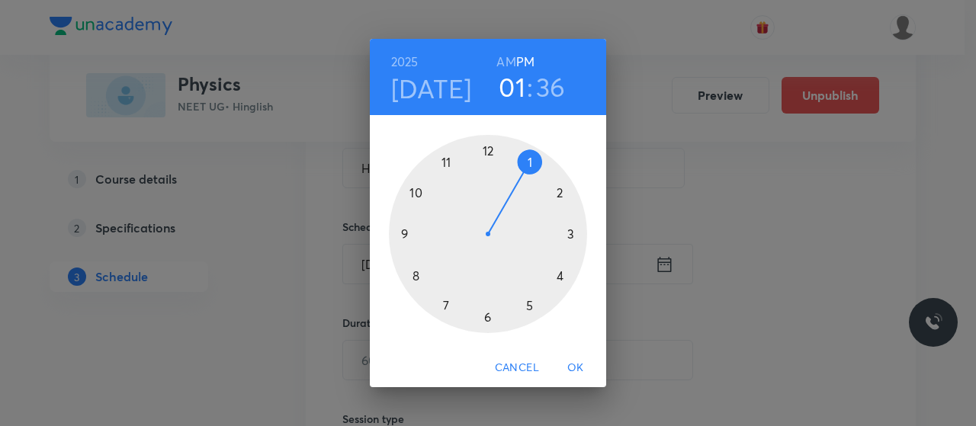
click at [504, 60] on h6 "AM" at bounding box center [505, 61] width 19 height 21
click at [414, 275] on div at bounding box center [488, 234] width 198 height 198
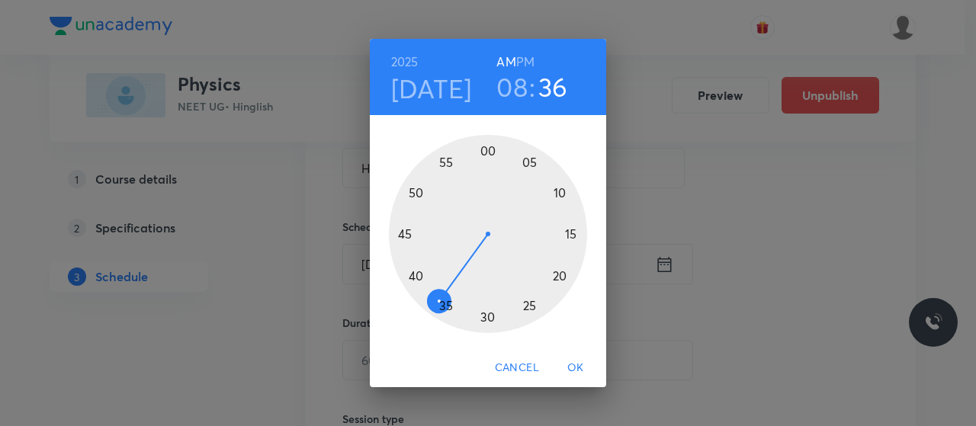
click at [486, 152] on div at bounding box center [488, 234] width 198 height 198
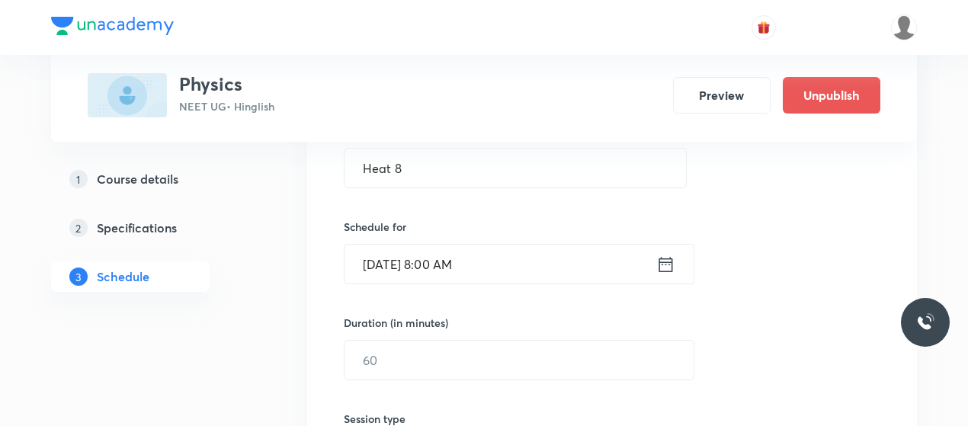
scroll to position [358, 0]
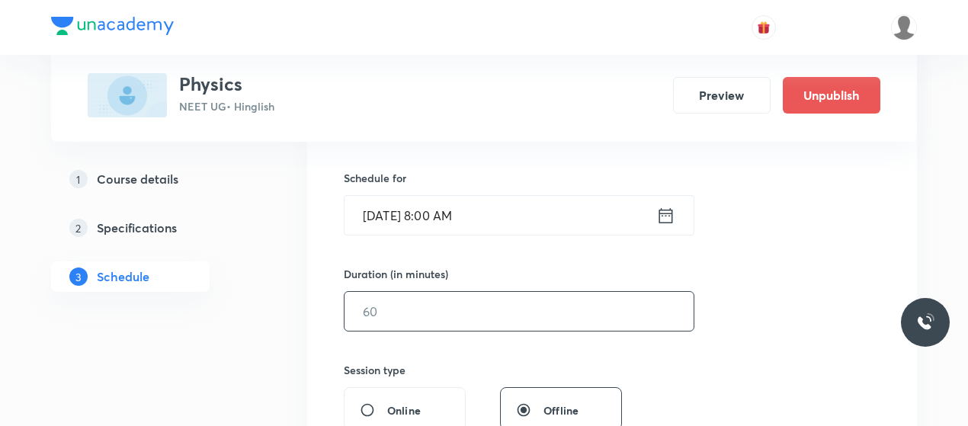
click at [477, 304] on input "text" at bounding box center [519, 311] width 349 height 39
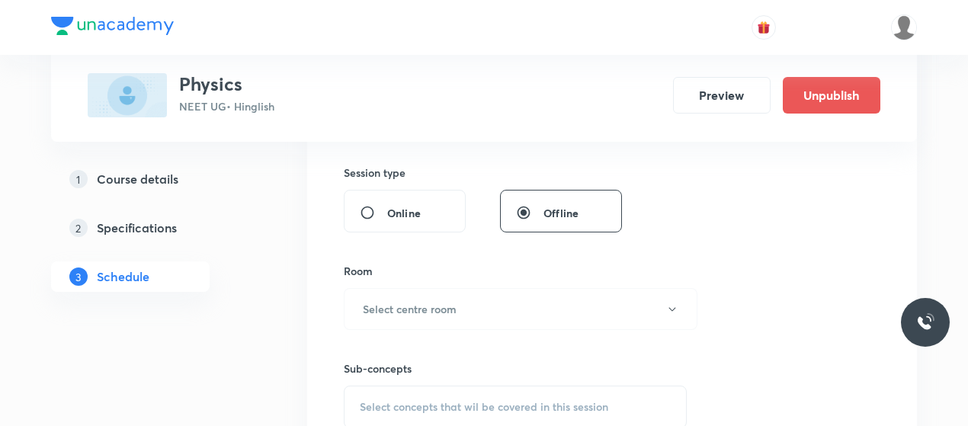
scroll to position [585, 0]
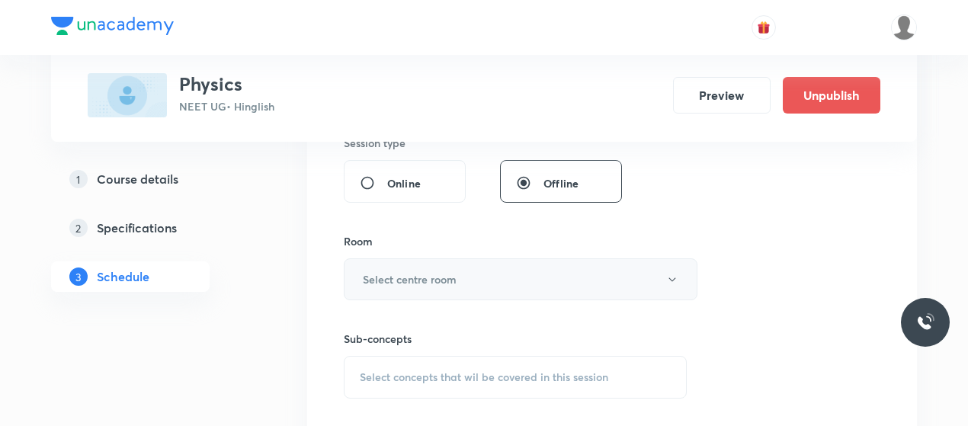
type input "80"
click at [490, 281] on button "Select centre room" at bounding box center [521, 279] width 354 height 42
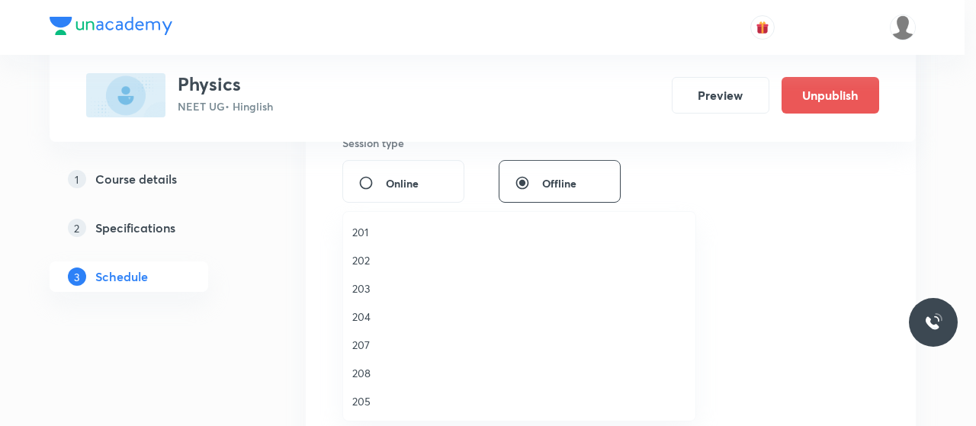
click at [368, 281] on span "203" at bounding box center [519, 289] width 334 height 16
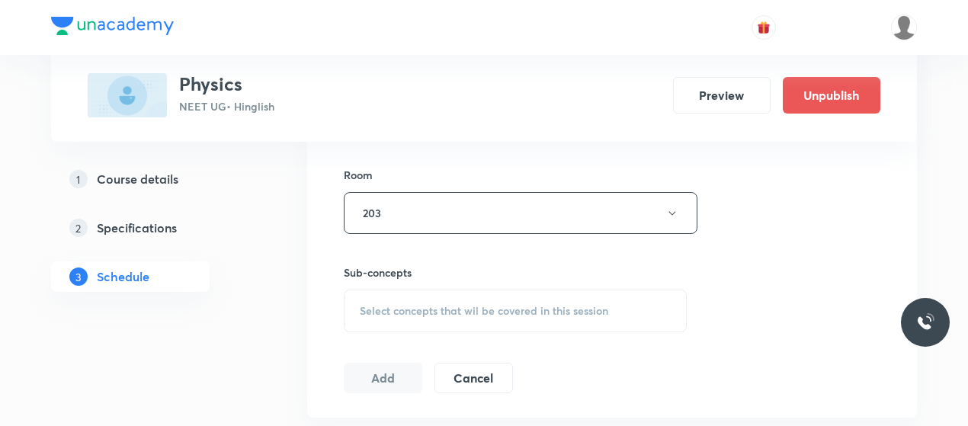
scroll to position [653, 0]
click at [486, 283] on div "Sub-concepts Select concepts that wil be covered in this session" at bounding box center [515, 298] width 343 height 68
click at [480, 291] on div "Select concepts that wil be covered in this session" at bounding box center [515, 310] width 343 height 43
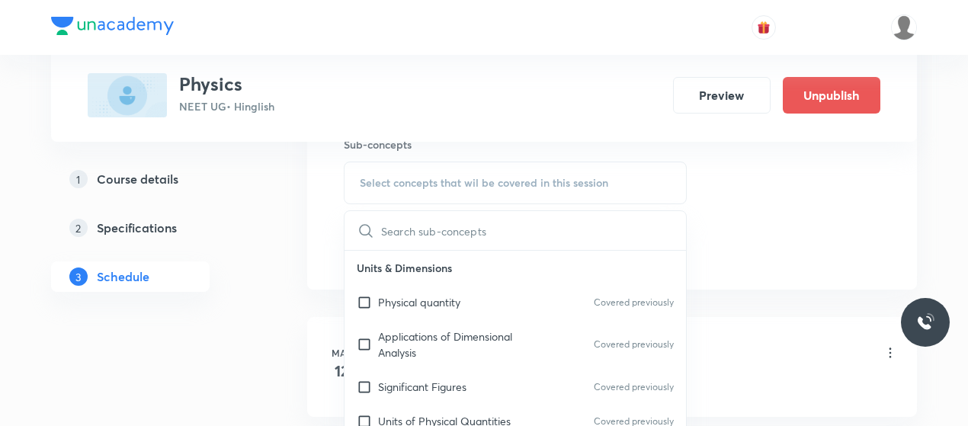
scroll to position [781, 0]
click at [424, 313] on div "Physical quantity Covered previously" at bounding box center [516, 301] width 342 height 34
checkbox input "true"
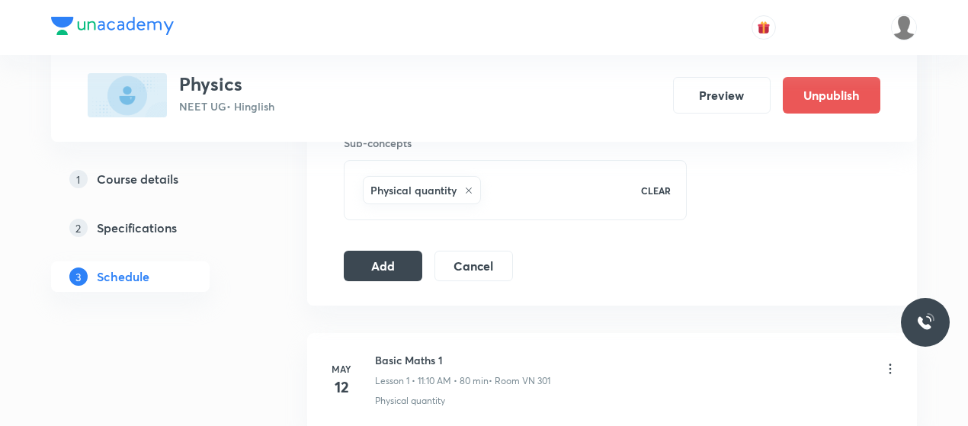
click at [391, 258] on button "Add" at bounding box center [383, 264] width 79 height 30
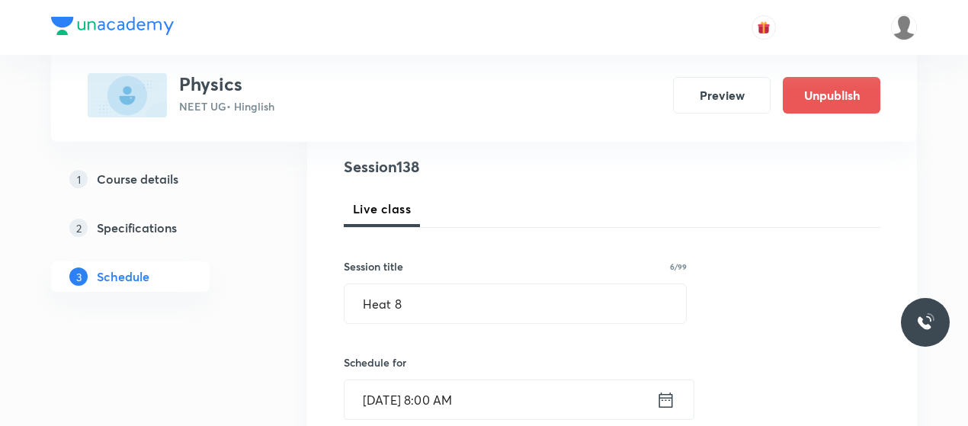
scroll to position [173, 0]
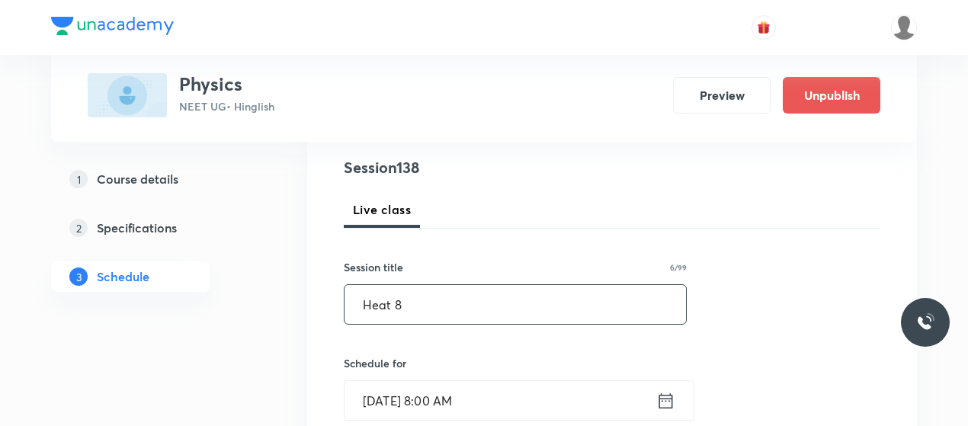
click at [392, 297] on input "Heat 8" at bounding box center [516, 304] width 342 height 39
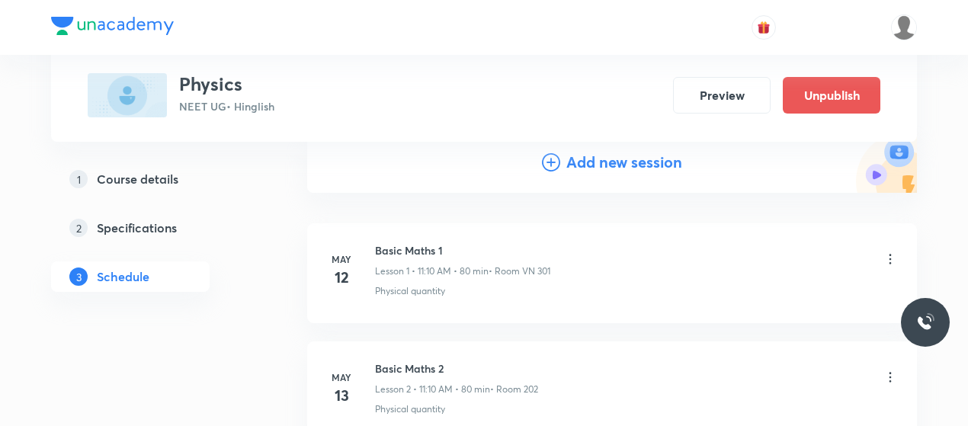
click at [550, 161] on icon at bounding box center [551, 162] width 18 height 18
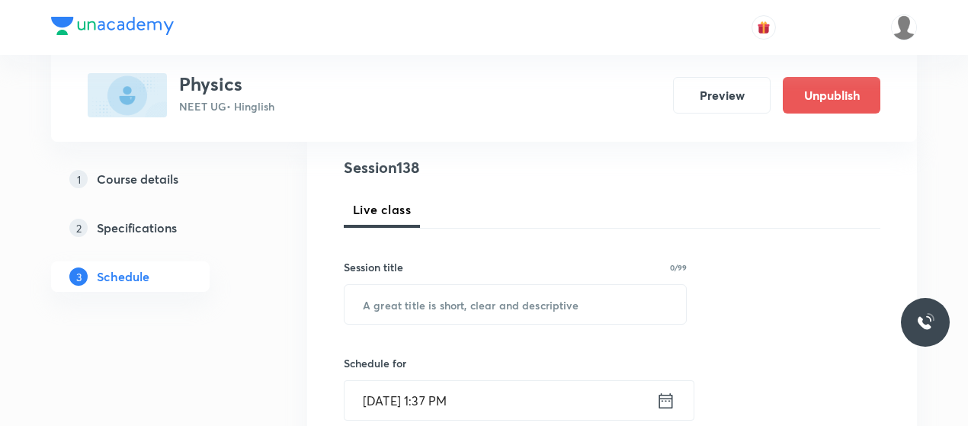
scroll to position [233, 0]
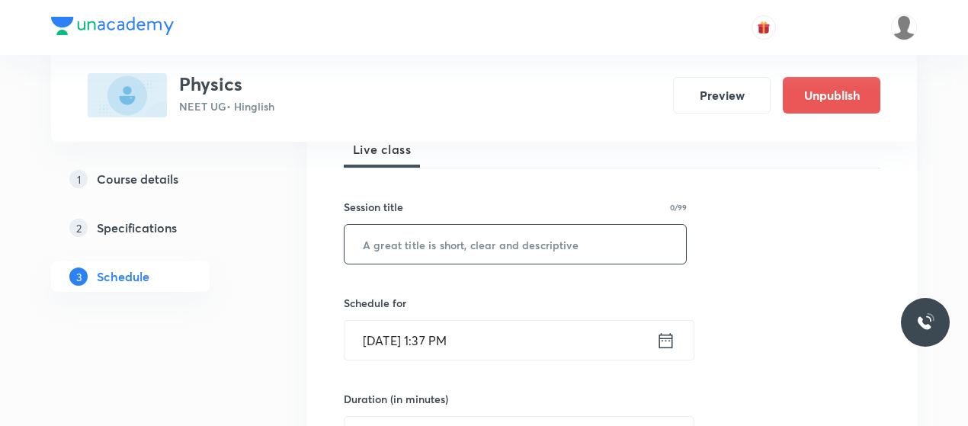
click at [445, 231] on input "text" at bounding box center [516, 244] width 342 height 39
paste input "Heat 8"
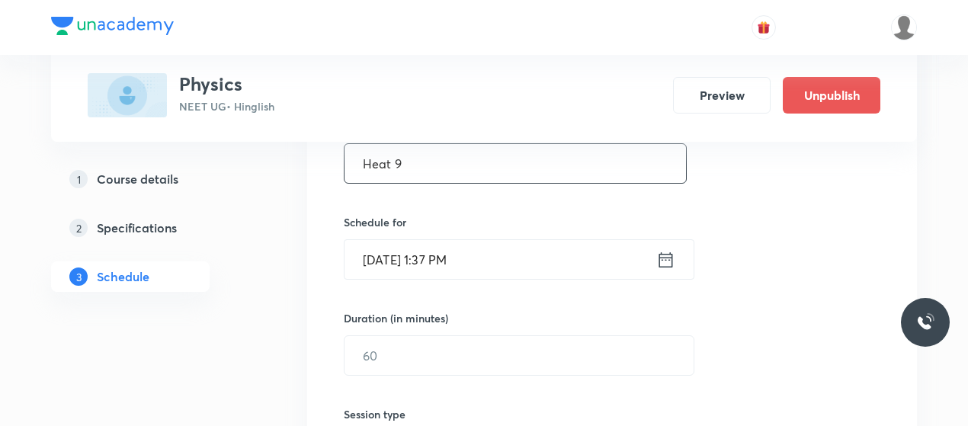
scroll to position [315, 0]
type input "Heat 9"
click at [395, 260] on input "Oct 6, 2025, 1:37 PM" at bounding box center [501, 258] width 312 height 39
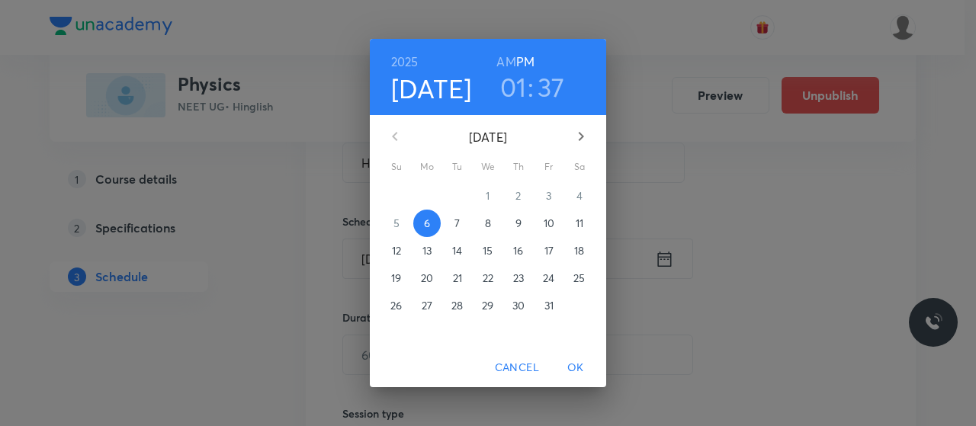
click at [553, 220] on p "10" at bounding box center [549, 223] width 11 height 15
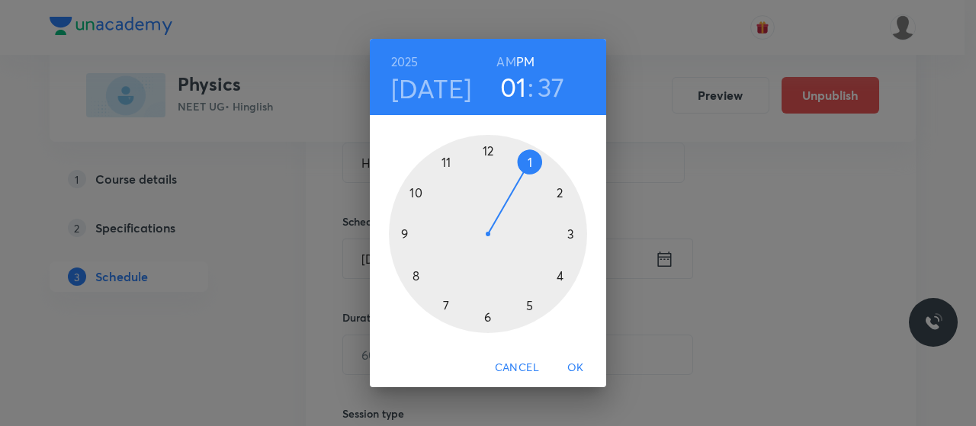
click at [511, 62] on h6 "AM" at bounding box center [505, 61] width 19 height 21
click at [405, 233] on div at bounding box center [488, 234] width 198 height 198
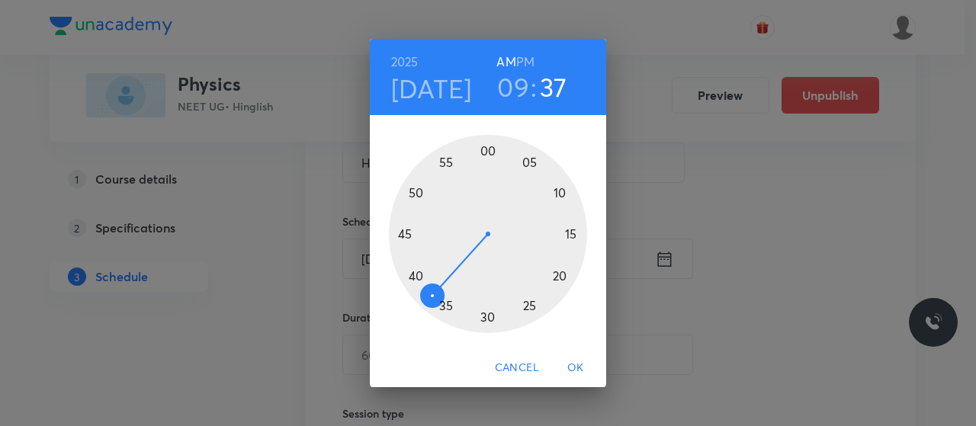
click at [483, 315] on div at bounding box center [488, 234] width 198 height 198
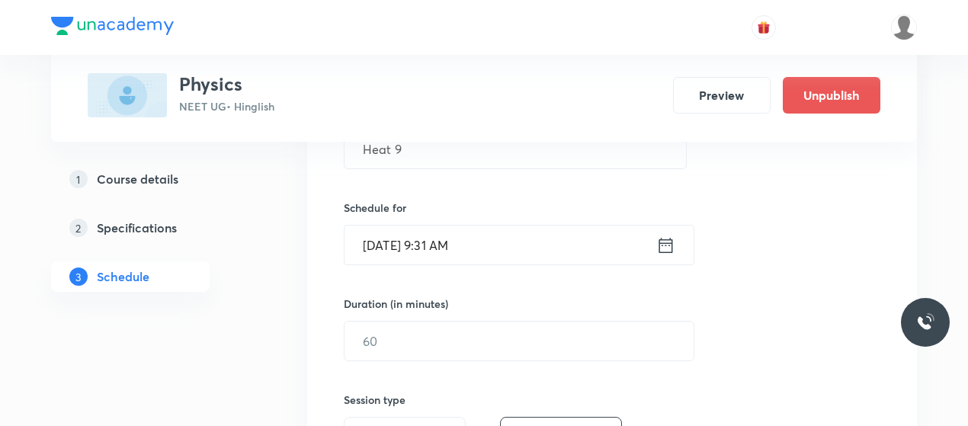
scroll to position [332, 0]
click at [453, 248] on input "Oct 10, 2025, 9:31 AM" at bounding box center [501, 242] width 312 height 39
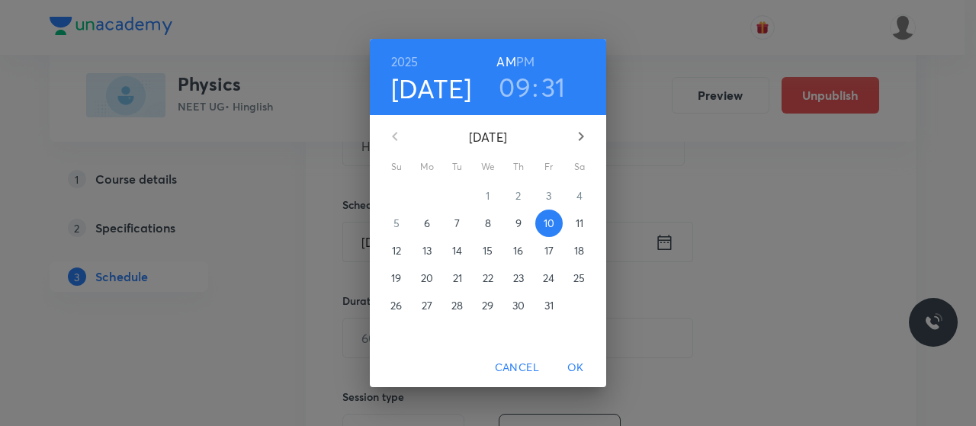
click at [541, 86] on h3 "31" at bounding box center [553, 87] width 24 height 32
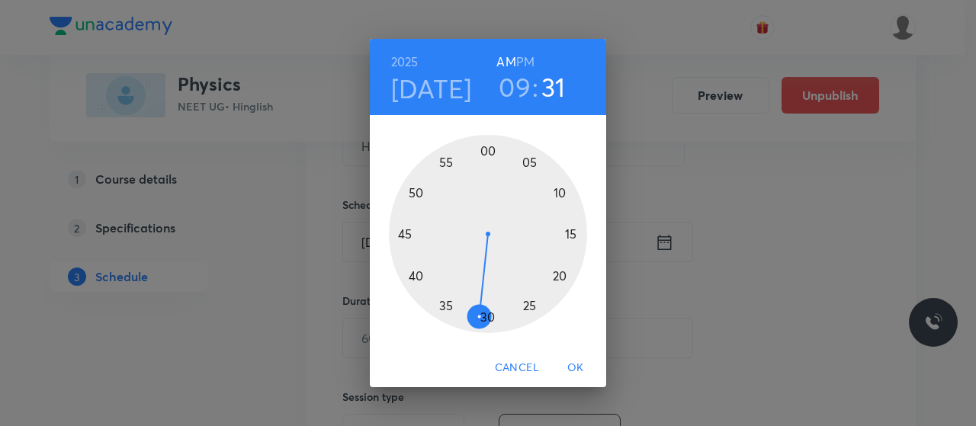
click at [488, 313] on div at bounding box center [488, 234] width 198 height 198
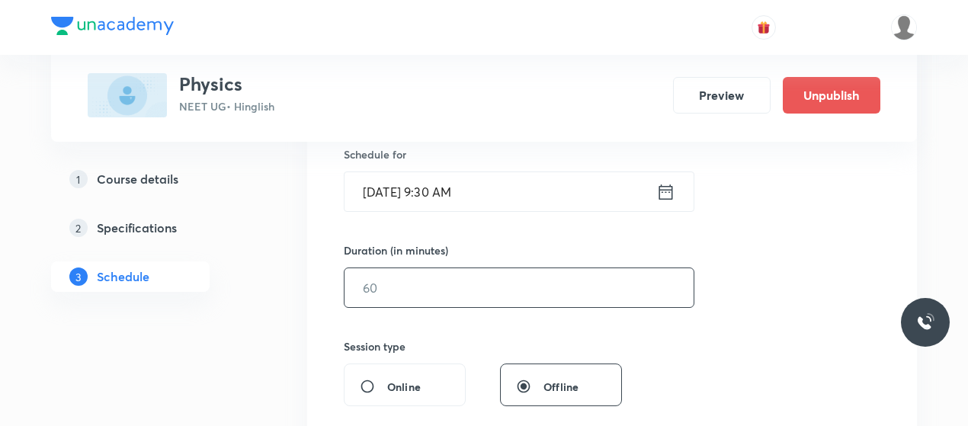
scroll to position [384, 0]
click at [479, 274] on input "text" at bounding box center [519, 285] width 349 height 39
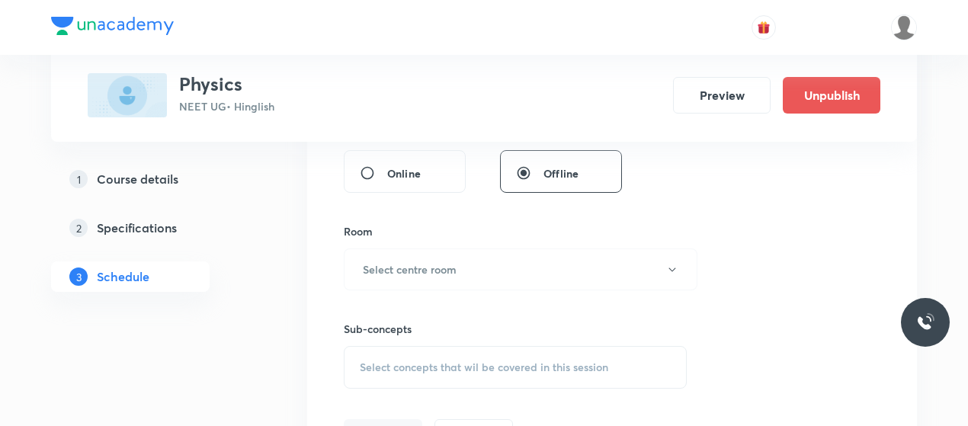
scroll to position [599, 0]
type input "80"
click at [479, 274] on button "Select centre room" at bounding box center [521, 266] width 354 height 42
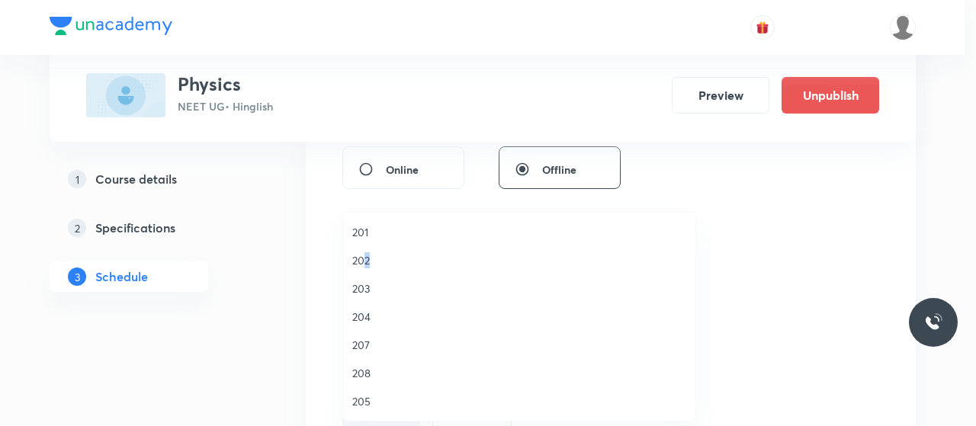
drag, startPoint x: 364, startPoint y: 254, endPoint x: 445, endPoint y: 269, distance: 82.2
click at [445, 269] on li "202" at bounding box center [519, 260] width 352 height 28
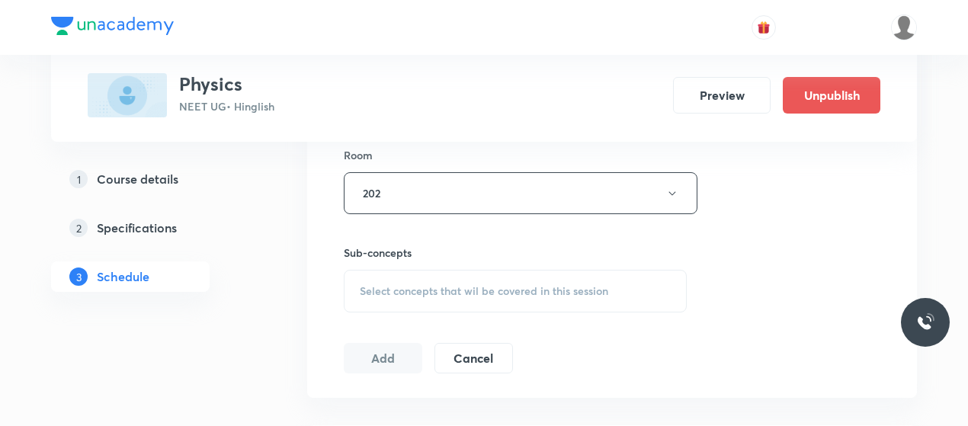
scroll to position [681, 0]
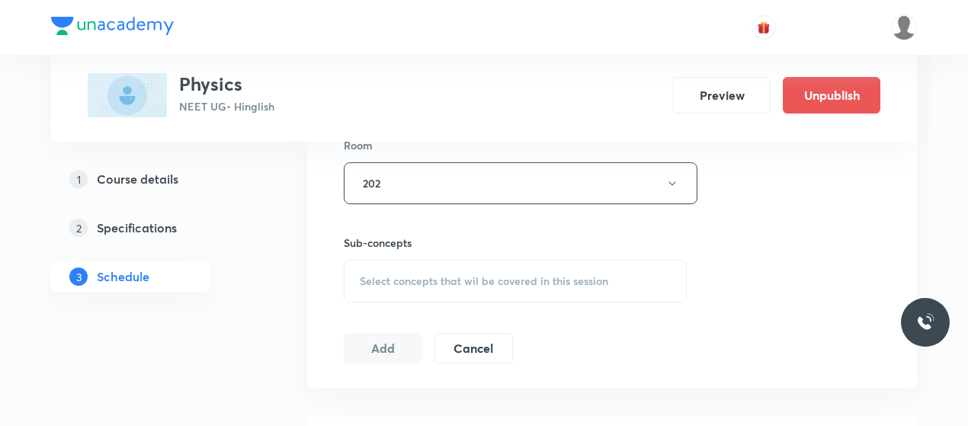
click at [445, 269] on div "Select concepts that wil be covered in this session" at bounding box center [515, 281] width 343 height 43
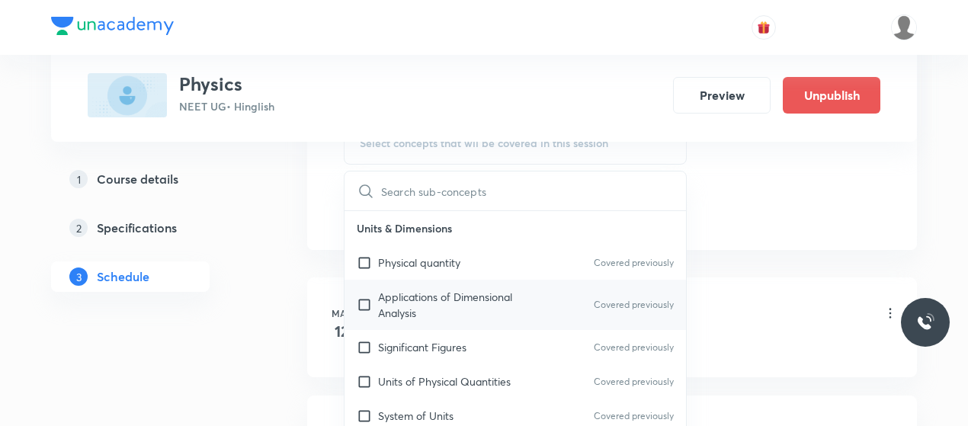
scroll to position [820, 0]
click at [445, 284] on div "Applications of Dimensional Analysis Covered previously" at bounding box center [516, 304] width 342 height 50
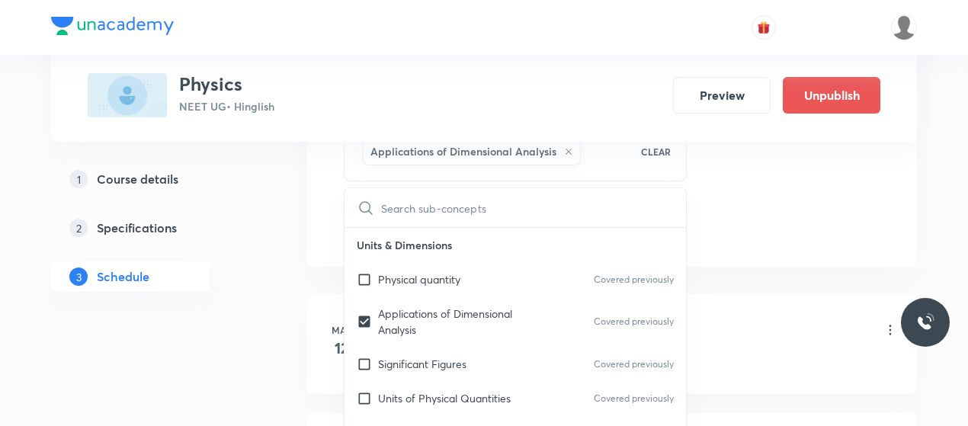
checkbox input "true"
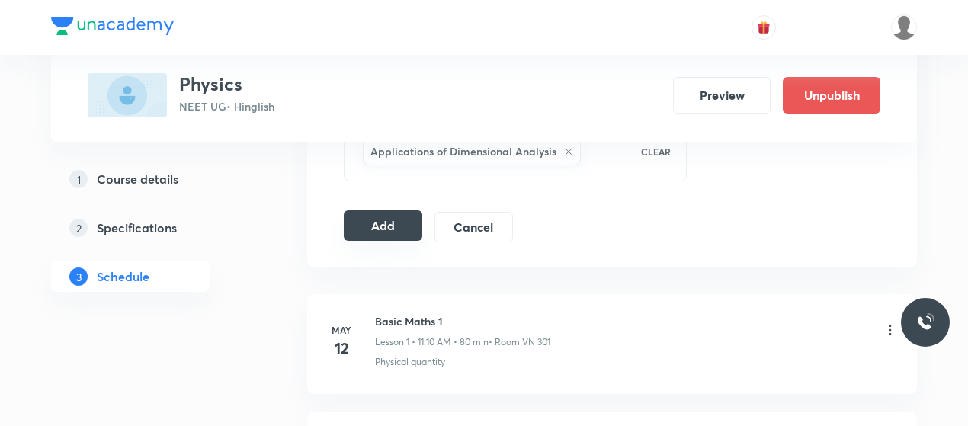
click at [372, 220] on button "Add" at bounding box center [383, 225] width 79 height 30
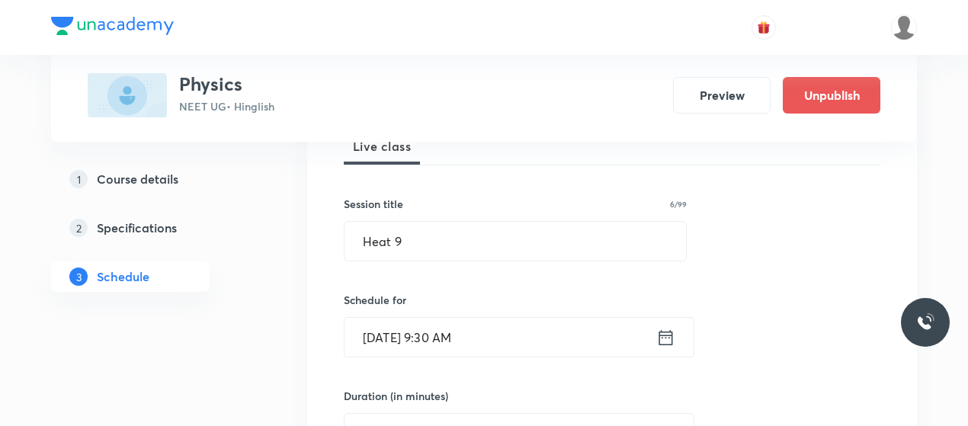
scroll to position [231, 0]
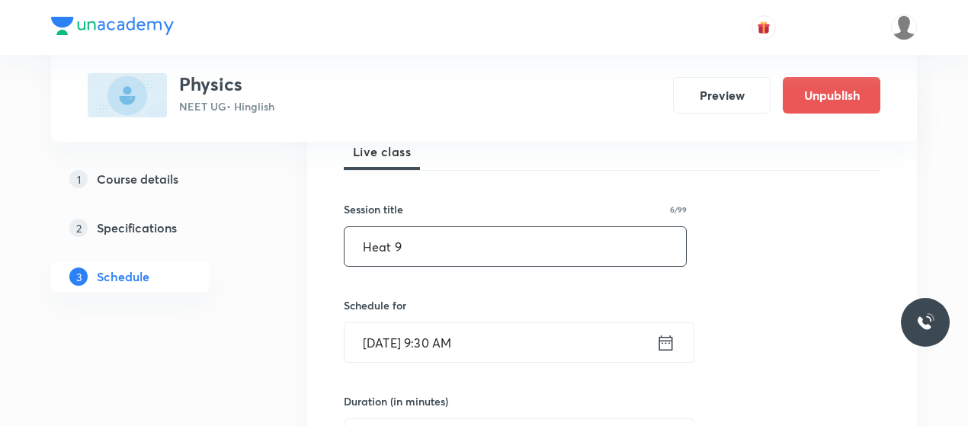
click at [383, 242] on input "Heat 9" at bounding box center [516, 246] width 342 height 39
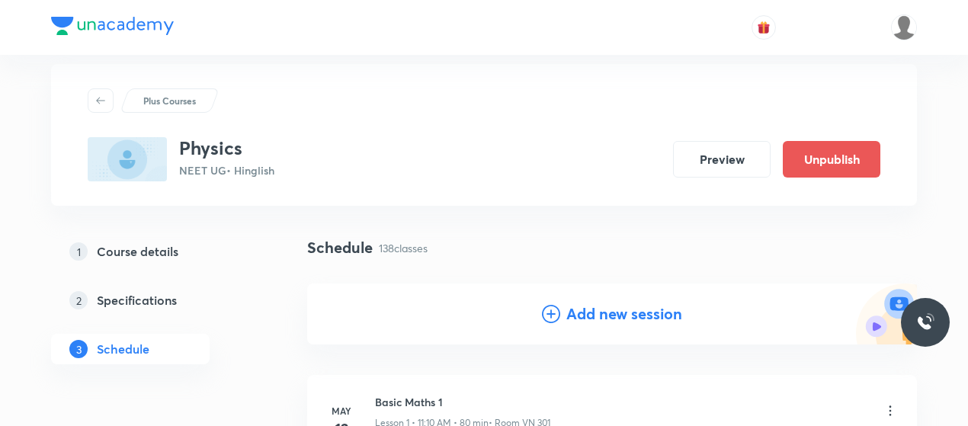
scroll to position [0, 0]
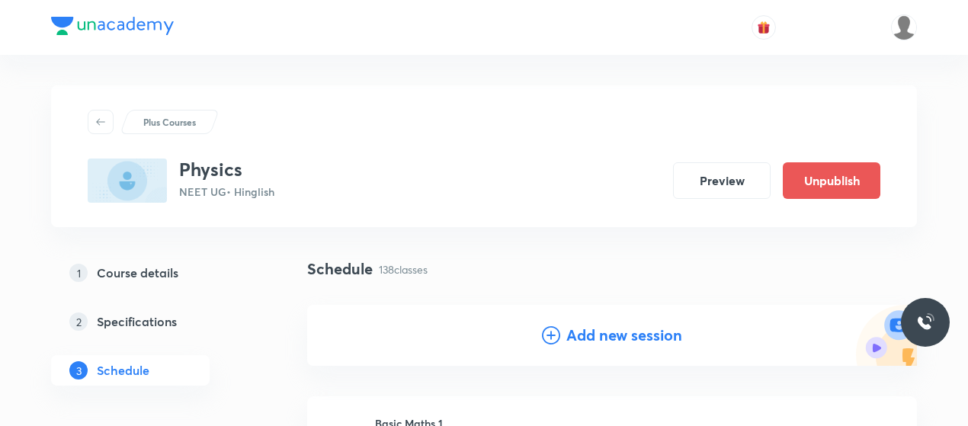
click at [550, 335] on icon at bounding box center [551, 335] width 18 height 18
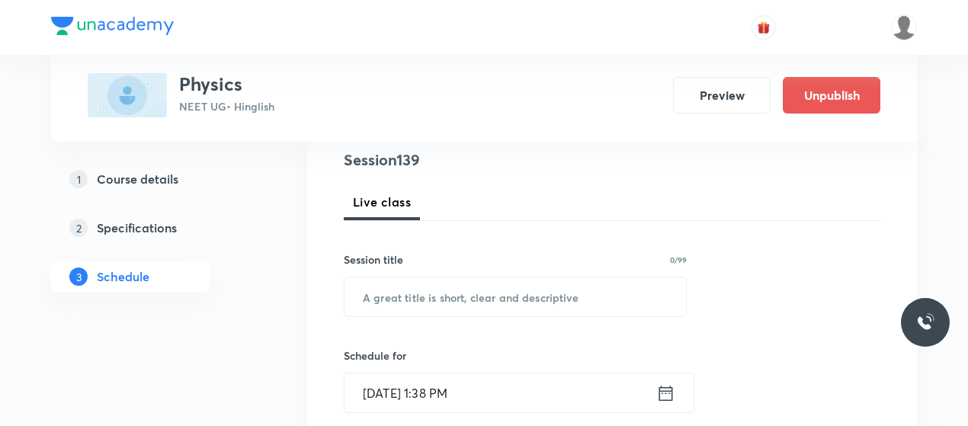
scroll to position [181, 0]
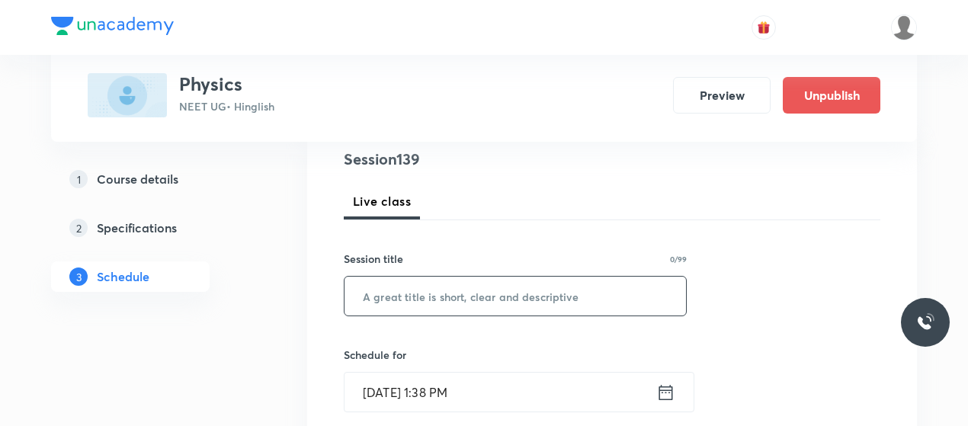
click at [482, 293] on input "text" at bounding box center [516, 296] width 342 height 39
paste input "Heat 9"
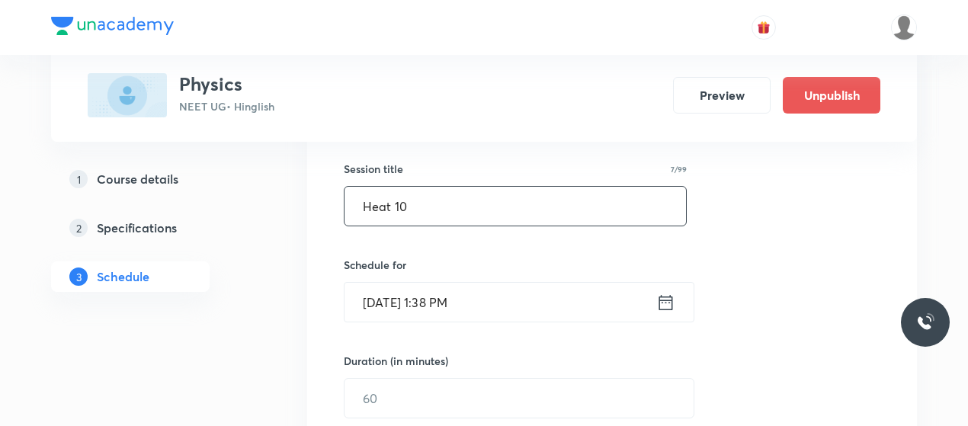
scroll to position [316, 0]
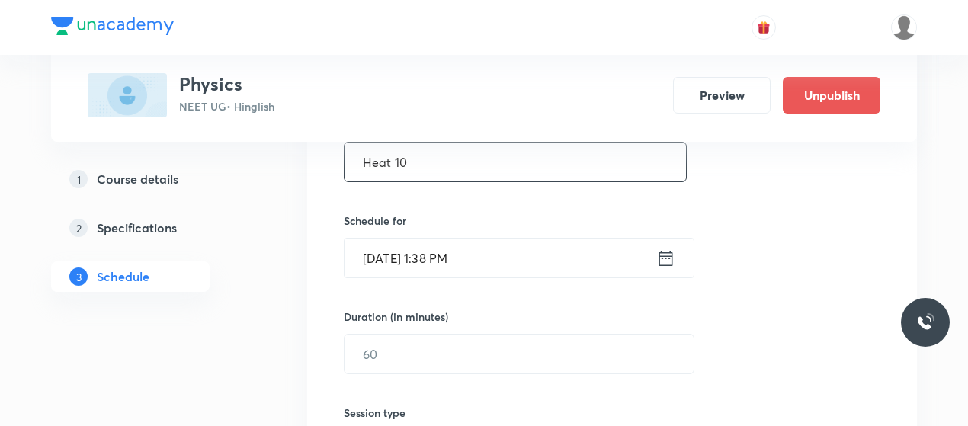
type input "Heat 10"
click at [387, 261] on input "Oct 6, 2025, 1:38 PM" at bounding box center [501, 258] width 312 height 39
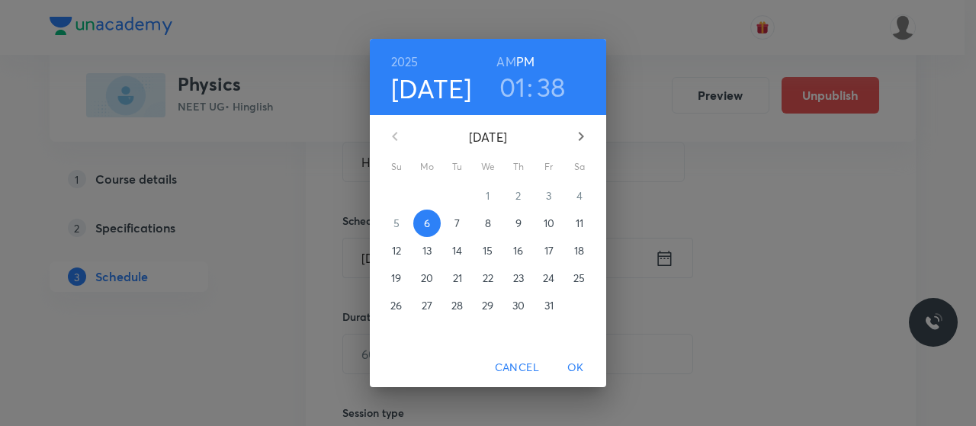
click at [569, 220] on span "11" at bounding box center [579, 223] width 27 height 15
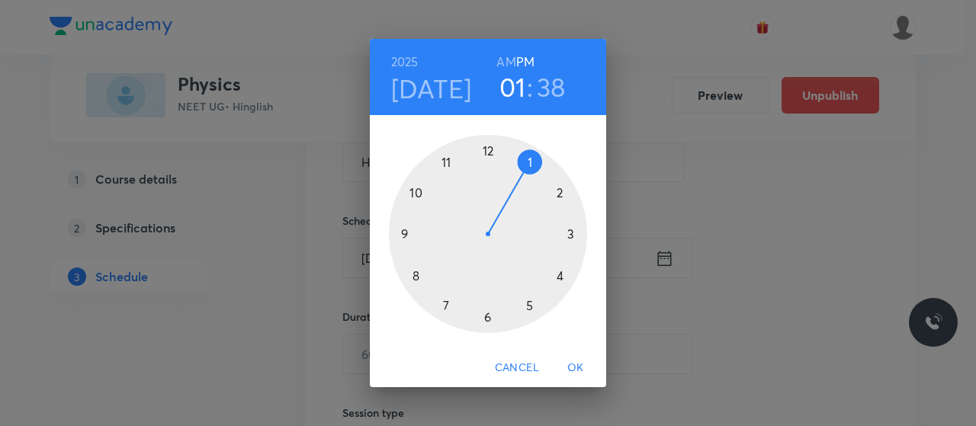
click at [499, 59] on h6 "AM" at bounding box center [505, 61] width 19 height 21
click at [418, 274] on div at bounding box center [488, 234] width 198 height 198
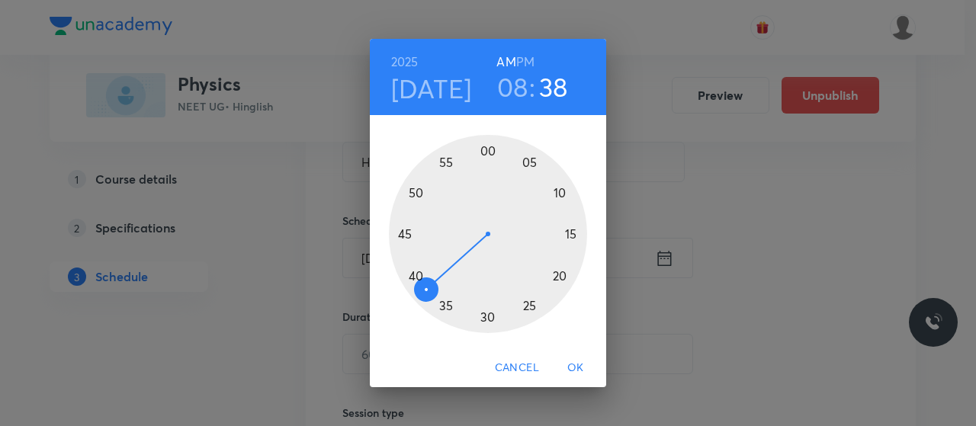
click at [491, 149] on div at bounding box center [488, 234] width 198 height 198
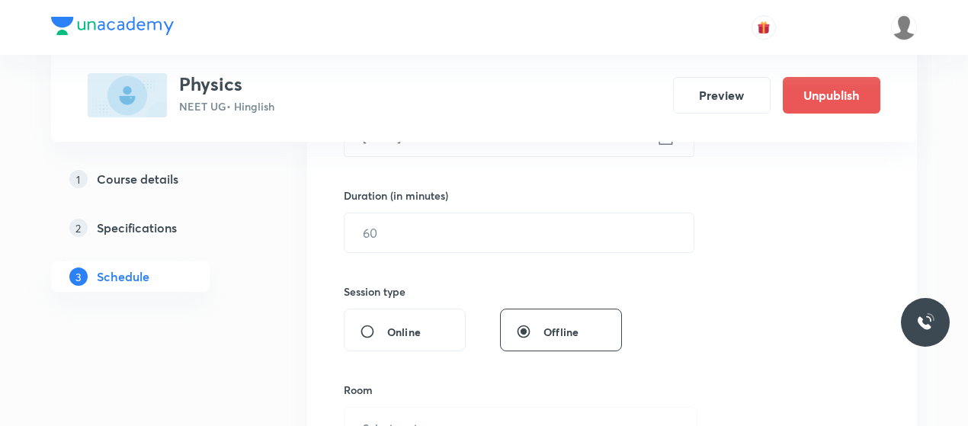
scroll to position [456, 0]
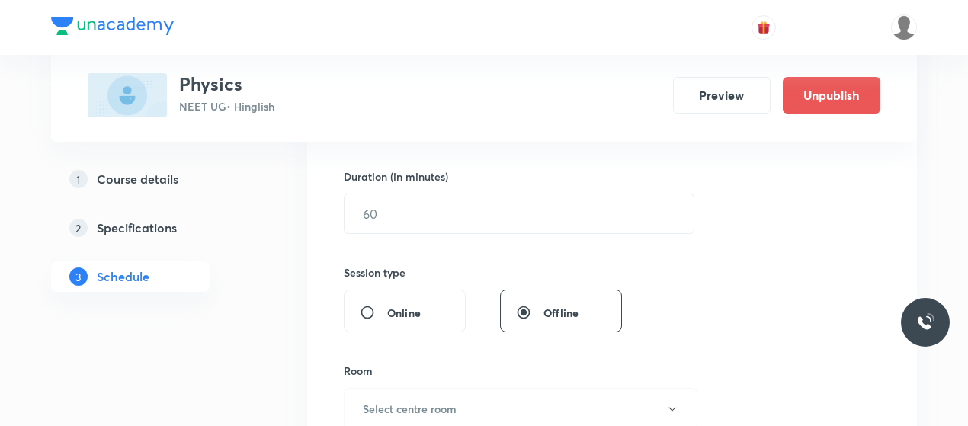
click at [479, 209] on input "text" at bounding box center [519, 213] width 349 height 39
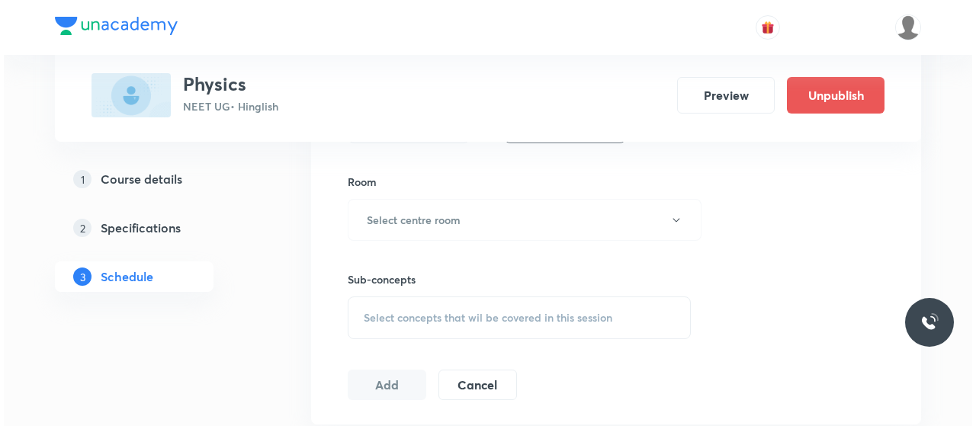
scroll to position [646, 0]
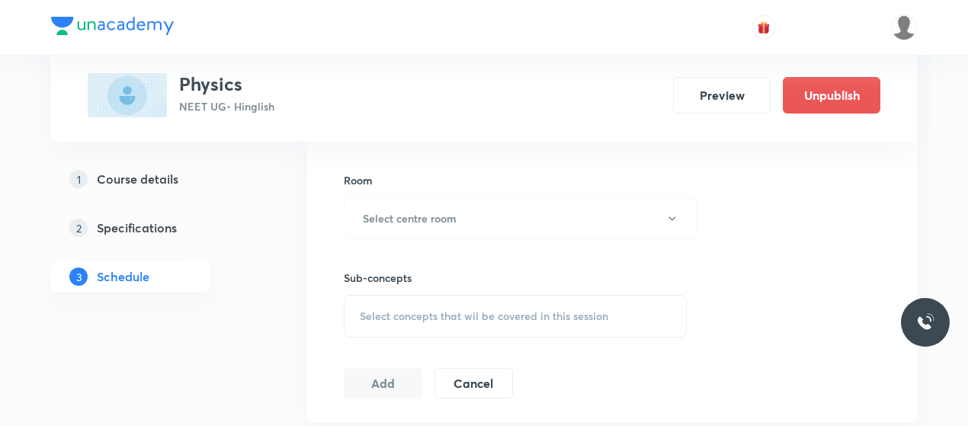
type input "80"
click at [479, 209] on button "Select centre room" at bounding box center [521, 218] width 354 height 42
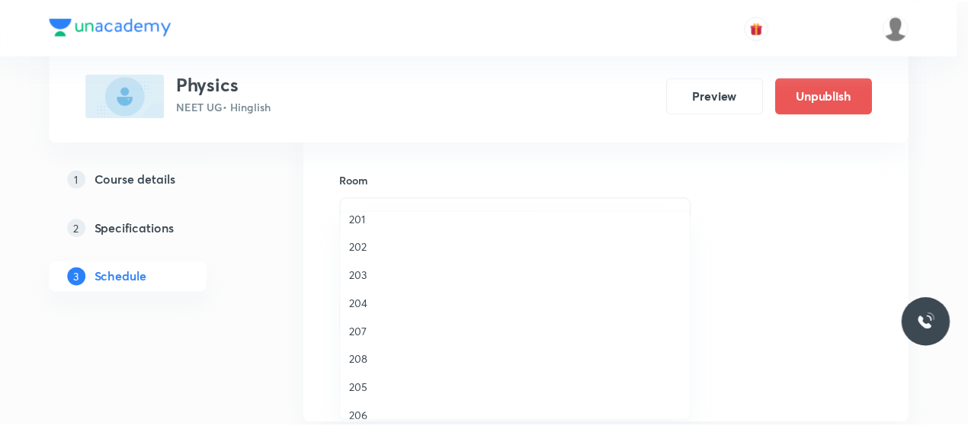
scroll to position [18, 0]
click at [361, 274] on span "203" at bounding box center [519, 270] width 334 height 16
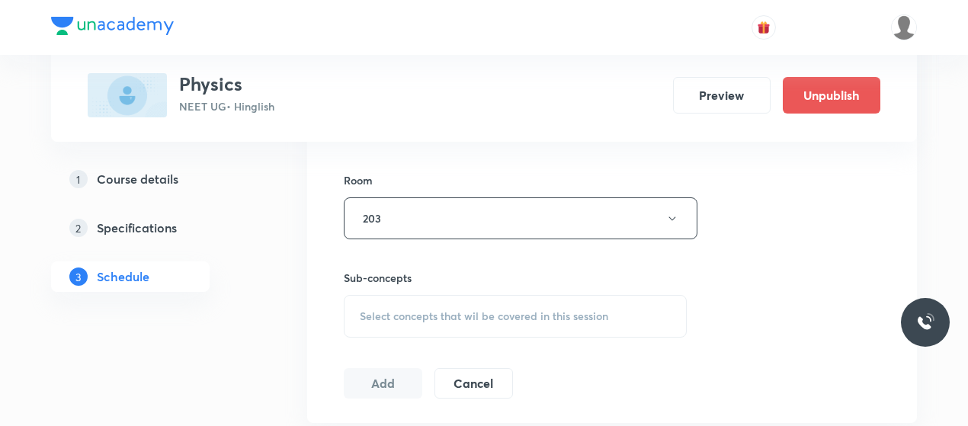
click at [361, 274] on h6 "Sub-concepts" at bounding box center [515, 278] width 343 height 16
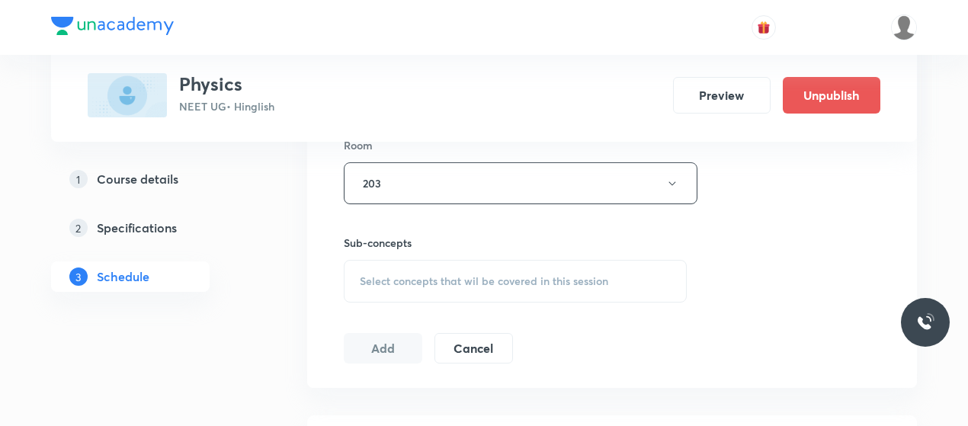
click at [399, 276] on span "Select concepts that wil be covered in this session" at bounding box center [484, 281] width 249 height 12
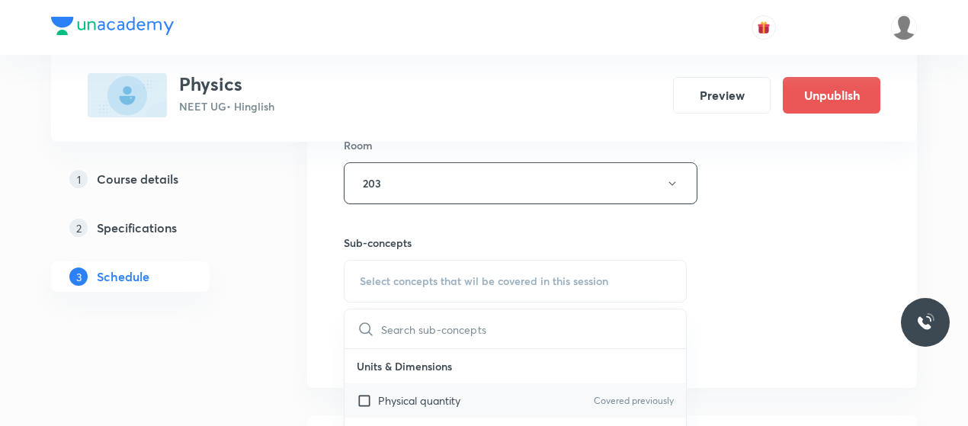
click at [415, 406] on div "Physical quantity Covered previously" at bounding box center [516, 400] width 342 height 34
checkbox input "true"
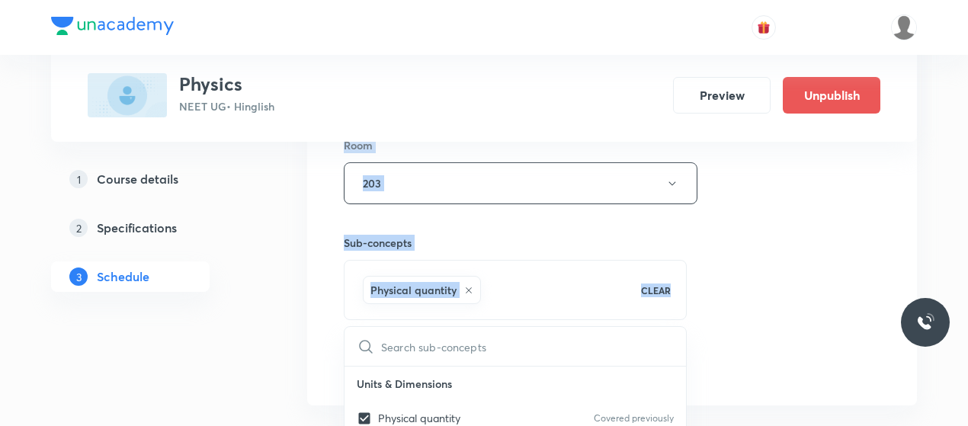
drag, startPoint x: 282, startPoint y: 324, endPoint x: 724, endPoint y: 303, distance: 442.7
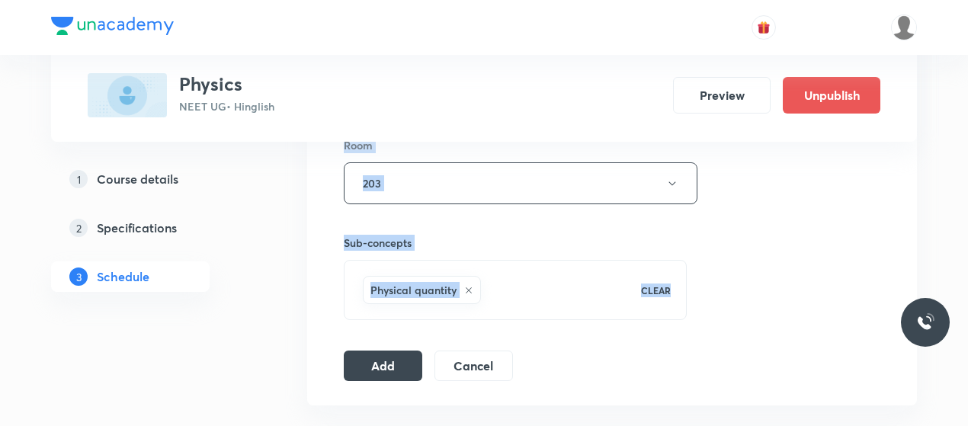
click at [724, 303] on div "Session 140 Live class Session title 7/99 Heat 10 ​ Schedule for Oct 11, 2025, …" at bounding box center [612, 14] width 537 height 733
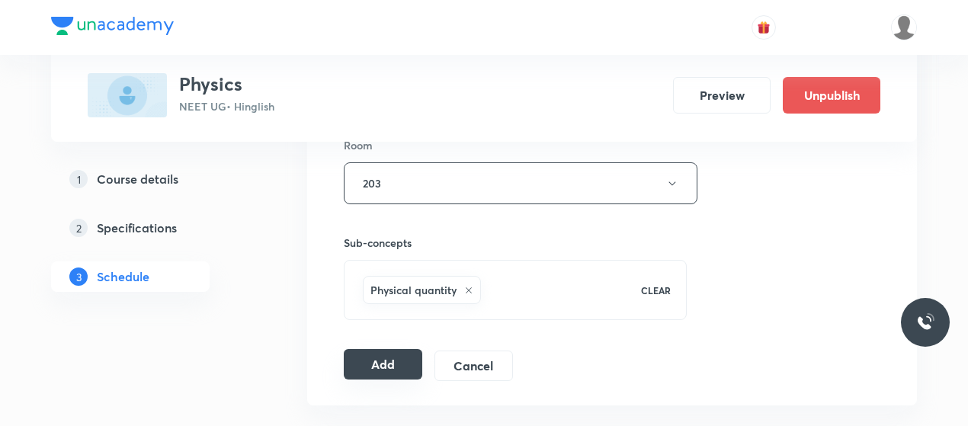
click at [383, 354] on button "Add" at bounding box center [383, 364] width 79 height 30
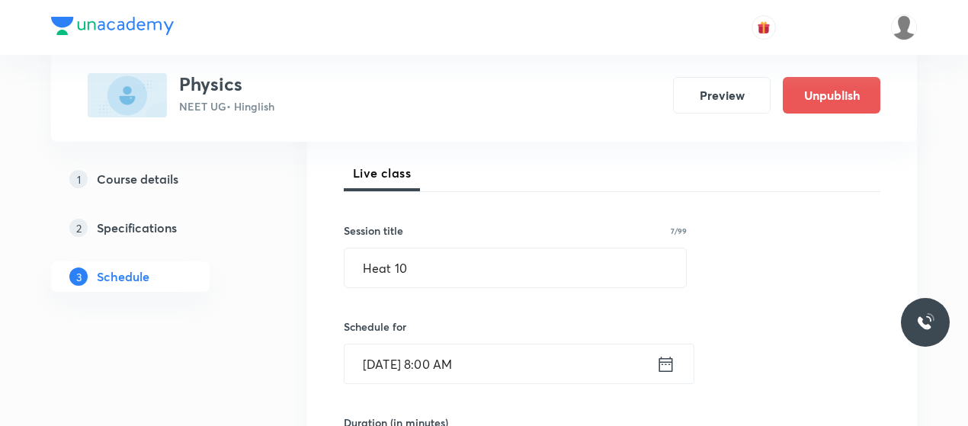
scroll to position [207, 0]
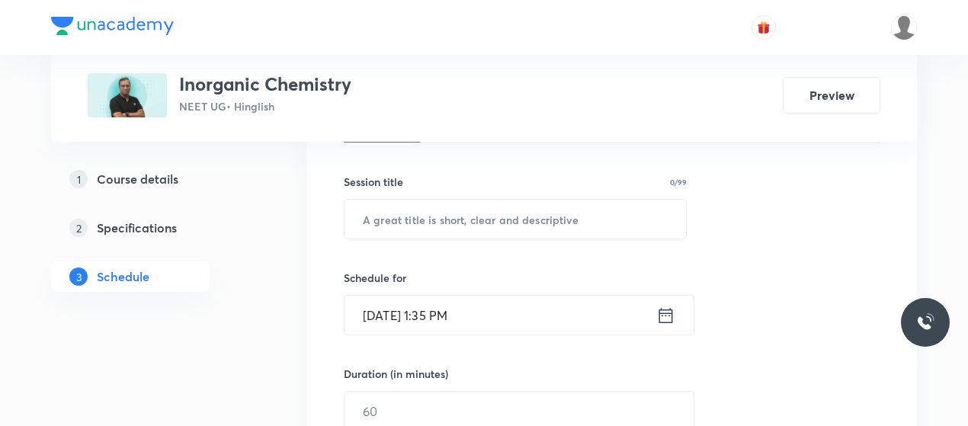
scroll to position [264, 0]
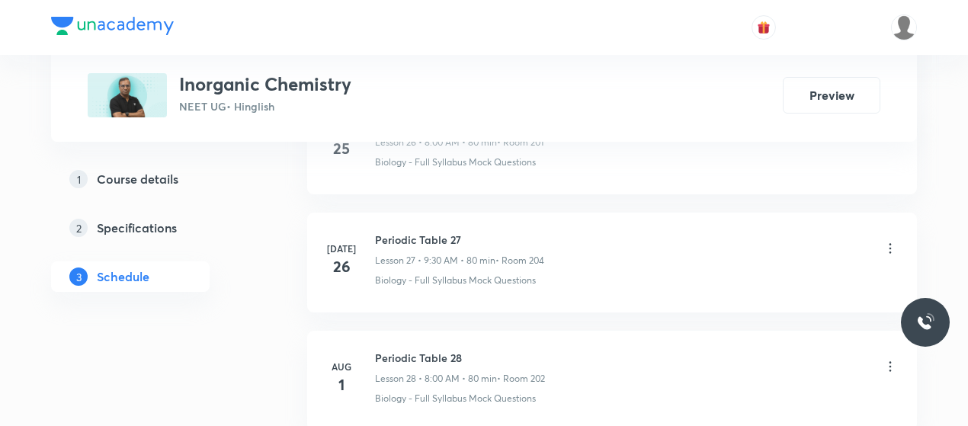
scroll to position [6655, 0]
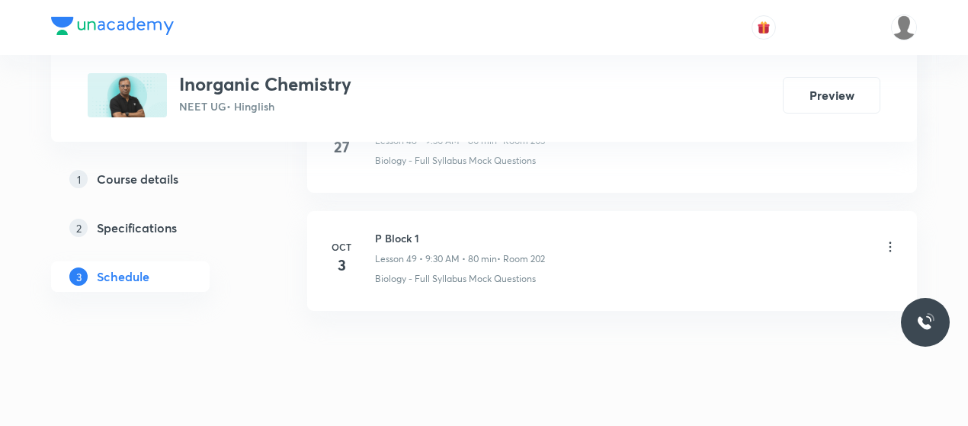
click at [416, 230] on h6 "P Block 1" at bounding box center [460, 238] width 170 height 16
copy h6 "P Block 1"
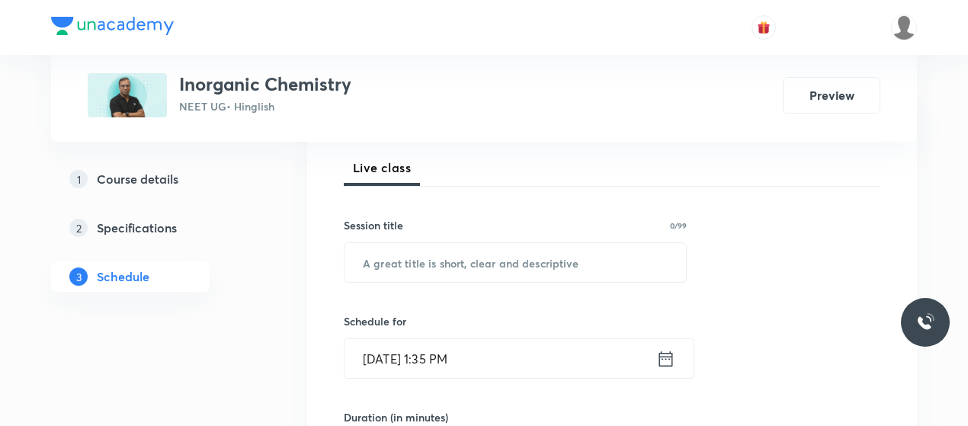
scroll to position [217, 0]
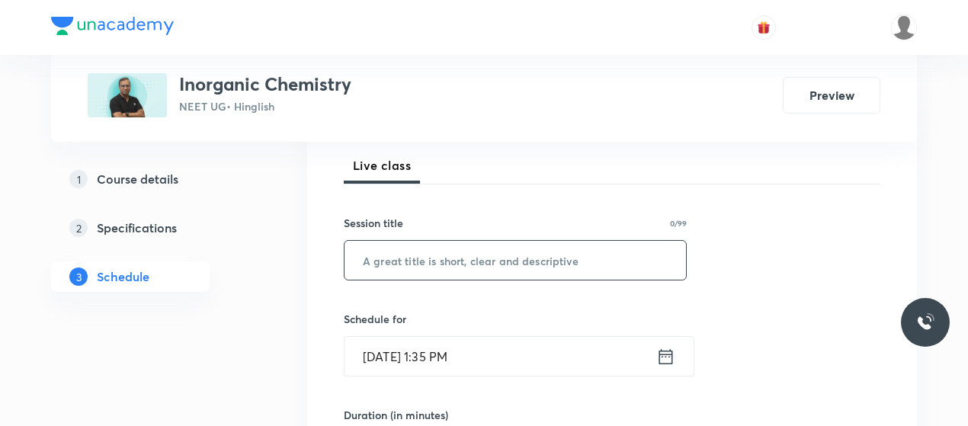
click at [440, 249] on input "text" at bounding box center [516, 260] width 342 height 39
paste input "P Block 1"
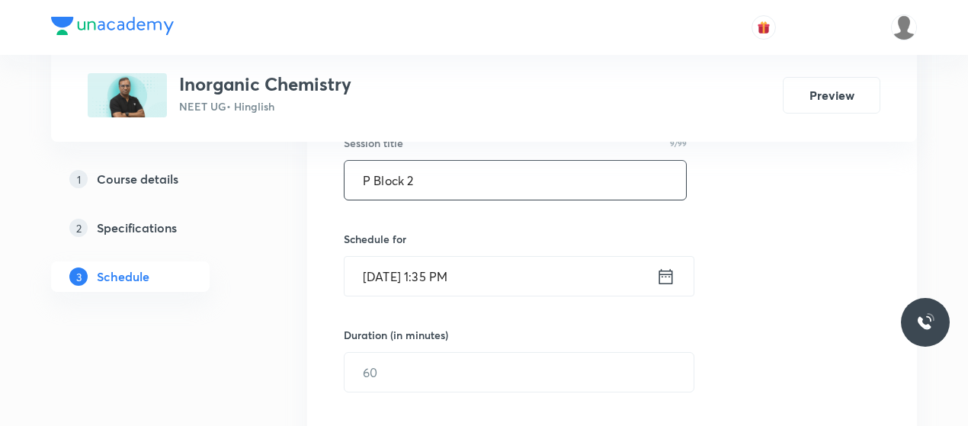
scroll to position [305, 0]
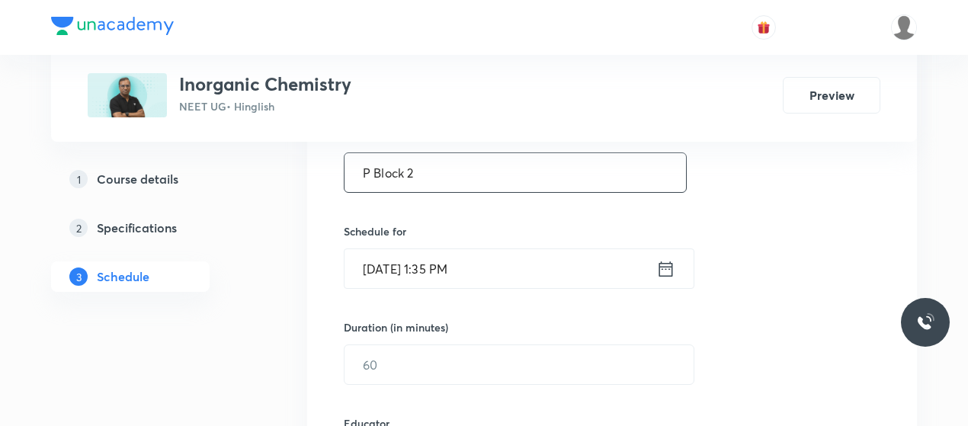
type input "P Block 2"
click at [375, 268] on input "Oct 6, 2025, 1:35 PM" at bounding box center [501, 268] width 312 height 39
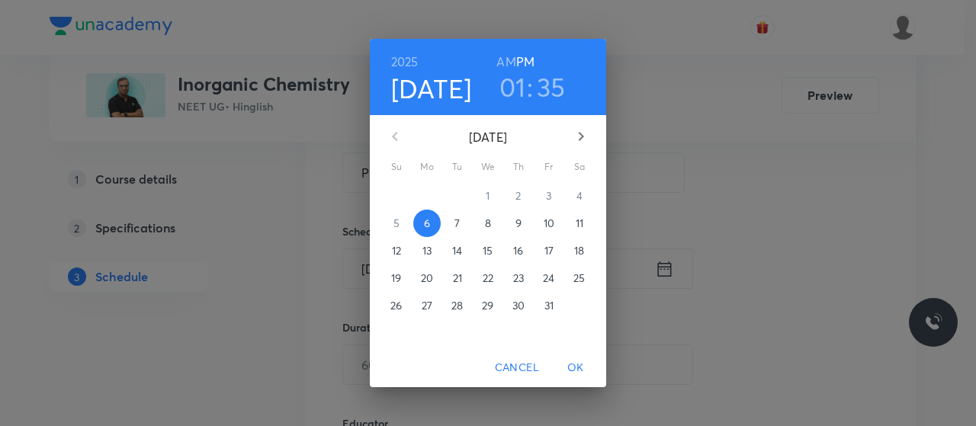
click at [553, 222] on p "10" at bounding box center [549, 223] width 11 height 15
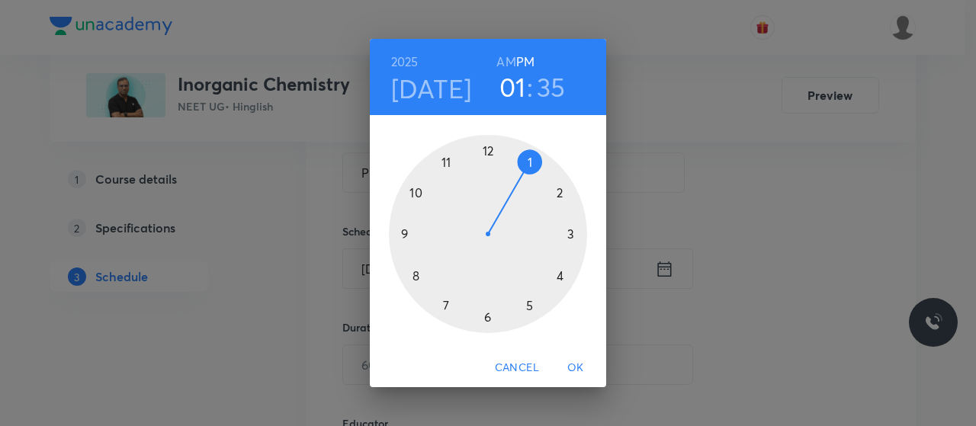
click at [490, 152] on div at bounding box center [488, 234] width 198 height 198
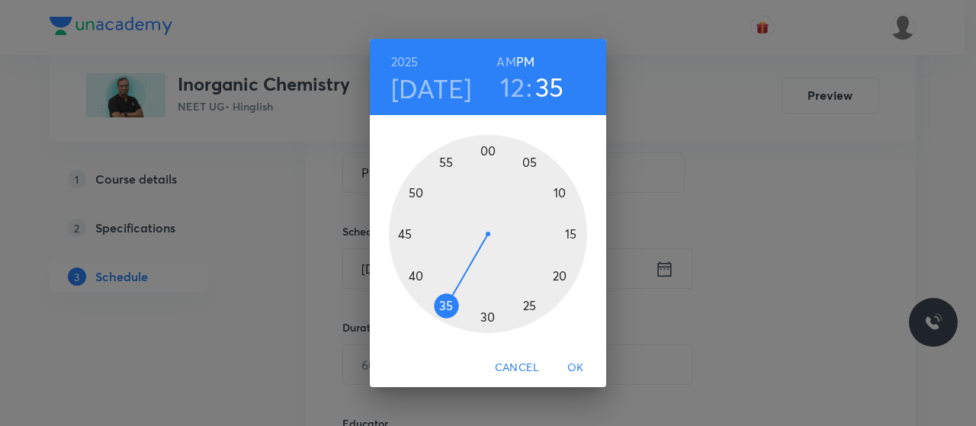
click at [417, 275] on div at bounding box center [488, 234] width 198 height 198
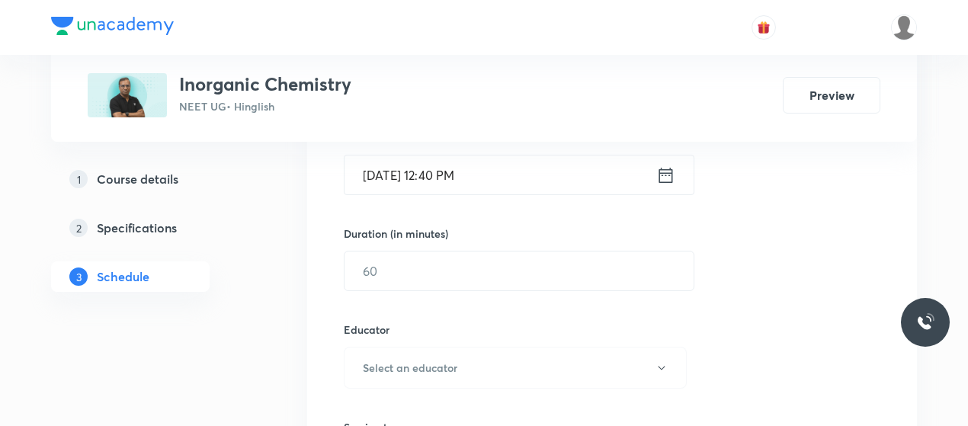
scroll to position [399, 0]
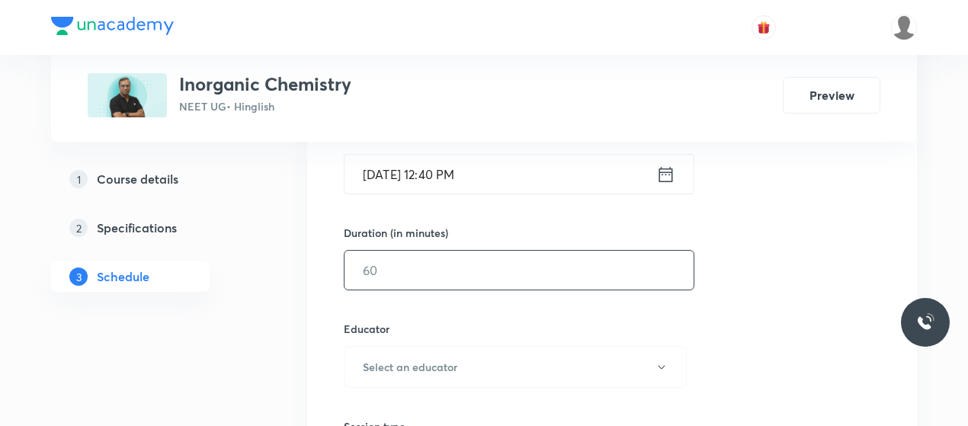
click at [445, 277] on input "text" at bounding box center [519, 270] width 349 height 39
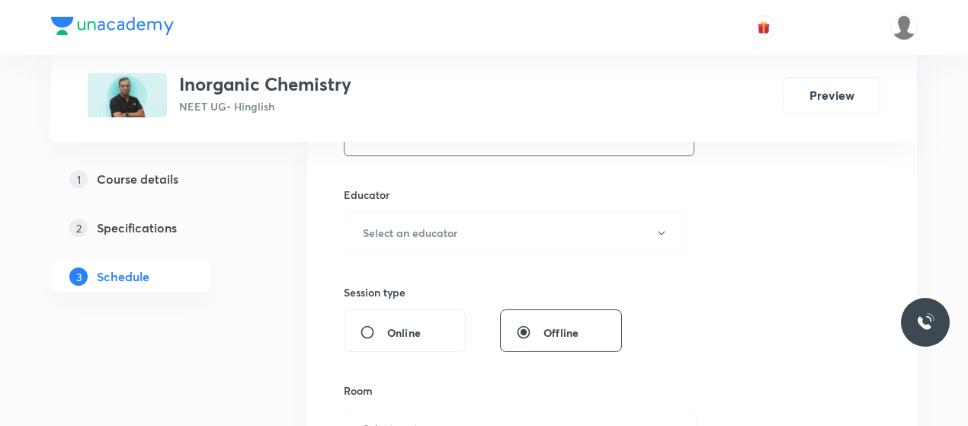
scroll to position [534, 0]
type input "80"
click at [476, 231] on button "Select an educator" at bounding box center [515, 232] width 343 height 42
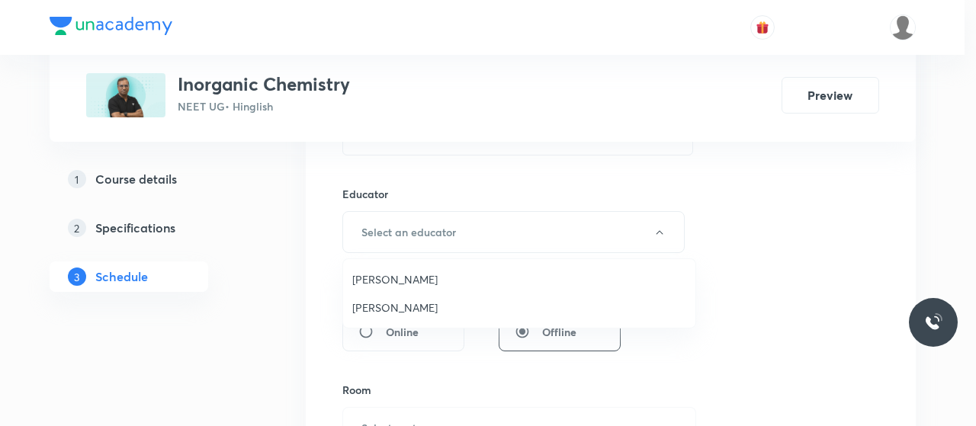
click at [382, 284] on span "Aayushi Jain" at bounding box center [519, 279] width 334 height 16
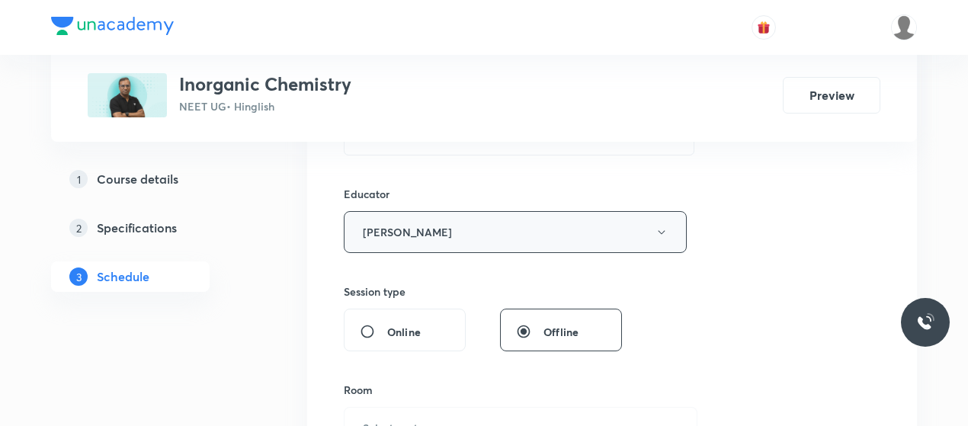
click at [447, 223] on button "Aayushi Jain" at bounding box center [515, 232] width 343 height 42
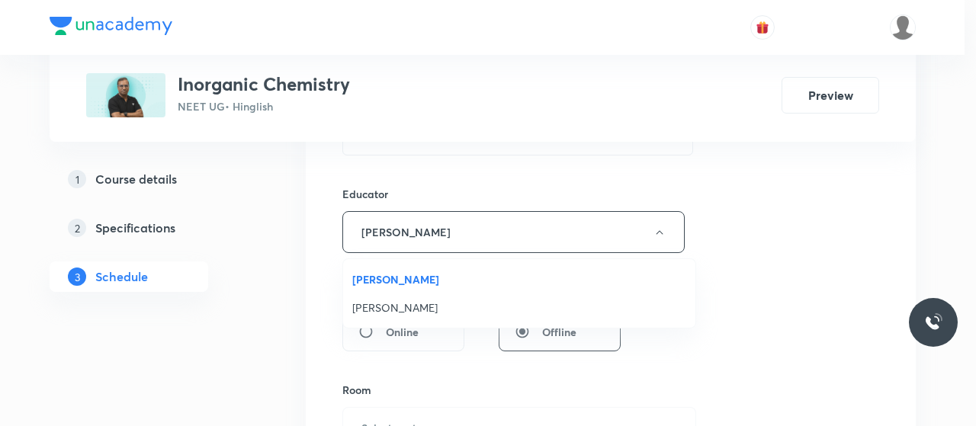
click at [383, 313] on span "Premlal Chouhan" at bounding box center [519, 308] width 334 height 16
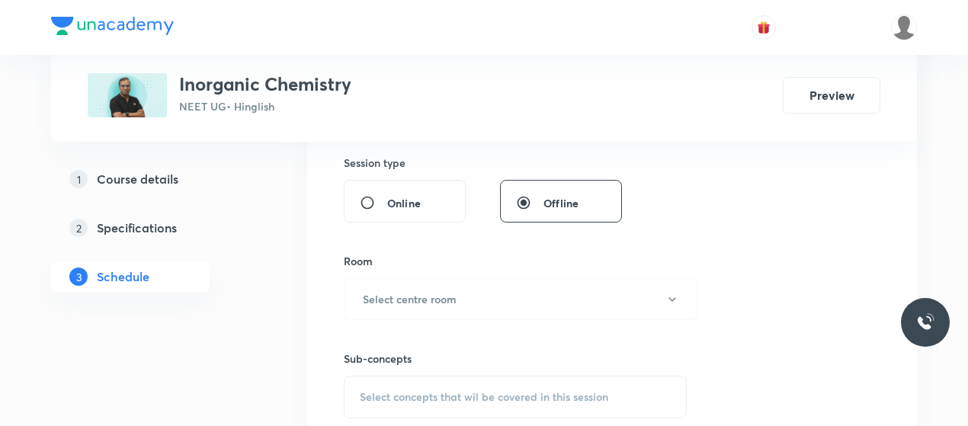
scroll to position [665, 0]
click at [416, 307] on button "Select centre room" at bounding box center [521, 297] width 354 height 42
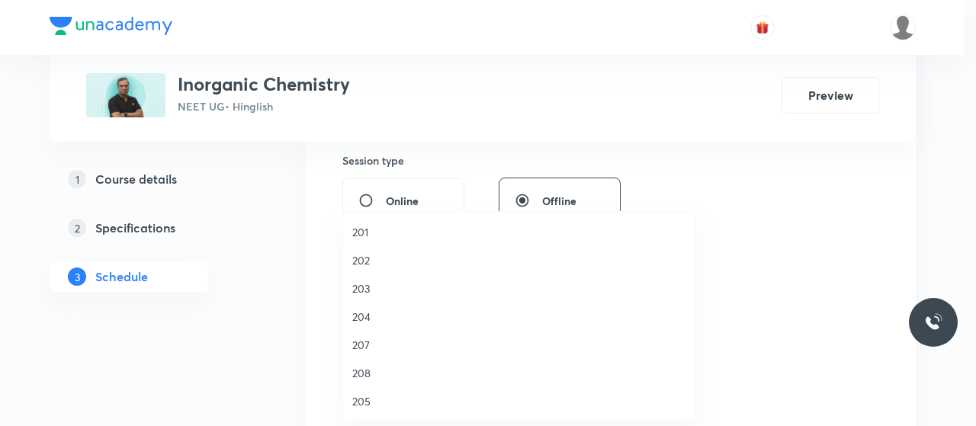
click at [359, 284] on span "203" at bounding box center [519, 289] width 334 height 16
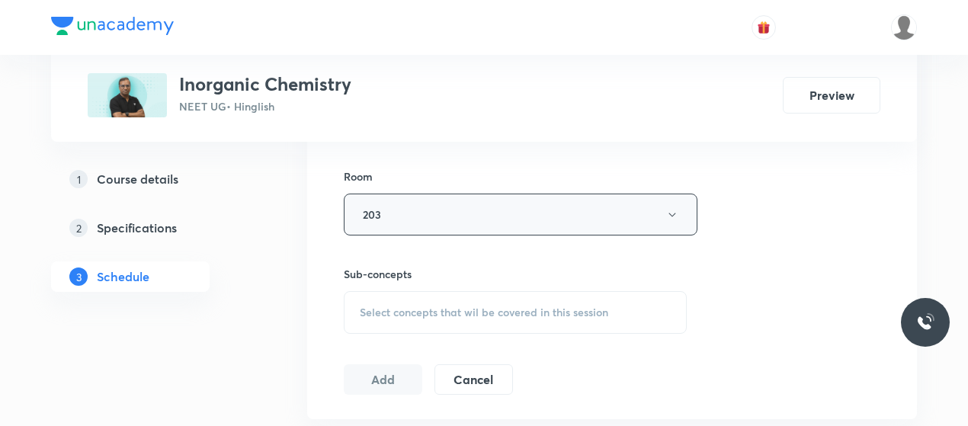
scroll to position [763, 0]
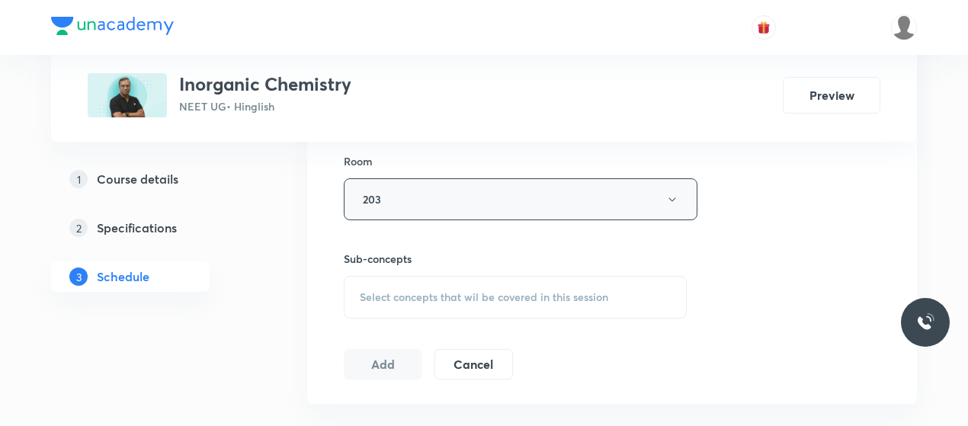
click at [450, 304] on div "Select concepts that wil be covered in this session" at bounding box center [515, 297] width 343 height 43
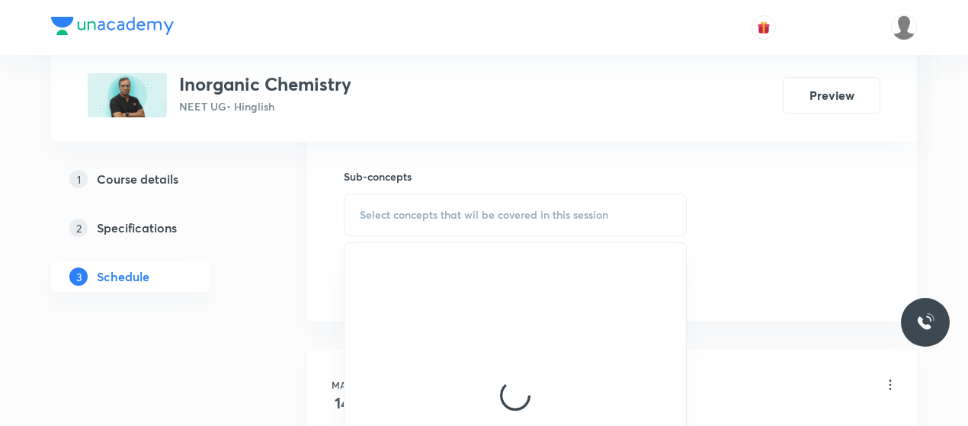
scroll to position [846, 0]
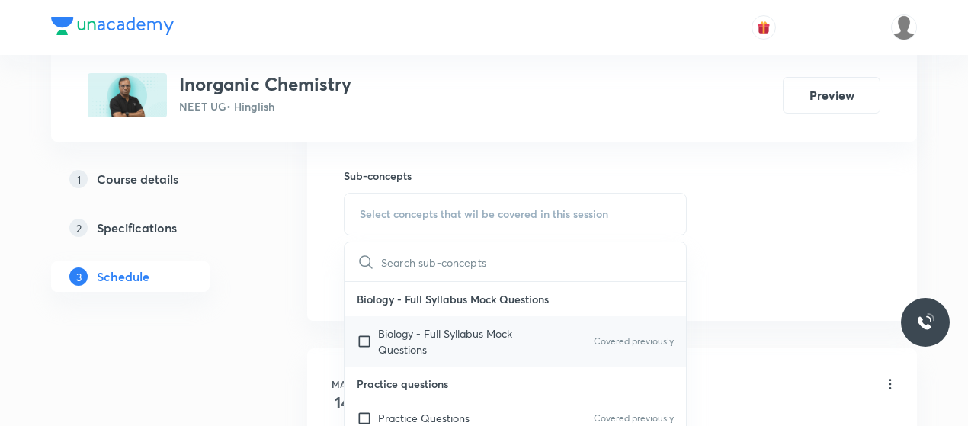
click at [423, 335] on p "Biology - Full Syllabus Mock Questions" at bounding box center [455, 342] width 154 height 32
checkbox input "true"
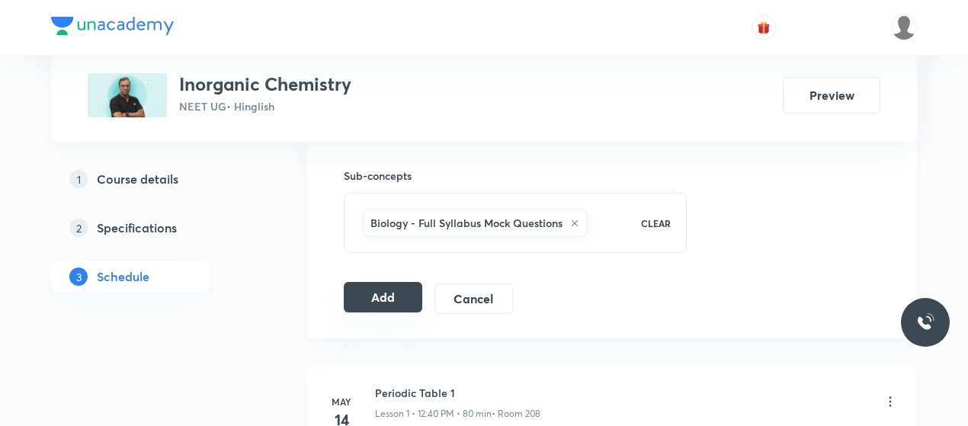
click at [369, 282] on button "Add" at bounding box center [383, 297] width 79 height 30
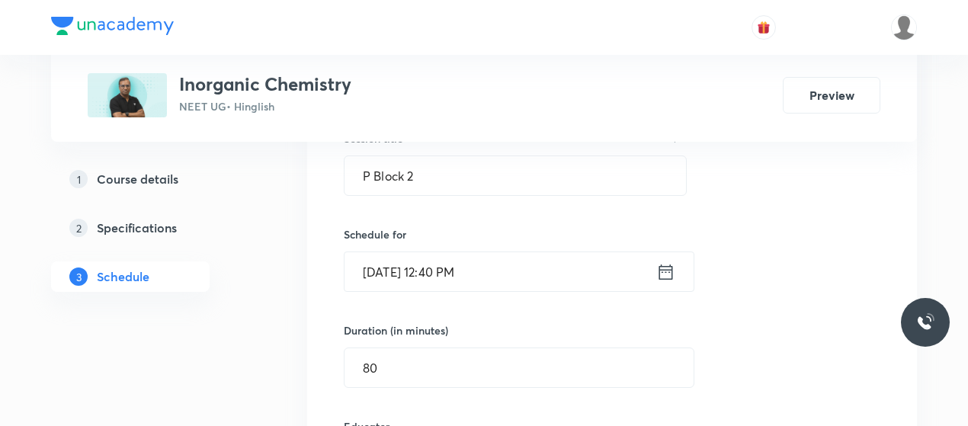
scroll to position [298, 0]
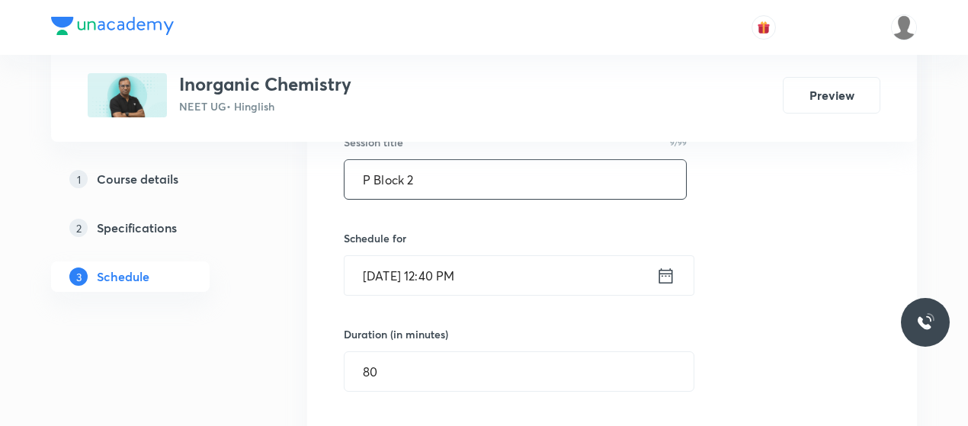
click at [399, 182] on input "P Block 2" at bounding box center [516, 179] width 342 height 39
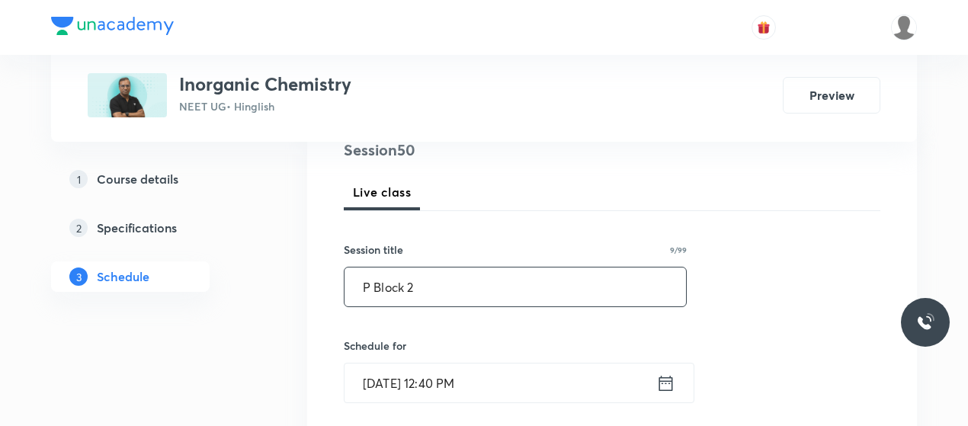
scroll to position [182, 0]
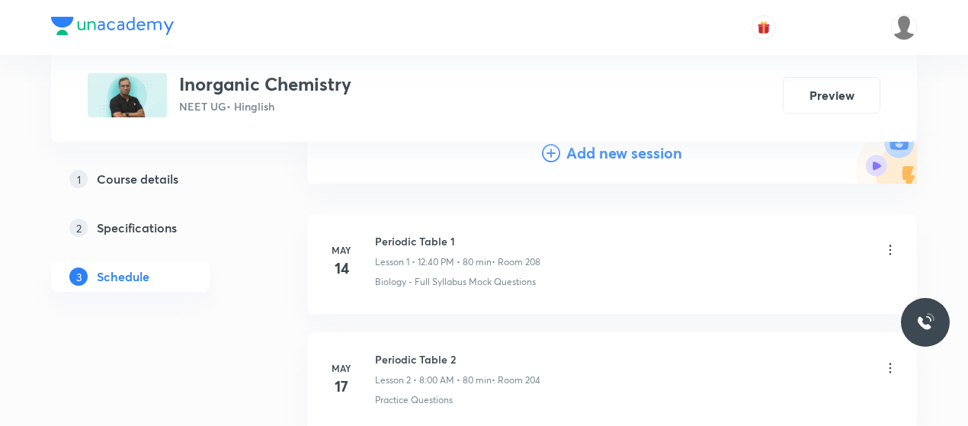
click at [552, 156] on icon at bounding box center [551, 153] width 18 height 18
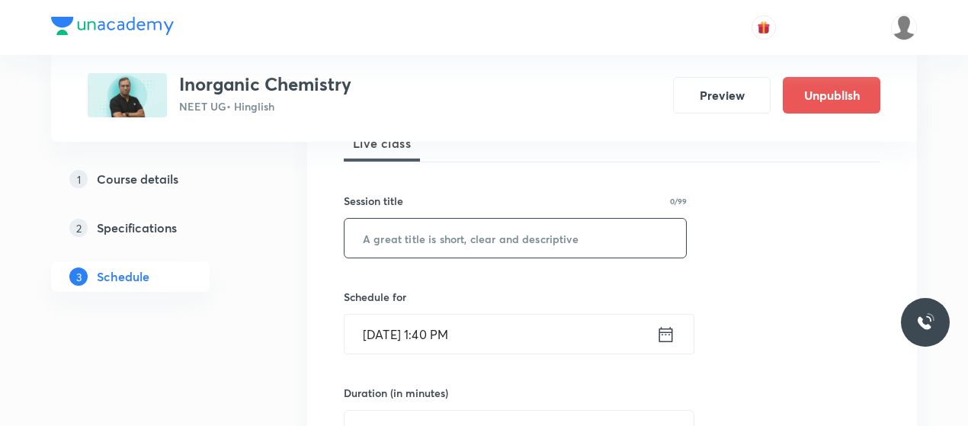
scroll to position [240, 0]
click at [471, 236] on input "text" at bounding box center [516, 237] width 342 height 39
paste input "P Block 2"
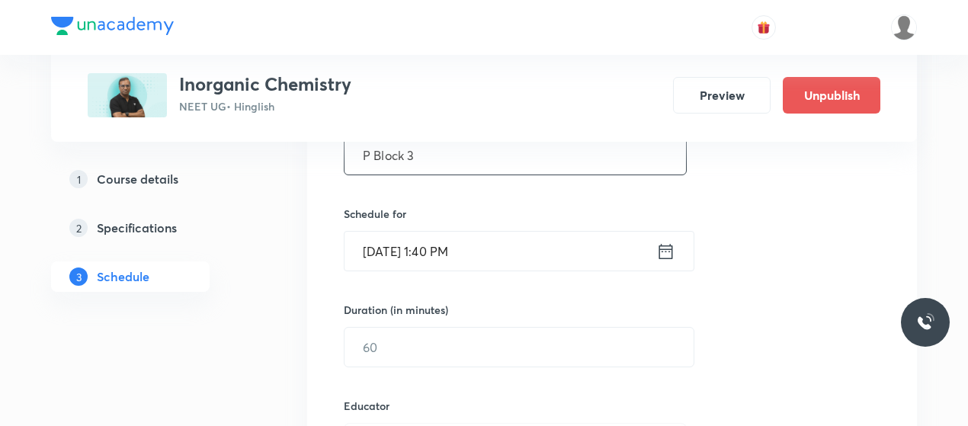
scroll to position [326, 0]
type input "P Block 3"
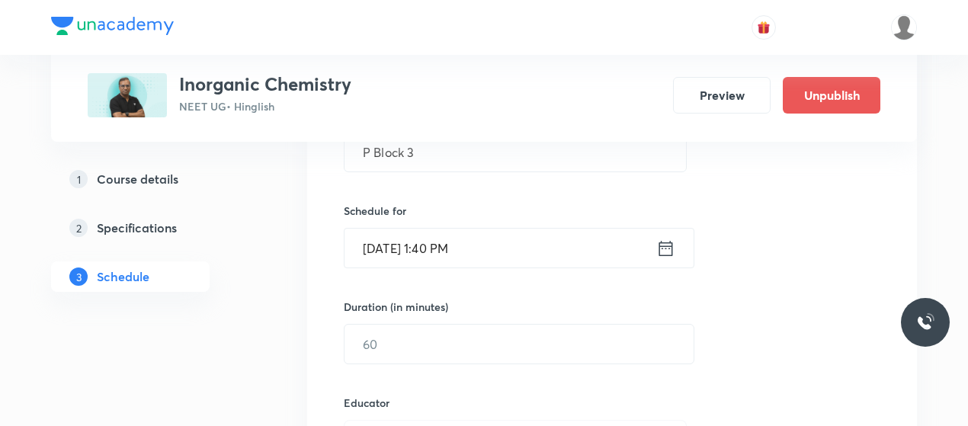
click at [396, 248] on input "Oct 6, 2025, 1:40 PM" at bounding box center [501, 248] width 312 height 39
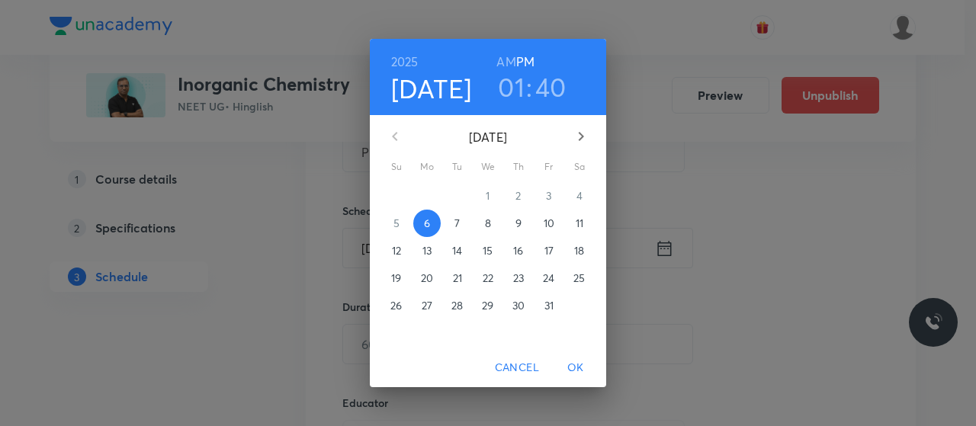
click at [577, 217] on p "11" at bounding box center [580, 223] width 8 height 15
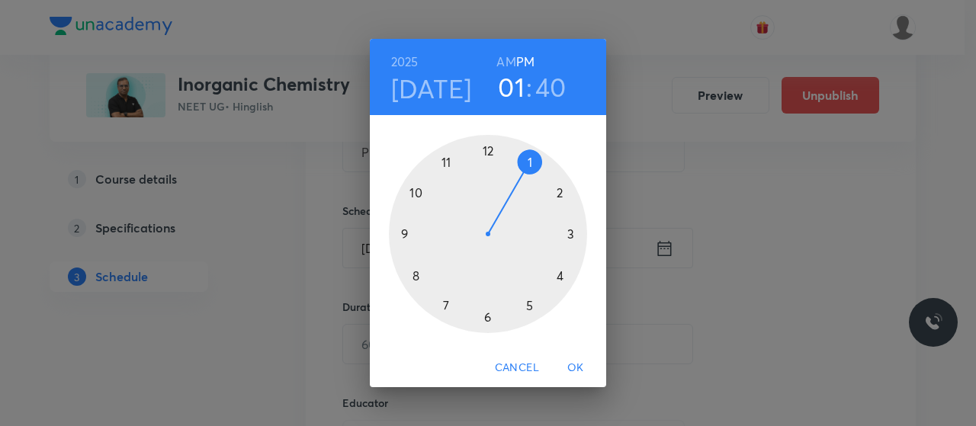
click at [486, 150] on div at bounding box center [488, 234] width 198 height 198
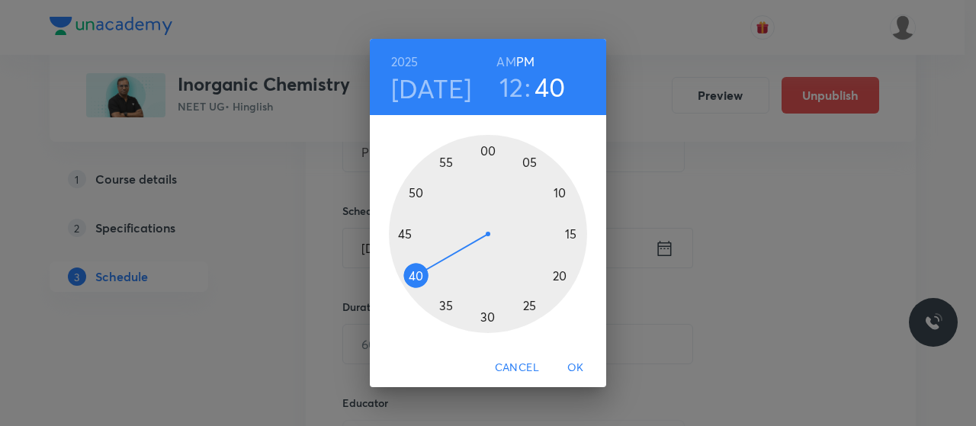
click at [413, 279] on div at bounding box center [488, 234] width 198 height 198
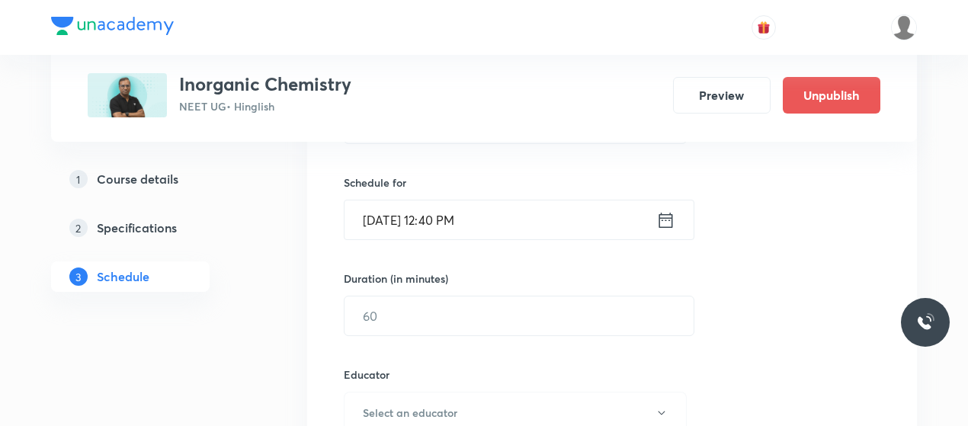
scroll to position [376, 0]
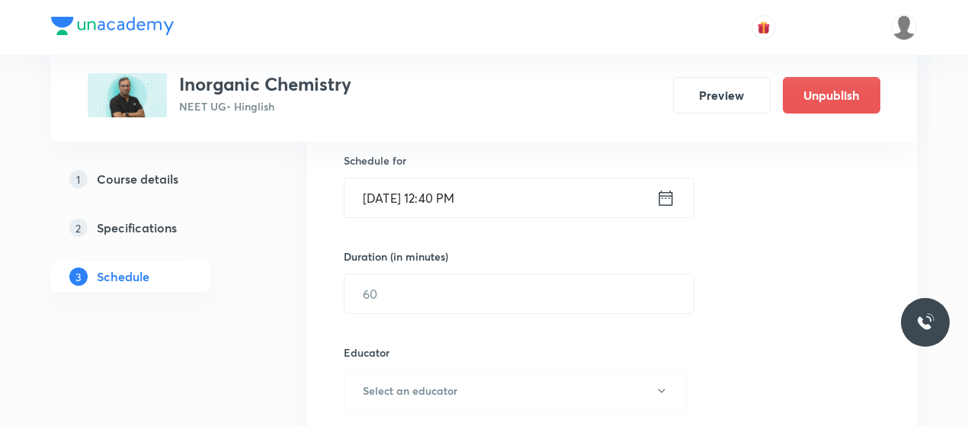
click at [453, 302] on input "text" at bounding box center [519, 293] width 349 height 39
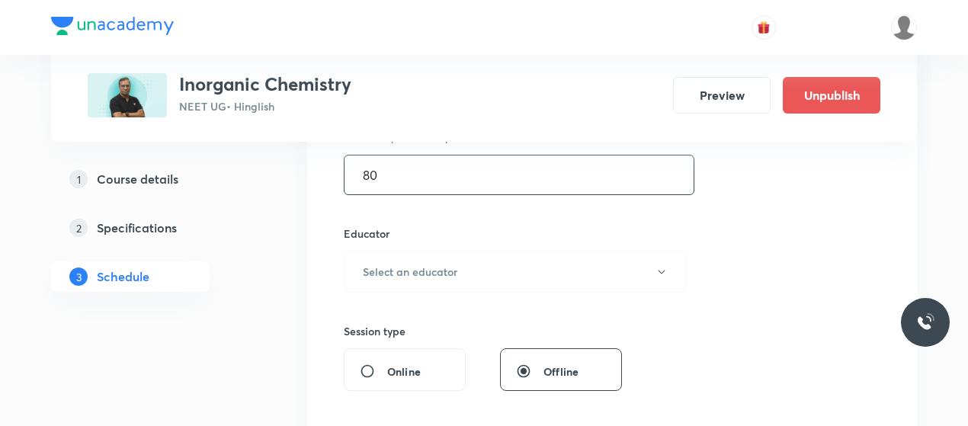
scroll to position [499, 0]
type input "80"
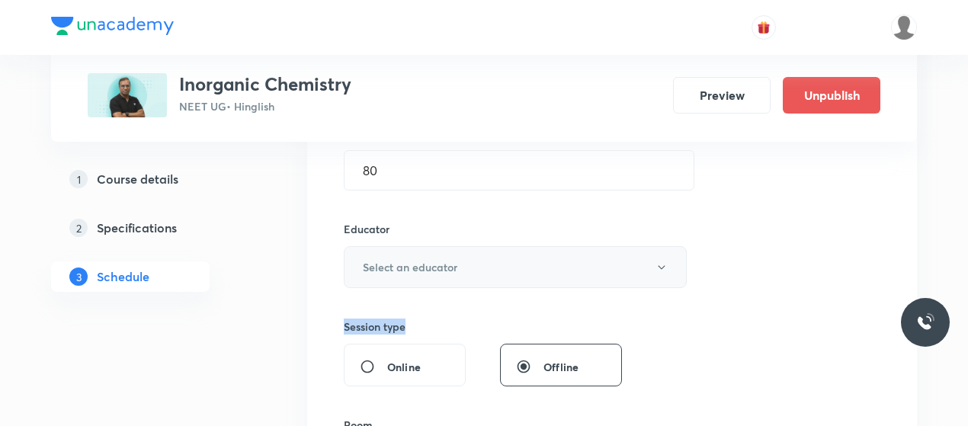
drag, startPoint x: 453, startPoint y: 302, endPoint x: 470, endPoint y: 245, distance: 59.6
click at [470, 245] on div "Session 51 Live class Session title 9/99 P Block 3 ​ Schedule for Oct 11, 2025,…" at bounding box center [612, 236] width 537 height 813
click at [418, 269] on h6 "Select an educator" at bounding box center [410, 267] width 95 height 16
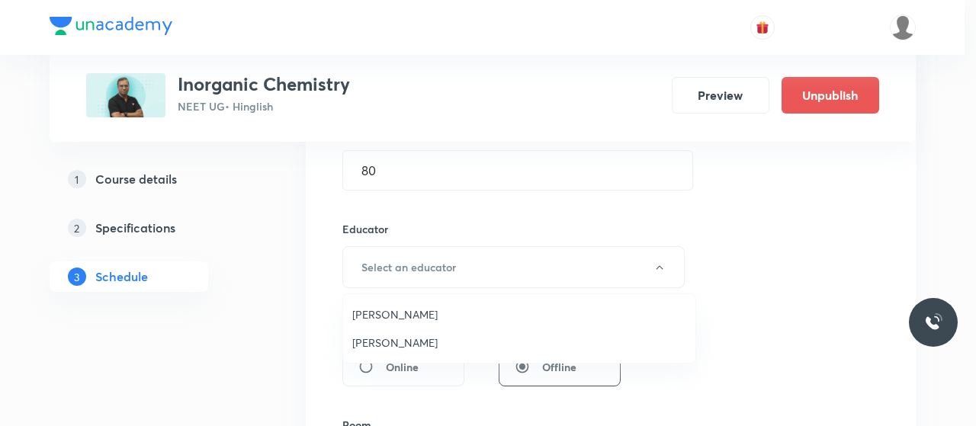
click at [377, 339] on span "Premlal Chouhan" at bounding box center [519, 343] width 334 height 16
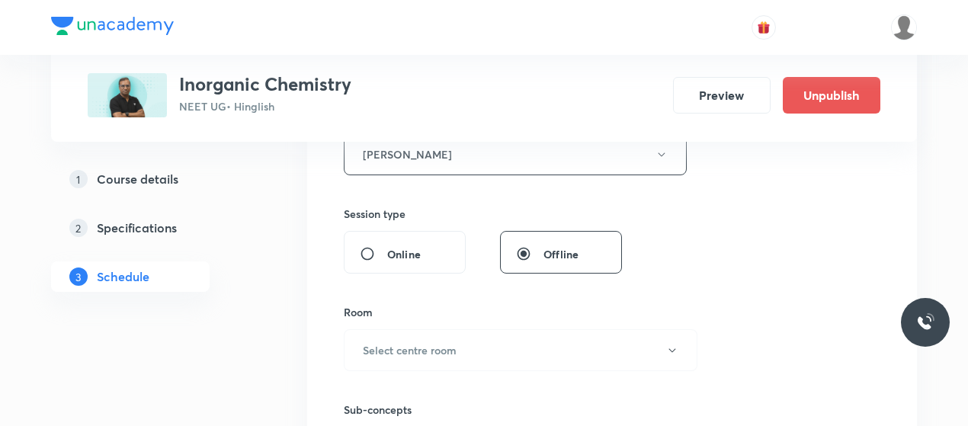
scroll to position [646, 0]
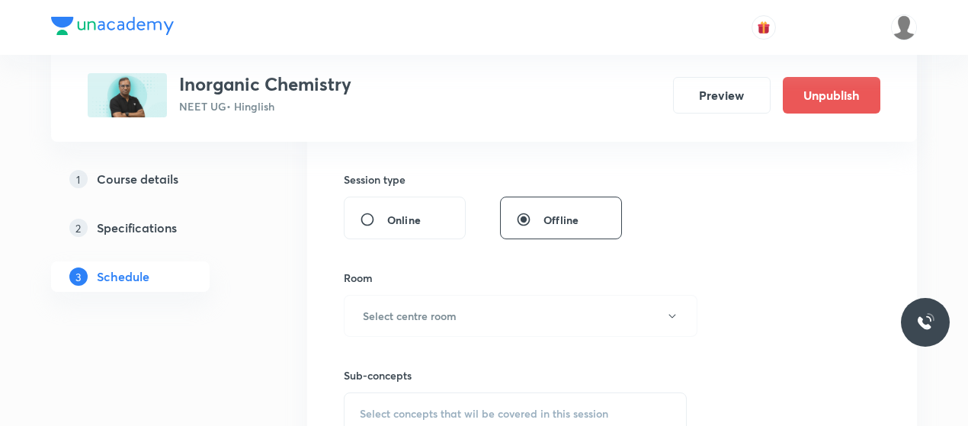
click at [480, 315] on button "Select centre room" at bounding box center [521, 316] width 354 height 42
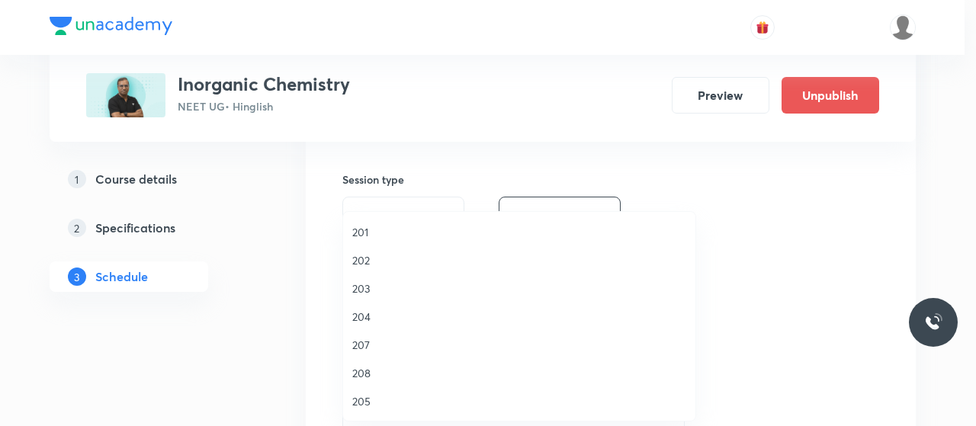
click at [355, 293] on span "203" at bounding box center [519, 289] width 334 height 16
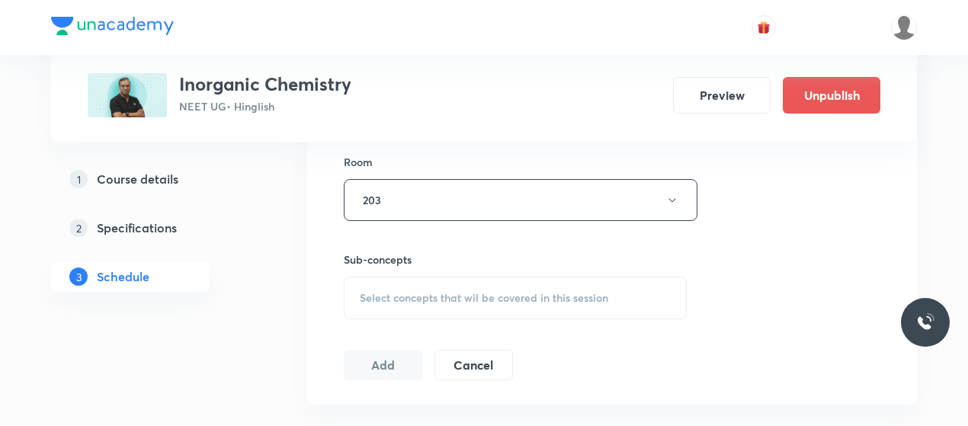
click at [473, 313] on div "Select concepts that wil be covered in this session" at bounding box center [515, 298] width 343 height 43
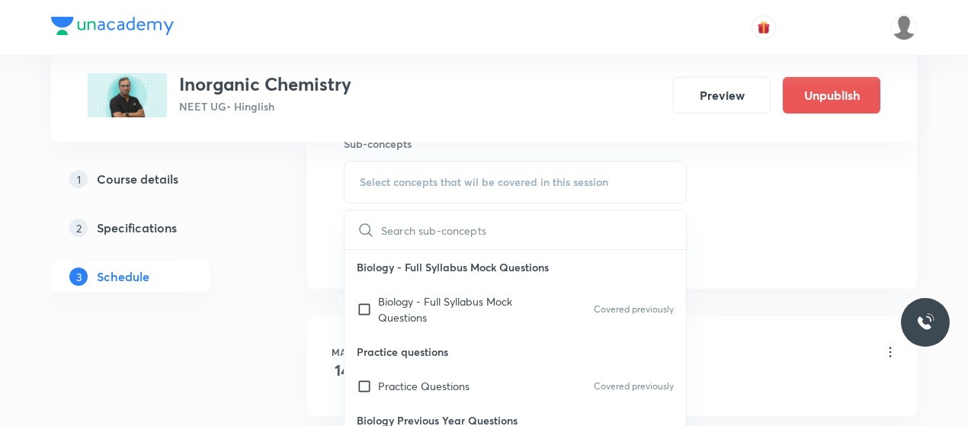
scroll to position [881, 0]
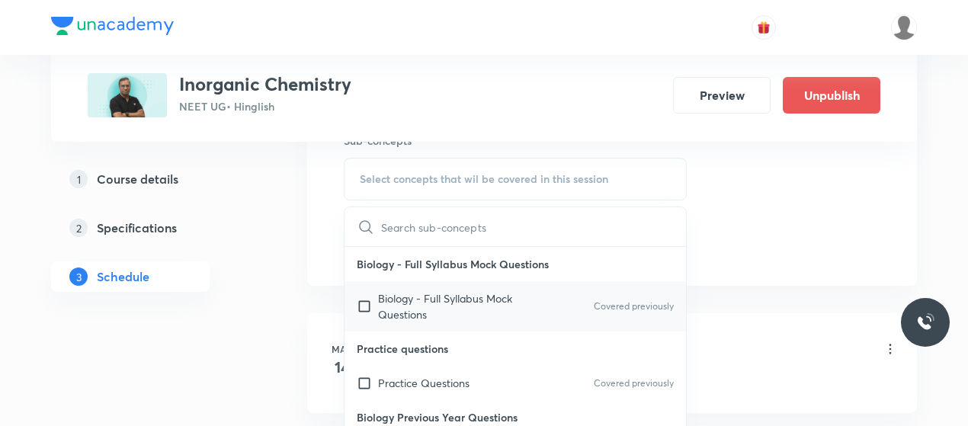
click at [444, 305] on p "Biology - Full Syllabus Mock Questions" at bounding box center [455, 306] width 154 height 32
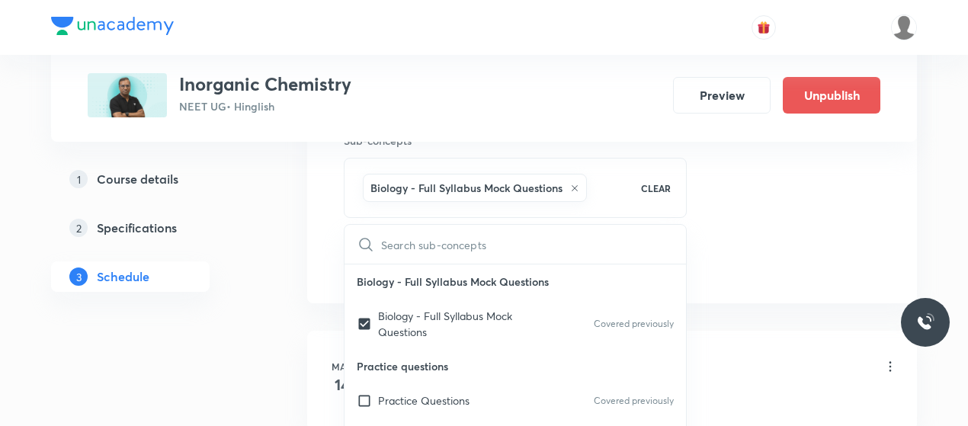
checkbox input "true"
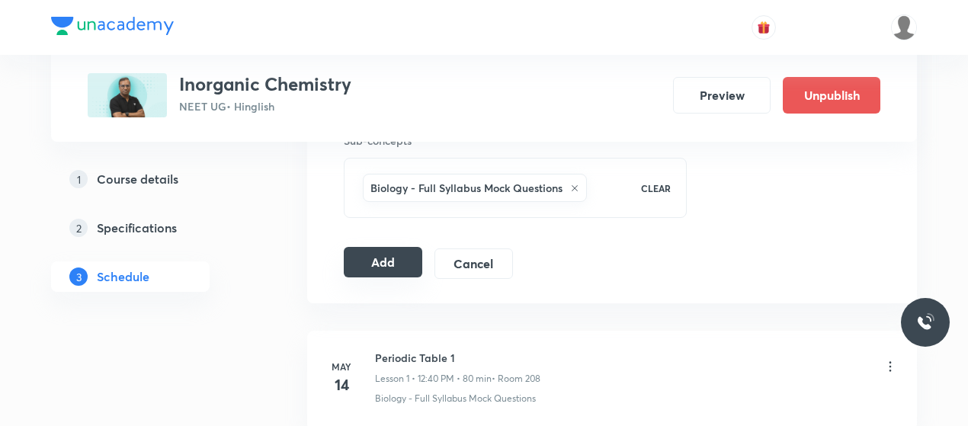
click at [395, 258] on button "Add" at bounding box center [383, 262] width 79 height 30
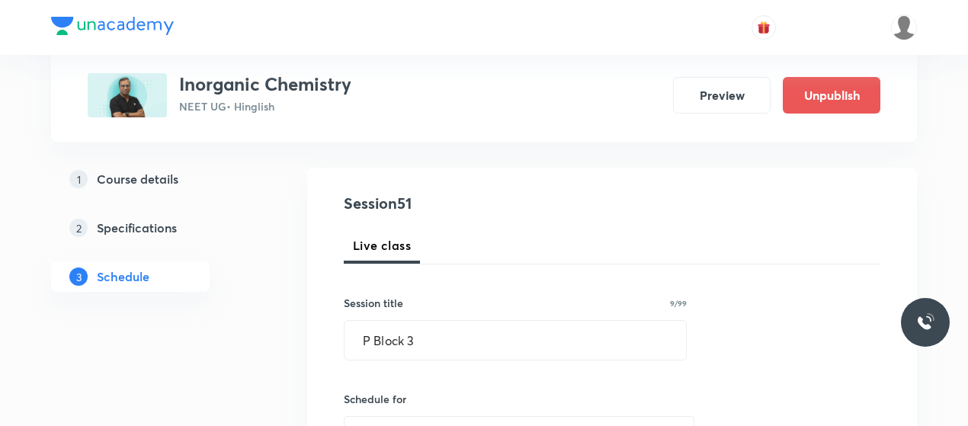
scroll to position [136, 0]
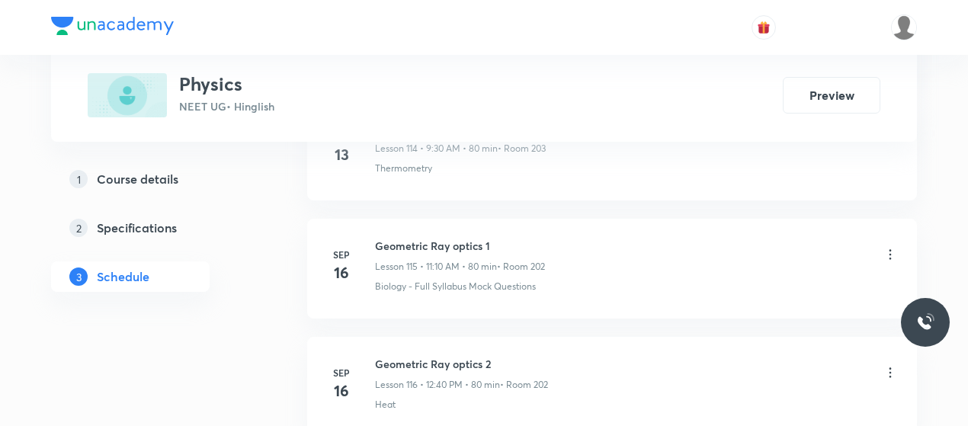
scroll to position [15735, 0]
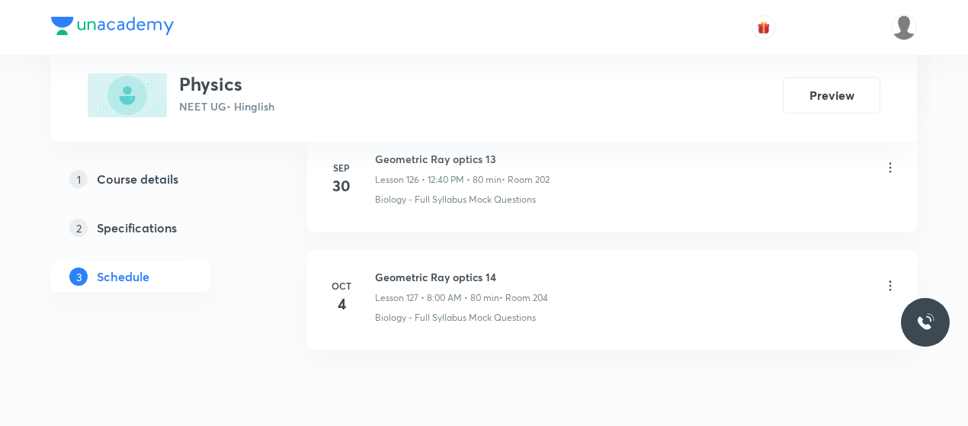
click at [423, 269] on h6 "Geometric Ray optics 14" at bounding box center [461, 277] width 173 height 16
copy h6 "Geometric Ray optics 14"
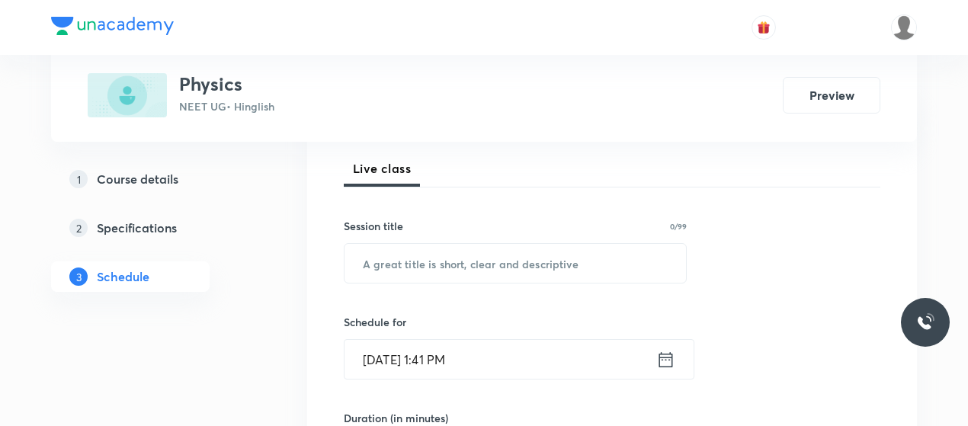
scroll to position [305, 0]
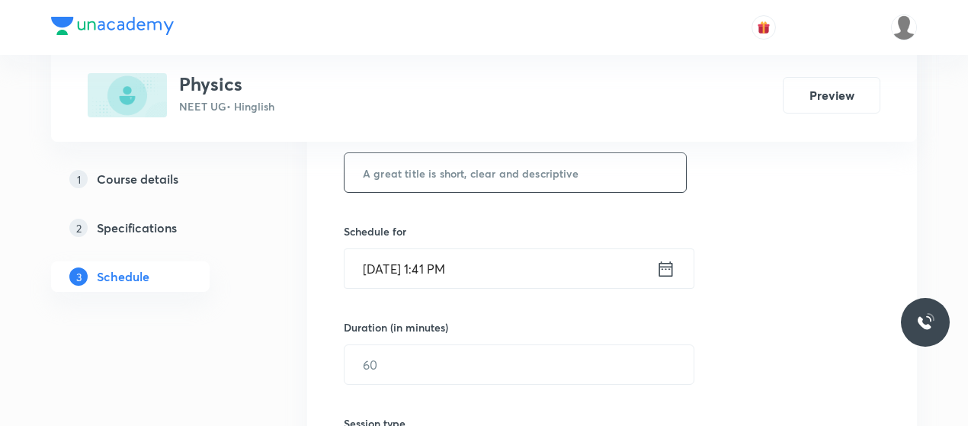
click at [458, 172] on input "text" at bounding box center [516, 172] width 342 height 39
paste input "Geometric Ray optics 14"
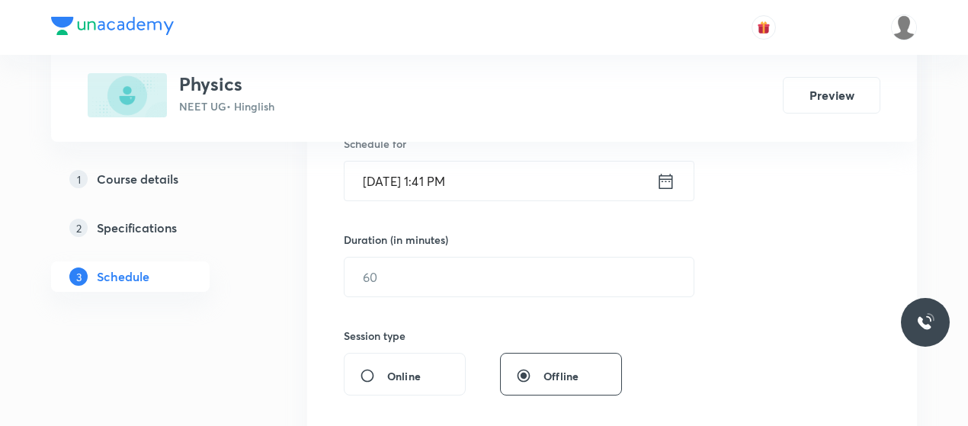
type input "Geometric Ray optics 15"
click at [399, 178] on input "[DATE] 1:41 PM" at bounding box center [501, 181] width 312 height 39
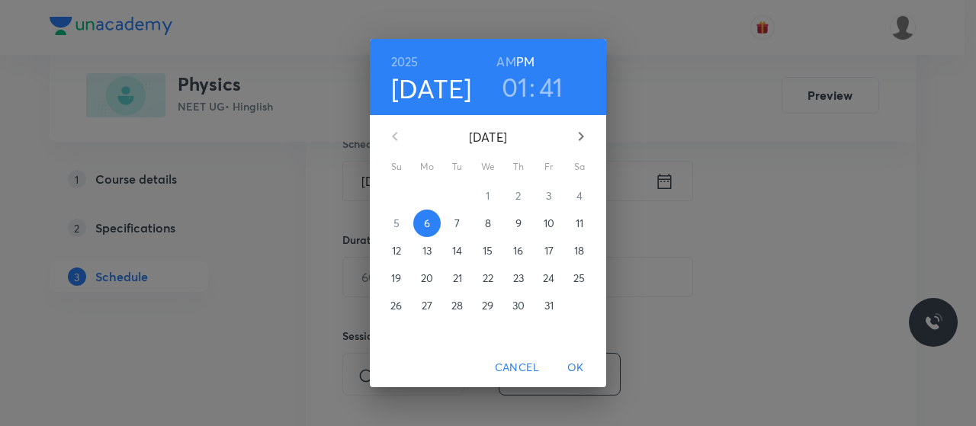
click at [457, 215] on button "7" at bounding box center [457, 223] width 27 height 27
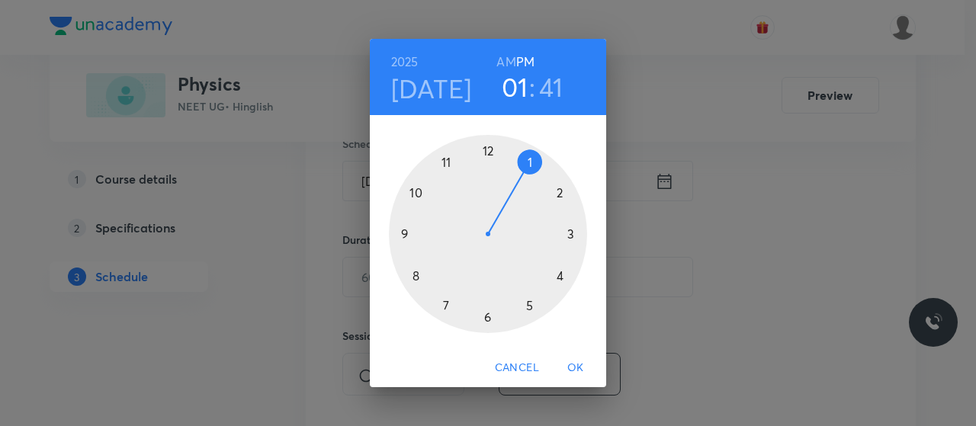
click at [504, 58] on h6 "AM" at bounding box center [505, 61] width 19 height 21
click at [415, 271] on div at bounding box center [488, 234] width 198 height 198
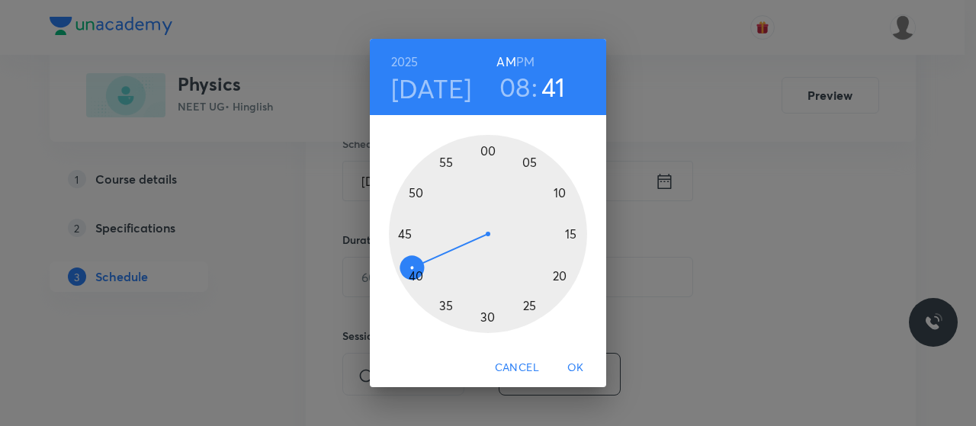
click at [486, 152] on div at bounding box center [488, 234] width 198 height 198
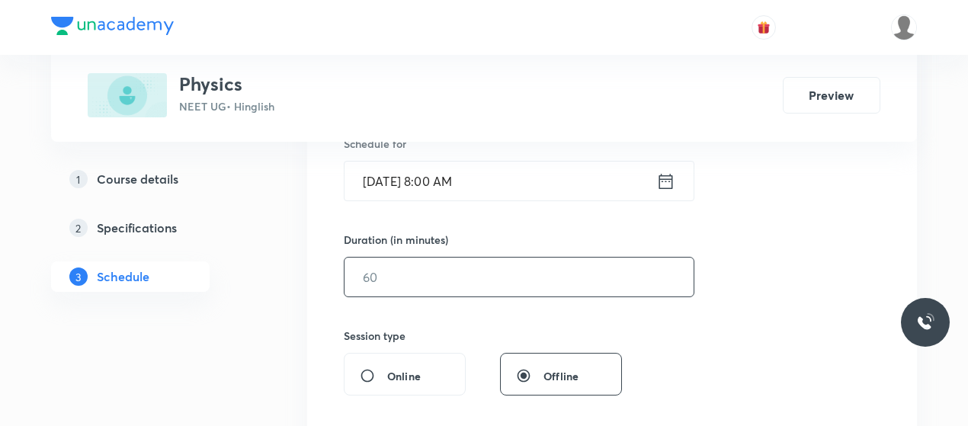
scroll to position [441, 0]
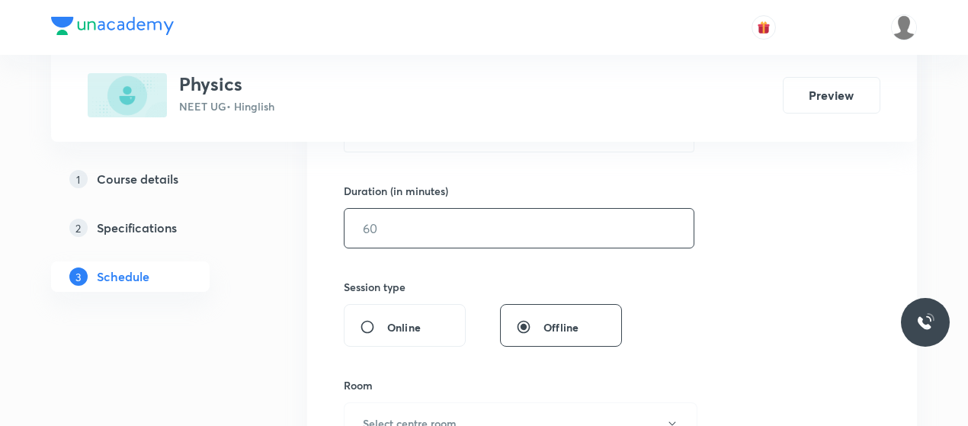
click at [445, 240] on input "text" at bounding box center [519, 228] width 349 height 39
type input "9"
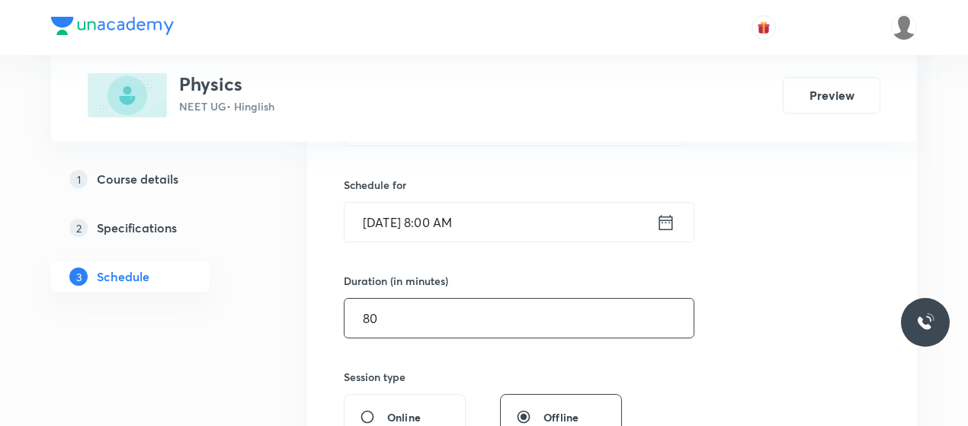
scroll to position [620, 0]
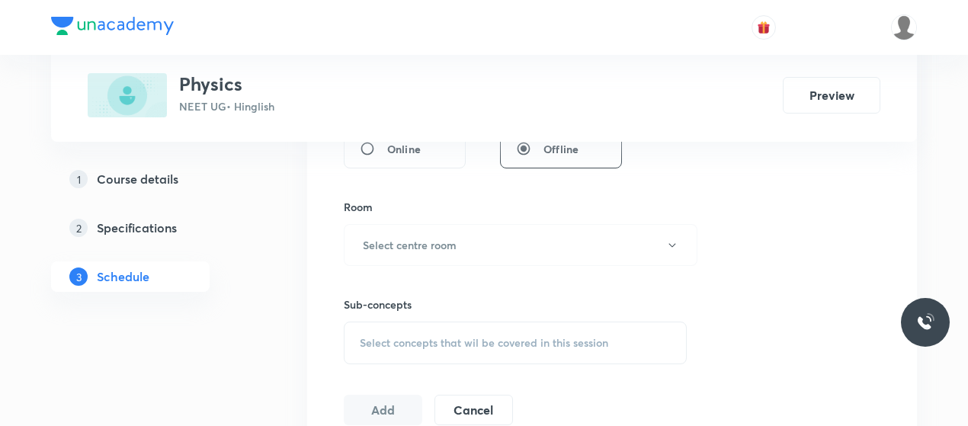
type input "80"
click at [445, 240] on h6 "Select centre room" at bounding box center [410, 245] width 94 height 16
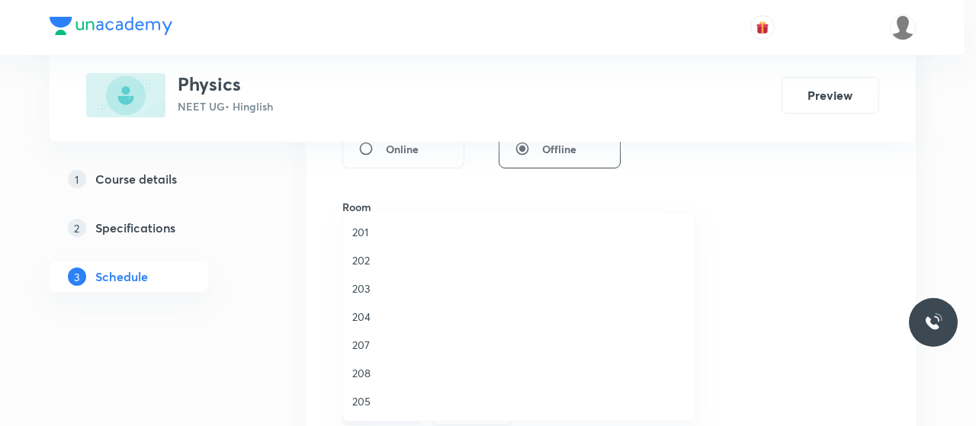
click at [367, 320] on span "204" at bounding box center [519, 317] width 334 height 16
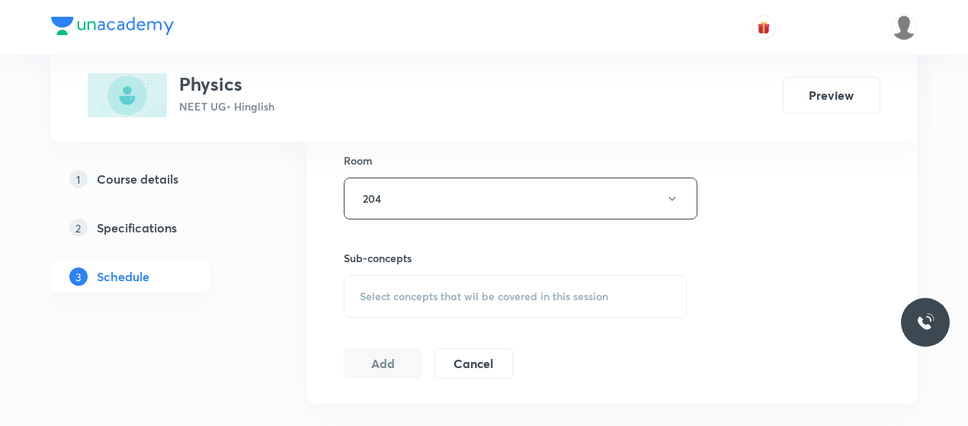
scroll to position [670, 0]
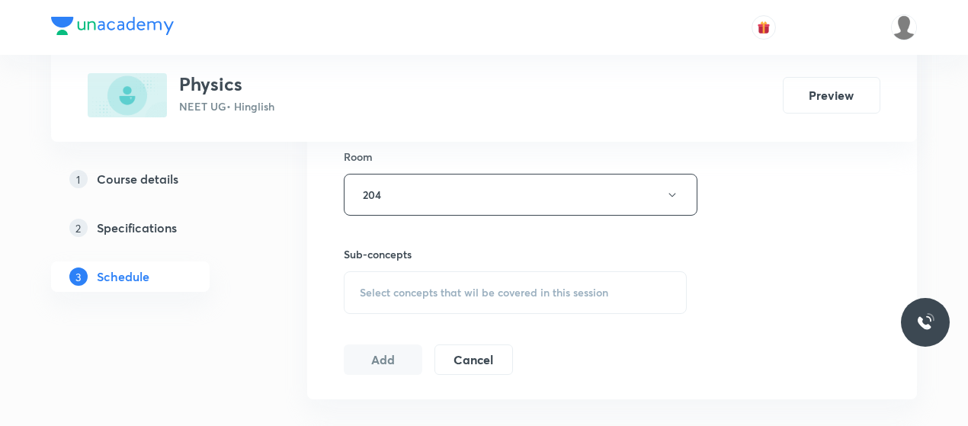
click at [477, 298] on div "Select concepts that wil be covered in this session" at bounding box center [515, 292] width 343 height 43
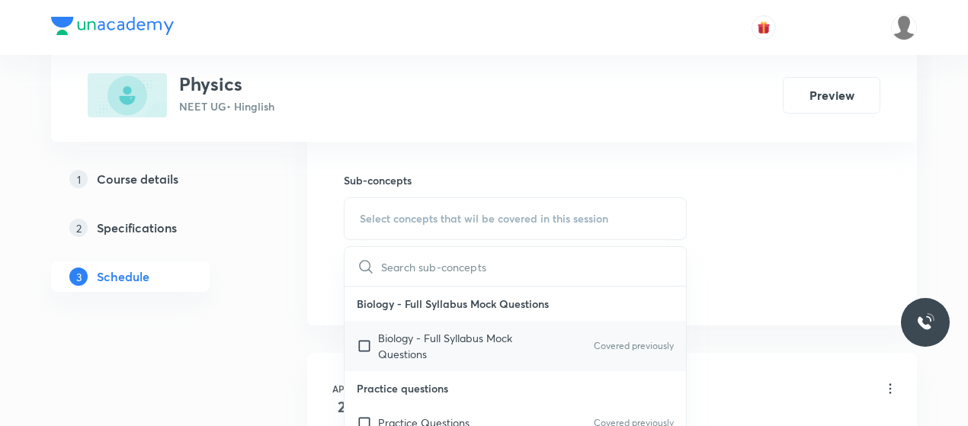
click at [436, 351] on p "Biology - Full Syllabus Mock Questions" at bounding box center [455, 346] width 154 height 32
checkbox input "true"
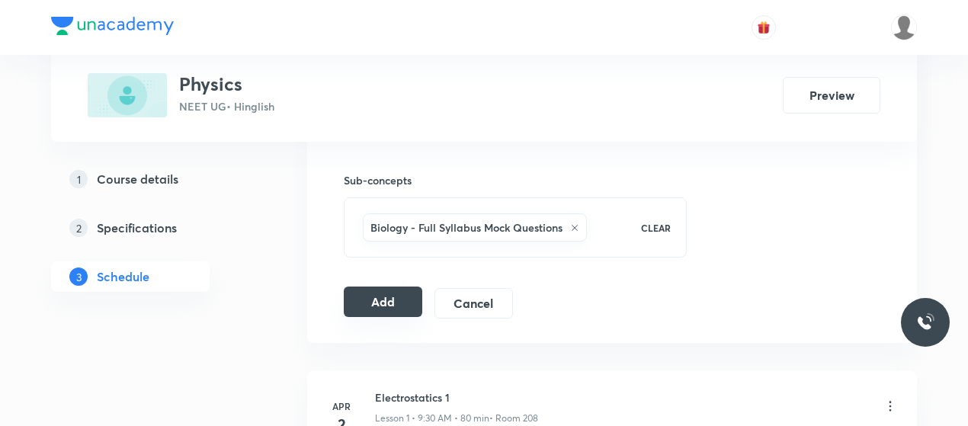
click at [398, 297] on button "Add" at bounding box center [383, 302] width 79 height 30
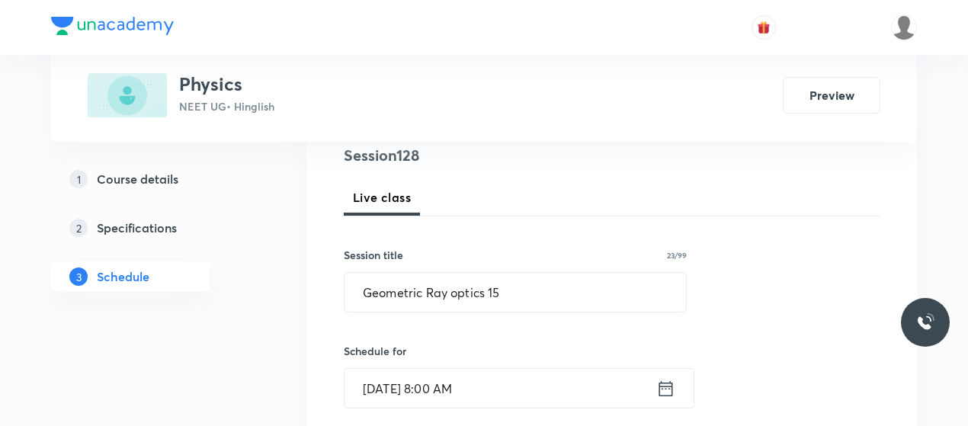
scroll to position [193, 0]
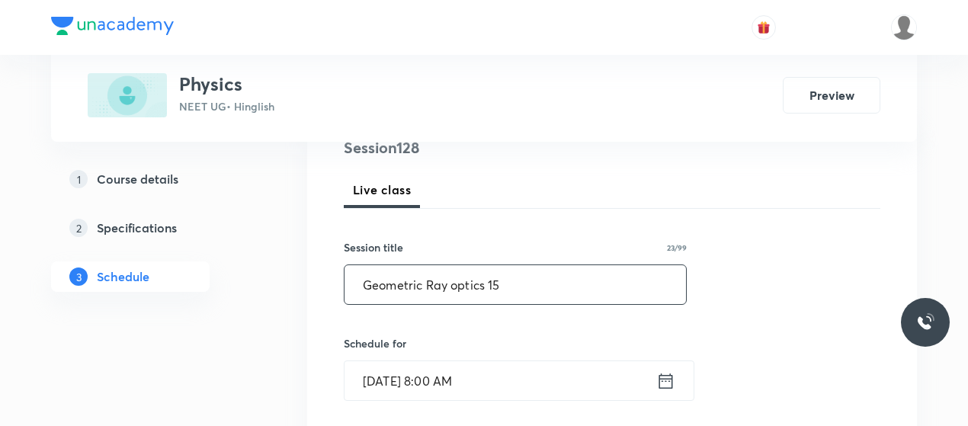
click at [396, 277] on input "Geometric Ray optics 15" at bounding box center [516, 284] width 342 height 39
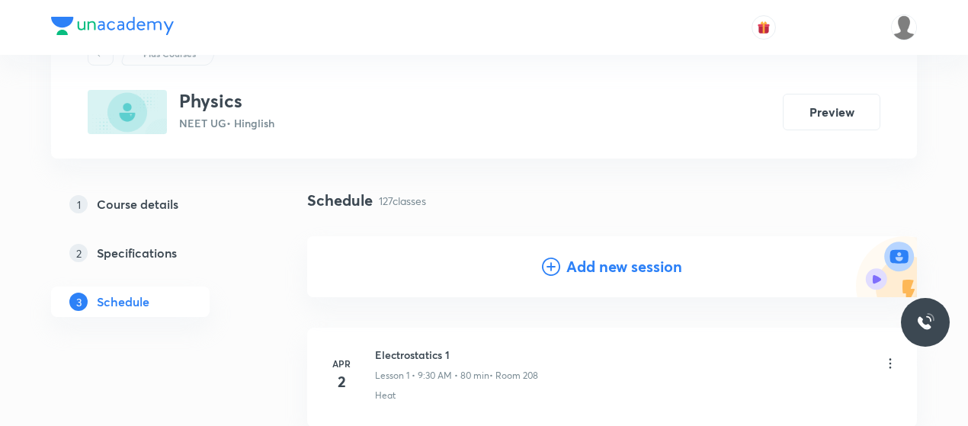
scroll to position [68, 0]
click at [547, 259] on icon at bounding box center [551, 267] width 18 height 18
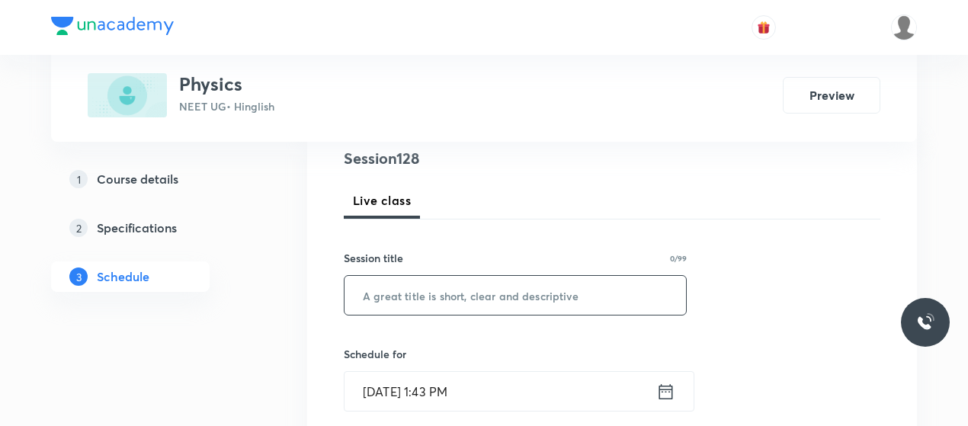
scroll to position [183, 0]
click at [436, 283] on input "text" at bounding box center [516, 294] width 342 height 39
paste input "Geometric Ray optics 15"
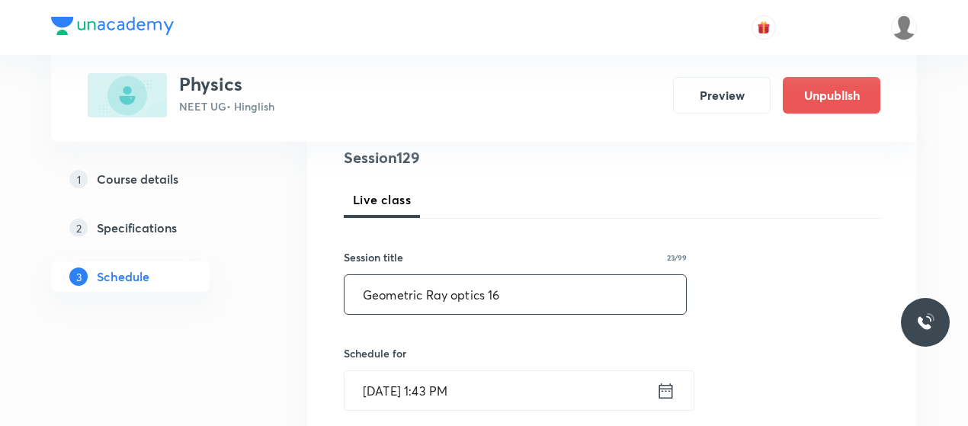
scroll to position [261, 0]
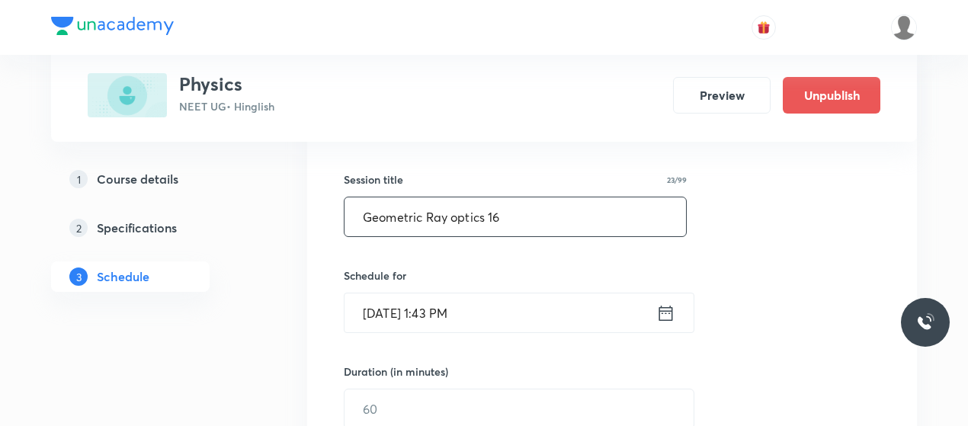
type input "Geometric Ray optics 16"
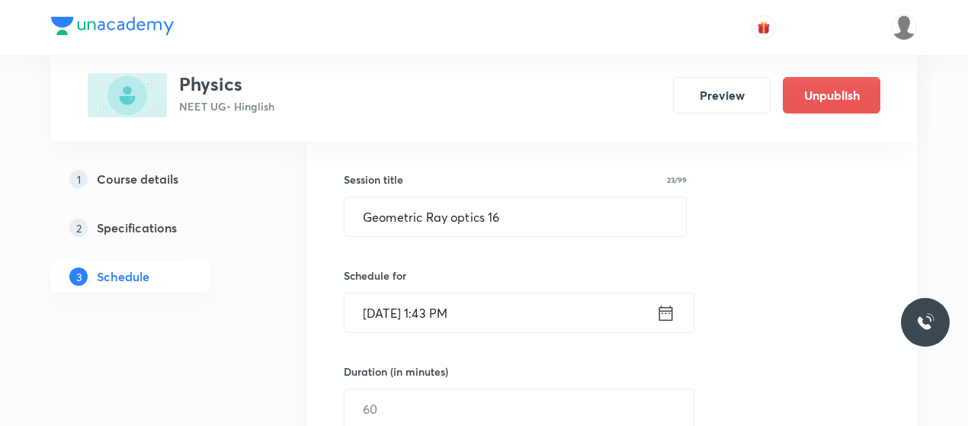
click at [386, 303] on input "Oct 6, 2025, 1:43 PM" at bounding box center [501, 312] width 312 height 39
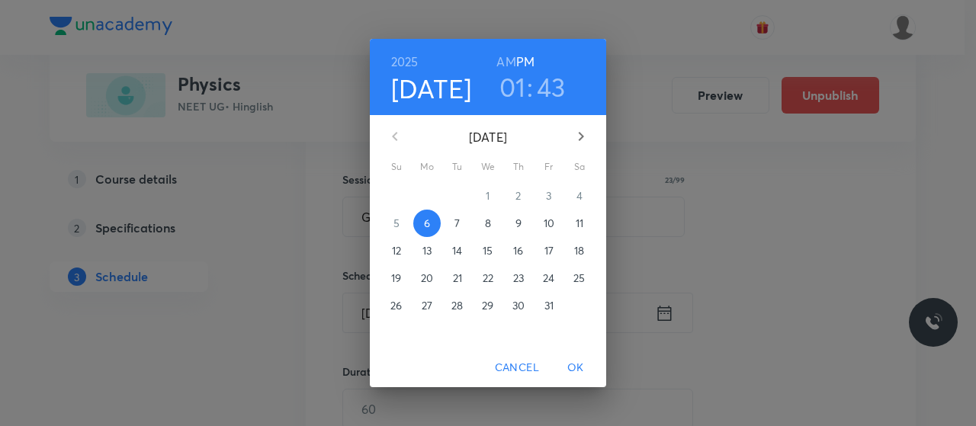
click at [456, 221] on p "7" at bounding box center [456, 223] width 5 height 15
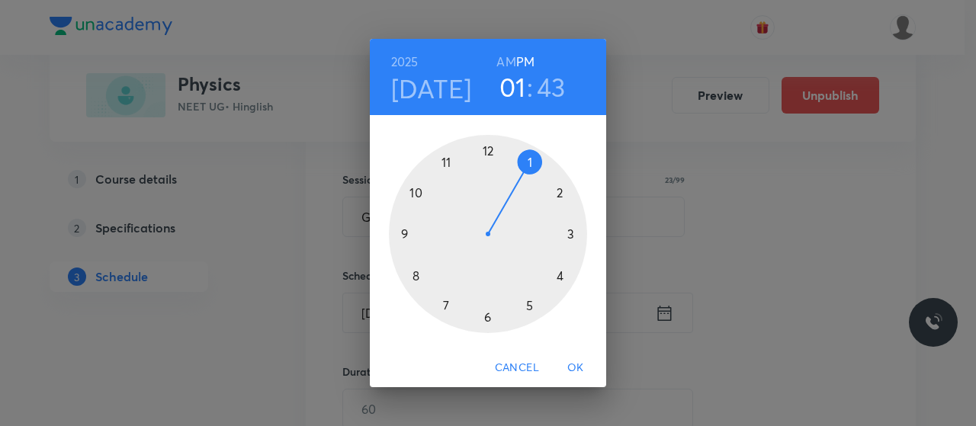
click at [487, 149] on div at bounding box center [488, 234] width 198 height 198
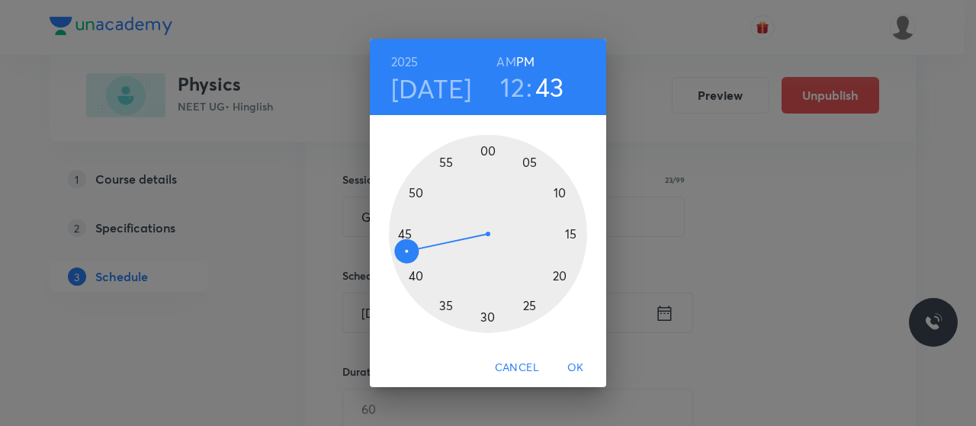
click at [419, 275] on div at bounding box center [488, 234] width 198 height 198
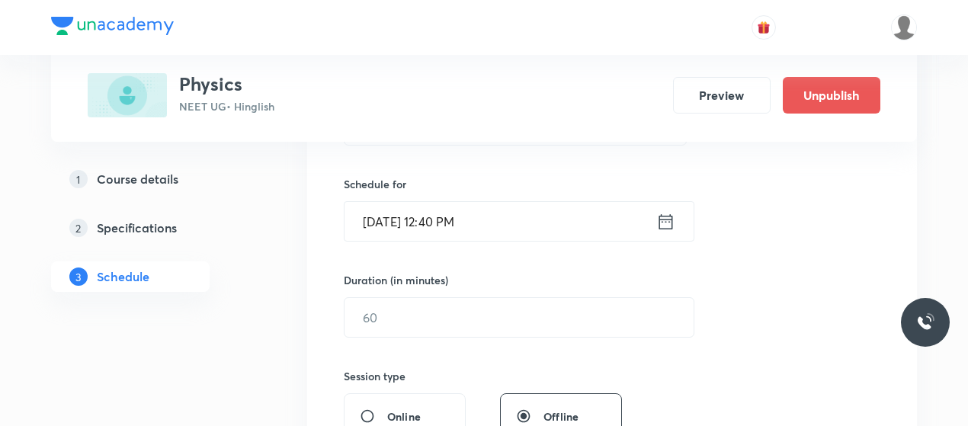
scroll to position [354, 0]
click at [460, 296] on input "text" at bounding box center [519, 315] width 349 height 39
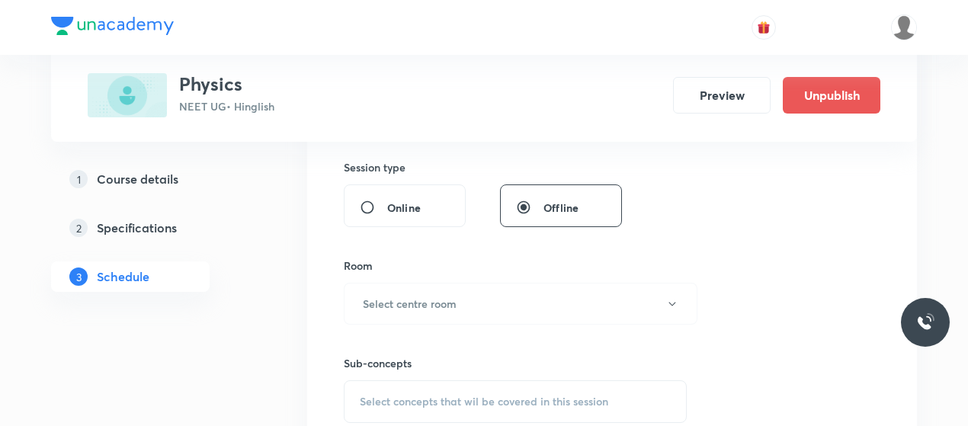
scroll to position [563, 0]
type input "80"
click at [460, 295] on button "Select centre room" at bounding box center [521, 302] width 354 height 42
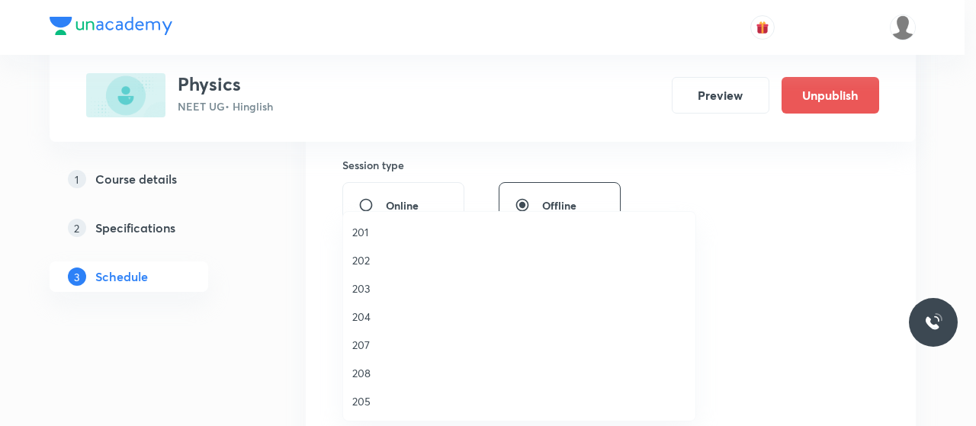
click at [364, 283] on span "203" at bounding box center [519, 289] width 334 height 16
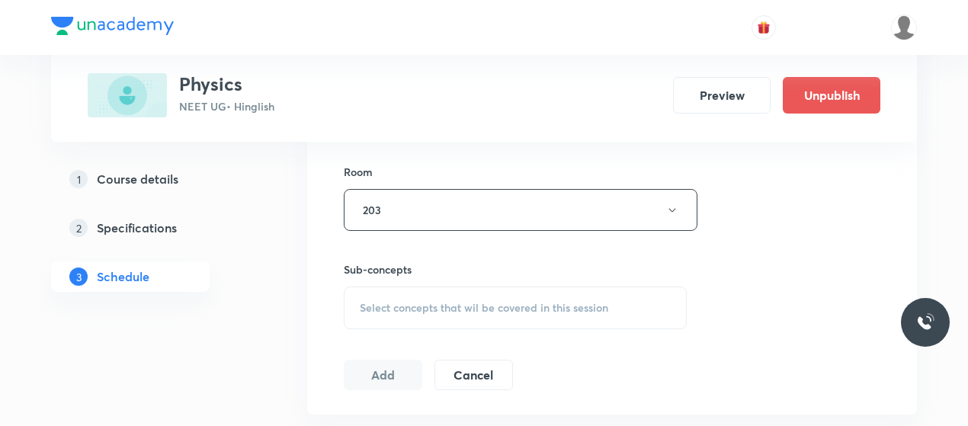
scroll to position [659, 0]
click at [447, 298] on span "Select concepts that wil be covered in this session" at bounding box center [484, 304] width 249 height 12
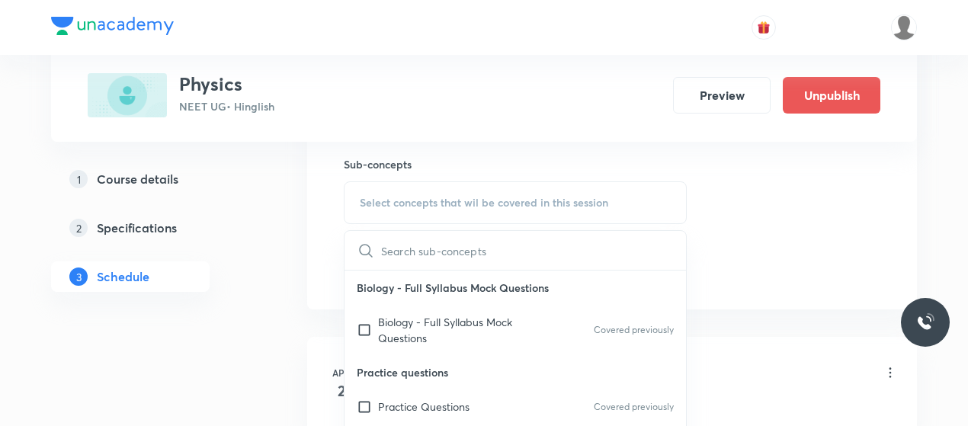
scroll to position [762, 0]
click at [402, 322] on p "Biology - Full Syllabus Mock Questions" at bounding box center [455, 329] width 154 height 32
checkbox input "true"
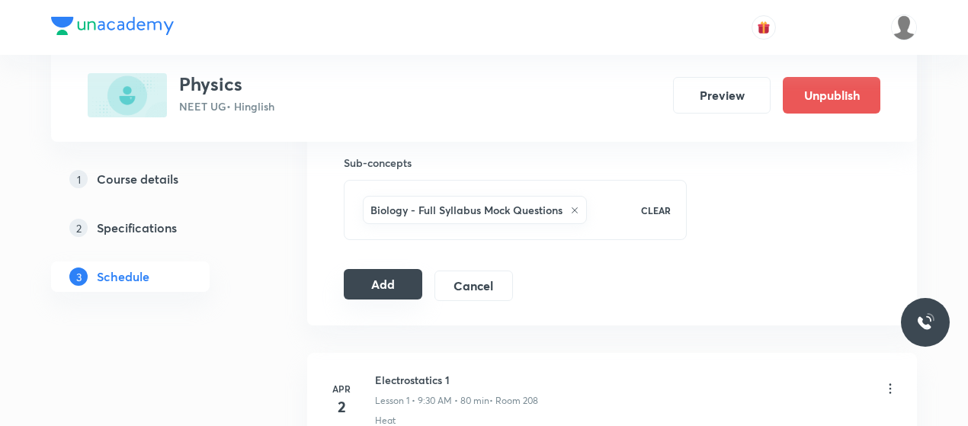
click at [348, 293] on button "Add" at bounding box center [383, 284] width 79 height 30
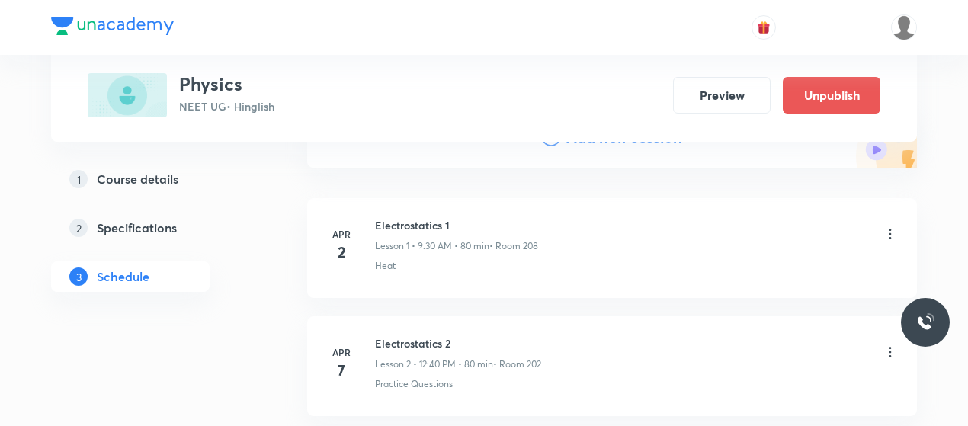
scroll to position [0, 0]
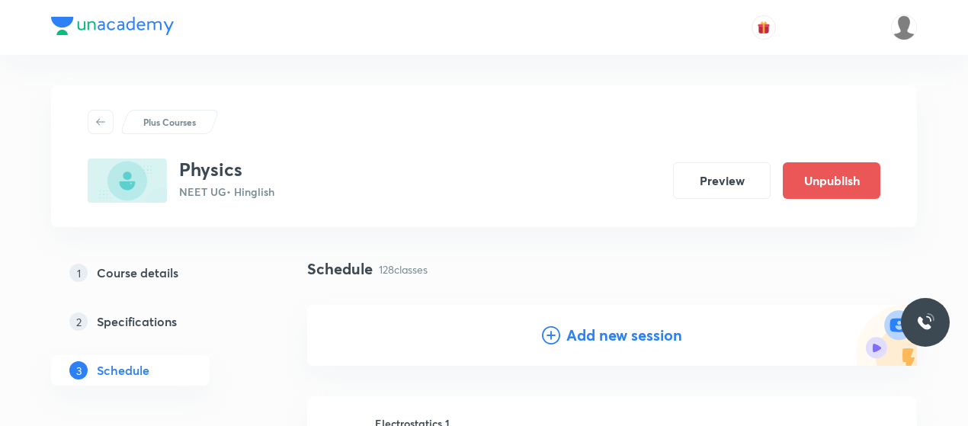
click at [552, 336] on icon at bounding box center [551, 335] width 18 height 18
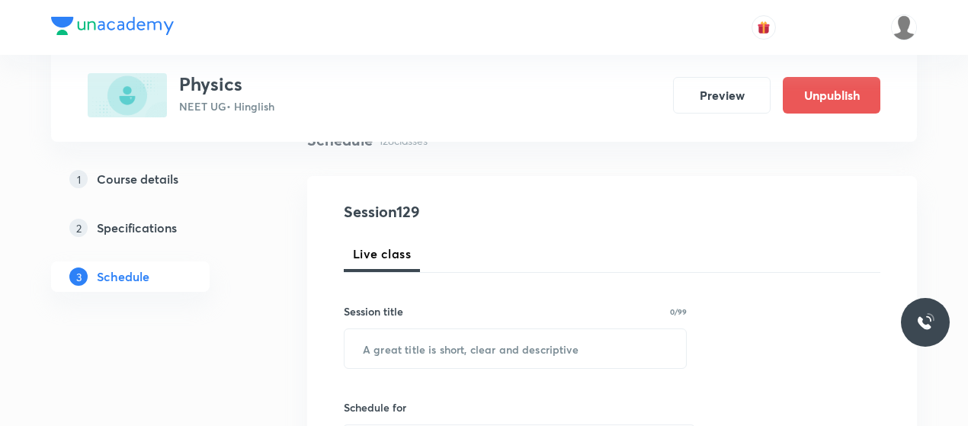
scroll to position [131, 0]
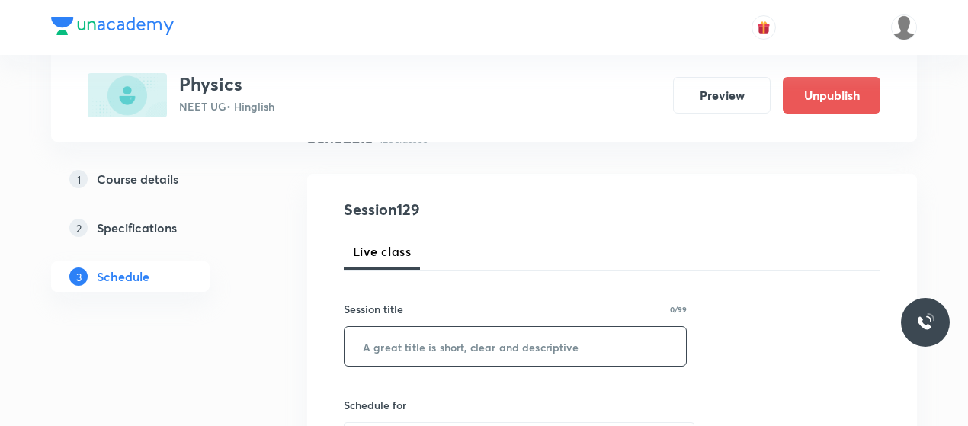
click at [455, 350] on input "text" at bounding box center [516, 346] width 342 height 39
paste input "Geometric Ray optics 15"
click at [455, 350] on input "Geometric Ray optics 16" at bounding box center [516, 346] width 342 height 39
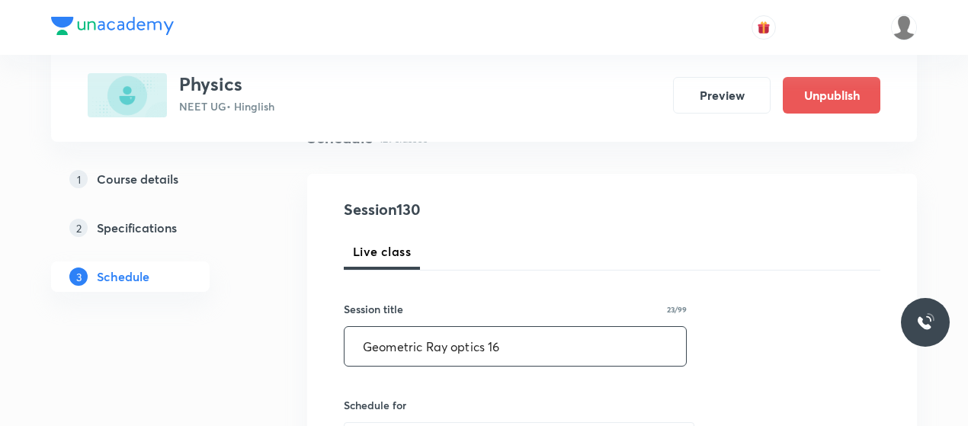
type input "Geometric Ray optics 16"
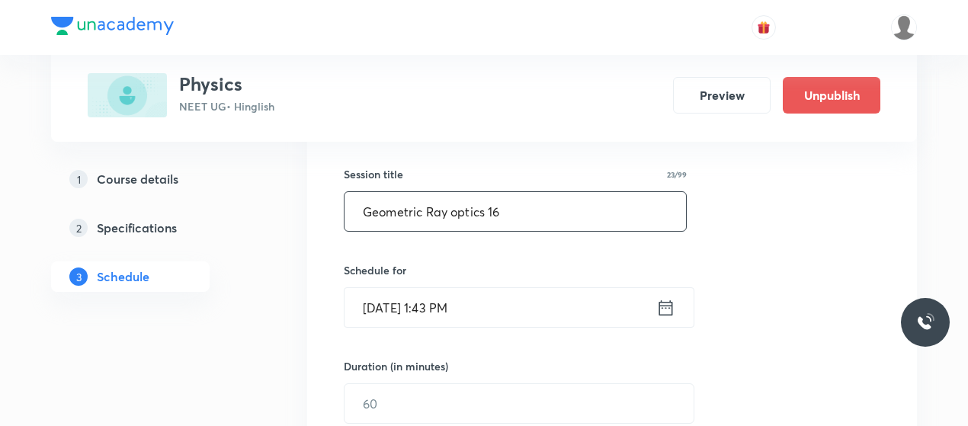
scroll to position [271, 0]
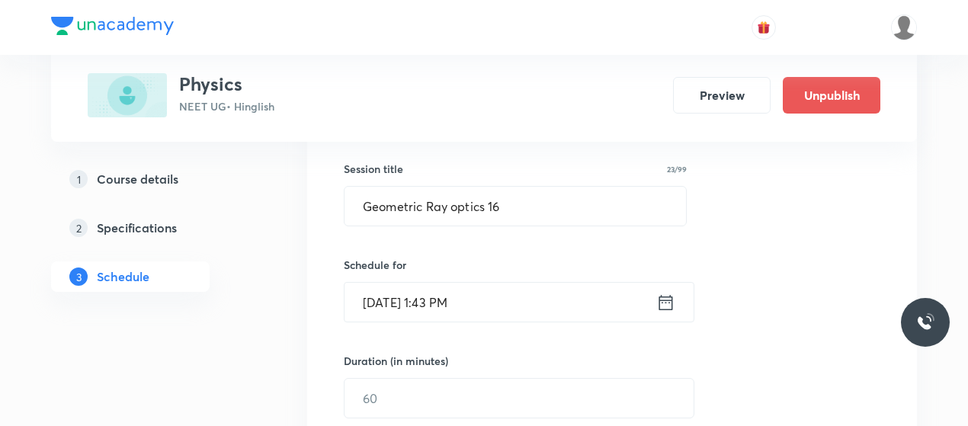
click at [388, 310] on input "Oct 6, 2025, 1:43 PM" at bounding box center [501, 302] width 312 height 39
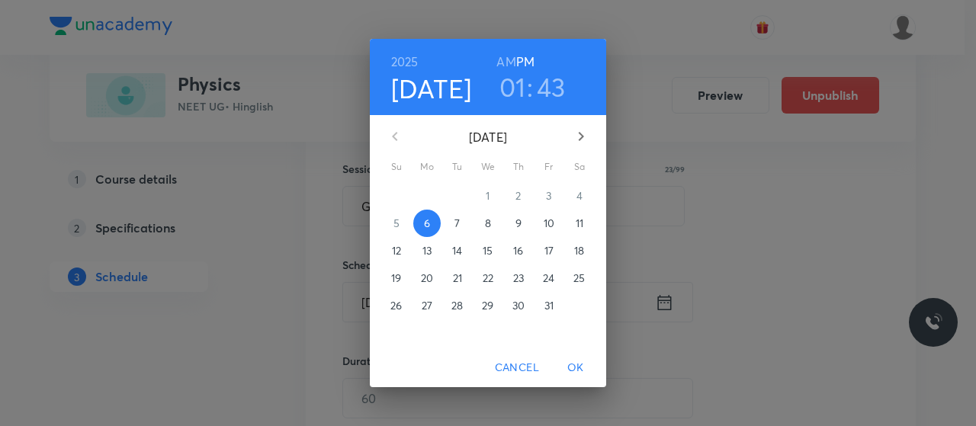
click at [492, 223] on span "8" at bounding box center [487, 223] width 27 height 15
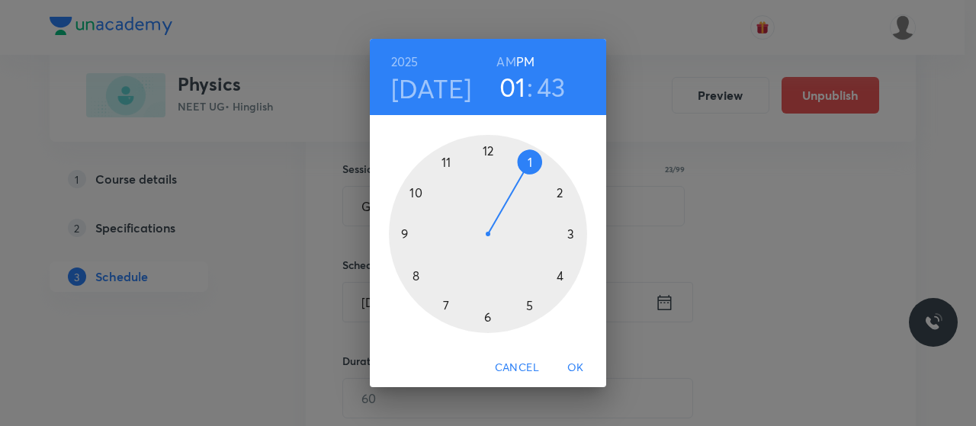
click at [505, 61] on h6 "AM" at bounding box center [505, 61] width 19 height 21
click at [412, 277] on div at bounding box center [488, 234] width 198 height 198
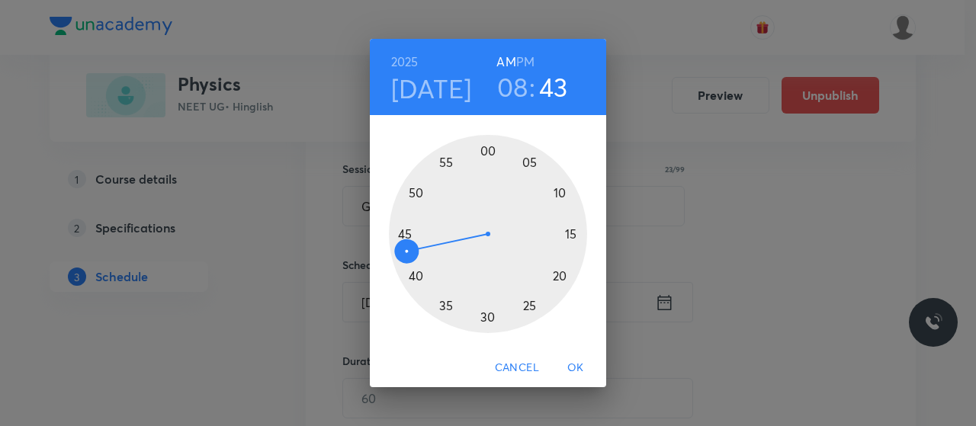
click at [484, 149] on div at bounding box center [488, 234] width 198 height 198
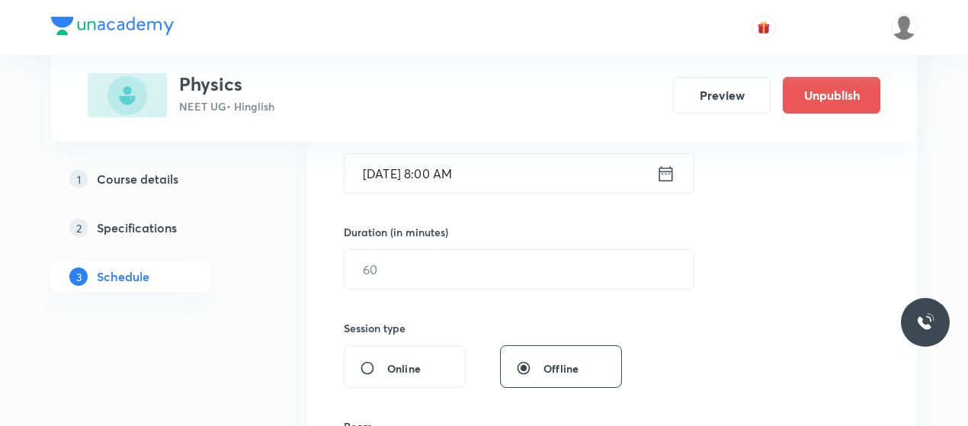
scroll to position [401, 0]
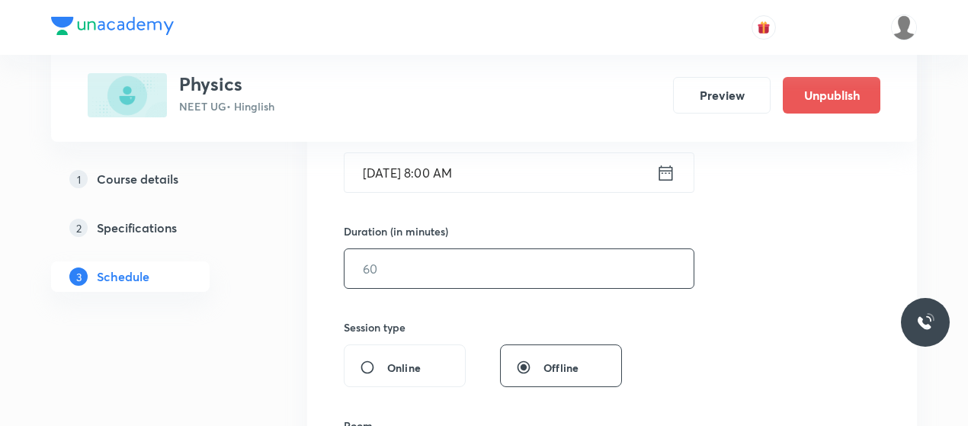
click at [467, 260] on input "text" at bounding box center [519, 268] width 349 height 39
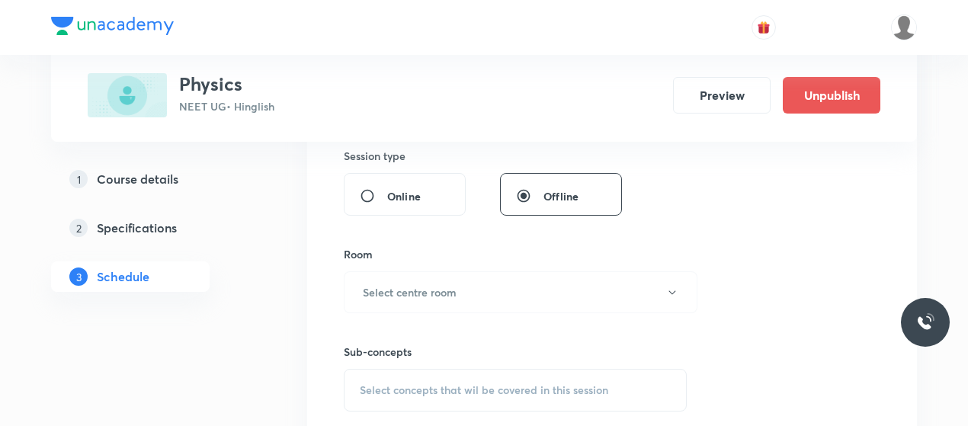
scroll to position [575, 0]
type input "80"
click at [467, 284] on button "Select centre room" at bounding box center [521, 290] width 354 height 42
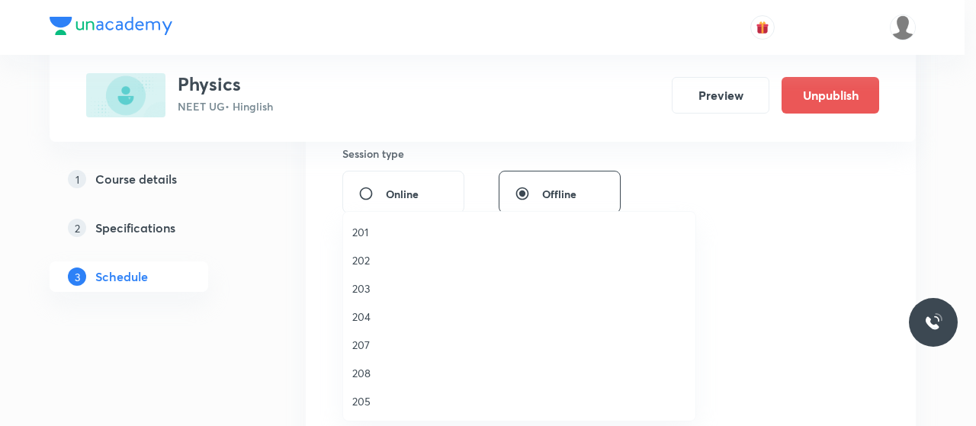
click at [368, 283] on span "203" at bounding box center [519, 289] width 334 height 16
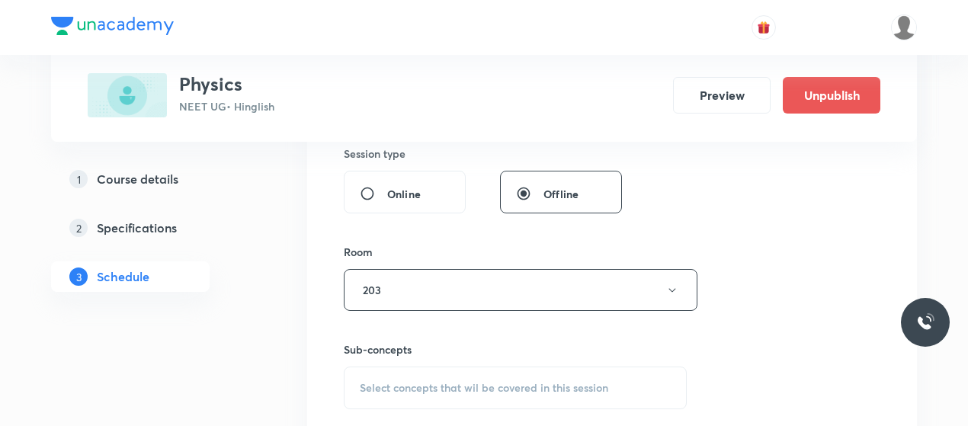
scroll to position [646, 0]
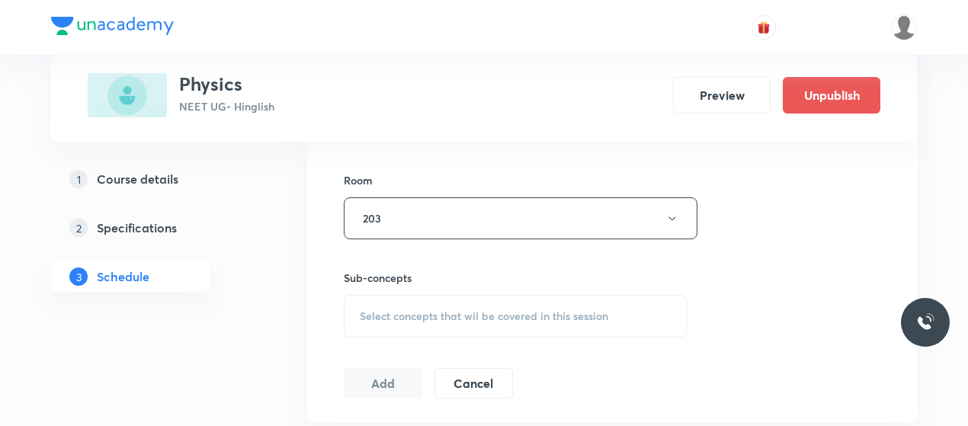
click at [501, 310] on span "Select concepts that wil be covered in this session" at bounding box center [484, 316] width 249 height 12
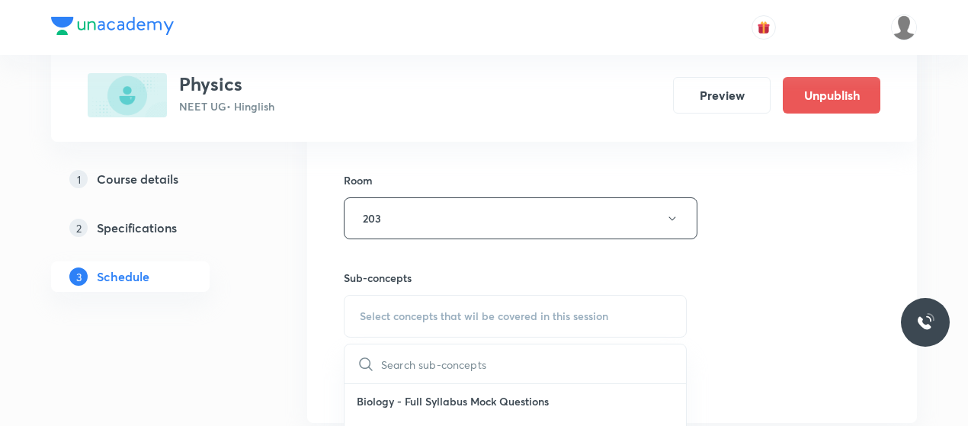
scroll to position [760, 0]
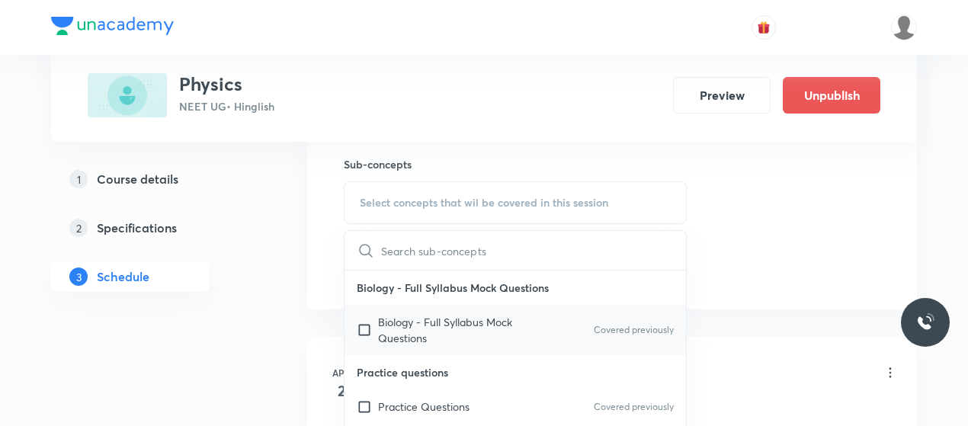
click at [419, 326] on p "Biology - Full Syllabus Mock Questions" at bounding box center [455, 330] width 154 height 32
checkbox input "true"
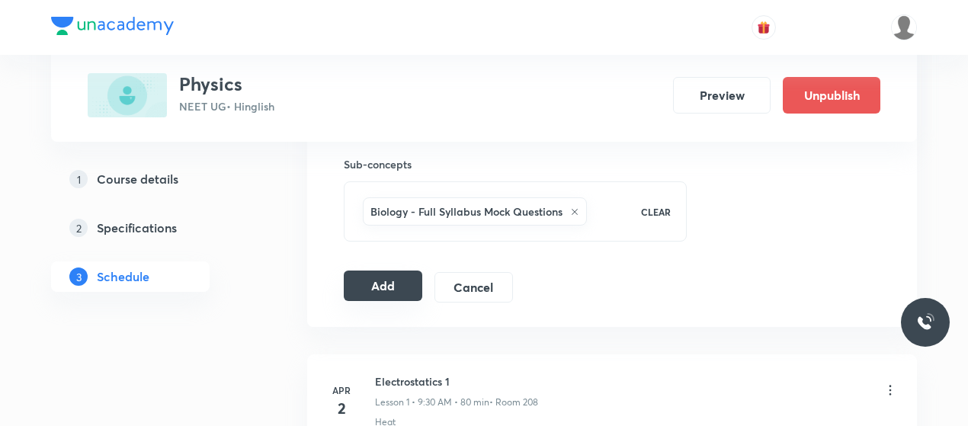
click at [396, 280] on button "Add" at bounding box center [383, 286] width 79 height 30
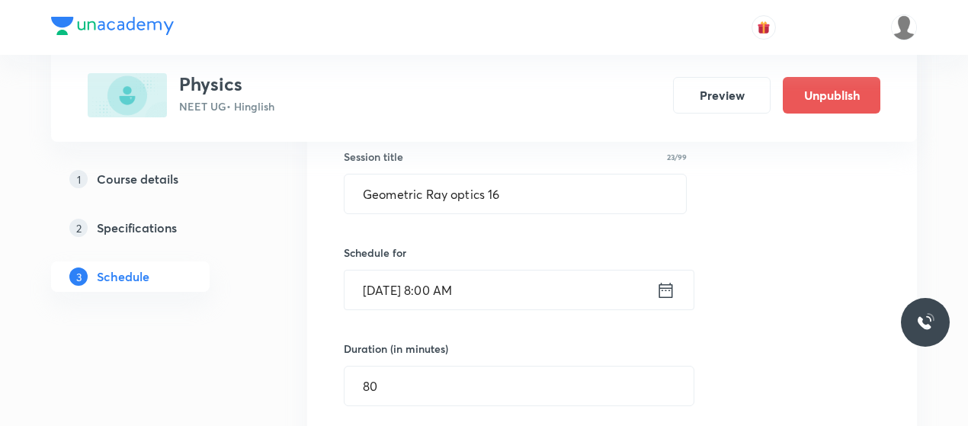
scroll to position [283, 0]
click at [418, 198] on input "Geometric Ray optics 16" at bounding box center [516, 194] width 342 height 39
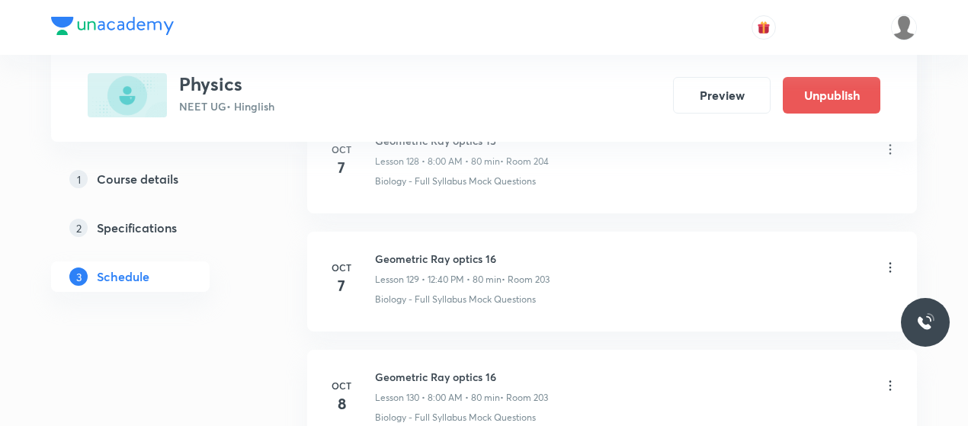
scroll to position [15289, 0]
click at [463, 369] on h6 "Geometric Ray optics 16" at bounding box center [461, 377] width 173 height 16
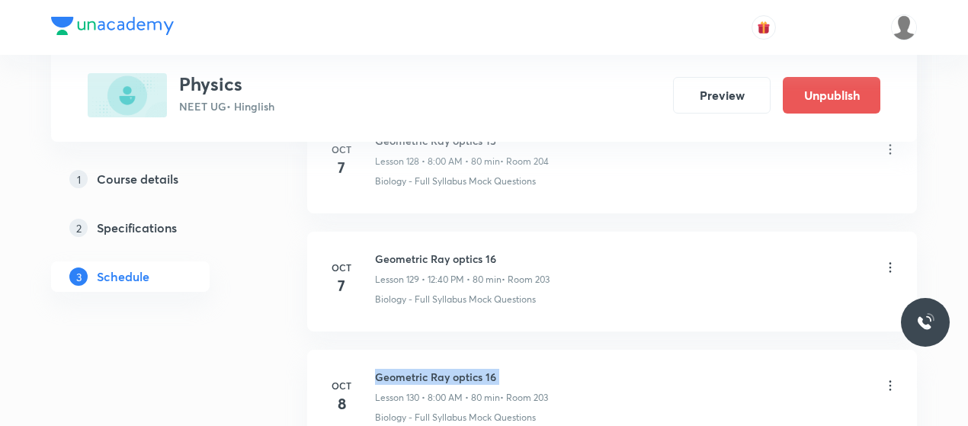
copy h6 "Geometric Ray optics 16"
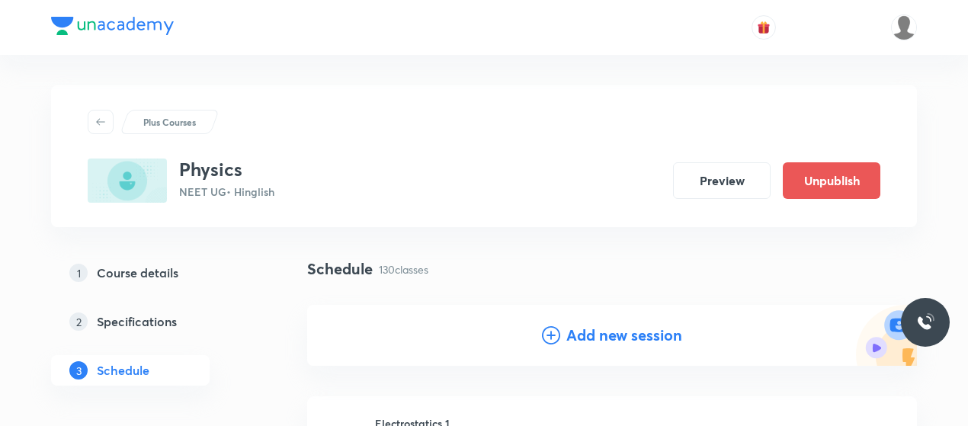
click at [546, 338] on icon at bounding box center [551, 335] width 18 height 18
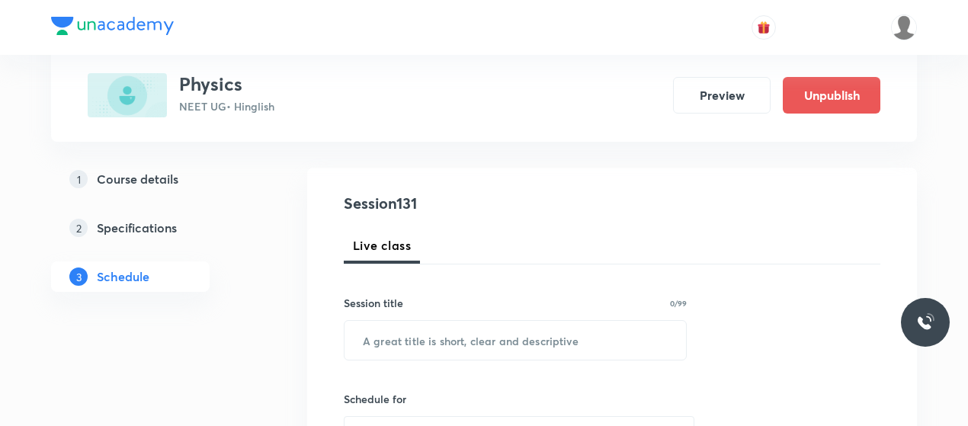
scroll to position [138, 0]
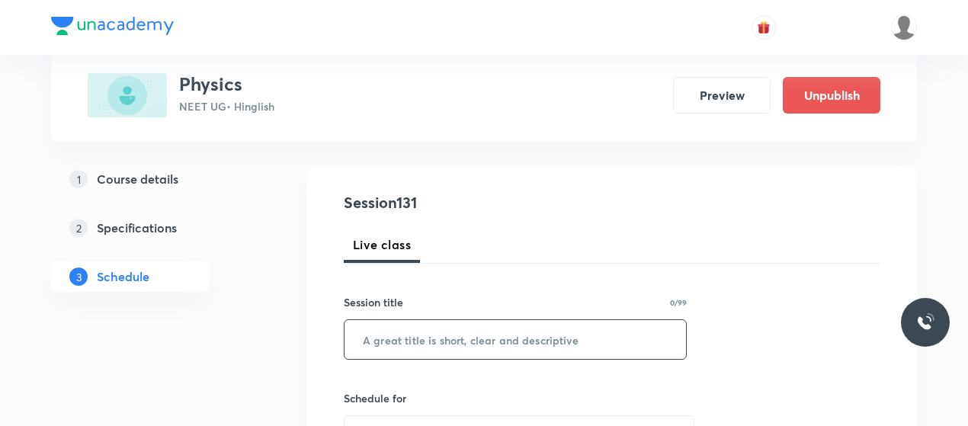
click at [422, 321] on input "text" at bounding box center [516, 339] width 342 height 39
paste input "Geometric Ray optics 16"
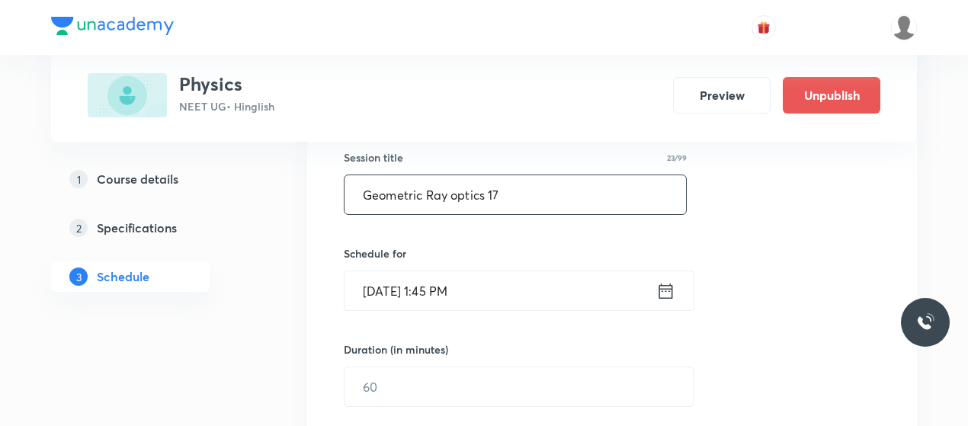
scroll to position [284, 0]
type input "Geometric Ray optics 17"
click at [381, 290] on input "Oct 6, 2025, 1:45 PM" at bounding box center [501, 290] width 312 height 39
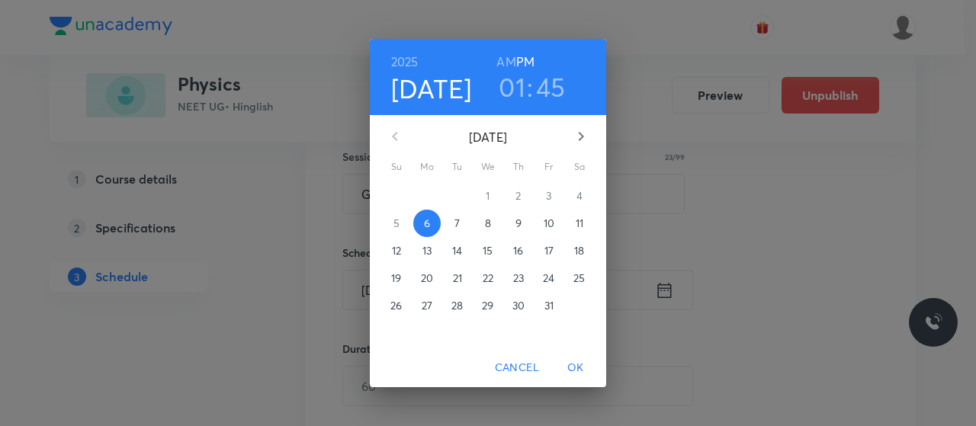
click at [514, 225] on span "9" at bounding box center [518, 223] width 27 height 15
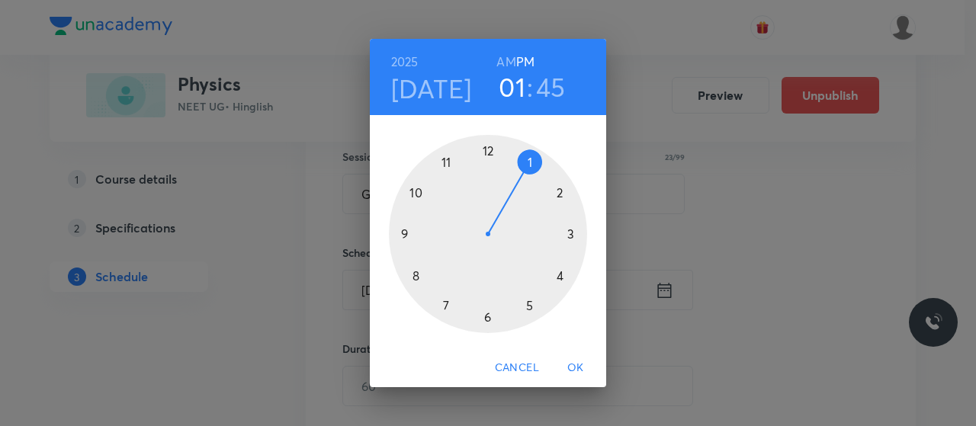
click at [508, 55] on h6 "AM" at bounding box center [505, 61] width 19 height 21
click at [416, 274] on div at bounding box center [488, 234] width 198 height 198
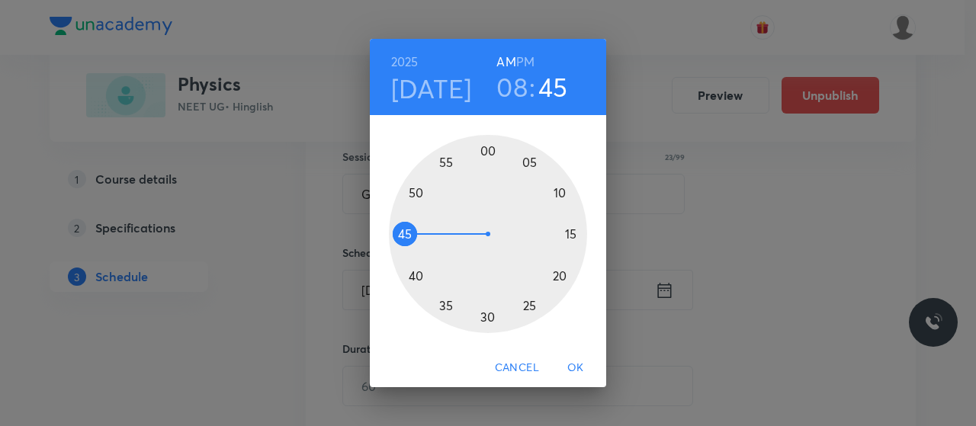
click at [486, 149] on div at bounding box center [488, 234] width 198 height 198
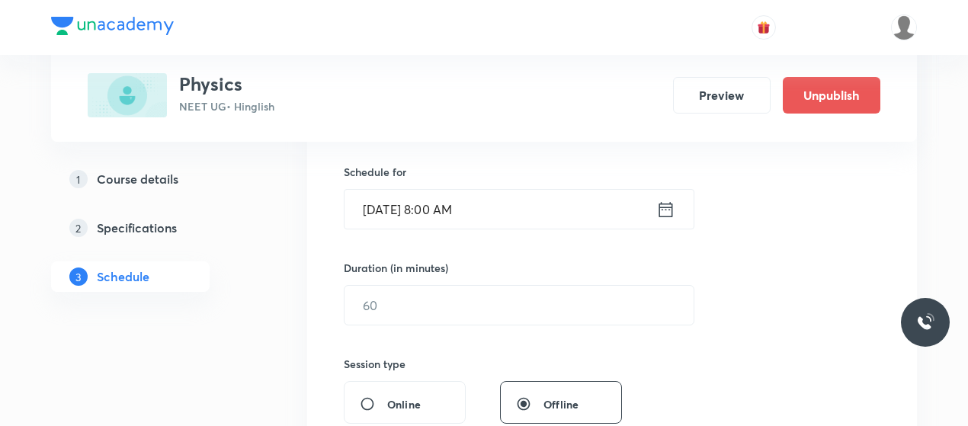
scroll to position [368, 0]
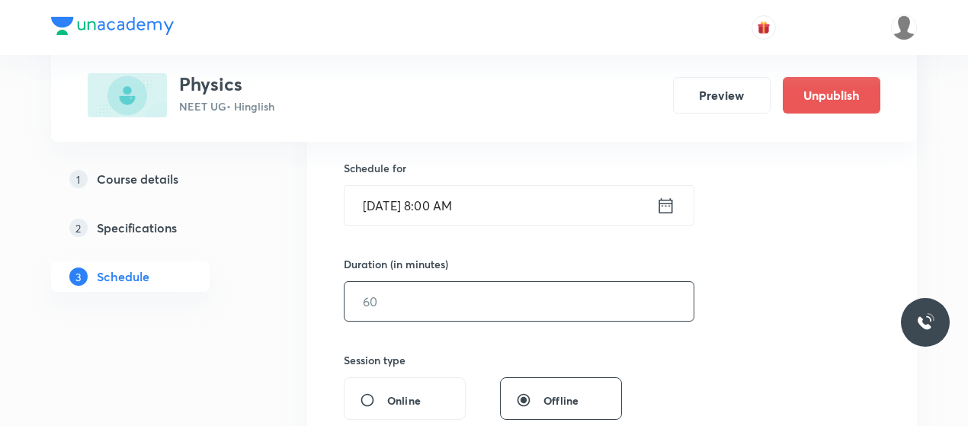
click at [442, 297] on input "text" at bounding box center [519, 301] width 349 height 39
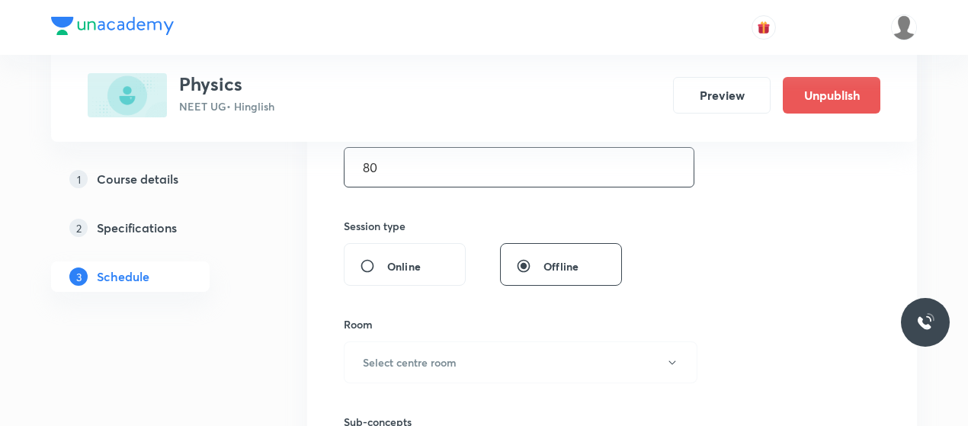
scroll to position [530, 0]
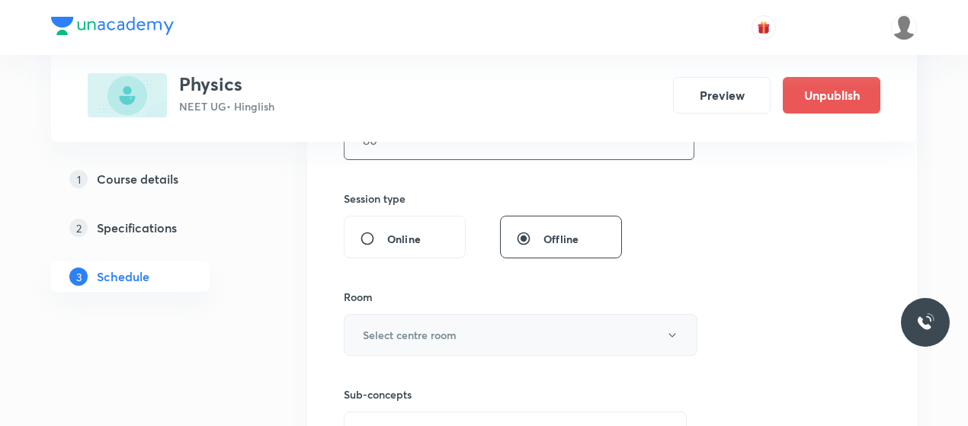
type input "80"
click at [445, 327] on h6 "Select centre room" at bounding box center [410, 335] width 94 height 16
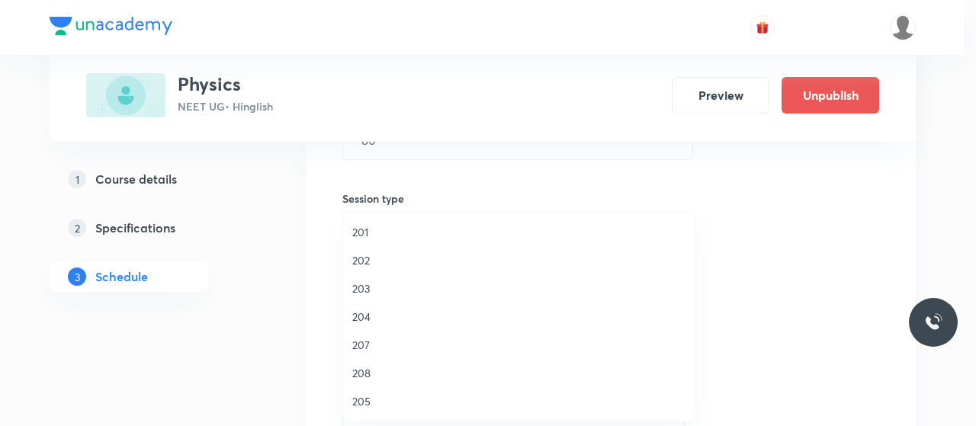
click at [371, 284] on span "203" at bounding box center [519, 289] width 334 height 16
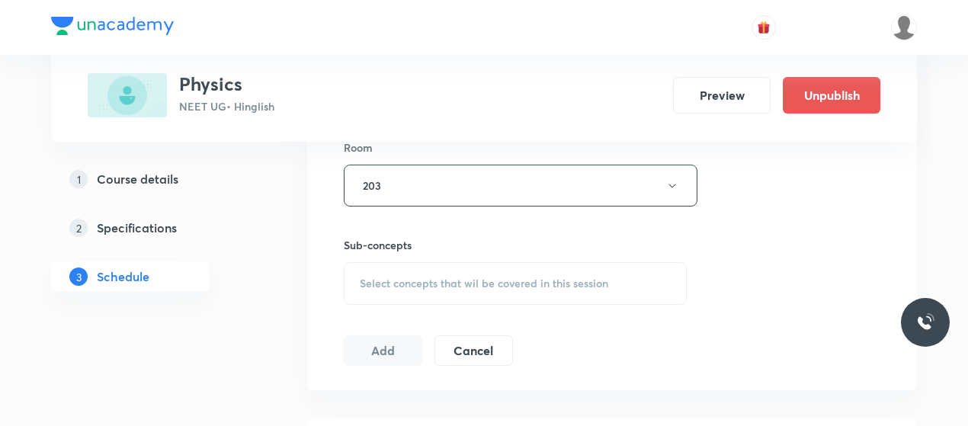
click at [438, 284] on span "Select concepts that wil be covered in this session" at bounding box center [484, 283] width 249 height 12
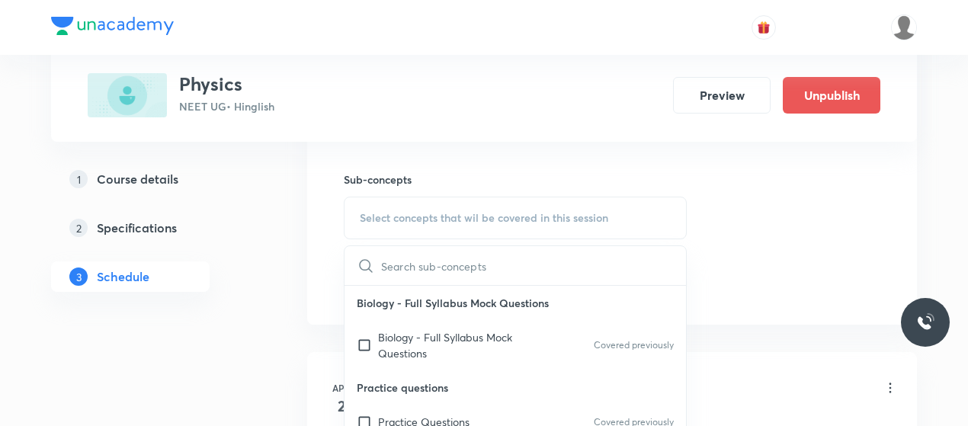
scroll to position [765, 0]
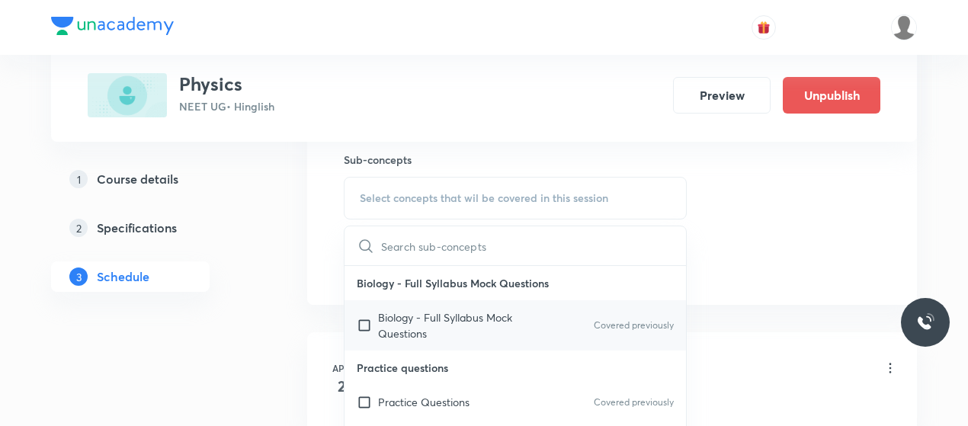
click at [431, 319] on p "Biology - Full Syllabus Mock Questions" at bounding box center [455, 325] width 154 height 32
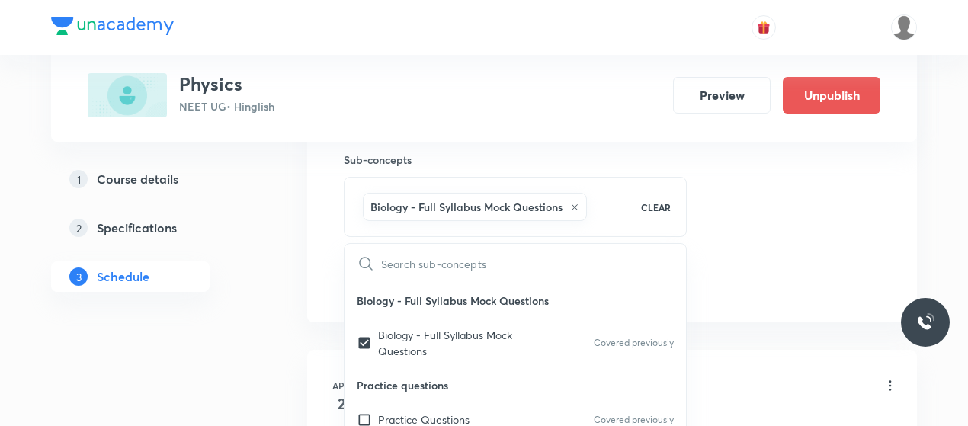
checkbox input "true"
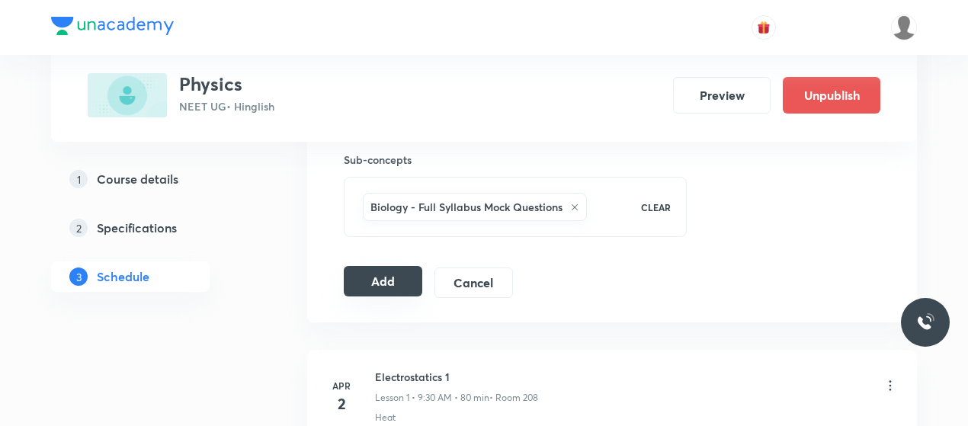
click at [364, 276] on button "Add" at bounding box center [383, 281] width 79 height 30
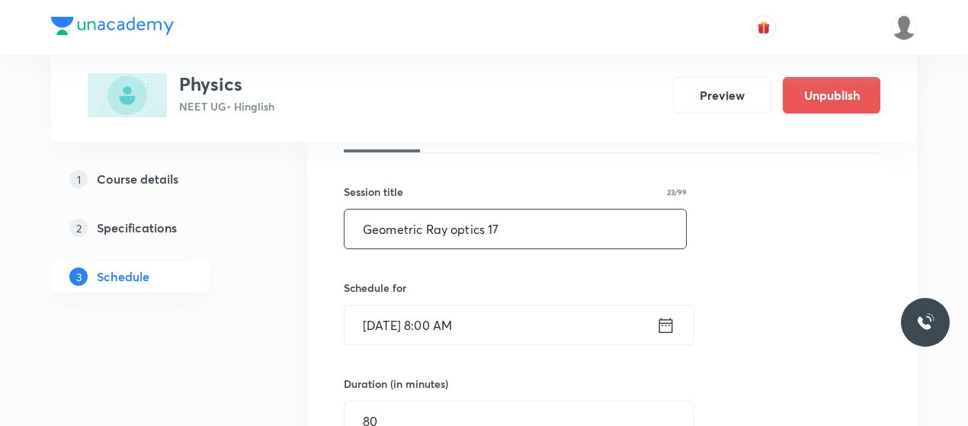
scroll to position [248, 0]
click at [416, 230] on input "Geometric Ray optics 17" at bounding box center [516, 229] width 342 height 39
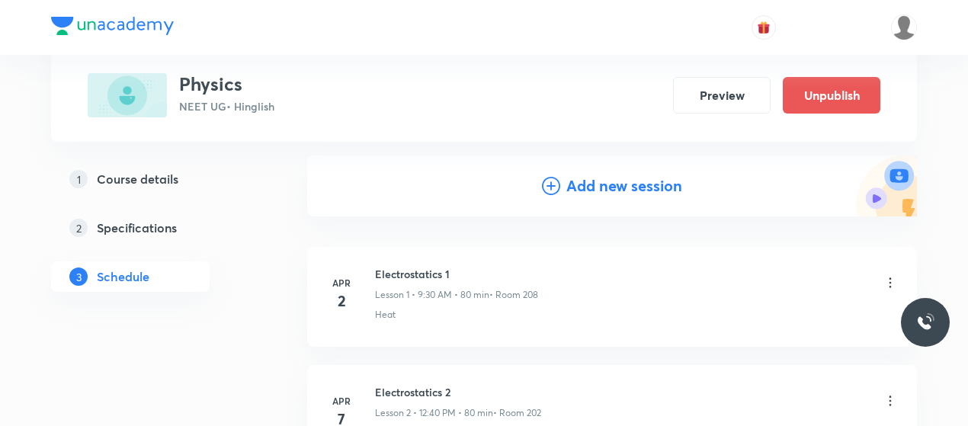
scroll to position [136, 0]
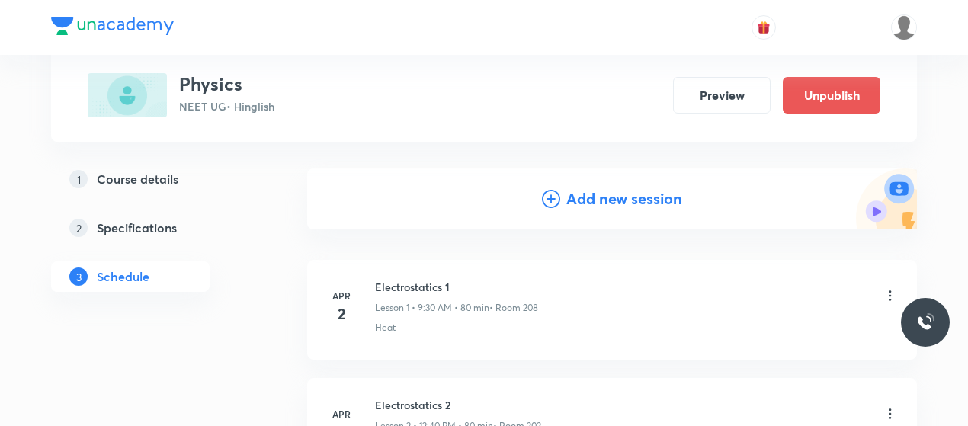
click at [544, 202] on icon at bounding box center [551, 199] width 18 height 18
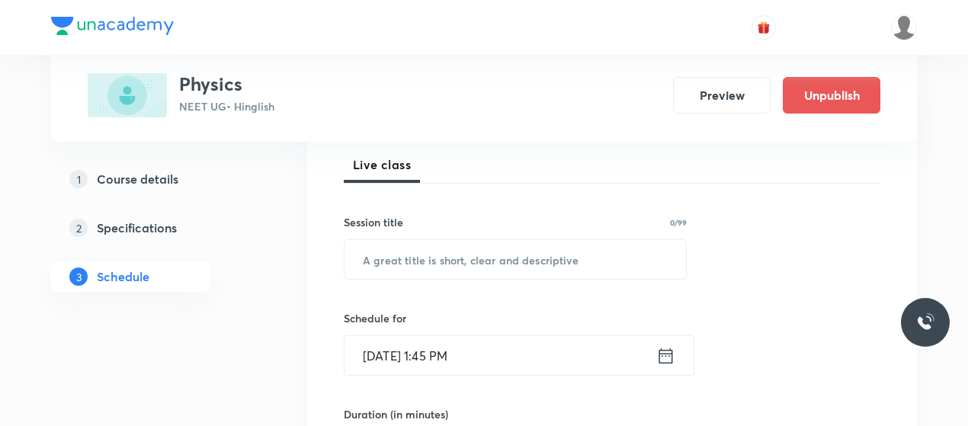
scroll to position [220, 0]
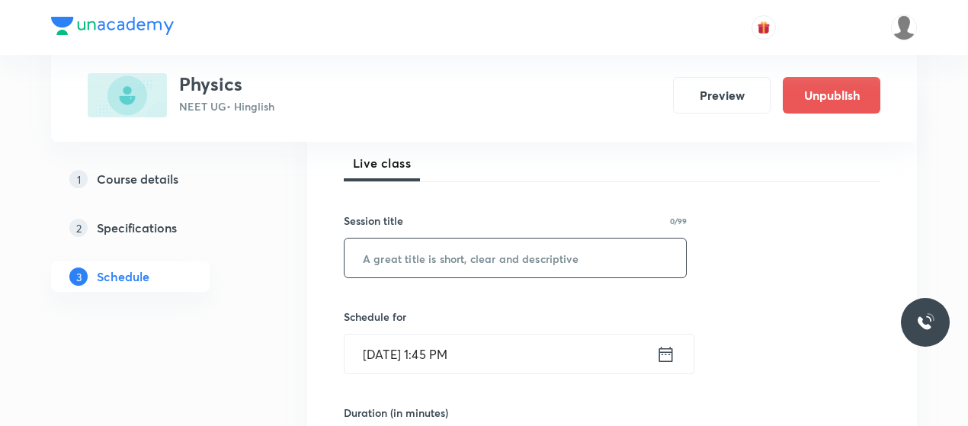
click at [464, 253] on input "text" at bounding box center [516, 258] width 342 height 39
paste input "Geometric Ray optics 17"
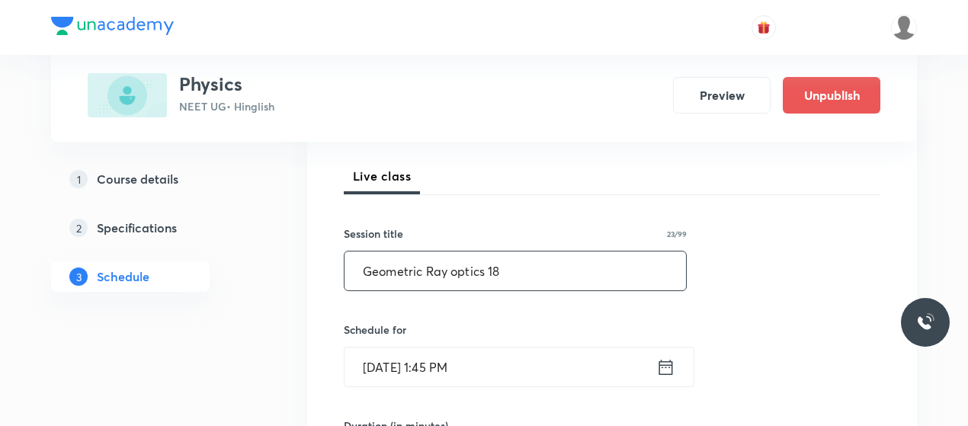
type input "Geometric Ray optics 18"
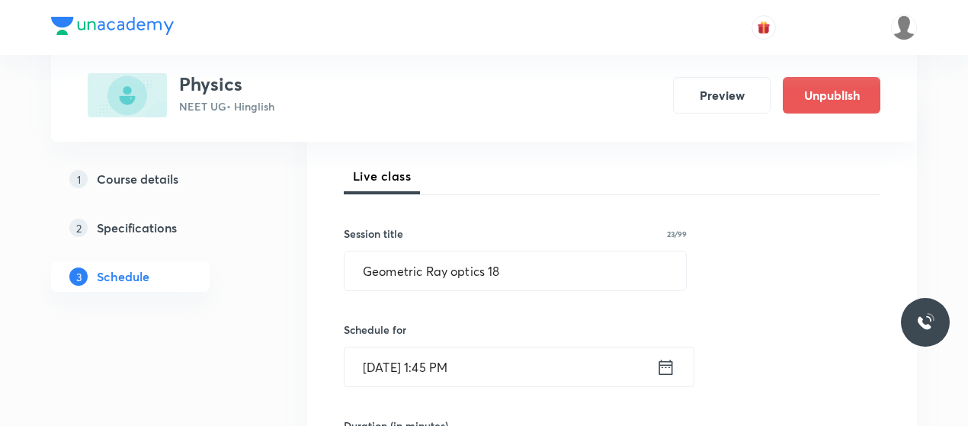
click at [382, 368] on input "Oct 6, 2025, 1:45 PM" at bounding box center [501, 367] width 312 height 39
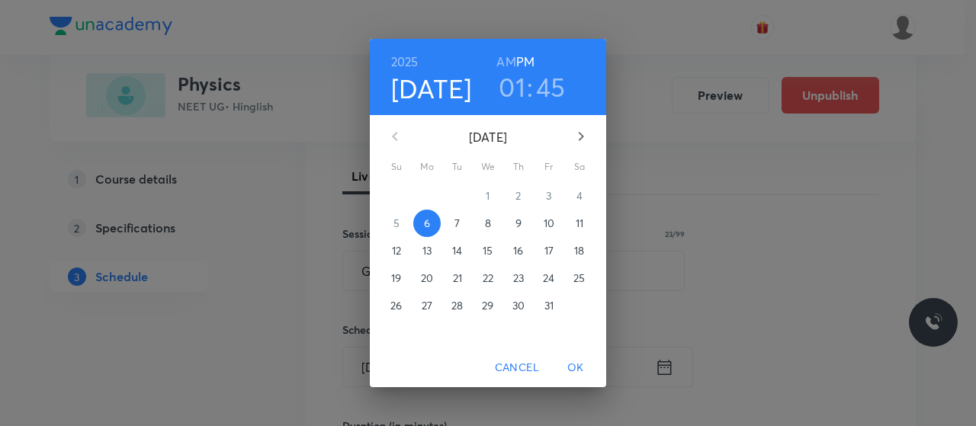
click at [547, 218] on p "10" at bounding box center [549, 223] width 11 height 15
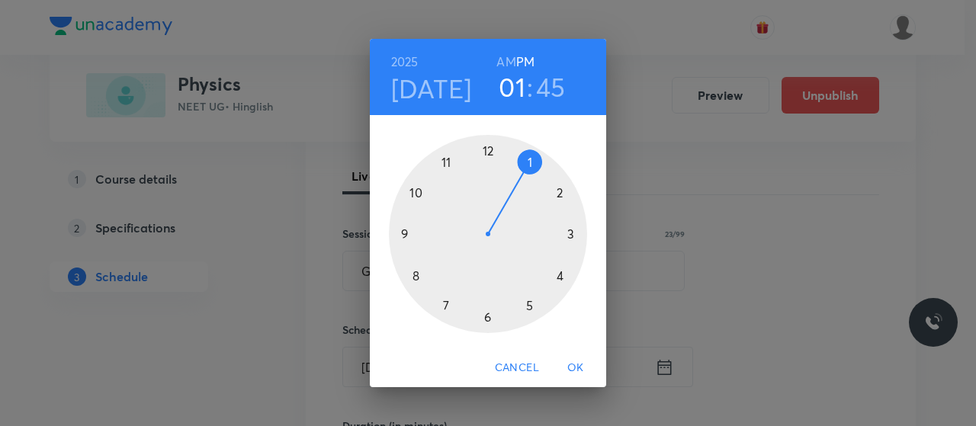
click at [488, 149] on div at bounding box center [488, 234] width 198 height 198
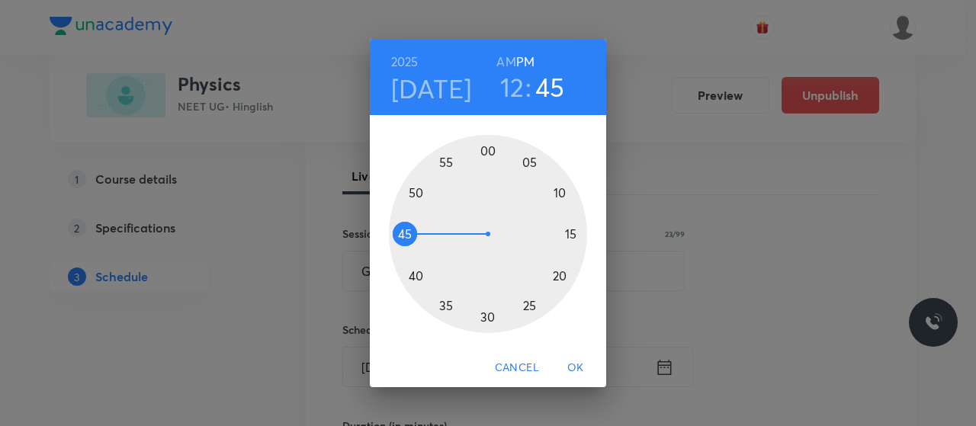
click at [411, 278] on div at bounding box center [488, 234] width 198 height 198
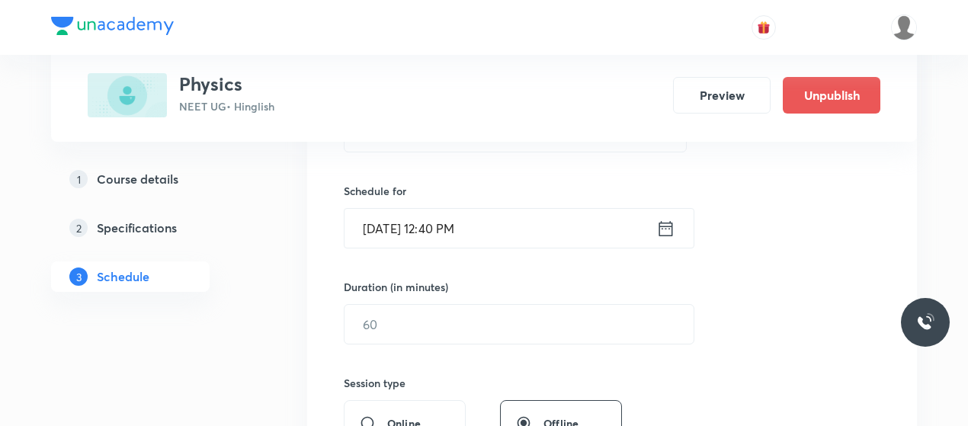
scroll to position [348, 0]
click at [439, 301] on div "​" at bounding box center [519, 321] width 351 height 40
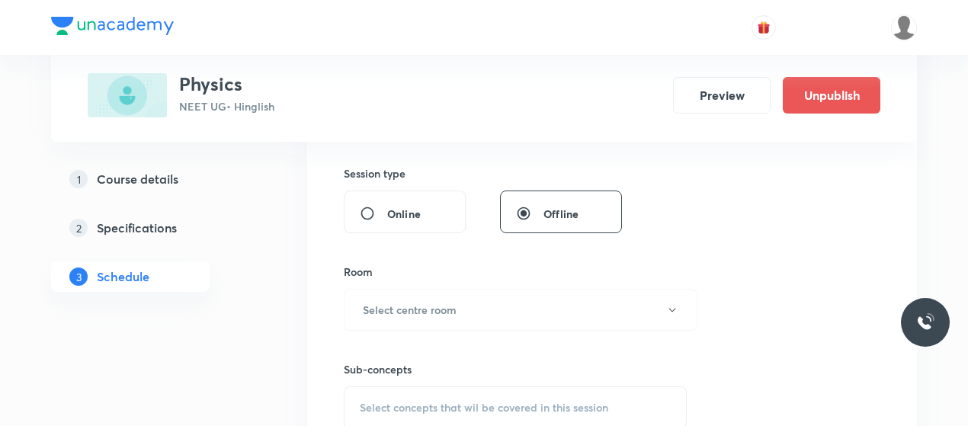
scroll to position [556, 0]
type input "80"
click at [439, 301] on h6 "Select centre room" at bounding box center [410, 309] width 94 height 16
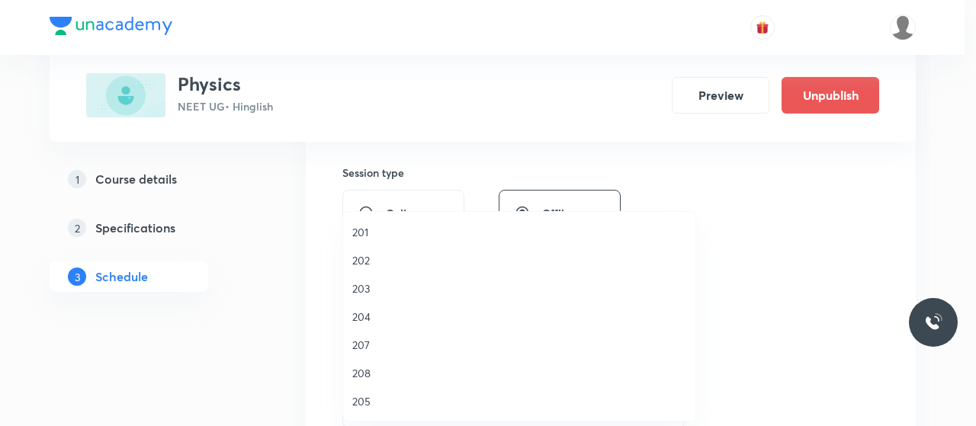
click at [383, 290] on span "203" at bounding box center [519, 289] width 334 height 16
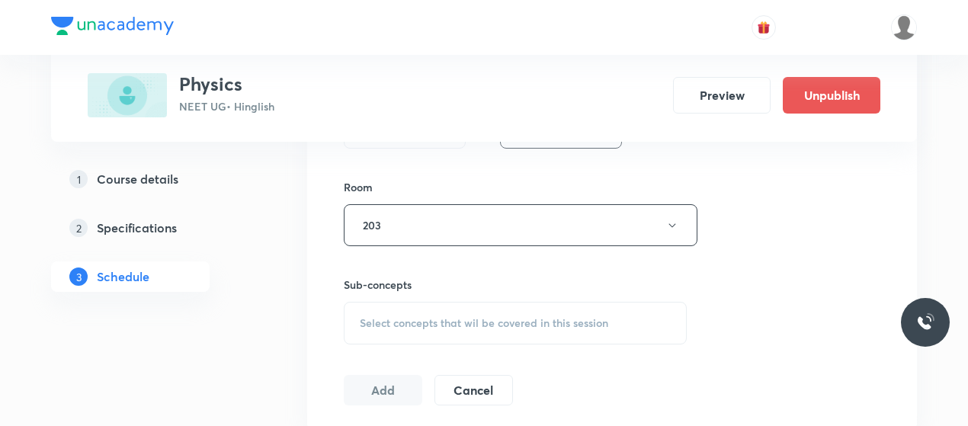
click at [451, 319] on span "Select concepts that wil be covered in this session" at bounding box center [484, 323] width 249 height 12
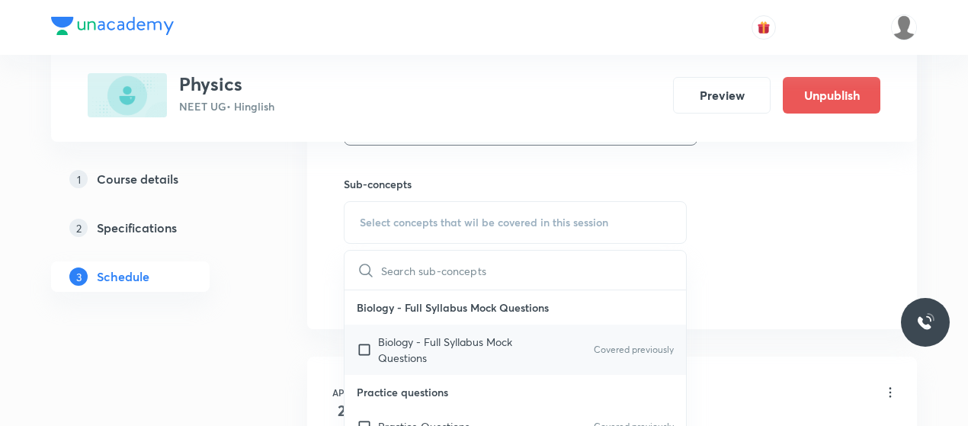
click at [424, 334] on p "Biology - Full Syllabus Mock Questions" at bounding box center [455, 350] width 154 height 32
checkbox input "true"
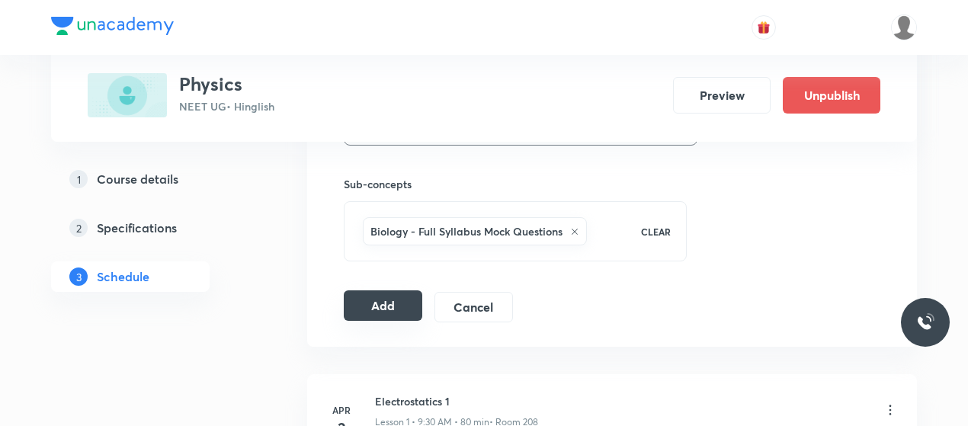
click at [380, 300] on button "Add" at bounding box center [383, 305] width 79 height 30
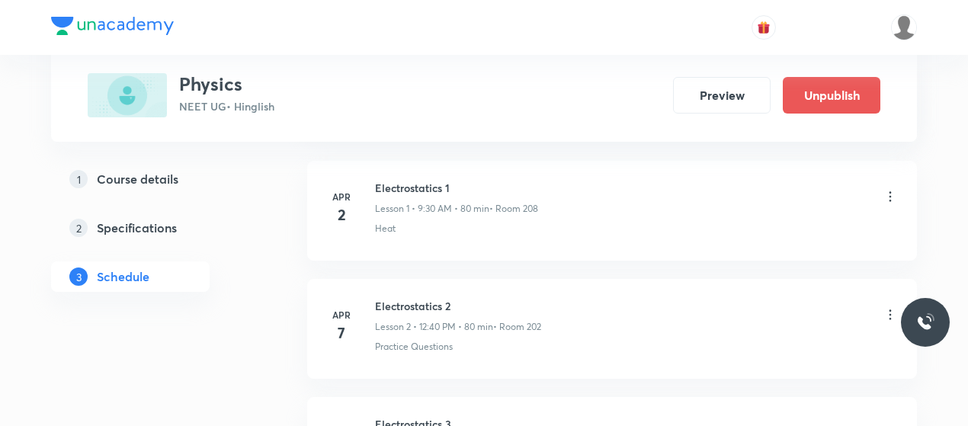
scroll to position [0, 0]
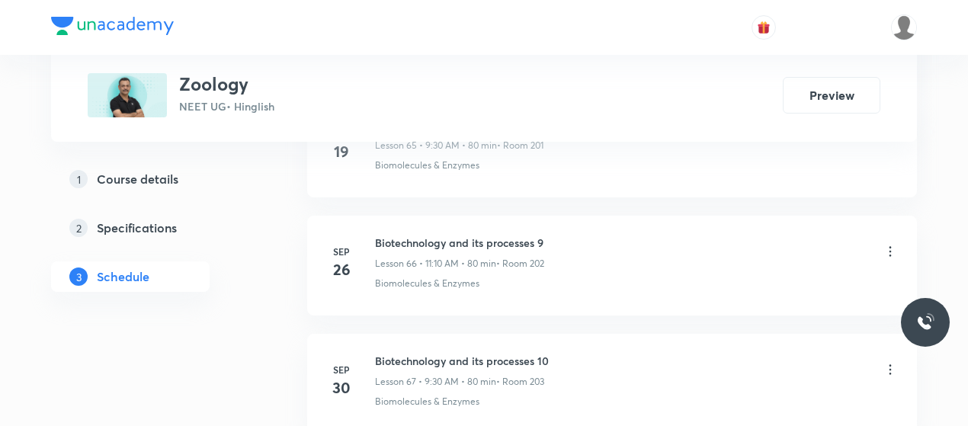
scroll to position [8793, 0]
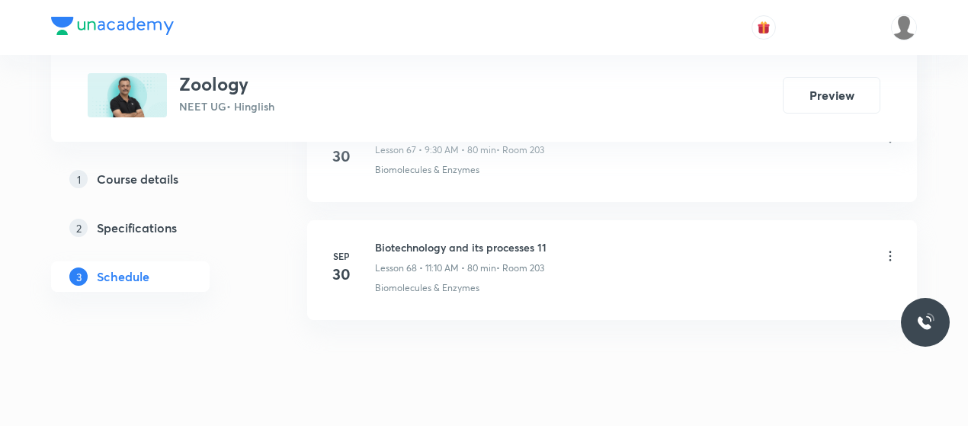
click at [443, 239] on h6 "Biotechnology and its processes 11" at bounding box center [461, 247] width 172 height 16
copy h6 "Biotechnology and its processes 11"
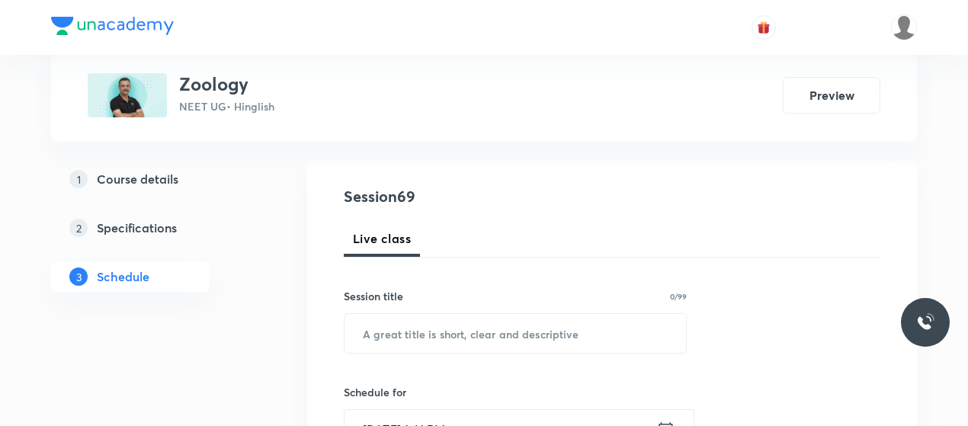
scroll to position [189, 0]
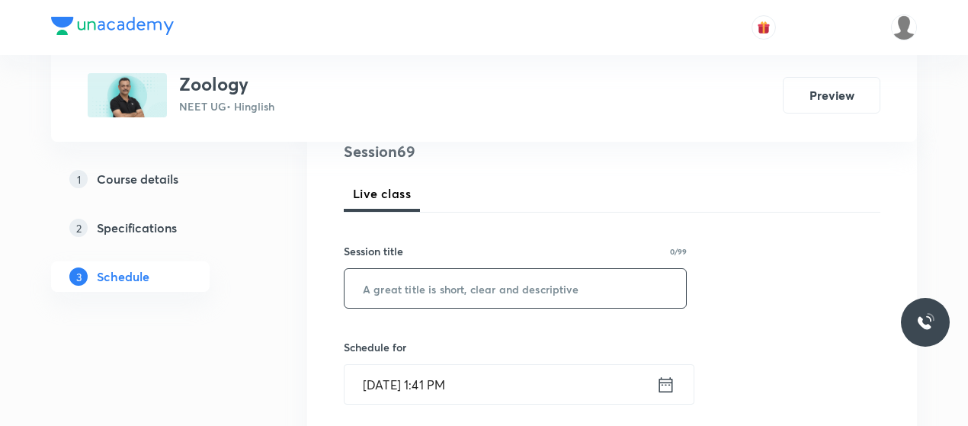
click at [461, 272] on input "text" at bounding box center [516, 288] width 342 height 39
paste input "Biotechnology and its processes 11"
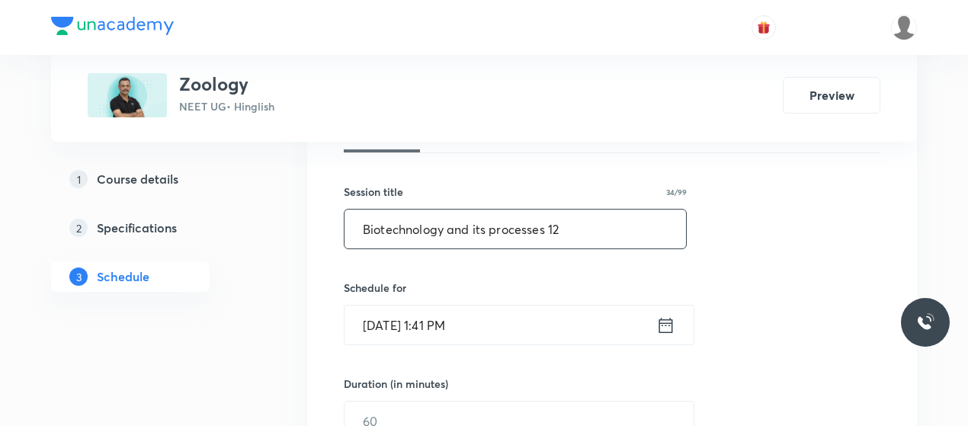
scroll to position [250, 0]
type input "Biotechnology and its processes 12"
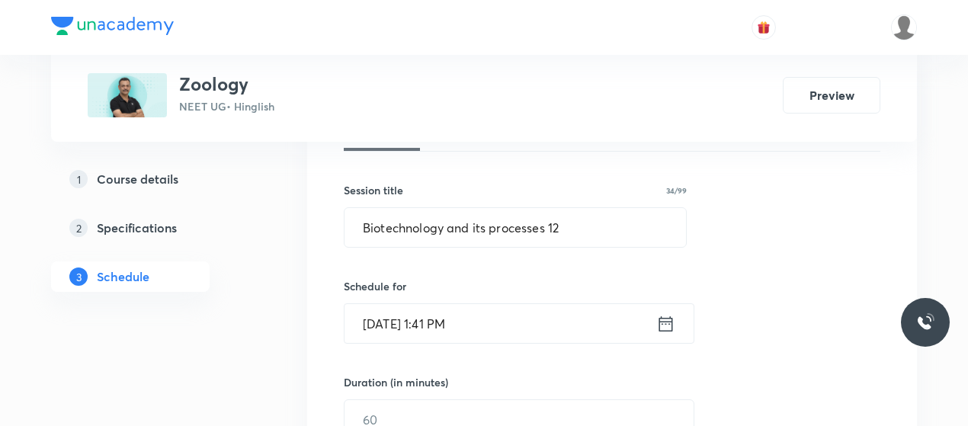
click at [386, 321] on input "[DATE] 1:41 PM" at bounding box center [501, 323] width 312 height 39
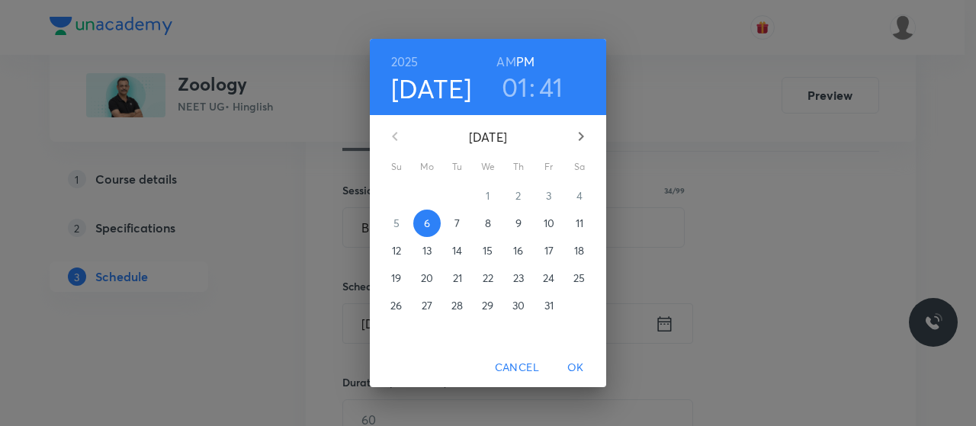
click at [457, 233] on button "7" at bounding box center [457, 223] width 27 height 27
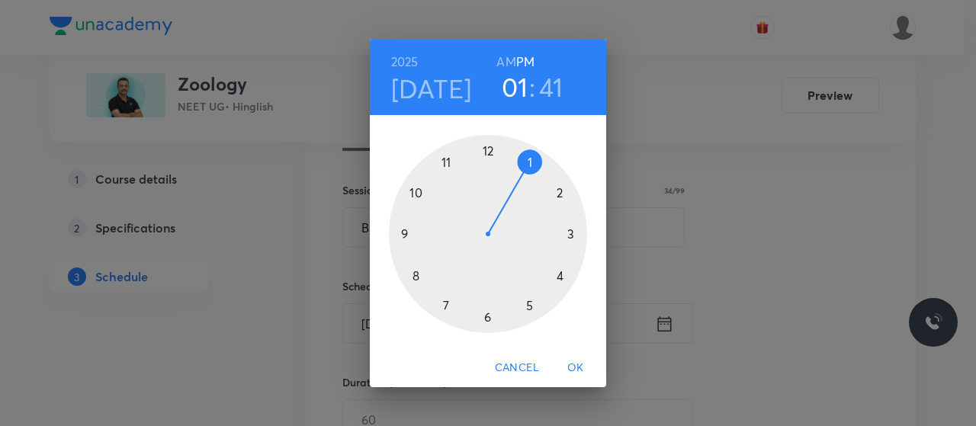
click at [499, 63] on h6 "AM" at bounding box center [505, 61] width 19 height 21
click at [405, 230] on div at bounding box center [488, 234] width 198 height 198
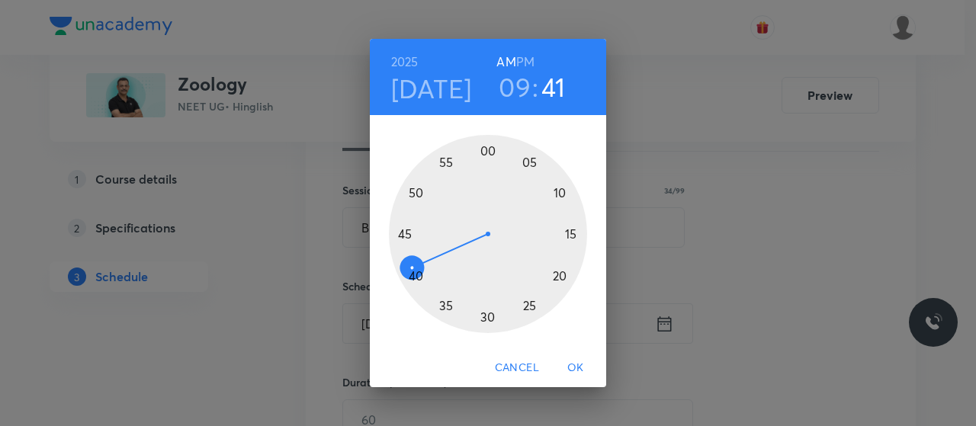
click at [489, 316] on div at bounding box center [488, 234] width 198 height 198
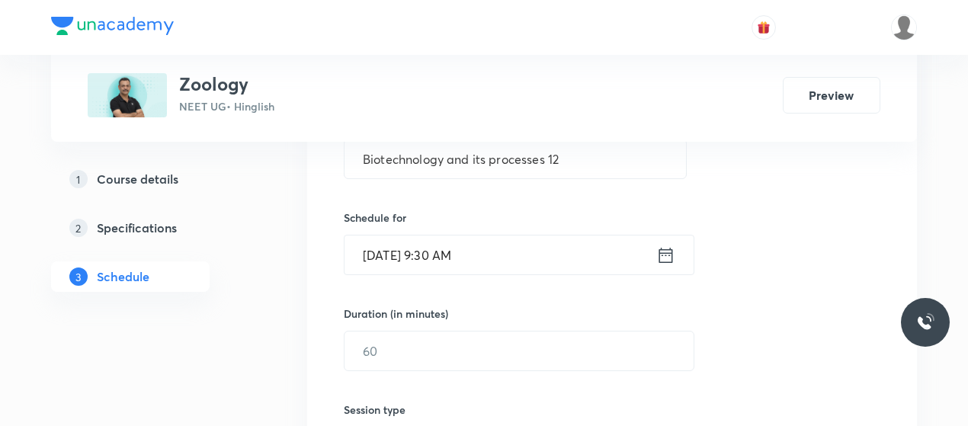
scroll to position [374, 0]
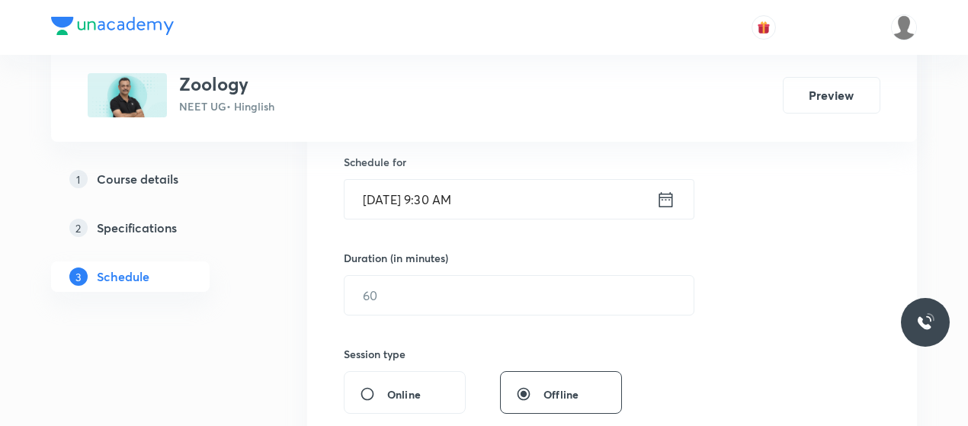
click at [470, 310] on input "text" at bounding box center [519, 295] width 349 height 39
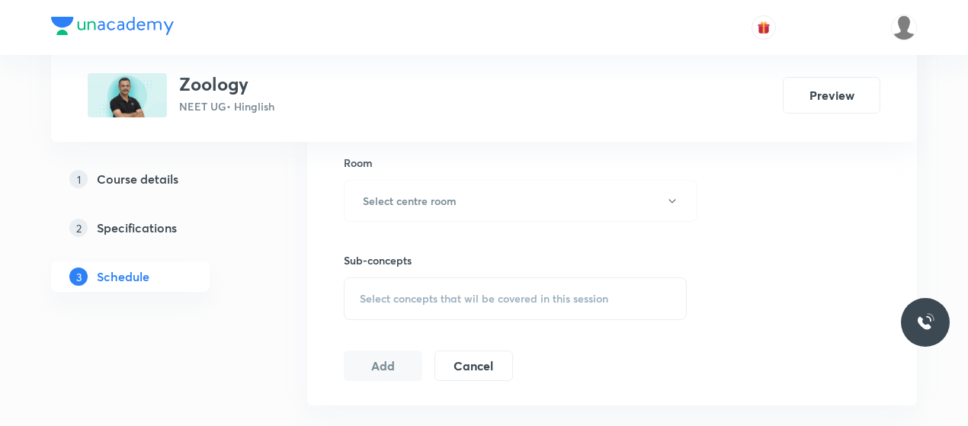
scroll to position [681, 0]
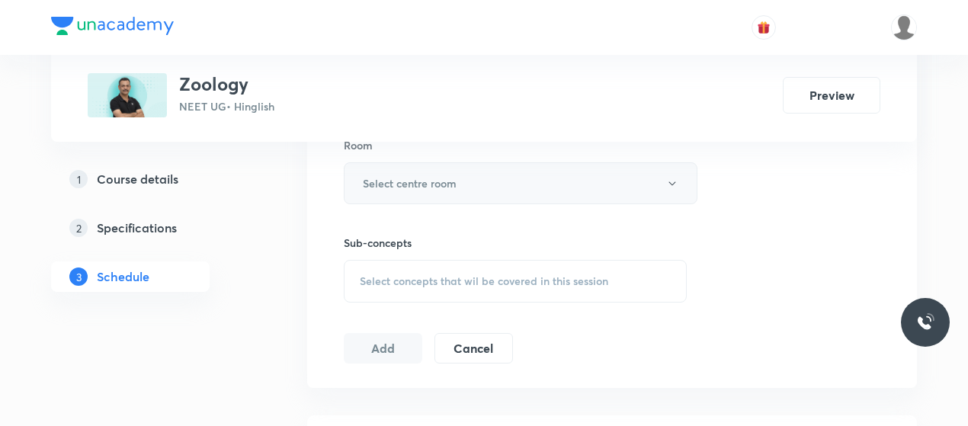
type input "80"
click at [489, 176] on button "Select centre room" at bounding box center [521, 183] width 354 height 42
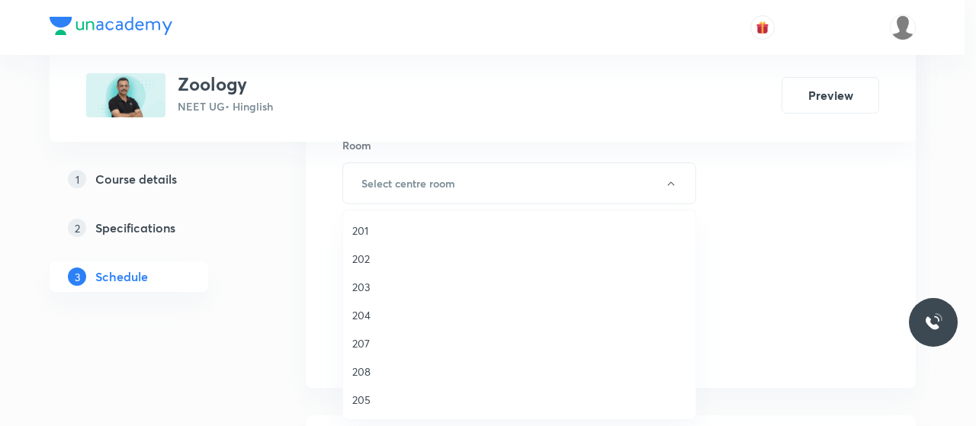
click at [364, 281] on span "203" at bounding box center [519, 287] width 334 height 16
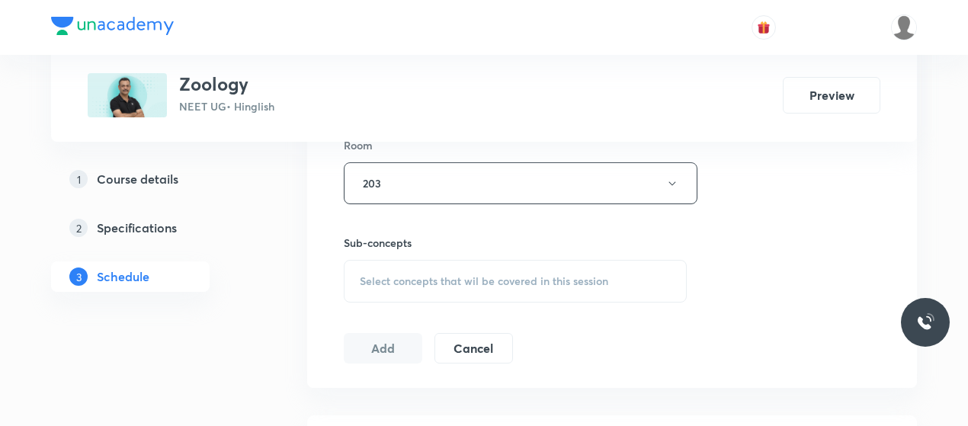
click at [486, 260] on div "Select concepts that wil be covered in this session" at bounding box center [515, 281] width 343 height 43
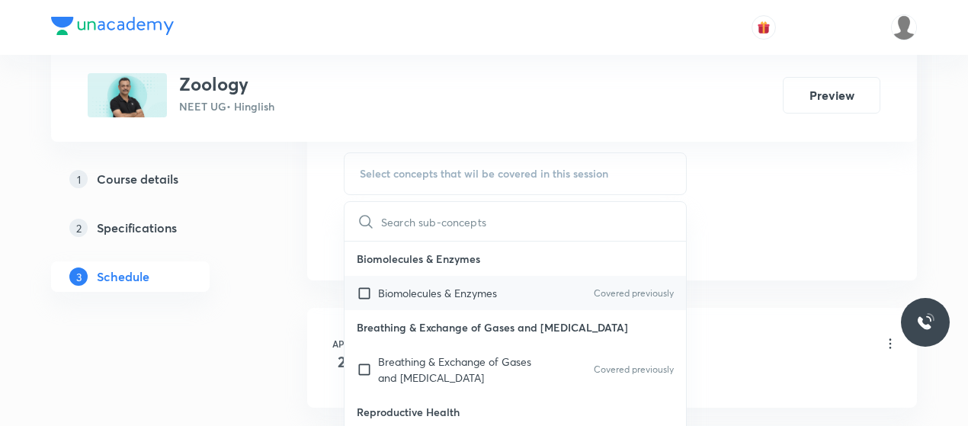
click at [415, 291] on p "Biomolecules & Enzymes" at bounding box center [437, 293] width 119 height 16
checkbox input "true"
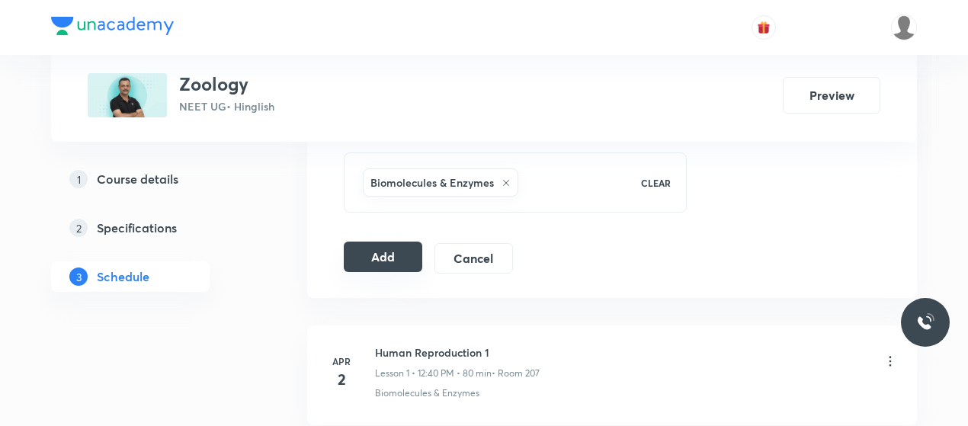
click at [377, 255] on button "Add" at bounding box center [383, 257] width 79 height 30
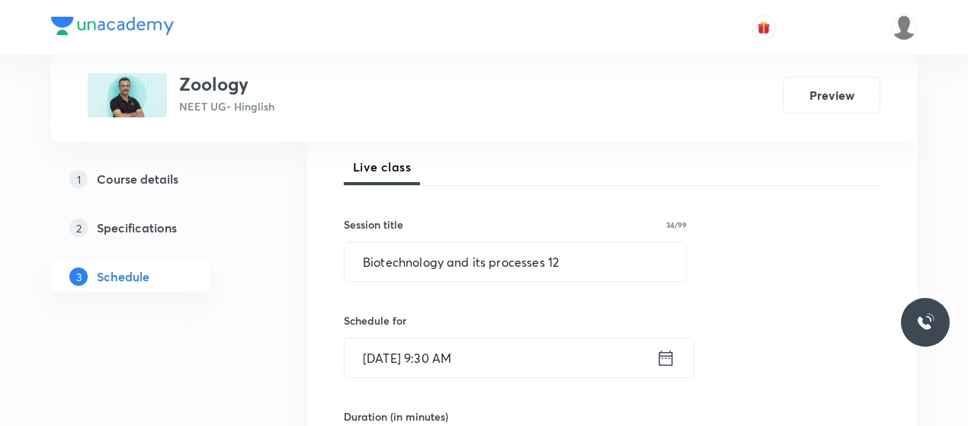
scroll to position [215, 0]
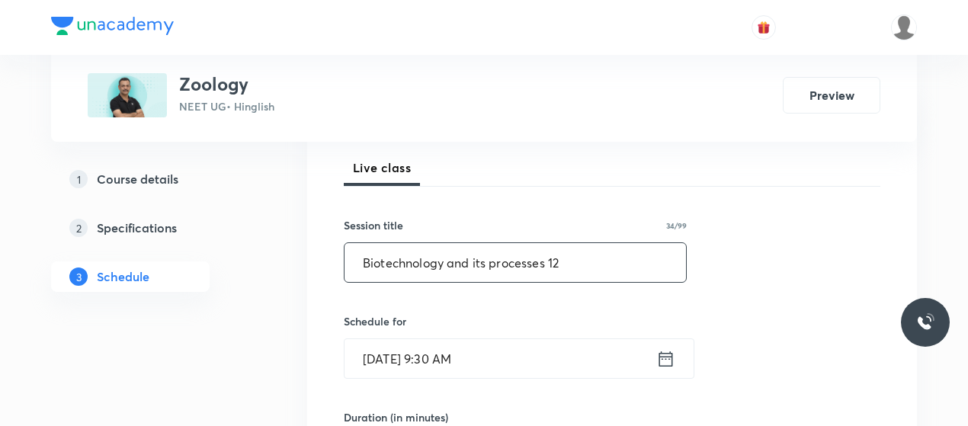
click at [416, 247] on input "Biotechnology and its processes 12" at bounding box center [516, 262] width 342 height 39
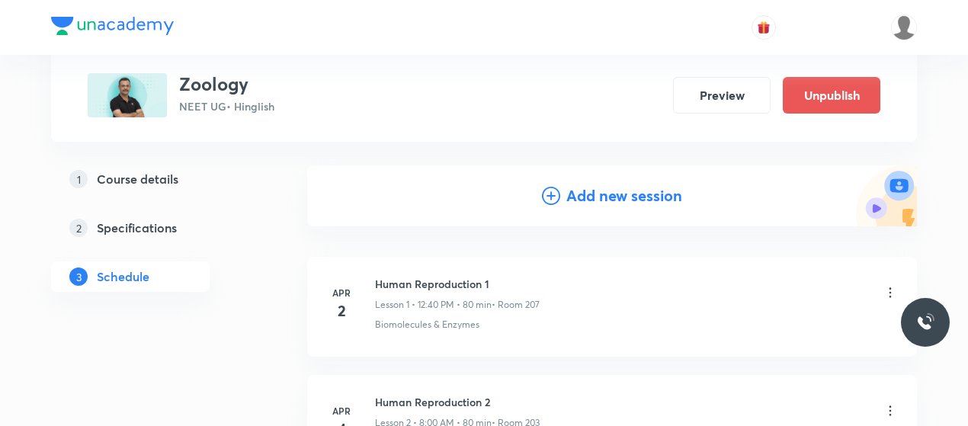
scroll to position [141, 0]
click at [546, 193] on icon at bounding box center [551, 194] width 18 height 18
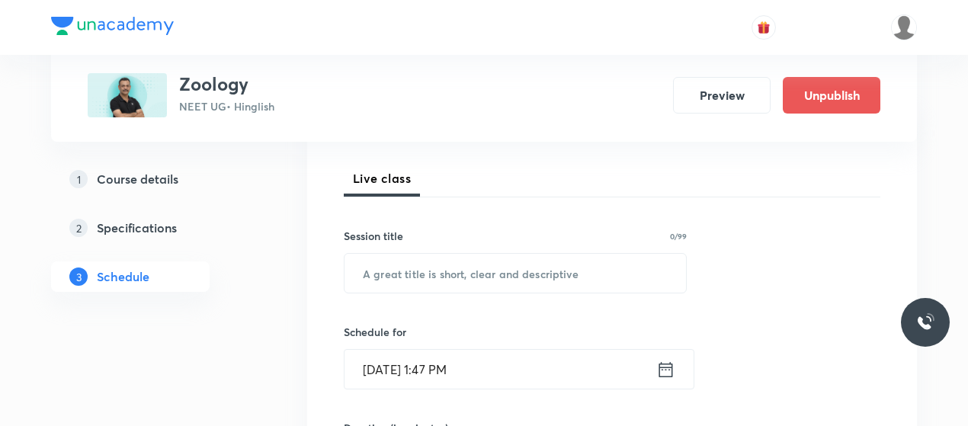
scroll to position [205, 0]
click at [430, 253] on input "text" at bounding box center [516, 272] width 342 height 39
paste input "Biotechnology and its processes 12"
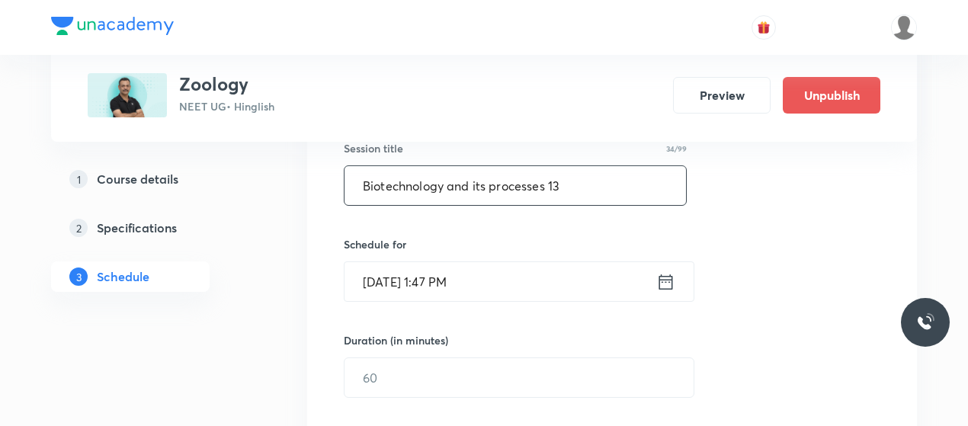
scroll to position [298, 0]
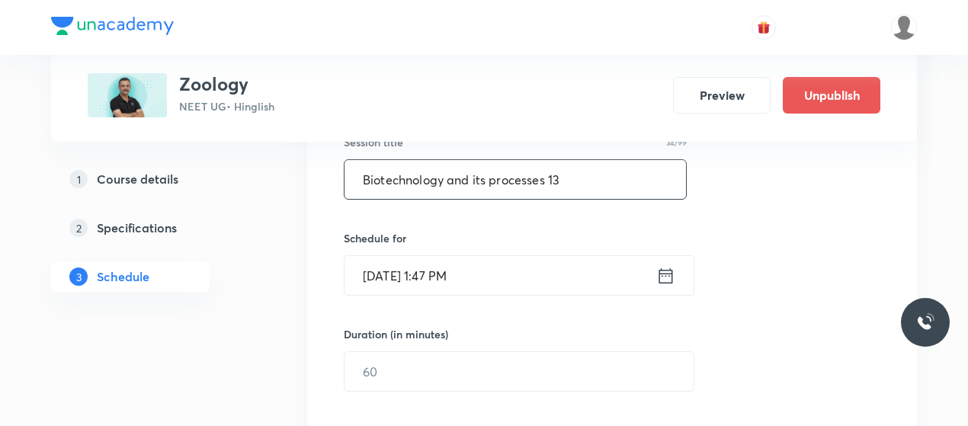
click at [438, 184] on input "Biotechnology and its processes 13" at bounding box center [516, 179] width 342 height 39
type input "Biotechnology and its processes 13"
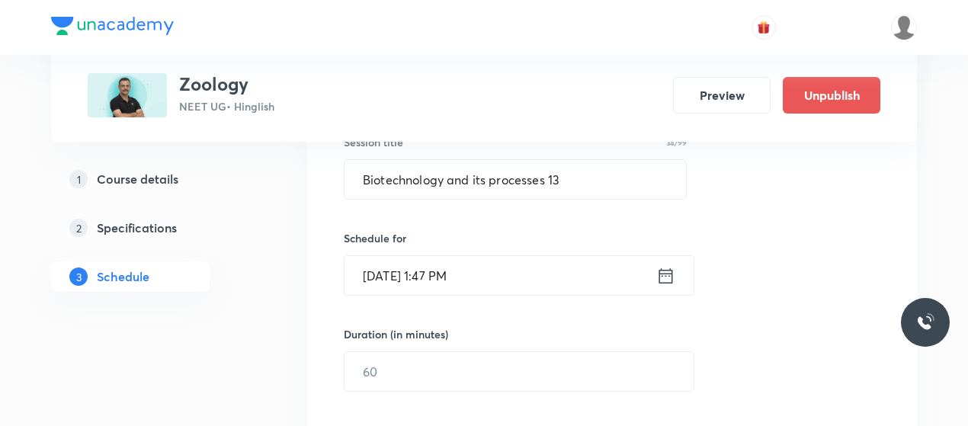
click at [392, 276] on input "Oct 6, 2025, 1:47 PM" at bounding box center [501, 275] width 312 height 39
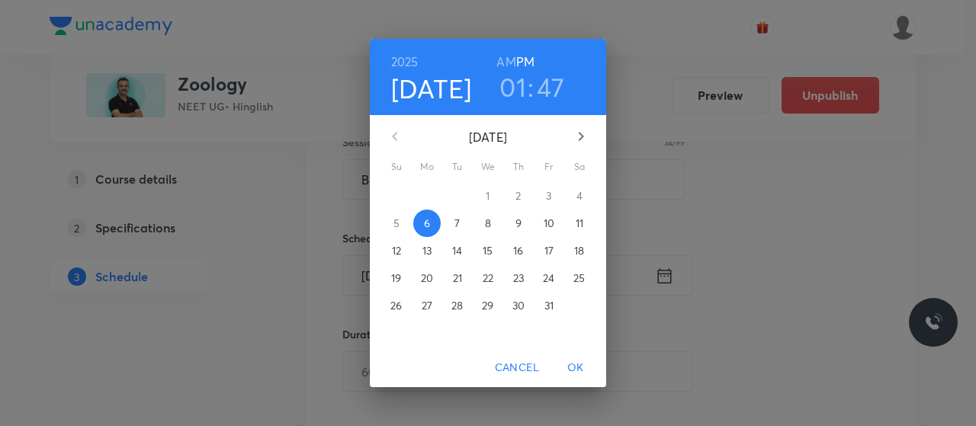
click at [517, 229] on p "9" at bounding box center [518, 223] width 6 height 15
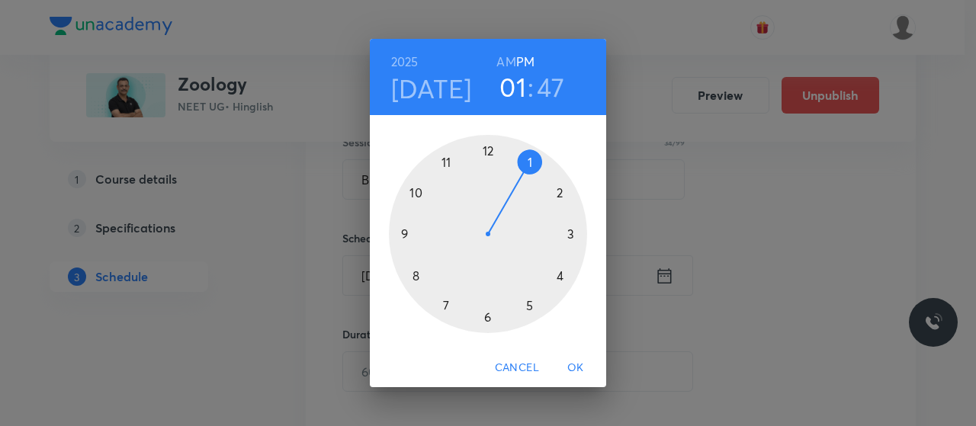
click at [505, 66] on h6 "AM" at bounding box center [505, 61] width 19 height 21
click at [444, 161] on div at bounding box center [488, 234] width 198 height 198
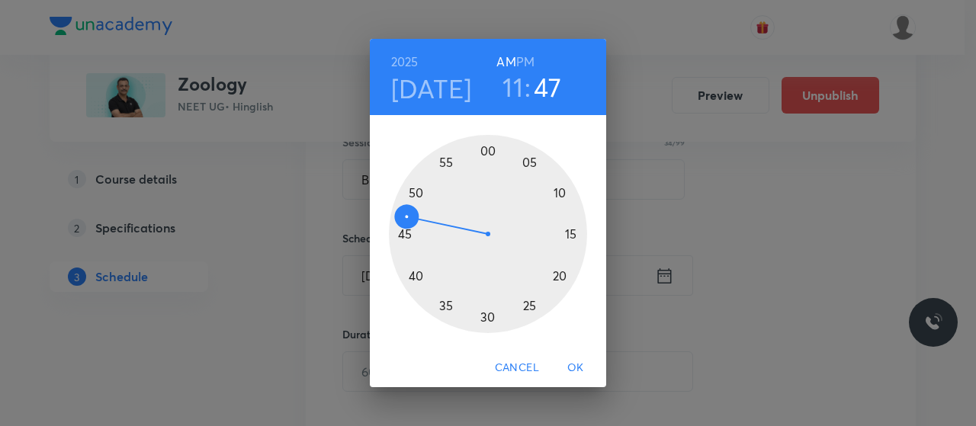
click at [559, 192] on div at bounding box center [488, 234] width 198 height 198
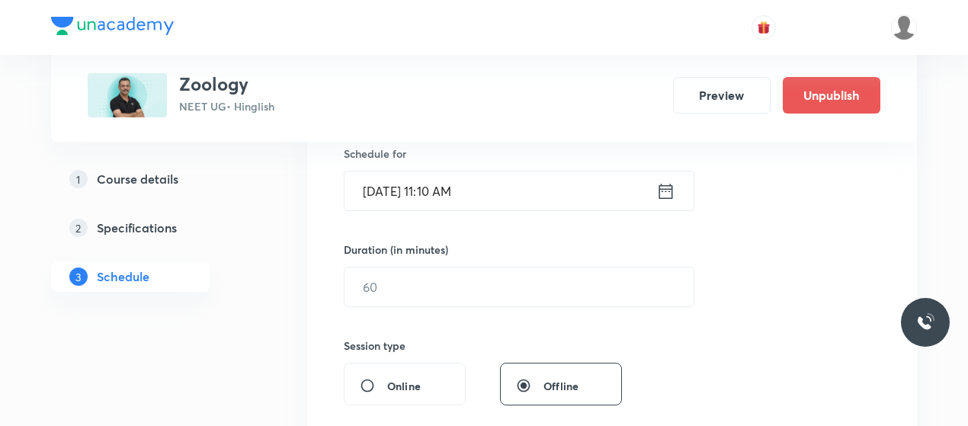
scroll to position [383, 0]
click at [442, 283] on input "text" at bounding box center [519, 286] width 349 height 39
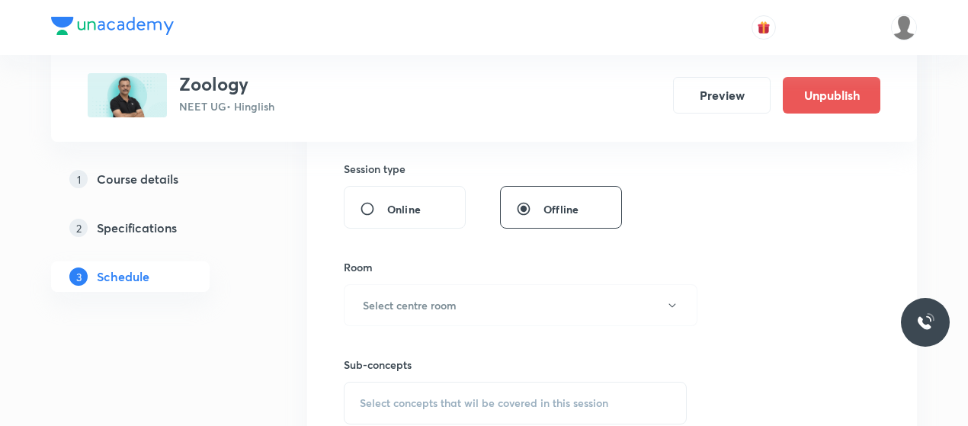
scroll to position [563, 0]
type input "80"
click at [442, 283] on button "Select centre room" at bounding box center [521, 302] width 354 height 42
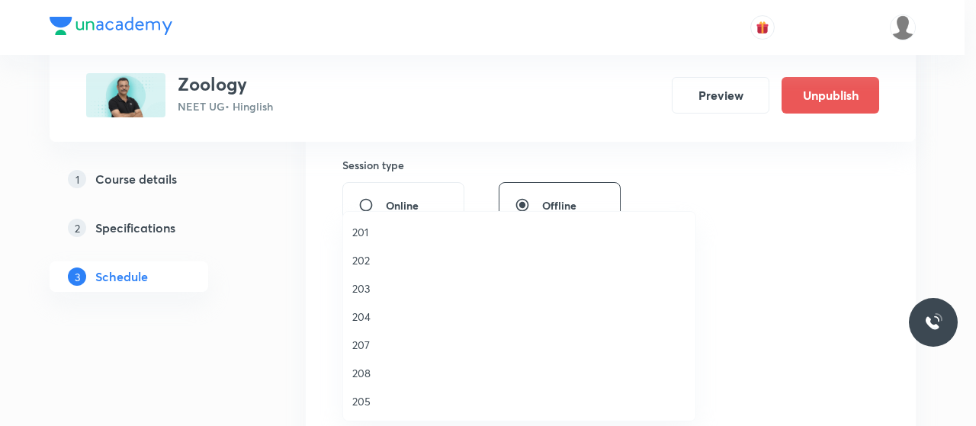
click at [362, 261] on span "202" at bounding box center [519, 260] width 334 height 16
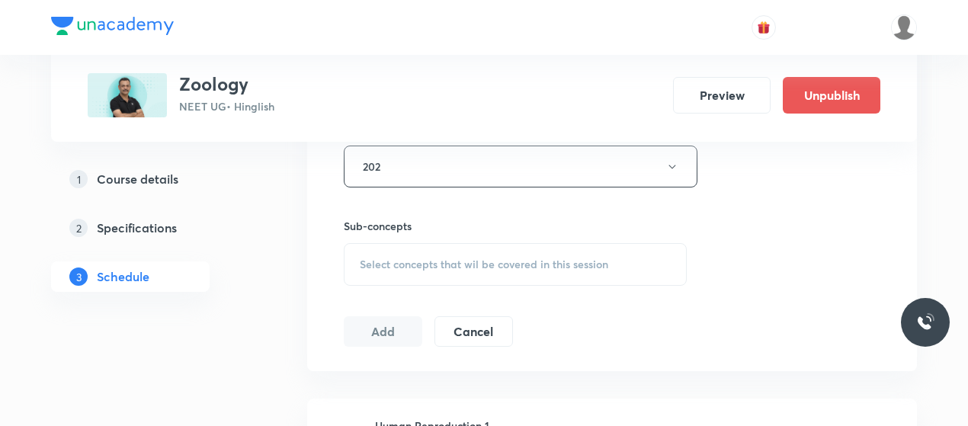
scroll to position [704, 0]
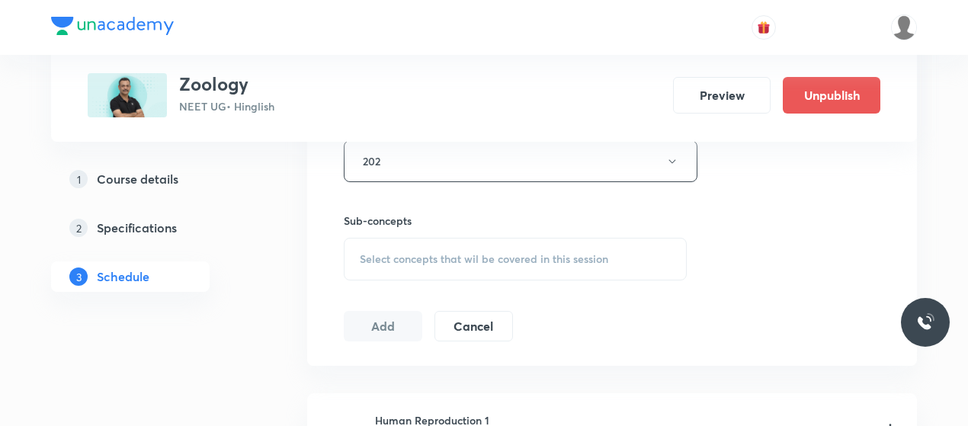
click at [483, 265] on div "Select concepts that wil be covered in this session" at bounding box center [515, 259] width 343 height 43
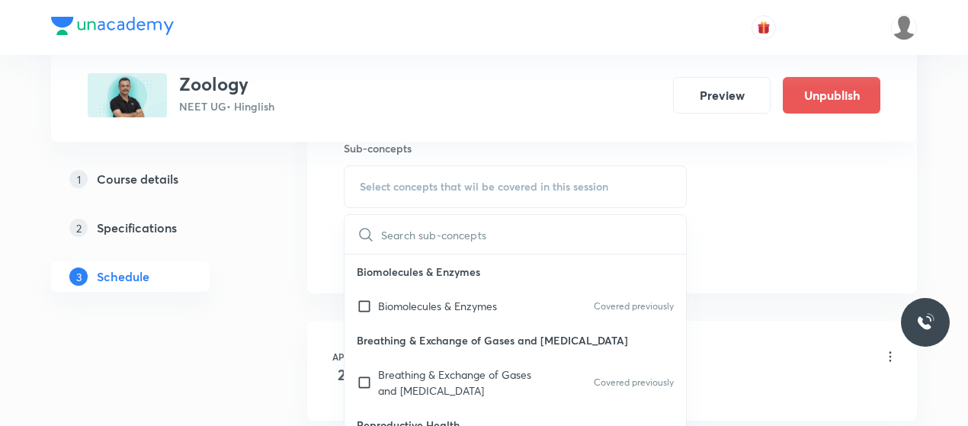
scroll to position [777, 0]
click at [416, 298] on p "Biomolecules & Enzymes" at bounding box center [437, 305] width 119 height 16
checkbox input "true"
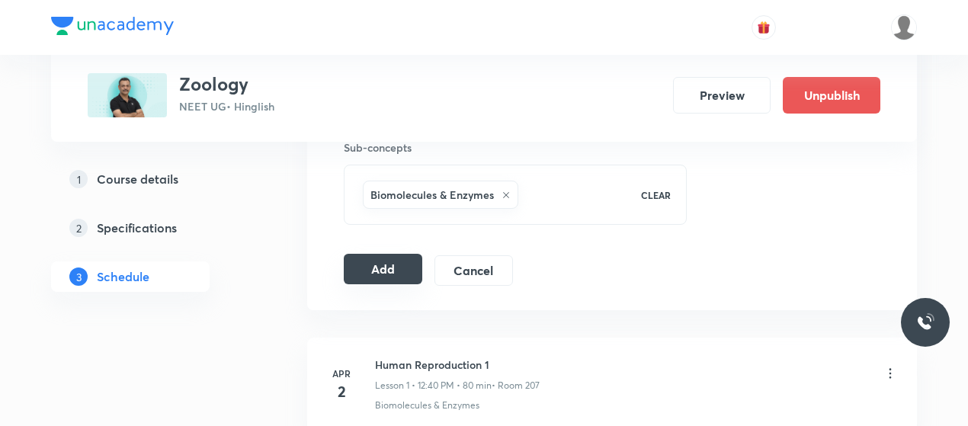
click at [375, 265] on button "Add" at bounding box center [383, 269] width 79 height 30
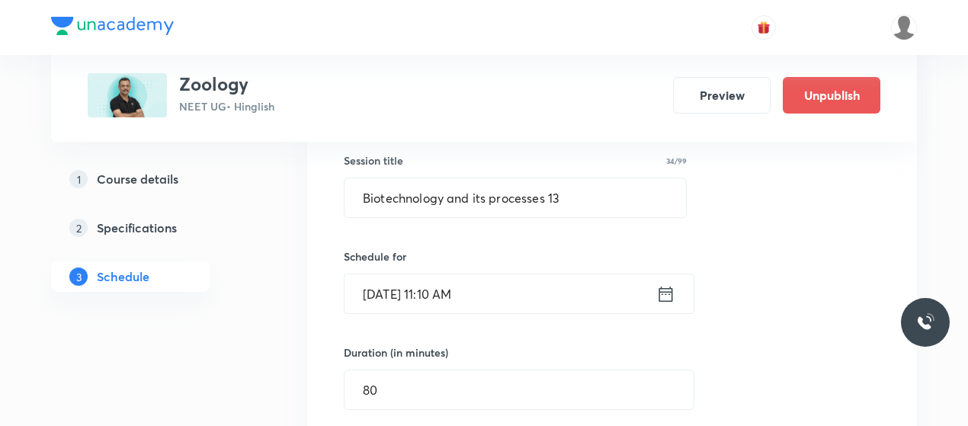
scroll to position [259, 0]
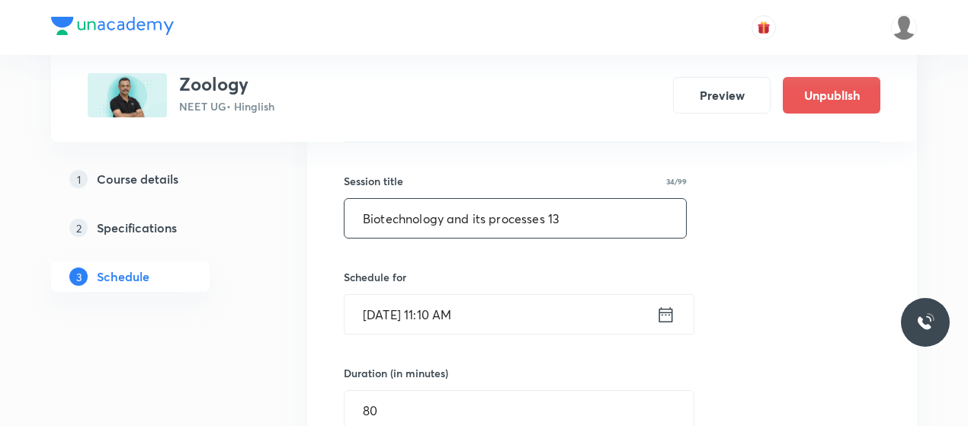
click at [422, 222] on input "Biotechnology and its processes 13" at bounding box center [516, 218] width 342 height 39
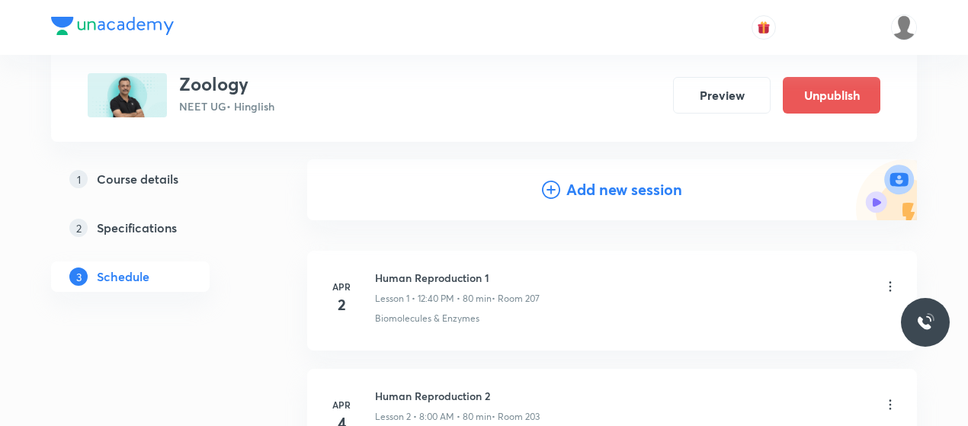
scroll to position [71, 0]
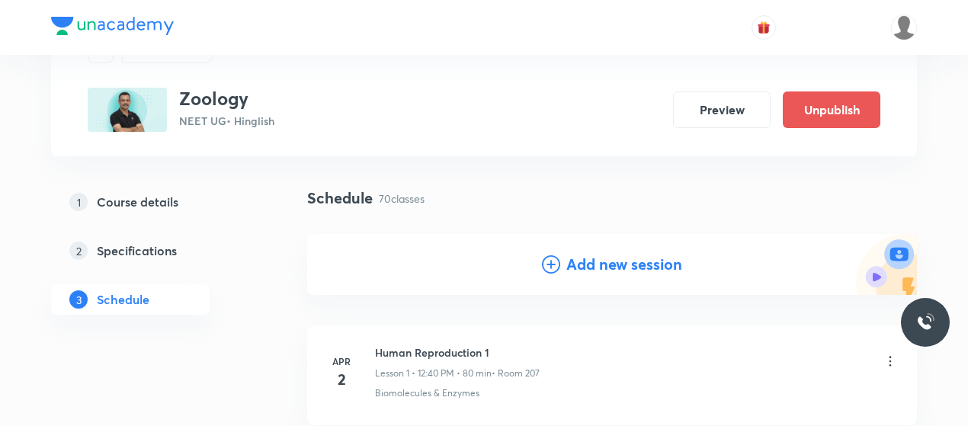
click at [542, 269] on icon at bounding box center [551, 264] width 18 height 18
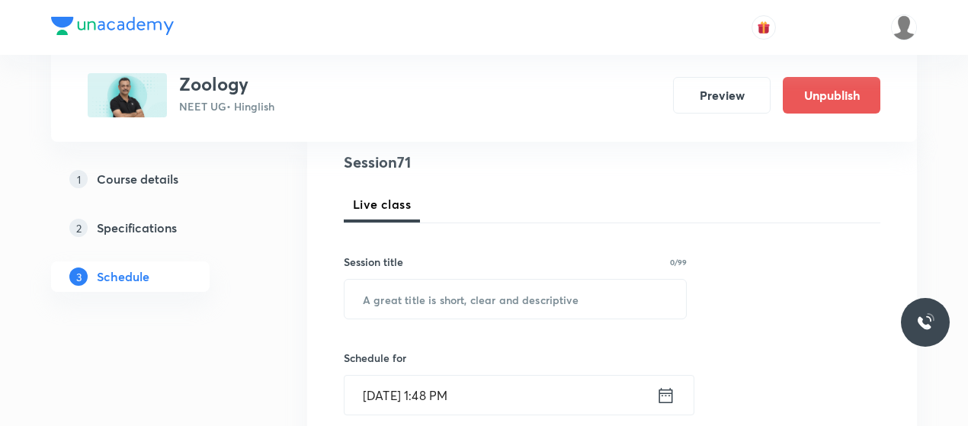
scroll to position [182, 0]
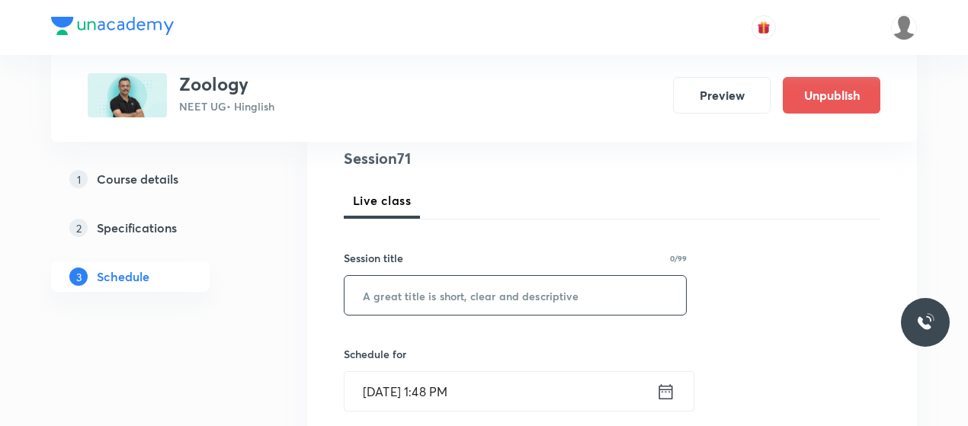
click at [432, 296] on input "text" at bounding box center [516, 295] width 342 height 39
paste input "Biotechnology and its processes 13"
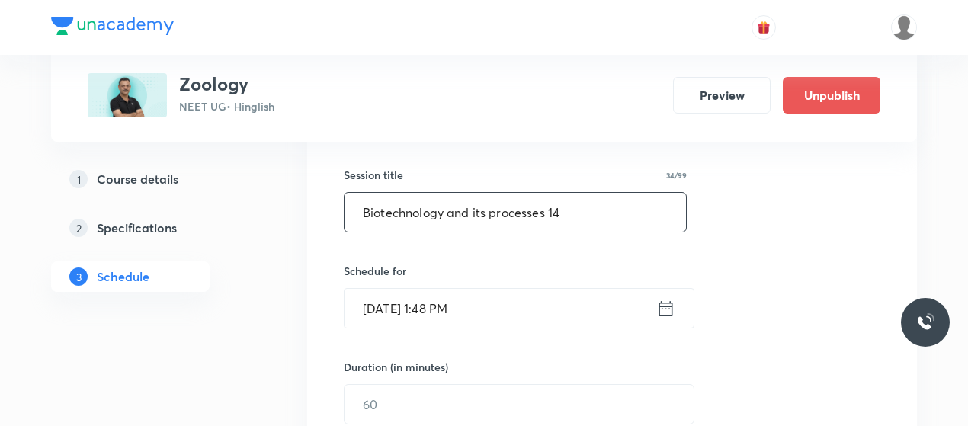
scroll to position [270, 0]
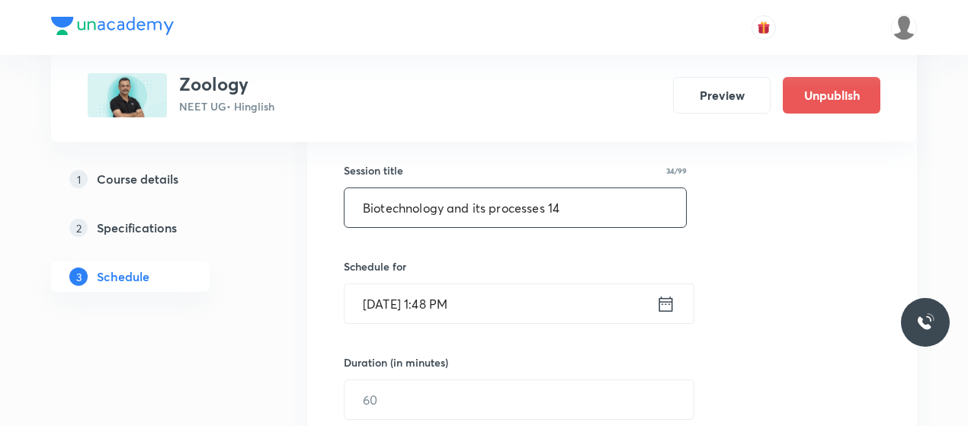
type input "Biotechnology and its processes 14"
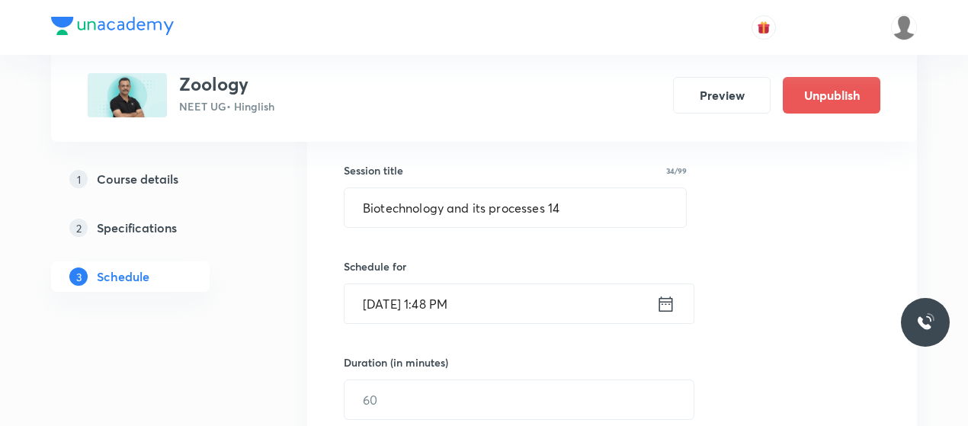
click at [393, 306] on input "Oct 6, 2025, 1:48 PM" at bounding box center [501, 303] width 312 height 39
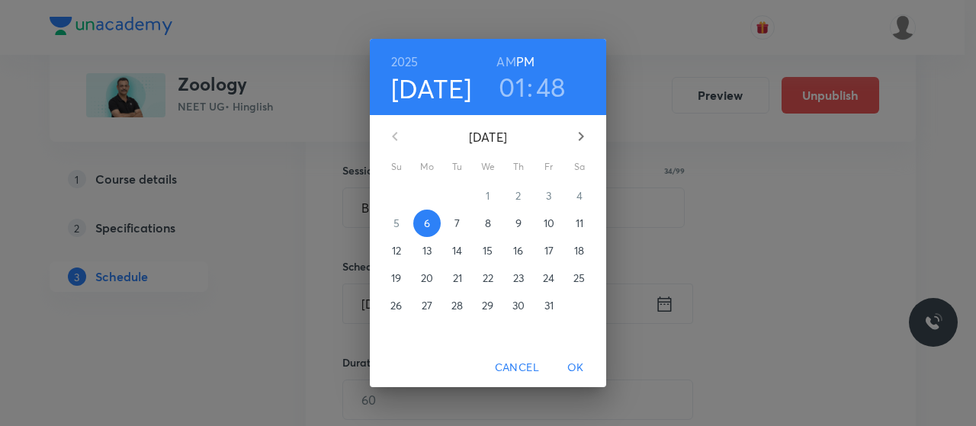
click at [551, 215] on button "10" at bounding box center [548, 223] width 27 height 27
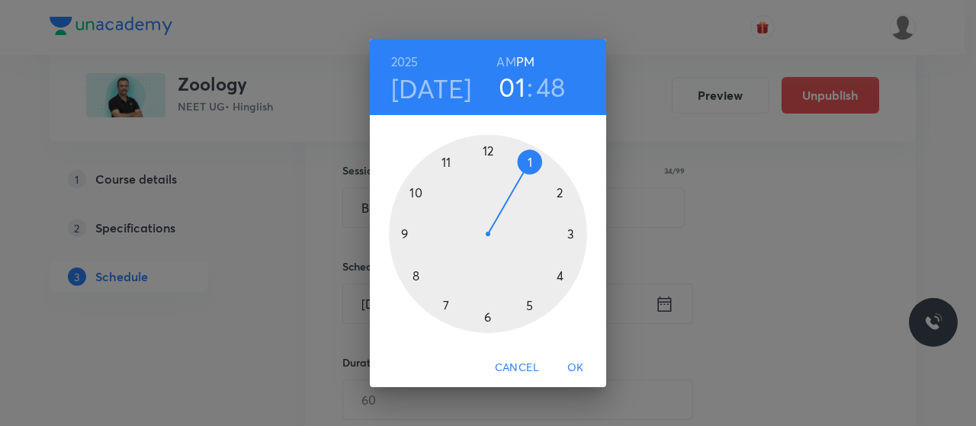
click at [503, 59] on h6 "AM" at bounding box center [505, 61] width 19 height 21
click at [445, 153] on div at bounding box center [488, 234] width 198 height 198
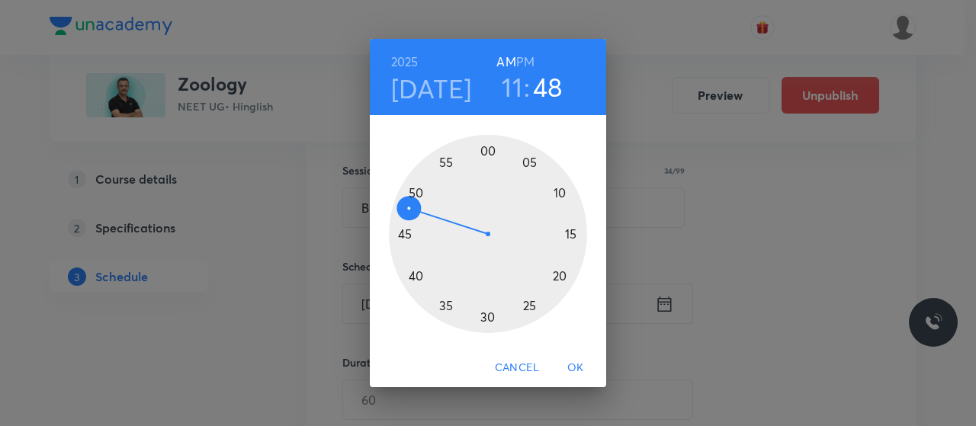
click at [560, 191] on div at bounding box center [488, 234] width 198 height 198
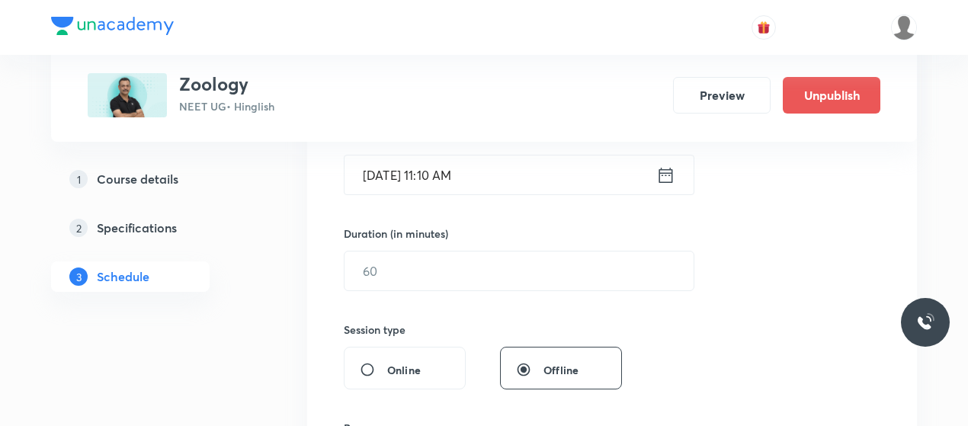
scroll to position [402, 0]
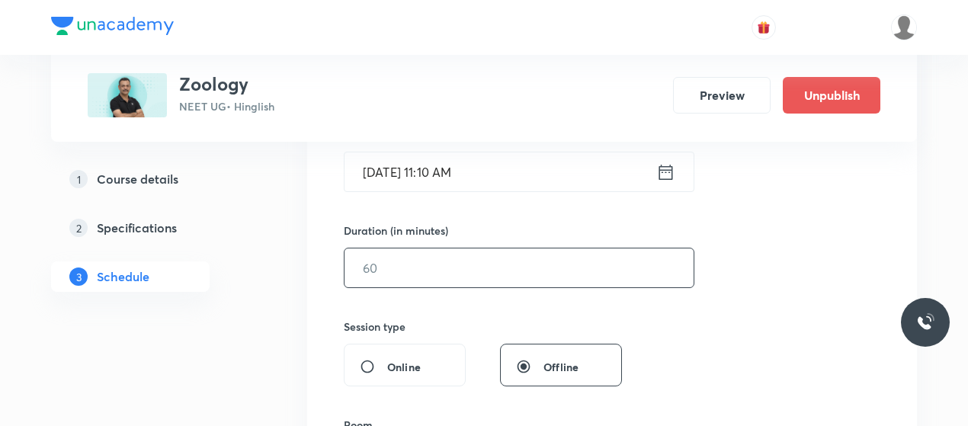
click at [506, 261] on input "text" at bounding box center [519, 268] width 349 height 39
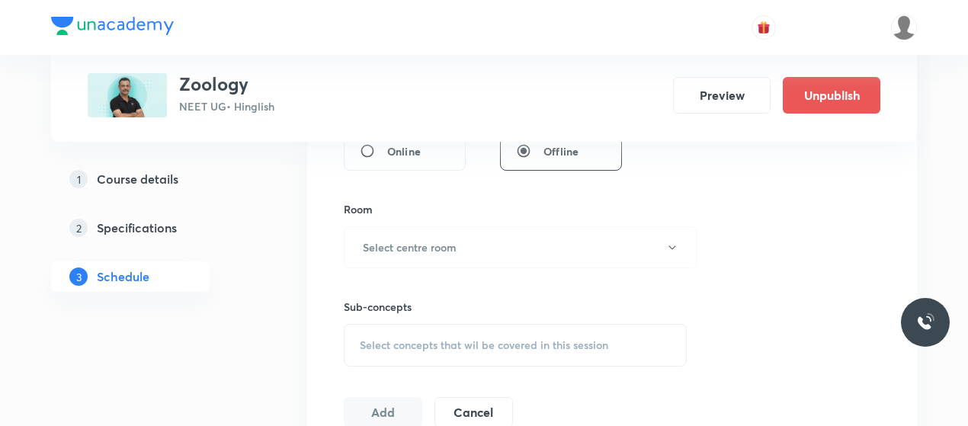
scroll to position [618, 0]
type input "80"
click at [506, 261] on button "Select centre room" at bounding box center [521, 247] width 354 height 42
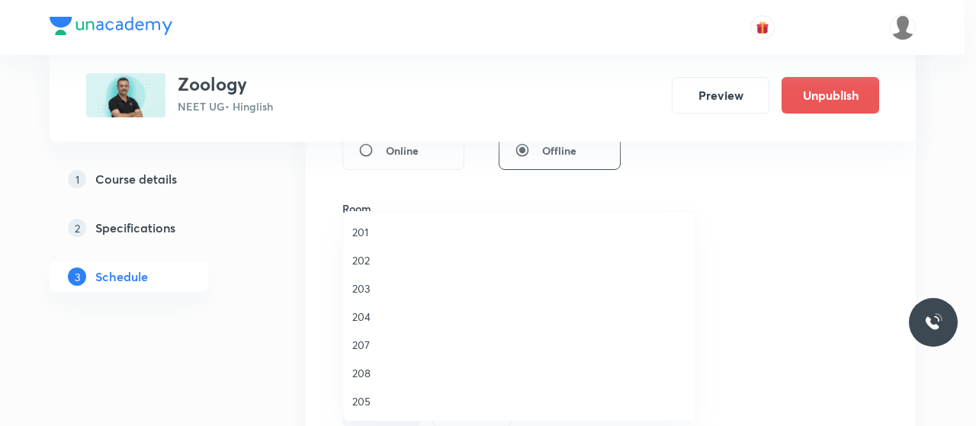
click at [349, 258] on li "202" at bounding box center [519, 260] width 352 height 28
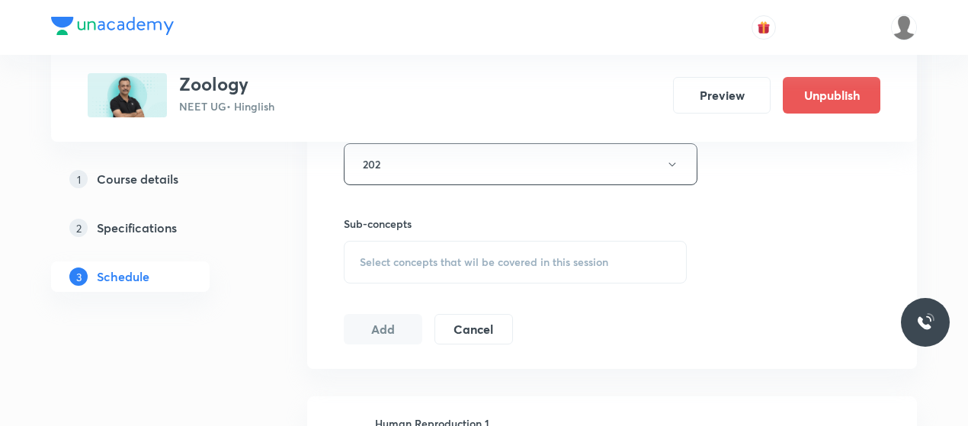
click at [419, 263] on span "Select concepts that wil be covered in this session" at bounding box center [484, 262] width 249 height 12
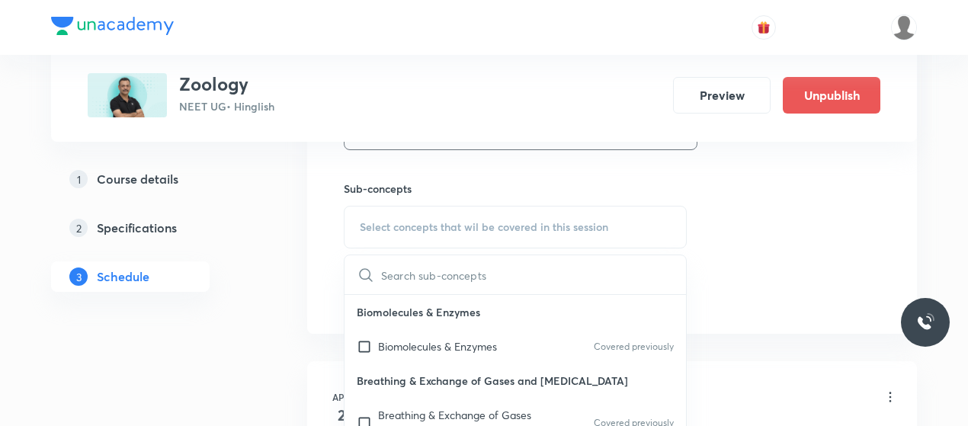
scroll to position [751, 0]
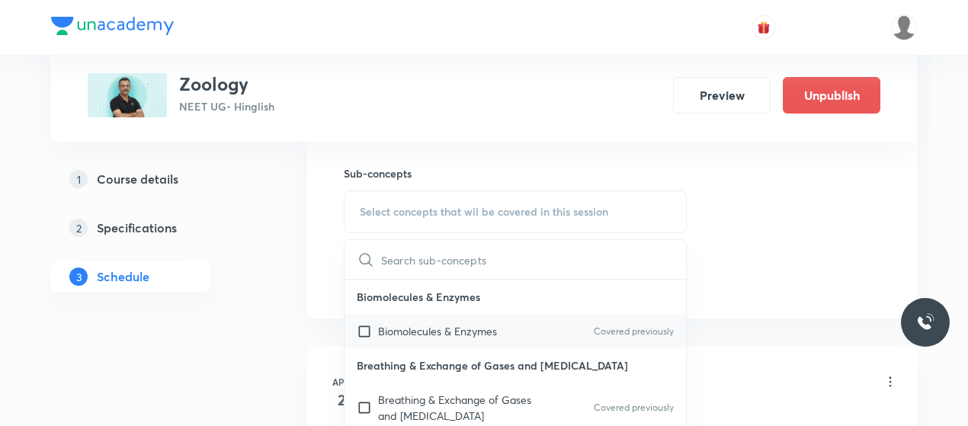
click at [416, 323] on p "Biomolecules & Enzymes" at bounding box center [437, 331] width 119 height 16
checkbox input "true"
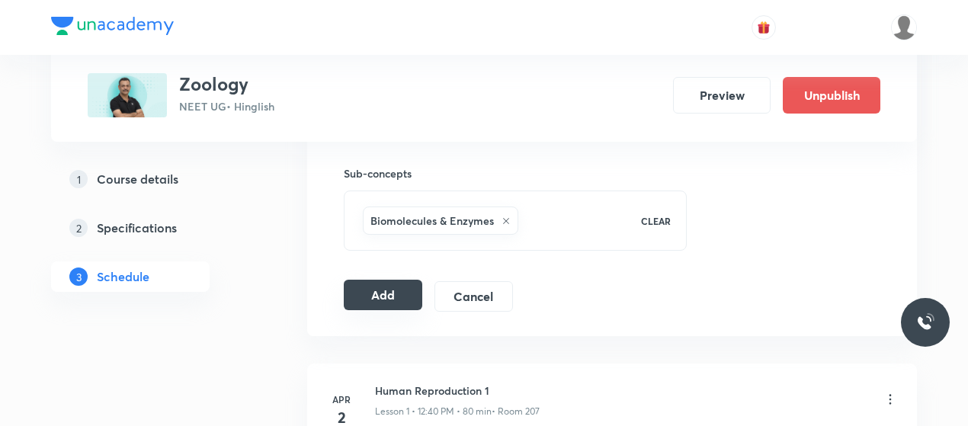
click at [386, 288] on button "Add" at bounding box center [383, 295] width 79 height 30
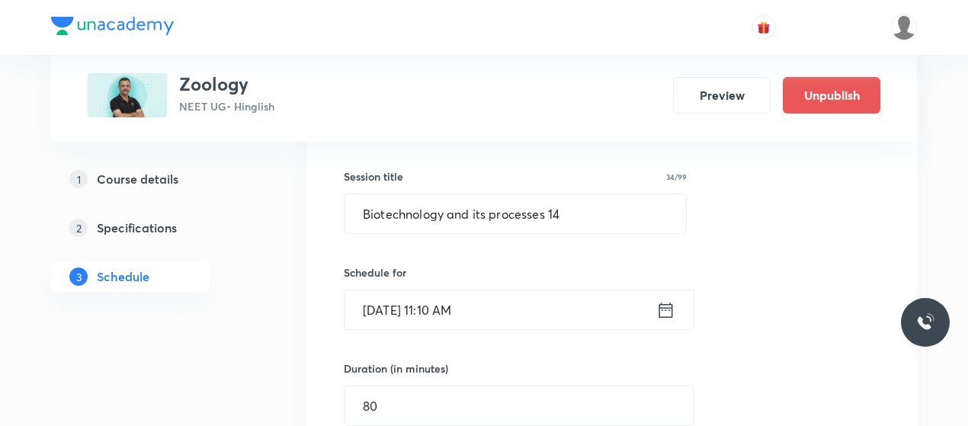
scroll to position [261, 0]
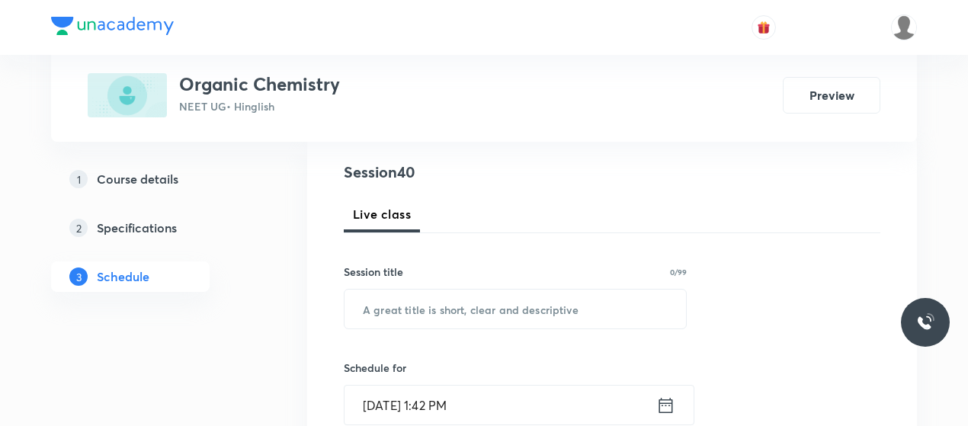
scroll to position [169, 0]
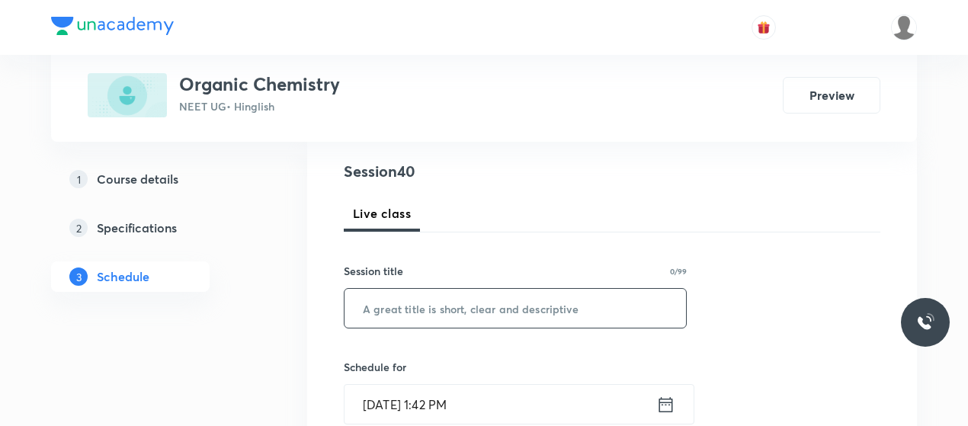
click at [476, 304] on input "text" at bounding box center [516, 308] width 342 height 39
paste input "Aldehyde and ketone"
click at [464, 309] on input "text" at bounding box center [516, 308] width 342 height 39
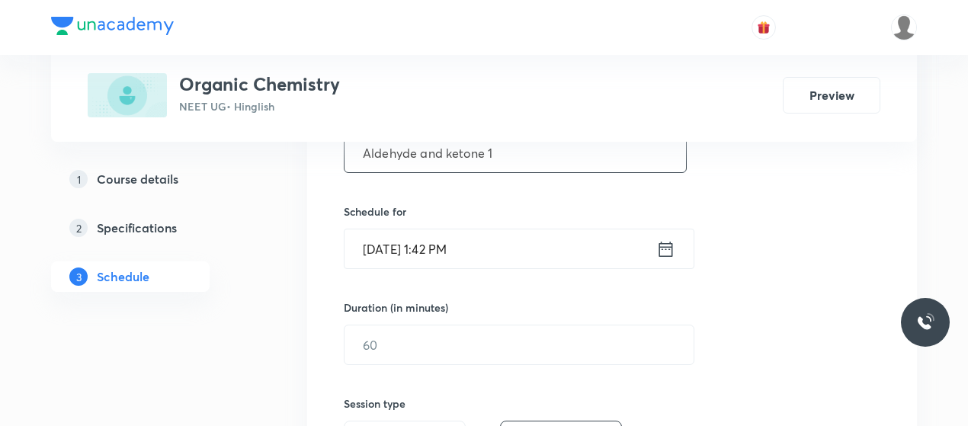
scroll to position [326, 0]
type input "Aldehyde and ketone 1"
click at [375, 249] on input "[DATE] 1:42 PM" at bounding box center [501, 248] width 312 height 39
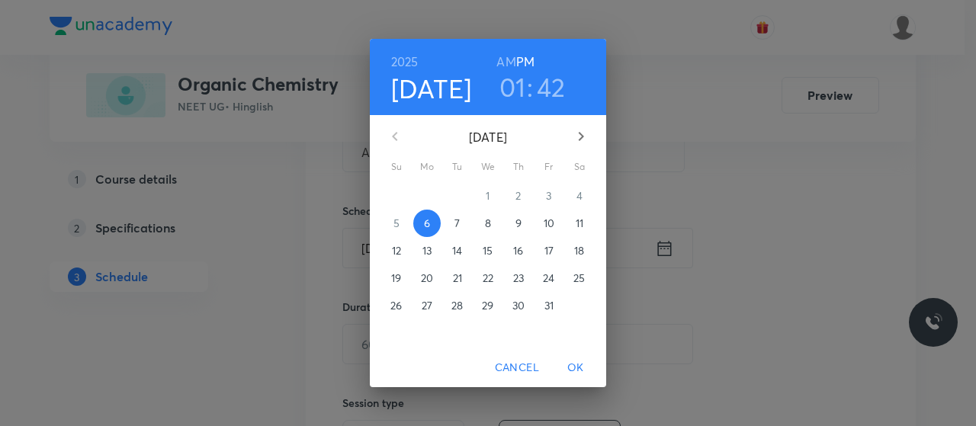
click at [462, 223] on span "7" at bounding box center [457, 223] width 27 height 15
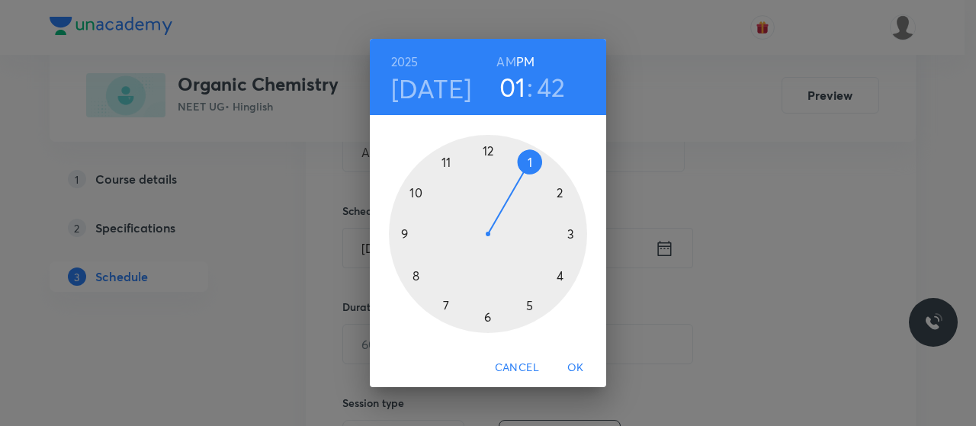
click at [445, 158] on div at bounding box center [488, 234] width 198 height 198
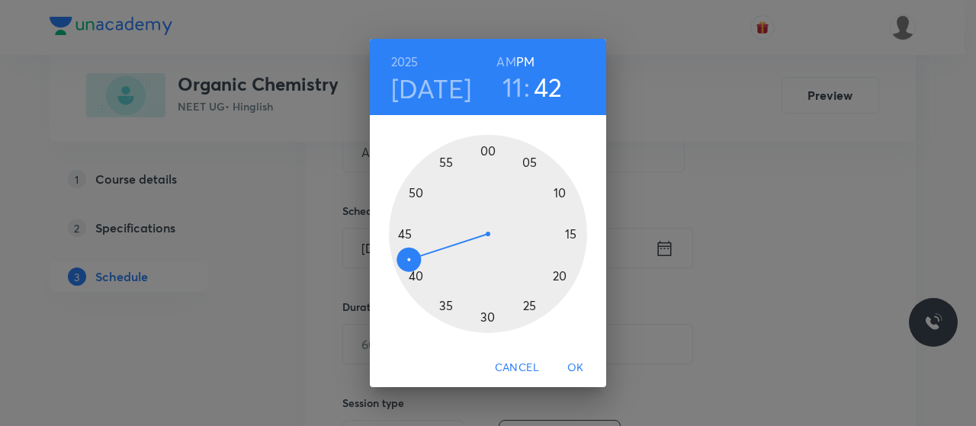
click at [509, 62] on h6 "AM" at bounding box center [505, 61] width 19 height 21
click at [563, 194] on div at bounding box center [488, 234] width 198 height 198
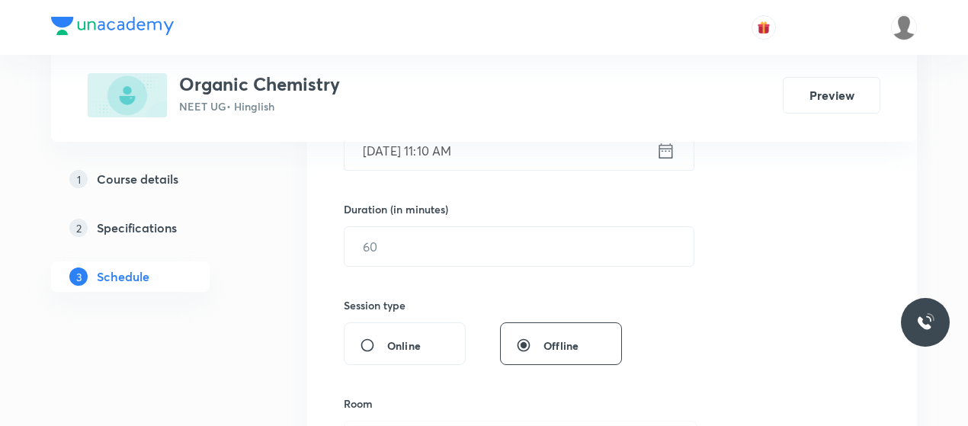
scroll to position [425, 0]
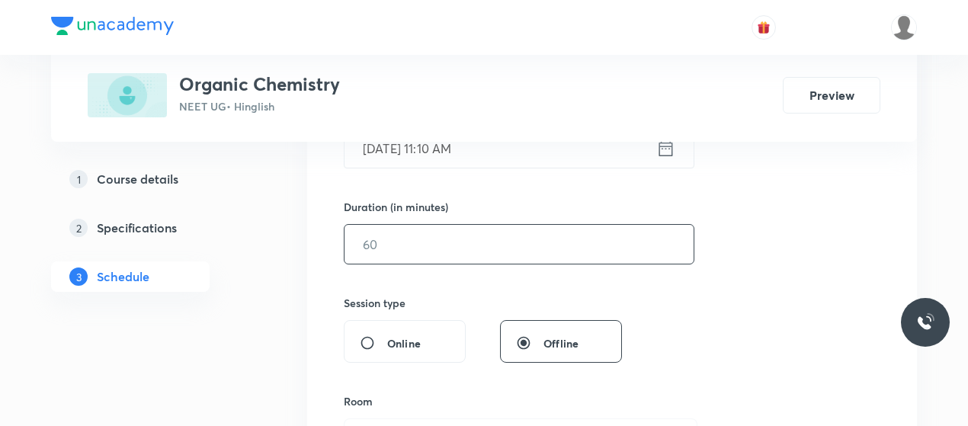
click at [494, 251] on input "text" at bounding box center [519, 244] width 349 height 39
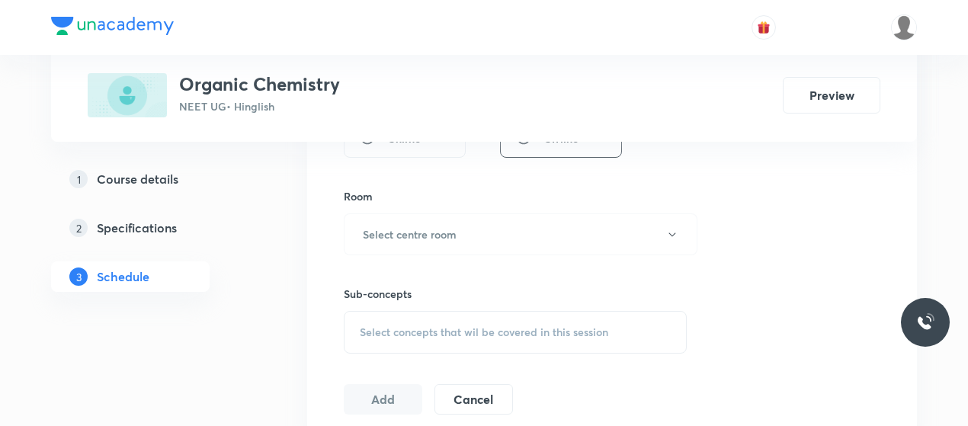
scroll to position [631, 0]
type input "80"
click at [483, 245] on button "Select centre room" at bounding box center [521, 234] width 354 height 42
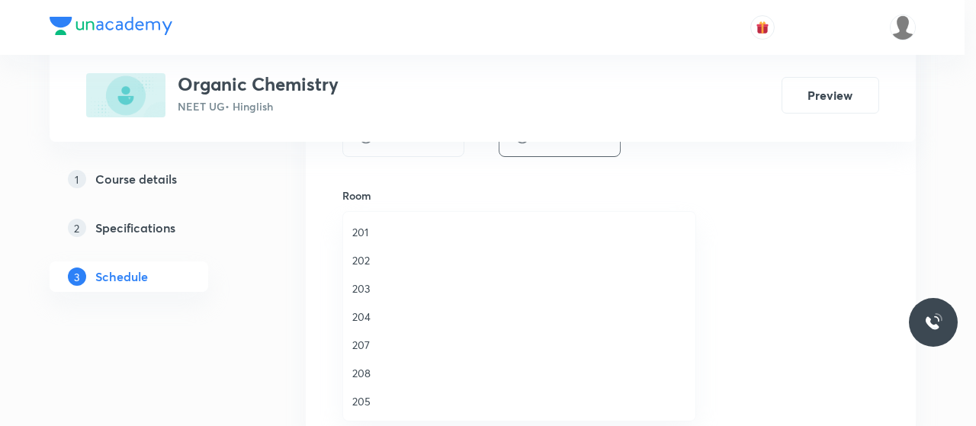
click at [360, 317] on span "204" at bounding box center [519, 317] width 334 height 16
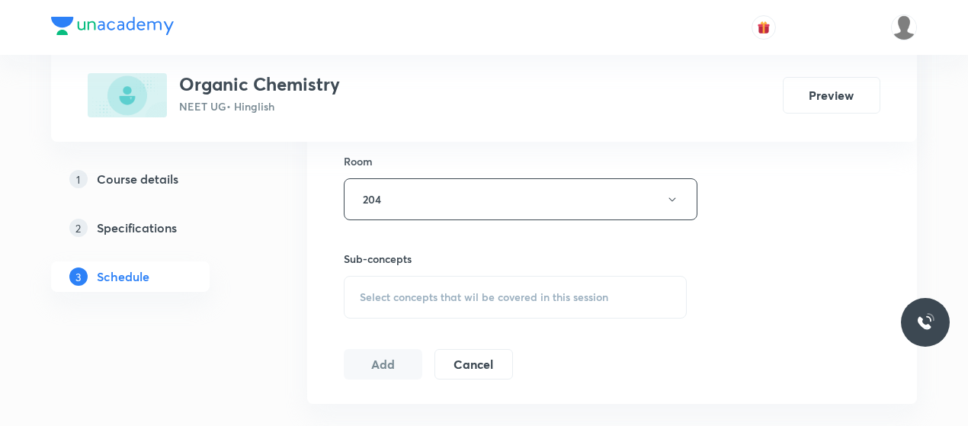
click at [440, 305] on div "Select concepts that wil be covered in this session" at bounding box center [515, 297] width 343 height 43
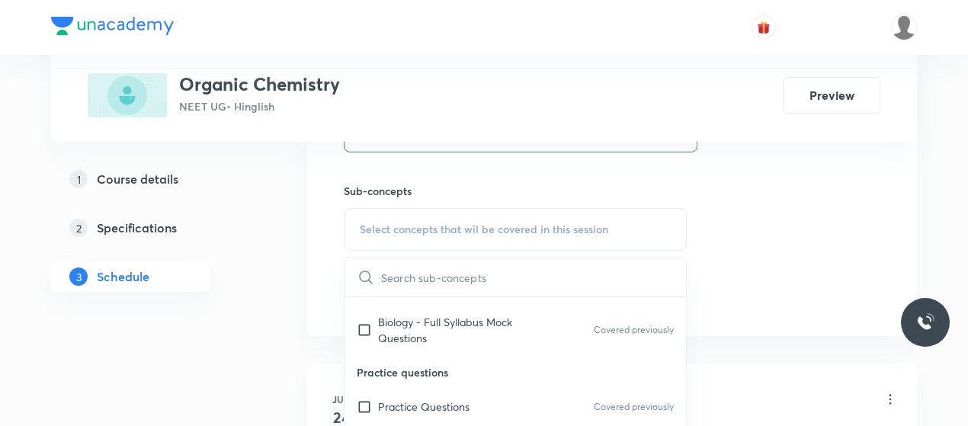
scroll to position [27, 0]
click at [433, 330] on p "Biology - Full Syllabus Mock Questions" at bounding box center [455, 329] width 154 height 32
checkbox input "true"
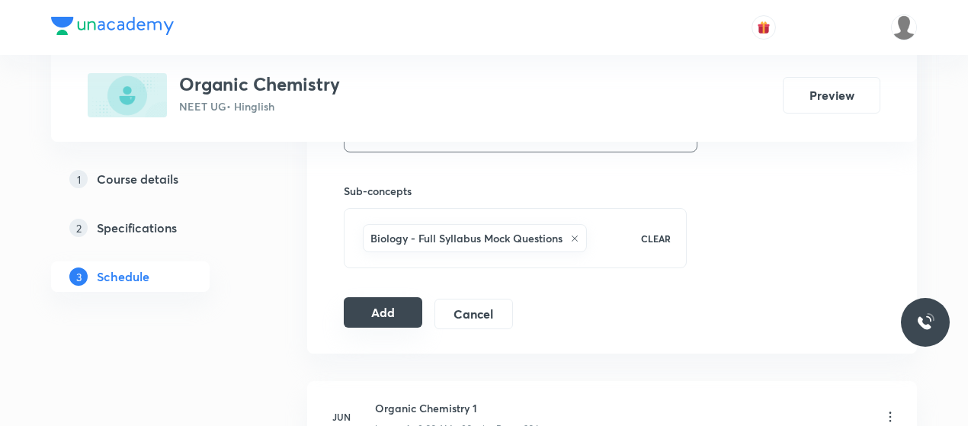
click at [358, 309] on button "Add" at bounding box center [383, 312] width 79 height 30
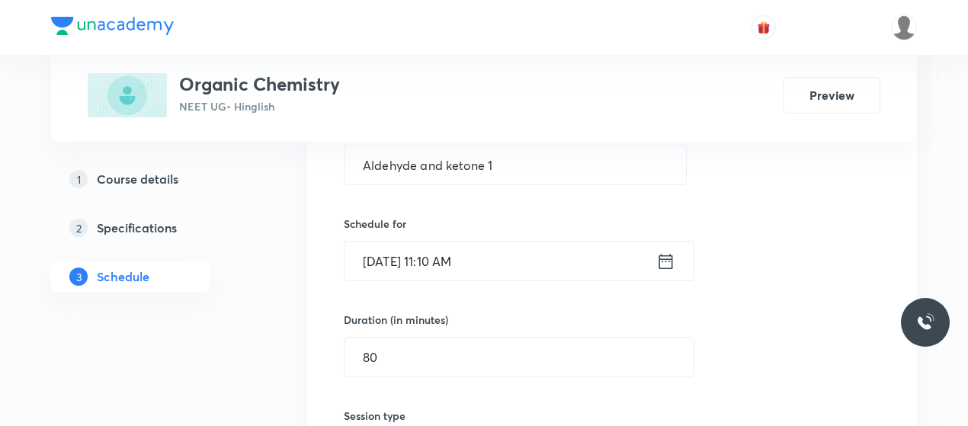
scroll to position [274, 0]
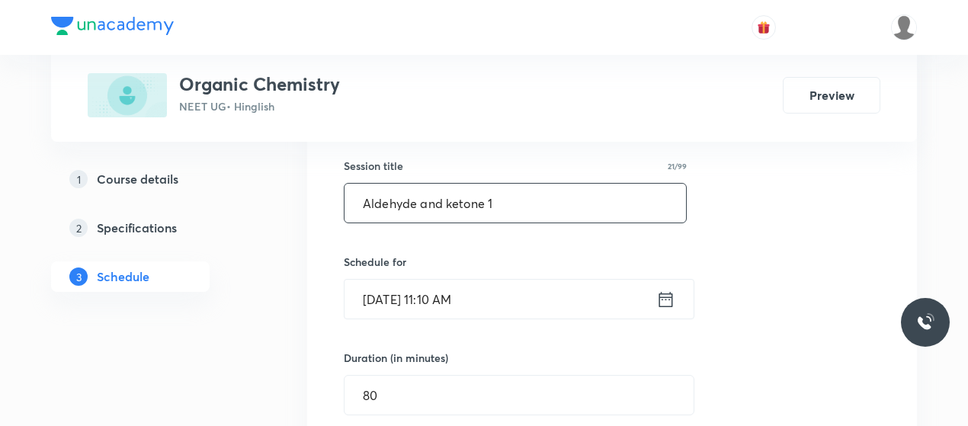
click at [457, 204] on input "Aldehyde and ketone 1" at bounding box center [516, 203] width 342 height 39
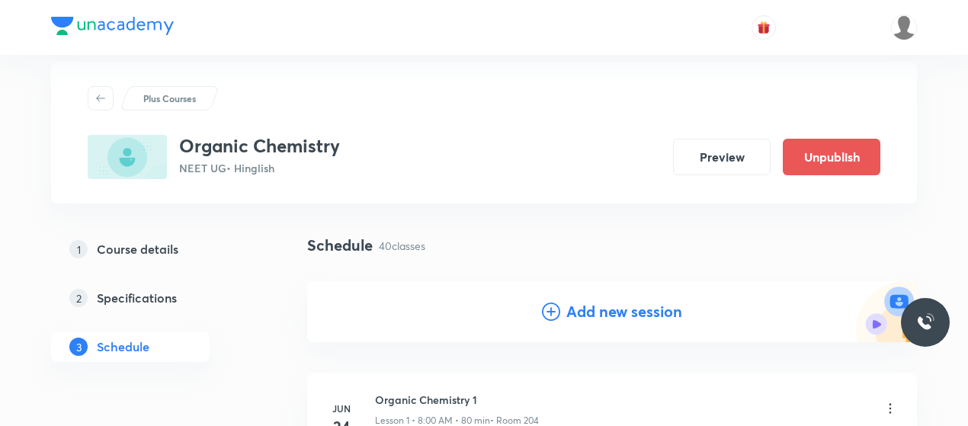
scroll to position [23, 0]
drag, startPoint x: 563, startPoint y: 326, endPoint x: 544, endPoint y: 306, distance: 28.0
click at [544, 306] on div "Add new session" at bounding box center [612, 312] width 610 height 61
click at [544, 306] on icon at bounding box center [551, 312] width 18 height 18
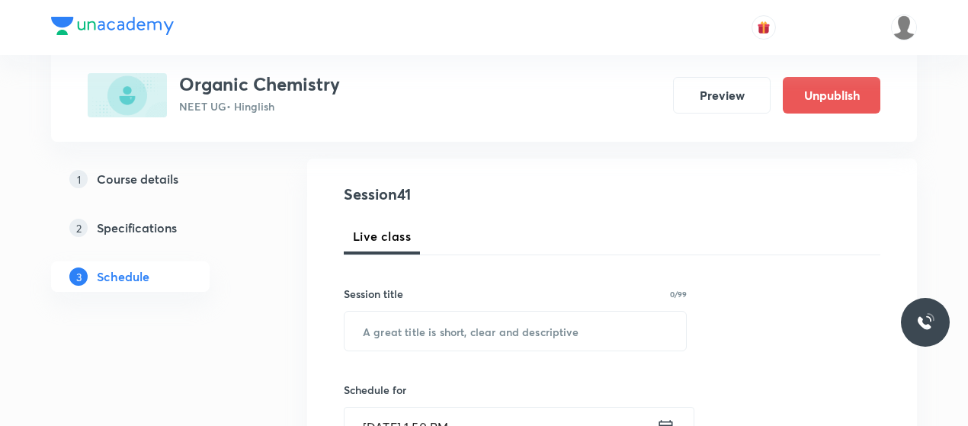
scroll to position [151, 0]
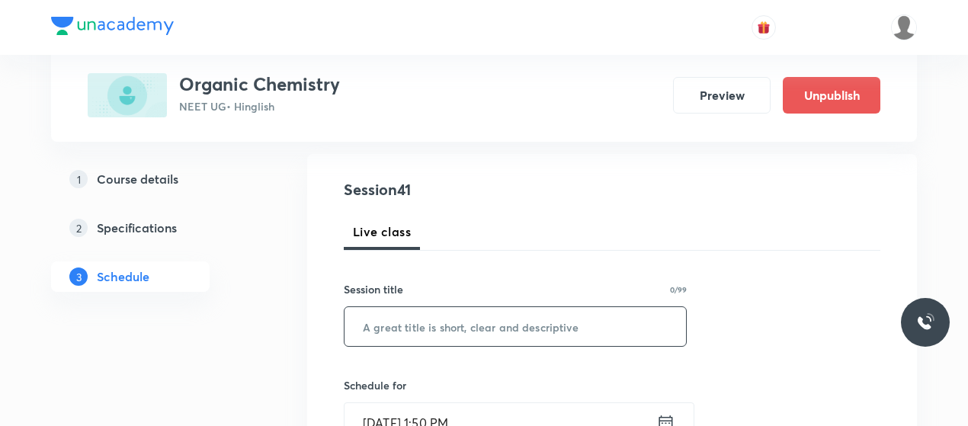
click at [501, 322] on input "text" at bounding box center [516, 326] width 342 height 39
paste input "Aldehyde and ketone 1"
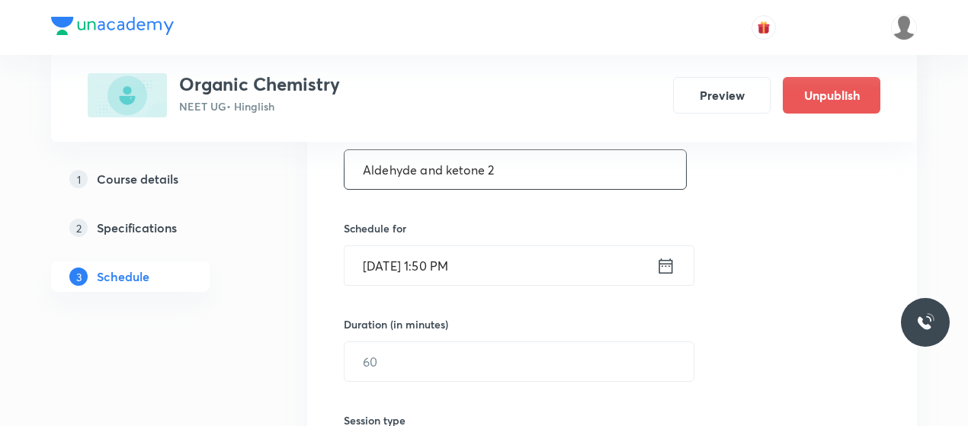
scroll to position [309, 0]
type input "Aldehyde and ketone 2"
click at [394, 256] on input "[DATE] 1:50 PM" at bounding box center [501, 264] width 312 height 39
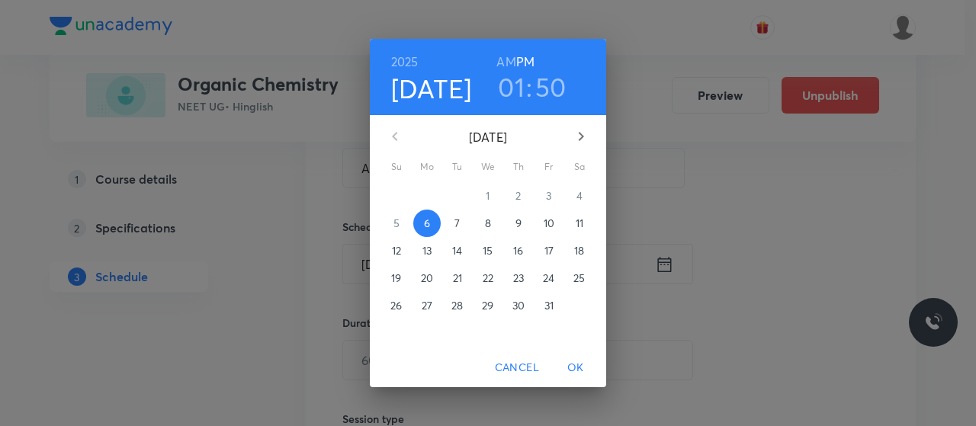
click at [492, 224] on span "8" at bounding box center [487, 223] width 27 height 15
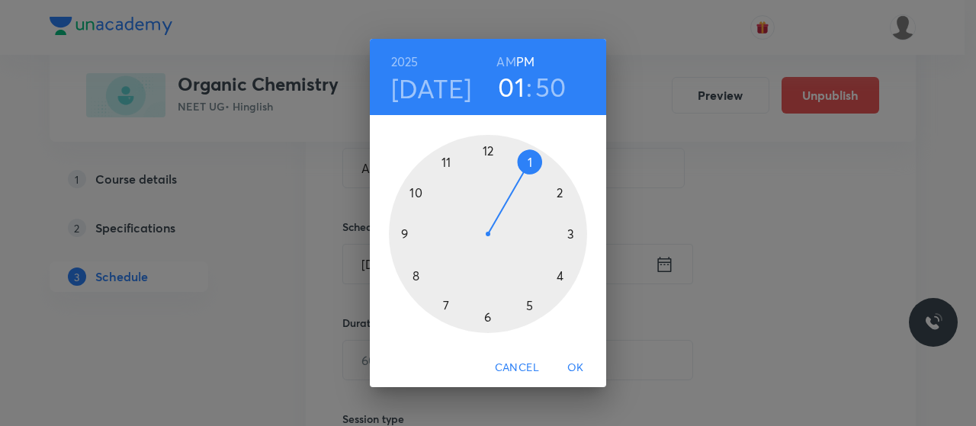
click at [503, 53] on h6 "AM" at bounding box center [505, 61] width 19 height 21
click at [442, 158] on div at bounding box center [488, 234] width 198 height 198
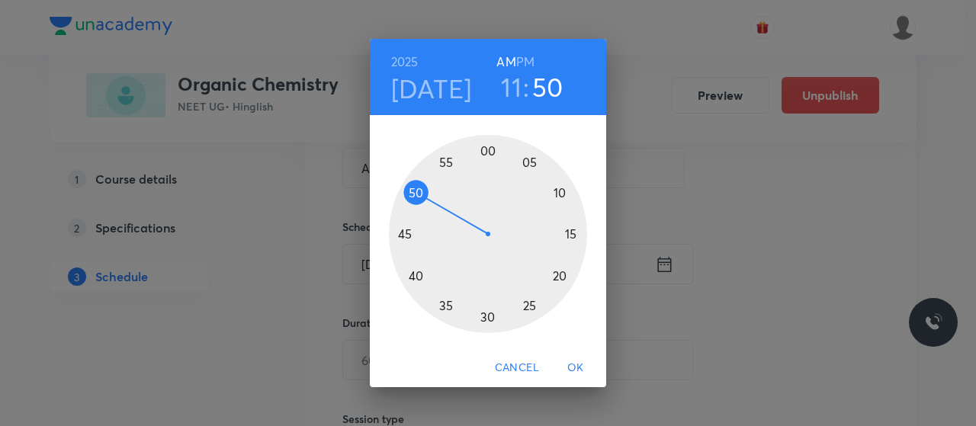
click at [559, 190] on div at bounding box center [488, 234] width 198 height 198
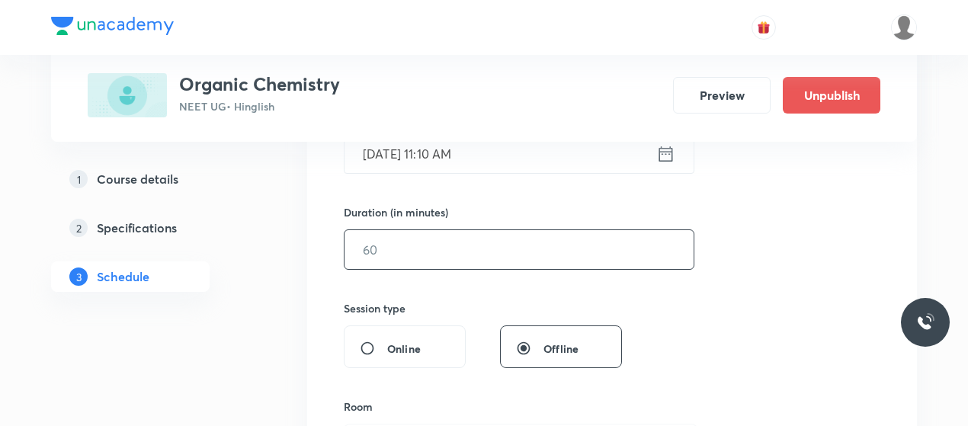
scroll to position [421, 0]
click at [451, 245] on input "text" at bounding box center [519, 248] width 349 height 39
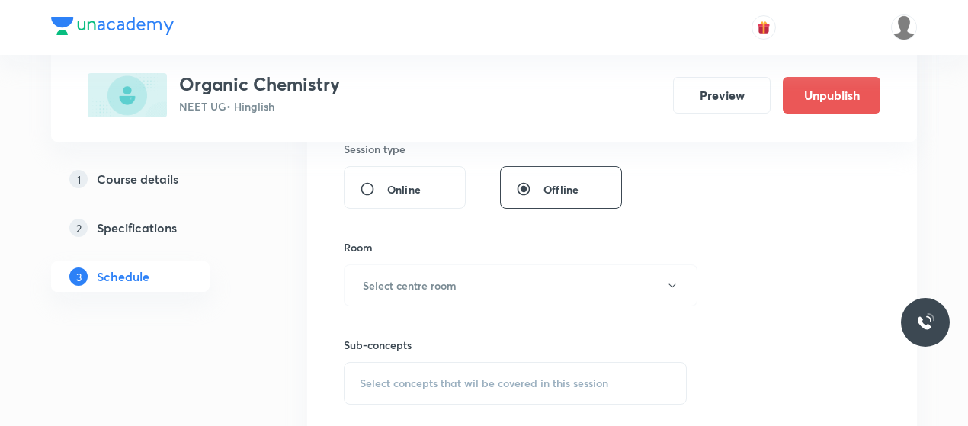
scroll to position [588, 0]
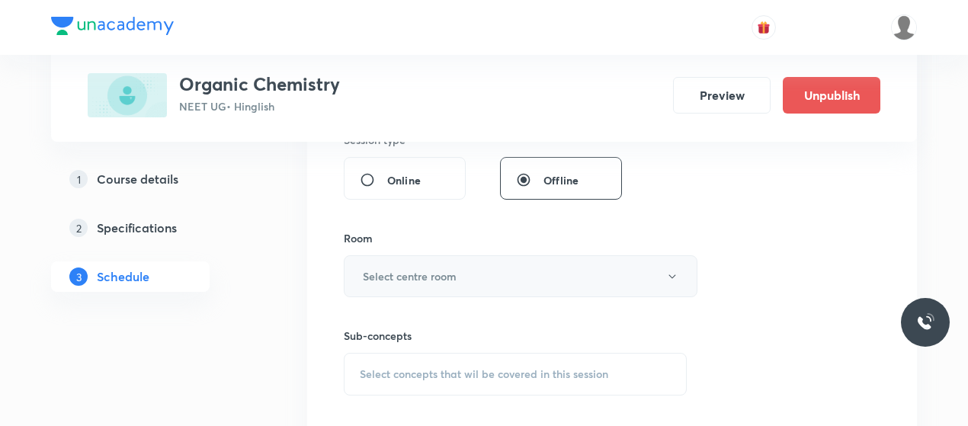
type input "80"
click at [454, 271] on h6 "Select centre room" at bounding box center [410, 276] width 94 height 16
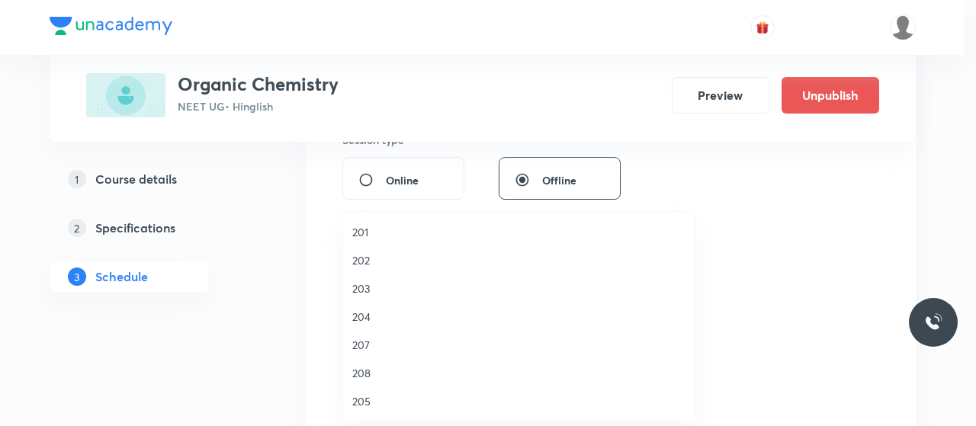
click at [360, 335] on li "207" at bounding box center [519, 345] width 352 height 28
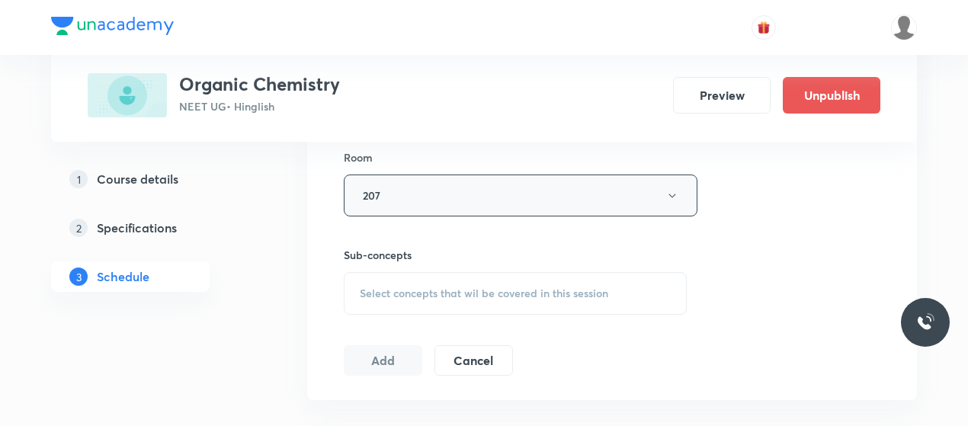
click at [472, 287] on span "Select concepts that wil be covered in this session" at bounding box center [484, 293] width 249 height 12
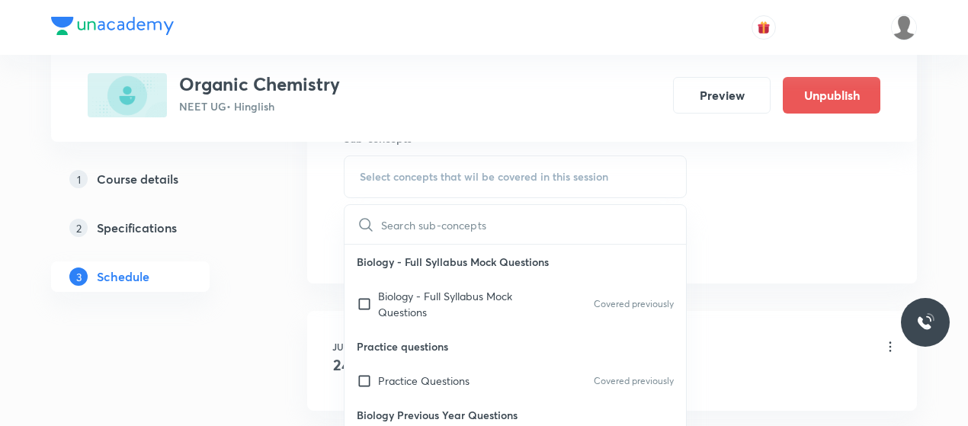
scroll to position [787, 0]
click at [451, 297] on p "Biology - Full Syllabus Mock Questions" at bounding box center [455, 303] width 154 height 32
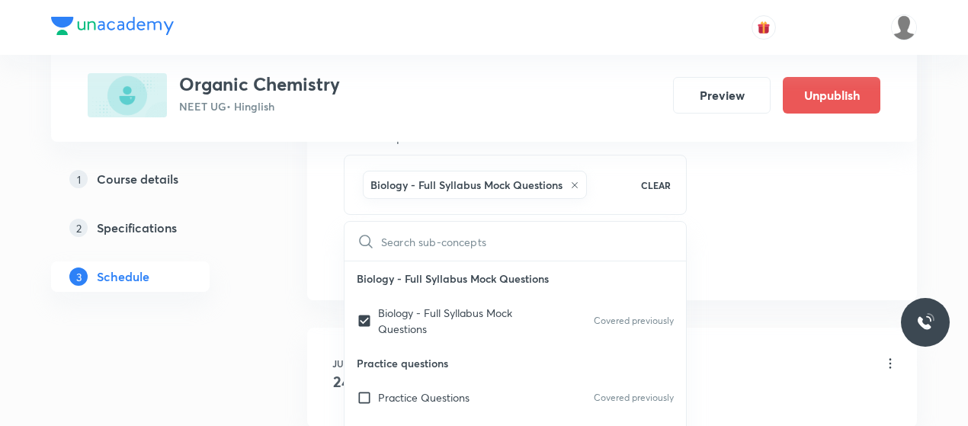
checkbox input "true"
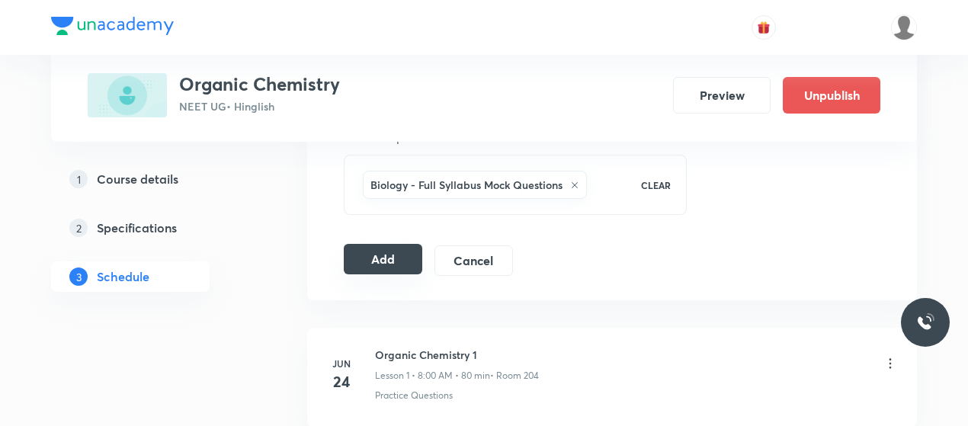
click at [358, 260] on button "Add" at bounding box center [383, 259] width 79 height 30
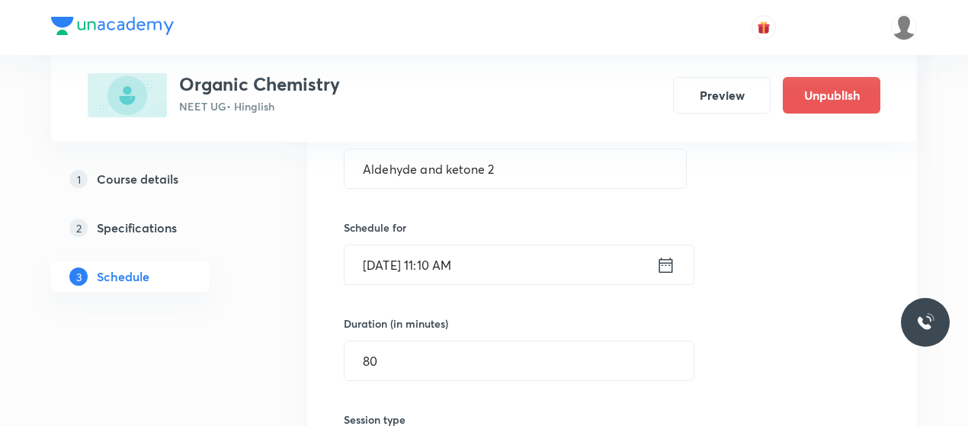
scroll to position [308, 0]
click at [437, 176] on input "Aldehyde and ketone 2" at bounding box center [516, 169] width 342 height 39
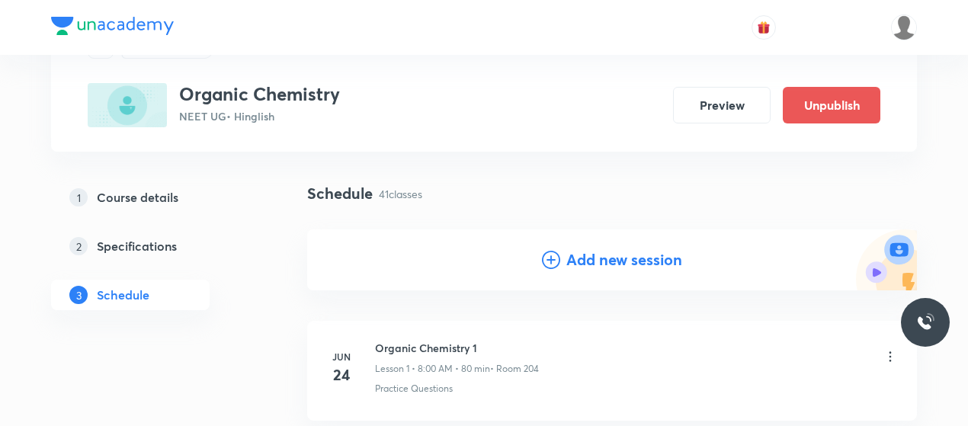
scroll to position [75, 0]
click at [547, 266] on icon at bounding box center [551, 261] width 18 height 18
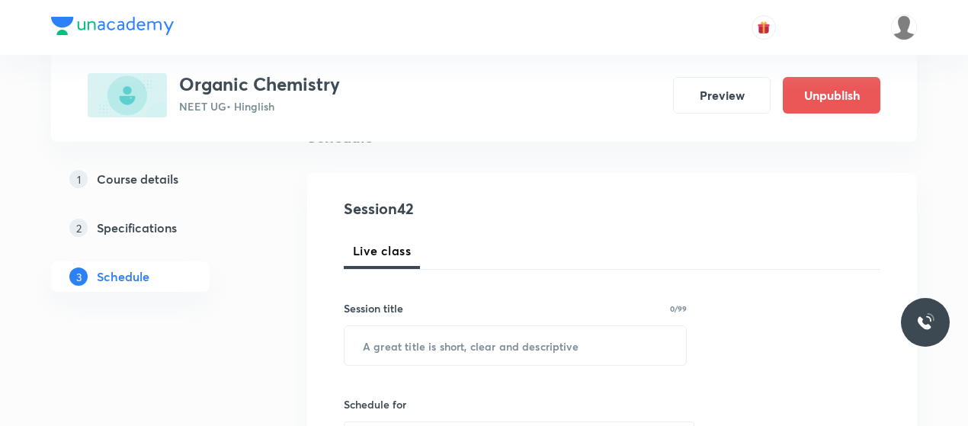
scroll to position [133, 0]
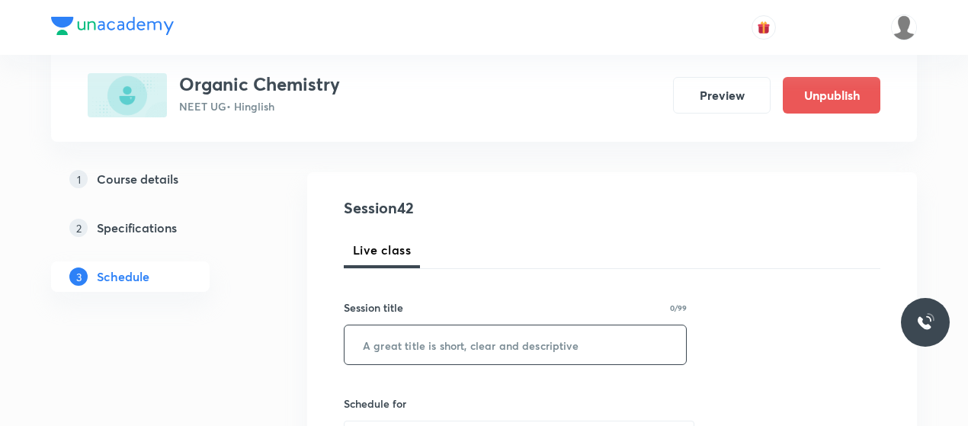
click at [450, 353] on input "text" at bounding box center [516, 345] width 342 height 39
paste input "Aldehyde and ketone 2"
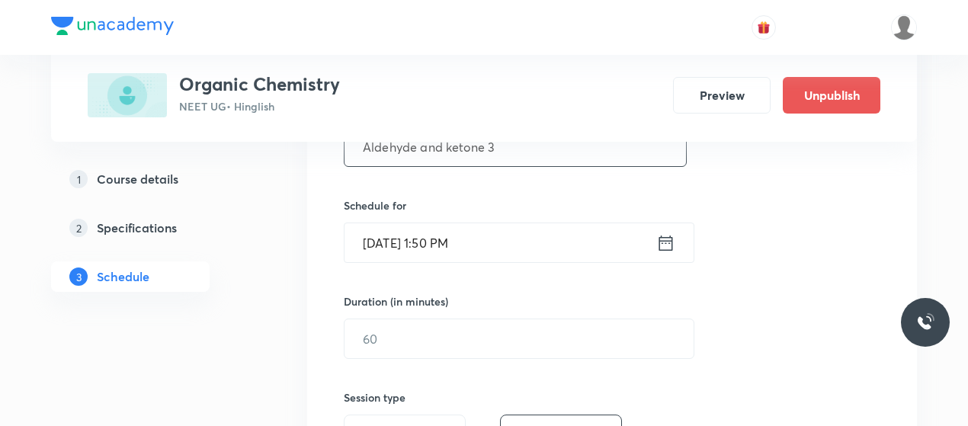
scroll to position [333, 0]
type input "Aldehyde and ketone 3"
click at [395, 245] on input "Oct 6, 2025, 1:50 PM" at bounding box center [501, 240] width 312 height 39
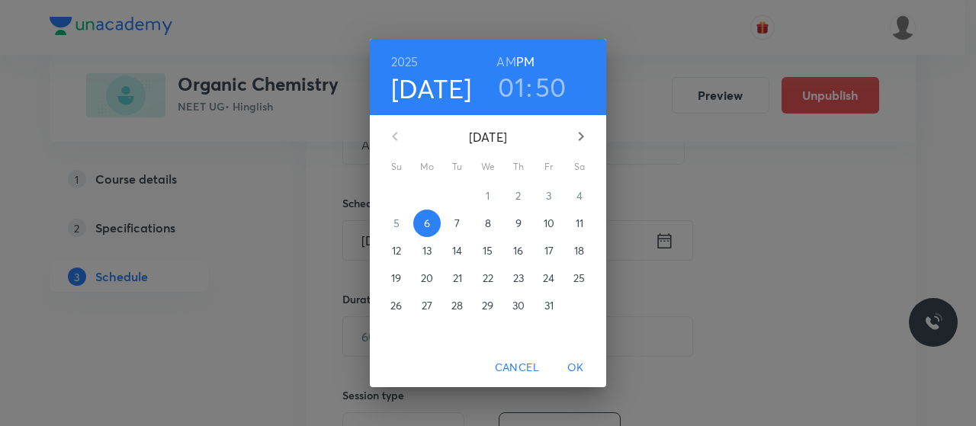
click at [493, 226] on span "8" at bounding box center [487, 223] width 27 height 15
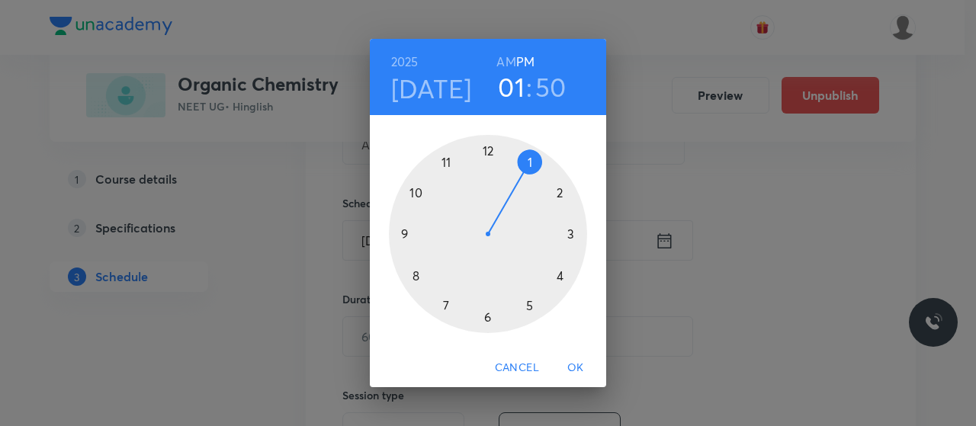
click at [488, 158] on div at bounding box center [488, 234] width 198 height 198
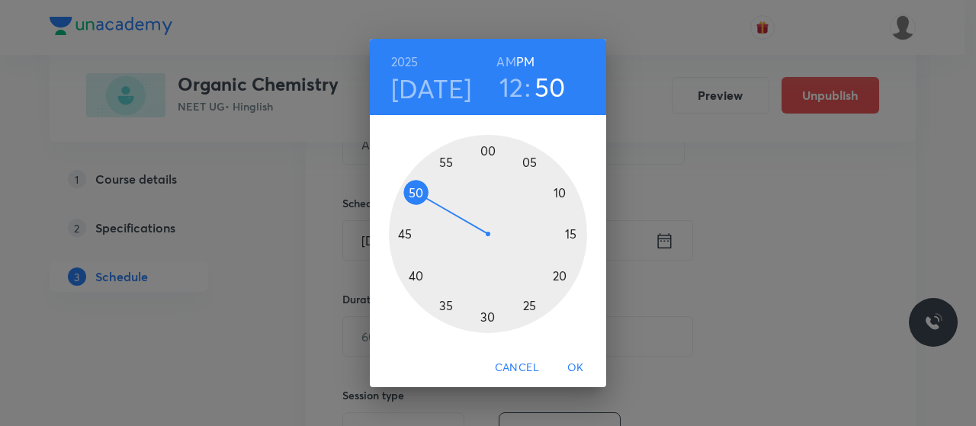
click at [415, 274] on div at bounding box center [488, 234] width 198 height 198
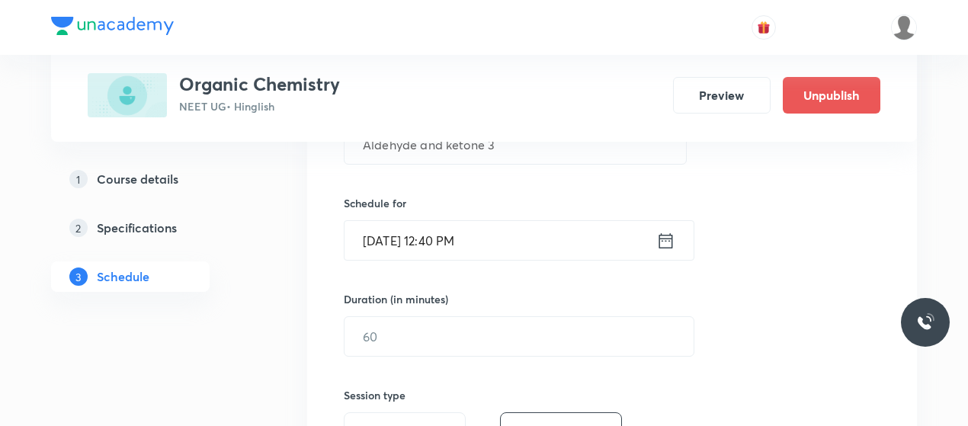
scroll to position [345, 0]
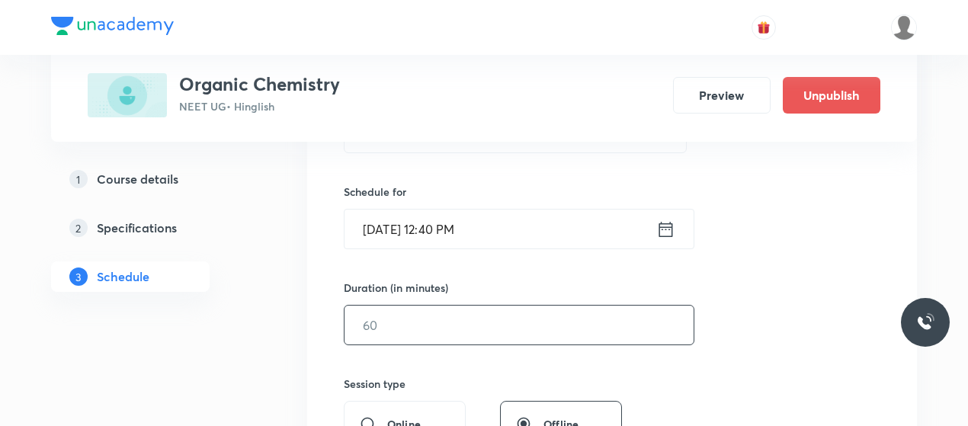
click at [458, 319] on input "text" at bounding box center [519, 325] width 349 height 39
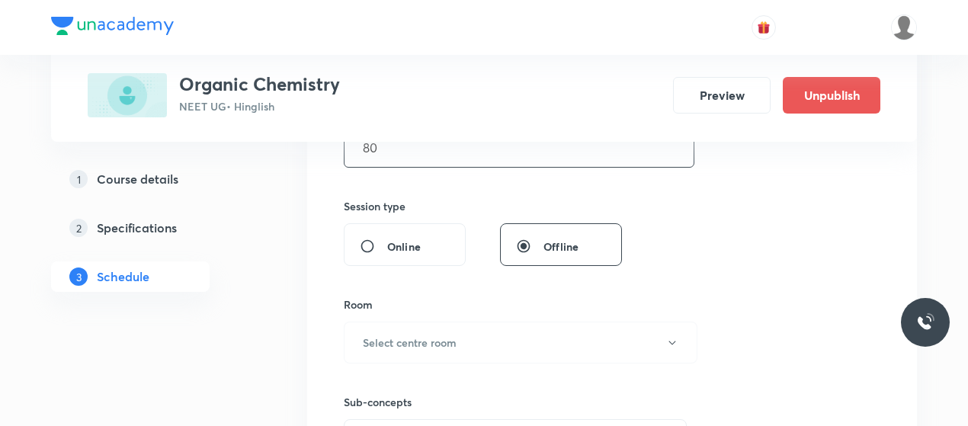
scroll to position [529, 0]
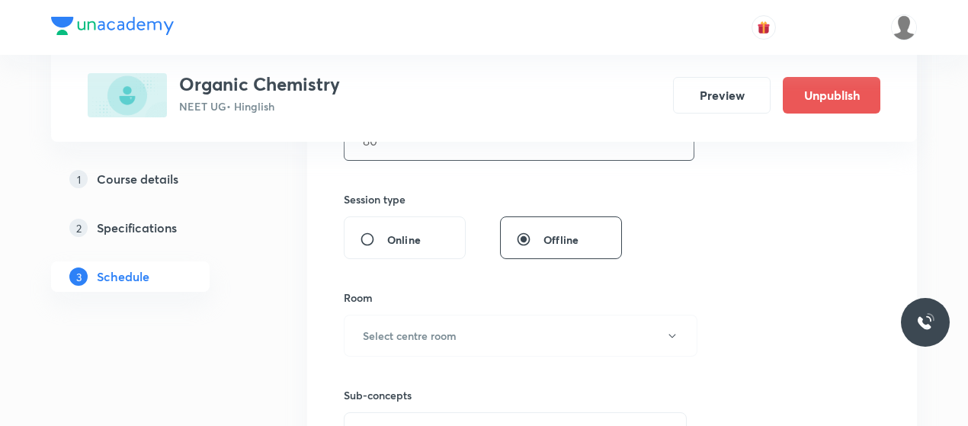
type input "80"
click at [458, 319] on button "Select centre room" at bounding box center [521, 336] width 354 height 42
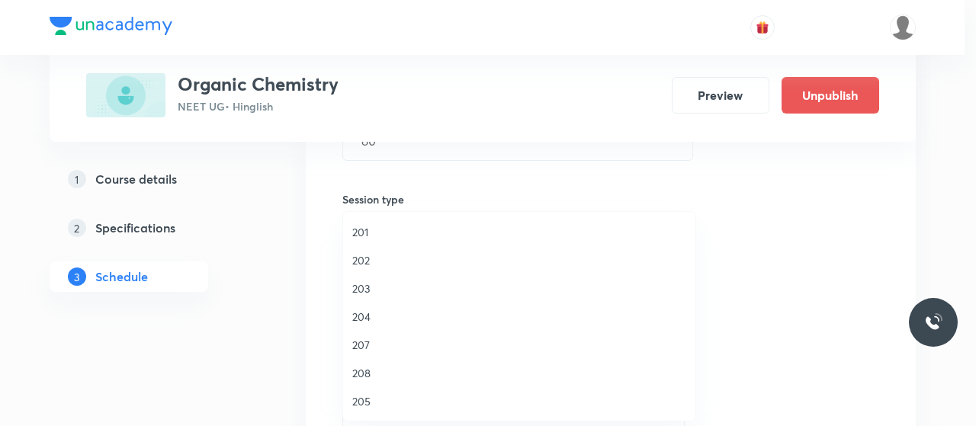
click at [360, 348] on span "207" at bounding box center [519, 345] width 334 height 16
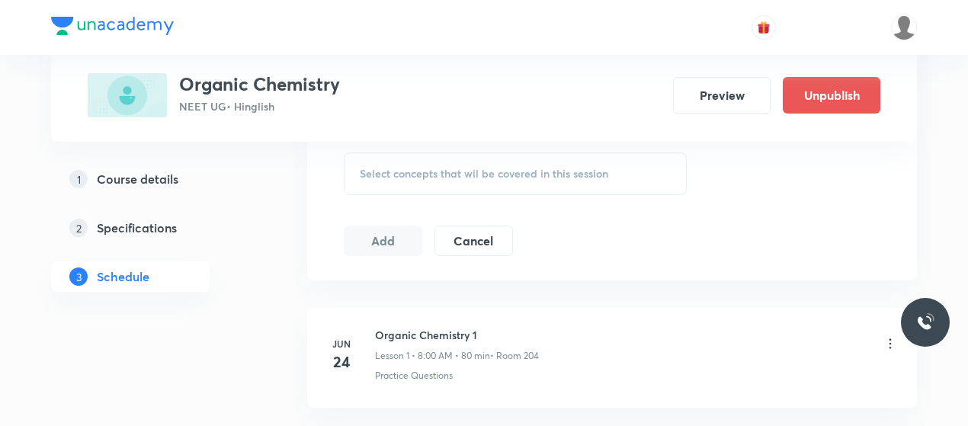
scroll to position [790, 0]
click at [476, 167] on span "Select concepts that wil be covered in this session" at bounding box center [484, 173] width 249 height 12
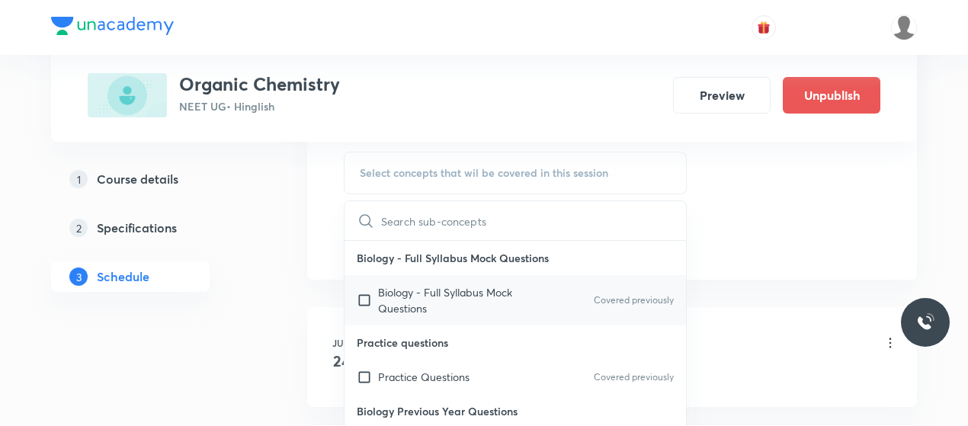
click at [416, 294] on p "Biology - Full Syllabus Mock Questions" at bounding box center [455, 300] width 154 height 32
checkbox input "true"
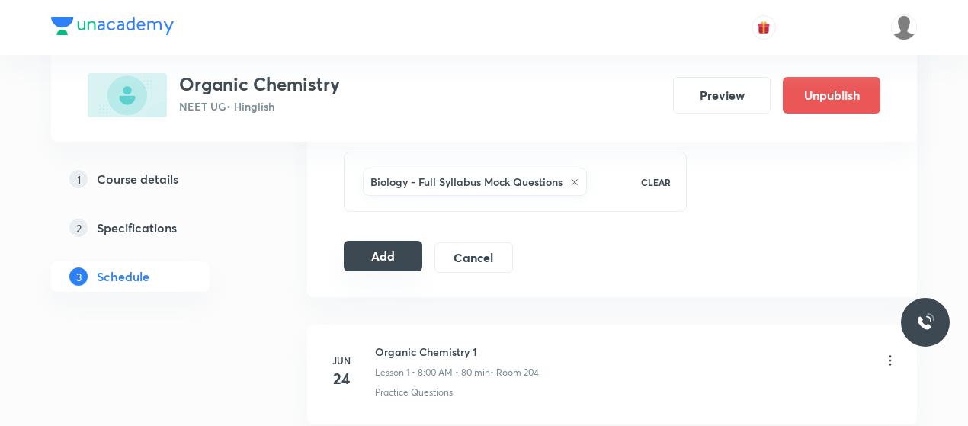
click at [404, 252] on button "Add" at bounding box center [383, 256] width 79 height 30
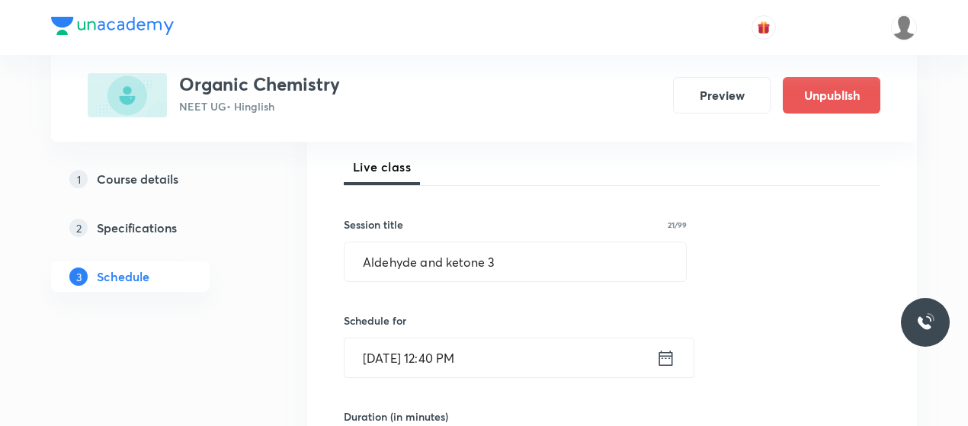
scroll to position [206, 0]
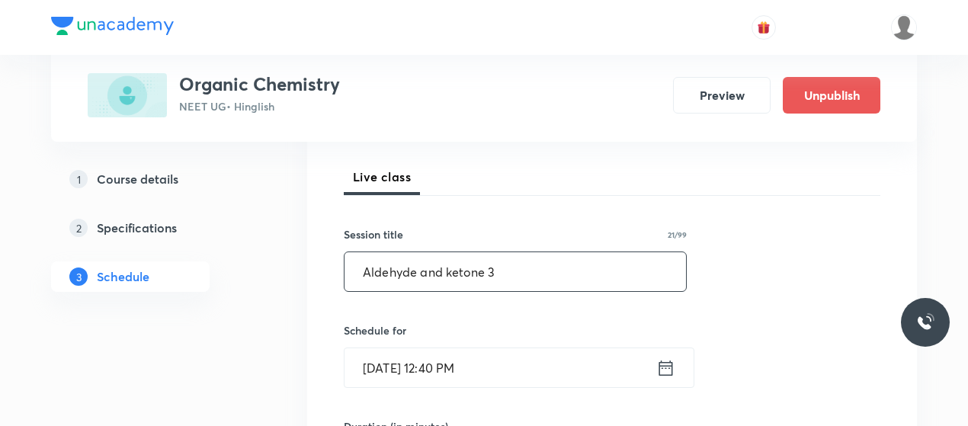
click at [404, 252] on input "Aldehyde and ketone 3" at bounding box center [516, 271] width 342 height 39
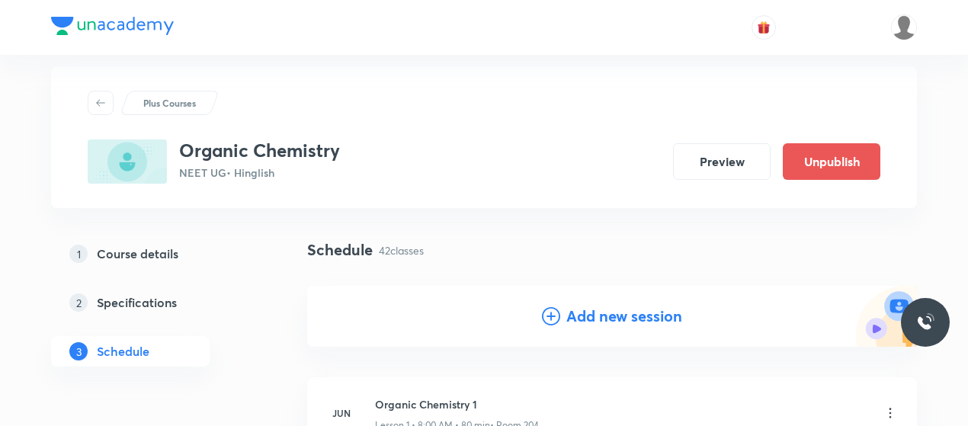
scroll to position [0, 0]
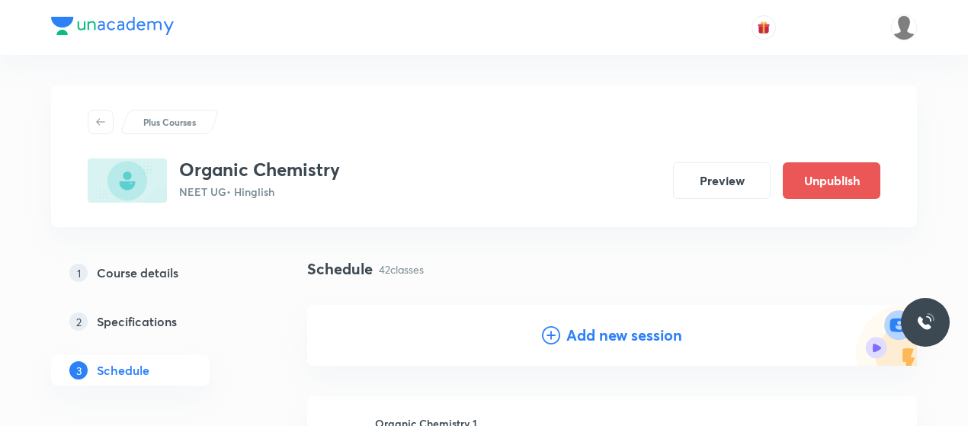
click at [553, 326] on icon at bounding box center [551, 335] width 18 height 18
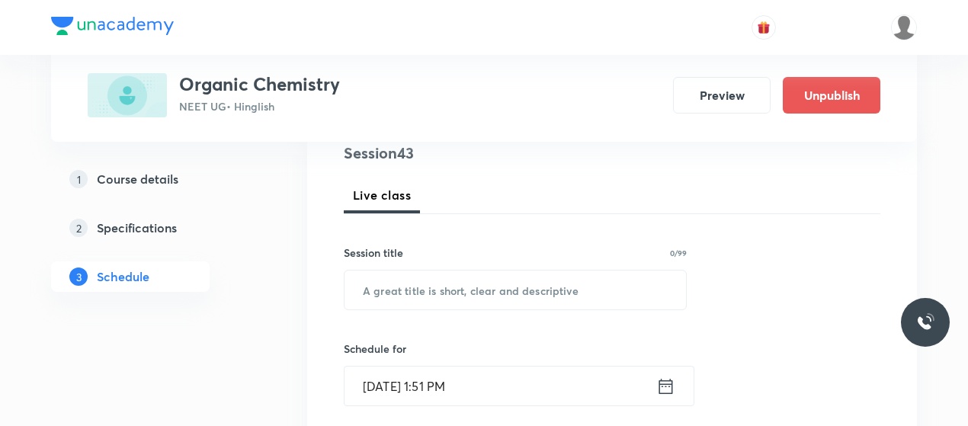
scroll to position [189, 0]
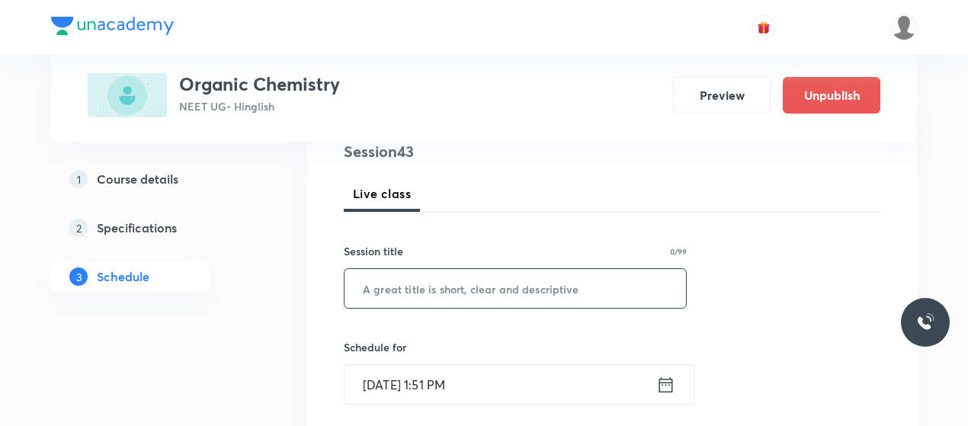
click at [471, 280] on input "text" at bounding box center [516, 288] width 342 height 39
paste input "Aldehyde and ketone 3"
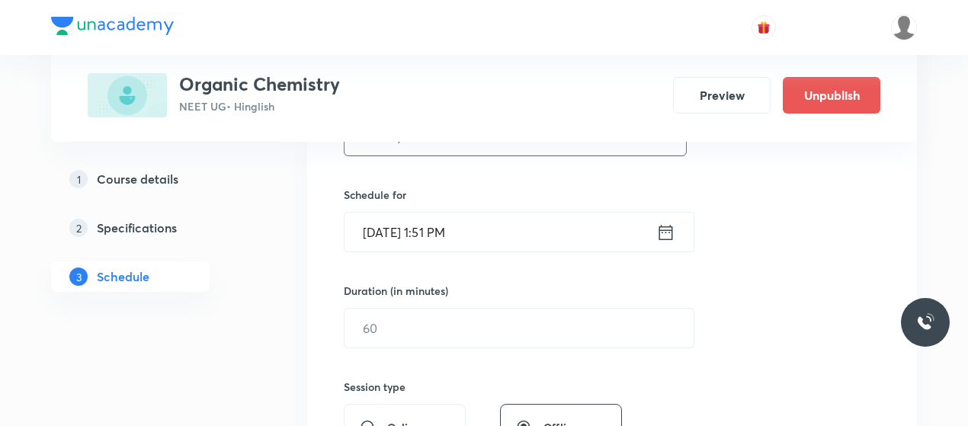
scroll to position [342, 0]
type input "Aldehyde and ketone 4"
click at [384, 223] on input "Oct 6, 2025, 1:51 PM" at bounding box center [501, 231] width 312 height 39
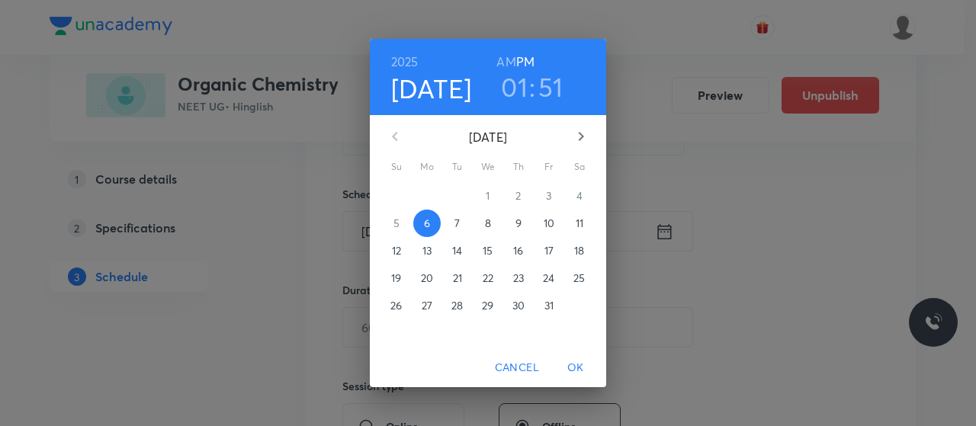
click at [521, 223] on span "9" at bounding box center [518, 223] width 27 height 15
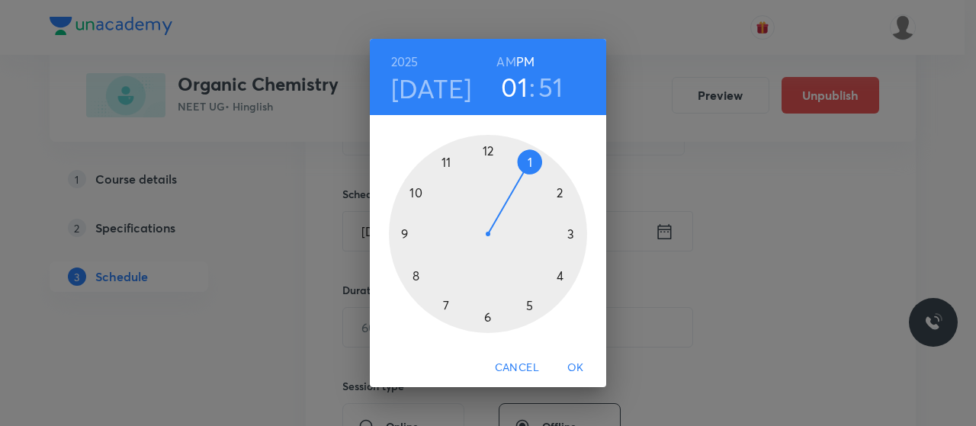
click at [489, 149] on div at bounding box center [488, 234] width 198 height 198
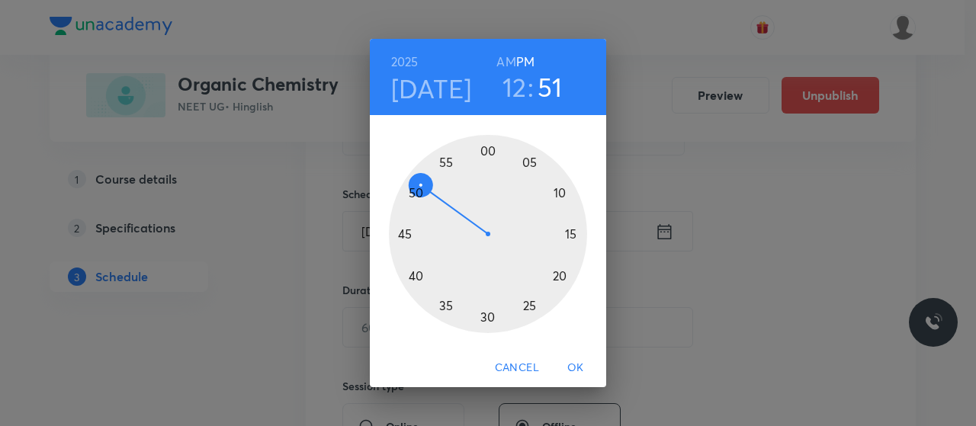
click at [417, 274] on div at bounding box center [488, 234] width 198 height 198
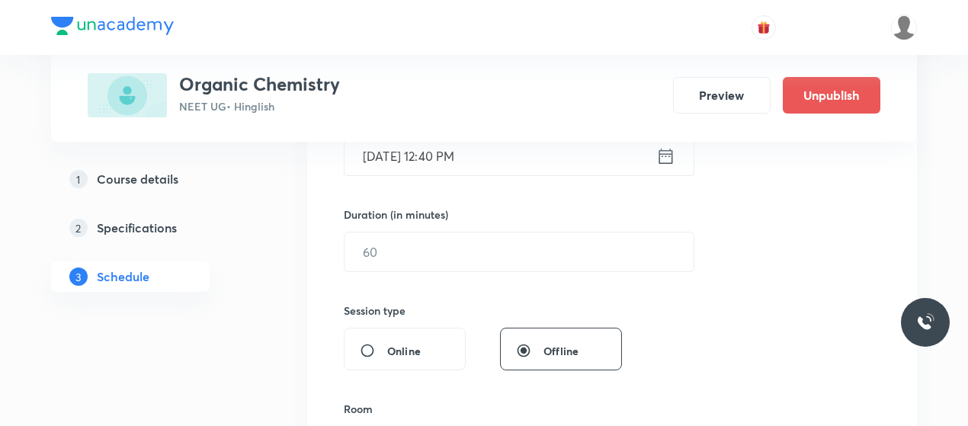
scroll to position [419, 0]
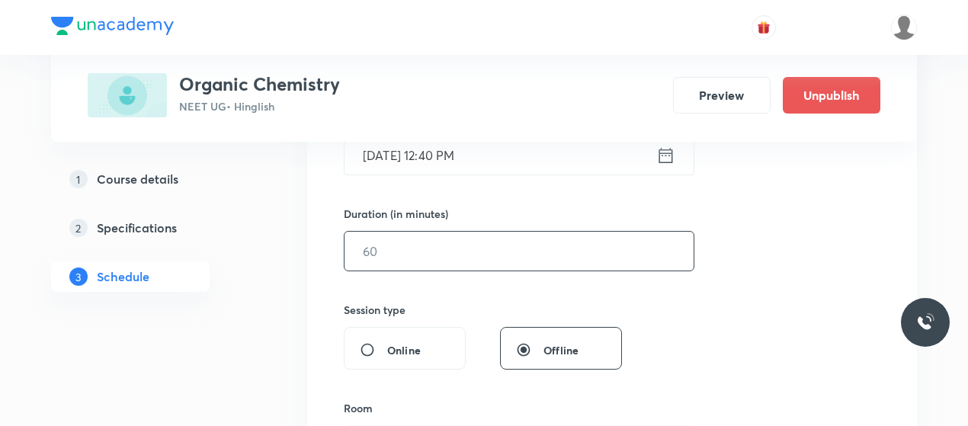
click at [500, 261] on input "text" at bounding box center [519, 251] width 349 height 39
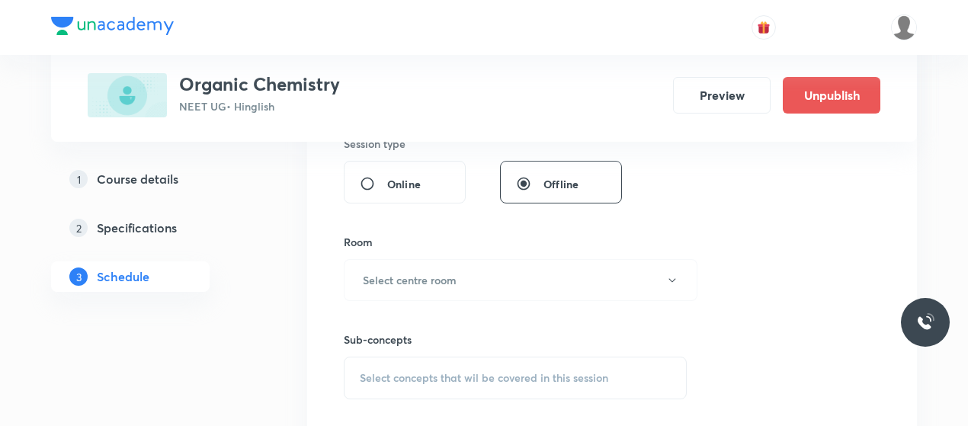
scroll to position [588, 0]
type input "80"
click at [500, 261] on button "Select centre room" at bounding box center [521, 277] width 354 height 42
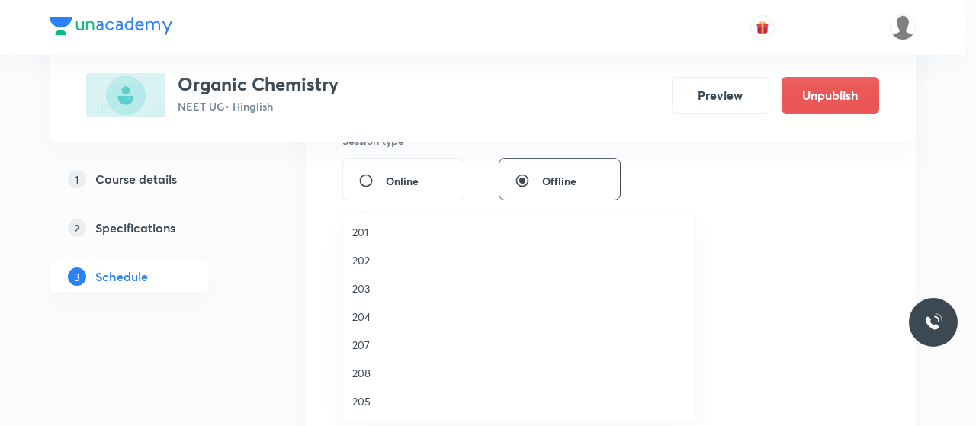
click at [363, 332] on li "207" at bounding box center [519, 345] width 352 height 28
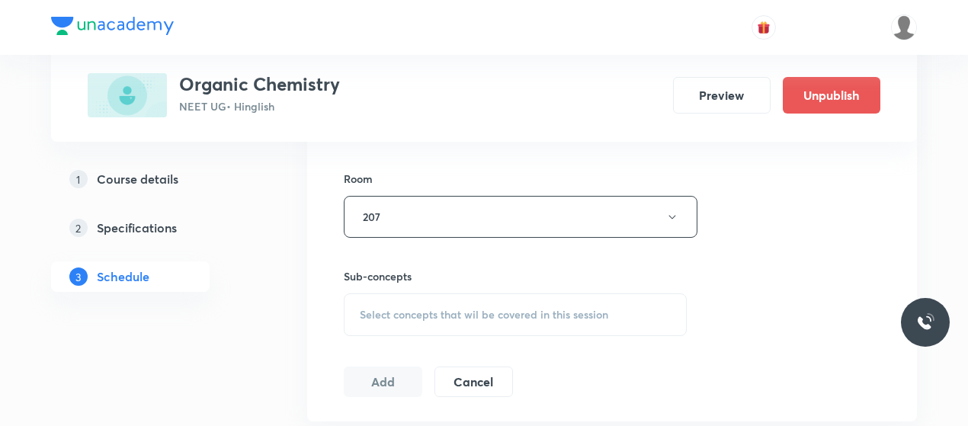
scroll to position [653, 0]
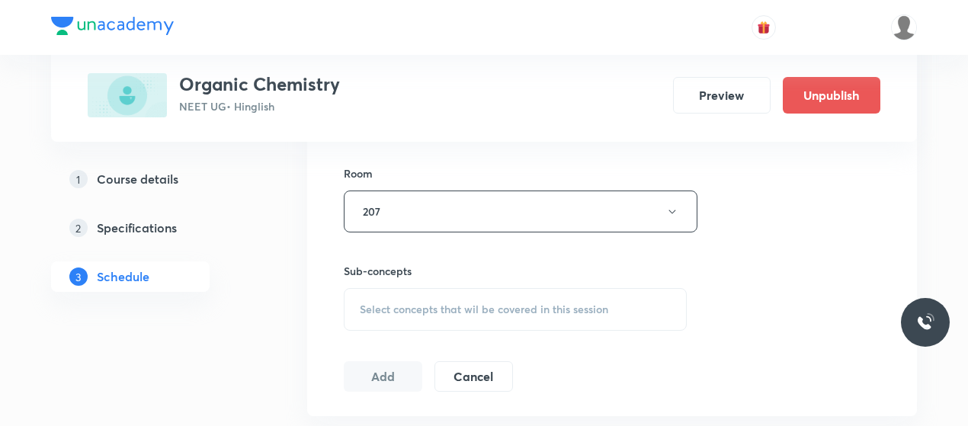
click at [445, 312] on span "Select concepts that wil be covered in this session" at bounding box center [484, 309] width 249 height 12
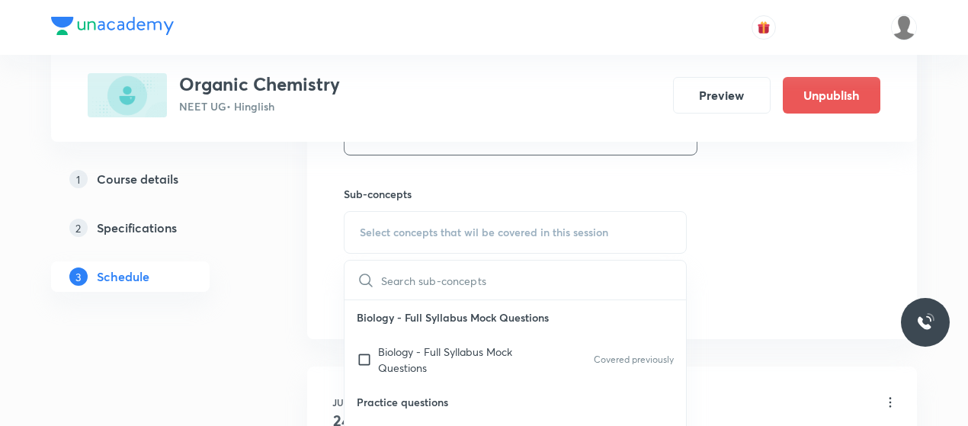
scroll to position [740, 0]
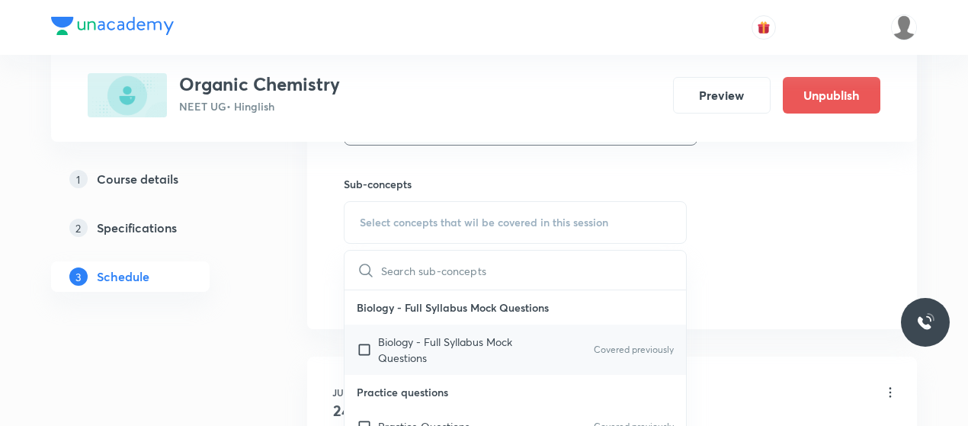
click at [429, 342] on p "Biology - Full Syllabus Mock Questions" at bounding box center [455, 350] width 154 height 32
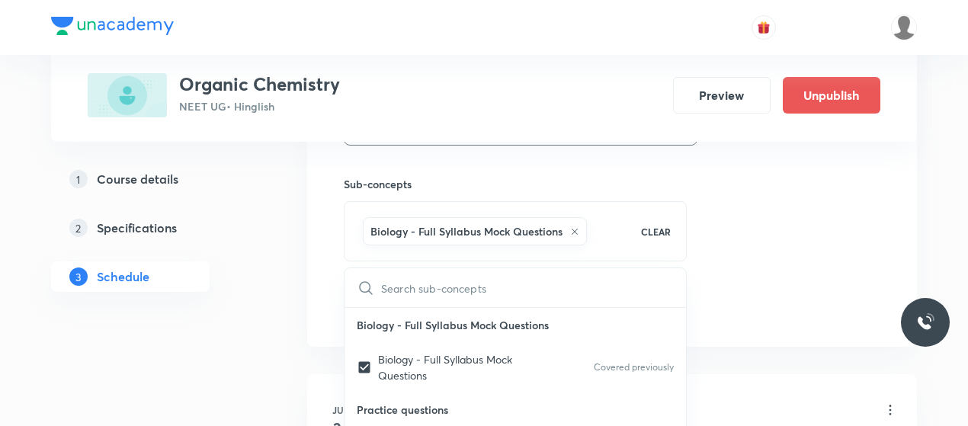
checkbox input "true"
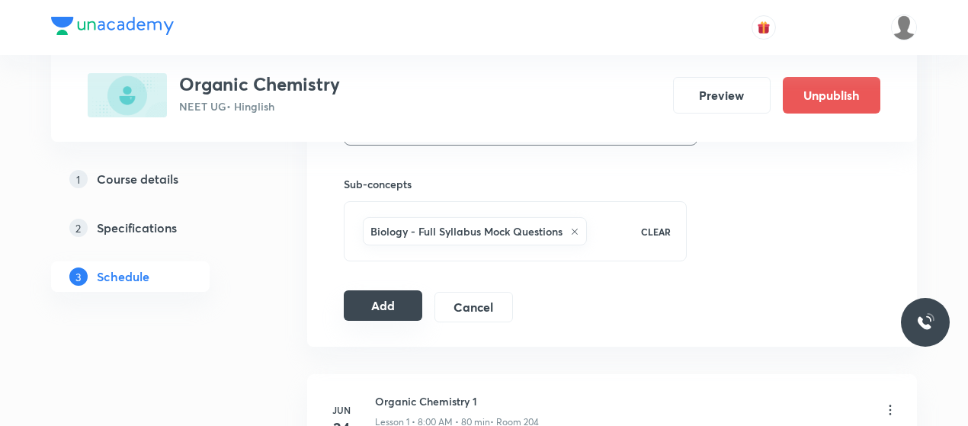
click at [381, 308] on button "Add" at bounding box center [383, 305] width 79 height 30
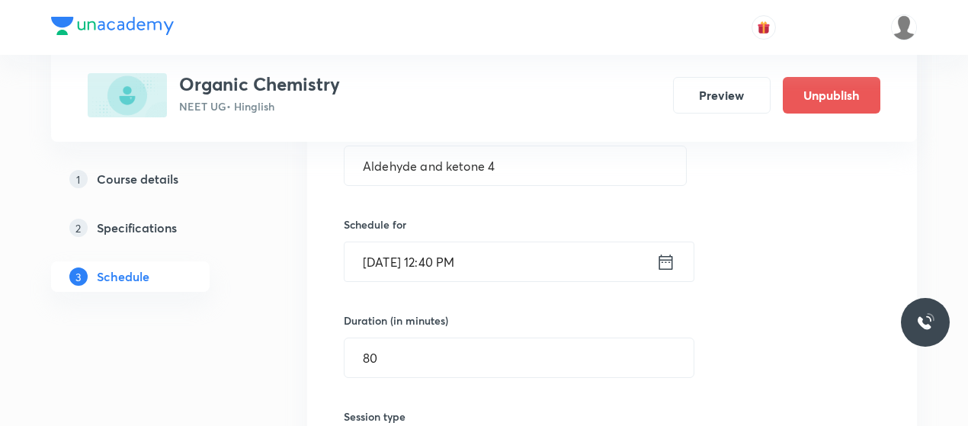
scroll to position [233, 0]
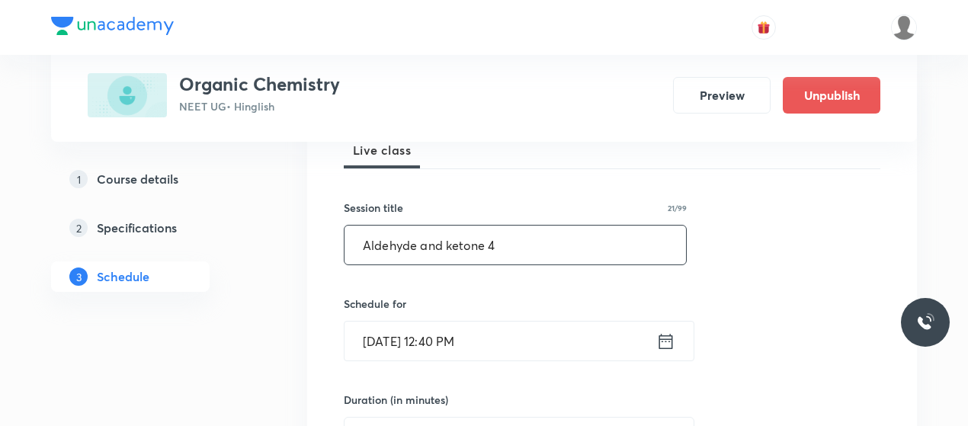
click at [430, 239] on input "Aldehyde and ketone 4" at bounding box center [516, 245] width 342 height 39
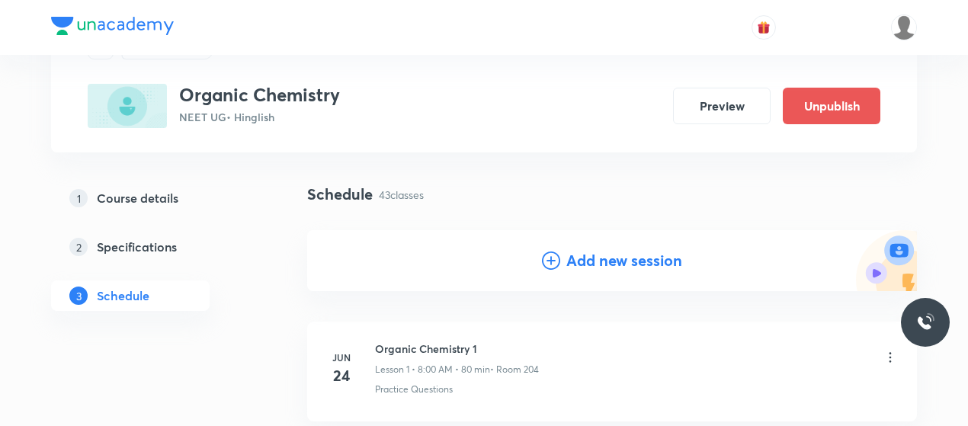
scroll to position [77, 0]
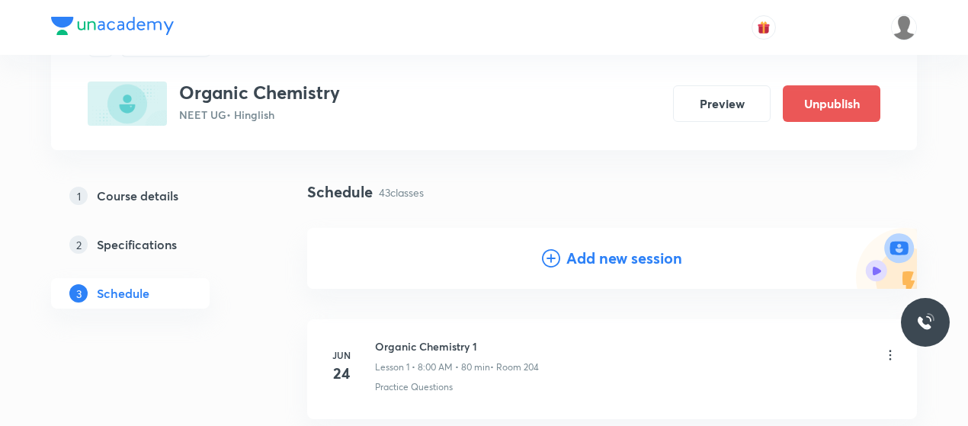
click at [544, 258] on icon at bounding box center [551, 258] width 18 height 18
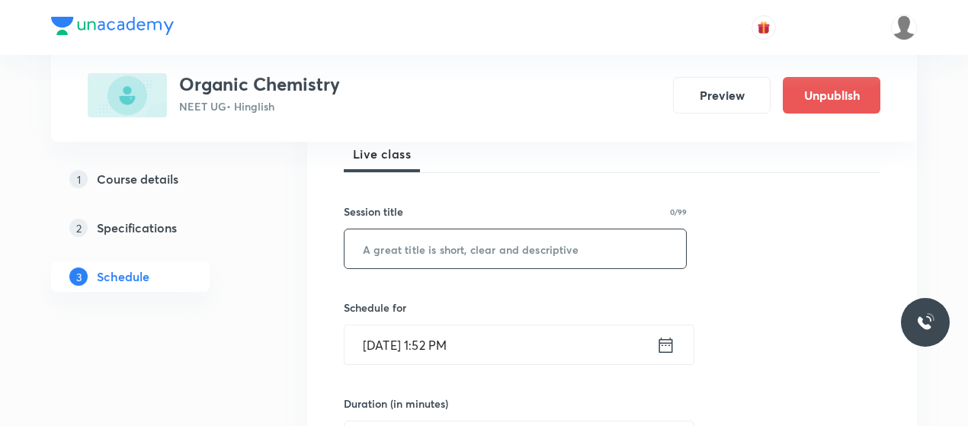
scroll to position [229, 0]
click at [426, 259] on input "text" at bounding box center [516, 248] width 342 height 39
paste input "Aldehyde and ketone 4"
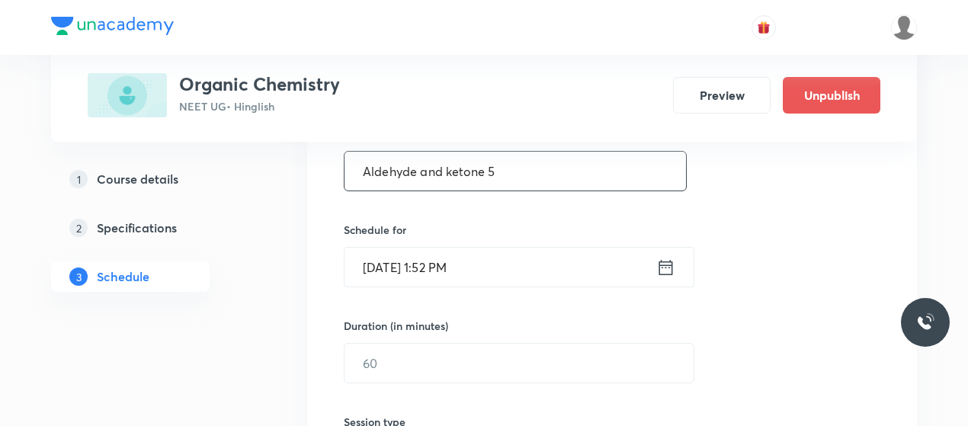
scroll to position [322, 0]
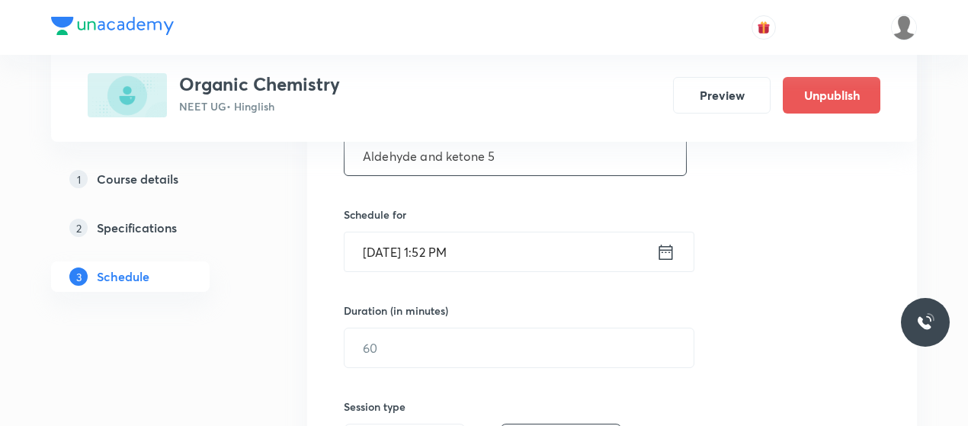
type input "Aldehyde and ketone 5"
click at [393, 256] on input "Oct 6, 2025, 1:52 PM" at bounding box center [501, 252] width 312 height 39
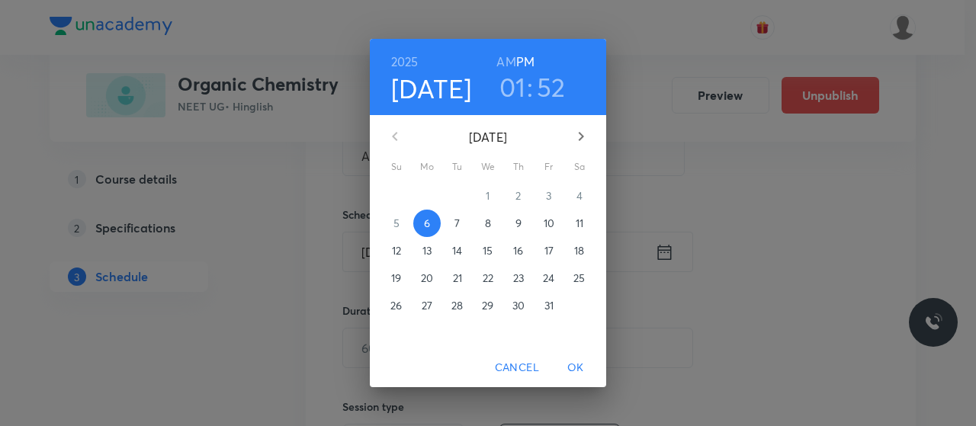
click at [546, 227] on p "10" at bounding box center [549, 223] width 11 height 15
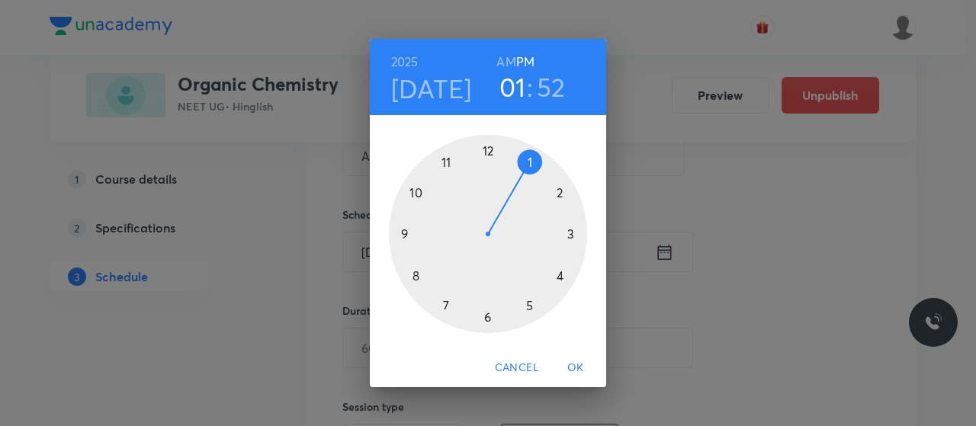
click at [501, 62] on h6 "AM" at bounding box center [505, 61] width 19 height 21
click at [413, 275] on div at bounding box center [488, 234] width 198 height 198
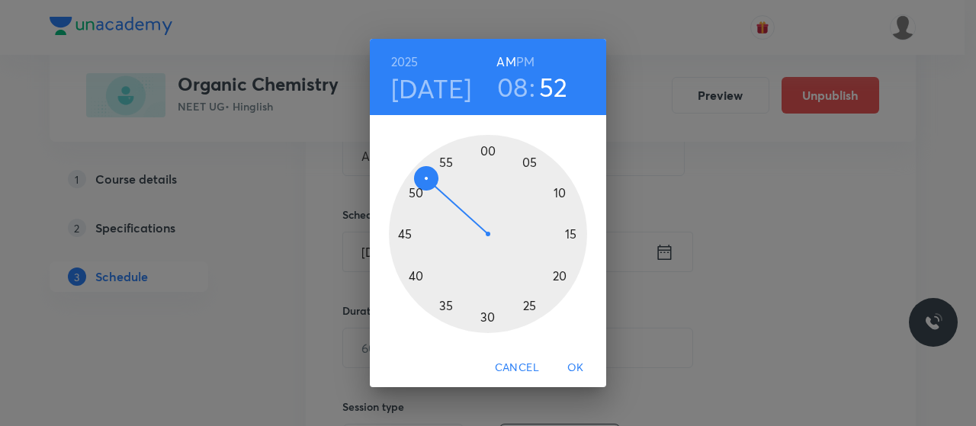
click at [487, 149] on div at bounding box center [488, 234] width 198 height 198
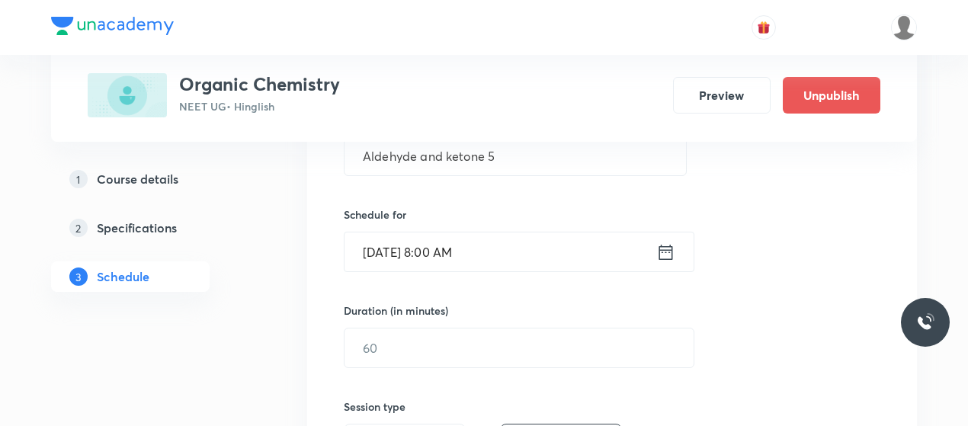
scroll to position [425, 0]
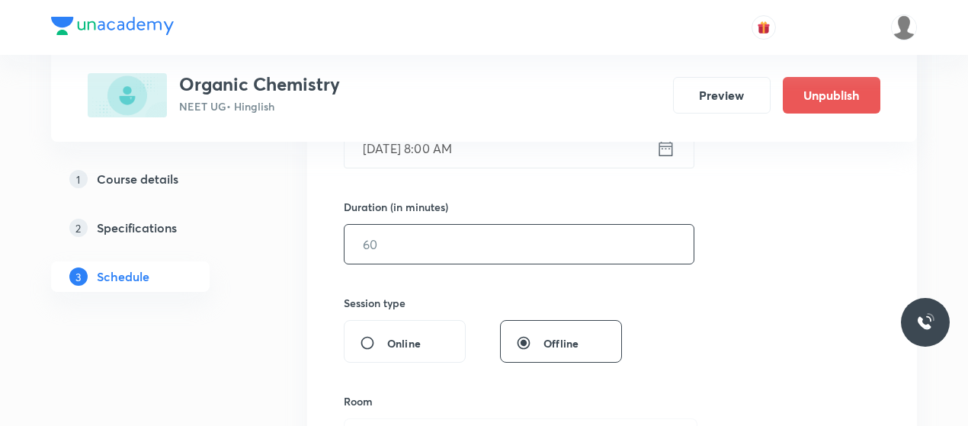
drag, startPoint x: 480, startPoint y: 266, endPoint x: 479, endPoint y: 255, distance: 10.8
click at [479, 255] on div "Session 44 Live class Session title 21/99 Aldehyde and ketone 5 ​ Schedule for …" at bounding box center [612, 262] width 537 height 716
click at [479, 255] on input "text" at bounding box center [519, 244] width 349 height 39
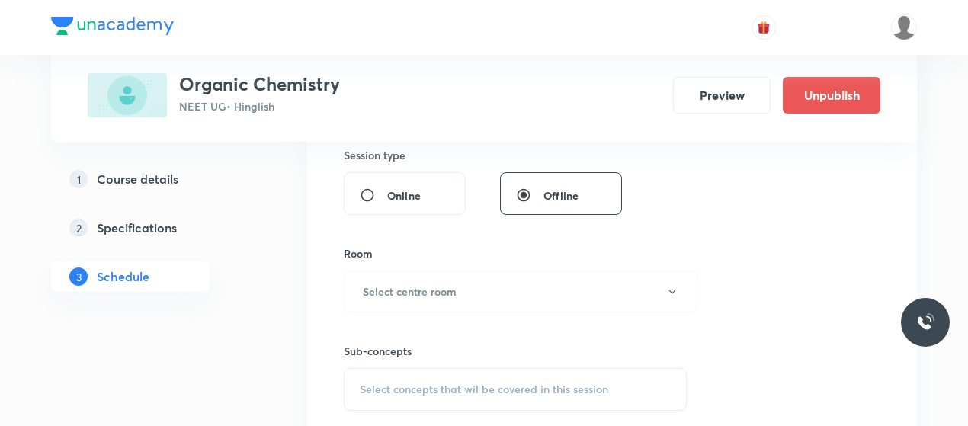
scroll to position [577, 0]
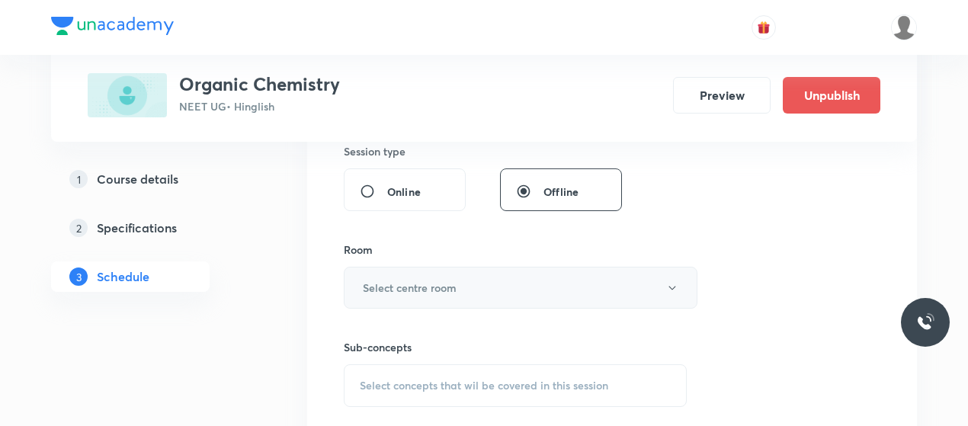
type input "80"
click at [479, 293] on button "Select centre room" at bounding box center [521, 288] width 354 height 42
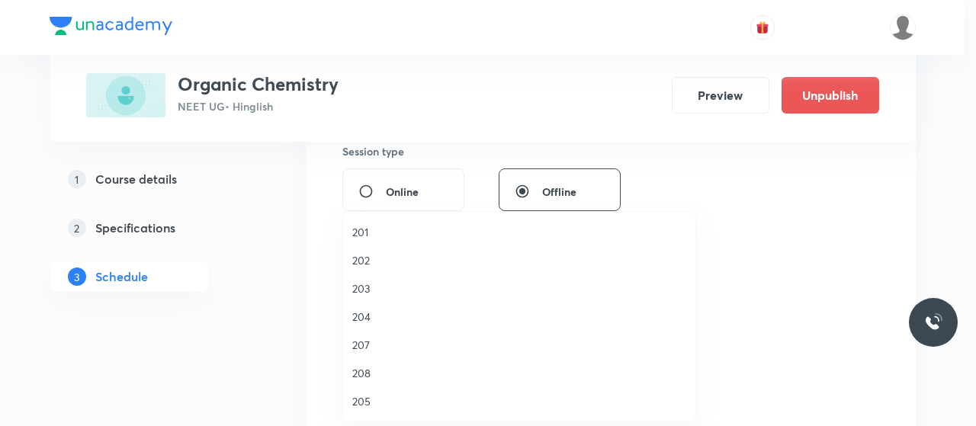
click at [366, 342] on span "207" at bounding box center [519, 345] width 334 height 16
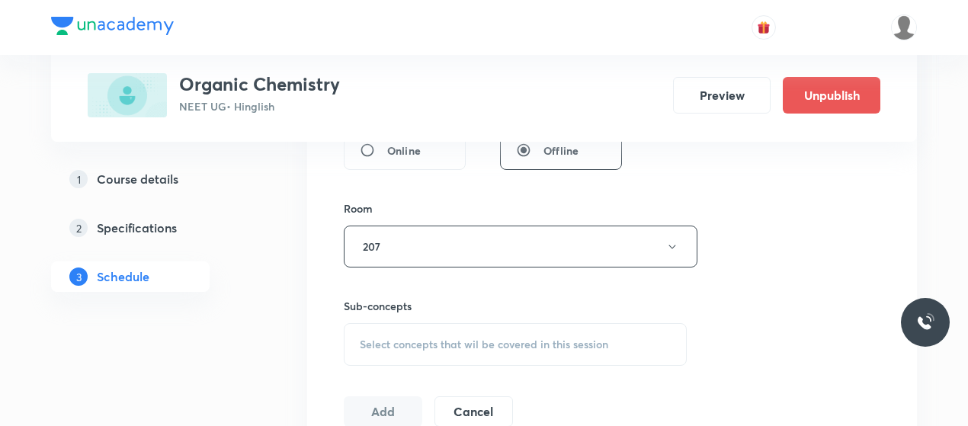
scroll to position [686, 0]
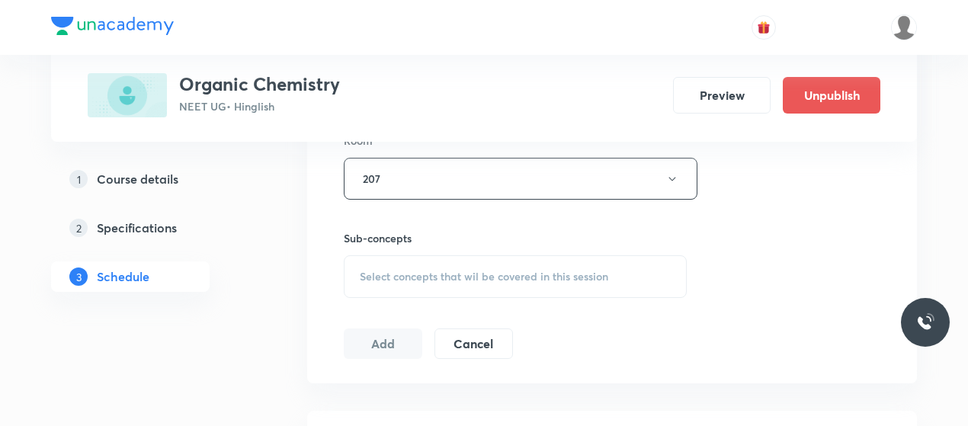
click at [495, 255] on div "Select concepts that wil be covered in this session" at bounding box center [515, 276] width 343 height 43
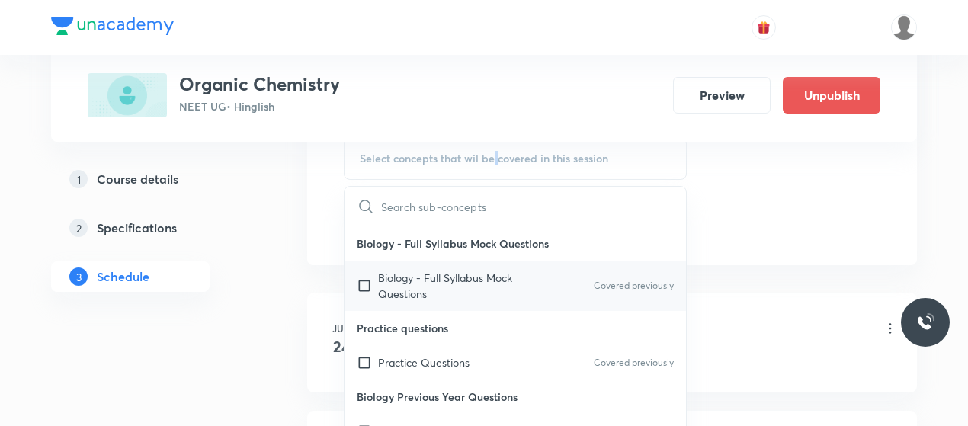
scroll to position [805, 0]
click at [441, 294] on p "Biology - Full Syllabus Mock Questions" at bounding box center [455, 285] width 154 height 32
checkbox input "true"
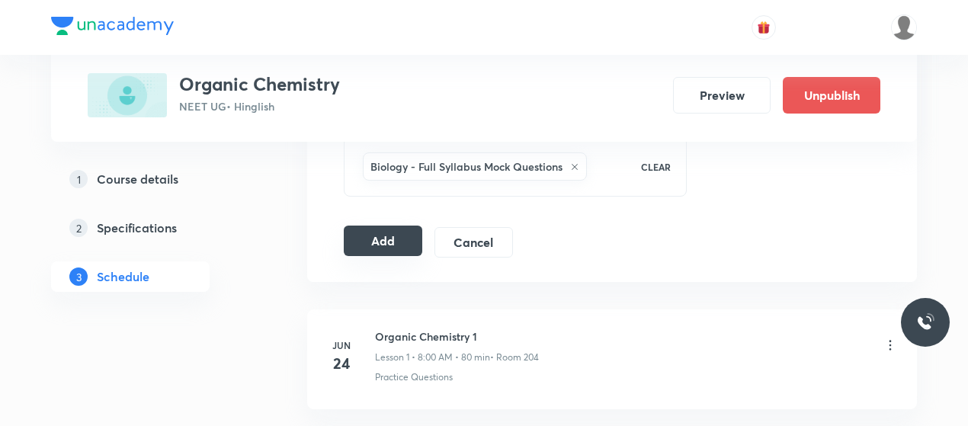
click at [367, 240] on button "Add" at bounding box center [383, 241] width 79 height 30
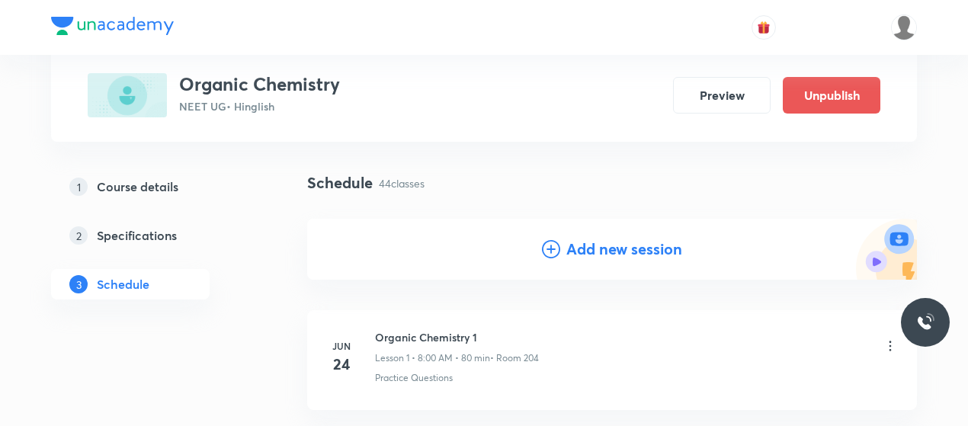
scroll to position [0, 0]
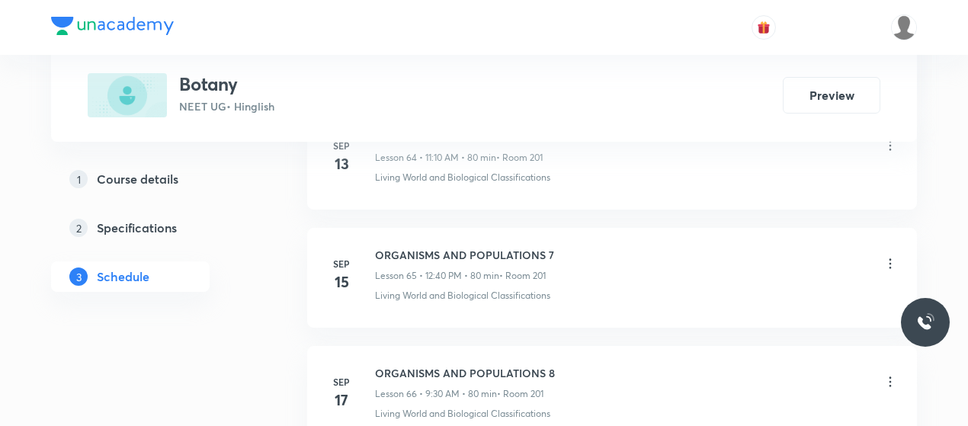
scroll to position [9029, 0]
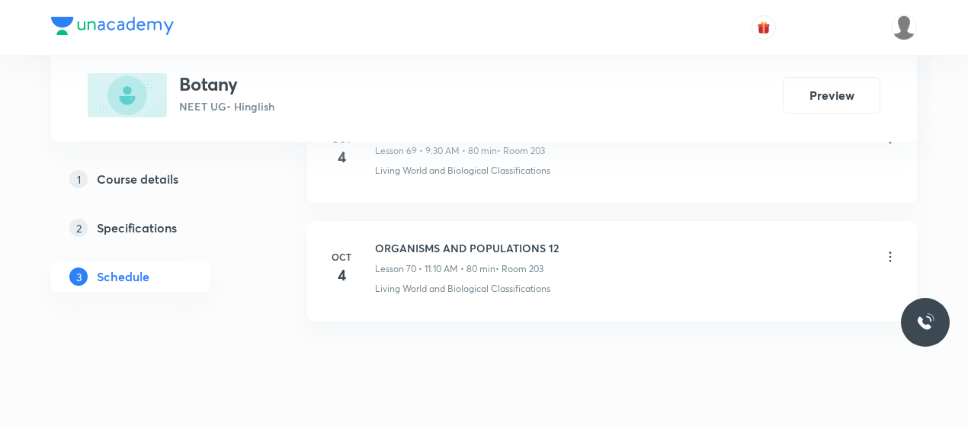
click at [471, 240] on h6 "ORGANISMS AND POPULATIONS 12" at bounding box center [467, 248] width 184 height 16
copy h6 "ORGANISMS AND POPULATIONS 12"
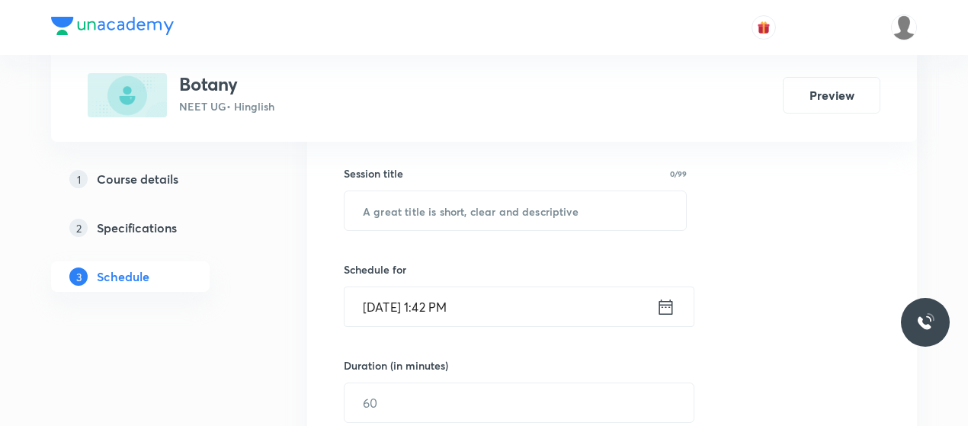
scroll to position [268, 0]
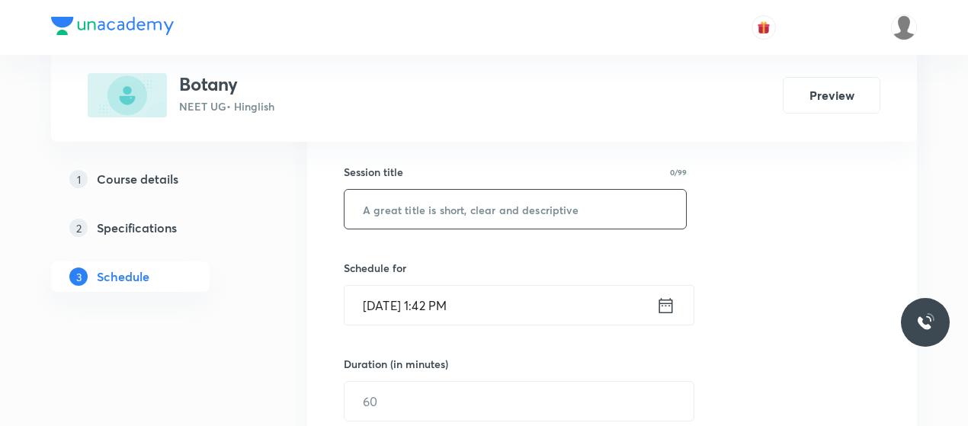
click at [459, 194] on input "text" at bounding box center [516, 209] width 342 height 39
paste input "ORGANISMS AND POPULATIONS 12"
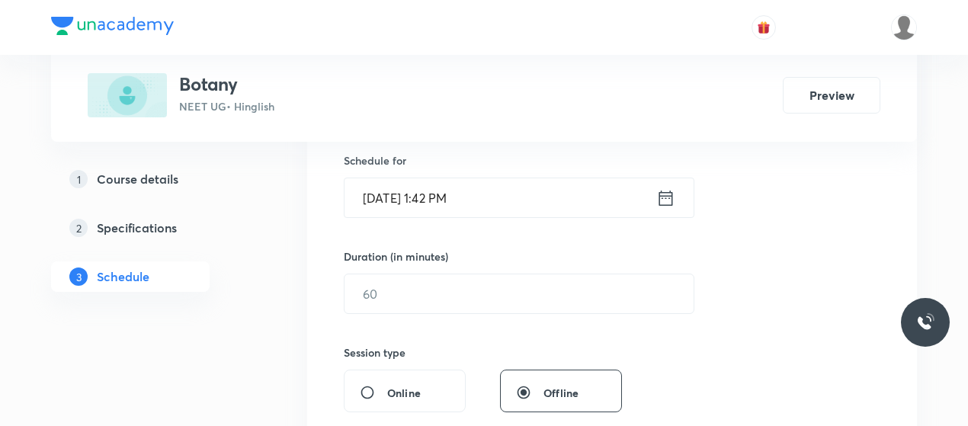
scroll to position [382, 0]
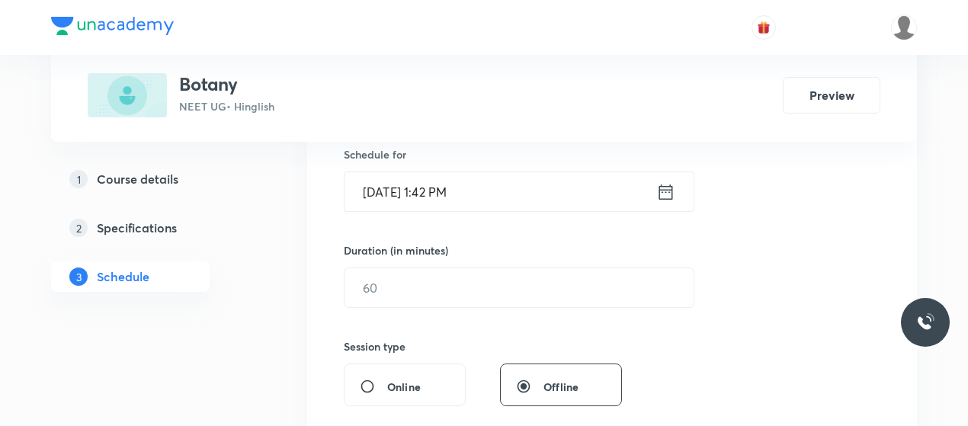
type input "ORGANISMS AND POPULATIONS 13"
click at [390, 194] on input "[DATE] 1:42 PM" at bounding box center [501, 191] width 312 height 39
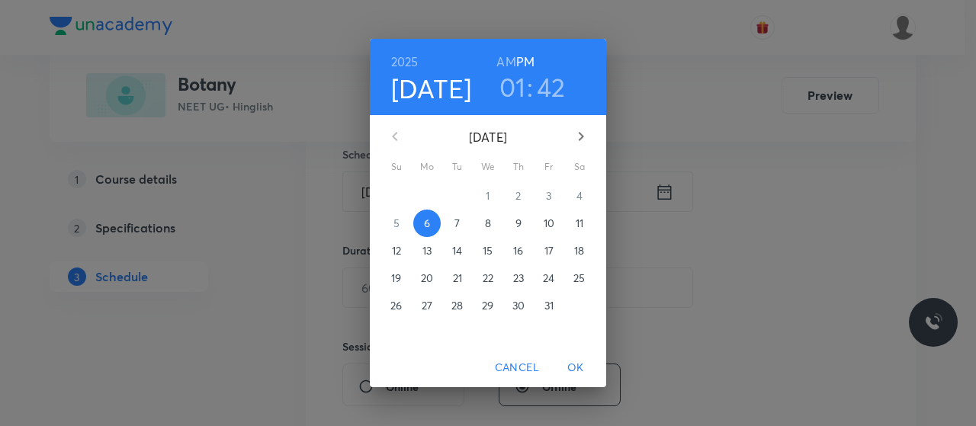
click at [492, 235] on button "8" at bounding box center [487, 223] width 27 height 27
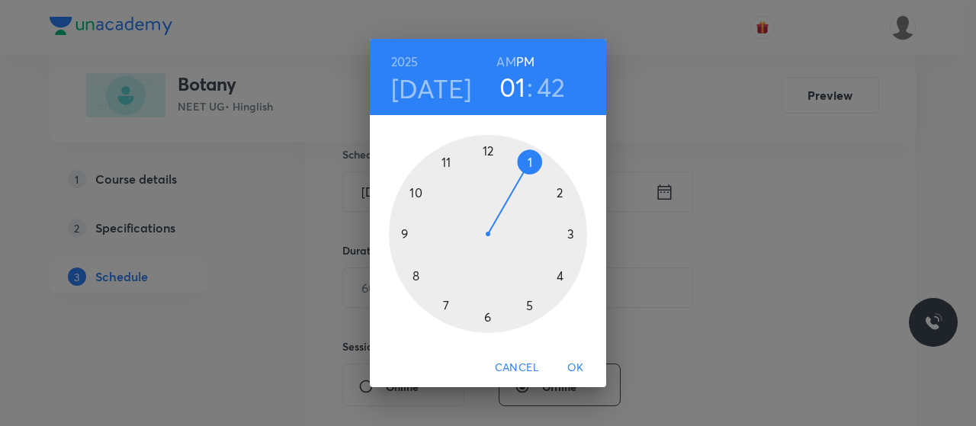
click at [509, 55] on h6 "AM" at bounding box center [505, 61] width 19 height 21
click at [399, 240] on div at bounding box center [488, 234] width 198 height 198
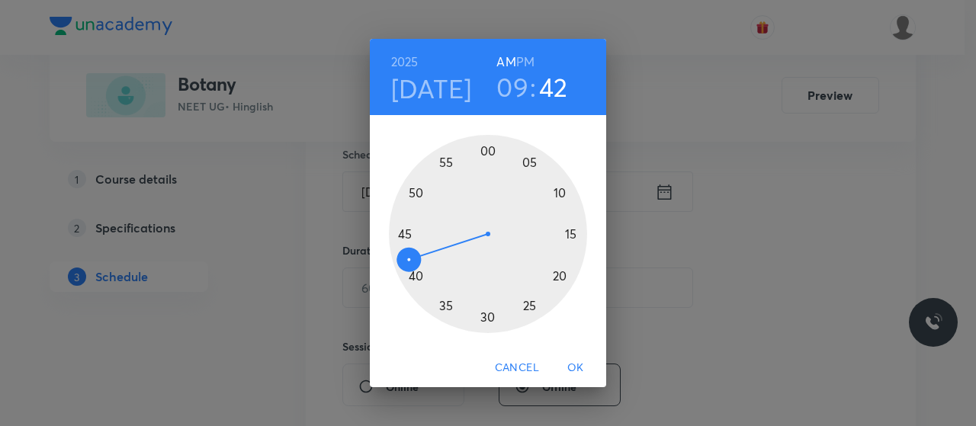
click at [485, 316] on div at bounding box center [488, 234] width 198 height 198
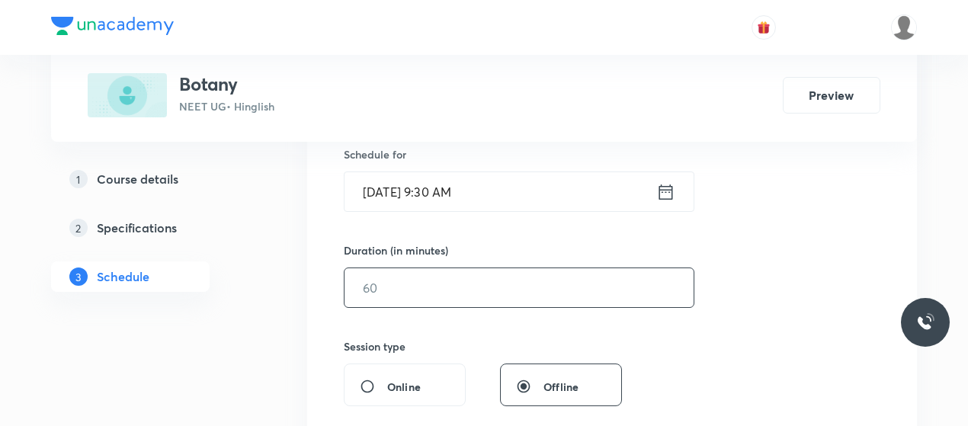
click at [453, 289] on input "text" at bounding box center [519, 287] width 349 height 39
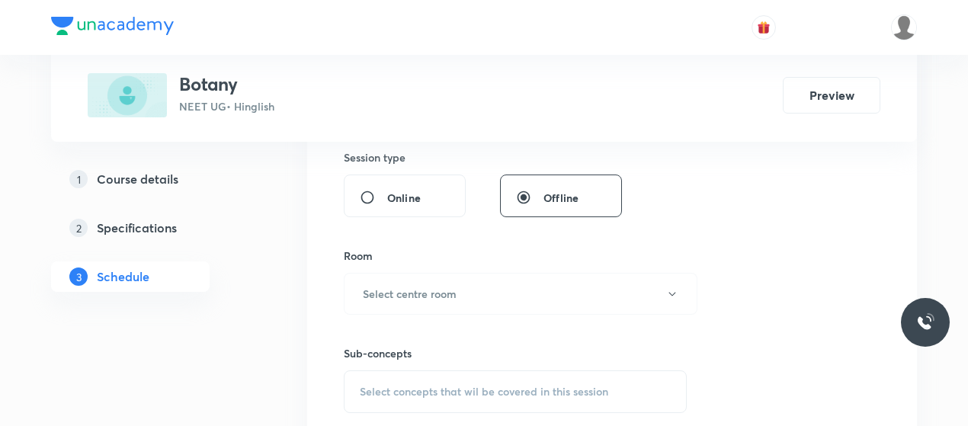
scroll to position [581, 0]
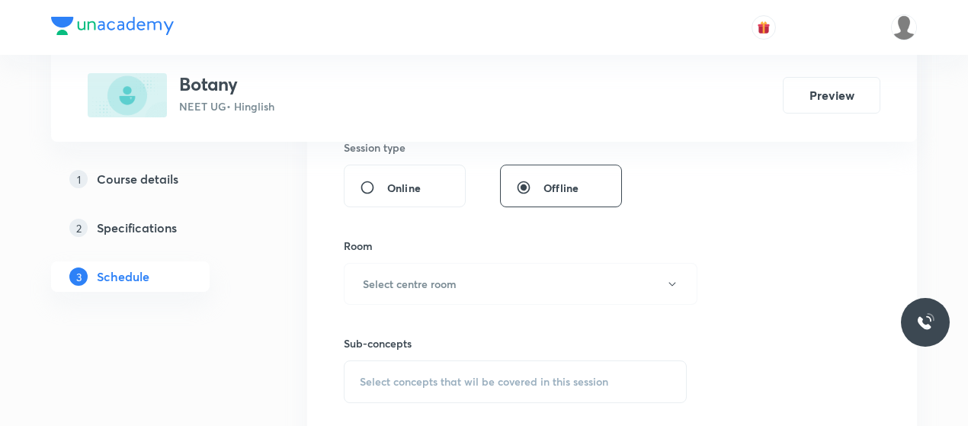
type input "80"
click at [453, 289] on h6 "Select centre room" at bounding box center [410, 284] width 94 height 16
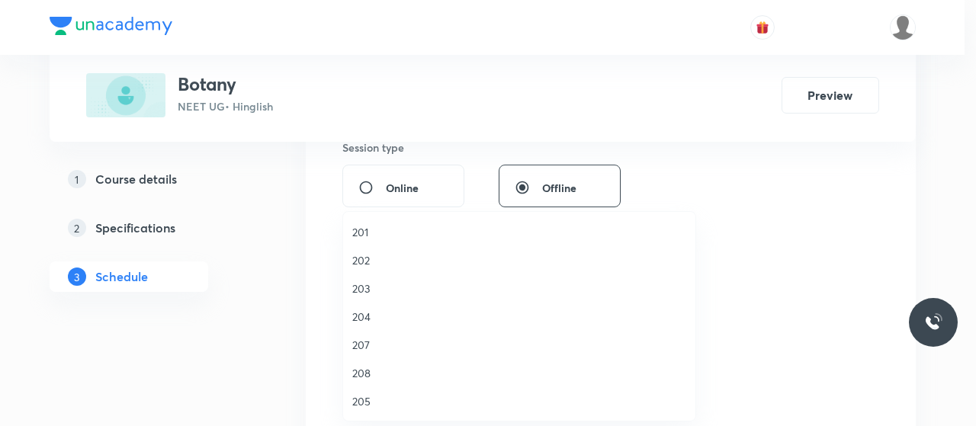
click at [363, 323] on span "204" at bounding box center [519, 317] width 334 height 16
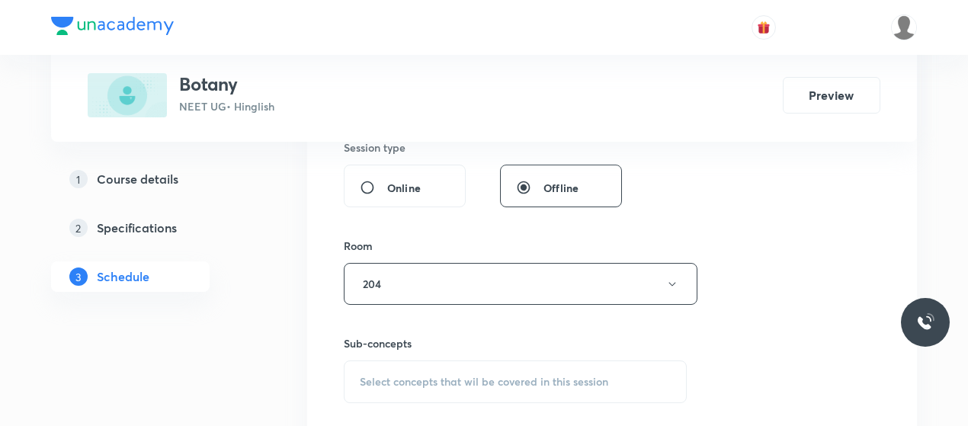
scroll to position [621, 0]
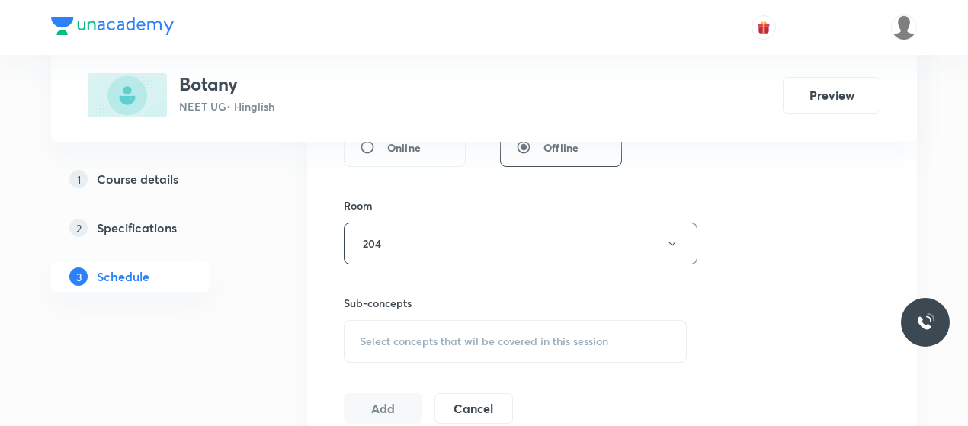
drag, startPoint x: 440, startPoint y: 331, endPoint x: 406, endPoint y: 341, distance: 35.7
click at [406, 341] on span "Select concepts that wil be covered in this session" at bounding box center [484, 341] width 249 height 12
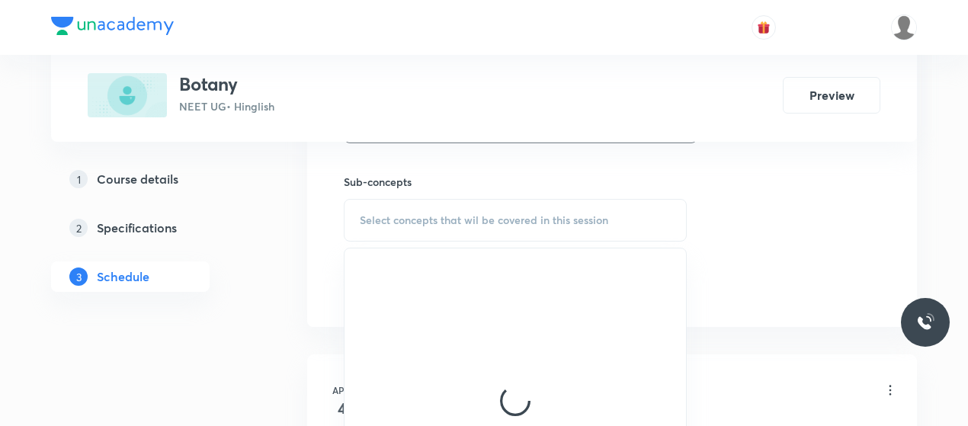
scroll to position [786, 0]
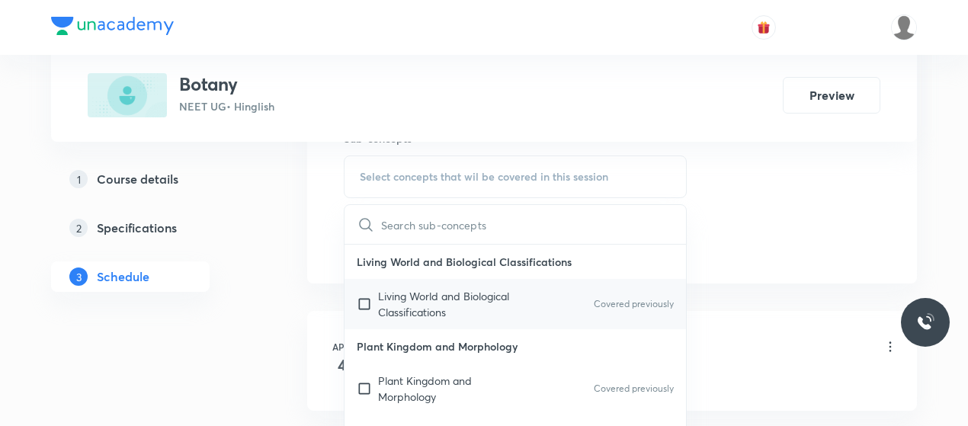
click at [442, 297] on p "Living World and Biological Classifications" at bounding box center [455, 304] width 154 height 32
checkbox input "true"
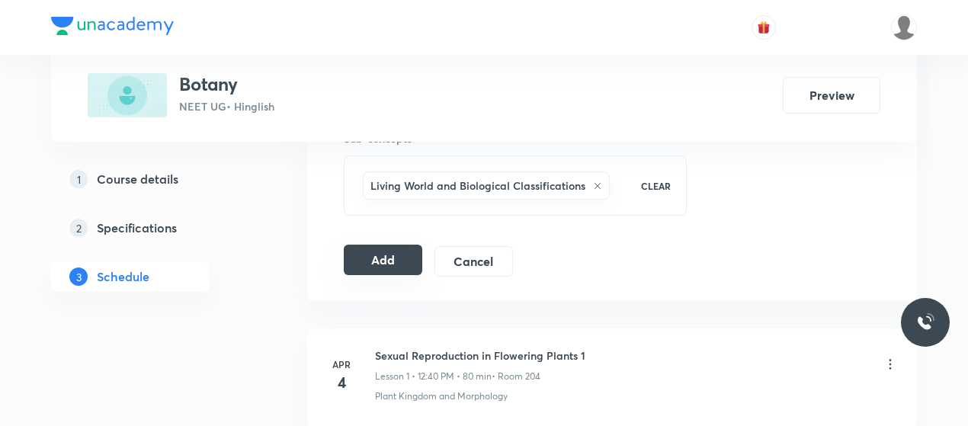
click at [390, 255] on button "Add" at bounding box center [383, 260] width 79 height 30
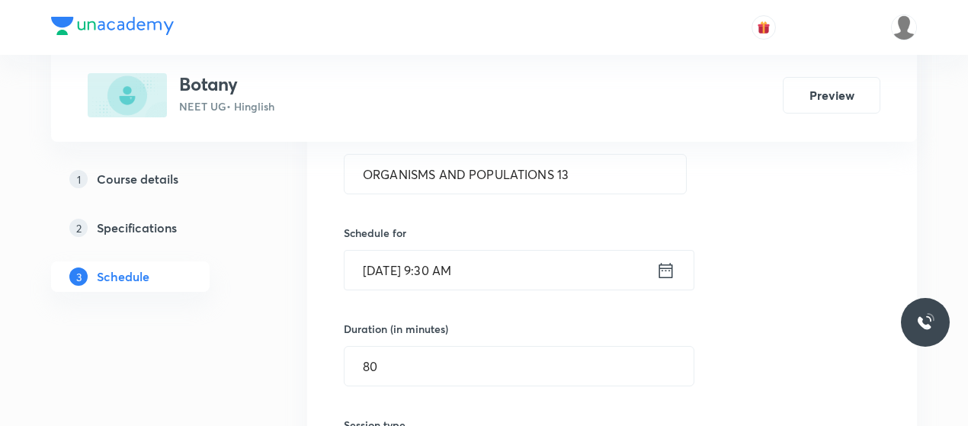
scroll to position [303, 0]
click at [435, 172] on input "ORGANISMS AND POPULATIONS 13" at bounding box center [516, 175] width 342 height 39
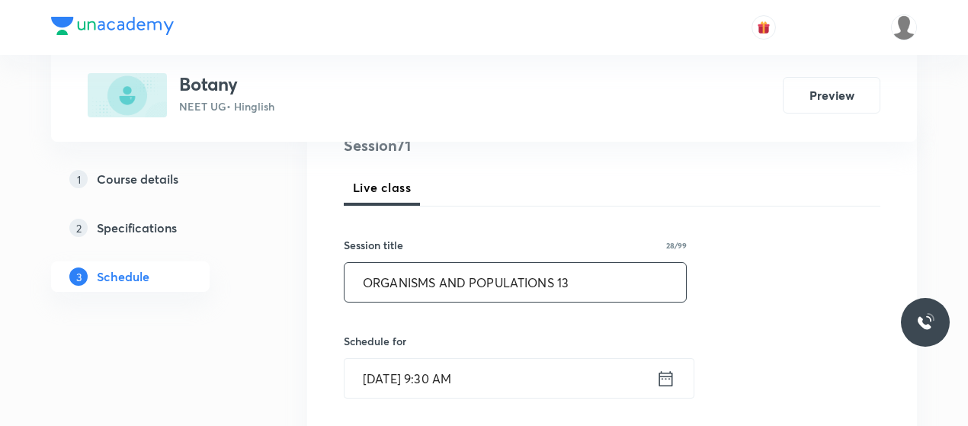
scroll to position [188, 0]
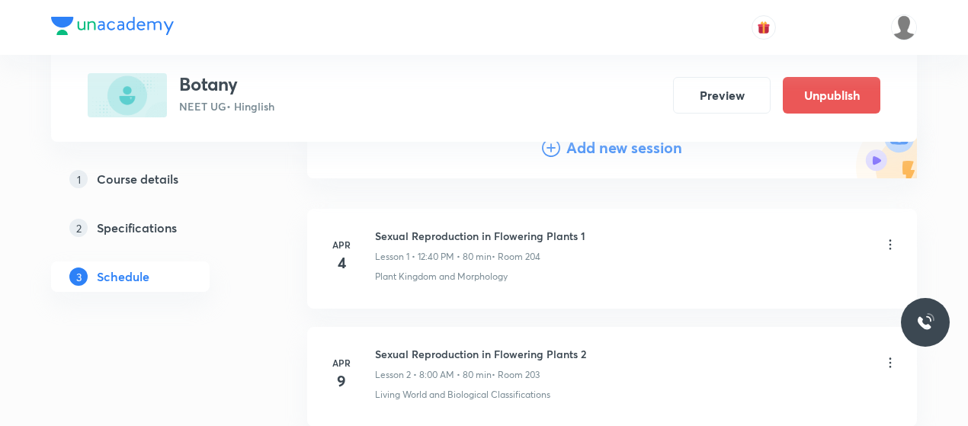
click at [556, 152] on icon at bounding box center [551, 148] width 18 height 18
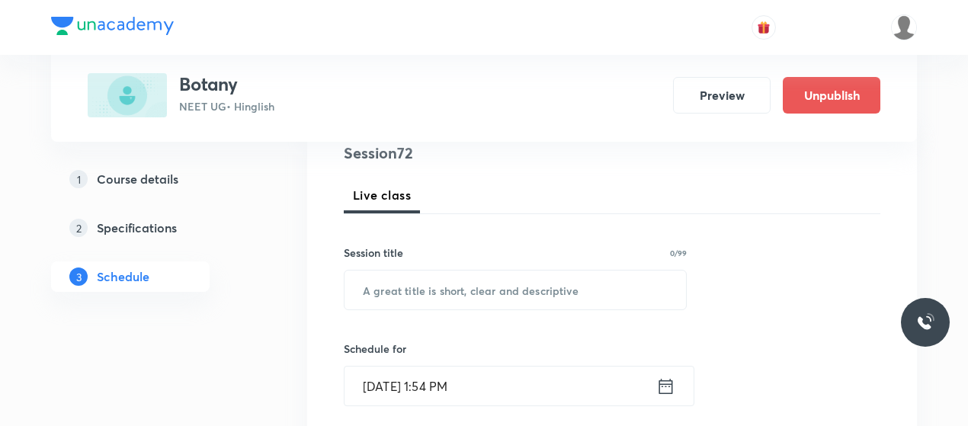
scroll to position [209, 0]
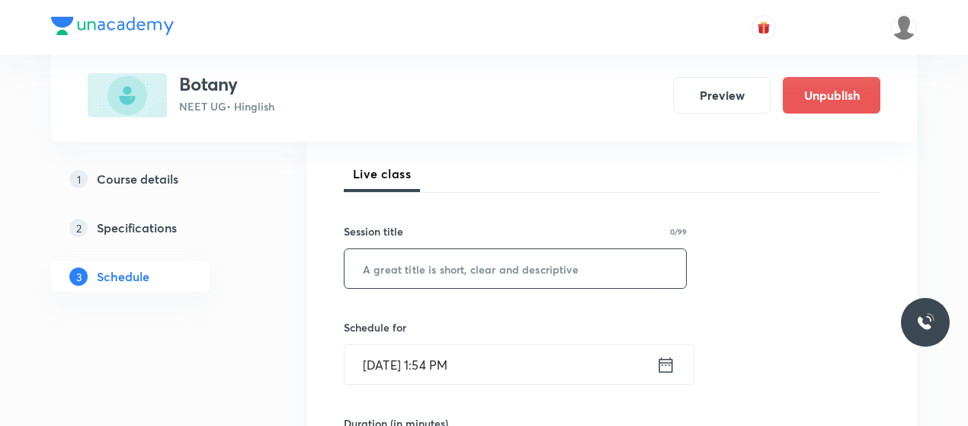
click at [463, 257] on input "text" at bounding box center [516, 268] width 342 height 39
paste input "ORGANISMS AND POPULATIONS 13"
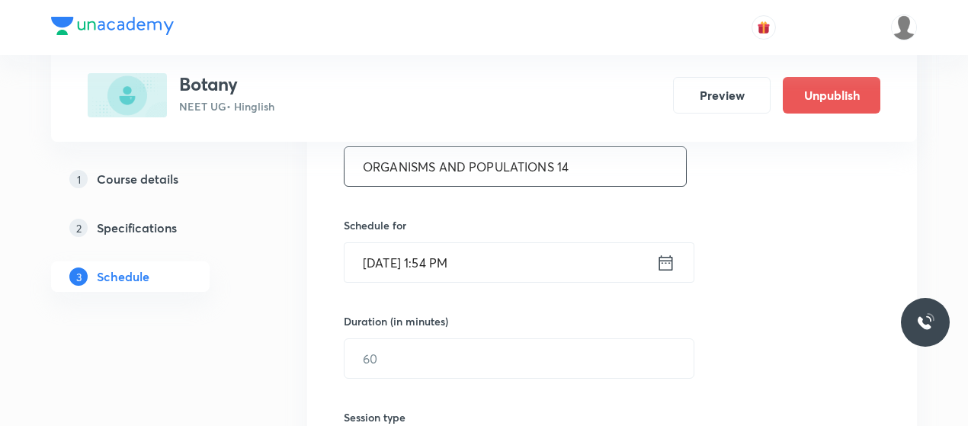
type input "ORGANISMS AND POPULATIONS 14"
click at [392, 249] on input "[DATE] 1:54 PM" at bounding box center [501, 262] width 312 height 39
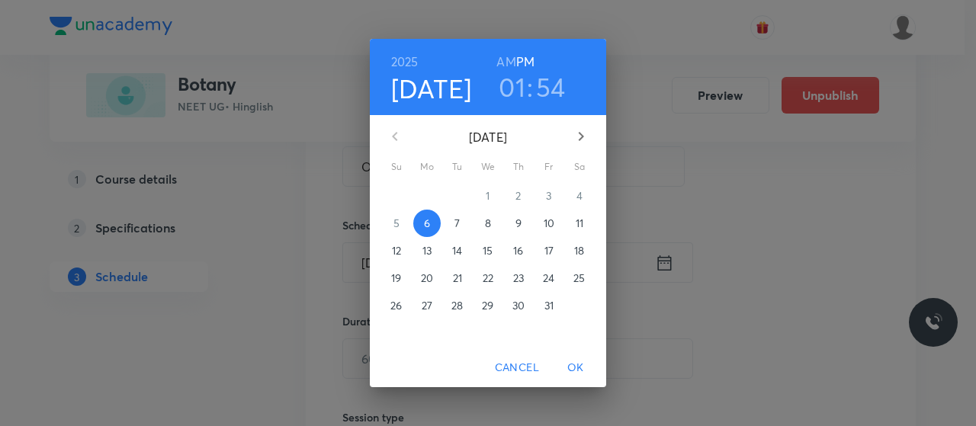
click at [516, 220] on p "9" at bounding box center [518, 223] width 6 height 15
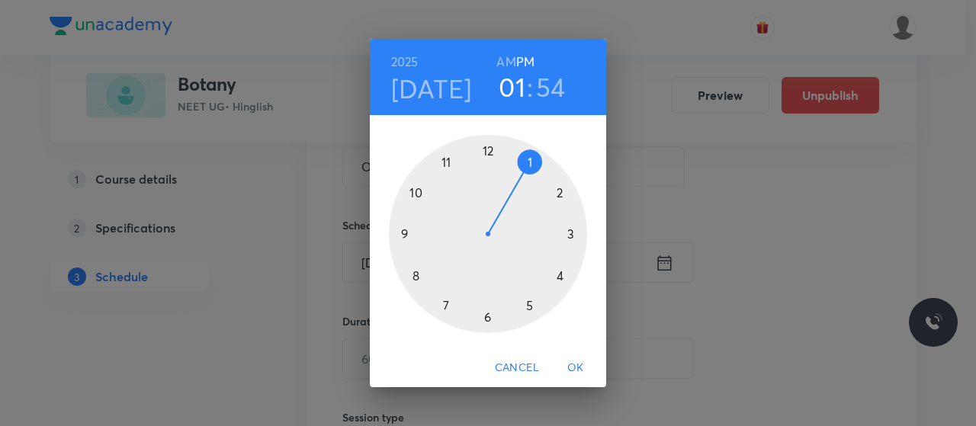
click at [505, 63] on h6 "AM" at bounding box center [505, 61] width 19 height 21
click at [402, 233] on div at bounding box center [488, 234] width 198 height 198
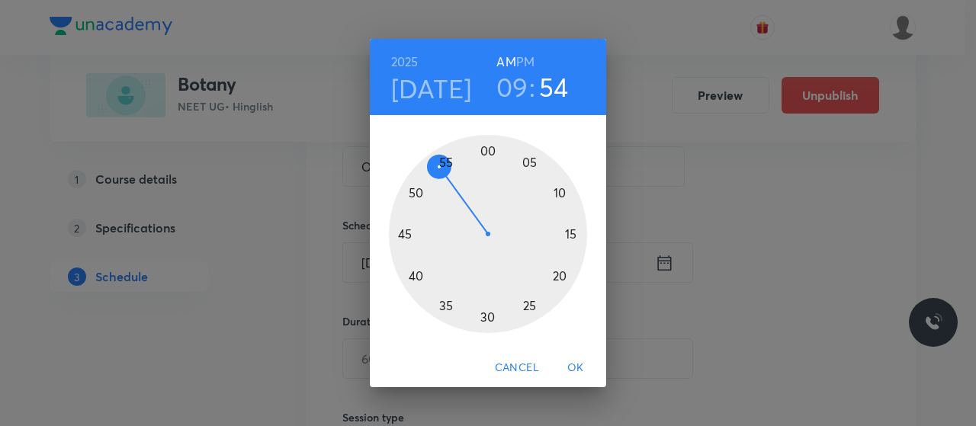
click at [486, 321] on div at bounding box center [488, 234] width 198 height 198
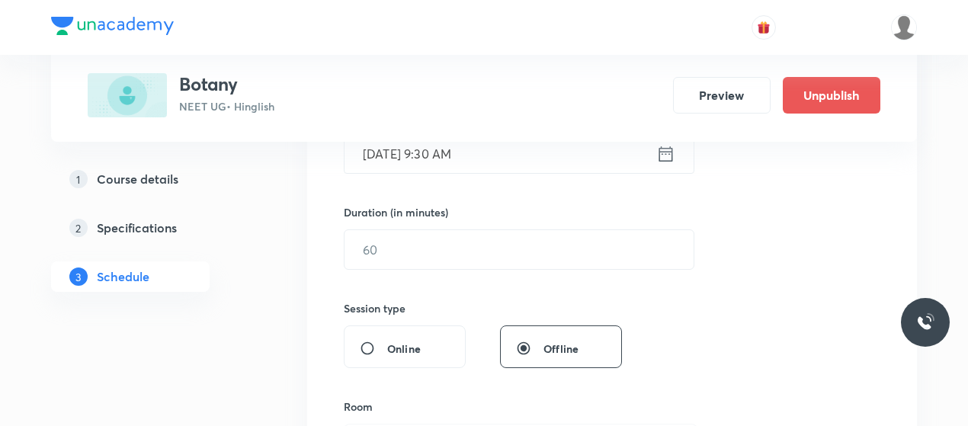
scroll to position [421, 0]
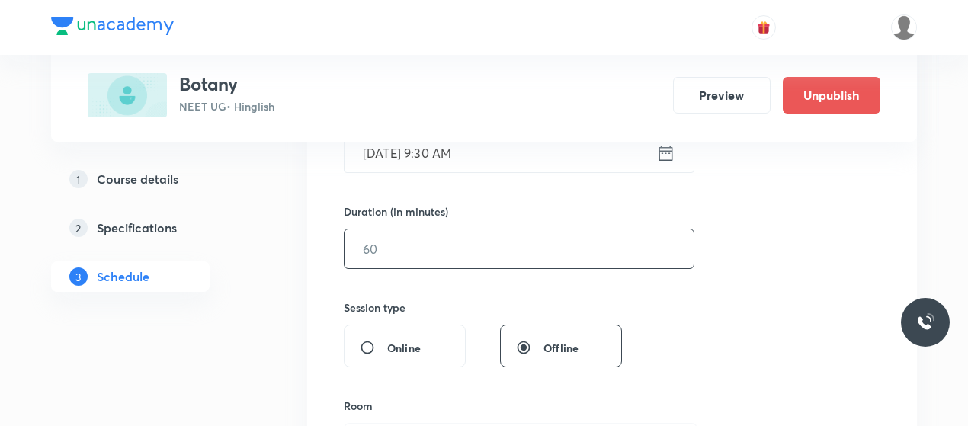
click at [453, 240] on input "text" at bounding box center [519, 248] width 349 height 39
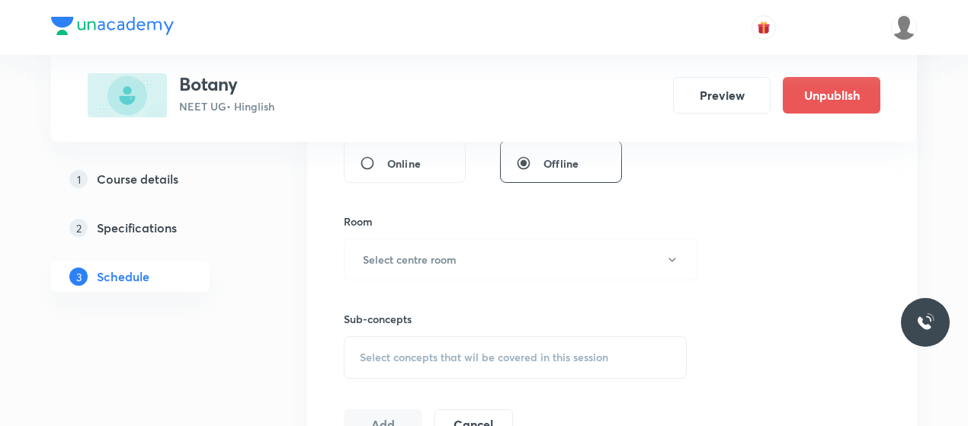
scroll to position [606, 0]
type input "80"
click at [453, 240] on button "Select centre room" at bounding box center [521, 259] width 354 height 42
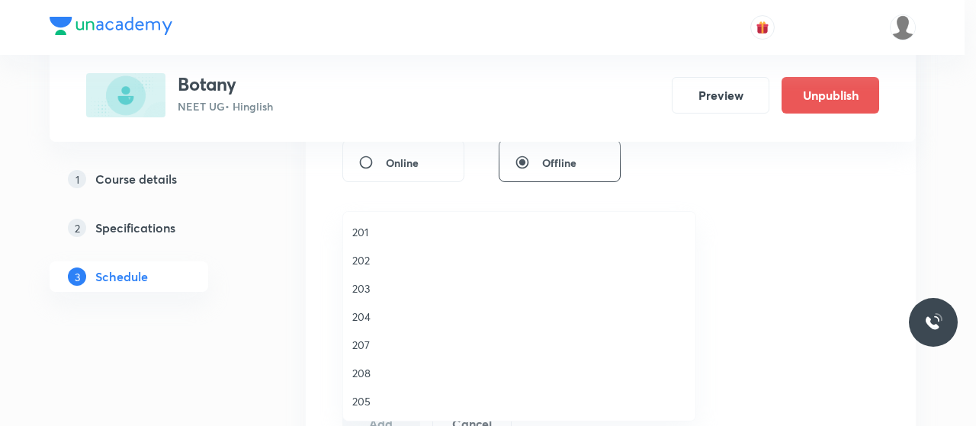
click at [361, 307] on li "204" at bounding box center [519, 317] width 352 height 28
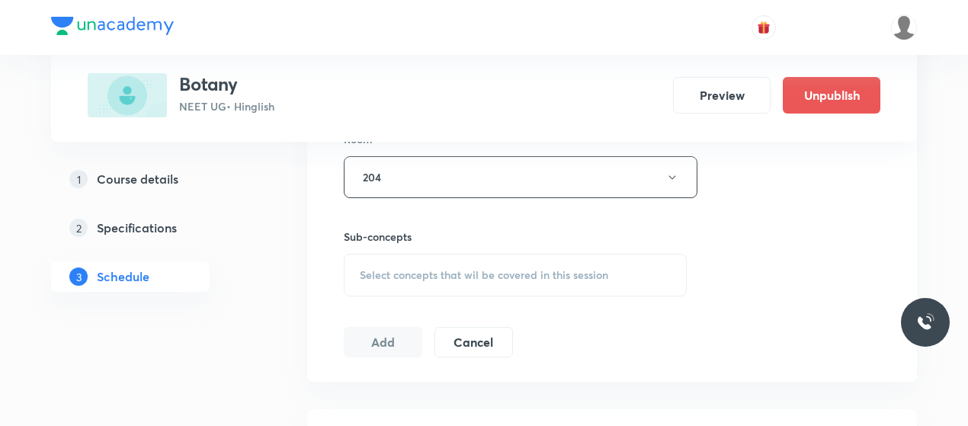
click at [487, 288] on div "Select concepts that wil be covered in this session" at bounding box center [515, 275] width 343 height 43
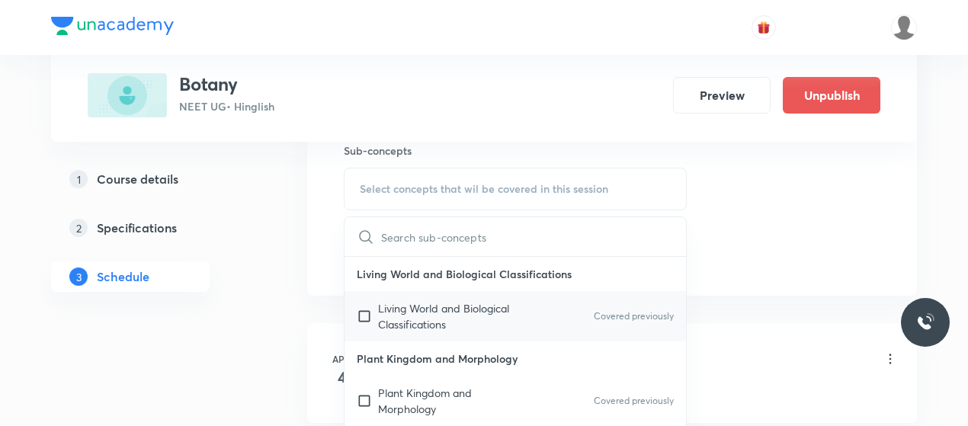
scroll to position [774, 0]
click at [438, 319] on p "Living World and Biological Classifications" at bounding box center [455, 316] width 154 height 32
checkbox input "true"
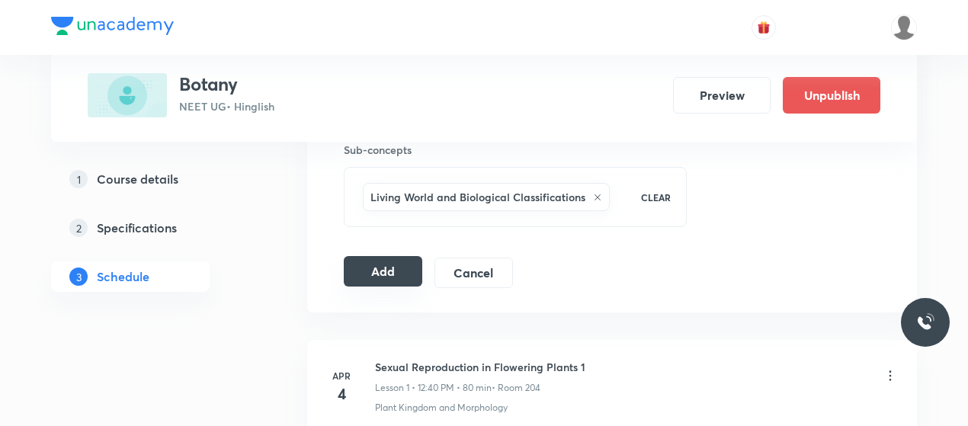
click at [382, 265] on button "Add" at bounding box center [383, 271] width 79 height 30
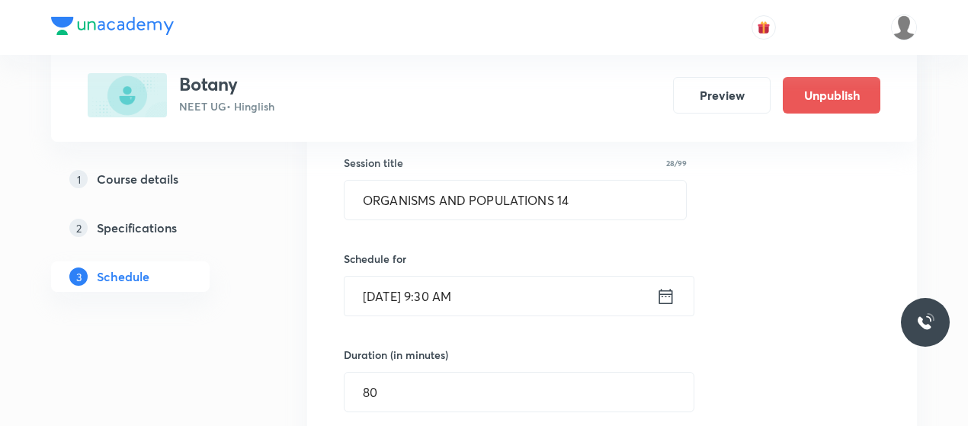
scroll to position [203, 0]
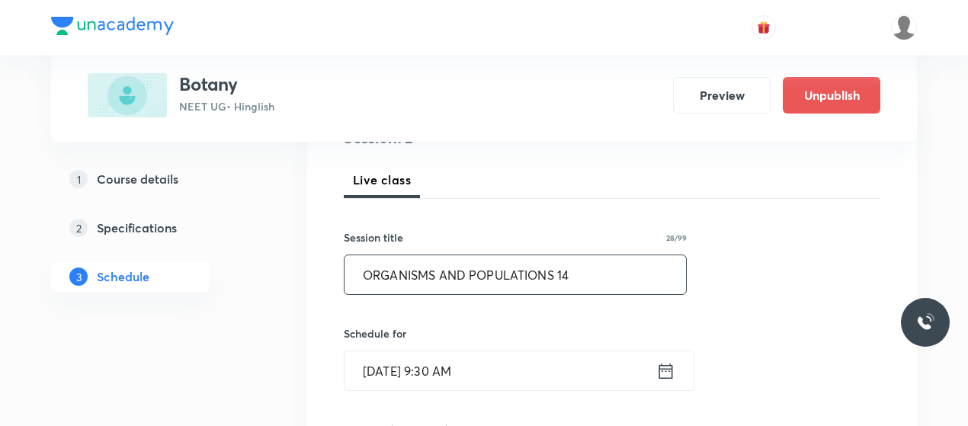
click at [419, 277] on input "ORGANISMS AND POPULATIONS 14" at bounding box center [516, 274] width 342 height 39
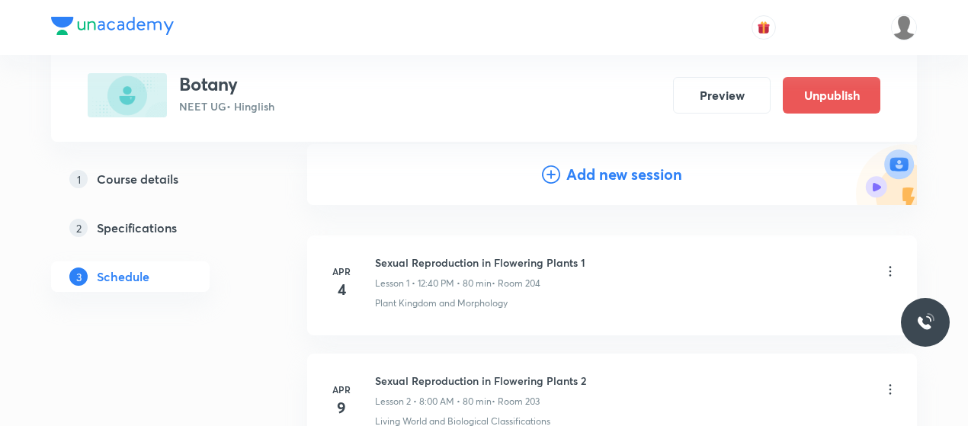
scroll to position [160, 0]
click at [549, 175] on icon at bounding box center [551, 175] width 18 height 18
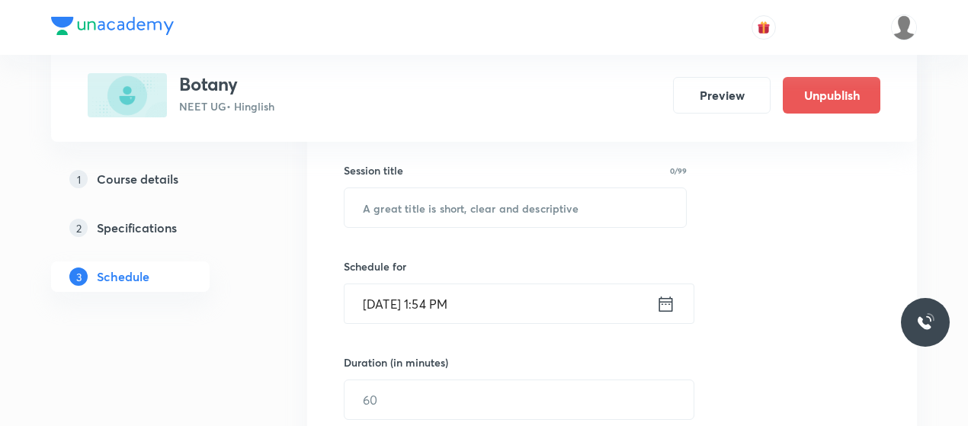
scroll to position [273, 0]
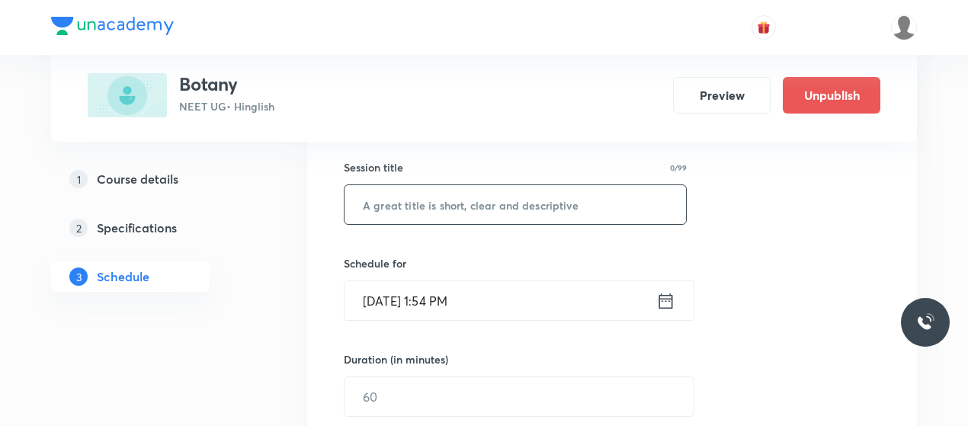
click at [429, 210] on input "text" at bounding box center [516, 204] width 342 height 39
paste input "ORGANISMS AND POPULATIONS 14"
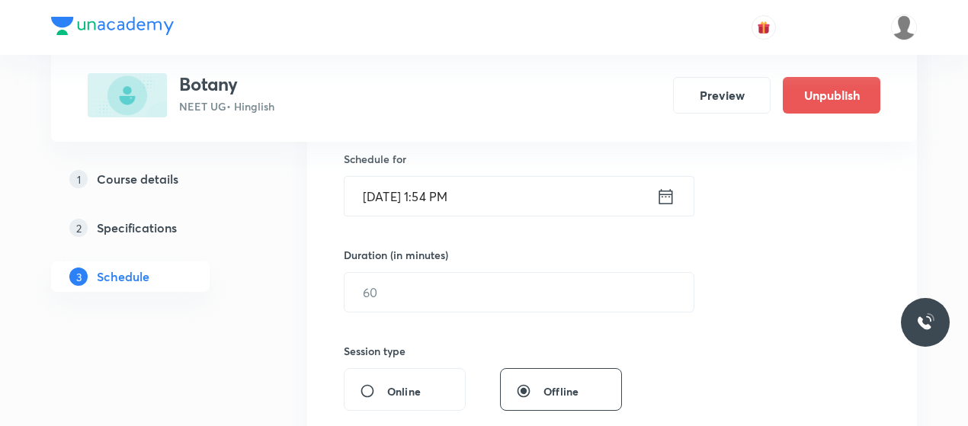
scroll to position [398, 0]
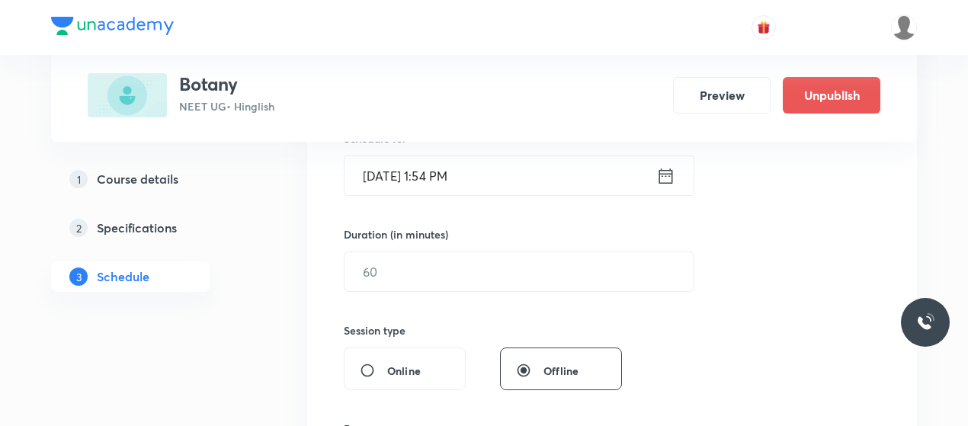
type input "ORGANISMS AND POPULATIONS 15"
click at [380, 177] on input "[DATE] 1:54 PM" at bounding box center [501, 175] width 312 height 39
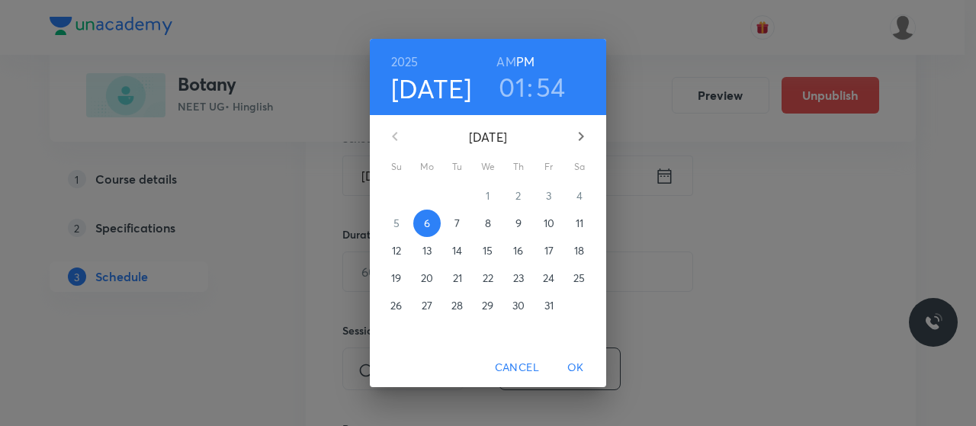
click at [550, 223] on p "10" at bounding box center [549, 223] width 11 height 15
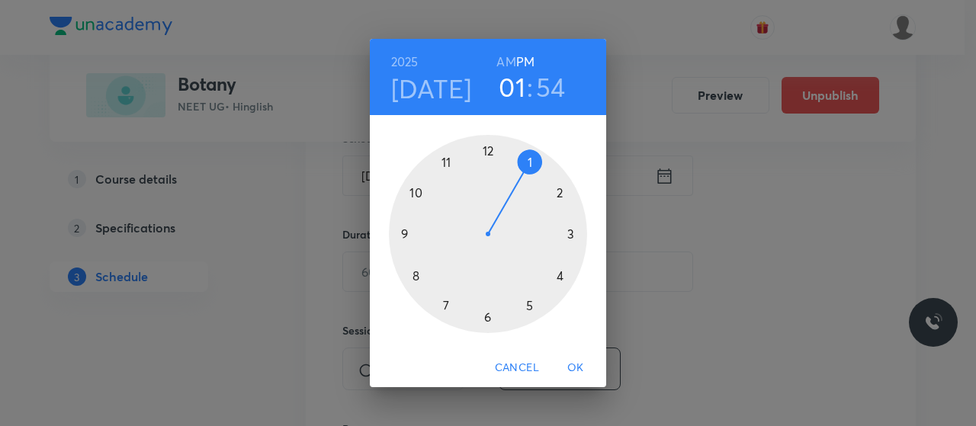
click at [508, 65] on h6 "AM" at bounding box center [505, 61] width 19 height 21
click at [404, 236] on div at bounding box center [488, 234] width 198 height 198
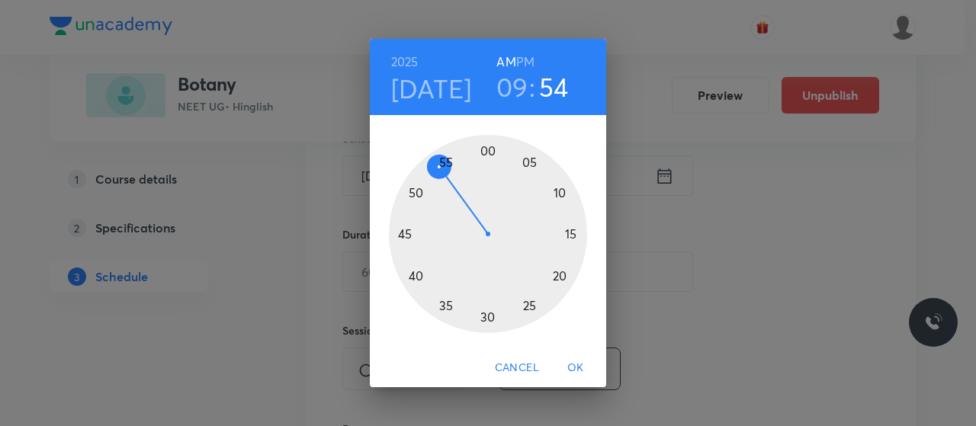
click at [488, 319] on div at bounding box center [488, 234] width 198 height 198
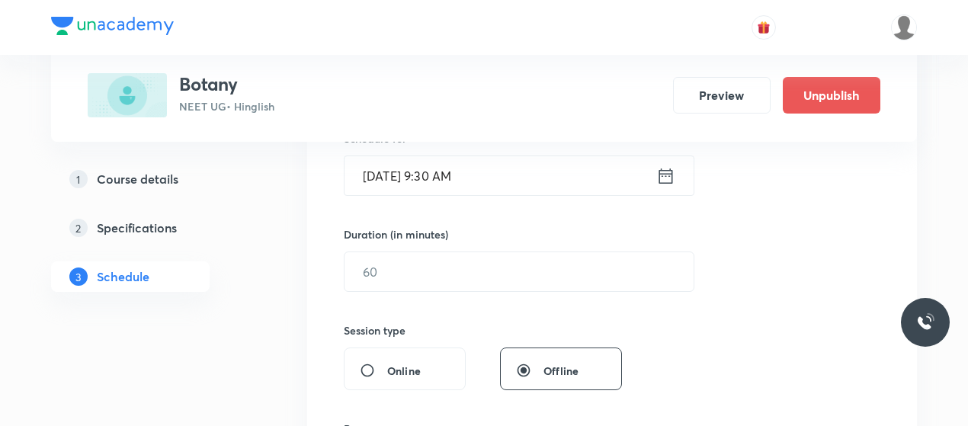
scroll to position [422, 0]
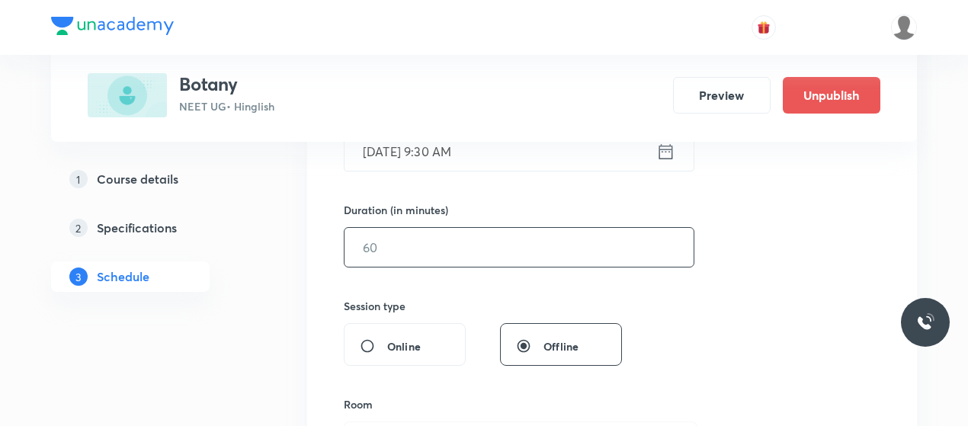
click at [434, 243] on input "text" at bounding box center [519, 247] width 349 height 39
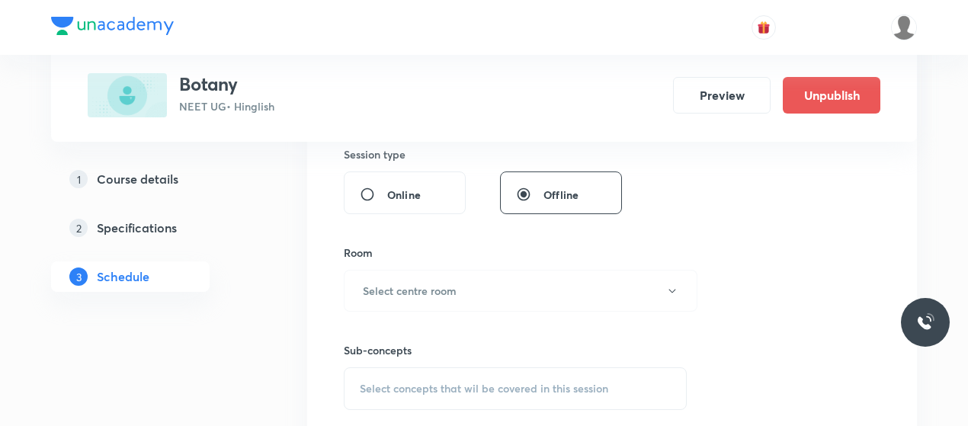
scroll to position [599, 0]
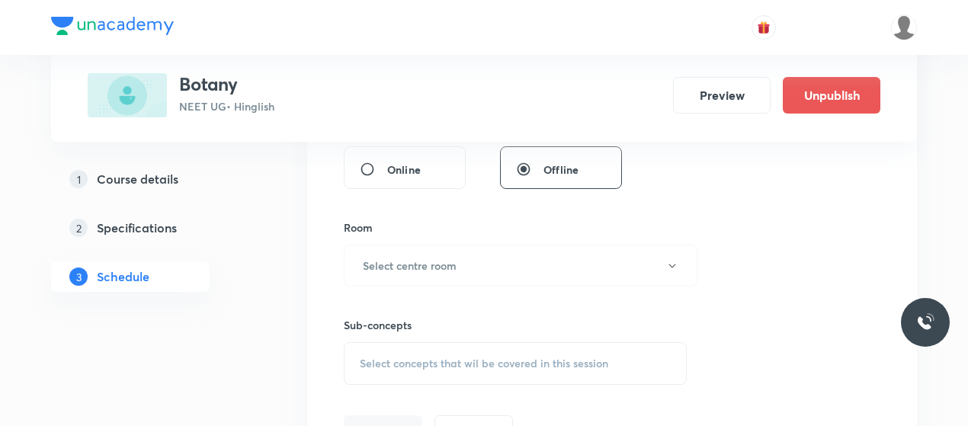
type input "80"
click at [434, 245] on button "Select centre room" at bounding box center [521, 266] width 354 height 42
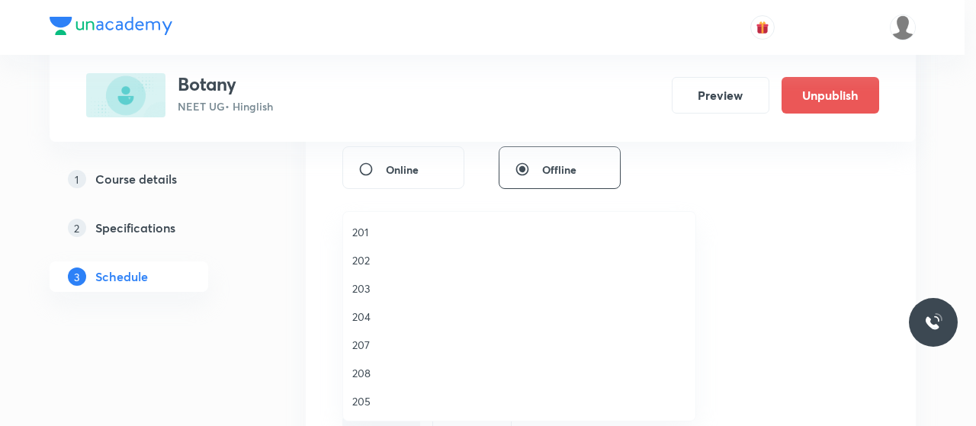
click at [365, 304] on li "204" at bounding box center [519, 317] width 352 height 28
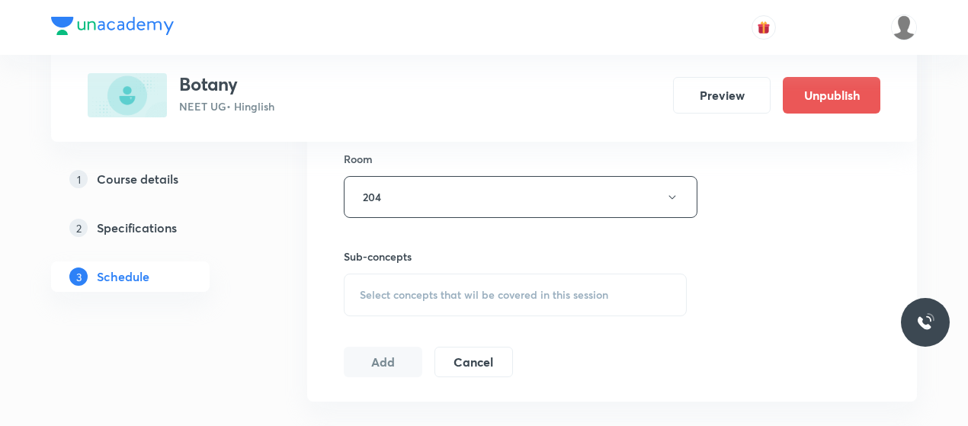
click at [465, 304] on div "Select concepts that wil be covered in this session" at bounding box center [515, 295] width 343 height 43
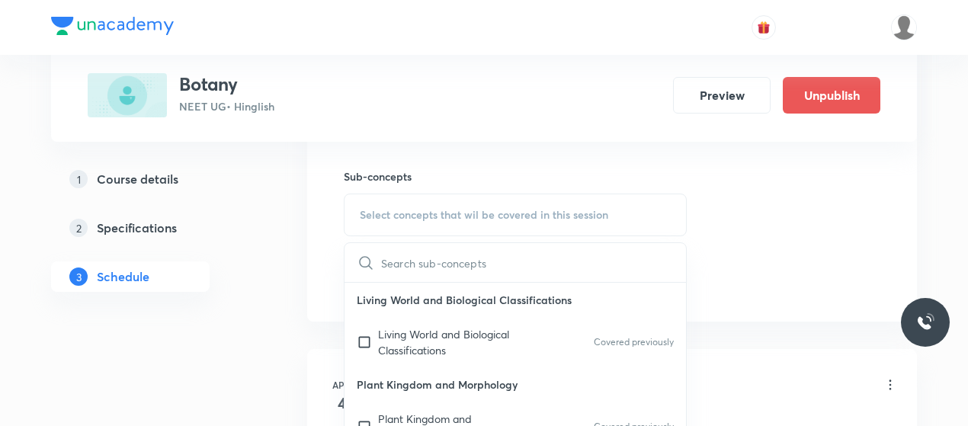
scroll to position [749, 0]
click at [430, 326] on p "Living World and Biological Classifications" at bounding box center [455, 342] width 154 height 32
checkbox input "true"
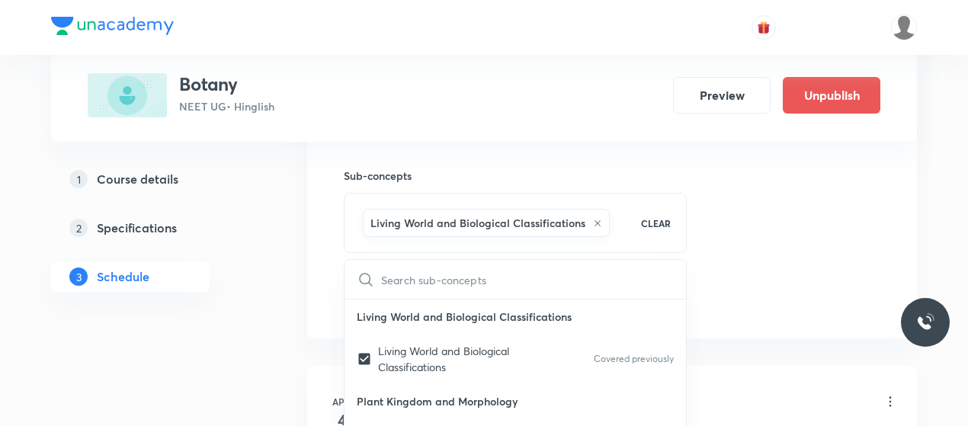
drag, startPoint x: 751, startPoint y: 245, endPoint x: 819, endPoint y: 250, distance: 68.8
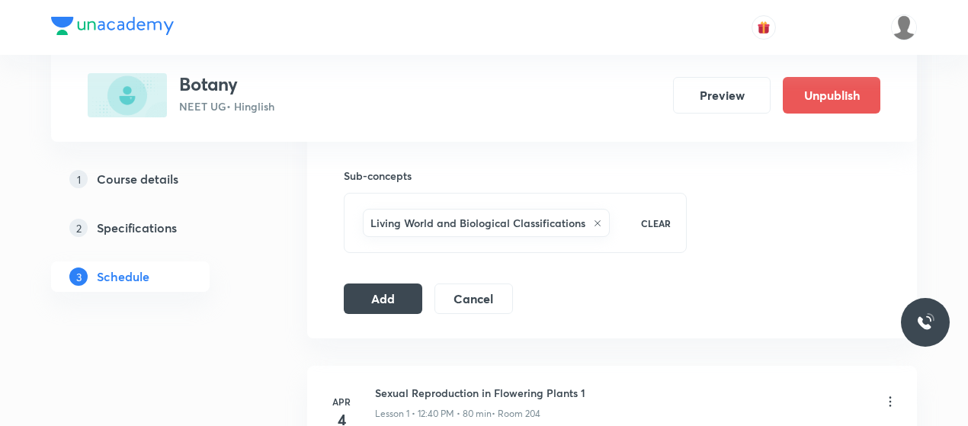
click at [388, 282] on button "Add" at bounding box center [383, 297] width 79 height 30
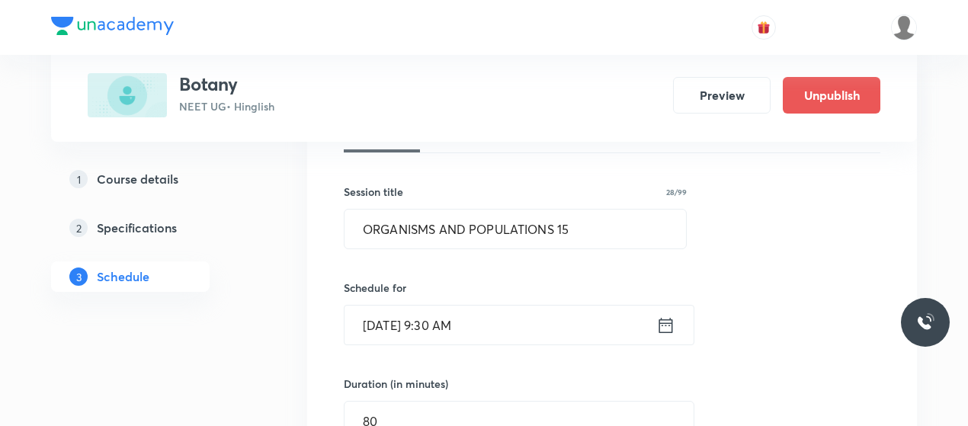
scroll to position [246, 0]
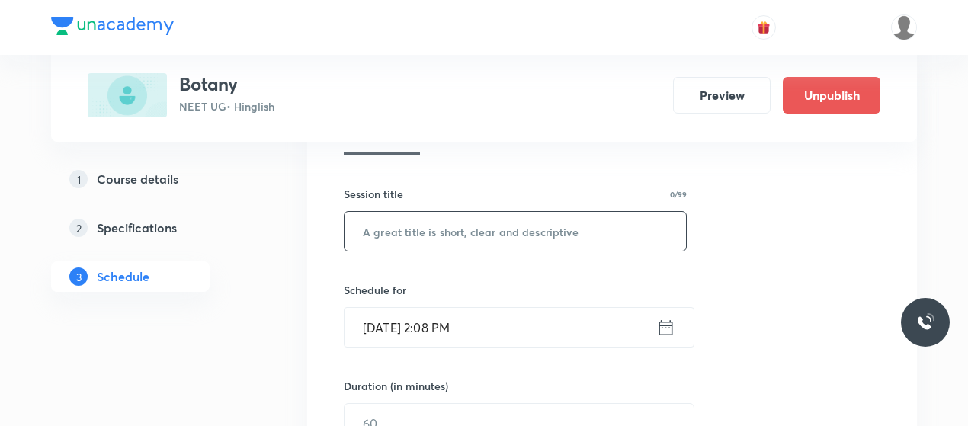
click at [429, 243] on input "text" at bounding box center [516, 231] width 342 height 39
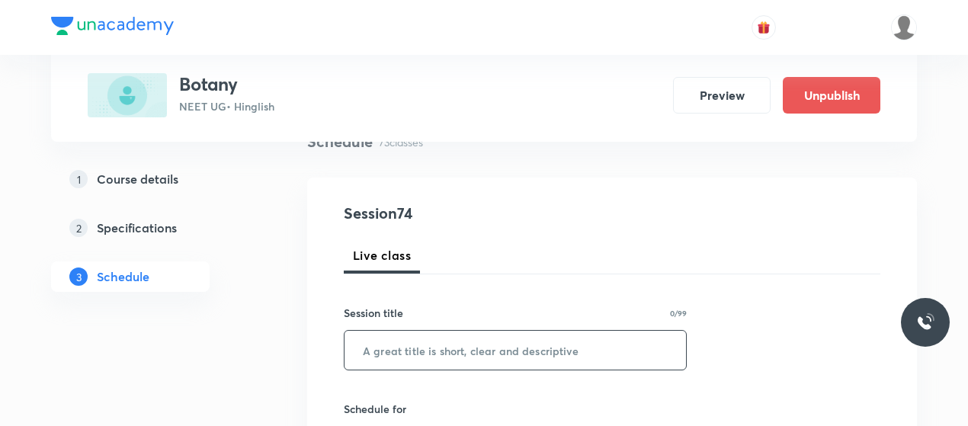
scroll to position [126, 0]
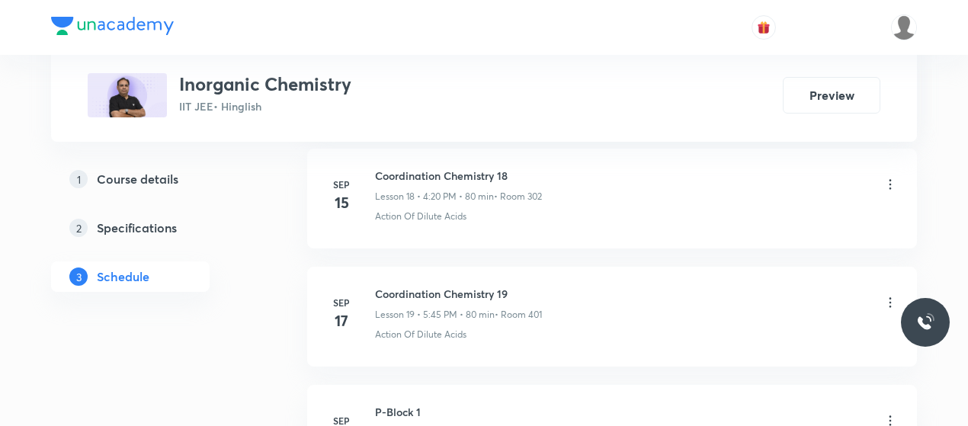
scroll to position [3264, 0]
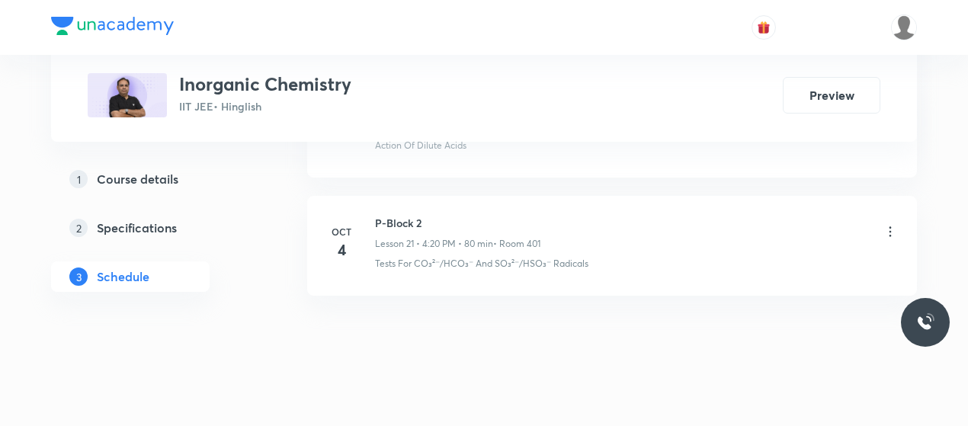
click at [412, 216] on h6 "P-Block 2" at bounding box center [457, 223] width 165 height 16
copy h6 "P-Block 2"
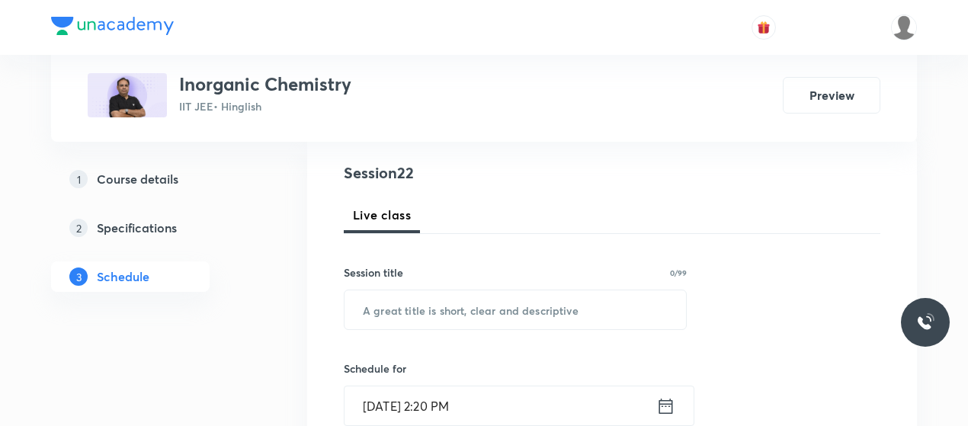
scroll to position [213, 0]
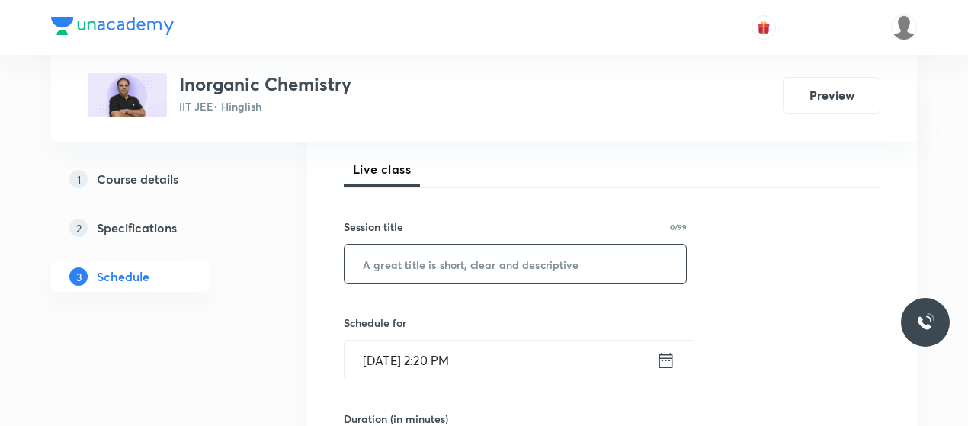
click at [445, 271] on input "text" at bounding box center [516, 264] width 342 height 39
paste input "P-Block 2"
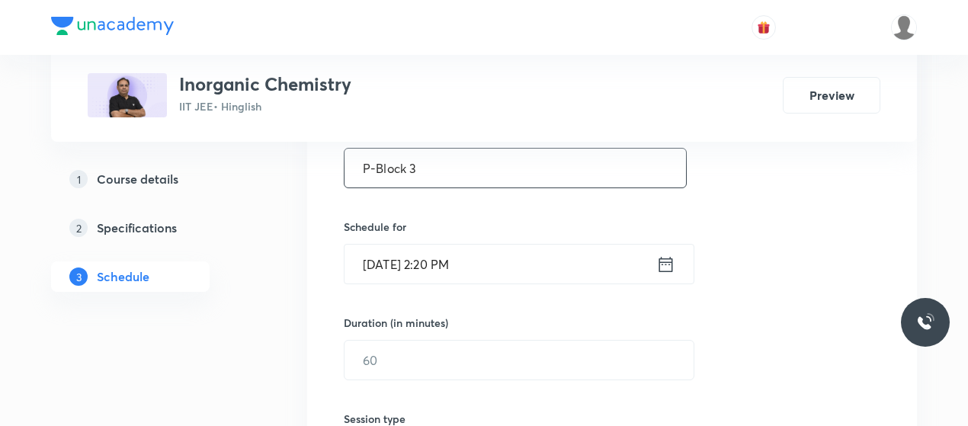
type input "P-Block 3"
click at [396, 265] on input "Oct 6, 2025, 2:20 PM" at bounding box center [501, 264] width 312 height 39
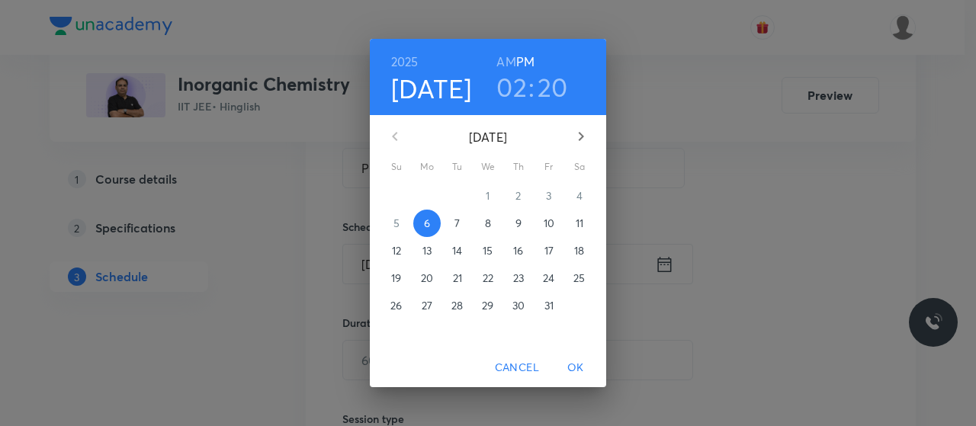
click at [503, 54] on h6 "AM" at bounding box center [505, 61] width 19 height 21
click at [524, 57] on h6 "PM" at bounding box center [525, 61] width 18 height 21
click at [513, 90] on h3 "02" at bounding box center [511, 87] width 30 height 32
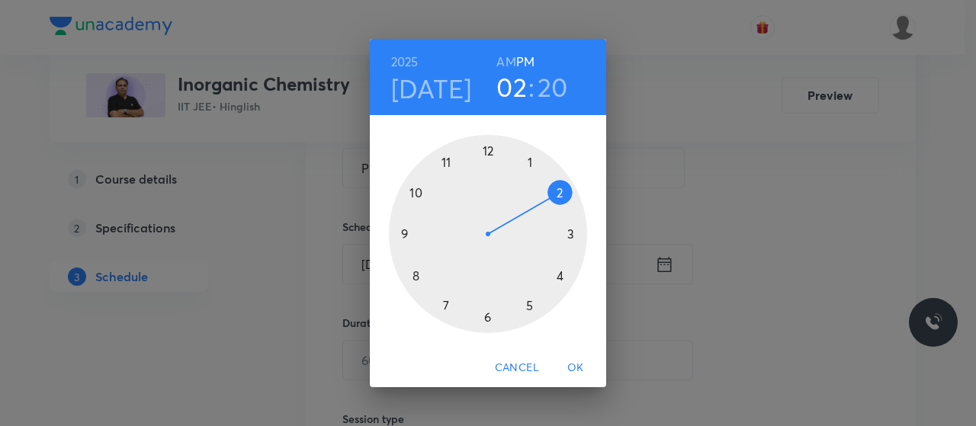
click at [561, 274] on div at bounding box center [488, 234] width 198 height 198
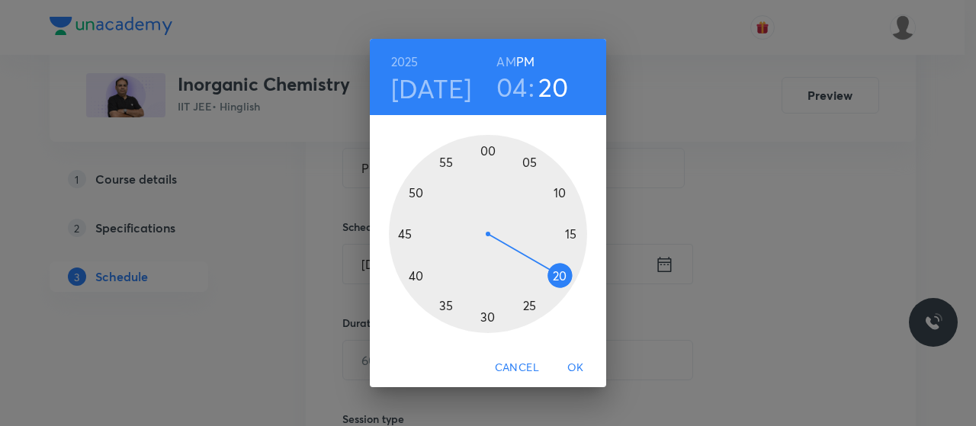
click at [561, 274] on div at bounding box center [488, 234] width 198 height 198
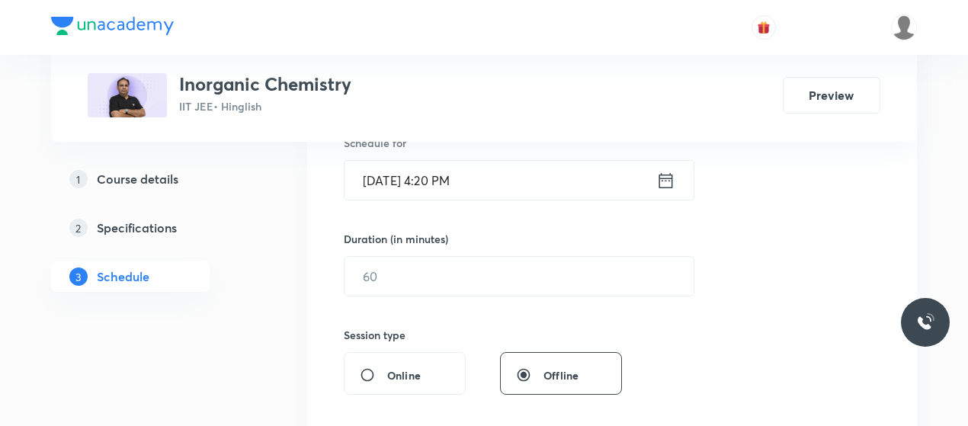
scroll to position [395, 0]
click at [451, 292] on input "text" at bounding box center [519, 274] width 349 height 39
type input "80"
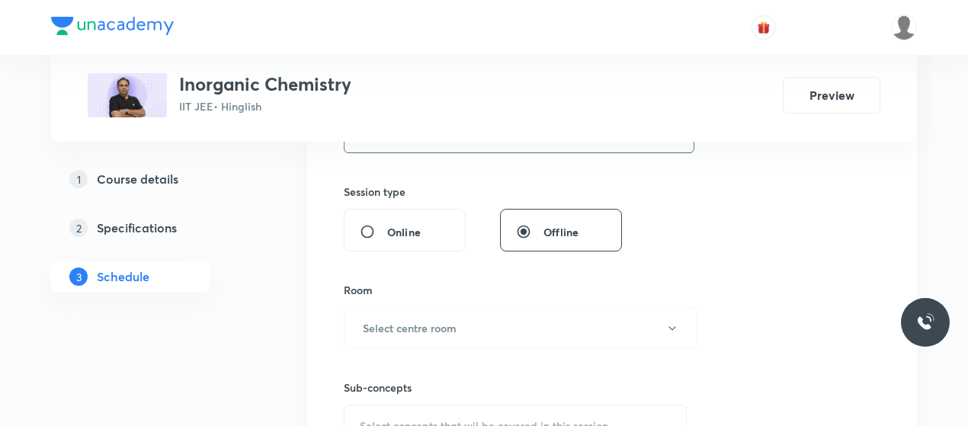
scroll to position [548, 0]
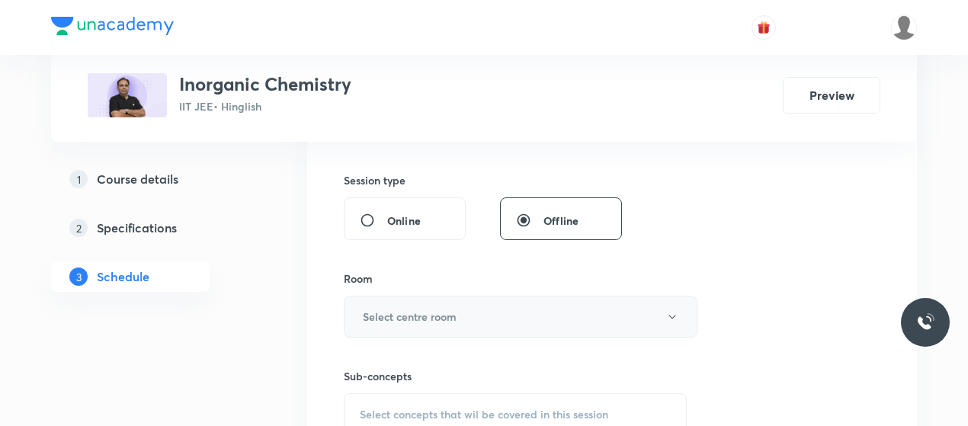
click at [456, 319] on h6 "Select centre room" at bounding box center [410, 317] width 94 height 16
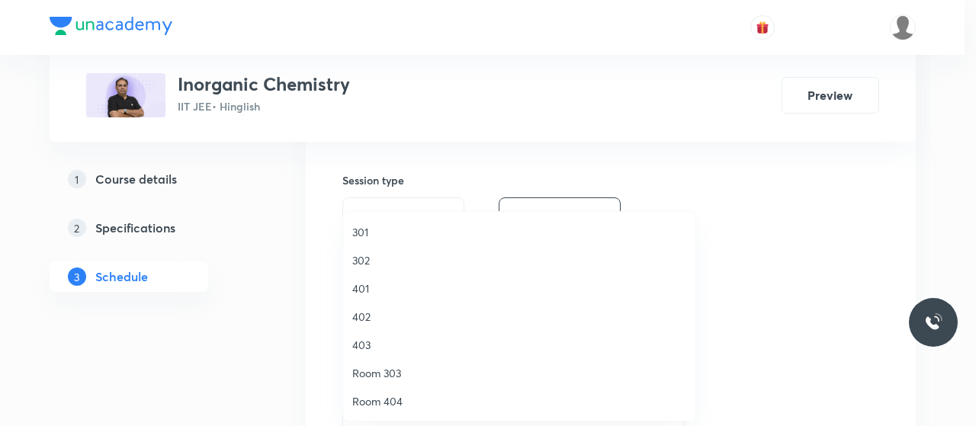
click at [364, 239] on span "301" at bounding box center [519, 232] width 334 height 16
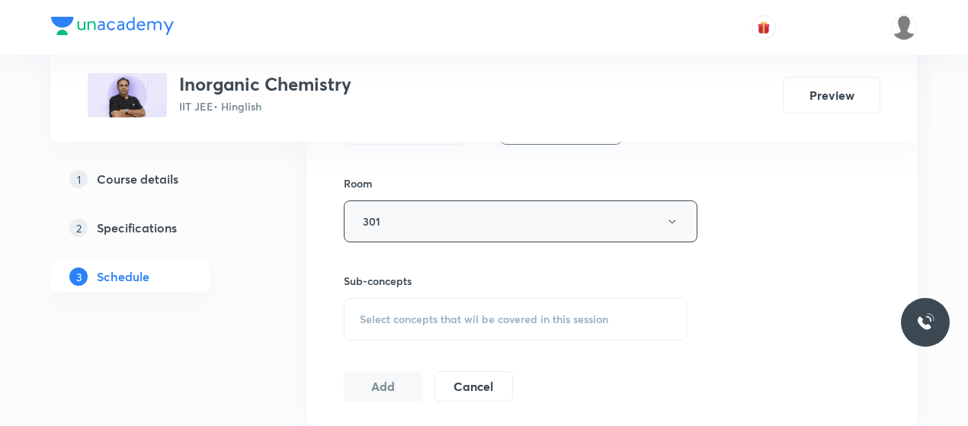
click at [453, 305] on div "Select concepts that wil be covered in this session" at bounding box center [515, 319] width 343 height 43
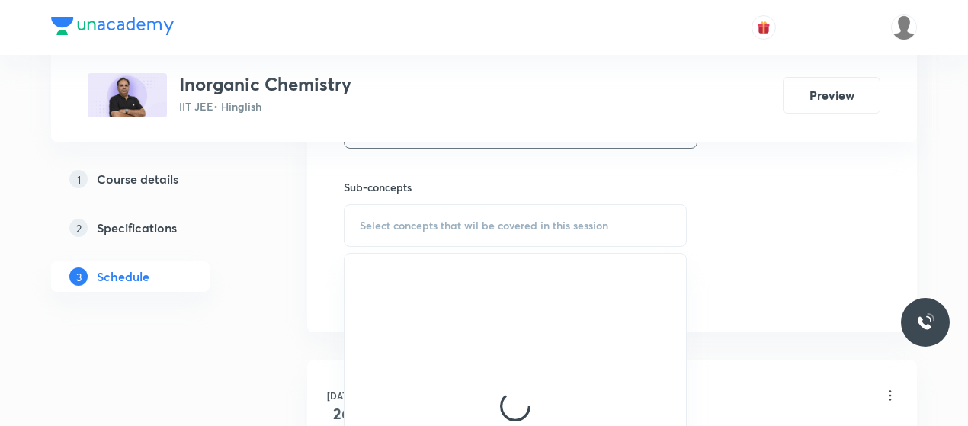
scroll to position [739, 0]
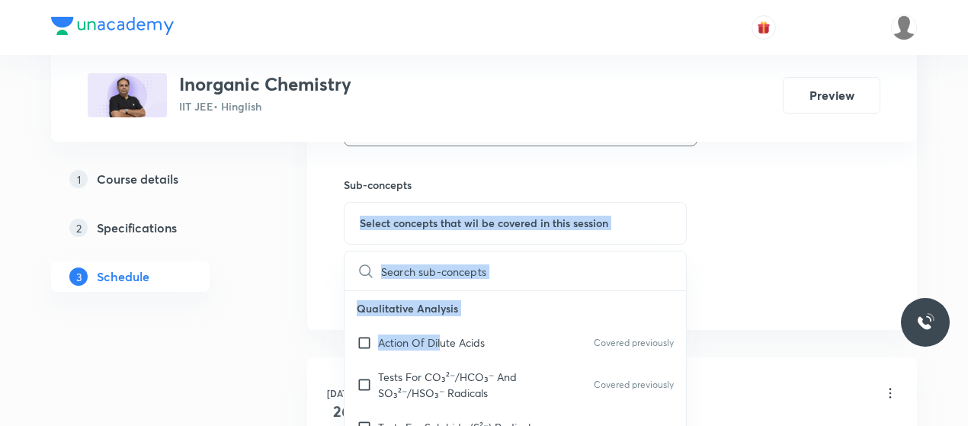
drag, startPoint x: 625, startPoint y: 160, endPoint x: 442, endPoint y: 347, distance: 261.4
click at [442, 245] on div "Sub-concepts Select concepts that wil be covered in this session ​ Qualitative …" at bounding box center [515, 195] width 343 height 98
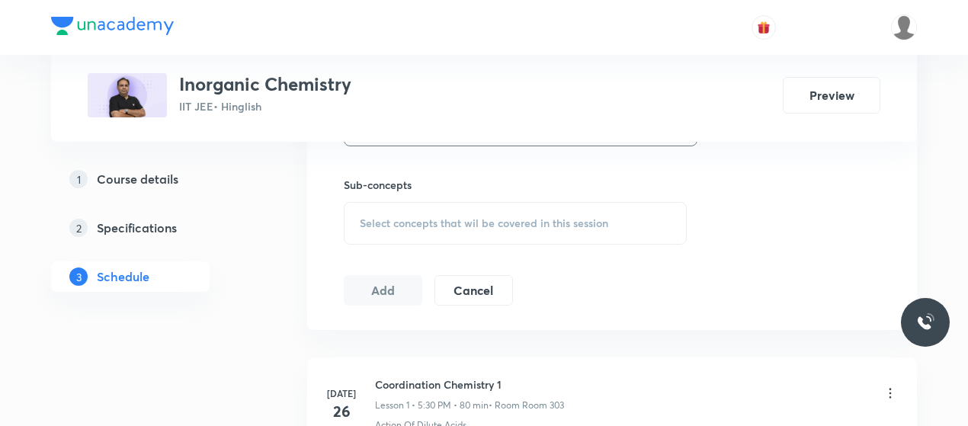
click at [510, 217] on span "Select concepts that wil be covered in this session" at bounding box center [484, 223] width 249 height 12
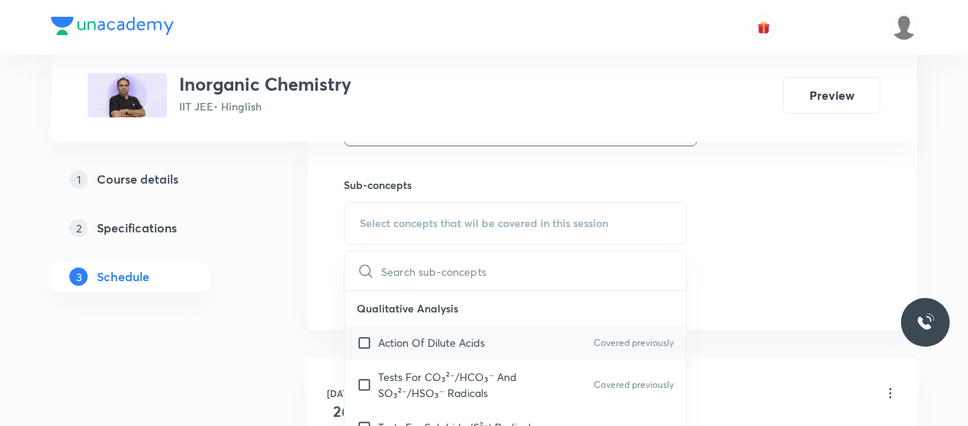
click at [408, 338] on p "Action Of Dilute Acids" at bounding box center [431, 343] width 107 height 16
checkbox input "true"
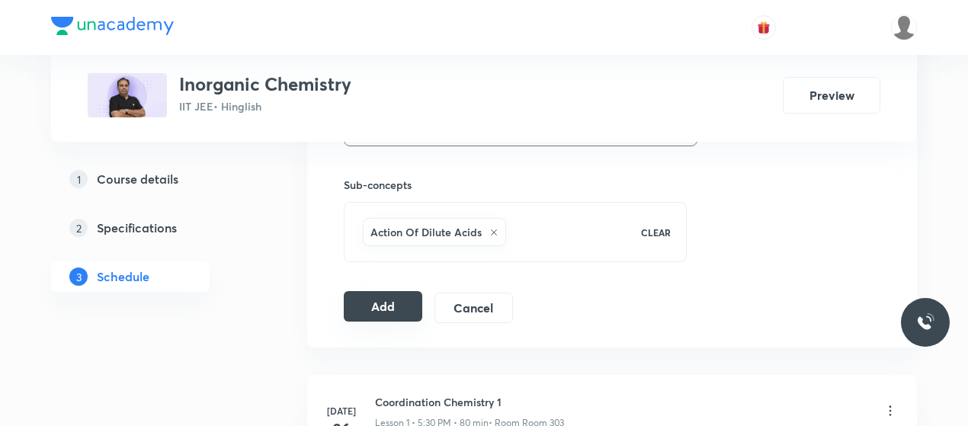
click at [392, 298] on button "Add" at bounding box center [383, 306] width 79 height 30
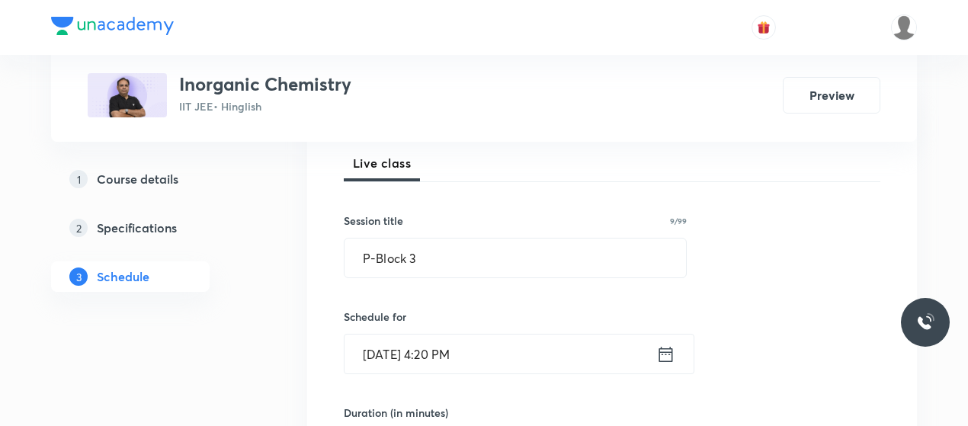
scroll to position [209, 0]
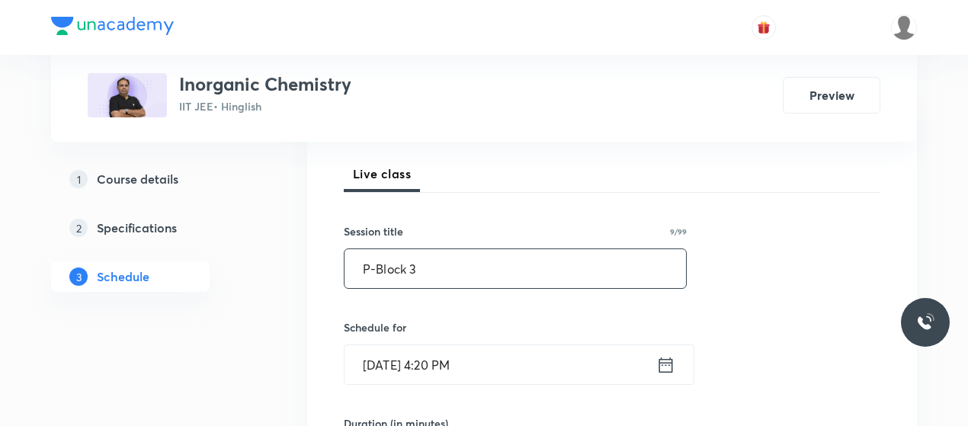
click at [399, 271] on input "P-Block 3" at bounding box center [516, 268] width 342 height 39
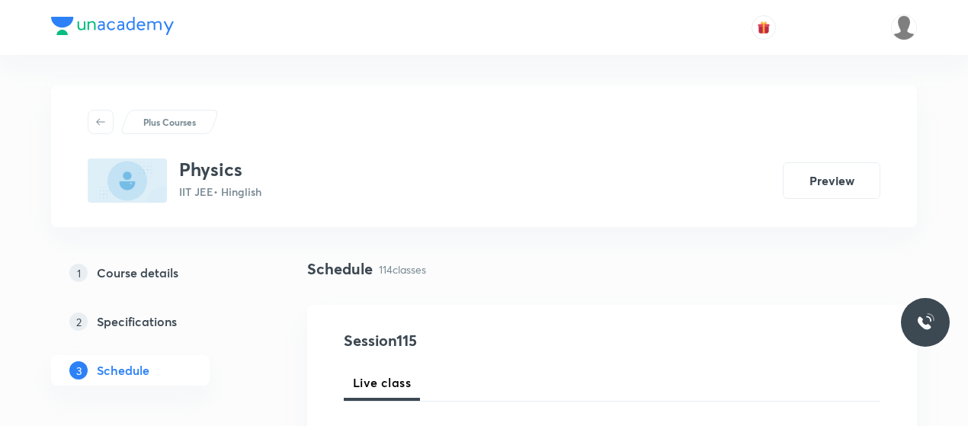
drag, startPoint x: 0, startPoint y: 0, endPoint x: 410, endPoint y: 202, distance: 457.2
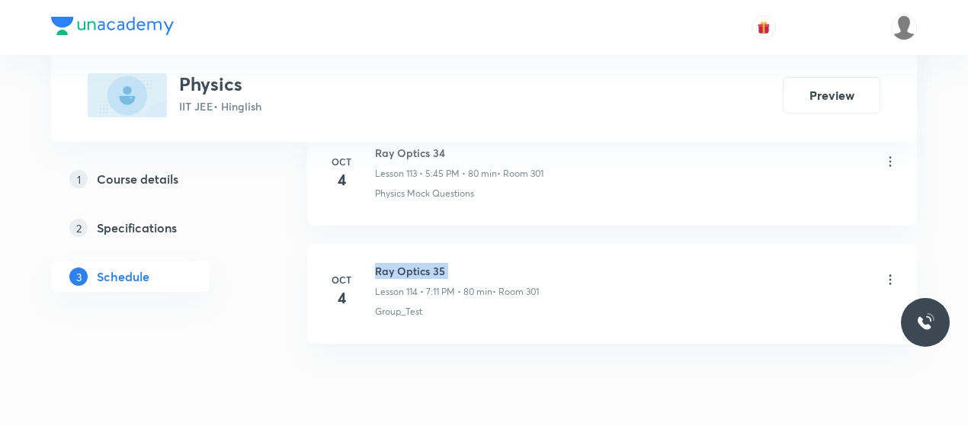
click at [410, 263] on h6 "Ray Optics 35" at bounding box center [457, 271] width 164 height 16
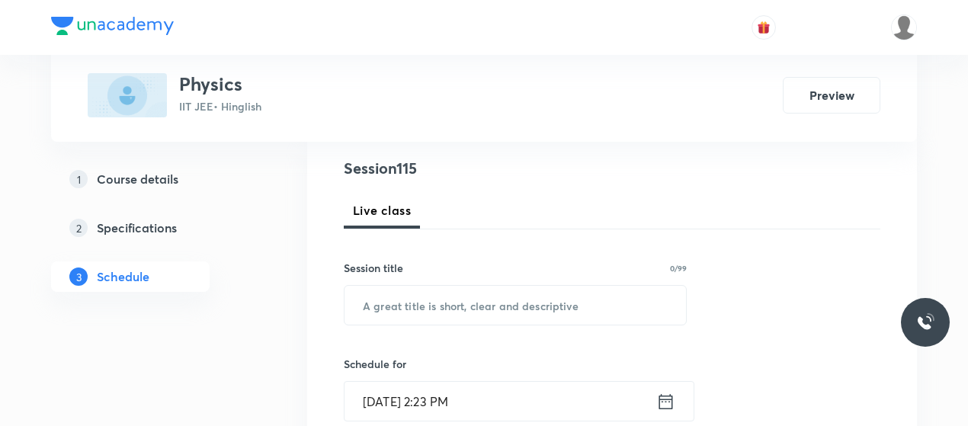
scroll to position [173, 0]
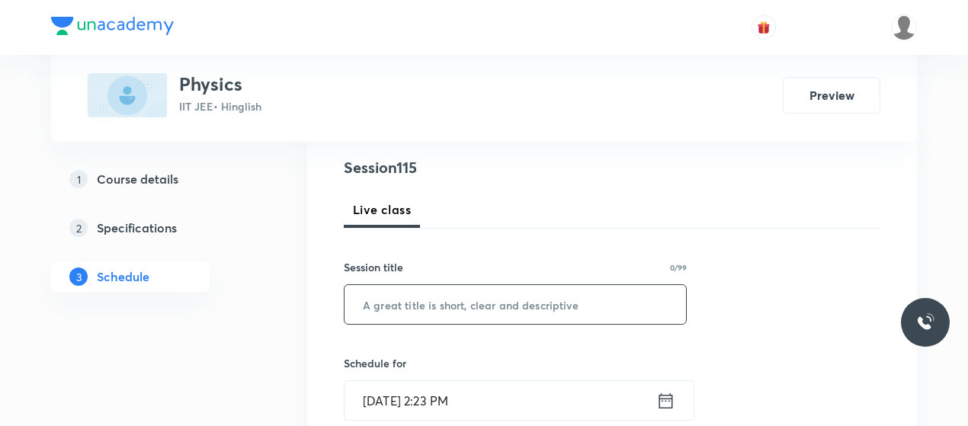
click at [463, 294] on input "text" at bounding box center [516, 304] width 342 height 39
paste input "Ray Optics 35"
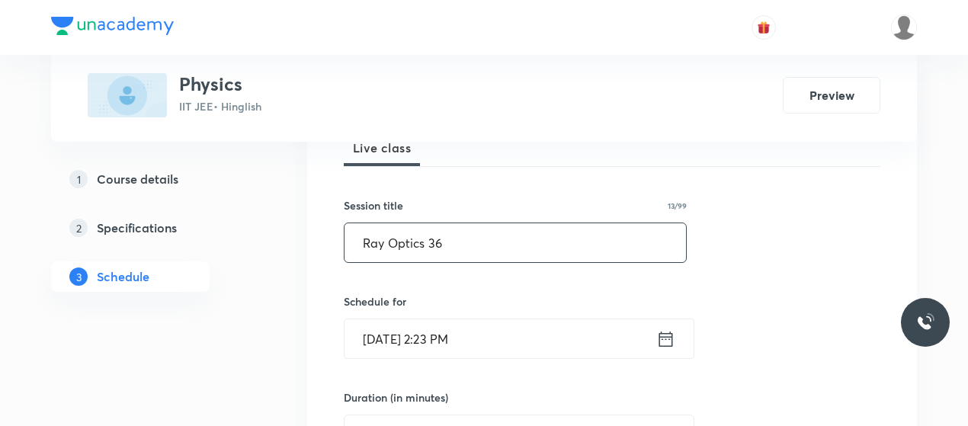
scroll to position [239, 0]
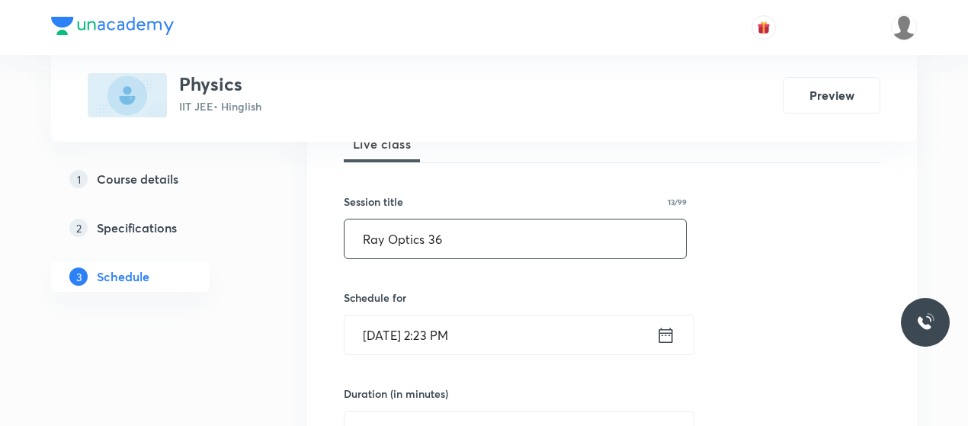
type input "Ray Optics 36"
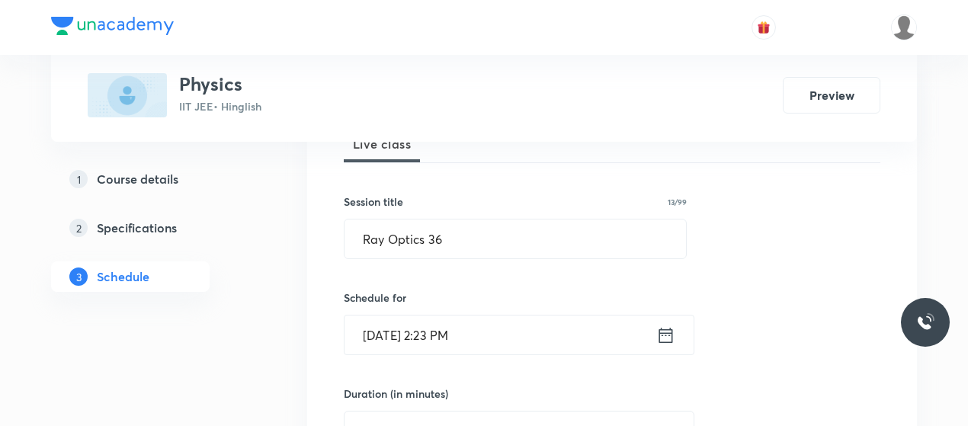
click at [387, 324] on input "Oct 6, 2025, 2:23 PM" at bounding box center [501, 335] width 312 height 39
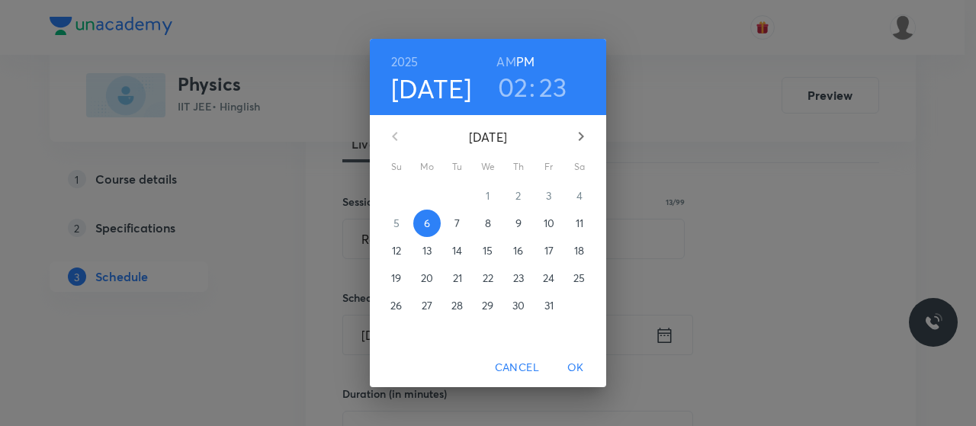
click at [514, 79] on h3 "02" at bounding box center [513, 87] width 30 height 32
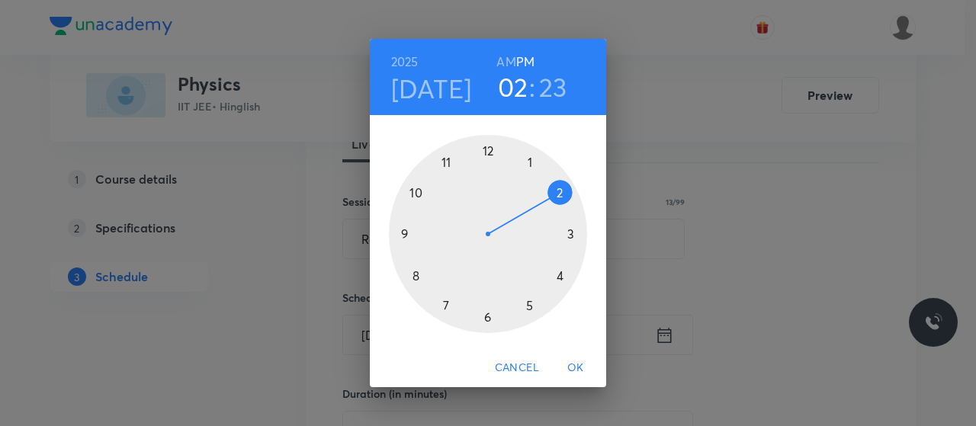
click at [529, 306] on div at bounding box center [488, 234] width 198 height 198
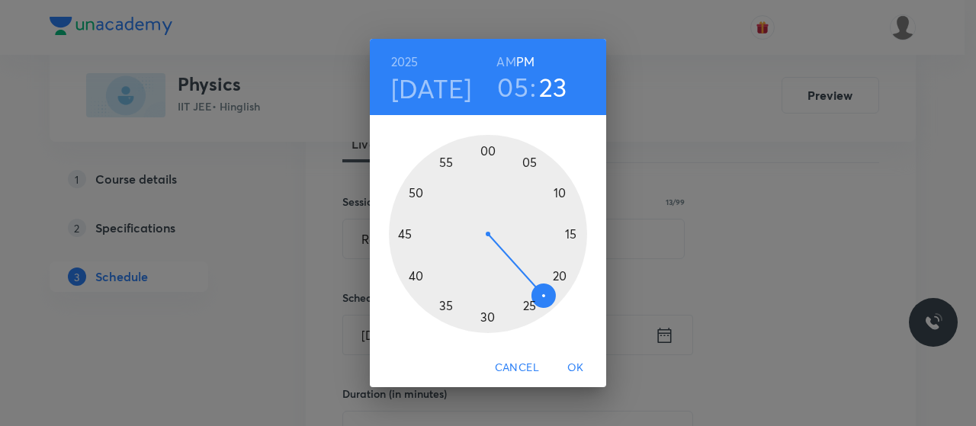
click at [402, 226] on div at bounding box center [488, 234] width 198 height 198
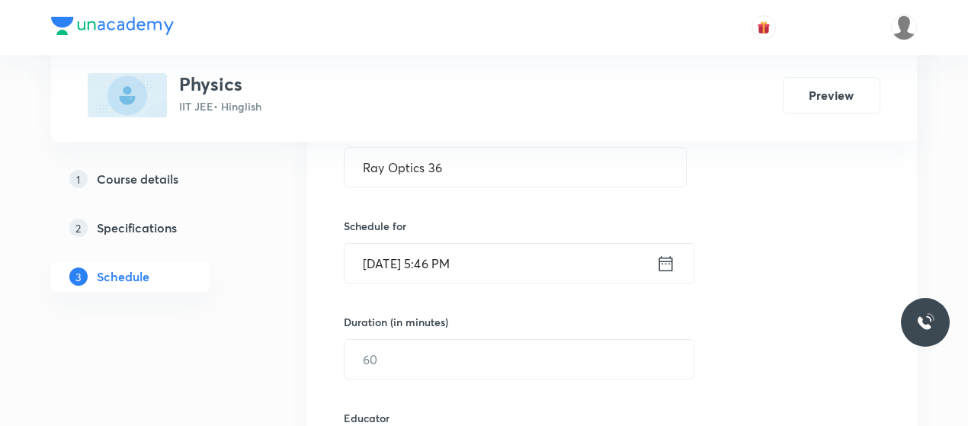
scroll to position [313, 0]
click at [451, 261] on input "Oct 6, 2025, 5:46 PM" at bounding box center [501, 260] width 312 height 39
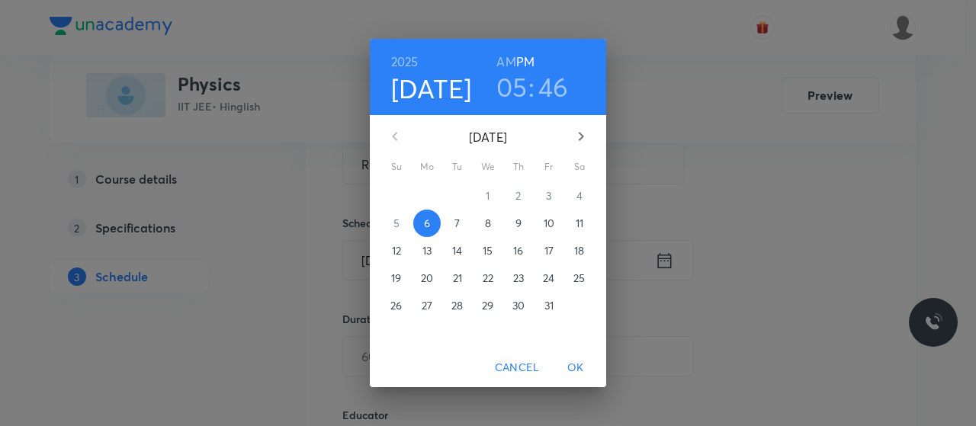
click at [550, 90] on h3 "46" at bounding box center [553, 87] width 30 height 32
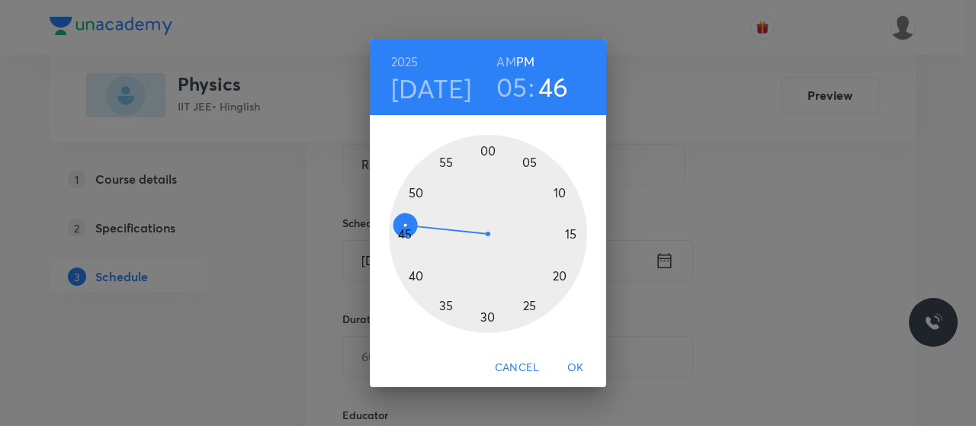
click at [404, 236] on div at bounding box center [488, 234] width 198 height 198
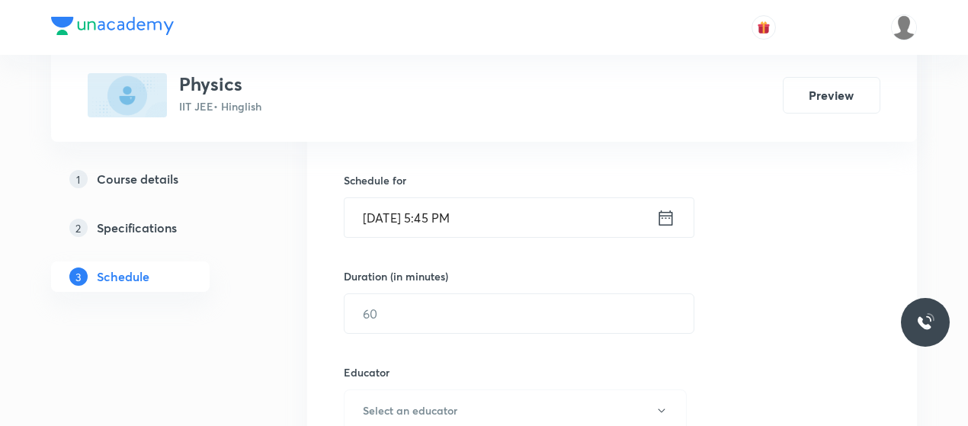
scroll to position [368, 0]
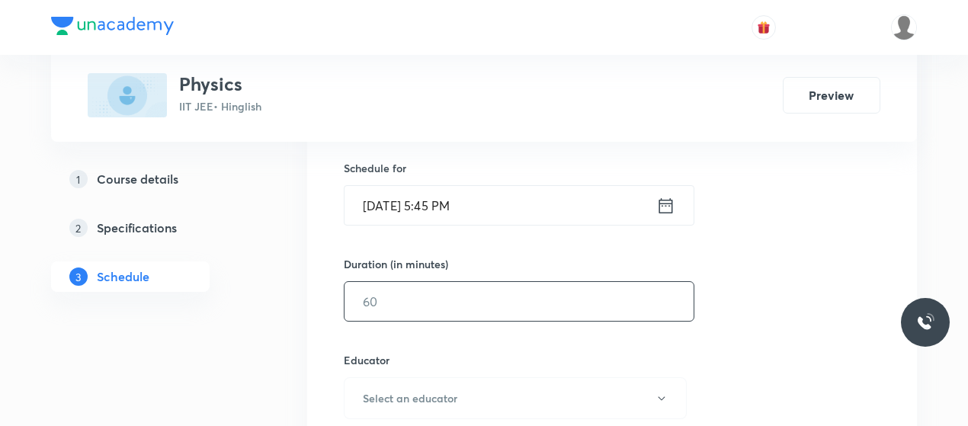
click at [430, 299] on input "text" at bounding box center [519, 301] width 349 height 39
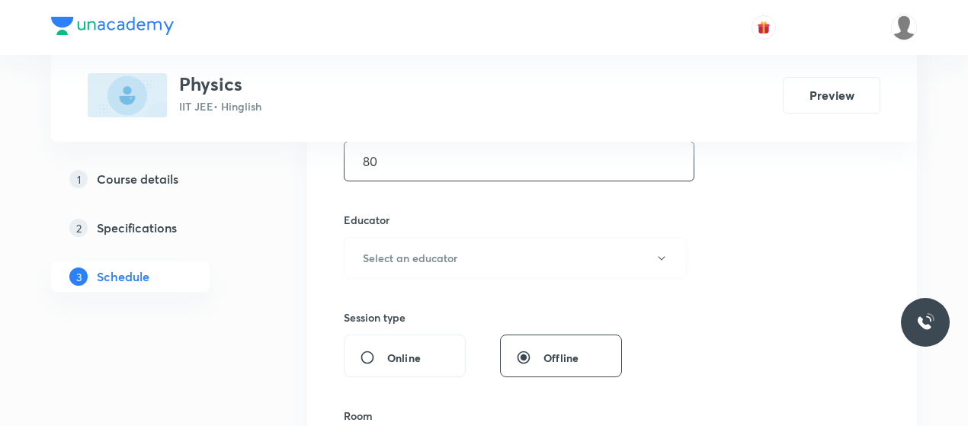
scroll to position [518, 0]
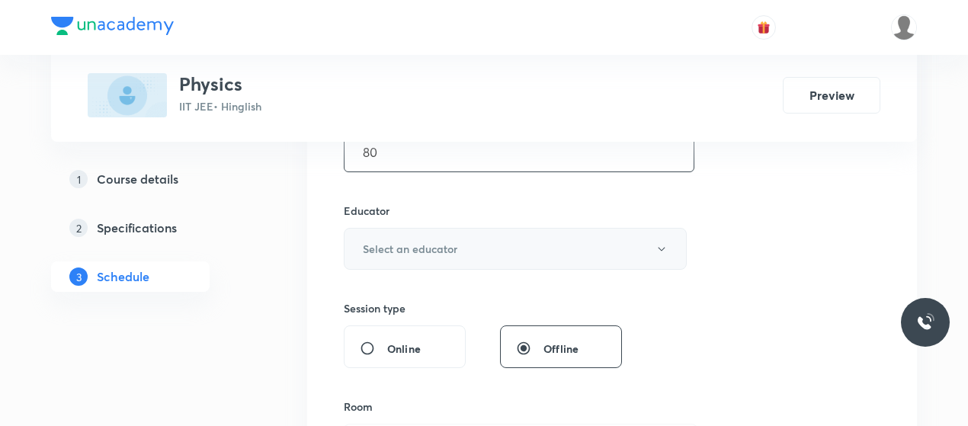
type input "80"
click at [469, 230] on button "Select an educator" at bounding box center [515, 249] width 343 height 42
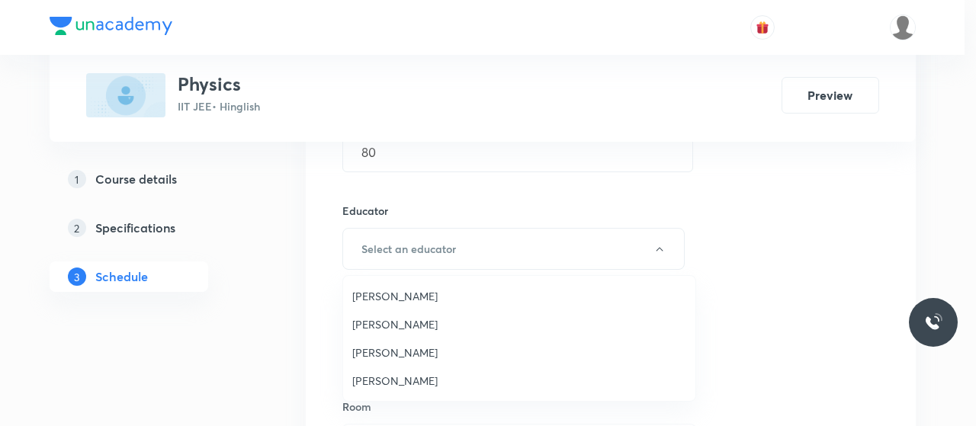
click at [389, 380] on span "Praveen Kumar Ghosh" at bounding box center [519, 381] width 334 height 16
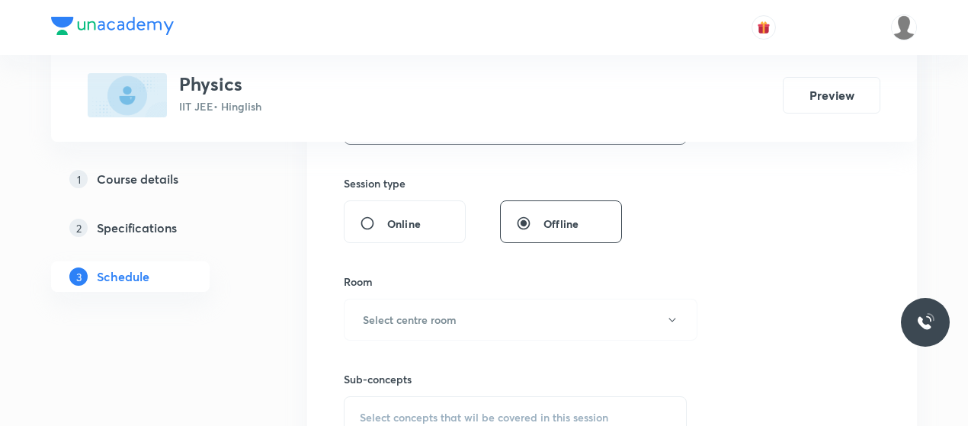
scroll to position [643, 0]
click at [471, 298] on button "Select centre room" at bounding box center [521, 319] width 354 height 42
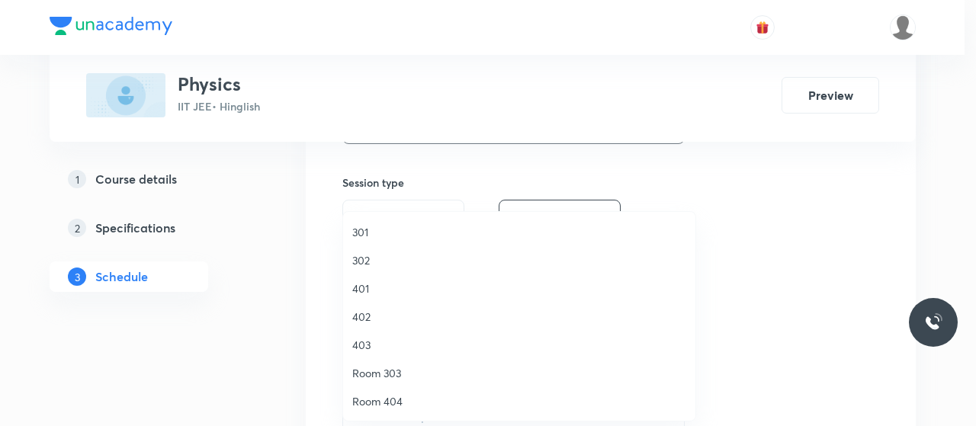
click at [370, 261] on span "302" at bounding box center [519, 260] width 334 height 16
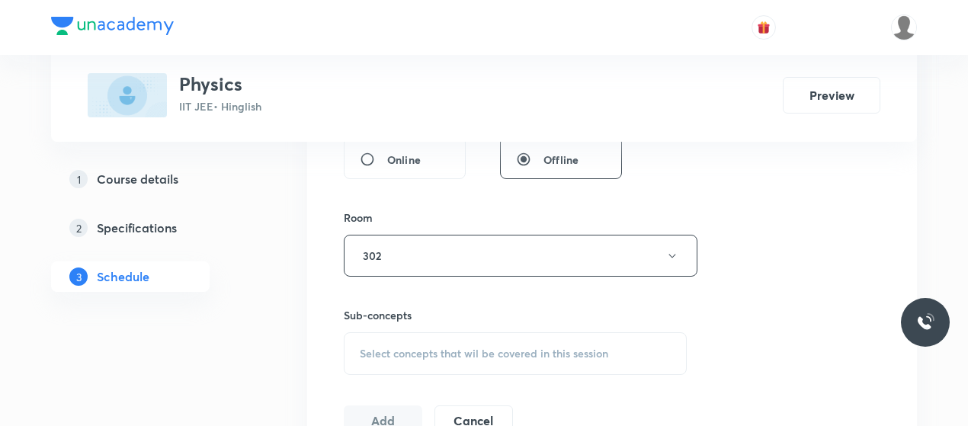
scroll to position [759, 0]
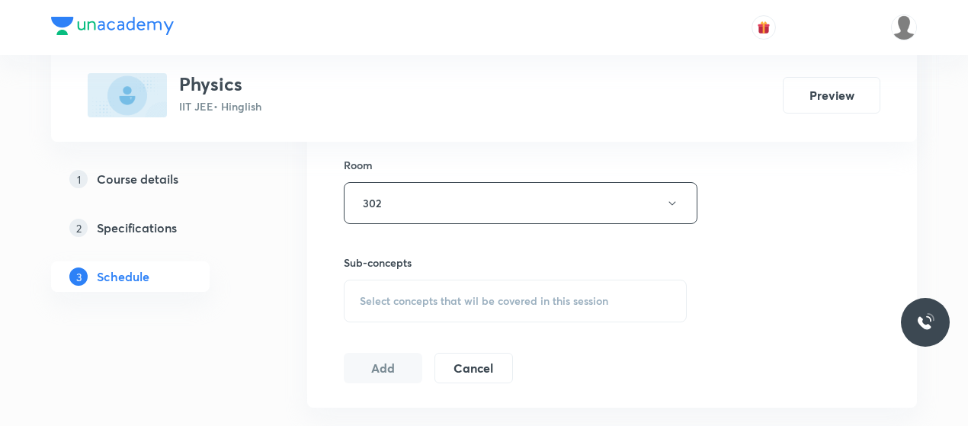
click at [469, 295] on span "Select concepts that wil be covered in this session" at bounding box center [484, 301] width 249 height 12
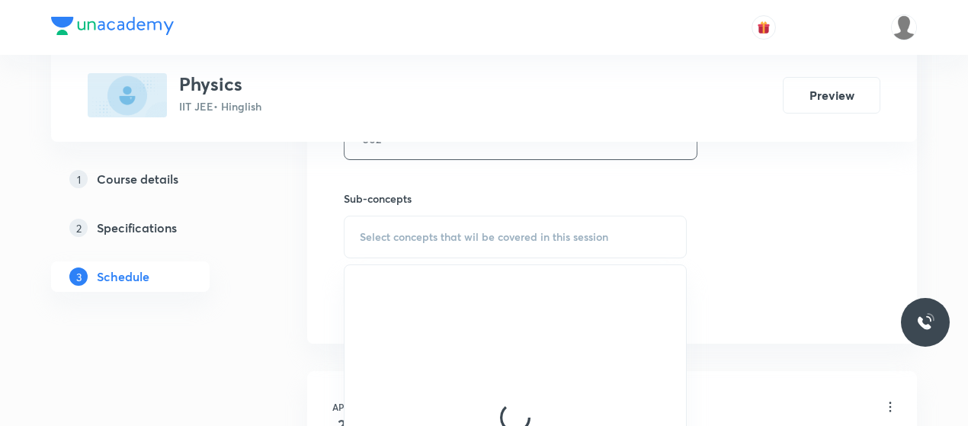
scroll to position [824, 0]
click at [491, 219] on div "Select concepts that wil be covered in this session" at bounding box center [515, 236] width 343 height 43
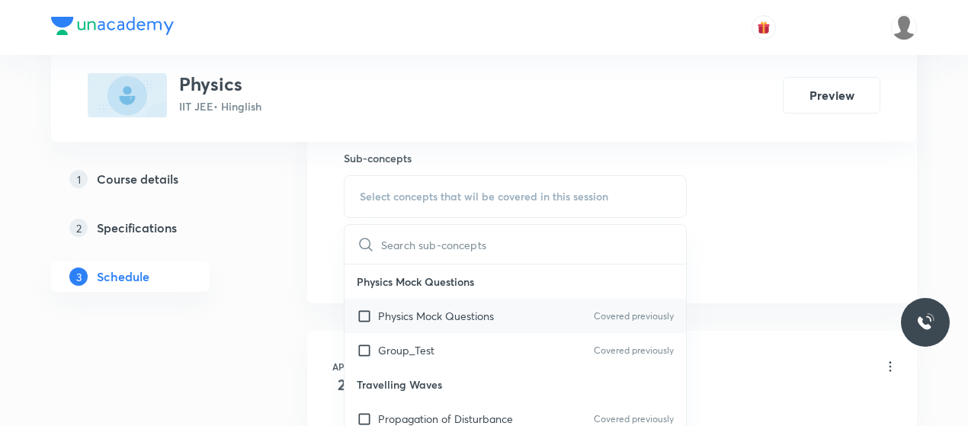
click at [447, 308] on p "Physics Mock Questions" at bounding box center [436, 316] width 116 height 16
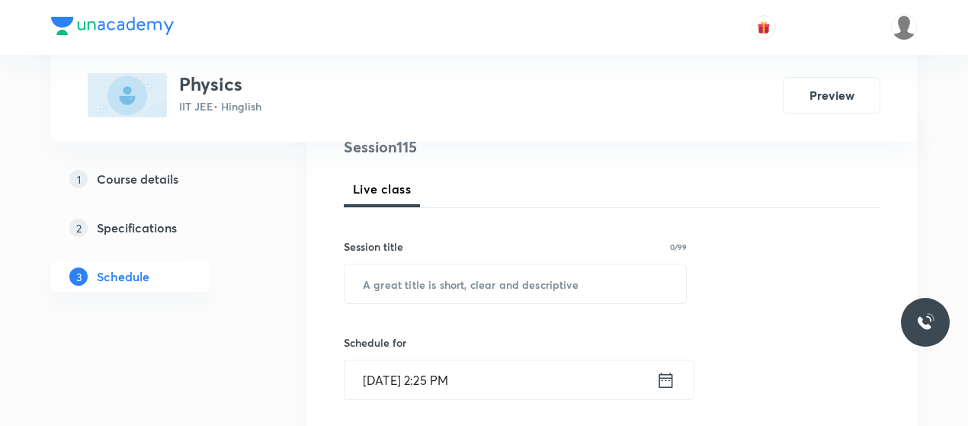
scroll to position [188, 0]
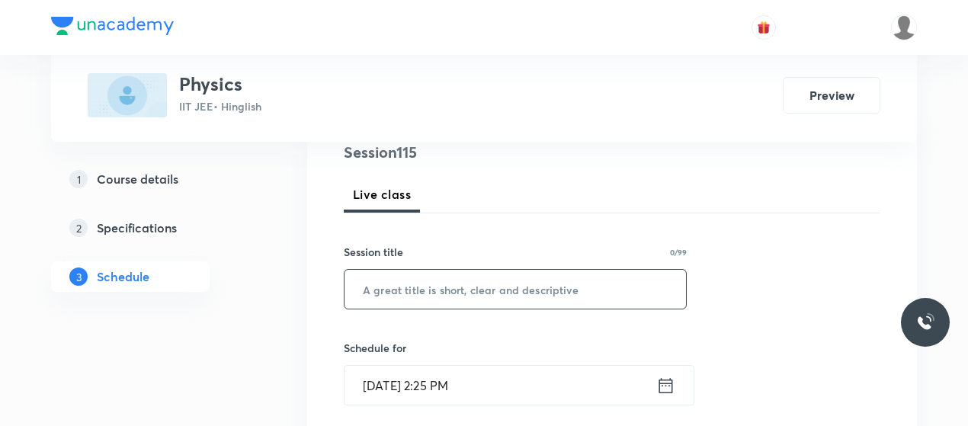
click at [431, 284] on input "text" at bounding box center [516, 289] width 342 height 39
paste input "Ray Optics 35"
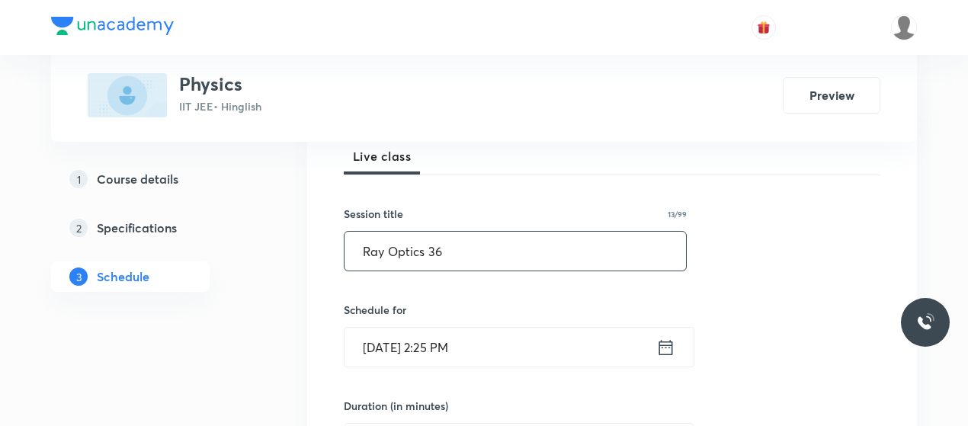
type input "Ray Optics 36"
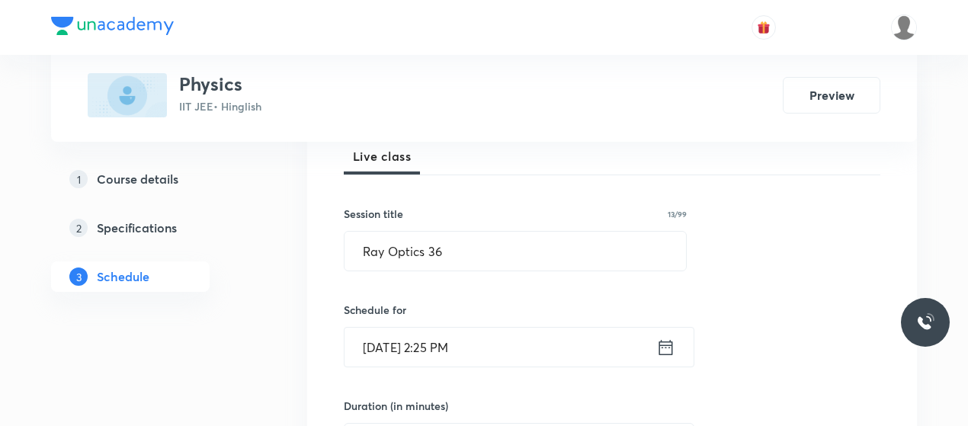
click at [378, 342] on input "[DATE] 2:25 PM" at bounding box center [501, 347] width 312 height 39
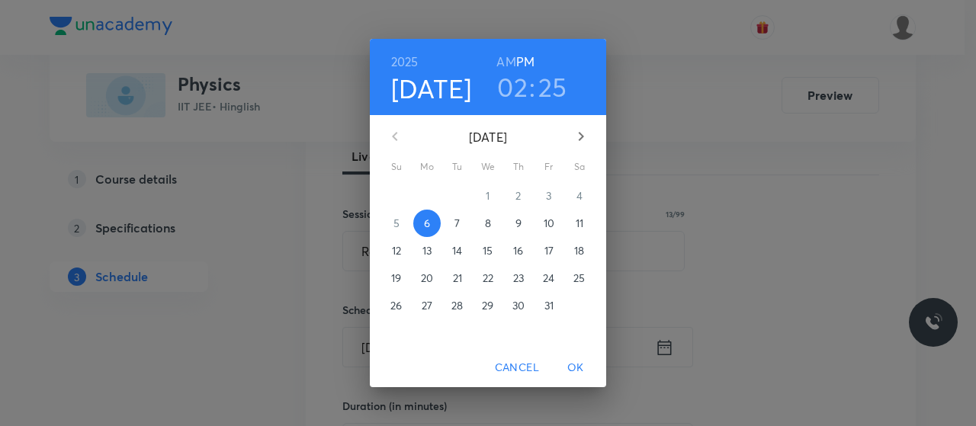
click at [513, 89] on h3 "02" at bounding box center [512, 87] width 30 height 32
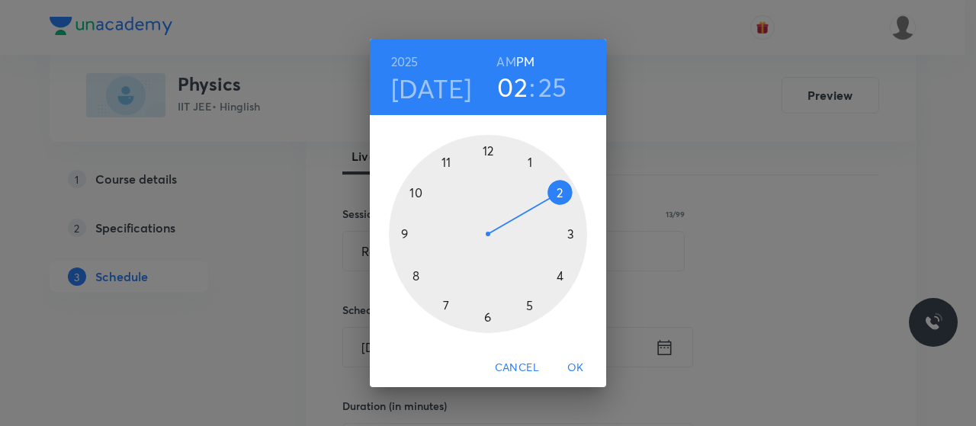
click at [529, 303] on div at bounding box center [488, 234] width 198 height 198
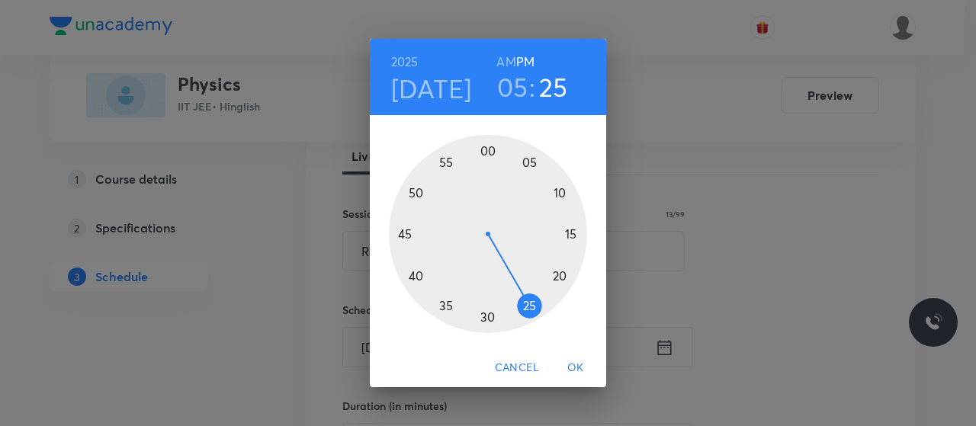
click at [406, 233] on div at bounding box center [488, 234] width 198 height 198
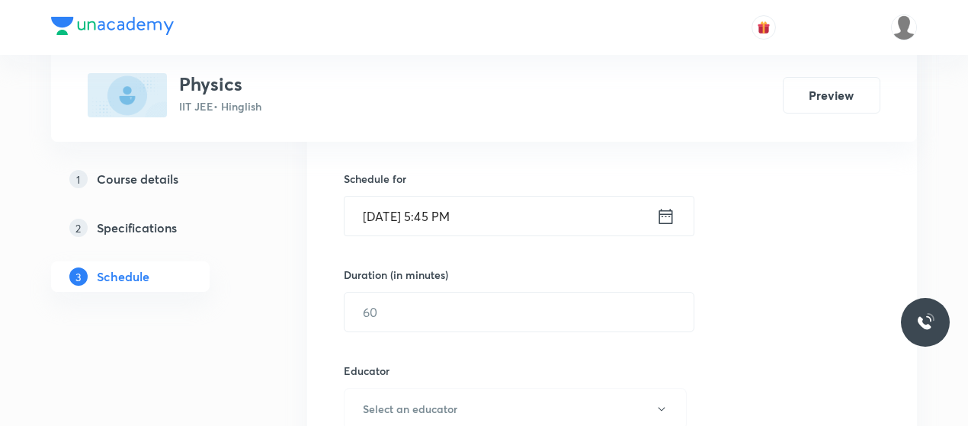
scroll to position [413, 0]
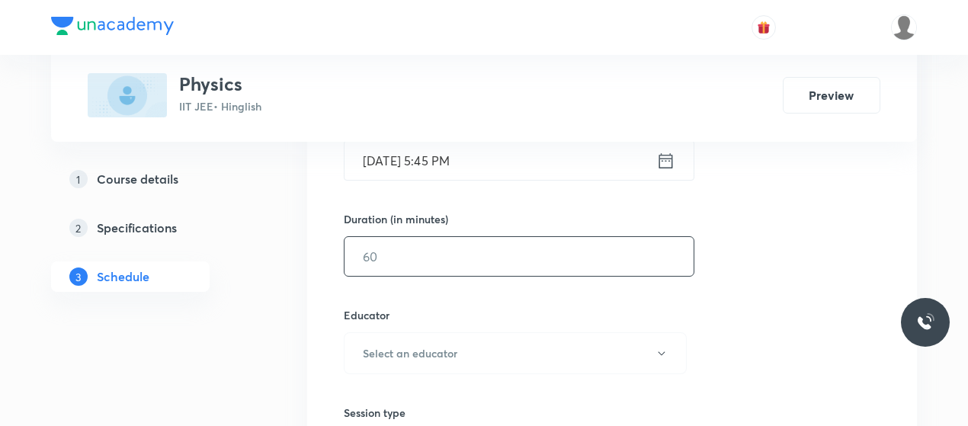
click at [422, 261] on input "text" at bounding box center [519, 256] width 349 height 39
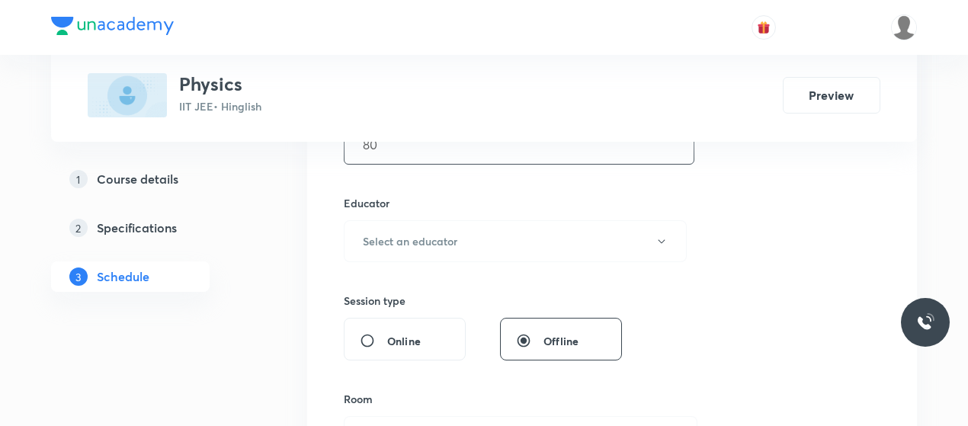
type input "80"
click at [477, 217] on div "Educator Select an educator" at bounding box center [515, 228] width 343 height 67
click at [473, 230] on button "Select an educator" at bounding box center [515, 241] width 343 height 42
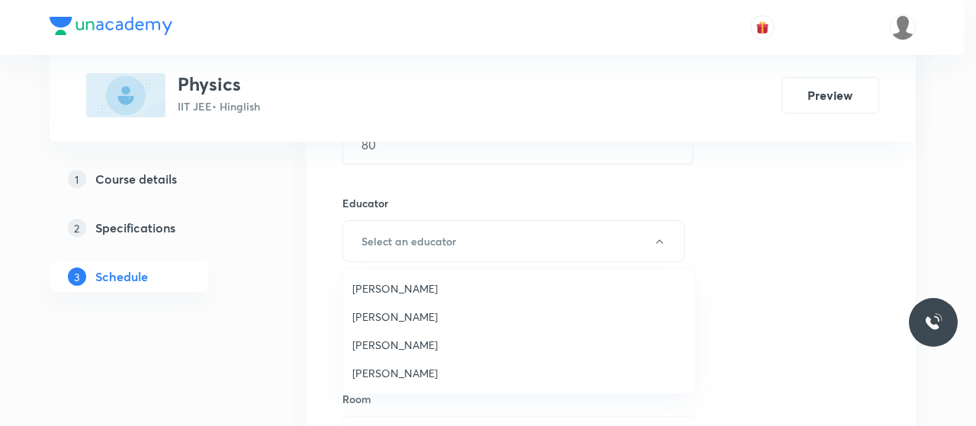
click at [383, 372] on span "Praveen Kumar Ghosh" at bounding box center [519, 373] width 334 height 16
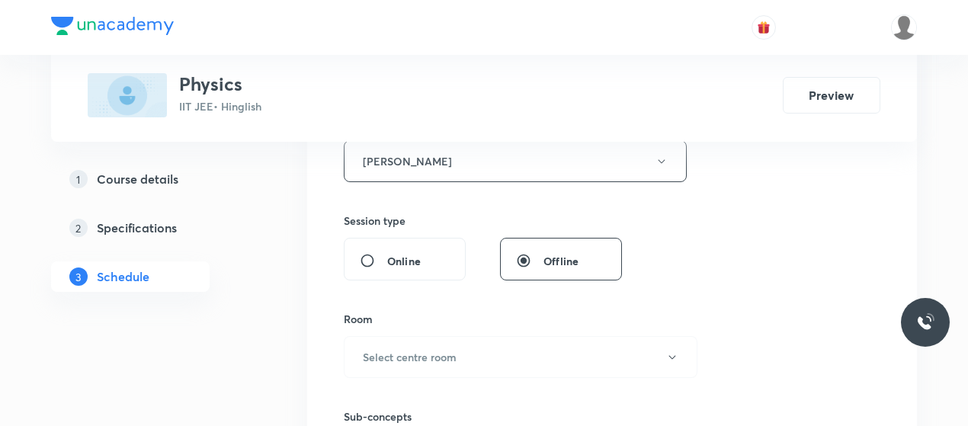
scroll to position [659, 0]
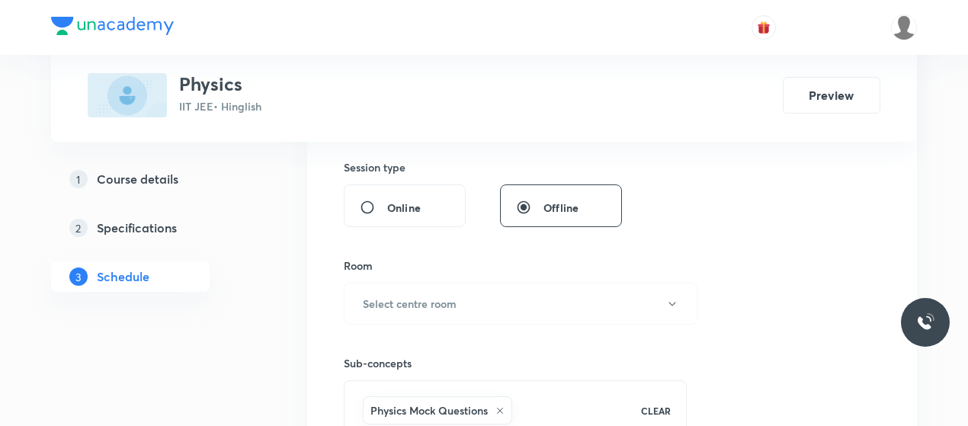
click at [462, 306] on button "Select centre room" at bounding box center [521, 304] width 354 height 42
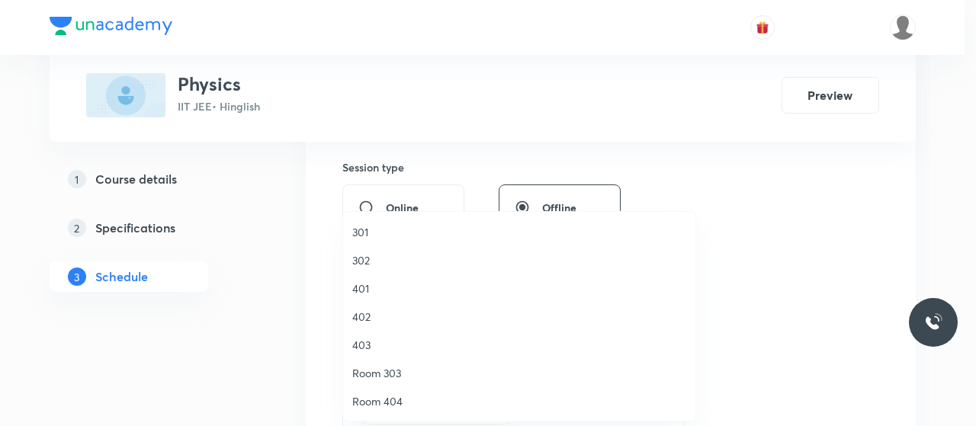
click at [357, 281] on span "401" at bounding box center [519, 289] width 334 height 16
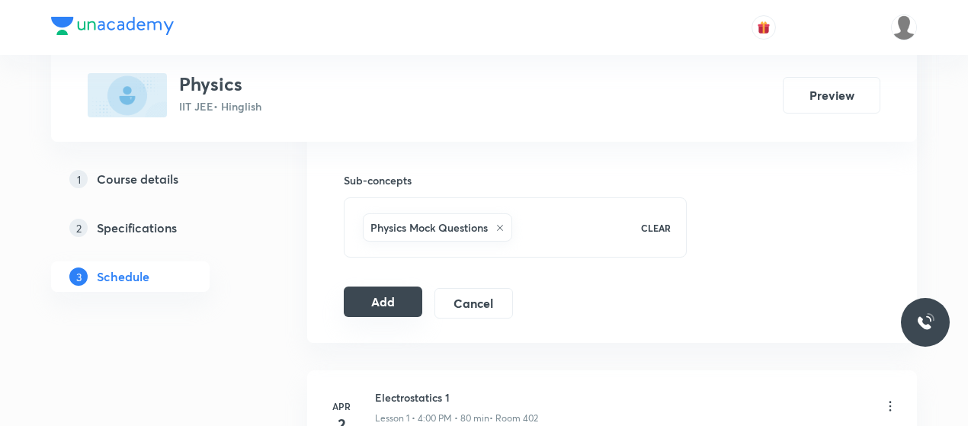
scroll to position [842, 0]
click at [383, 301] on button "Add" at bounding box center [383, 301] width 79 height 30
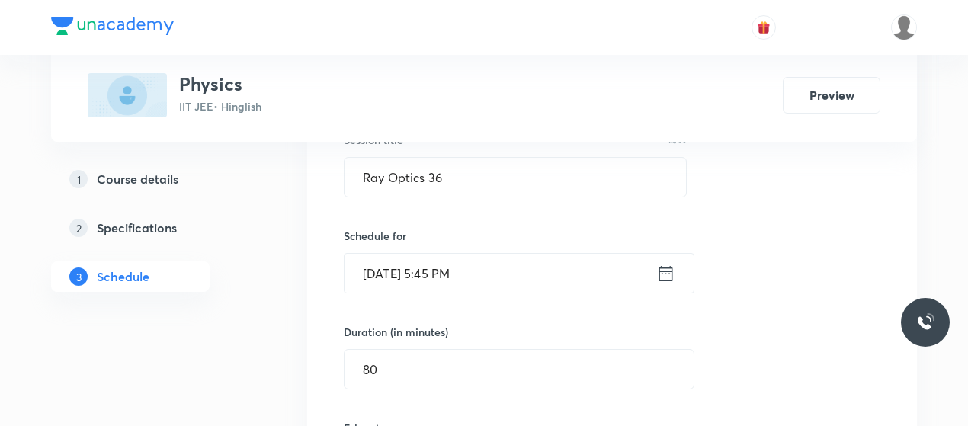
scroll to position [300, 0]
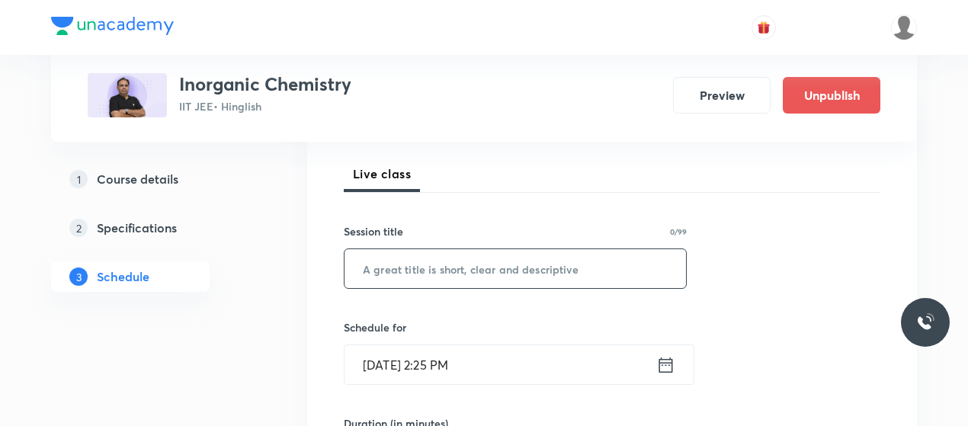
scroll to position [214, 0]
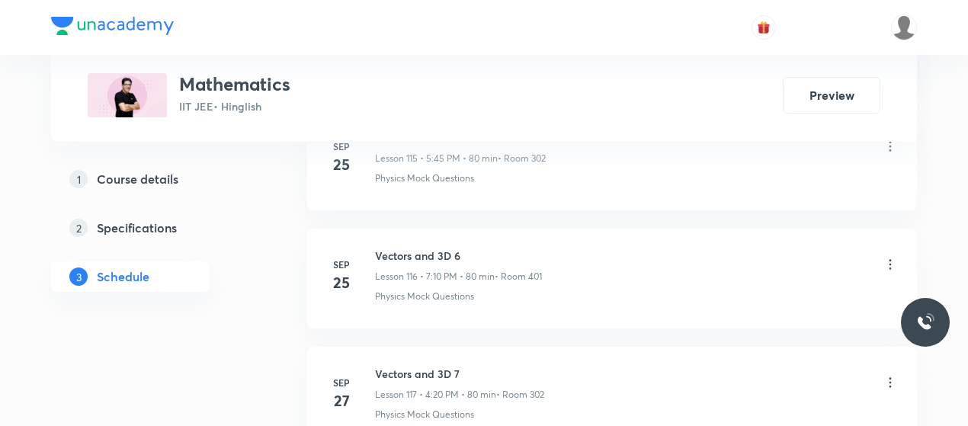
scroll to position [15008, 0]
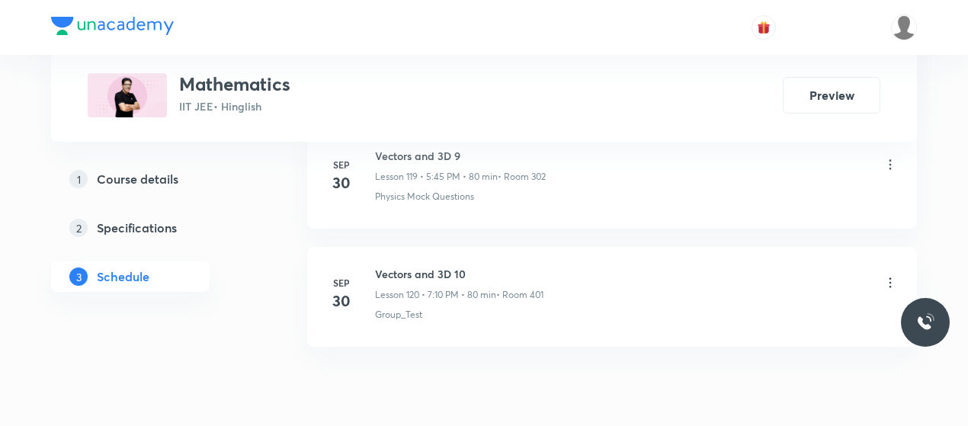
click at [415, 247] on li "[DATE] Vectors and 3D 10 Lesson 120 • 7:10 PM • 80 min • Room 401 Group_Test" at bounding box center [612, 297] width 610 height 100
copy h6 "Vectors and 3D 10"
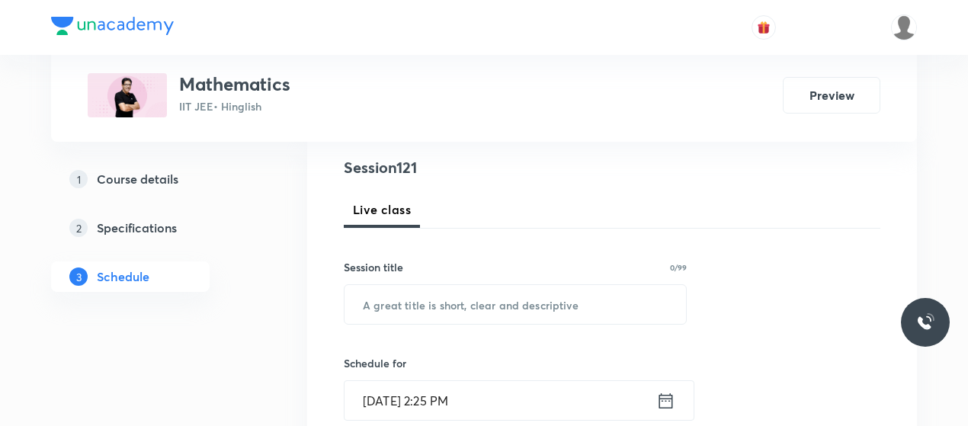
scroll to position [191, 0]
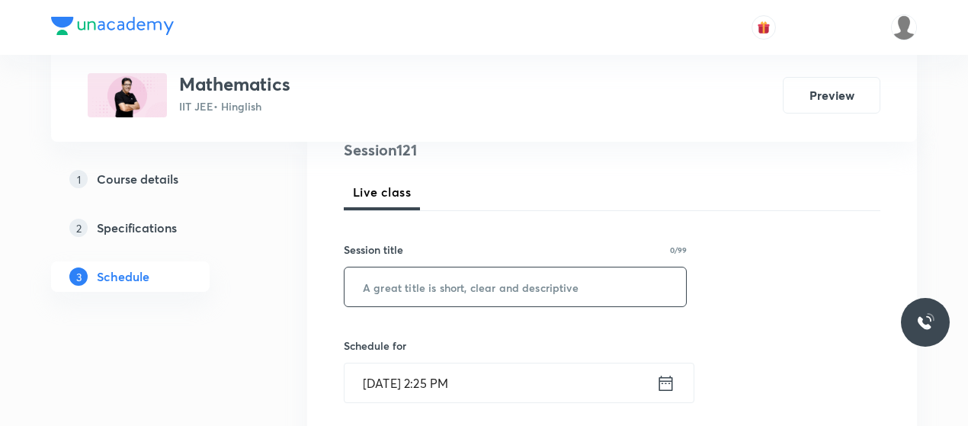
click at [445, 280] on input "text" at bounding box center [516, 287] width 342 height 39
paste input "Vectors and 3D 10"
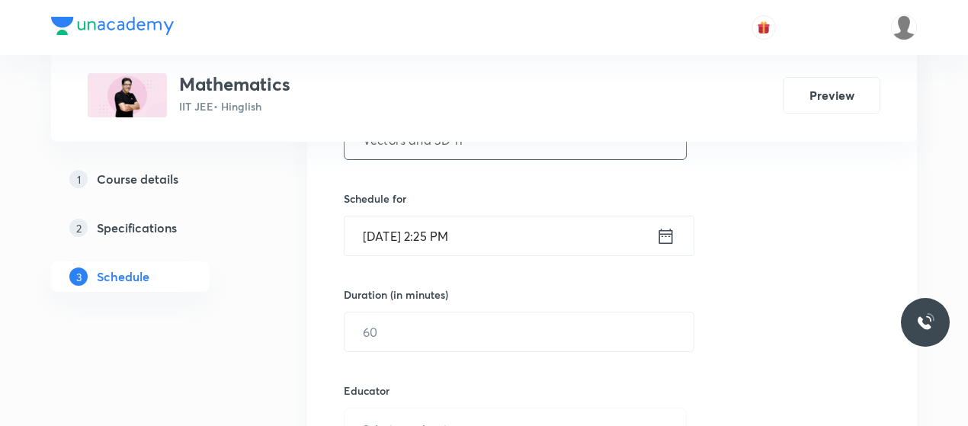
scroll to position [346, 0]
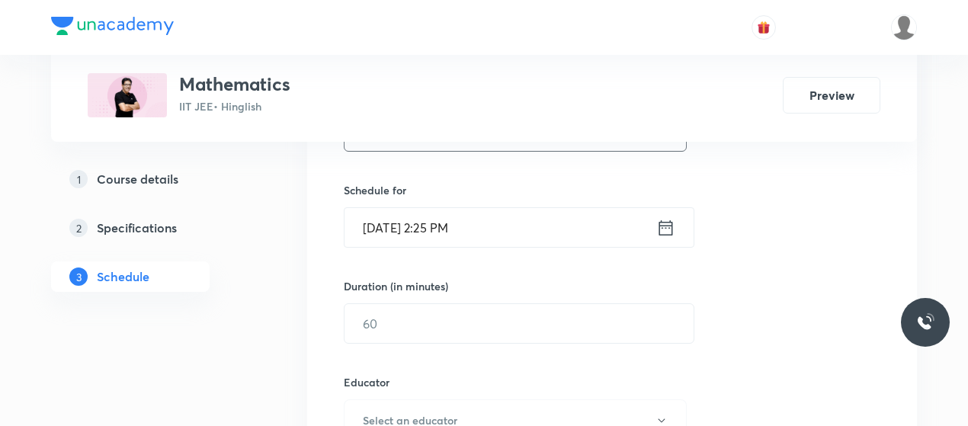
type input "Vectors and 3D 11"
click at [387, 225] on input "[DATE] 2:25 PM" at bounding box center [501, 227] width 312 height 39
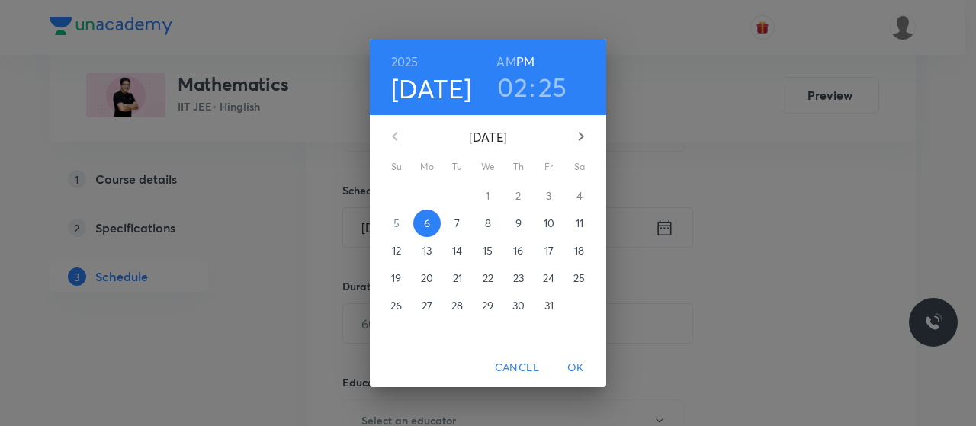
click at [518, 85] on h3 "02" at bounding box center [512, 87] width 30 height 32
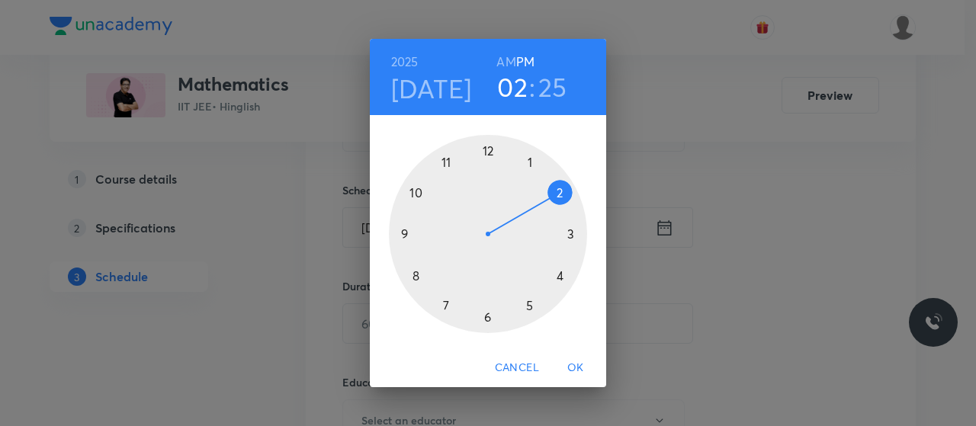
click at [443, 309] on div at bounding box center [488, 234] width 198 height 198
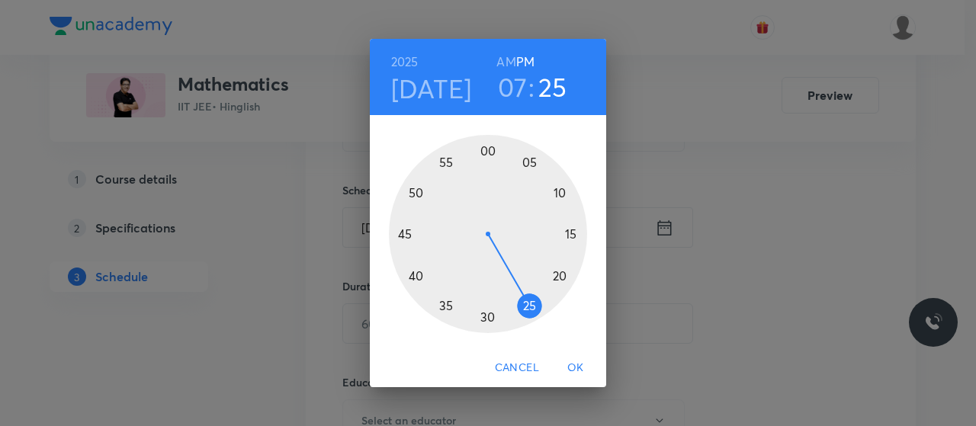
click at [559, 190] on div at bounding box center [488, 234] width 198 height 198
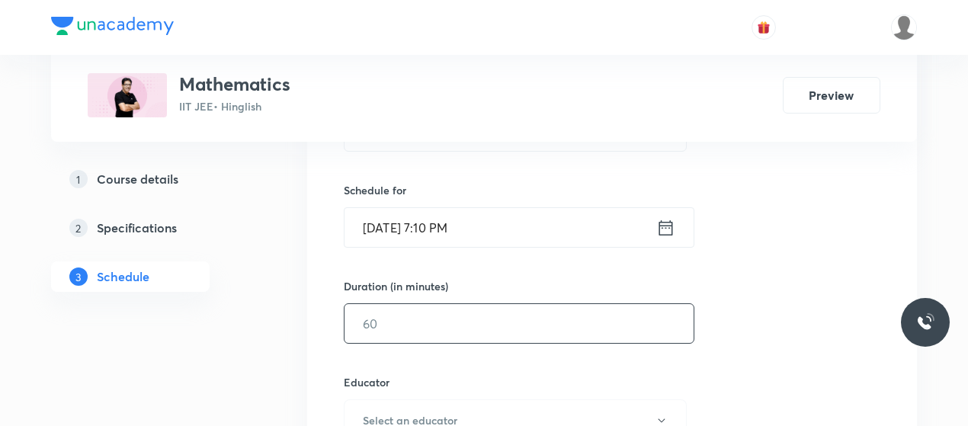
scroll to position [406, 0]
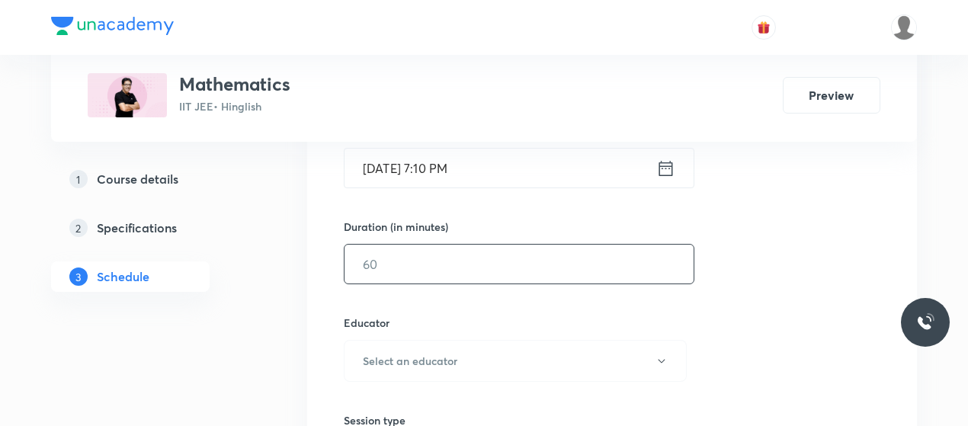
click at [445, 274] on input "text" at bounding box center [519, 264] width 349 height 39
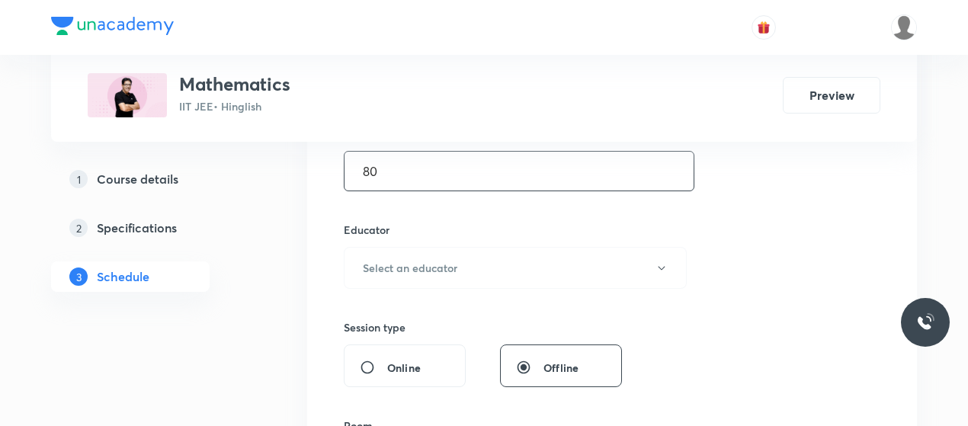
scroll to position [505, 0]
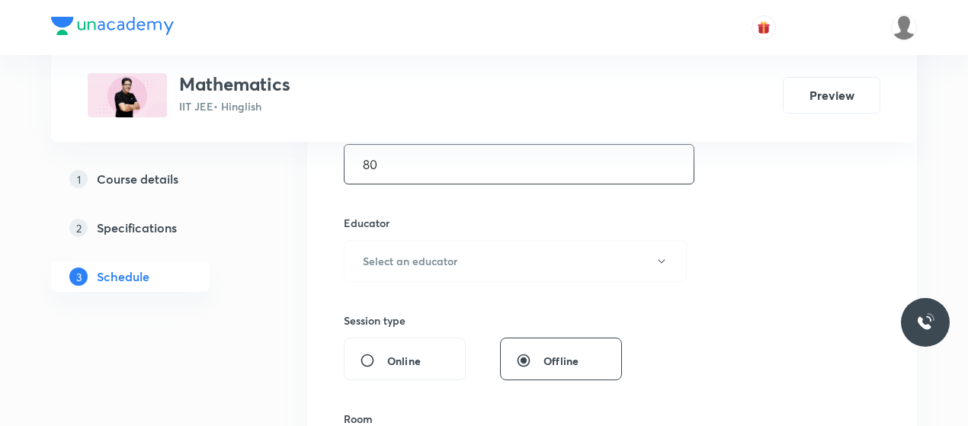
type input "80"
click at [445, 274] on button "Select an educator" at bounding box center [515, 261] width 343 height 42
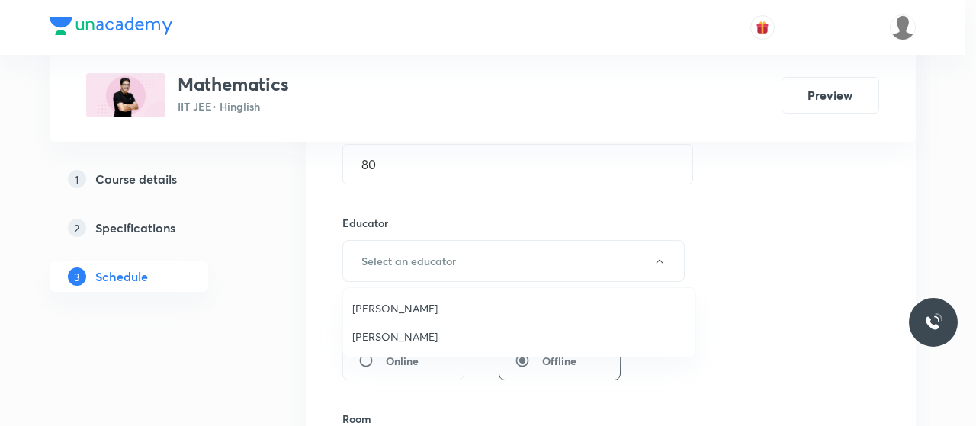
click at [383, 337] on span "Praveer Agrawal" at bounding box center [519, 337] width 334 height 16
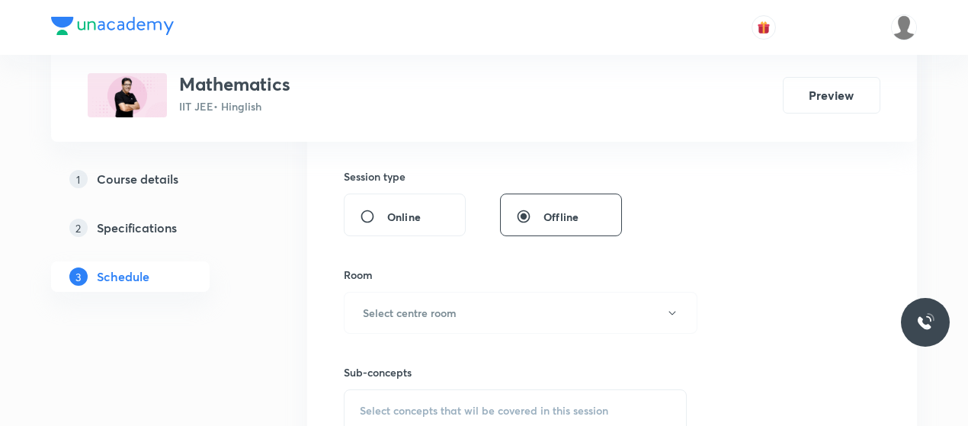
scroll to position [676, 0]
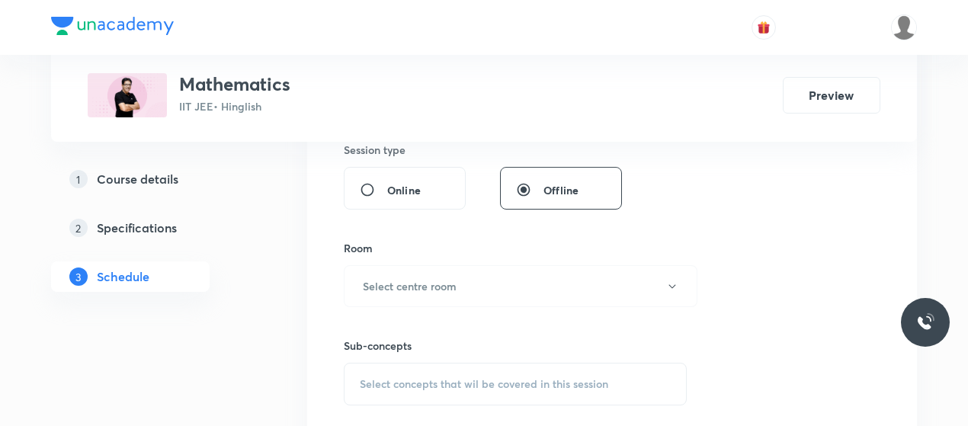
click at [441, 290] on h6 "Select centre room" at bounding box center [410, 286] width 94 height 16
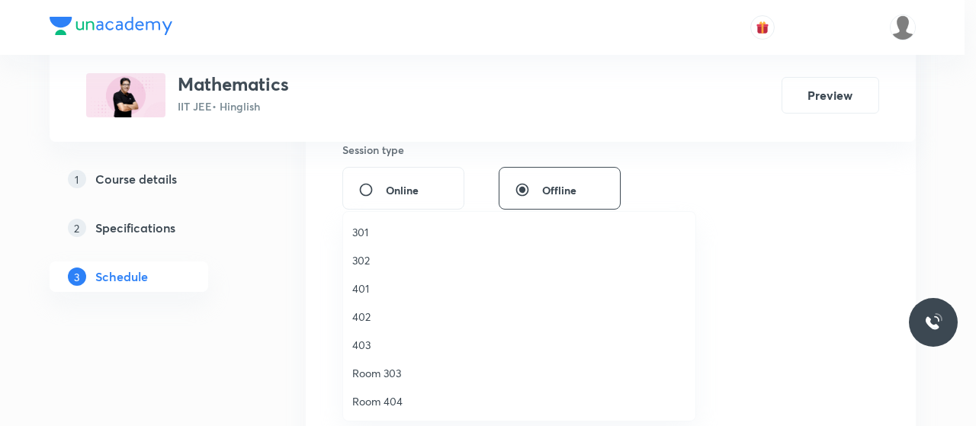
click at [364, 281] on span "401" at bounding box center [519, 289] width 334 height 16
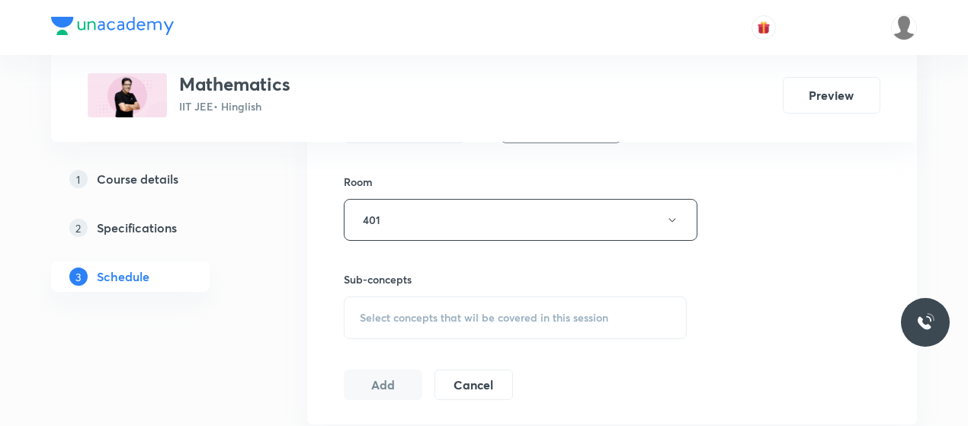
scroll to position [755, 0]
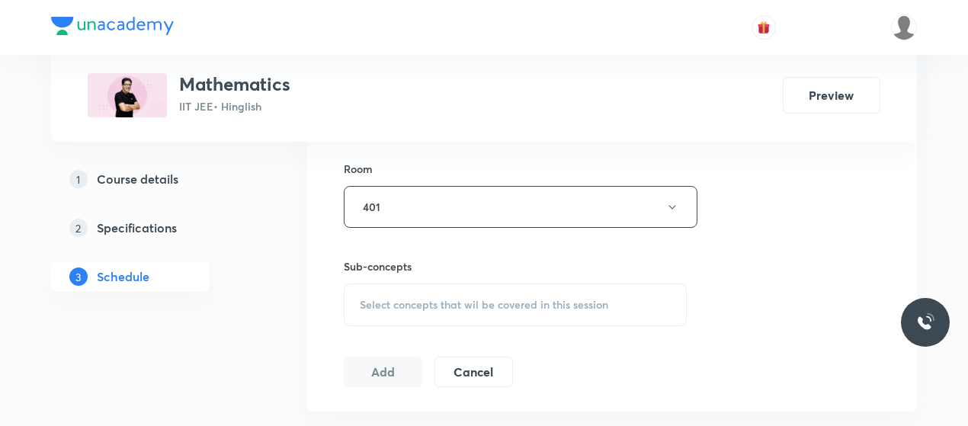
click at [448, 299] on span "Select concepts that wil be covered in this session" at bounding box center [484, 305] width 249 height 12
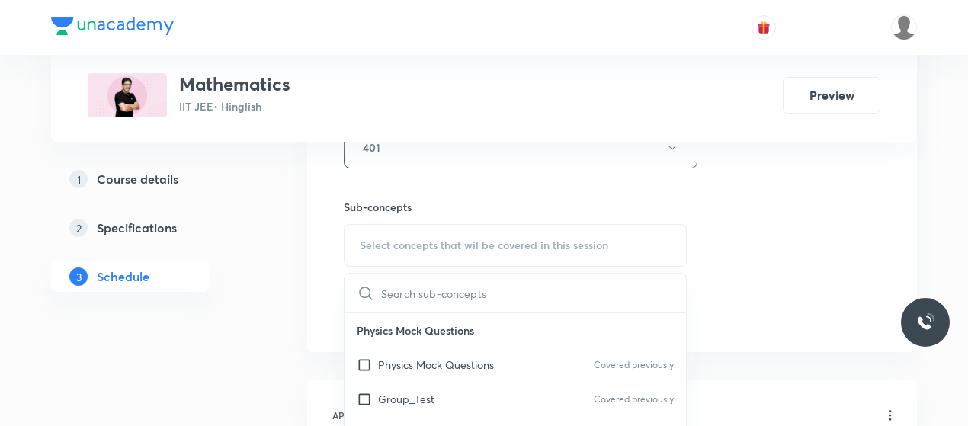
scroll to position [860, 0]
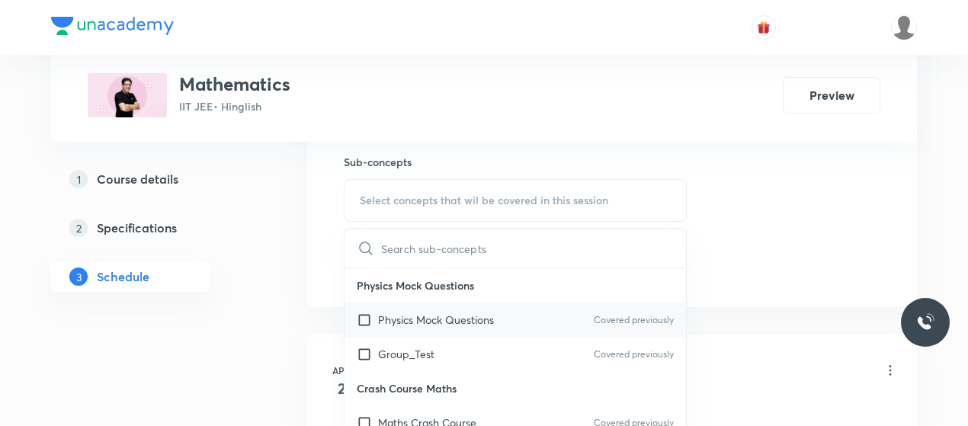
click at [450, 312] on p "Physics Mock Questions" at bounding box center [436, 320] width 116 height 16
checkbox input "true"
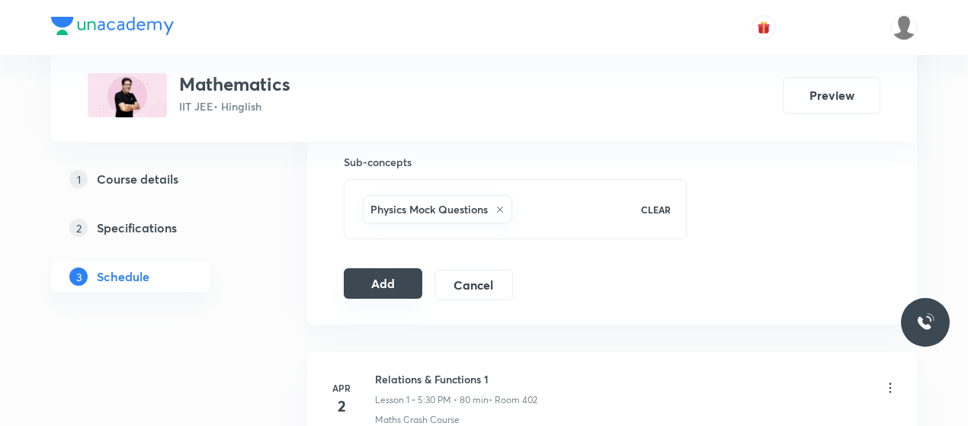
click at [375, 282] on button "Add" at bounding box center [383, 283] width 79 height 30
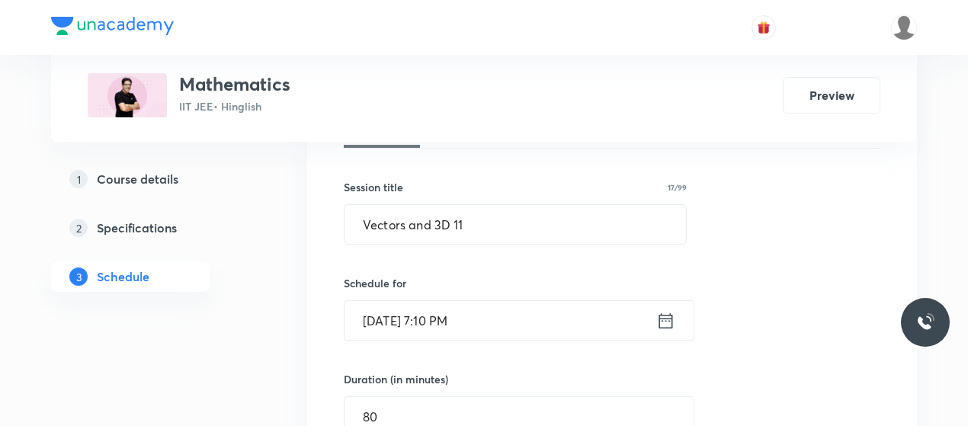
scroll to position [249, 0]
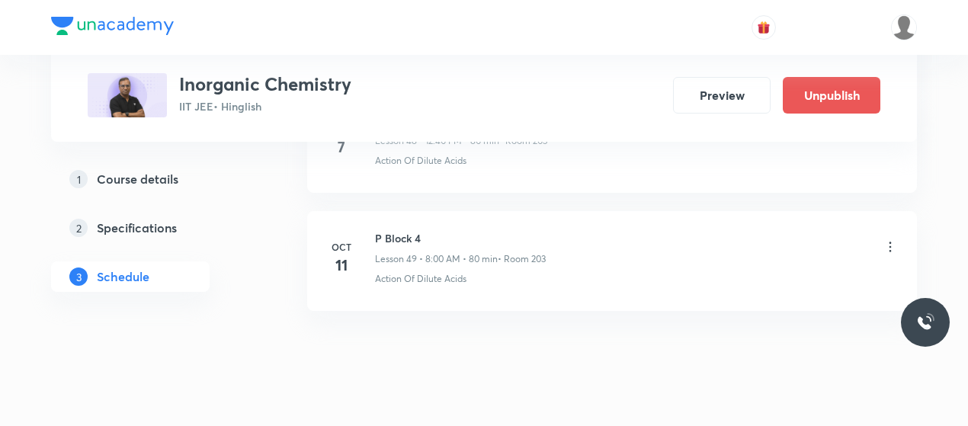
click at [393, 230] on h6 "P Block 4" at bounding box center [460, 238] width 171 height 16
copy h6 "P Block 4"
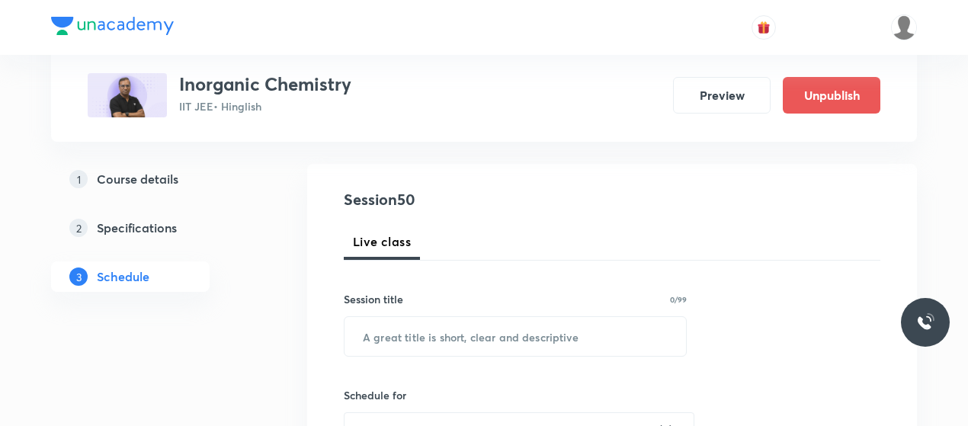
scroll to position [155, 0]
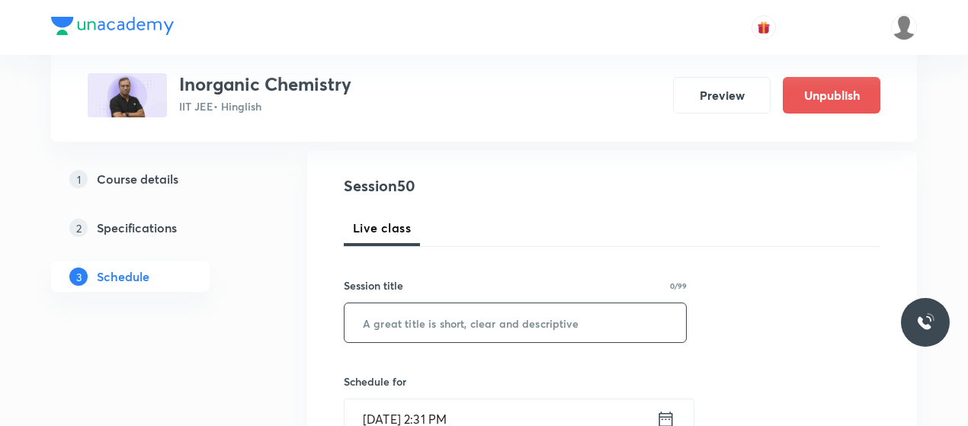
click at [435, 319] on input "text" at bounding box center [516, 322] width 342 height 39
paste input "P Block 4"
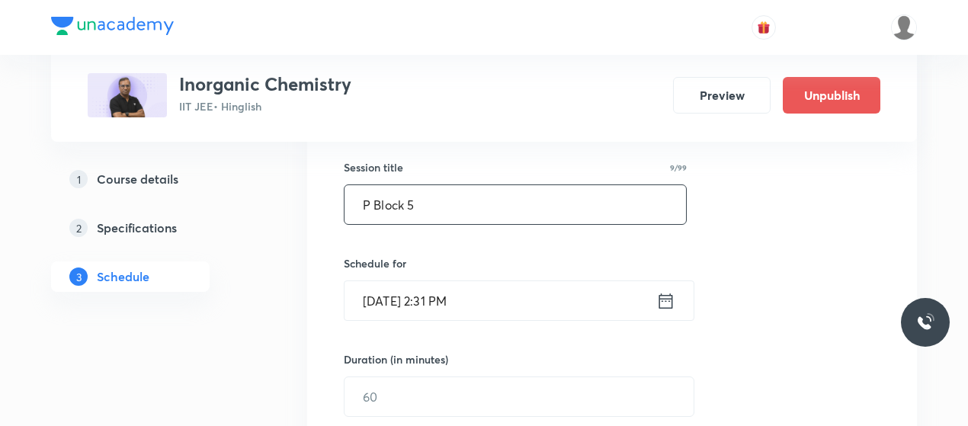
scroll to position [274, 0]
type input "P Block 5"
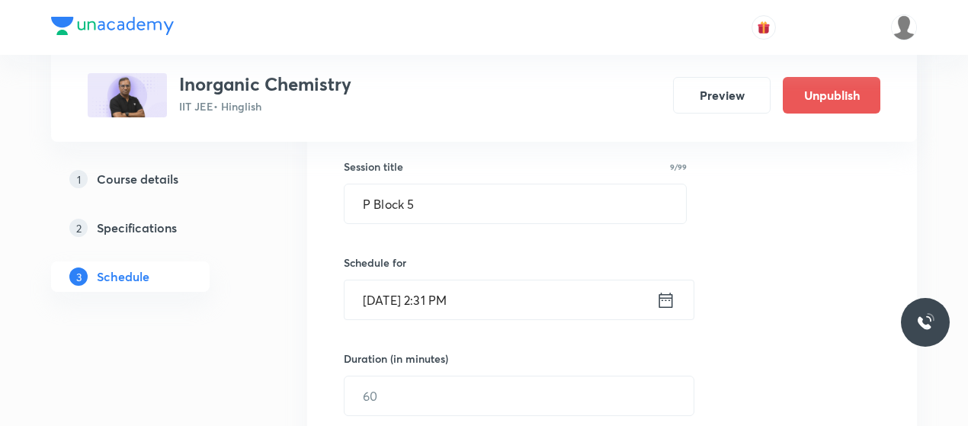
click at [396, 302] on input "[DATE] 2:31 PM" at bounding box center [501, 300] width 312 height 39
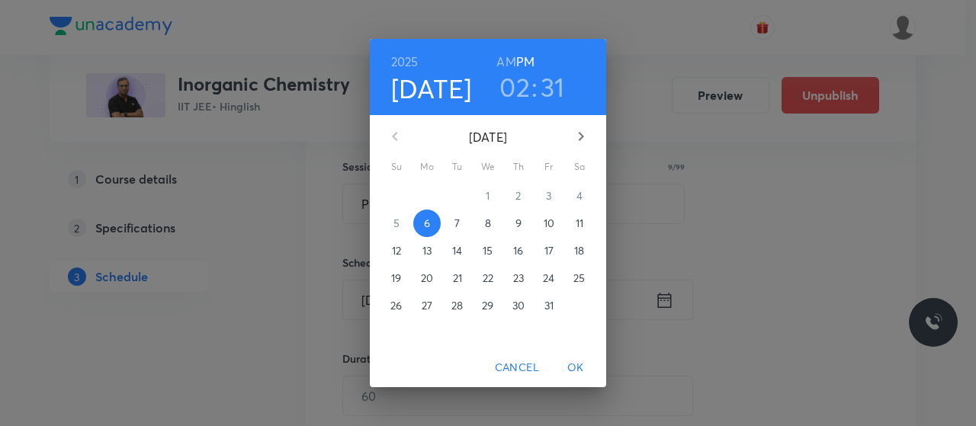
click at [520, 84] on h3 "02" at bounding box center [514, 87] width 30 height 32
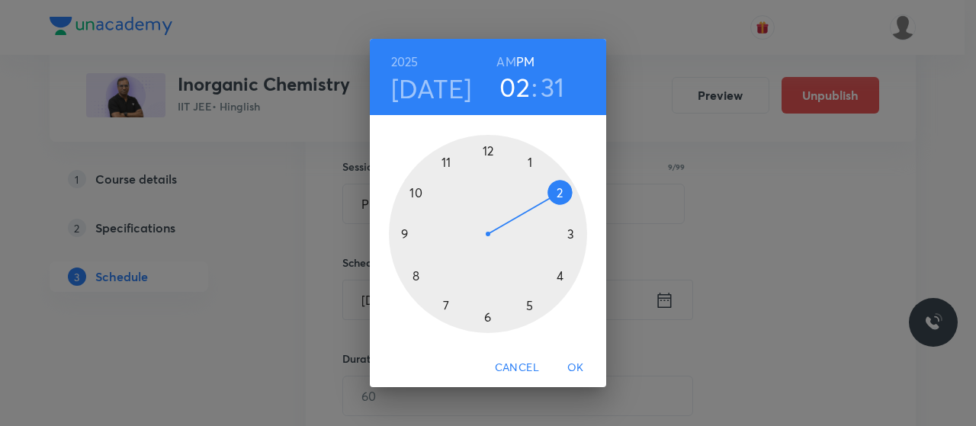
click at [542, 85] on h3 "31" at bounding box center [552, 87] width 24 height 32
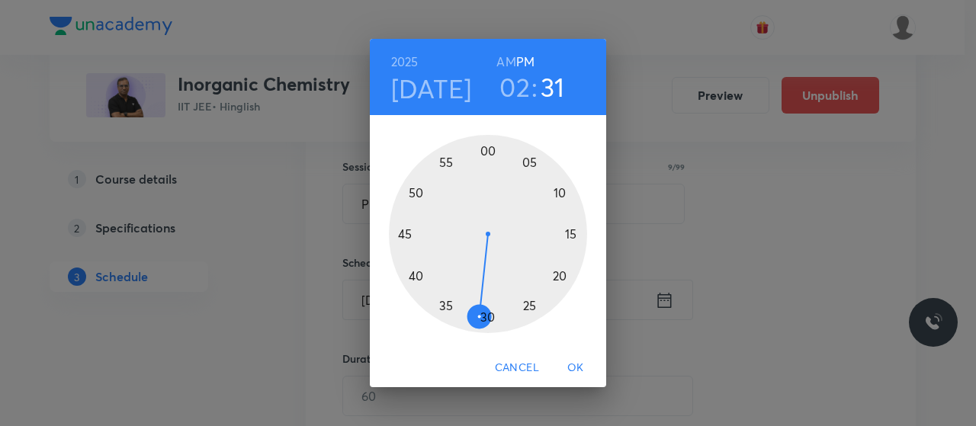
click at [462, 309] on div at bounding box center [488, 234] width 198 height 198
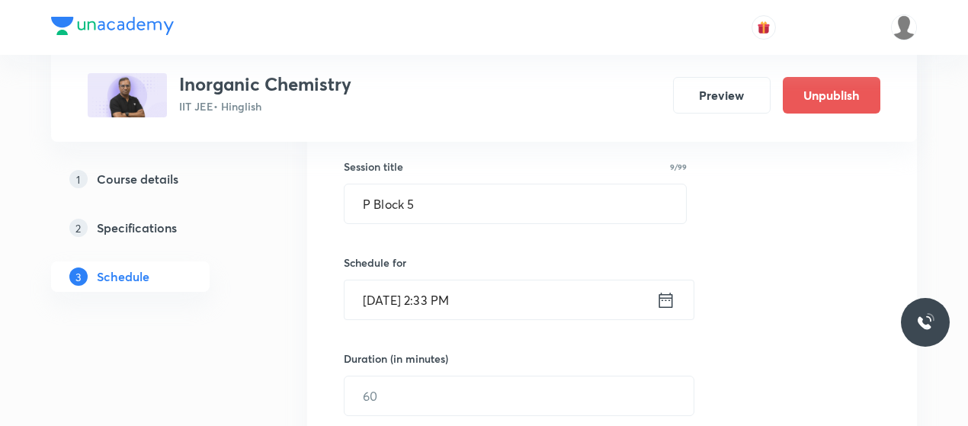
scroll to position [353, 0]
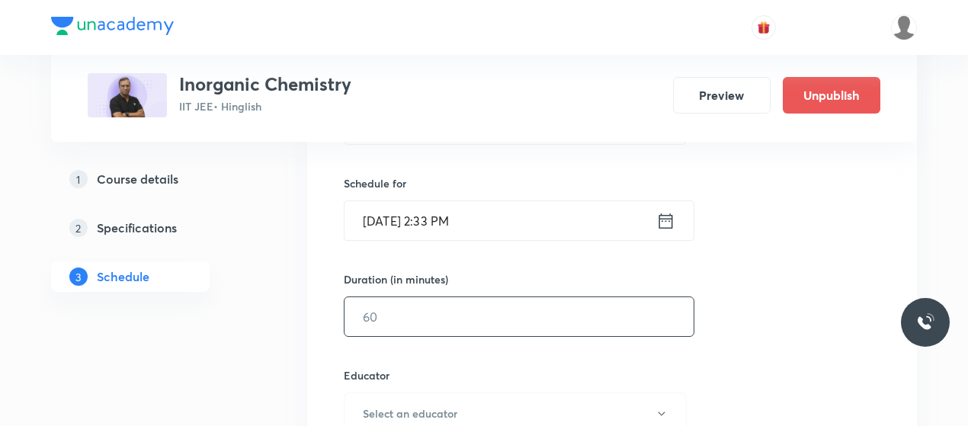
click at [467, 316] on input "text" at bounding box center [519, 316] width 349 height 39
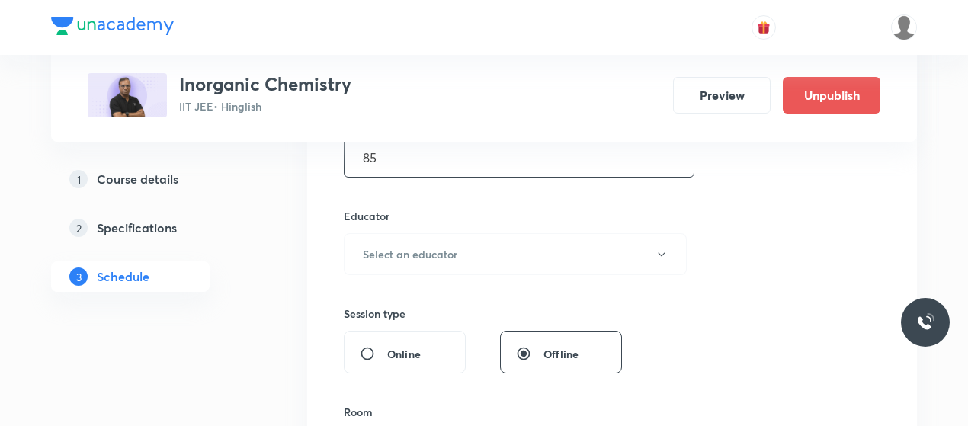
scroll to position [557, 0]
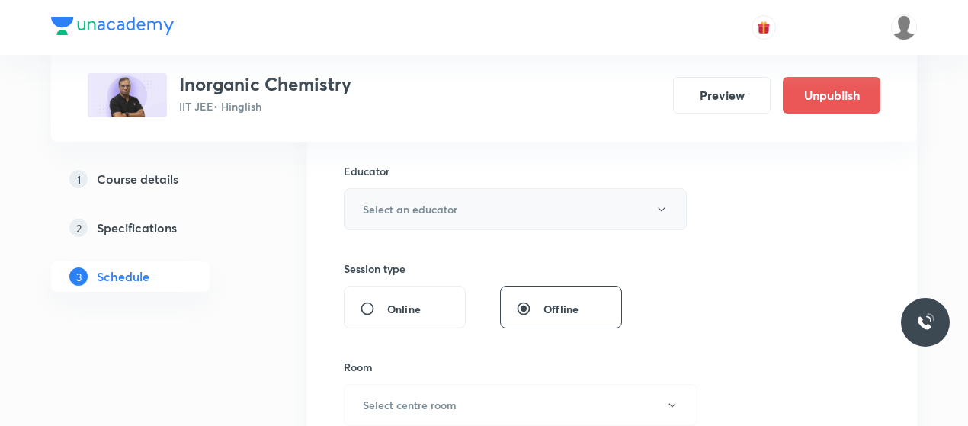
type input "85"
click at [454, 194] on button "Select an educator" at bounding box center [515, 209] width 343 height 42
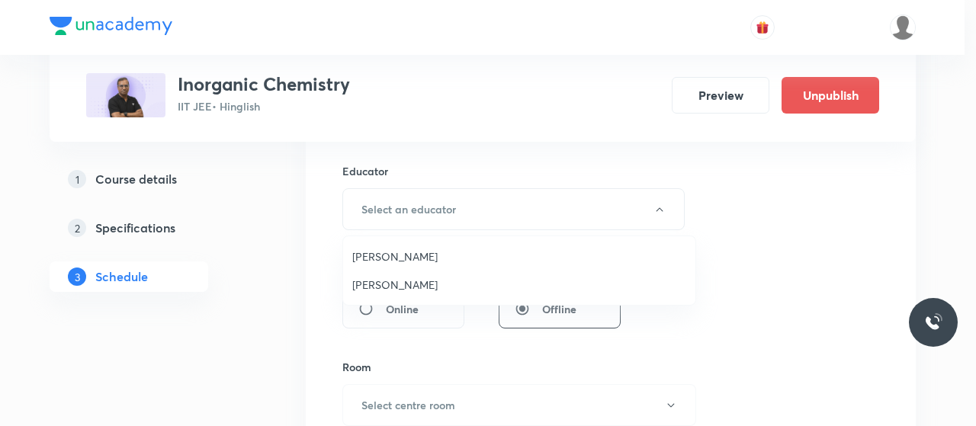
click at [380, 277] on span "Premlal Chouhan" at bounding box center [519, 285] width 334 height 16
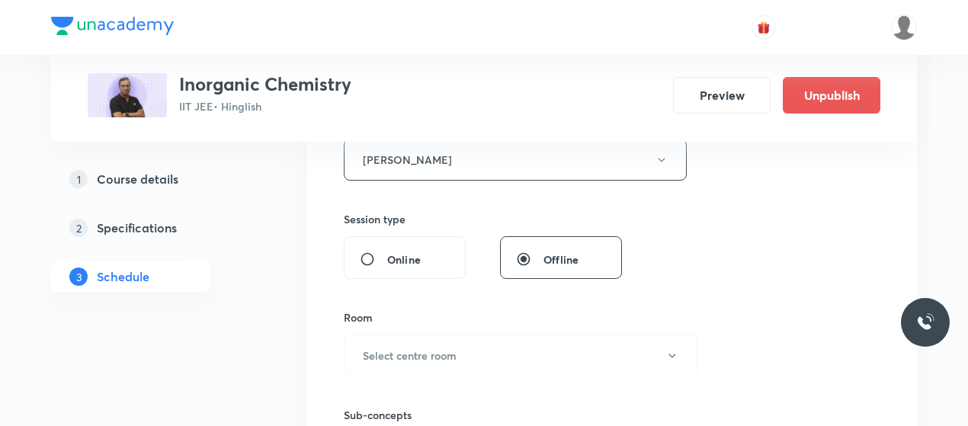
scroll to position [614, 0]
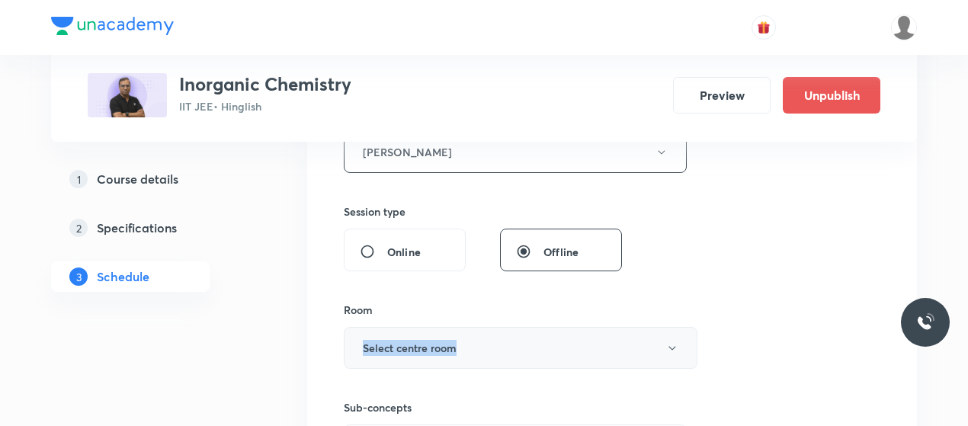
drag, startPoint x: 464, startPoint y: 315, endPoint x: 463, endPoint y: 325, distance: 9.9
click at [463, 325] on div "Room Select centre room" at bounding box center [515, 335] width 343 height 67
click at [463, 327] on button "Select centre room" at bounding box center [521, 348] width 354 height 42
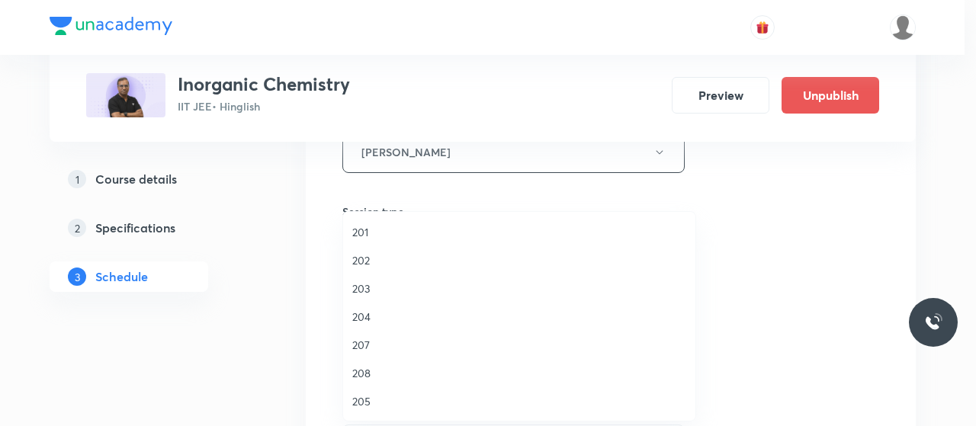
click at [357, 309] on span "204" at bounding box center [519, 317] width 334 height 16
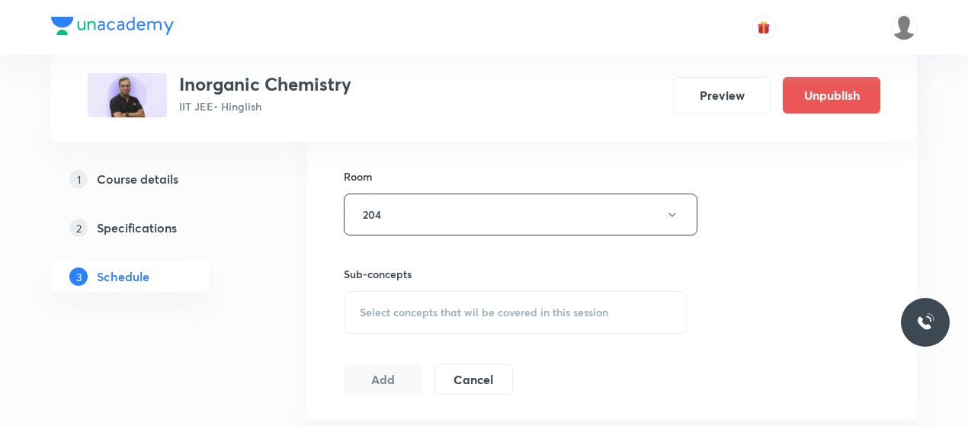
click at [459, 319] on div "Select concepts that wil be covered in this session" at bounding box center [515, 312] width 343 height 43
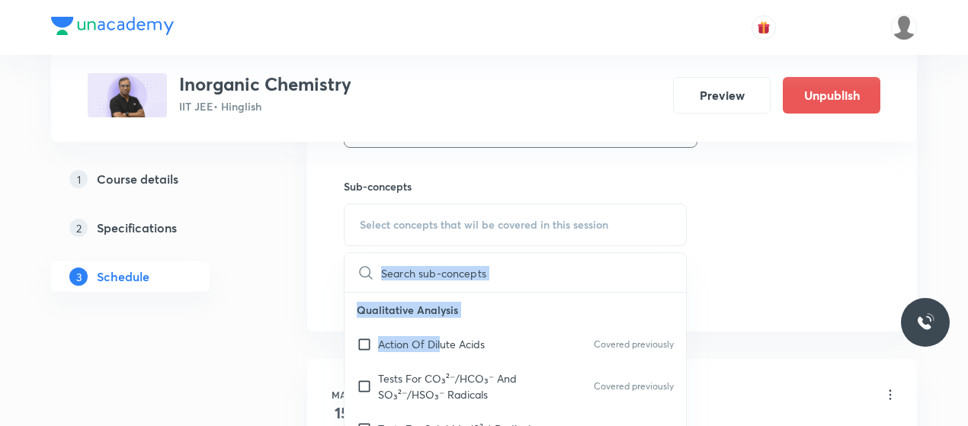
drag, startPoint x: 441, startPoint y: 341, endPoint x: 746, endPoint y: 281, distance: 311.4
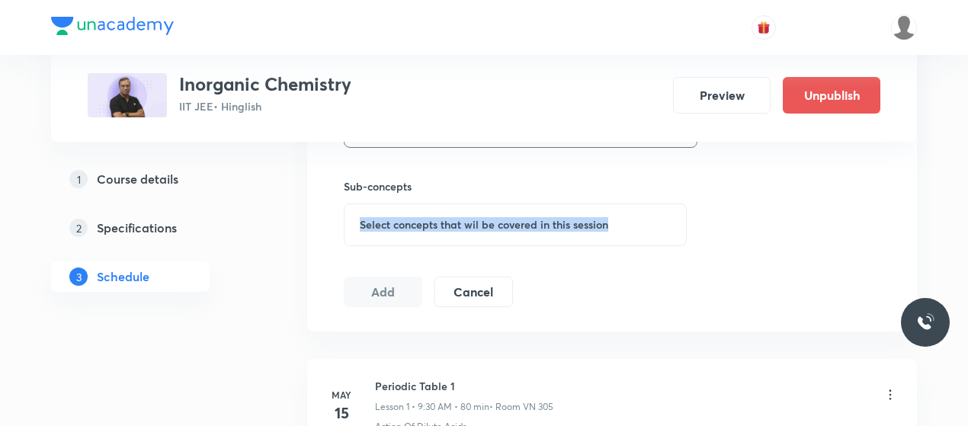
click at [631, 243] on div "Select concepts that wil be covered in this session" at bounding box center [515, 225] width 343 height 43
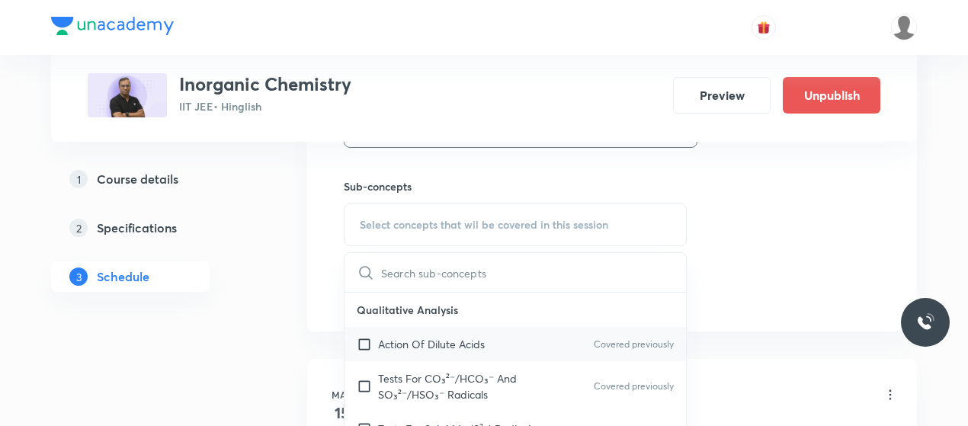
click at [410, 336] on p "Action Of Dilute Acids" at bounding box center [431, 344] width 107 height 16
checkbox input "true"
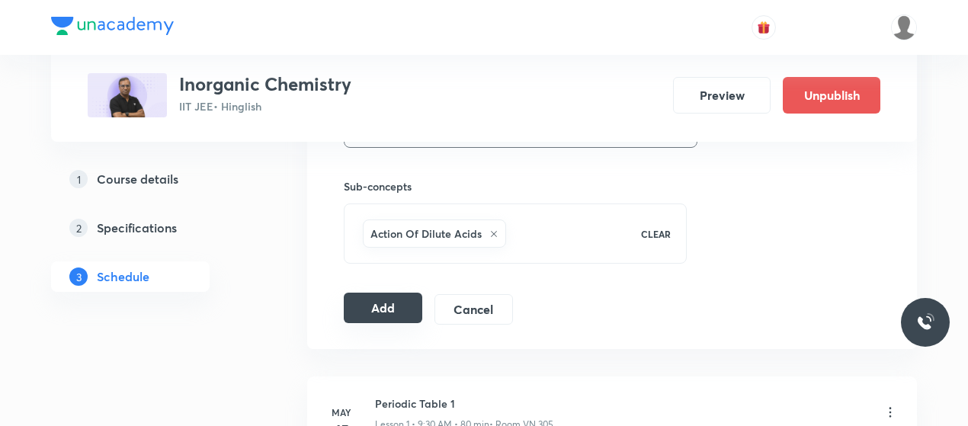
click at [386, 309] on button "Add" at bounding box center [383, 308] width 79 height 30
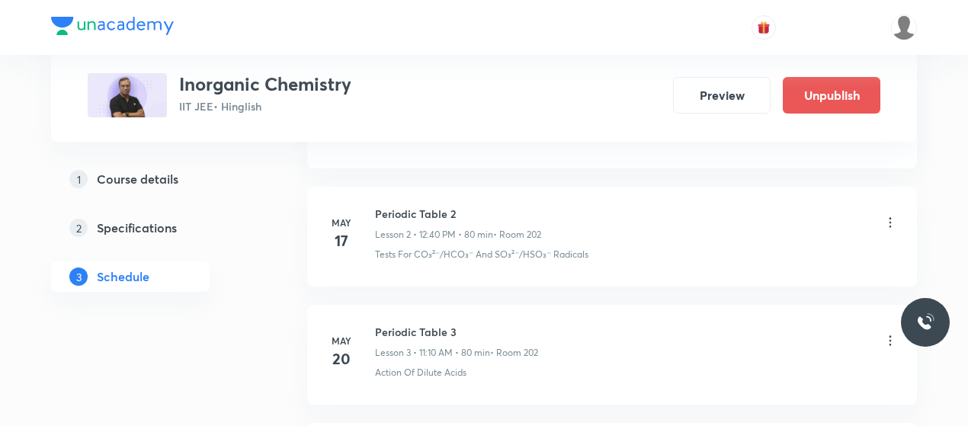
scroll to position [0, 0]
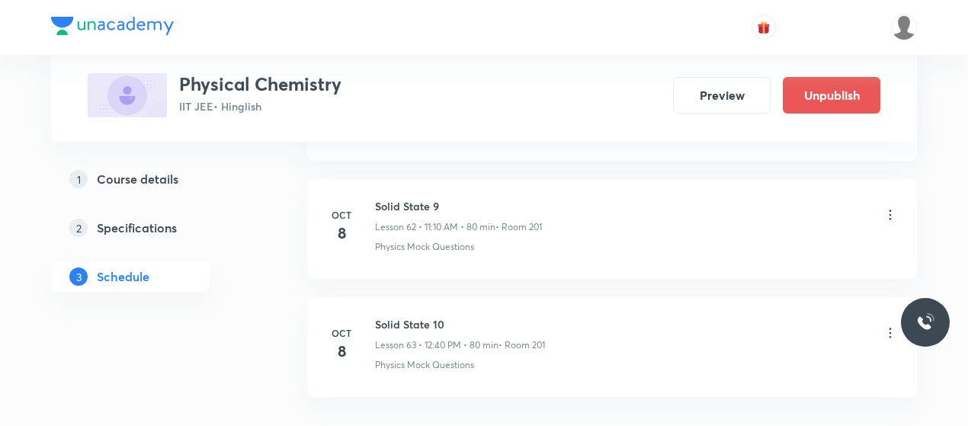
scroll to position [8205, 0]
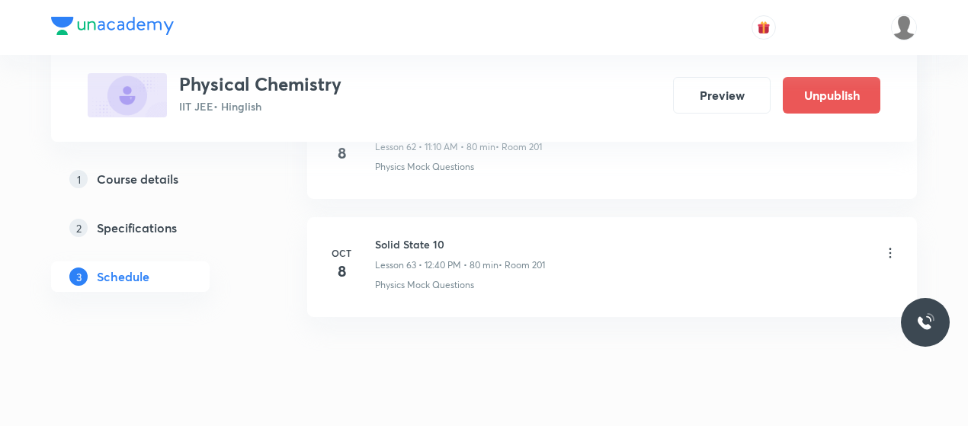
click at [412, 236] on h6 "Solid State 10" at bounding box center [460, 244] width 170 height 16
copy h6 "Solid State 10"
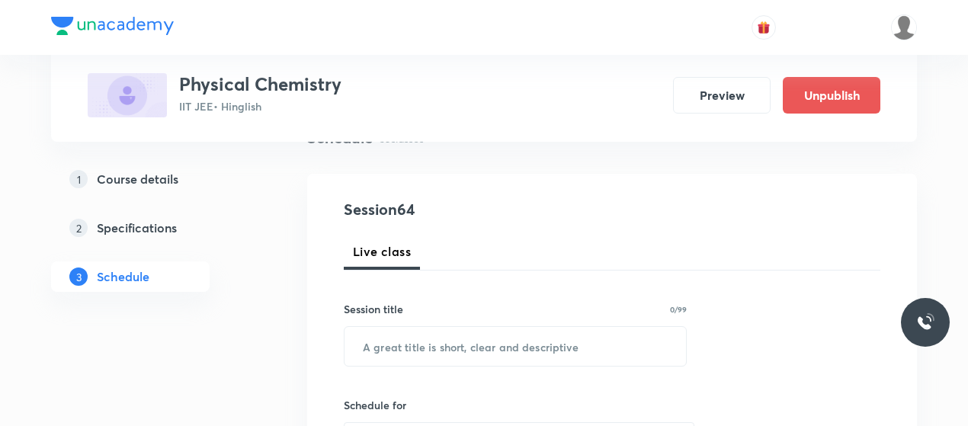
scroll to position [140, 0]
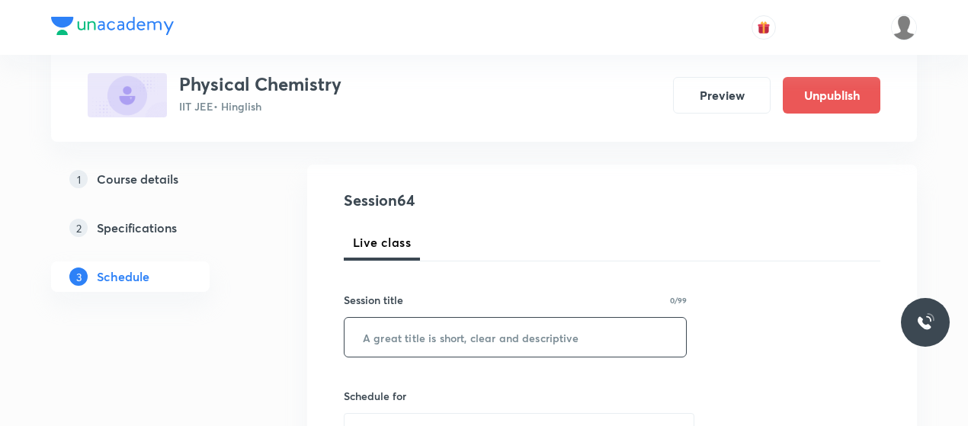
click at [451, 339] on input "text" at bounding box center [516, 337] width 342 height 39
paste input "Solid State 10"
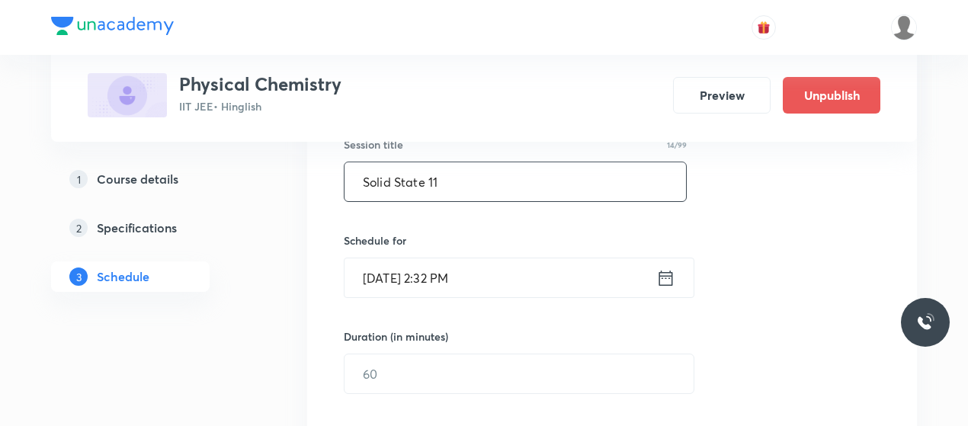
scroll to position [306, 0]
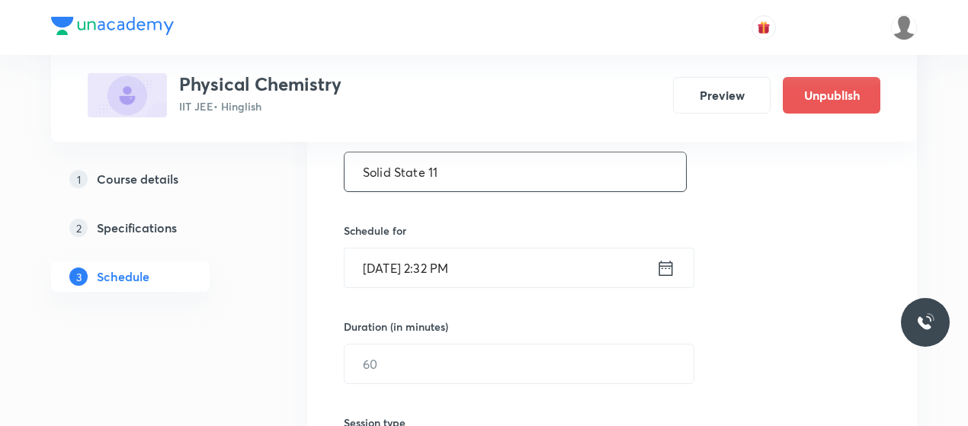
type input "Solid State 11"
click at [381, 265] on input "[DATE] 2:32 PM" at bounding box center [501, 268] width 312 height 39
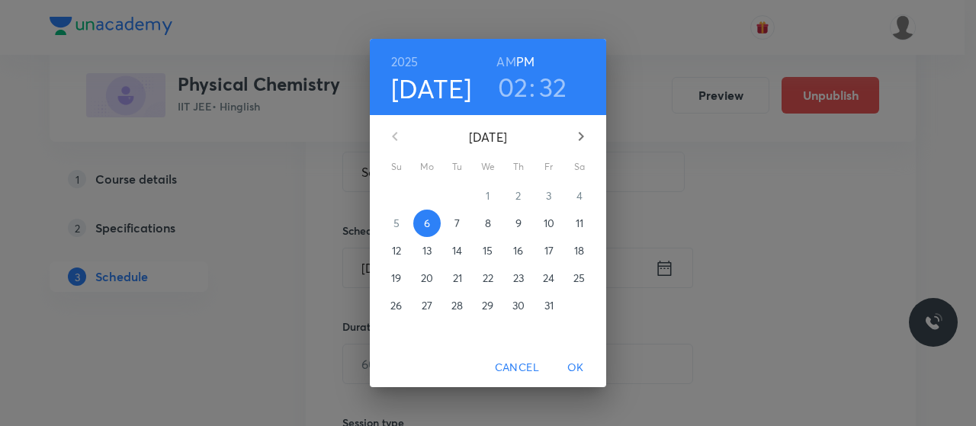
click at [521, 85] on h3 "02" at bounding box center [513, 87] width 30 height 32
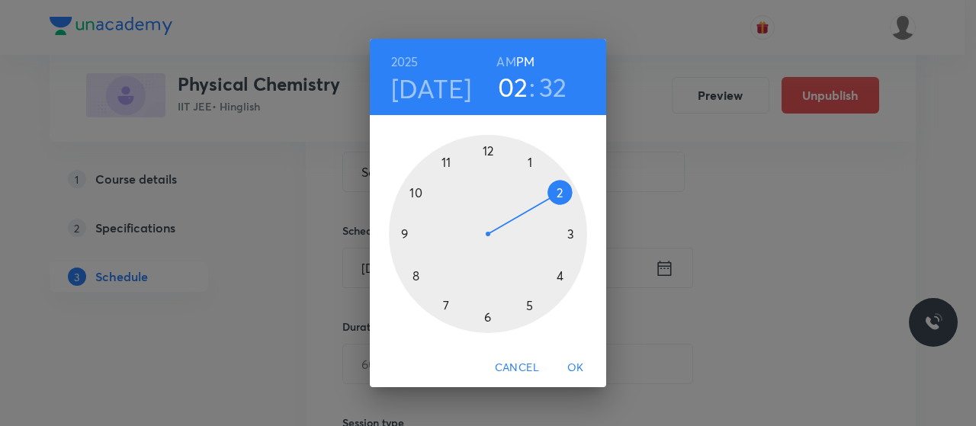
click at [572, 236] on div at bounding box center [488, 234] width 198 height 198
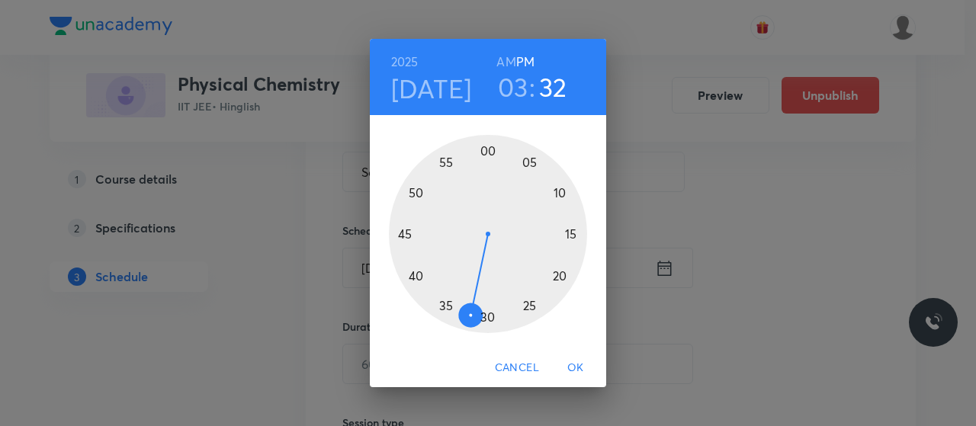
click at [569, 233] on div at bounding box center [488, 234] width 198 height 198
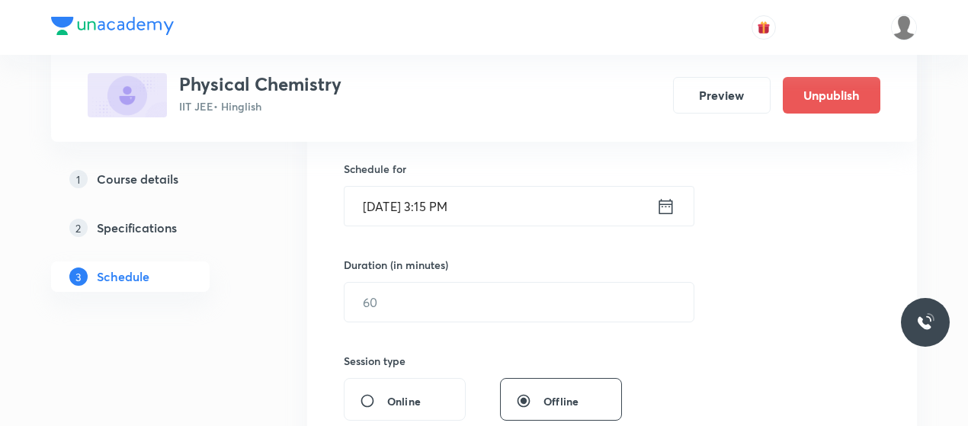
scroll to position [370, 0]
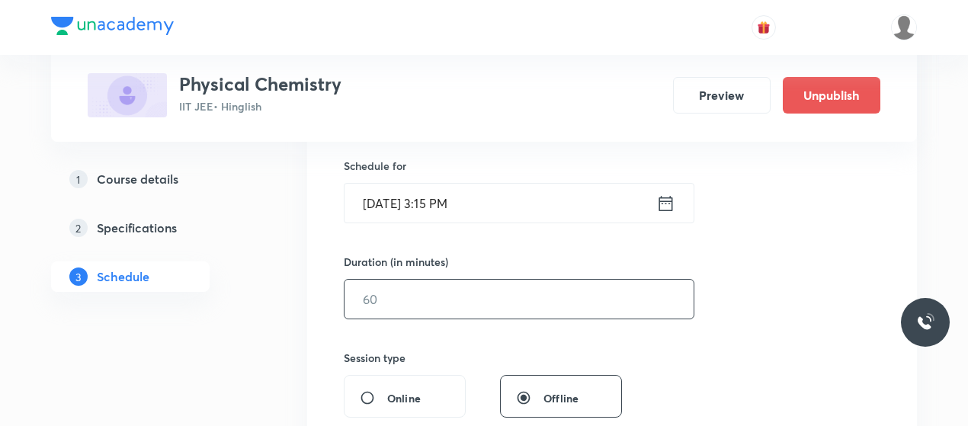
click at [441, 293] on input "text" at bounding box center [519, 299] width 349 height 39
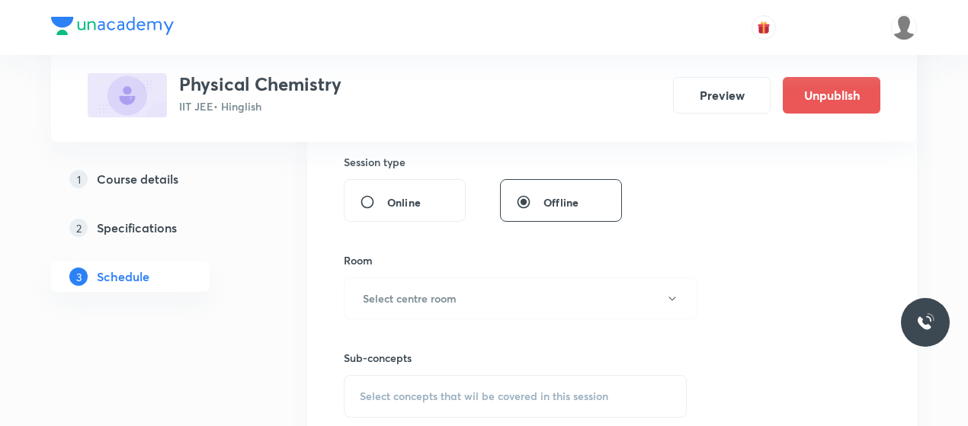
scroll to position [567, 0]
type input "60"
click at [442, 293] on h6 "Select centre room" at bounding box center [410, 298] width 94 height 16
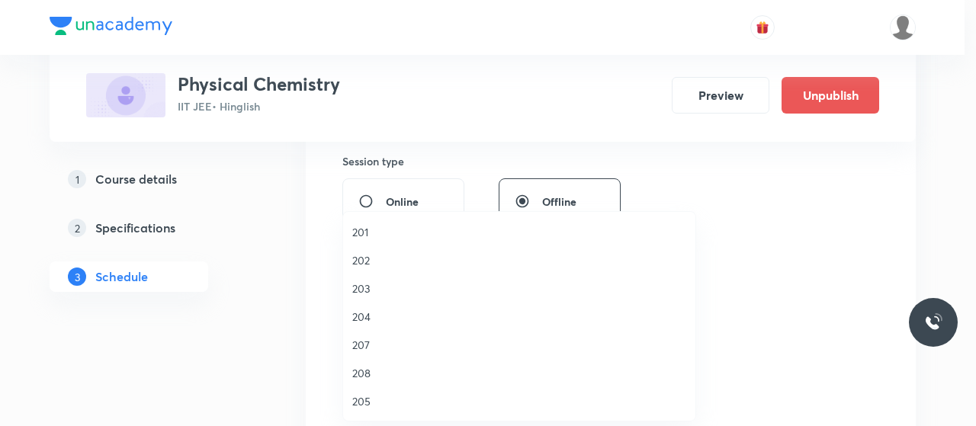
click at [357, 279] on li "203" at bounding box center [519, 288] width 352 height 28
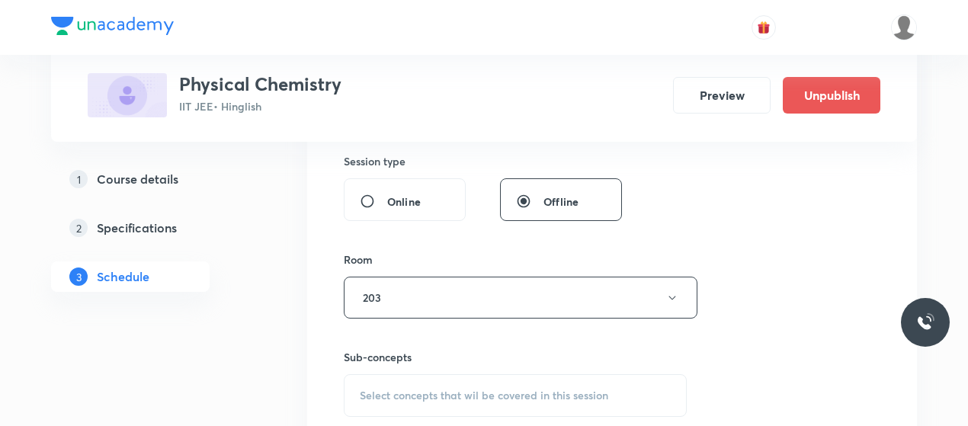
scroll to position [672, 0]
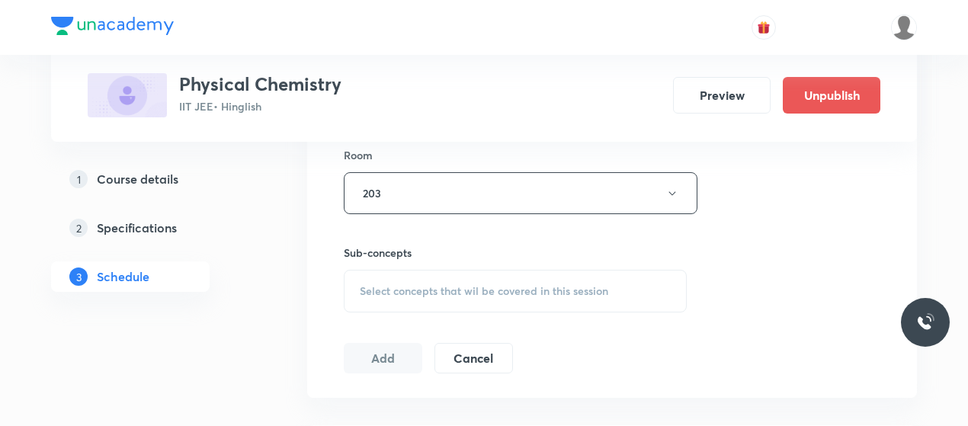
click at [479, 304] on div "Select concepts that wil be covered in this session" at bounding box center [515, 291] width 343 height 43
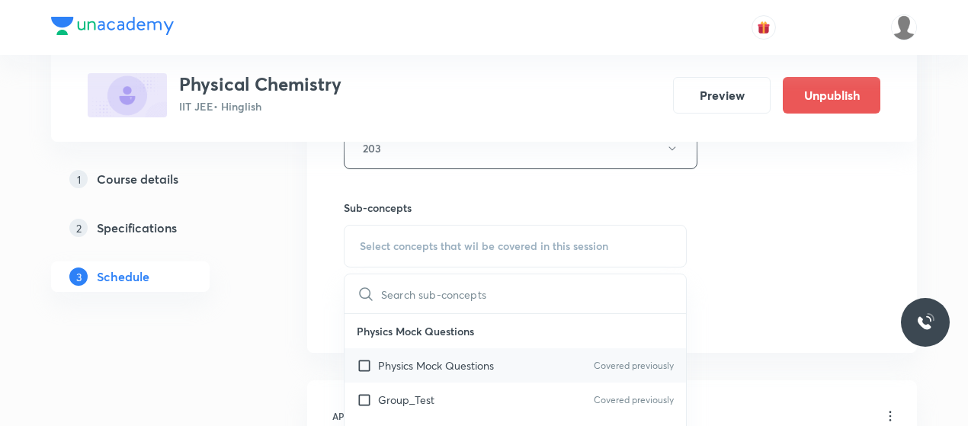
click at [435, 374] on div "Physics Mock Questions Covered previously" at bounding box center [516, 365] width 342 height 34
checkbox input "true"
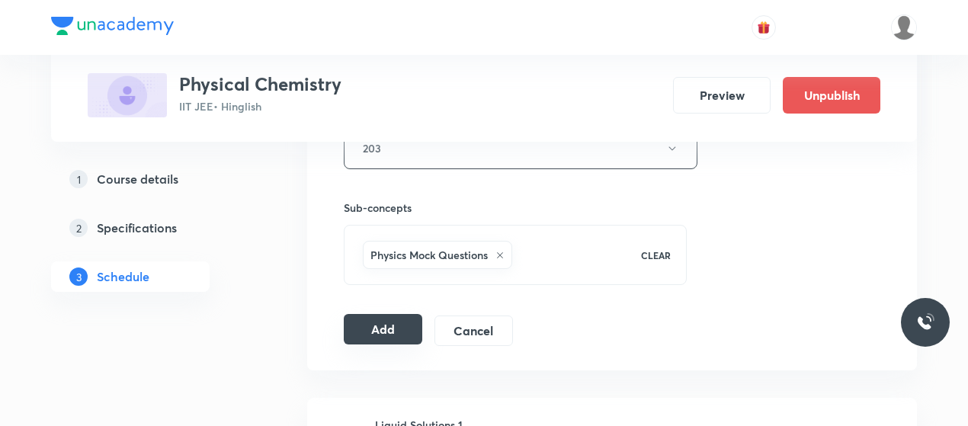
click at [361, 321] on button "Add" at bounding box center [383, 329] width 79 height 30
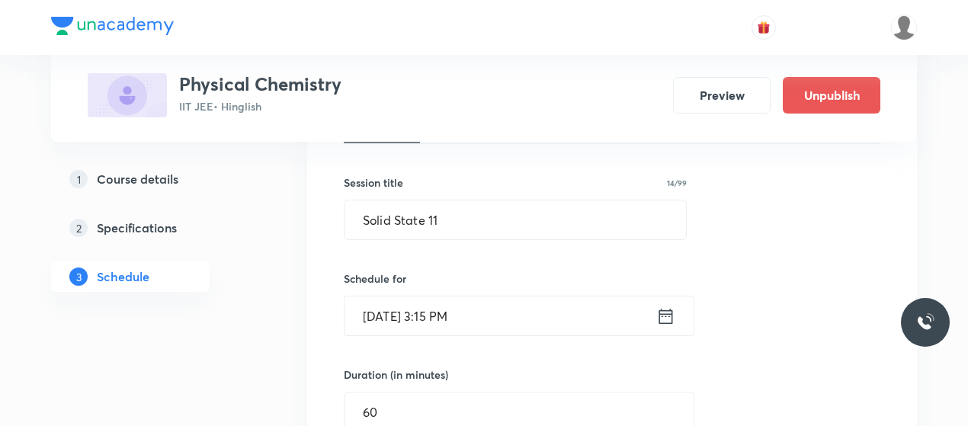
scroll to position [255, 0]
